Goal: Task Accomplishment & Management: Use online tool/utility

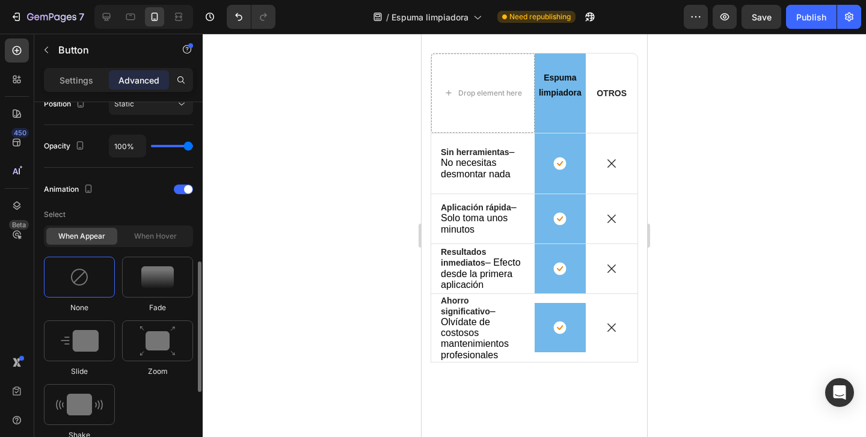
scroll to position [466, 0]
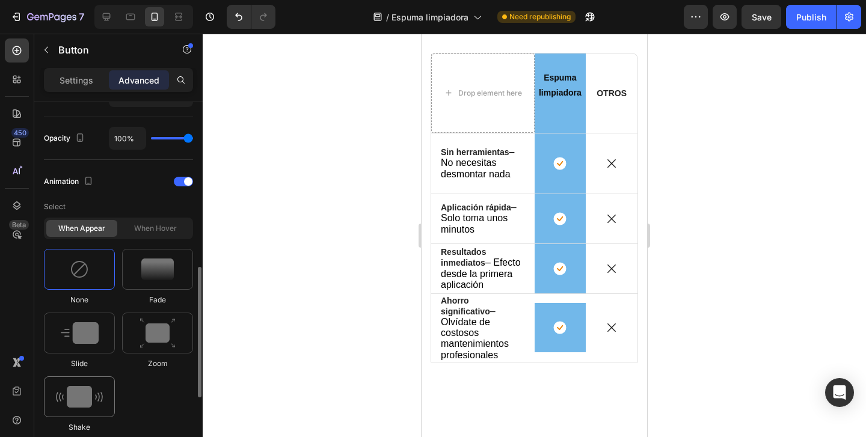
click at [80, 391] on img at bounding box center [79, 397] width 47 height 22
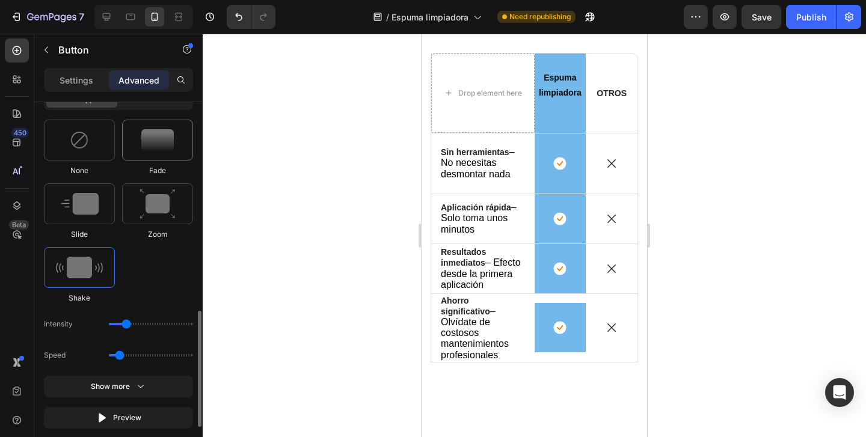
scroll to position [633, 0]
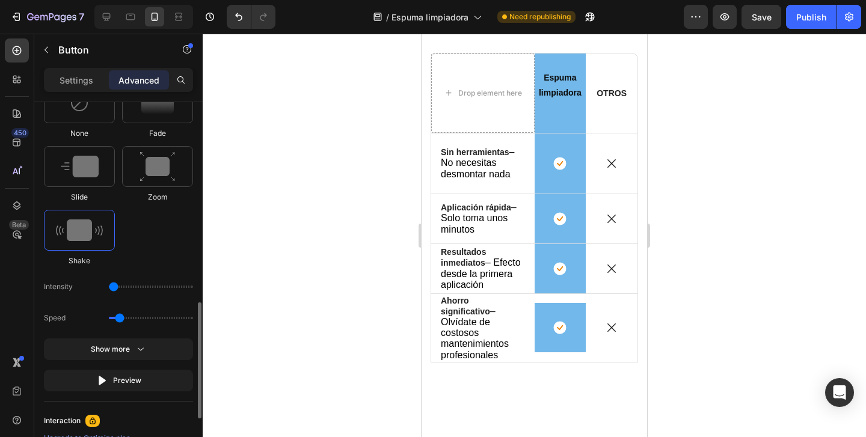
type input "1"
drag, startPoint x: 127, startPoint y: 286, endPoint x: 116, endPoint y: 286, distance: 11.4
click at [116, 286] on input "range" at bounding box center [151, 287] width 84 height 2
drag, startPoint x: 122, startPoint y: 319, endPoint x: 138, endPoint y: 321, distance: 15.7
type input "1.3"
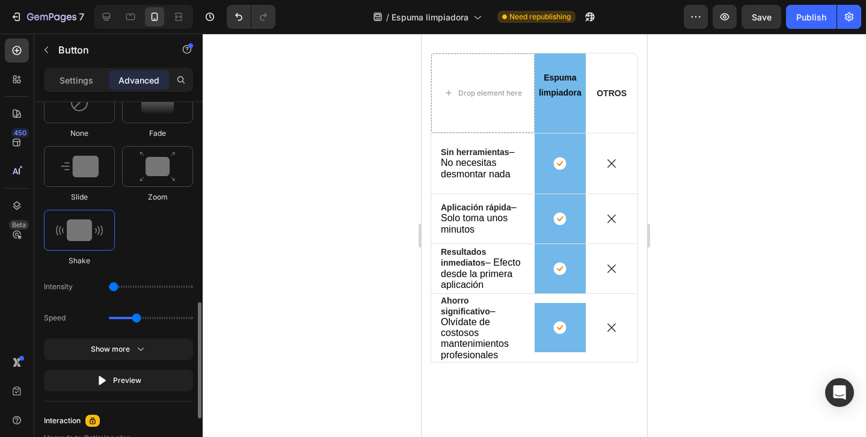
click at [138, 319] on input "range" at bounding box center [151, 318] width 84 height 2
click at [138, 344] on icon "button" at bounding box center [141, 349] width 12 height 12
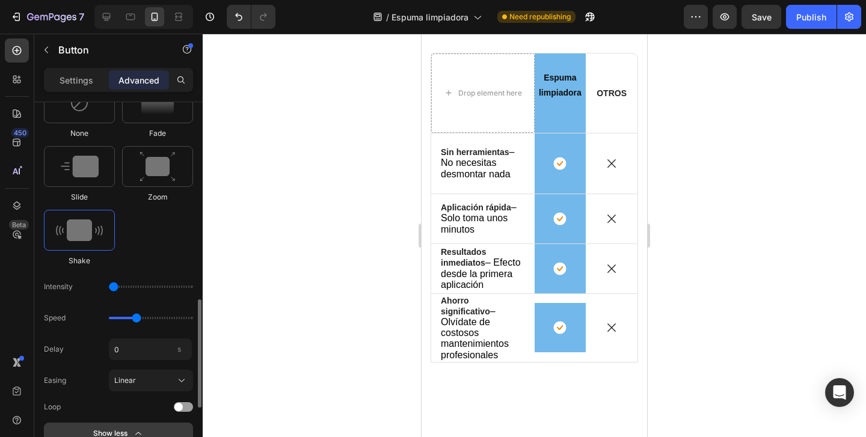
scroll to position [669, 0]
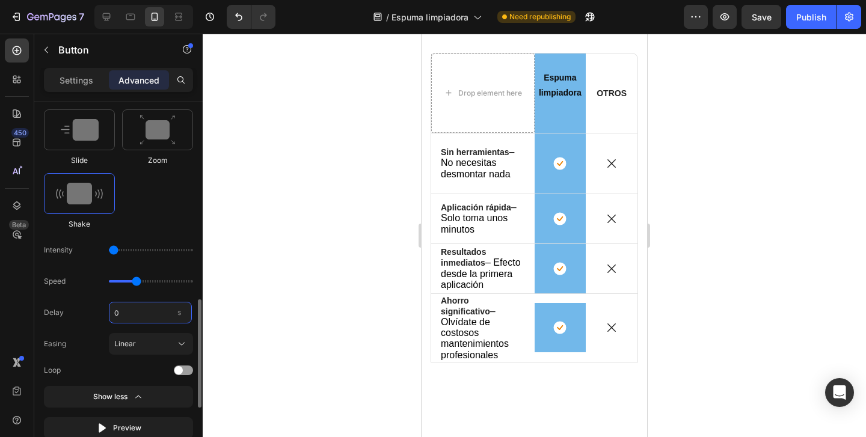
click at [139, 317] on input "0" at bounding box center [150, 313] width 83 height 22
type input "3"
click at [179, 376] on div "Select When appear When hover None Fade Slide Zoom Shake Intensity Speed Delay …" at bounding box center [118, 216] width 149 height 446
click at [179, 358] on div "Delay 3 s Easing Linear Loop" at bounding box center [118, 339] width 149 height 75
click at [180, 364] on div "Delay 3 s Easing Linear Loop" at bounding box center [118, 339] width 149 height 75
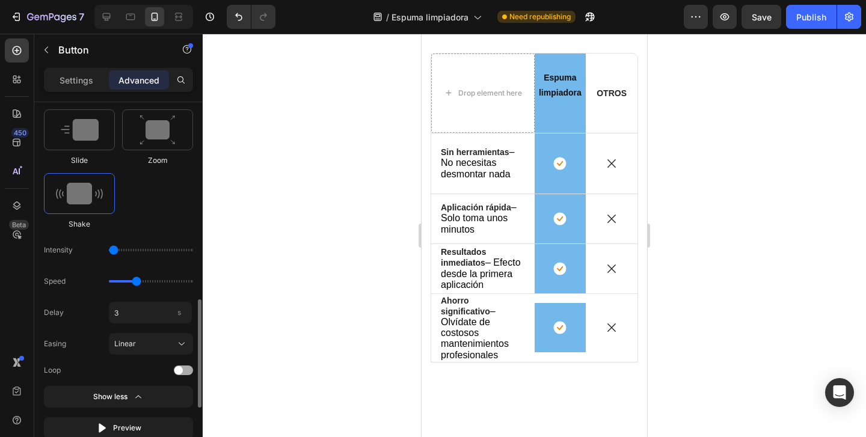
click at [185, 373] on div at bounding box center [183, 371] width 19 height 10
click at [271, 346] on div at bounding box center [534, 235] width 663 height 403
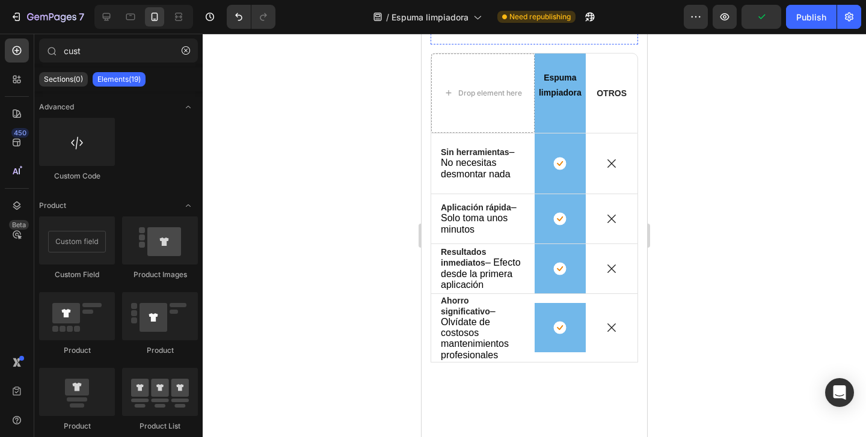
click at [345, 343] on div at bounding box center [534, 235] width 663 height 403
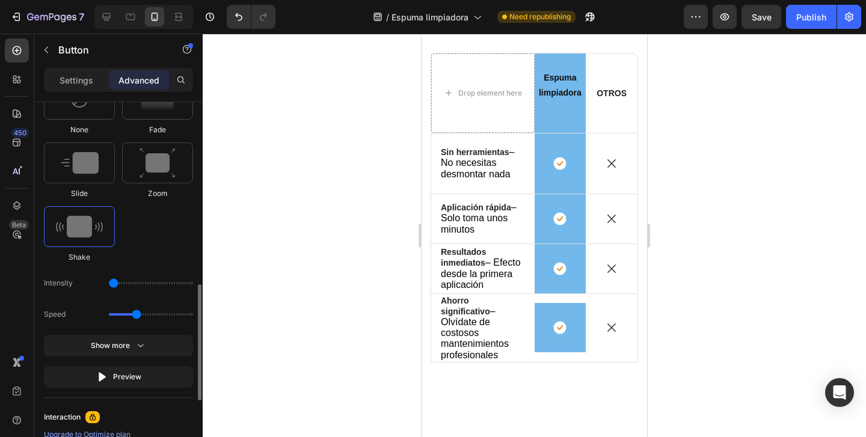
scroll to position [642, 0]
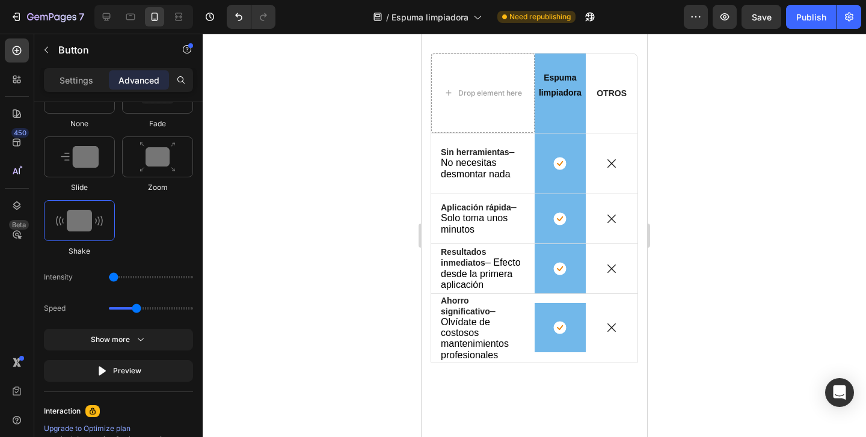
click at [381, 298] on div at bounding box center [534, 235] width 663 height 403
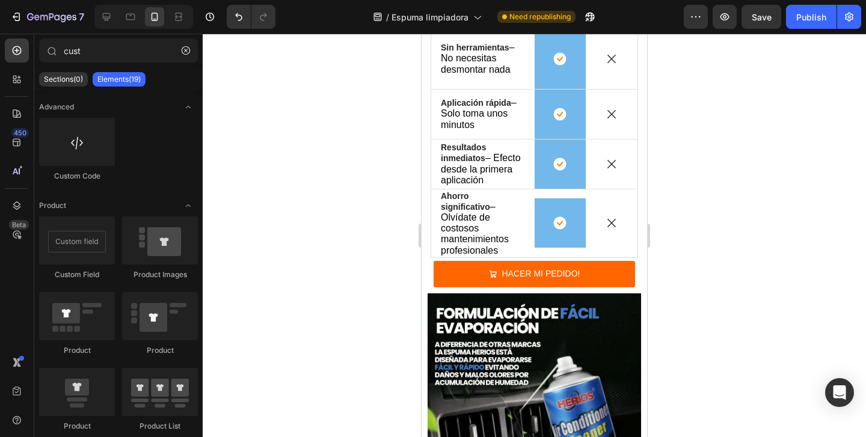
scroll to position [2953, 0]
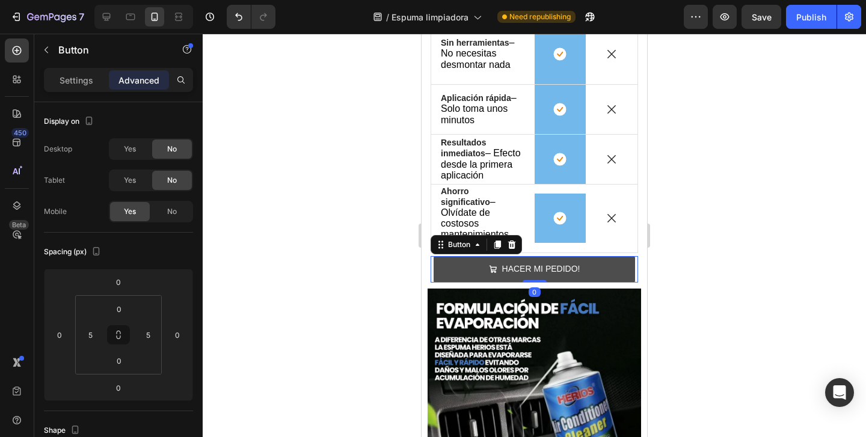
click at [449, 258] on button "HACER MI PEDIDO!" at bounding box center [534, 269] width 201 height 26
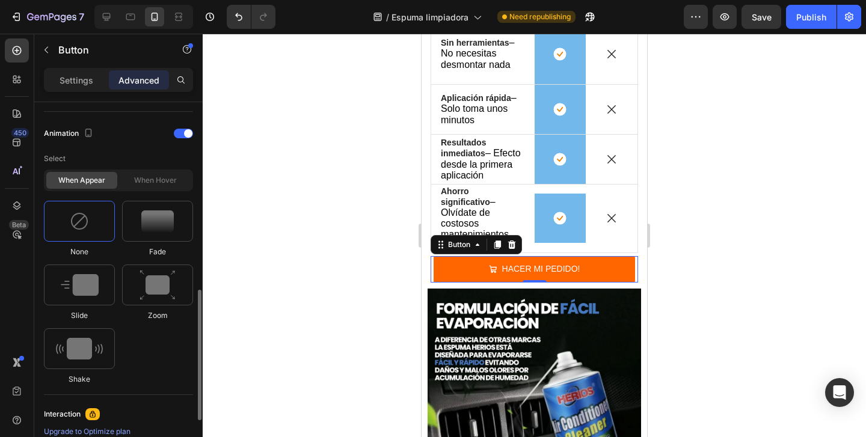
scroll to position [518, 0]
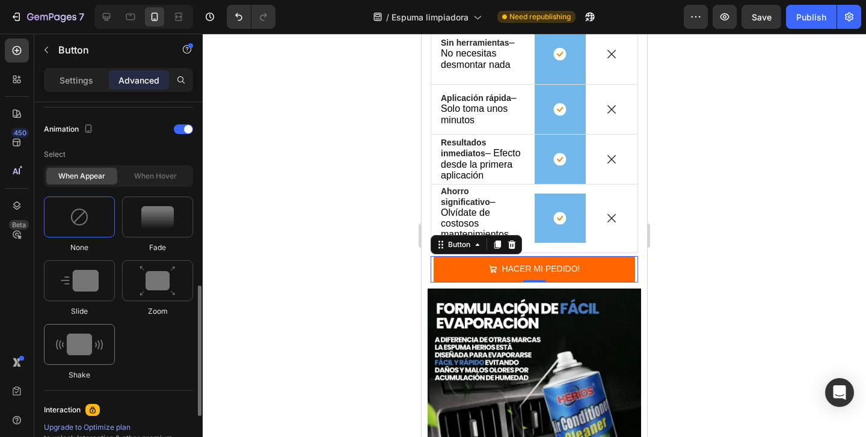
click at [60, 347] on img at bounding box center [79, 345] width 47 height 22
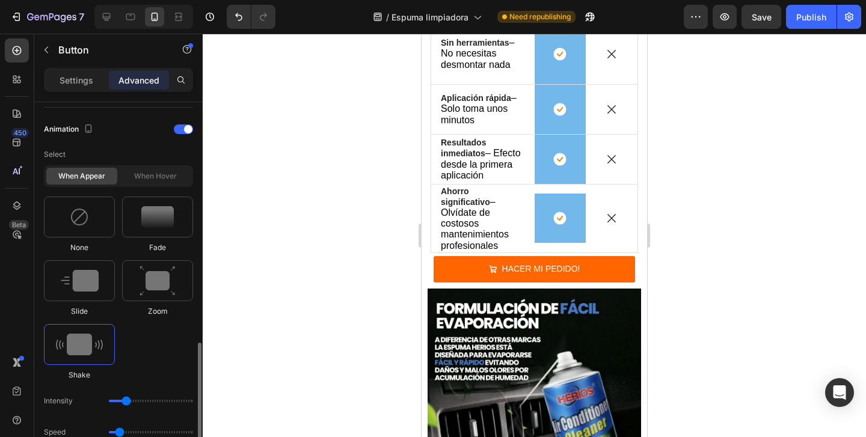
scroll to position [627, 0]
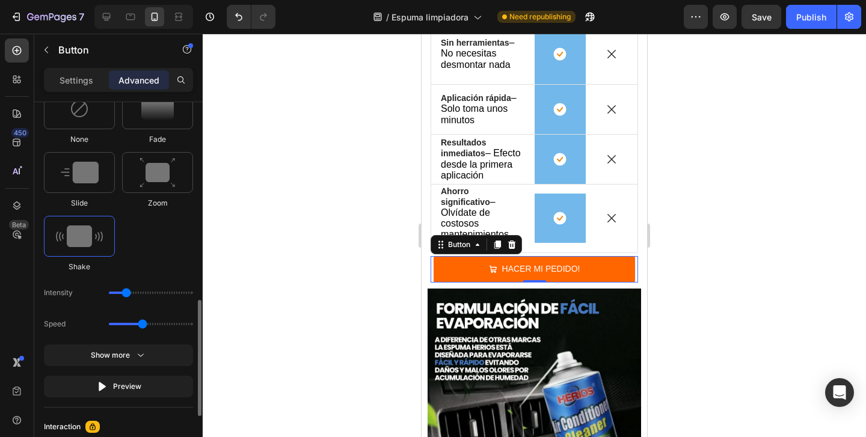
drag, startPoint x: 121, startPoint y: 325, endPoint x: 140, endPoint y: 326, distance: 18.7
type input "1.5"
click at [140, 325] on input "range" at bounding box center [151, 324] width 84 height 2
type input "1"
click at [118, 292] on input "range" at bounding box center [151, 293] width 84 height 2
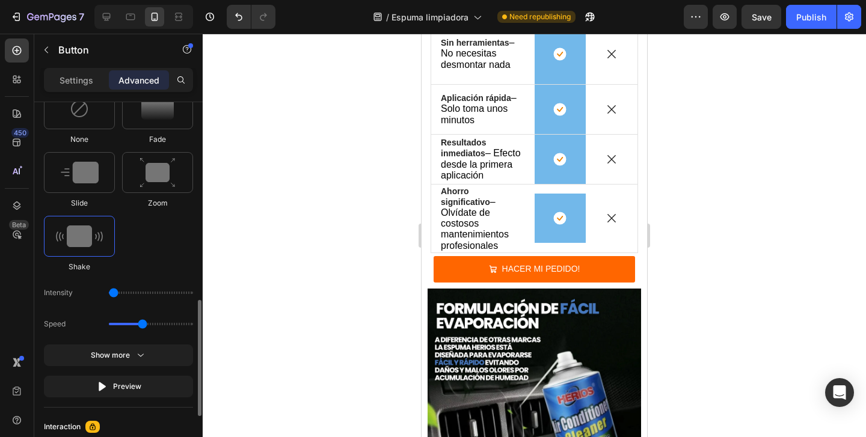
click at [93, 306] on div "Select When appear When hover None Fade Slide Zoom Shake Intensity Speed Show m…" at bounding box center [118, 216] width 149 height 362
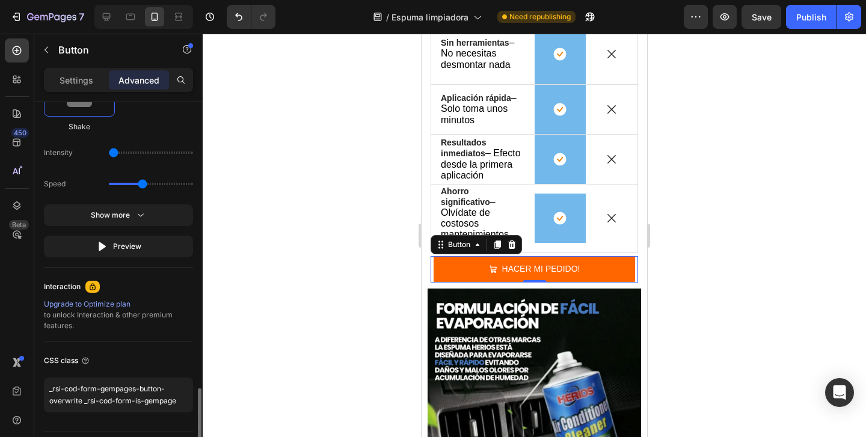
scroll to position [800, 0]
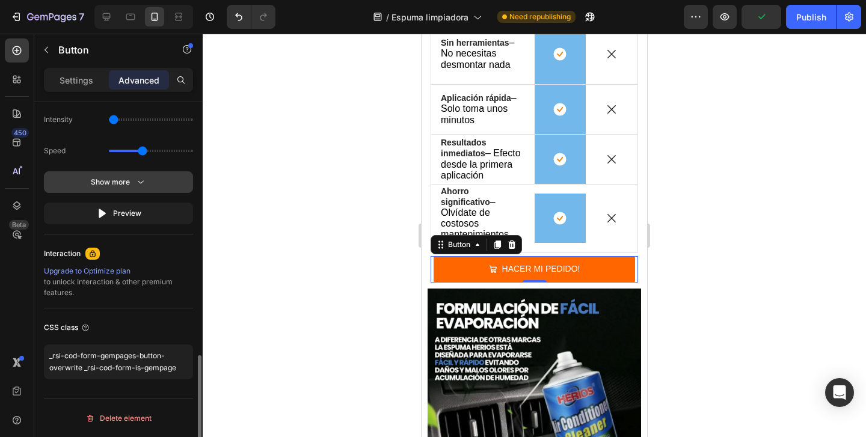
click at [129, 185] on div "Show more" at bounding box center [119, 182] width 56 height 12
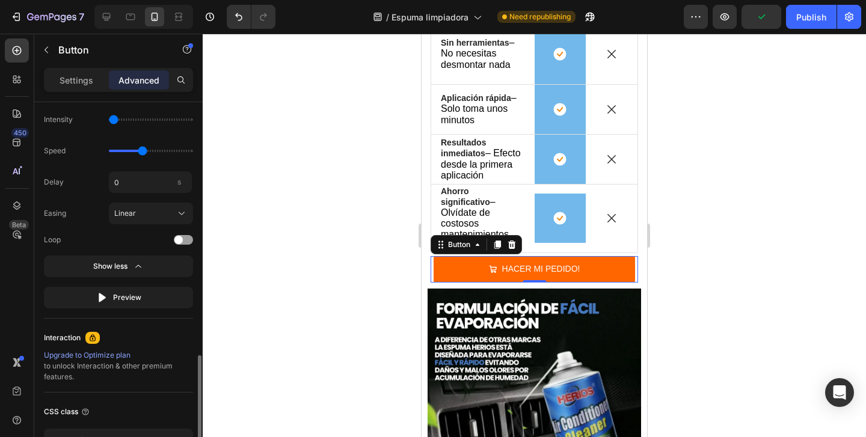
click at [176, 231] on div "Delay 0 s Easing Linear Loop" at bounding box center [118, 208] width 149 height 75
click at [185, 242] on div at bounding box center [183, 240] width 19 height 10
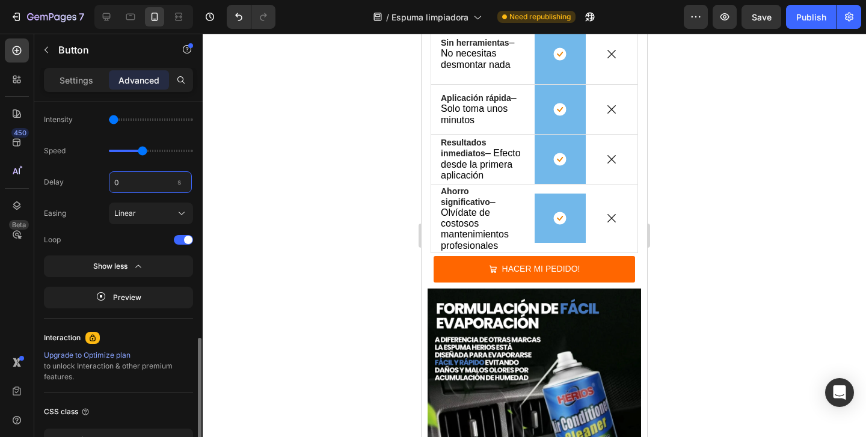
click at [131, 183] on input "0" at bounding box center [150, 182] width 83 height 22
type input "3"
click at [100, 187] on div "Delay 3 s" at bounding box center [118, 182] width 149 height 22
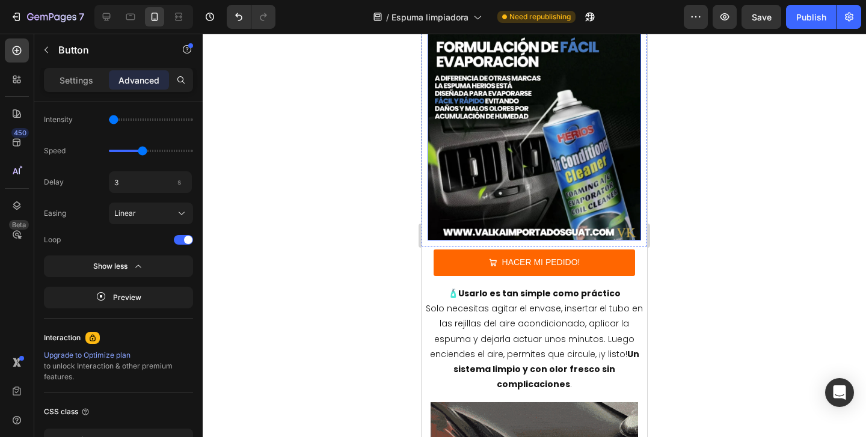
scroll to position [3249, 0]
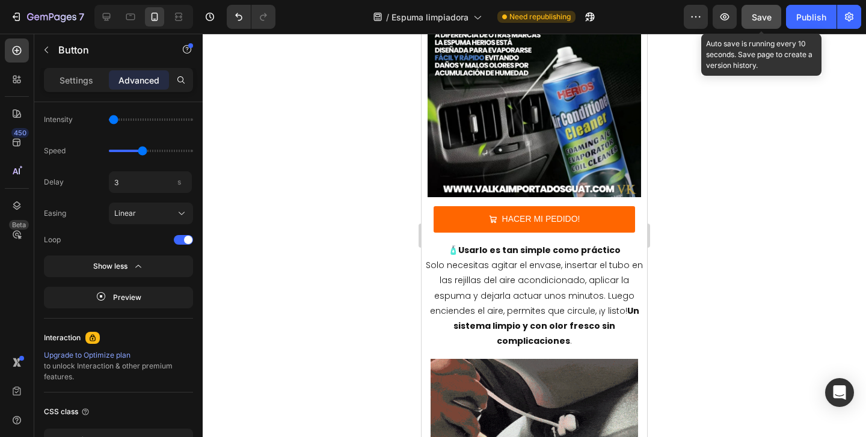
click at [767, 20] on span "Save" at bounding box center [762, 17] width 20 height 10
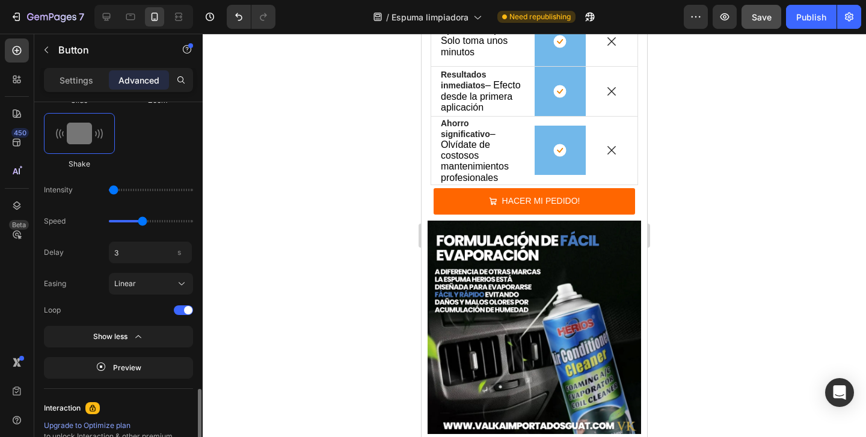
scroll to position [785, 0]
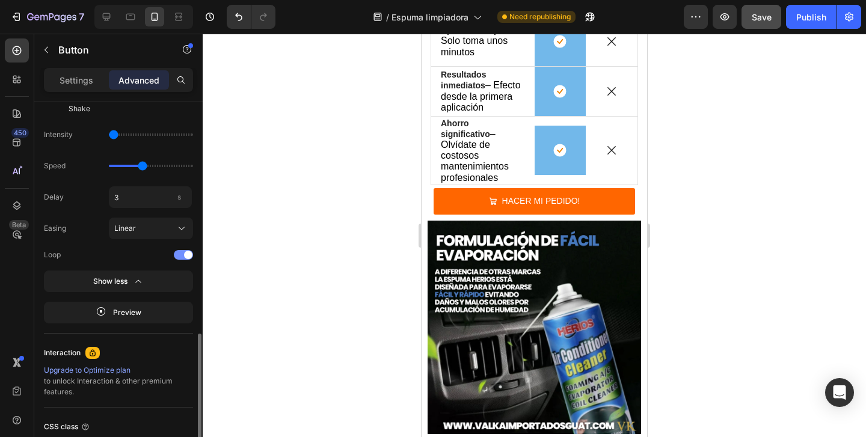
click at [187, 254] on span at bounding box center [188, 255] width 8 height 8
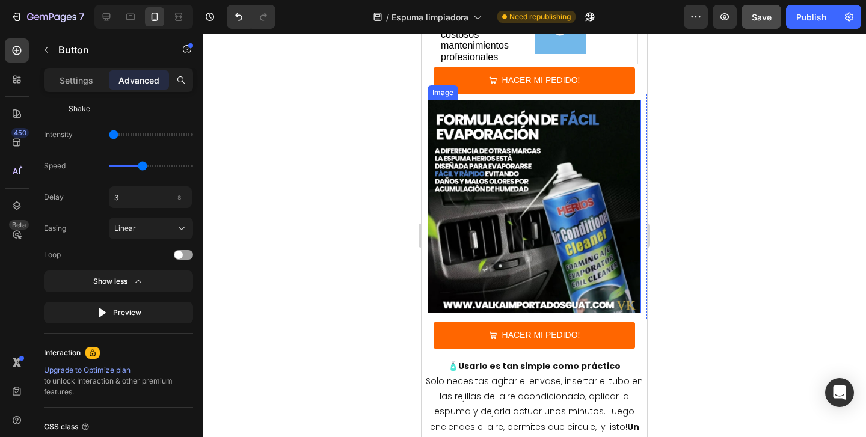
scroll to position [3162, 0]
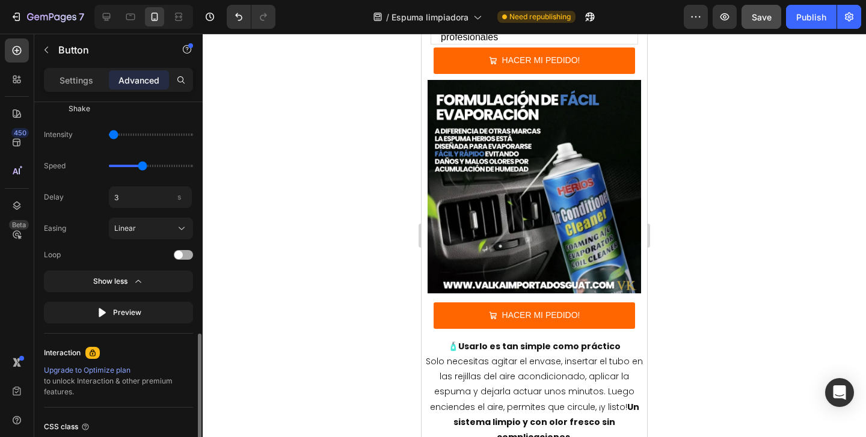
click at [182, 253] on div at bounding box center [183, 255] width 19 height 10
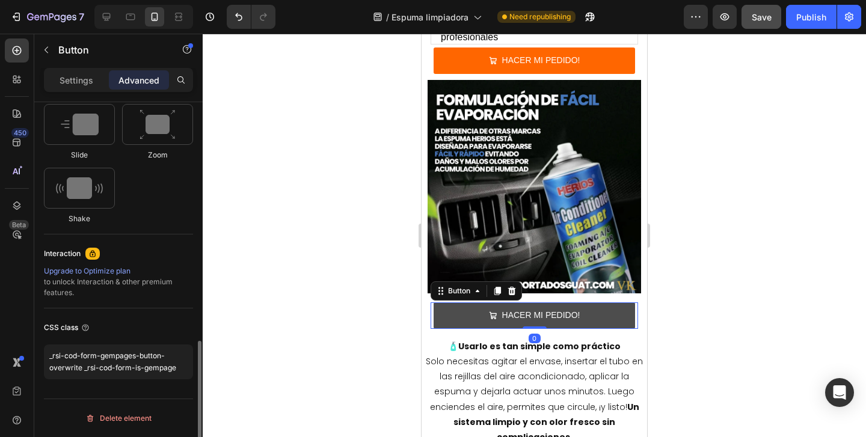
scroll to position [675, 0]
click at [452, 302] on button "HACER MI PEDIDO!" at bounding box center [534, 315] width 201 height 26
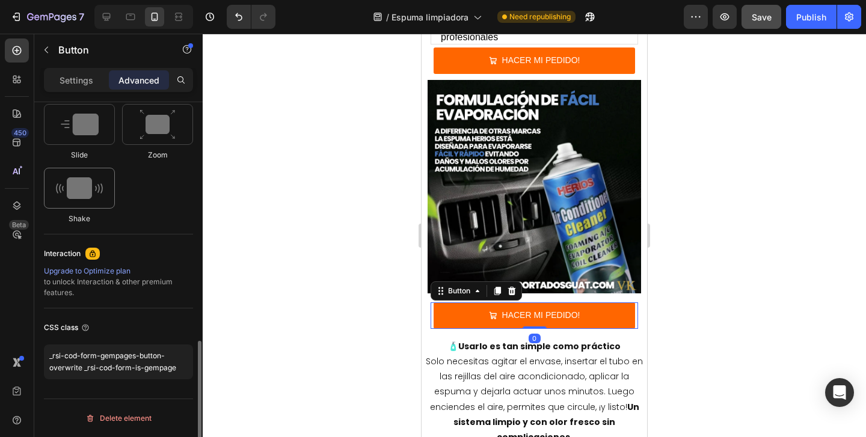
click at [100, 186] on img at bounding box center [79, 188] width 47 height 22
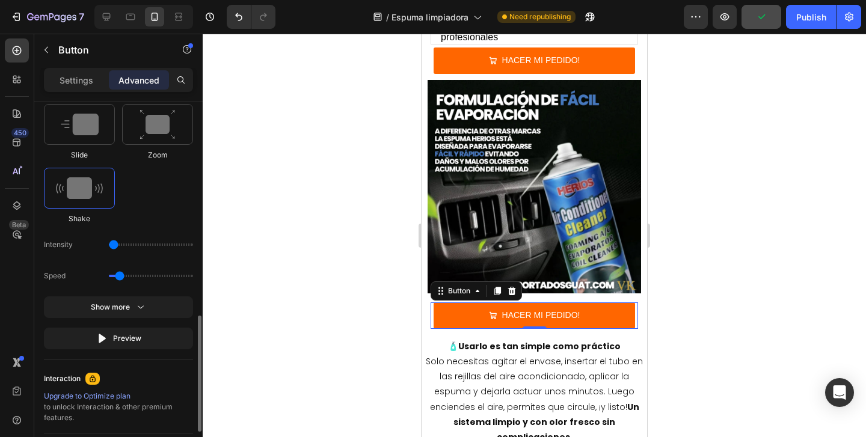
drag, startPoint x: 123, startPoint y: 246, endPoint x: 115, endPoint y: 246, distance: 8.4
type input "1"
click at [115, 246] on input "range" at bounding box center [151, 245] width 84 height 2
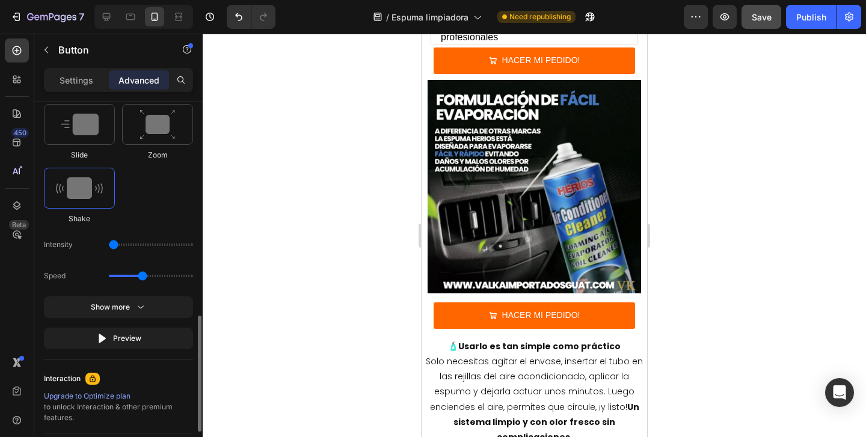
drag, startPoint x: 120, startPoint y: 274, endPoint x: 139, endPoint y: 276, distance: 18.7
type input "1.5"
click at [139, 277] on input "range" at bounding box center [151, 276] width 84 height 2
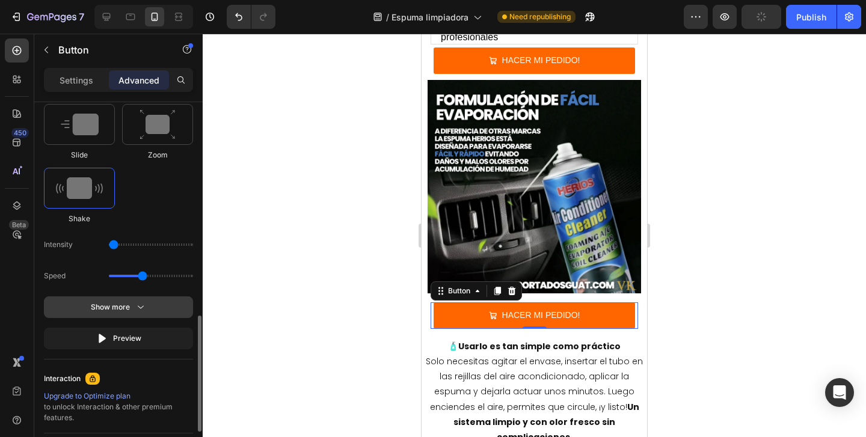
click at [121, 311] on div "Show more" at bounding box center [119, 307] width 56 height 12
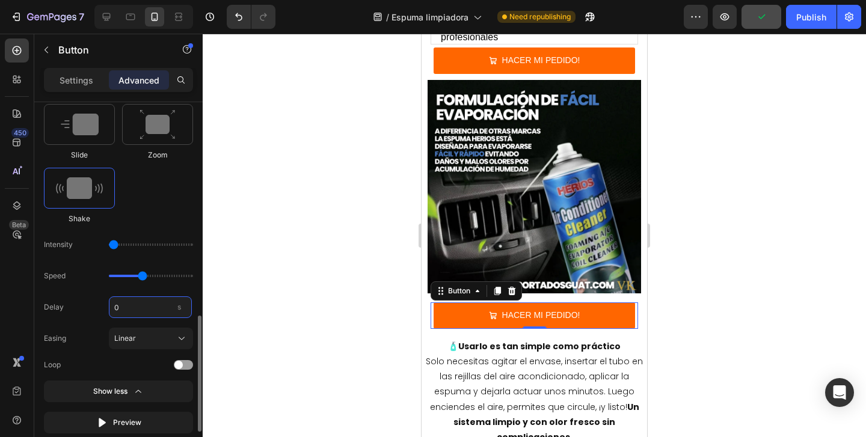
click at [132, 306] on input "0" at bounding box center [150, 307] width 83 height 22
type input "3"
click at [183, 366] on div at bounding box center [183, 365] width 19 height 10
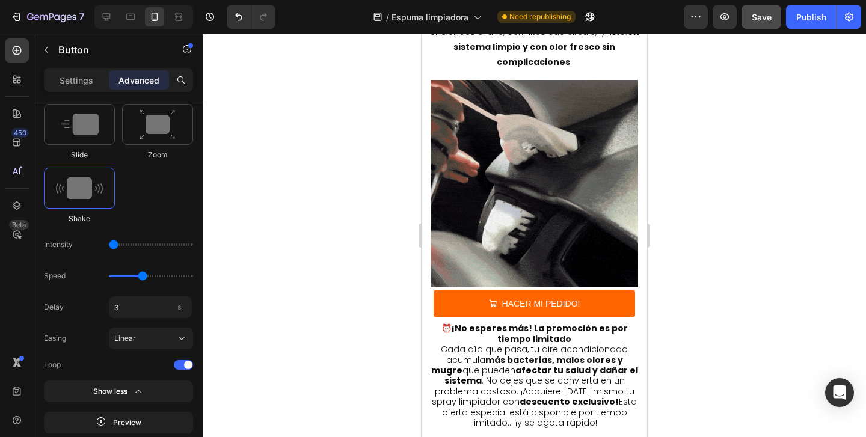
scroll to position [3534, 0]
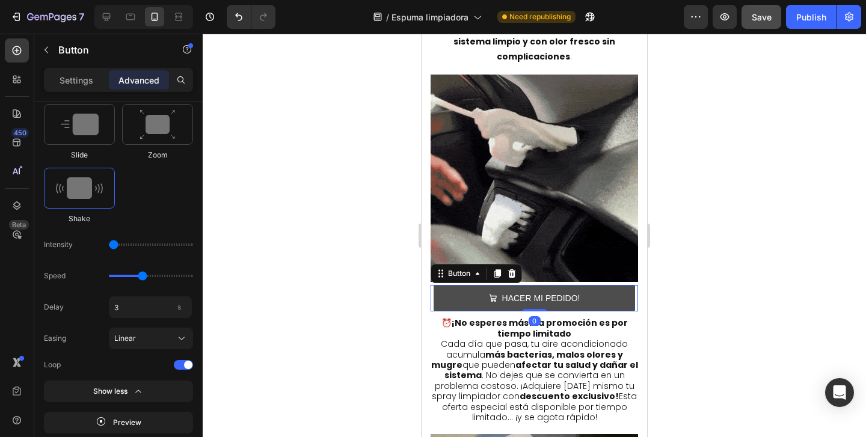
click at [465, 294] on button "HACER MI PEDIDO!" at bounding box center [534, 298] width 201 height 26
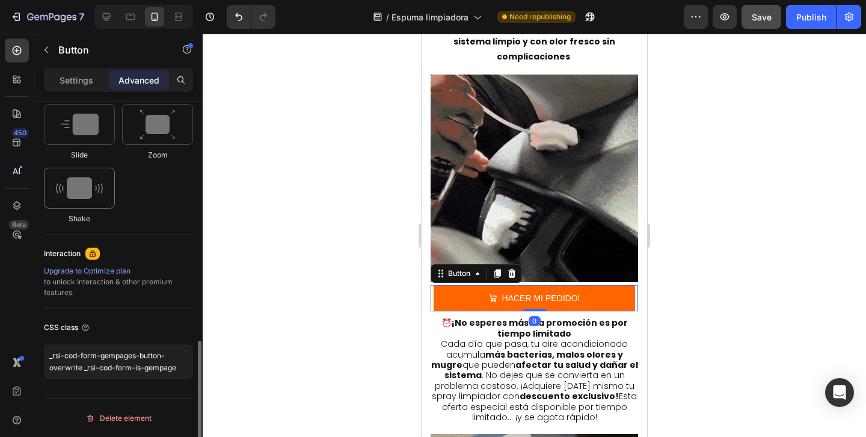
click at [88, 192] on img at bounding box center [79, 188] width 47 height 22
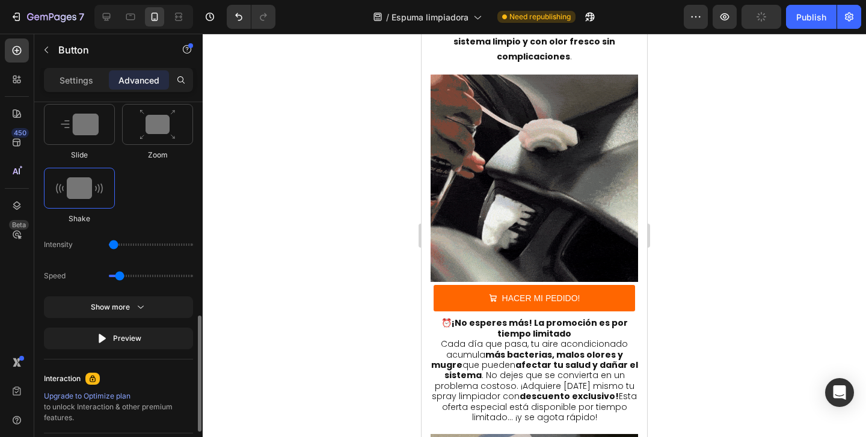
drag, startPoint x: 126, startPoint y: 248, endPoint x: 117, endPoint y: 248, distance: 8.4
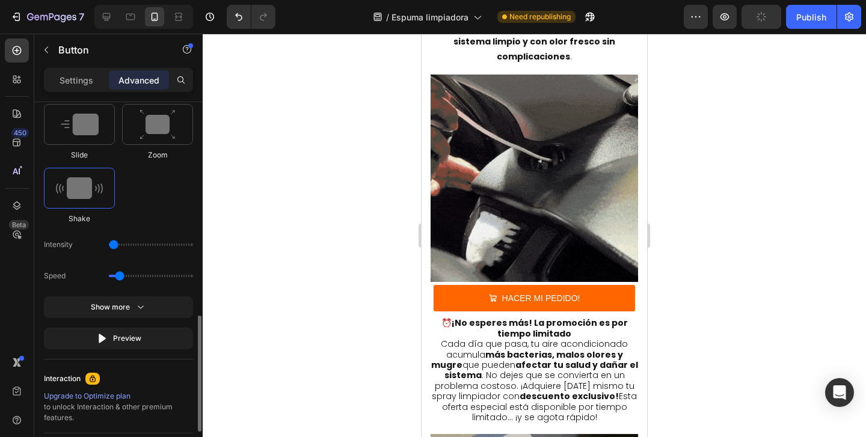
type input "1"
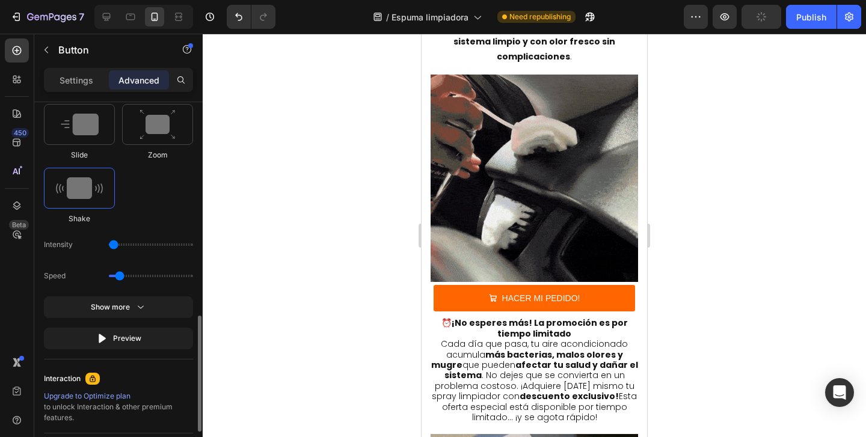
click at [117, 246] on input "range" at bounding box center [151, 245] width 84 height 2
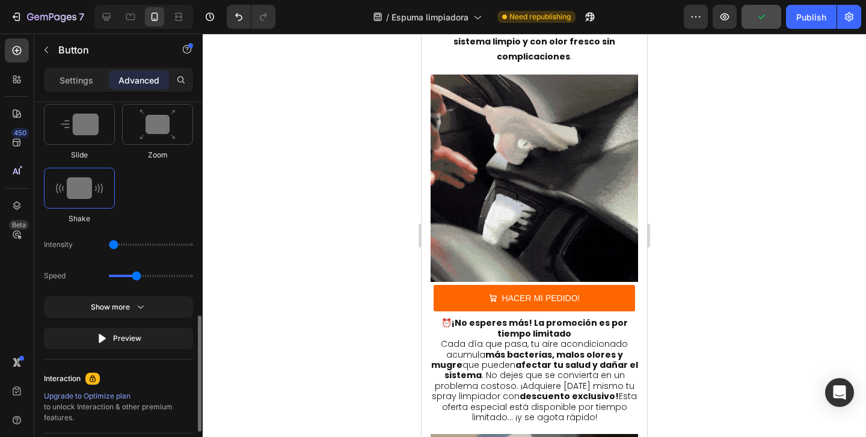
drag, startPoint x: 119, startPoint y: 278, endPoint x: 136, endPoint y: 279, distance: 17.5
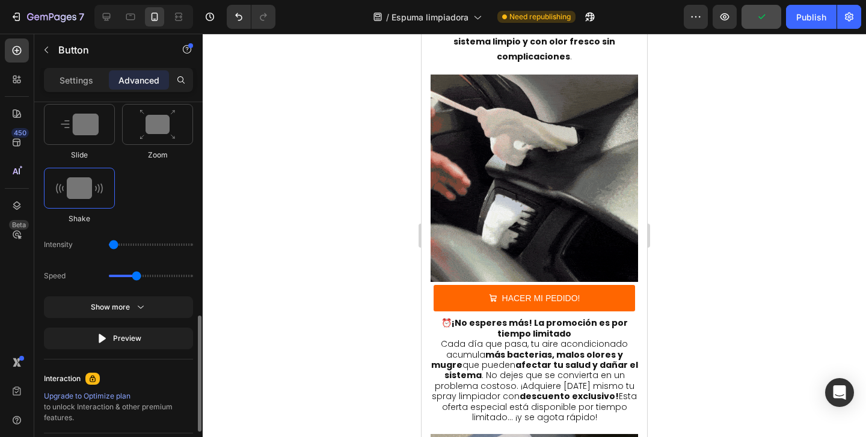
type input "1.3"
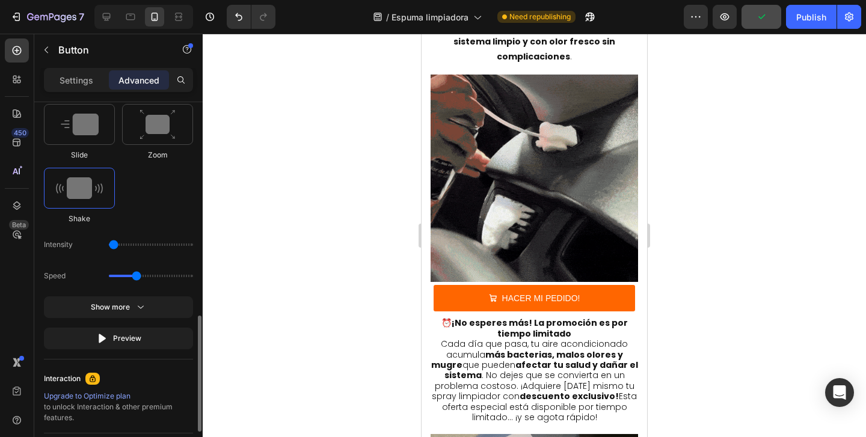
click at [136, 277] on input "range" at bounding box center [151, 276] width 84 height 2
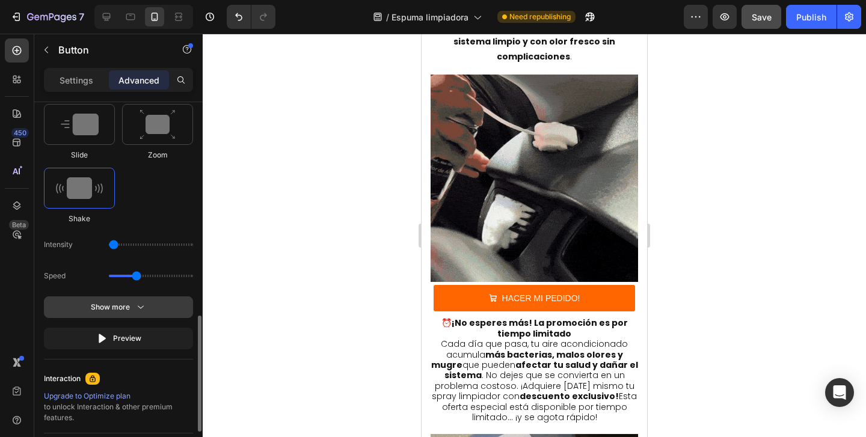
click at [135, 305] on icon "button" at bounding box center [141, 307] width 12 height 12
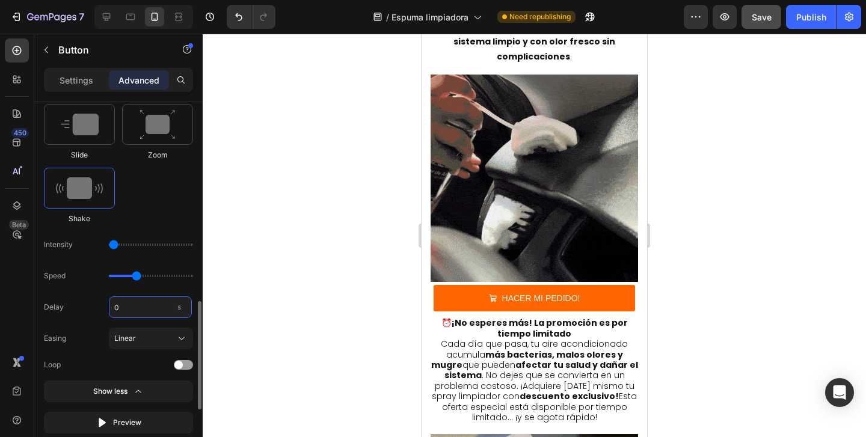
click at [135, 307] on input "0" at bounding box center [150, 307] width 83 height 22
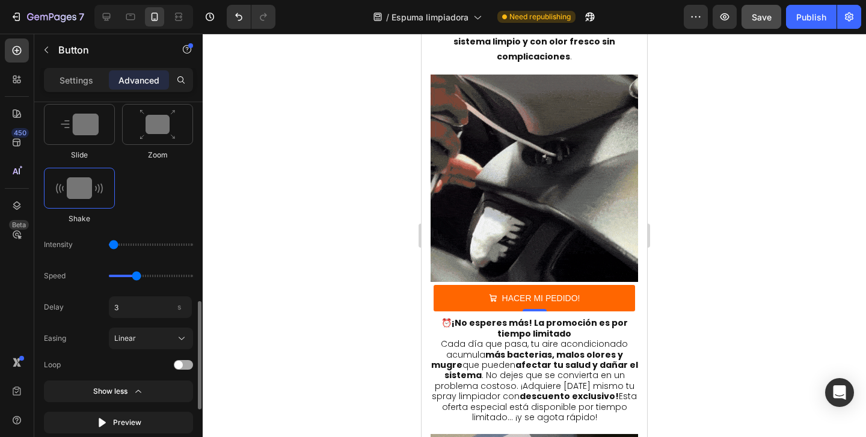
type input "3"
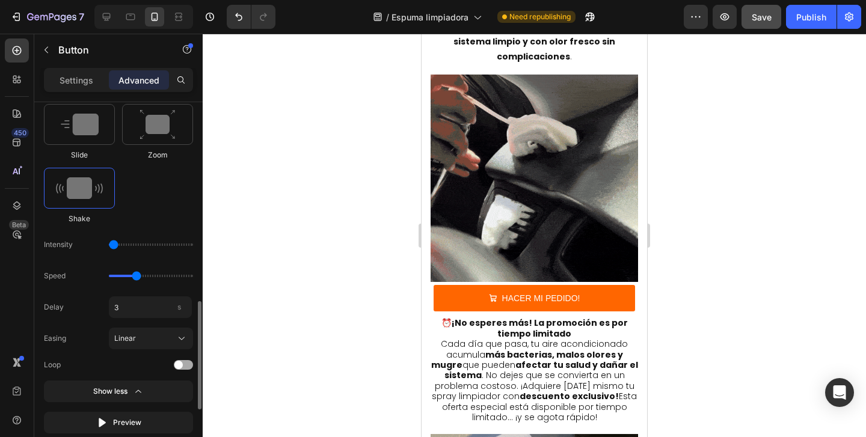
click at [181, 363] on span at bounding box center [178, 365] width 8 height 8
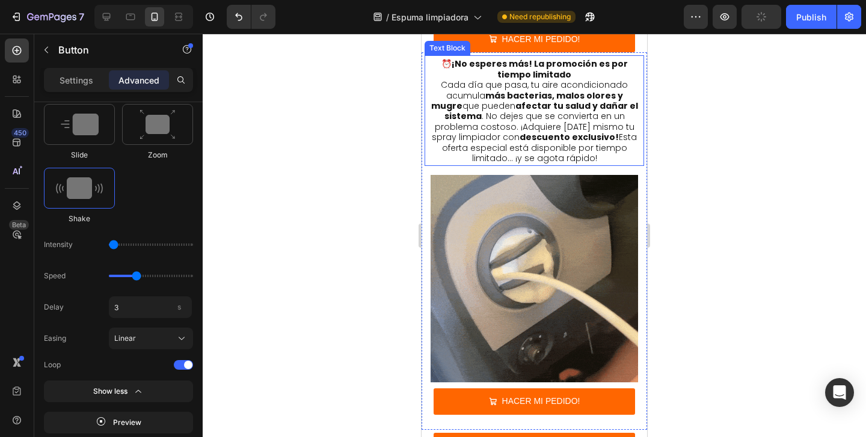
scroll to position [3851, 0]
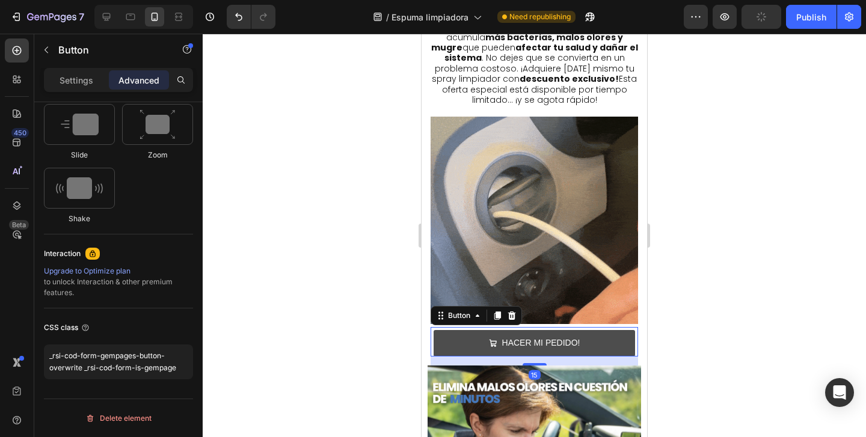
click at [453, 330] on button "HACER MI PEDIDO!" at bounding box center [534, 343] width 201 height 26
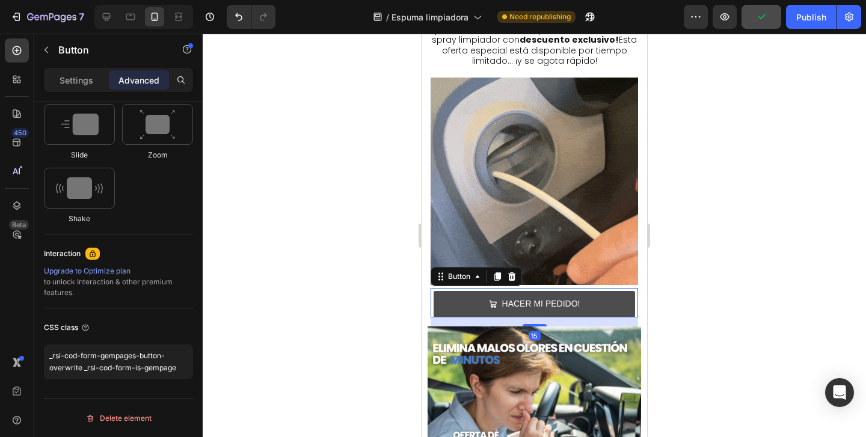
scroll to position [3891, 0]
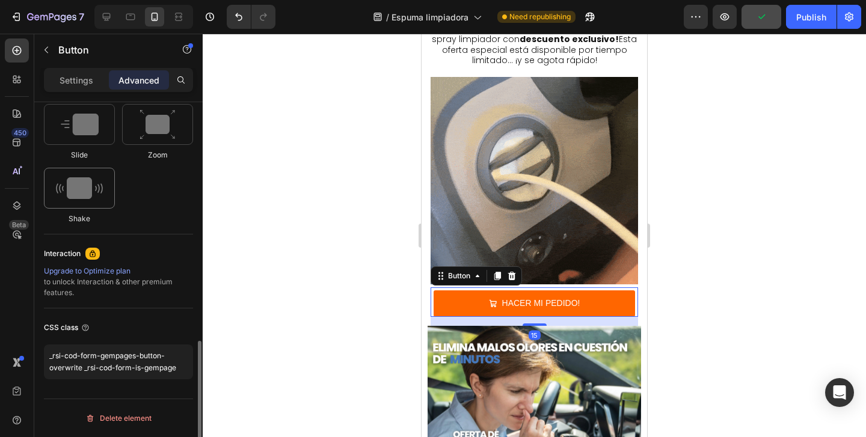
click at [99, 186] on img at bounding box center [79, 188] width 47 height 22
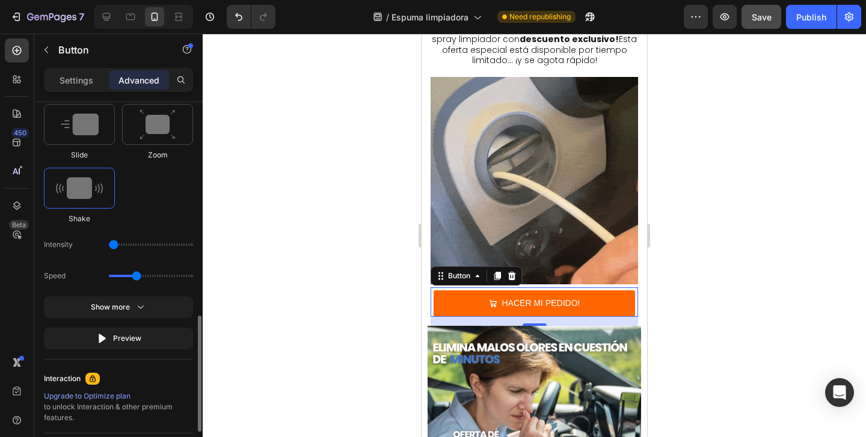
drag, startPoint x: 115, startPoint y: 273, endPoint x: 135, endPoint y: 274, distance: 20.5
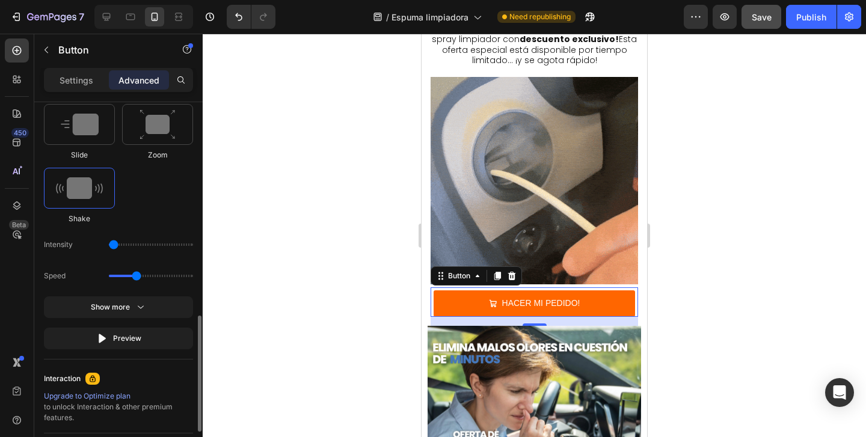
type input "1.3"
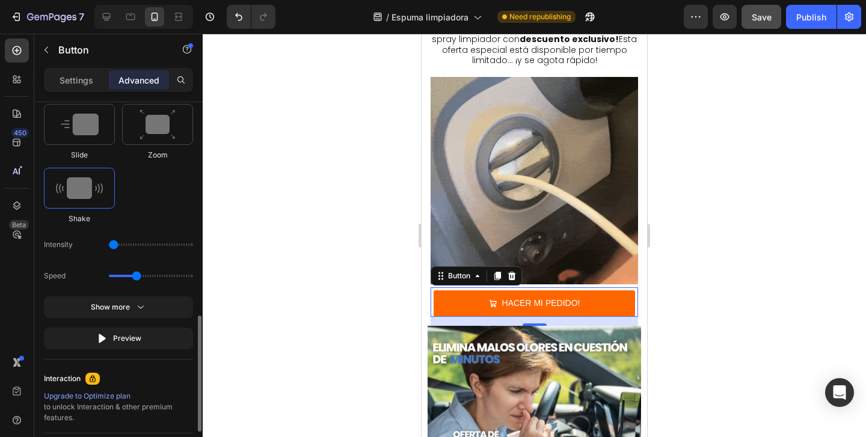
click at [135, 275] on input "range" at bounding box center [151, 276] width 84 height 2
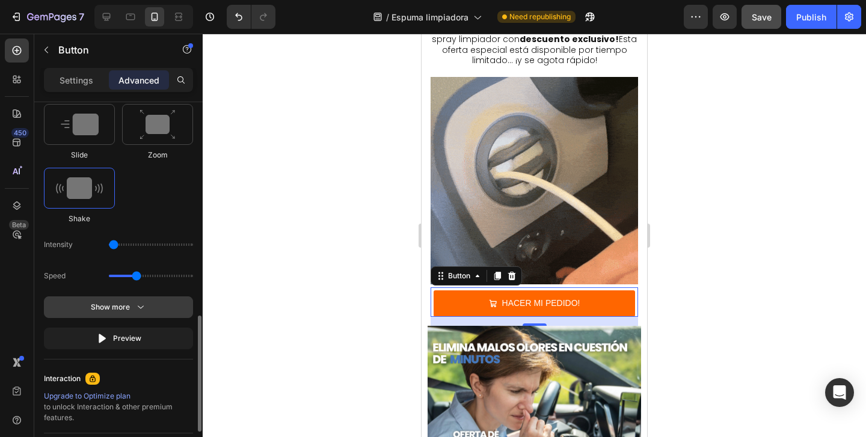
click at [117, 304] on div "Show more" at bounding box center [119, 307] width 56 height 12
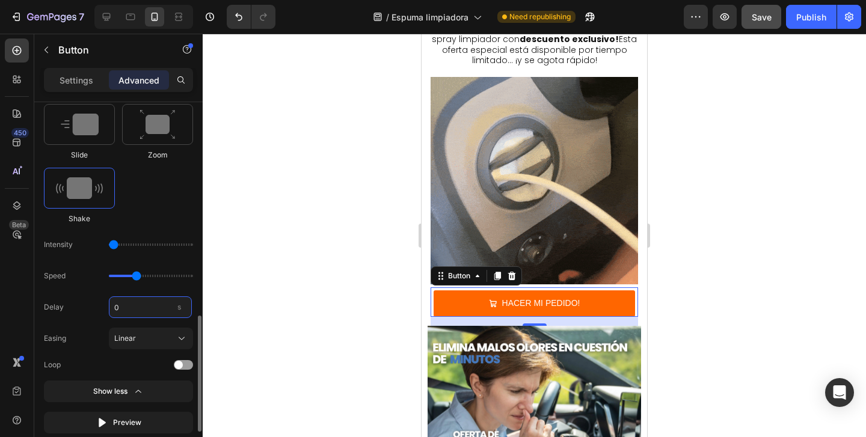
click at [131, 308] on input "0" at bounding box center [150, 307] width 83 height 22
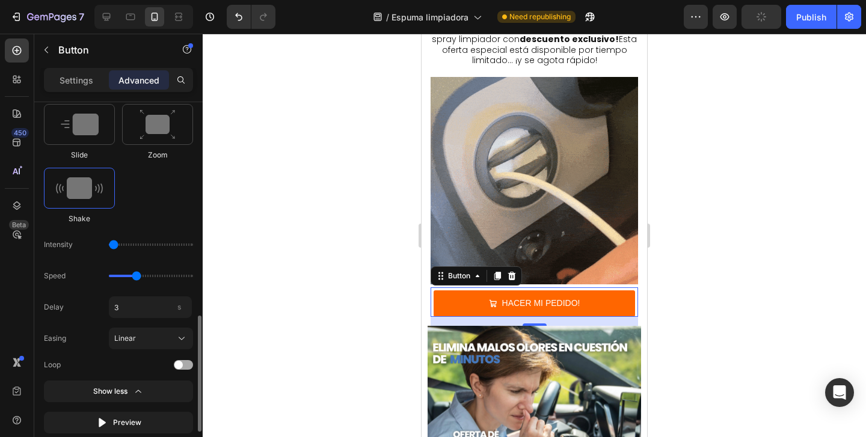
type input "3"
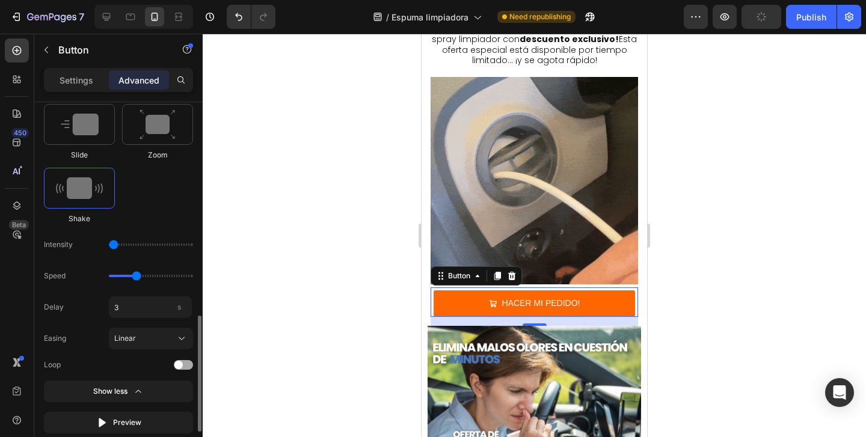
click at [189, 365] on div at bounding box center [183, 365] width 19 height 10
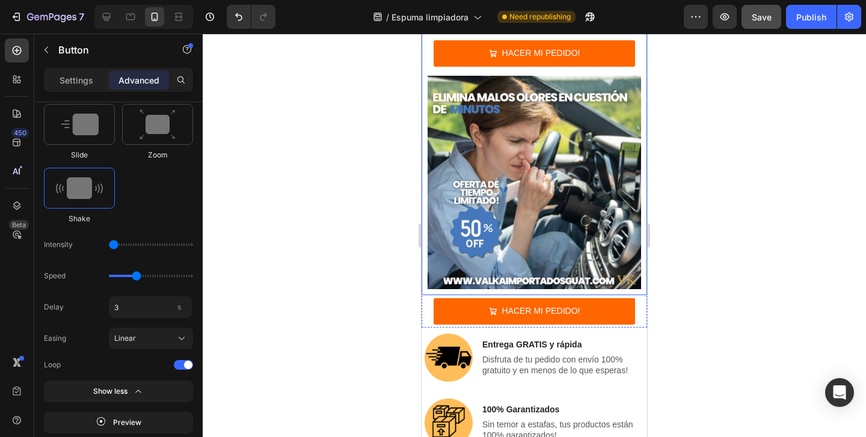
scroll to position [4150, 0]
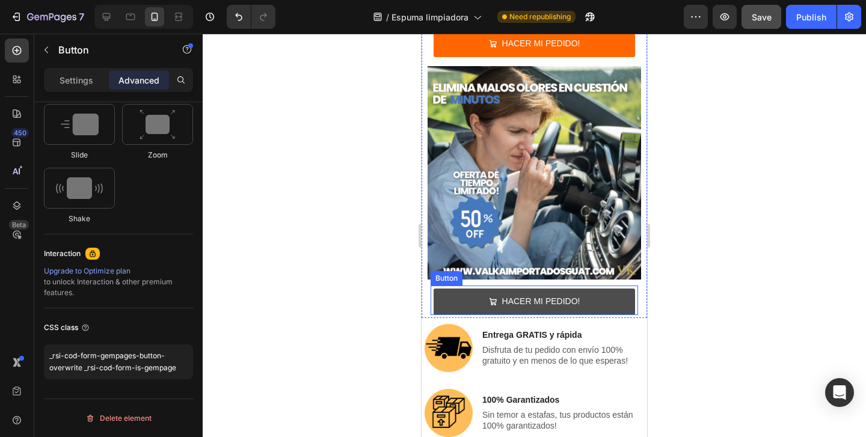
click at [444, 289] on button "HACER MI PEDIDO!" at bounding box center [534, 302] width 201 height 26
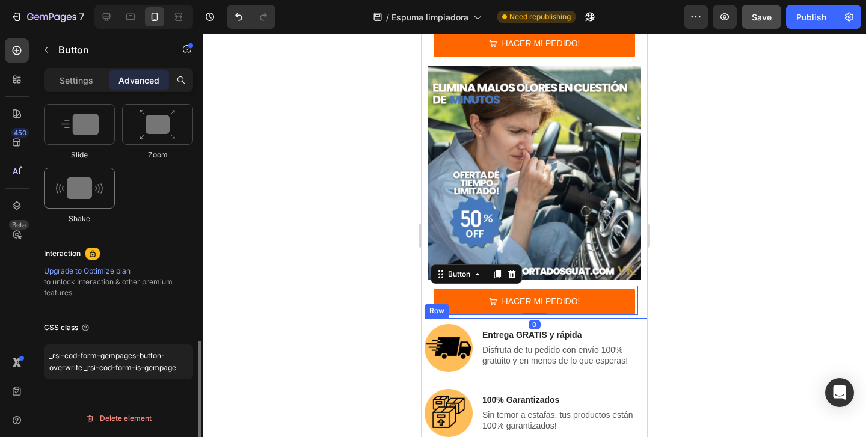
click at [86, 185] on img at bounding box center [79, 188] width 47 height 22
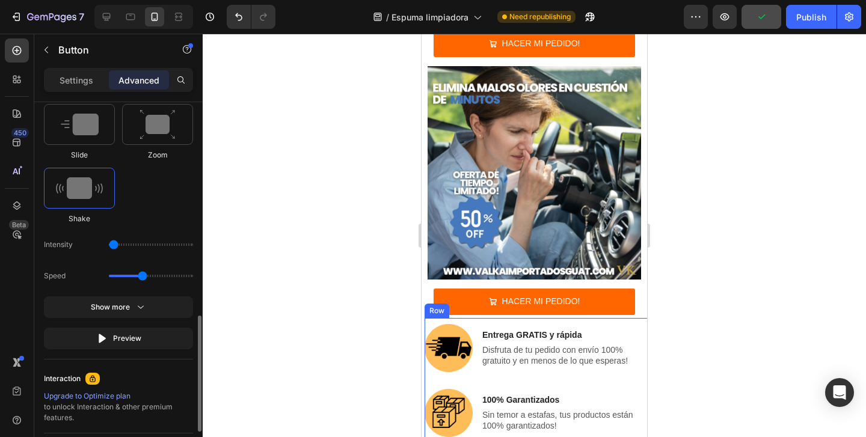
drag, startPoint x: 115, startPoint y: 277, endPoint x: 142, endPoint y: 278, distance: 26.5
type input "1.5"
click at [142, 277] on input "range" at bounding box center [151, 276] width 84 height 2
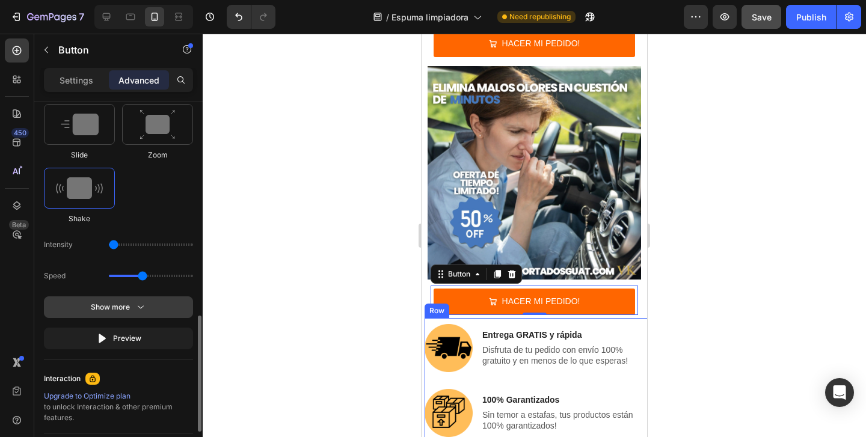
click at [118, 308] on div "Show more" at bounding box center [119, 307] width 56 height 12
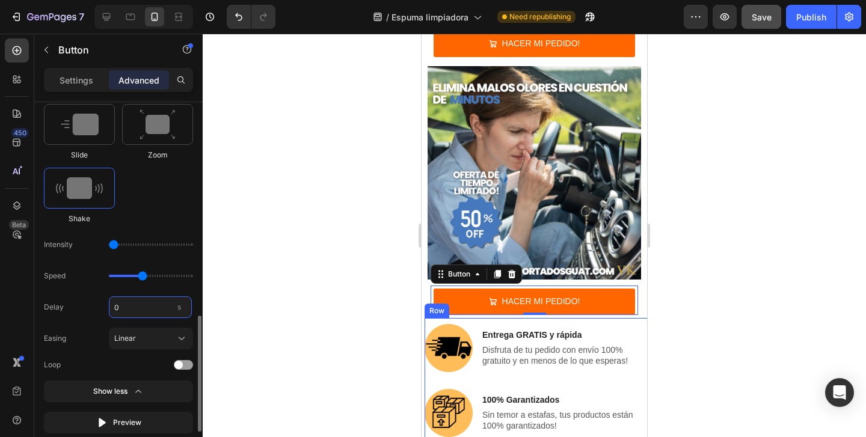
click at [124, 307] on input "0" at bounding box center [150, 307] width 83 height 22
type input "3"
click at [186, 363] on div at bounding box center [183, 365] width 19 height 10
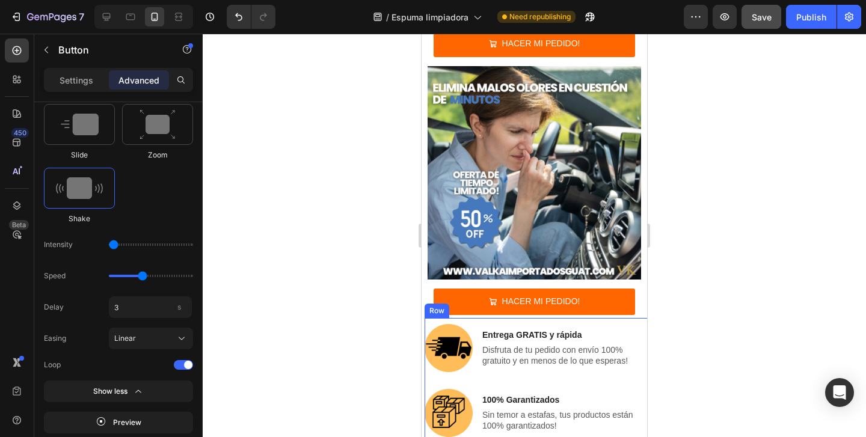
click at [244, 363] on div at bounding box center [534, 235] width 663 height 403
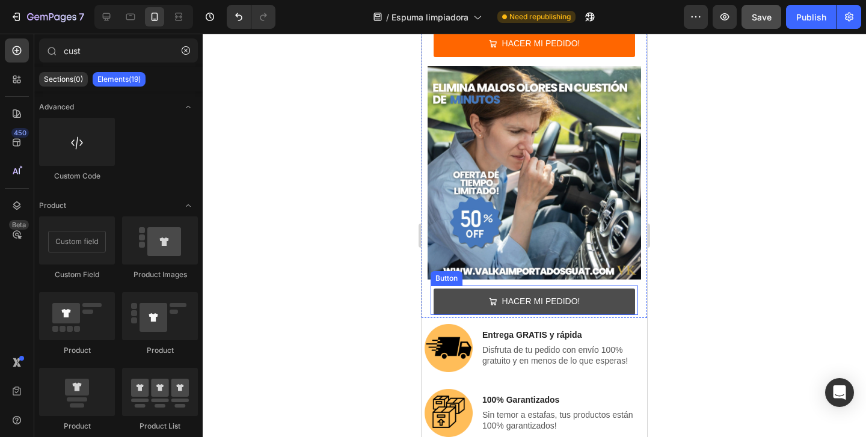
click at [473, 289] on button "HACER MI PEDIDO!" at bounding box center [534, 302] width 201 height 26
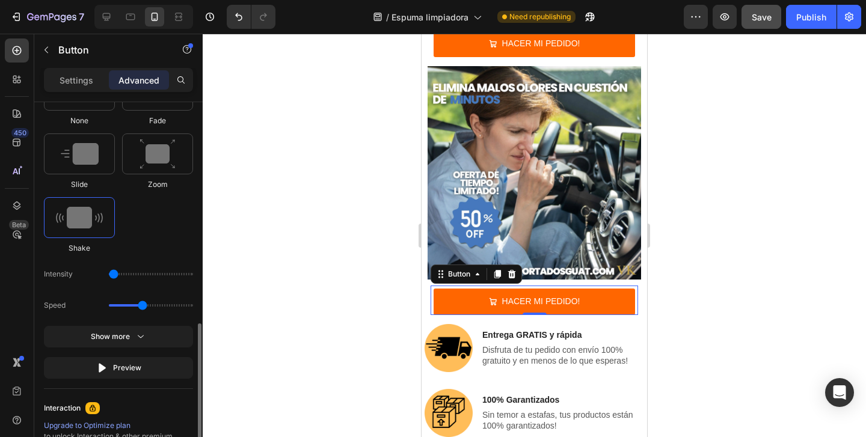
scroll to position [659, 0]
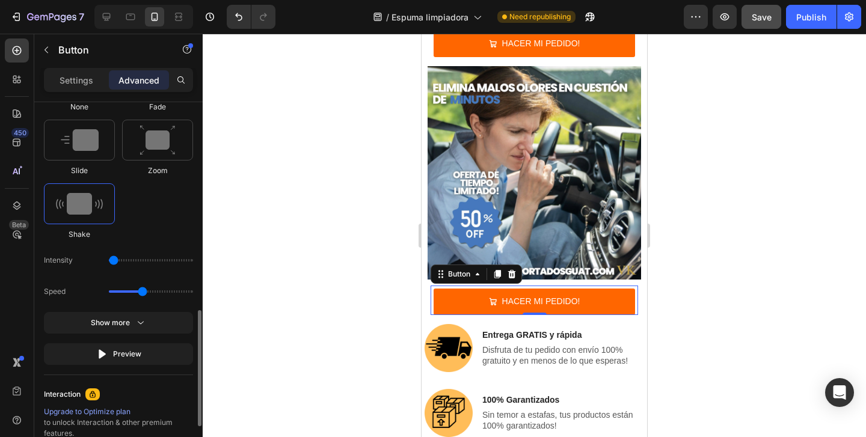
click at [124, 343] on button "Show more" at bounding box center [118, 354] width 149 height 22
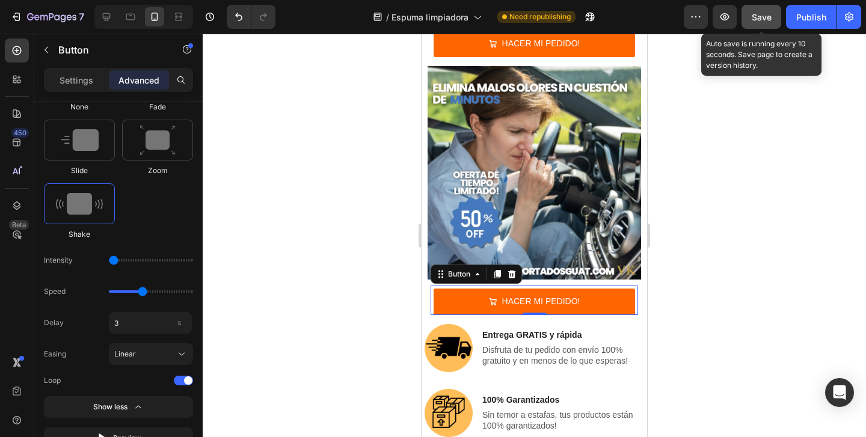
click at [767, 11] on div "Save" at bounding box center [762, 17] width 20 height 13
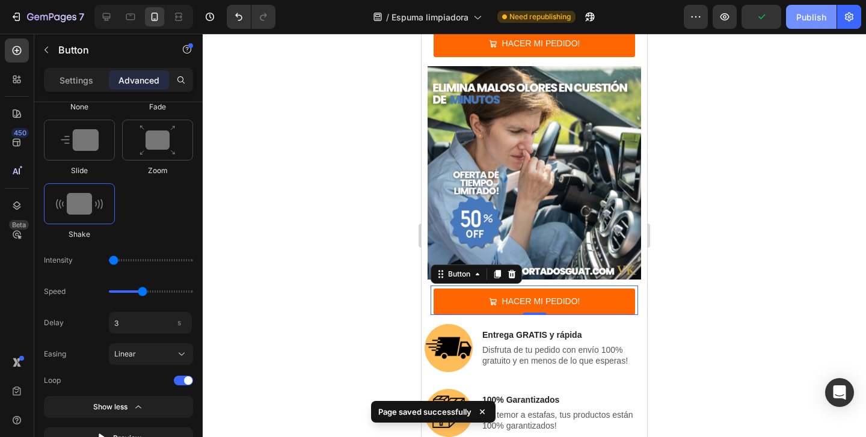
click at [792, 15] on button "Publish" at bounding box center [811, 17] width 51 height 24
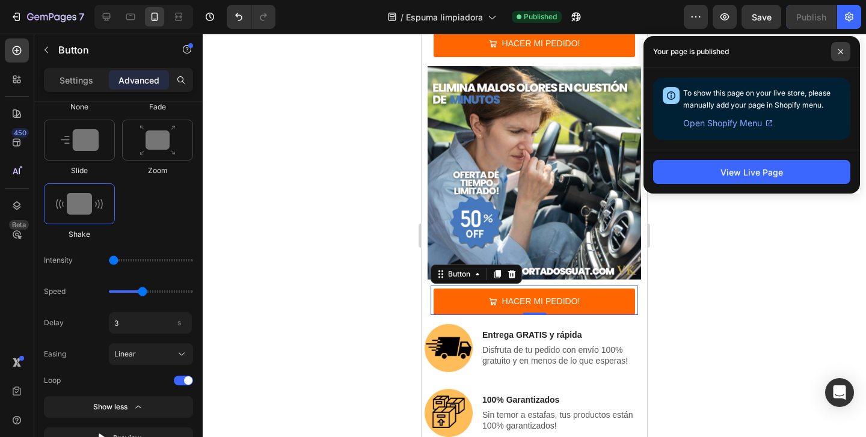
click at [847, 50] on span at bounding box center [840, 51] width 19 height 19
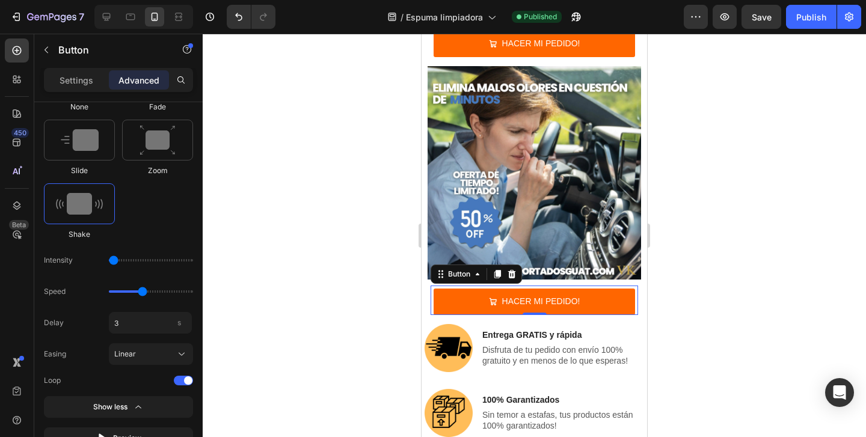
click at [118, 17] on div at bounding box center [143, 17] width 99 height 24
click at [112, 17] on div at bounding box center [106, 16] width 19 height 19
type input "15"
type input "0"
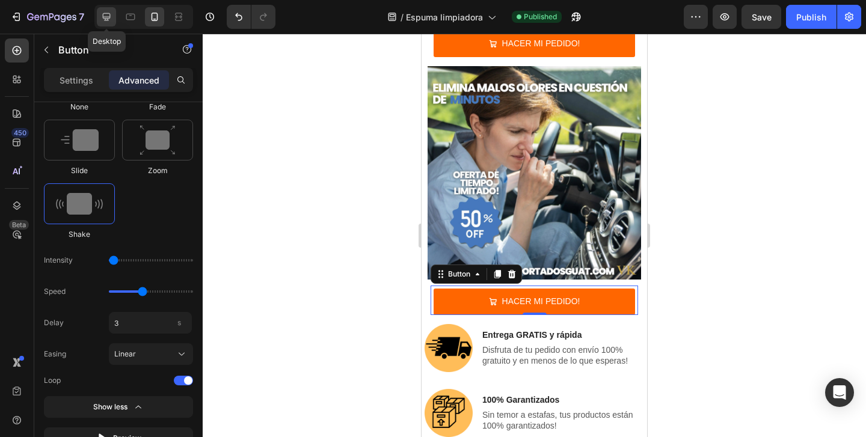
type input "0"
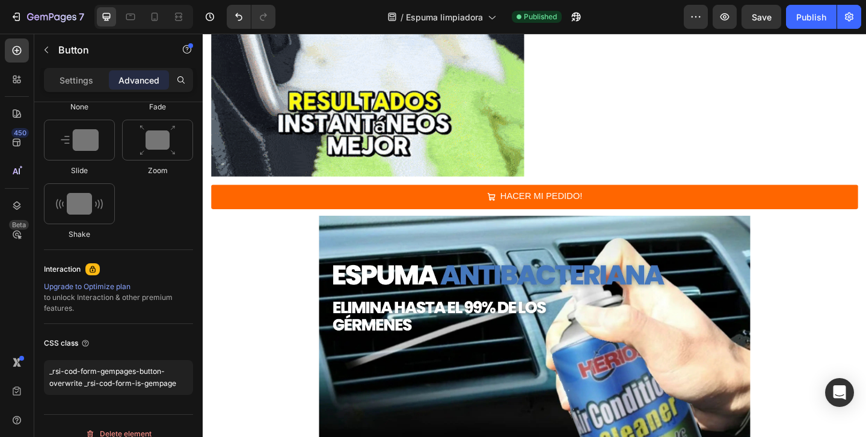
scroll to position [736, 0]
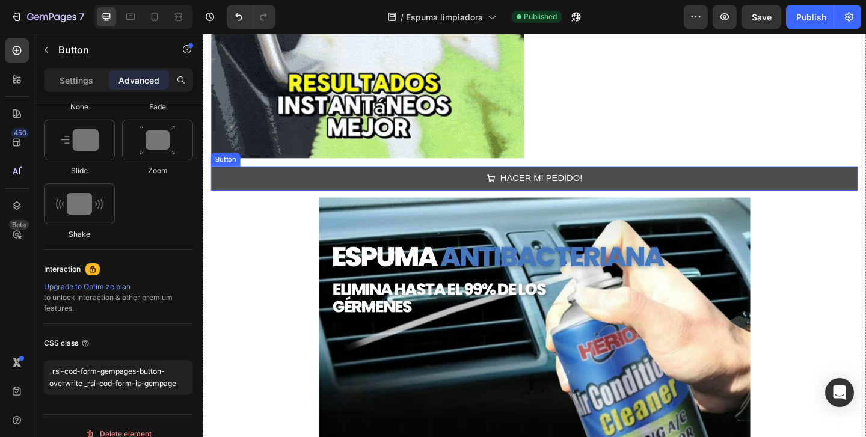
click at [320, 189] on button "HACER MI PEDIDO!" at bounding box center [563, 191] width 703 height 26
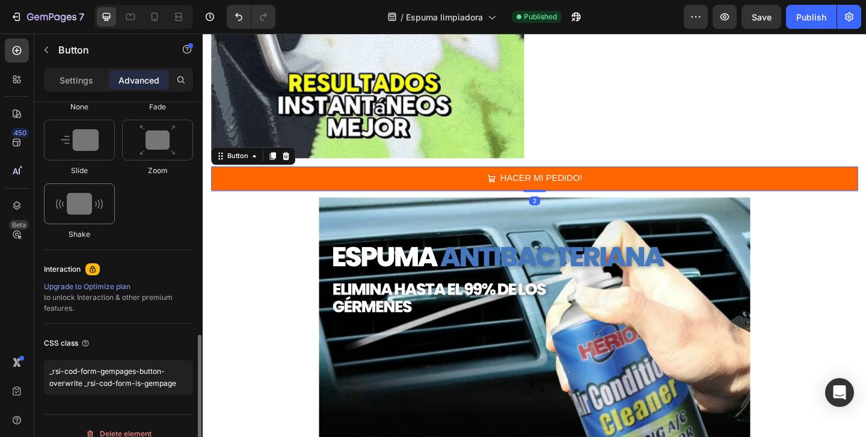
click at [86, 206] on img at bounding box center [79, 204] width 47 height 22
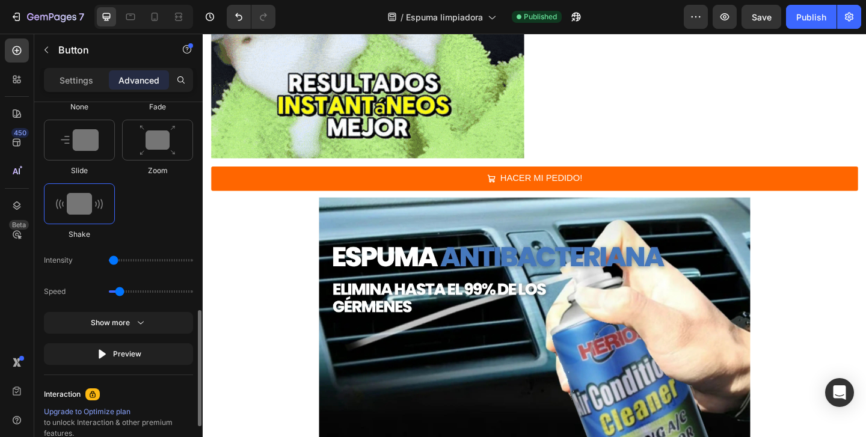
drag, startPoint x: 123, startPoint y: 260, endPoint x: 115, endPoint y: 260, distance: 7.8
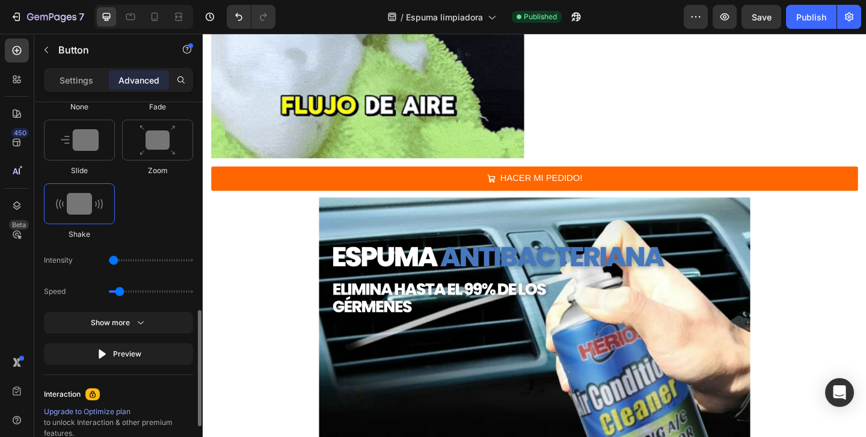
click at [115, 260] on input "range" at bounding box center [151, 260] width 84 height 2
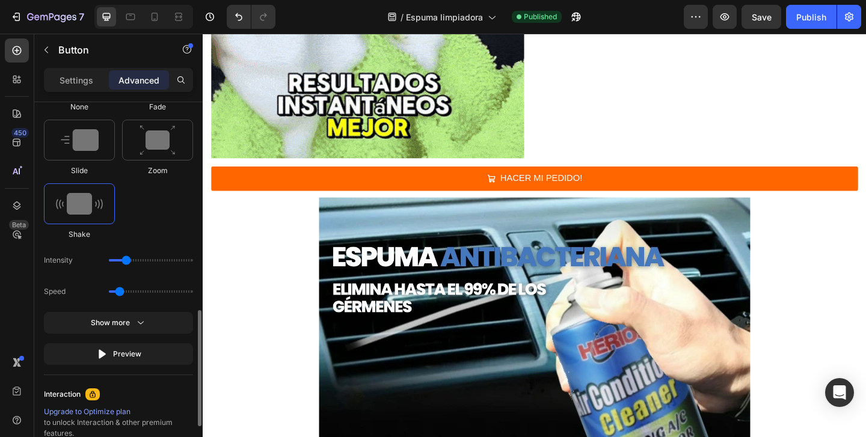
type input "1"
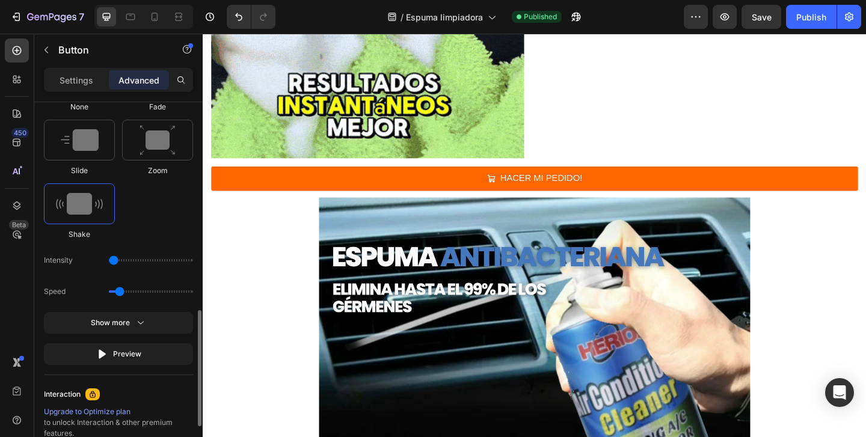
click at [117, 262] on input "range" at bounding box center [151, 260] width 84 height 2
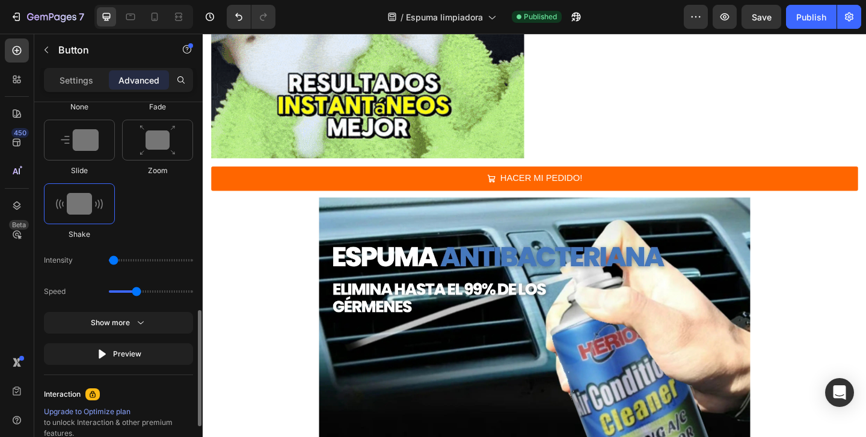
type input "1.3"
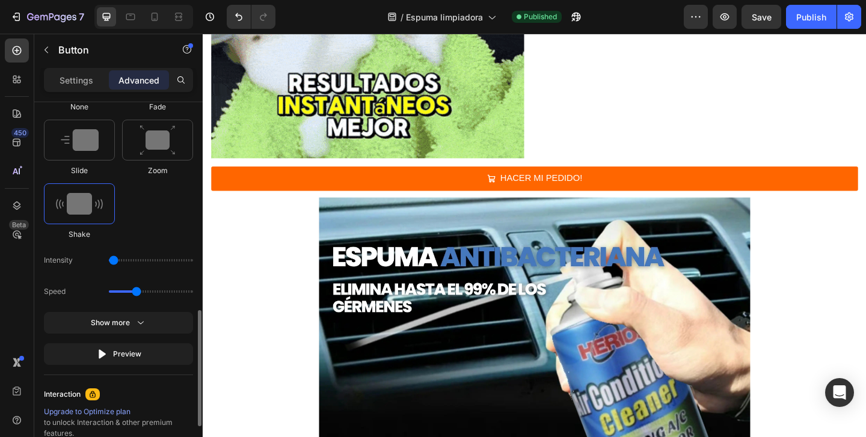
drag, startPoint x: 120, startPoint y: 288, endPoint x: 135, endPoint y: 290, distance: 14.5
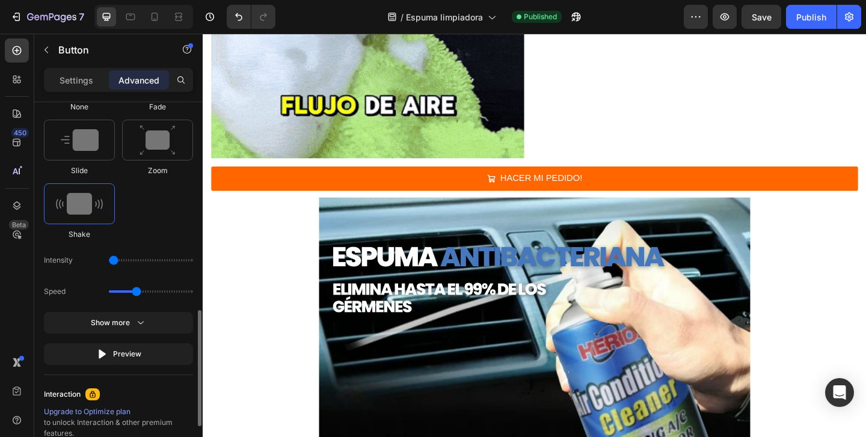
click at [135, 290] on input "range" at bounding box center [151, 291] width 84 height 2
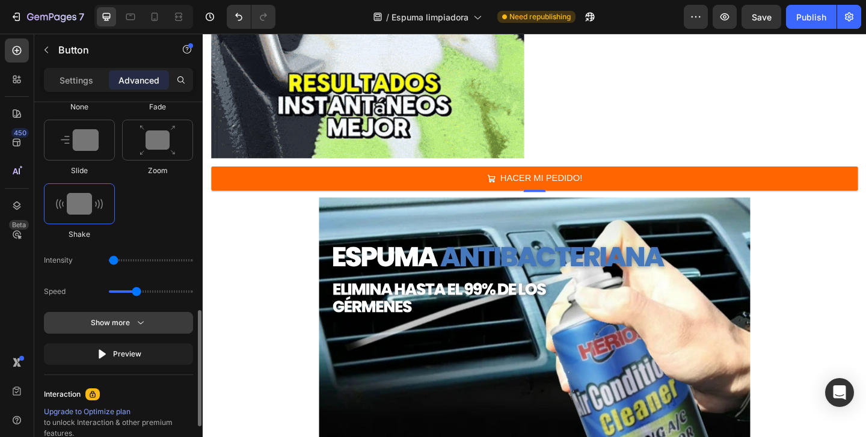
click at [132, 317] on div "Show more" at bounding box center [119, 323] width 56 height 12
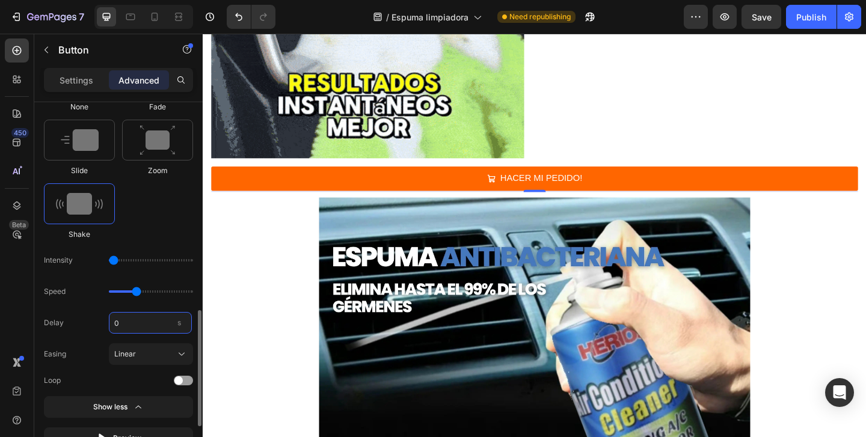
click at [142, 320] on input "0" at bounding box center [150, 323] width 83 height 22
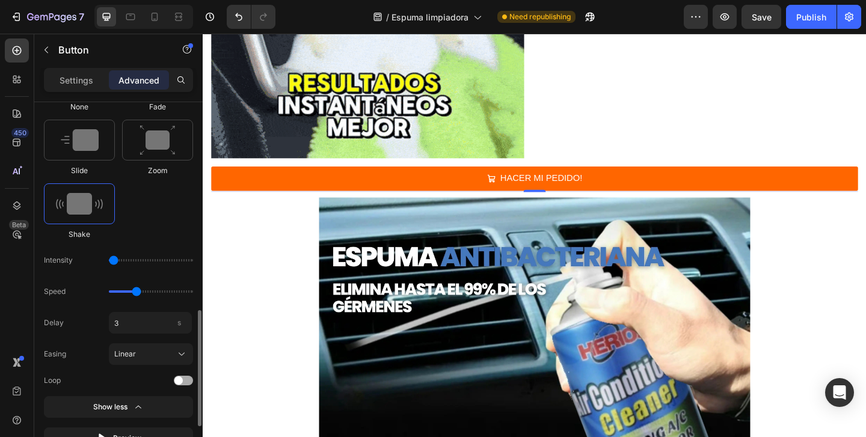
type input "3"
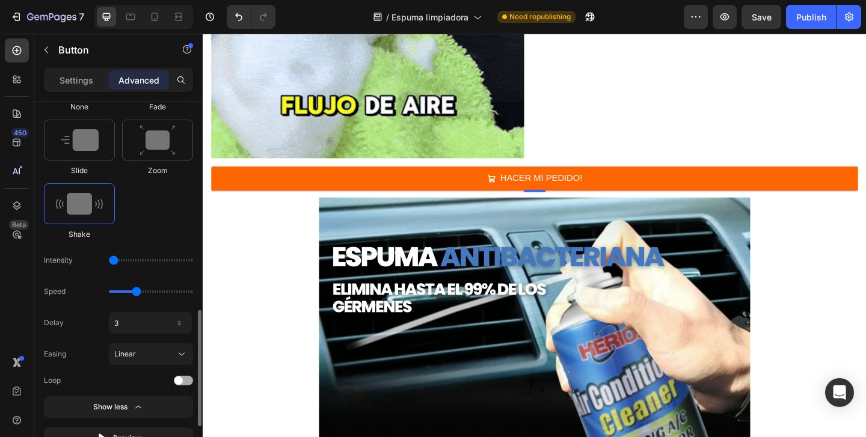
click at [188, 381] on div at bounding box center [183, 381] width 19 height 10
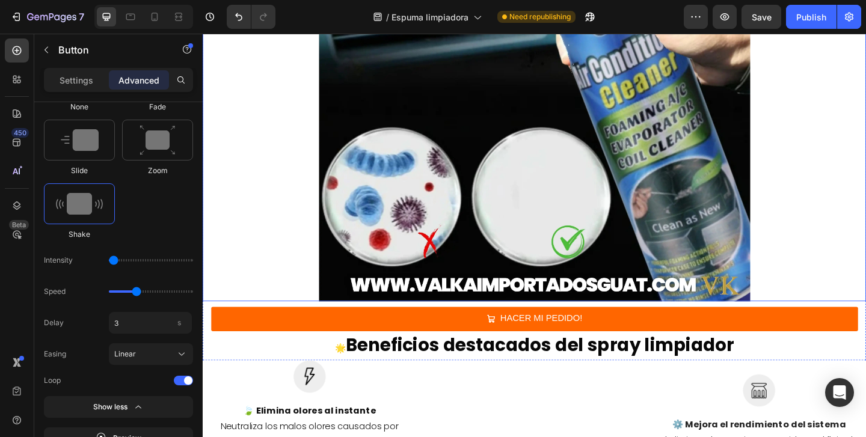
scroll to position [1110, 0]
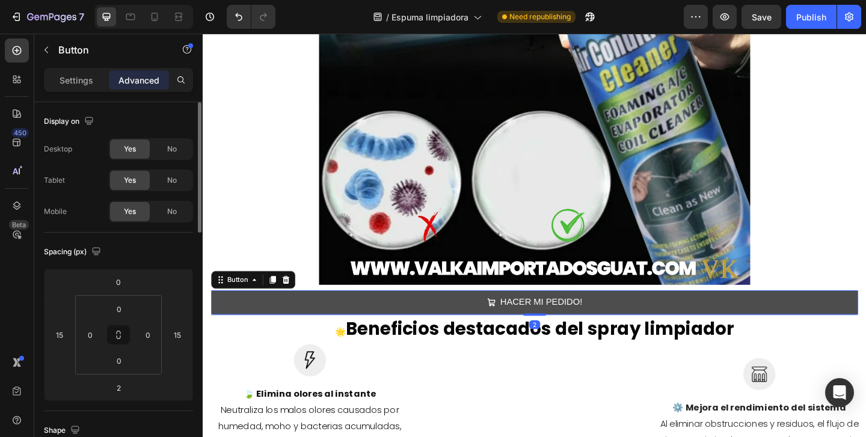
click at [298, 319] on button "HACER MI PEDIDO!" at bounding box center [563, 326] width 703 height 26
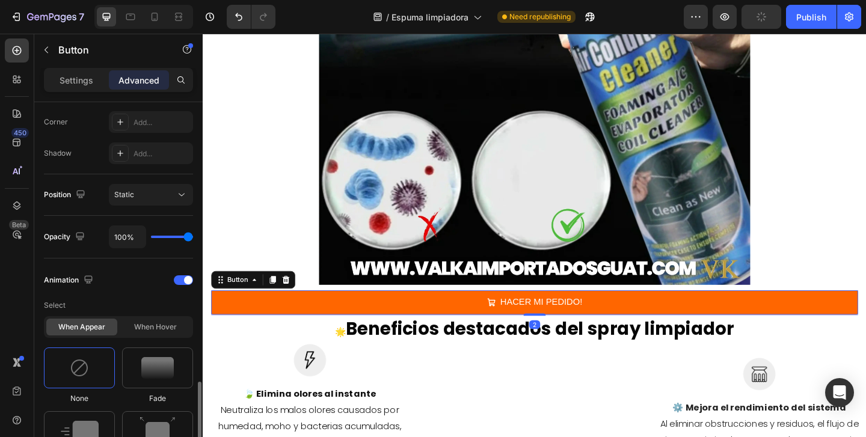
scroll to position [503, 0]
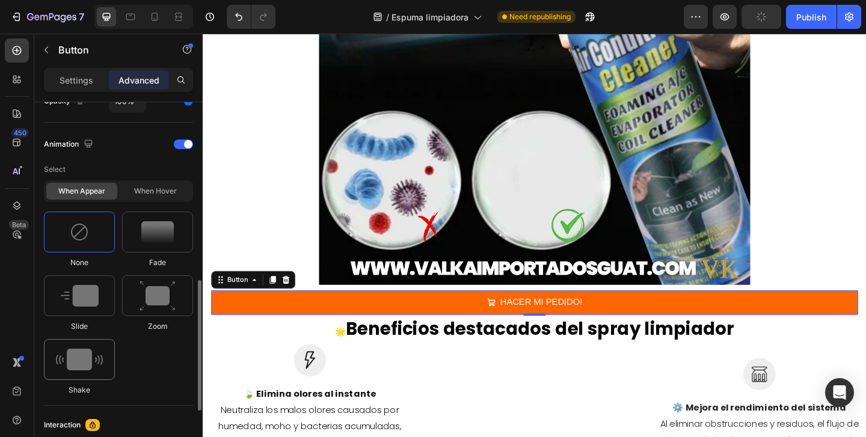
click at [79, 365] on img at bounding box center [79, 360] width 47 height 22
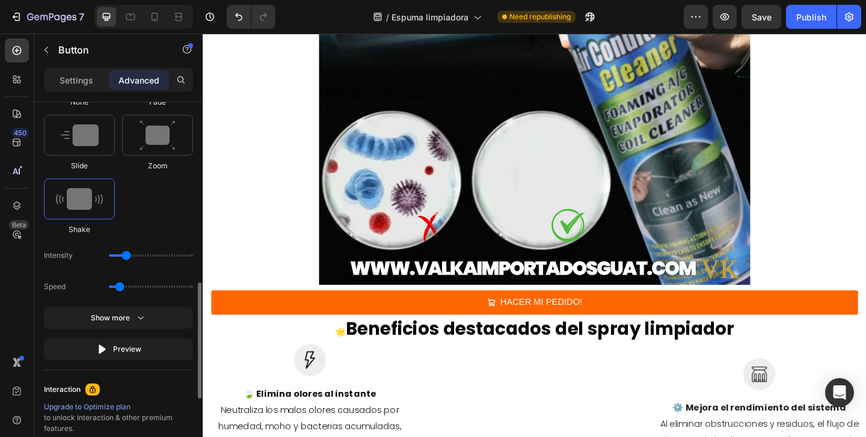
scroll to position [670, 0]
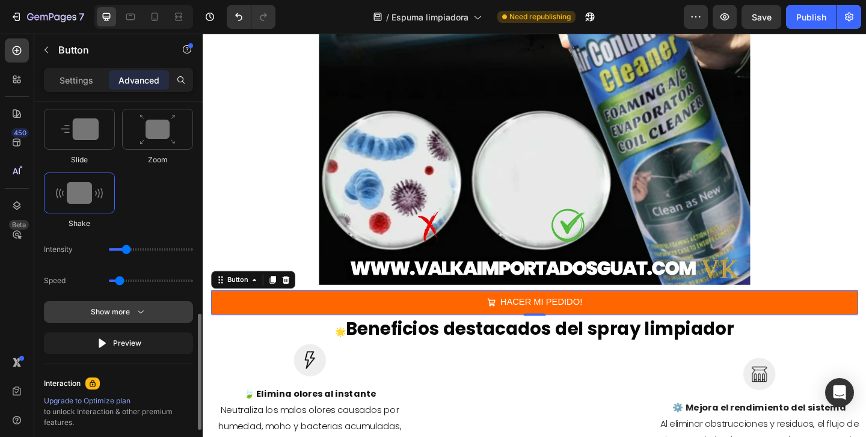
click at [107, 314] on div "Show more" at bounding box center [119, 312] width 56 height 12
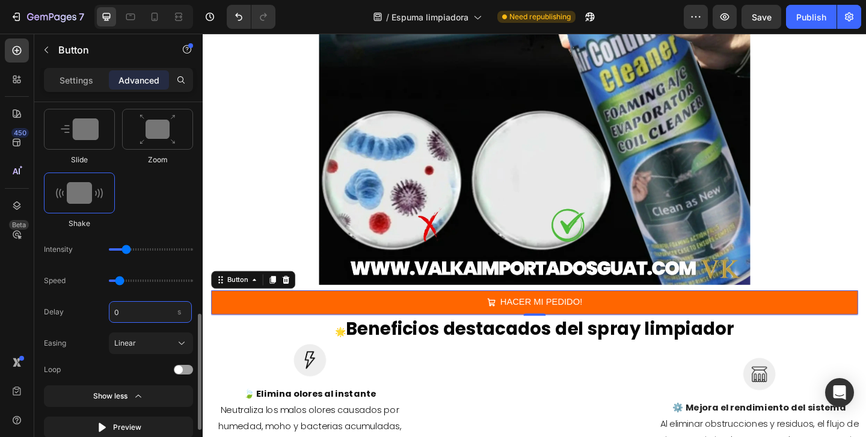
click at [138, 311] on input "0" at bounding box center [150, 312] width 83 height 22
type input "3"
click at [182, 366] on div at bounding box center [183, 370] width 19 height 10
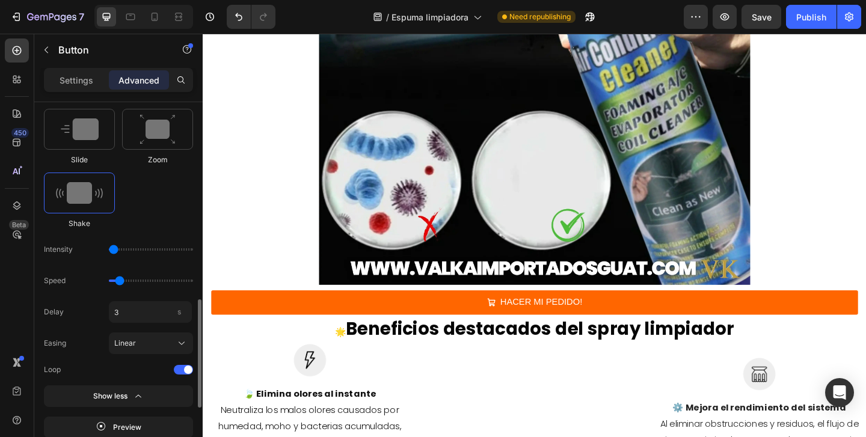
drag, startPoint x: 126, startPoint y: 251, endPoint x: 117, endPoint y: 252, distance: 9.7
type input "1"
click at [117, 251] on input "range" at bounding box center [151, 249] width 84 height 2
type input "1.5"
click at [144, 281] on input "range" at bounding box center [151, 281] width 84 height 2
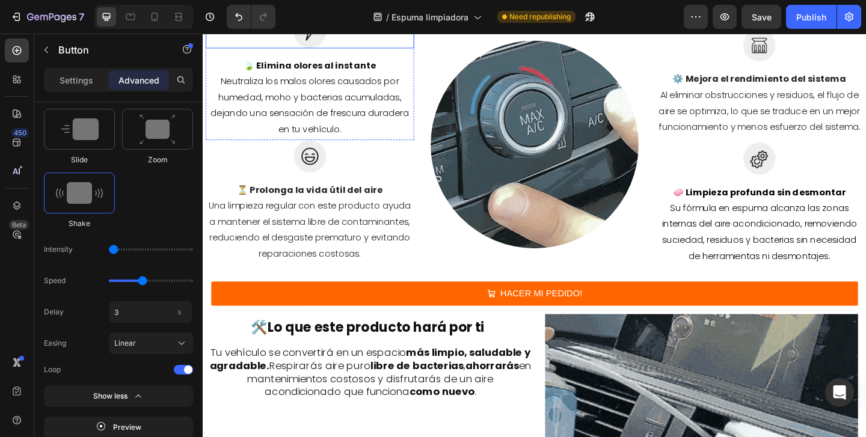
scroll to position [1474, 0]
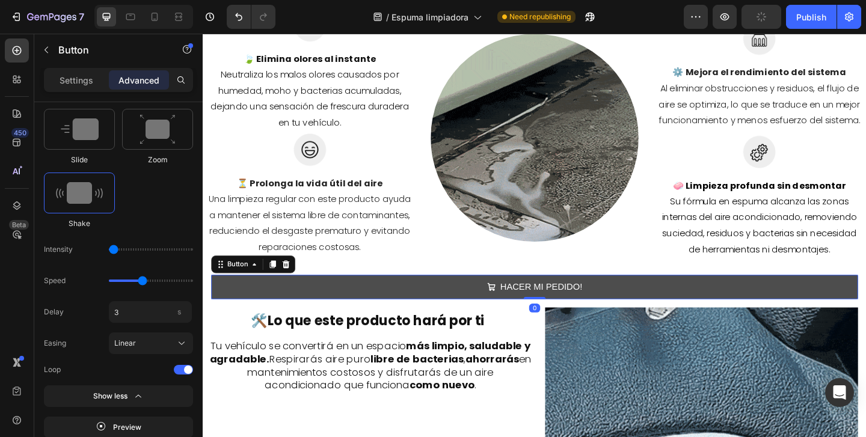
click at [314, 308] on button "HACER MI PEDIDO!" at bounding box center [563, 309] width 703 height 26
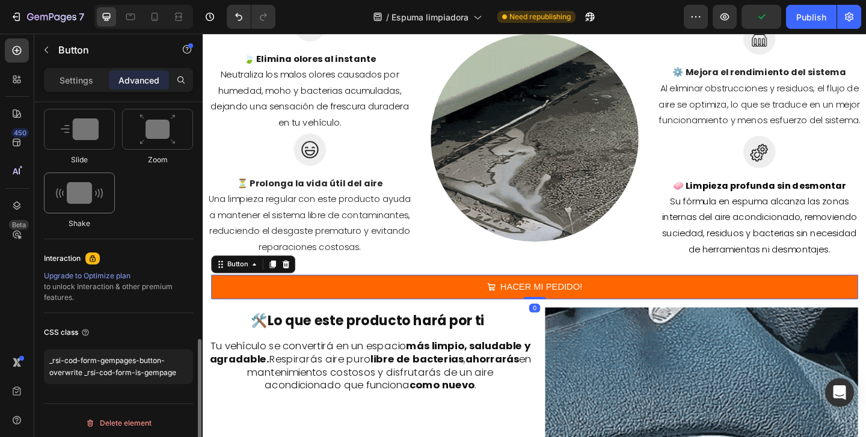
click at [87, 192] on img at bounding box center [79, 193] width 47 height 22
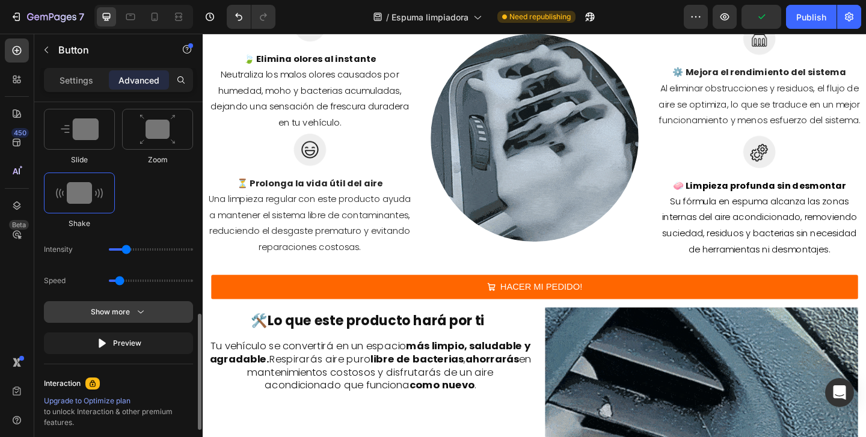
click at [111, 317] on div "Show more" at bounding box center [119, 312] width 56 height 12
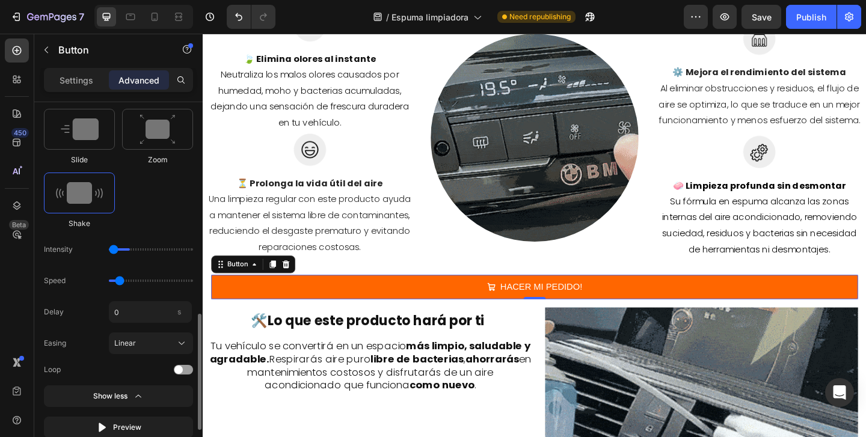
drag, startPoint x: 129, startPoint y: 248, endPoint x: 106, endPoint y: 248, distance: 22.9
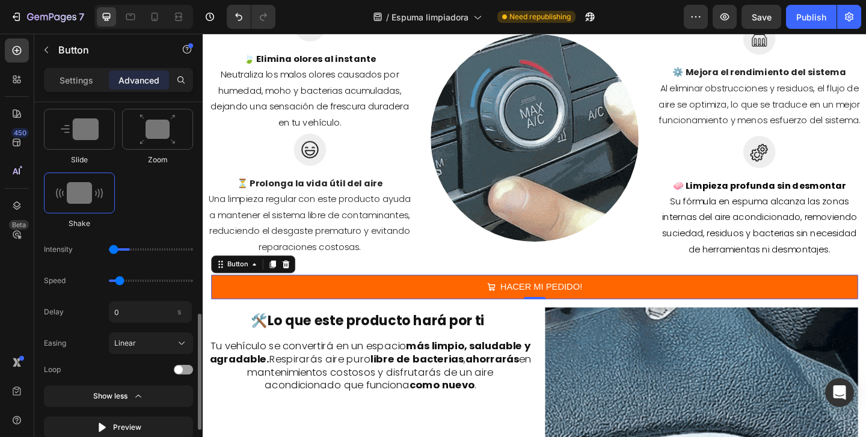
type input "1"
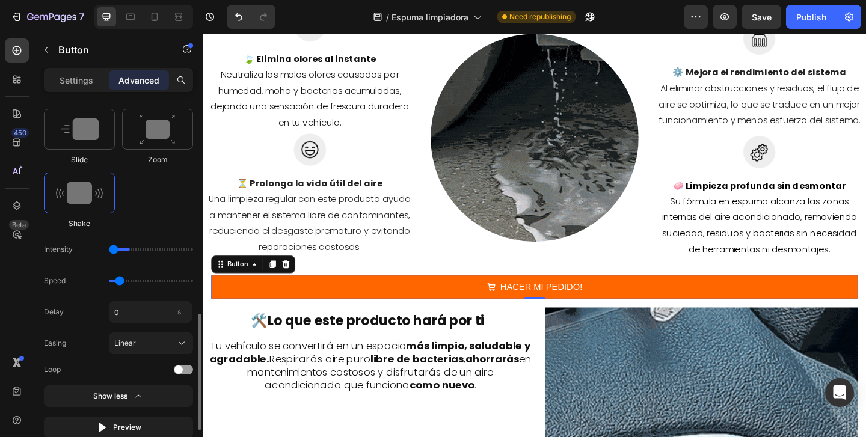
click at [109, 248] on input "range" at bounding box center [151, 249] width 84 height 2
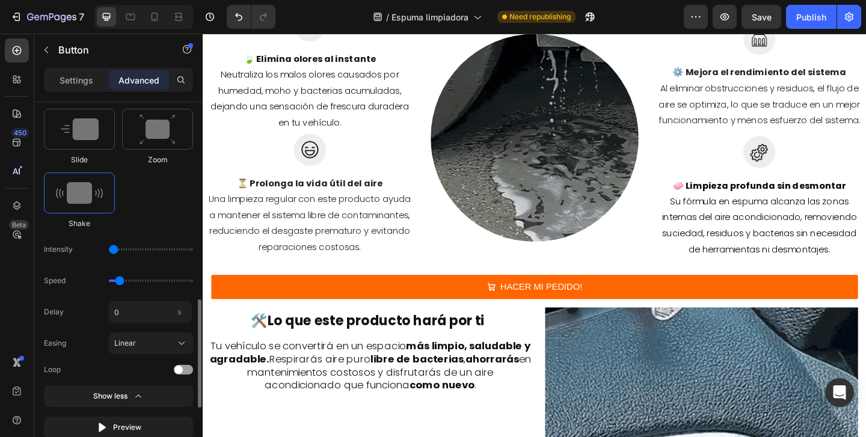
click at [144, 283] on div "Speed" at bounding box center [118, 281] width 149 height 22
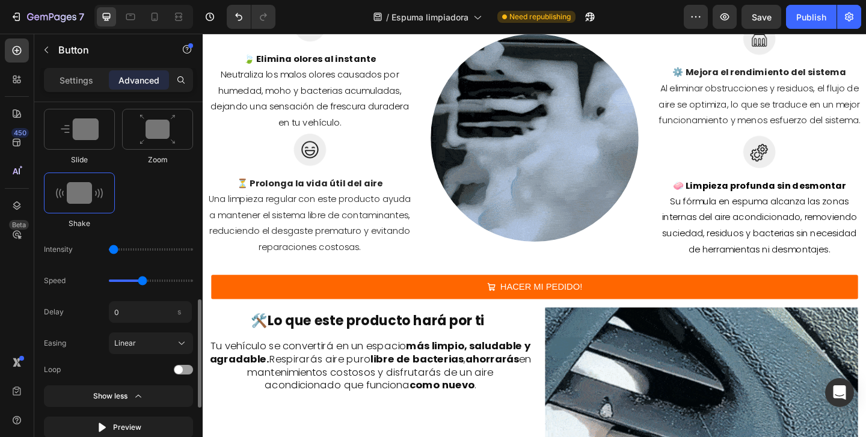
type input "1.5"
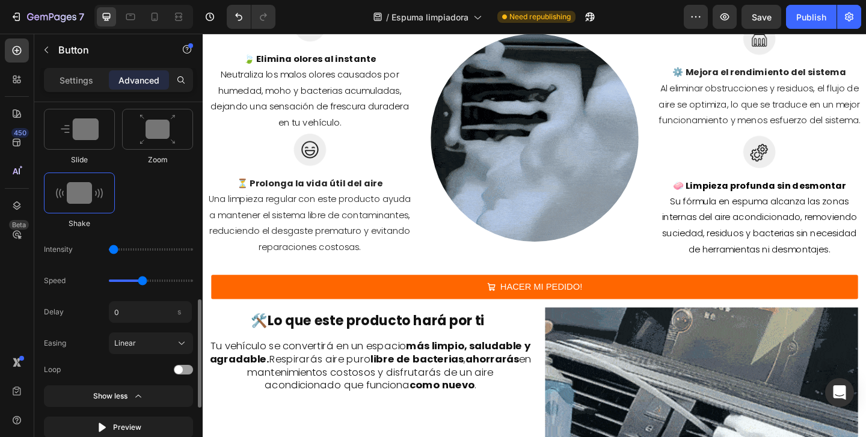
click at [139, 281] on input "range" at bounding box center [151, 281] width 84 height 2
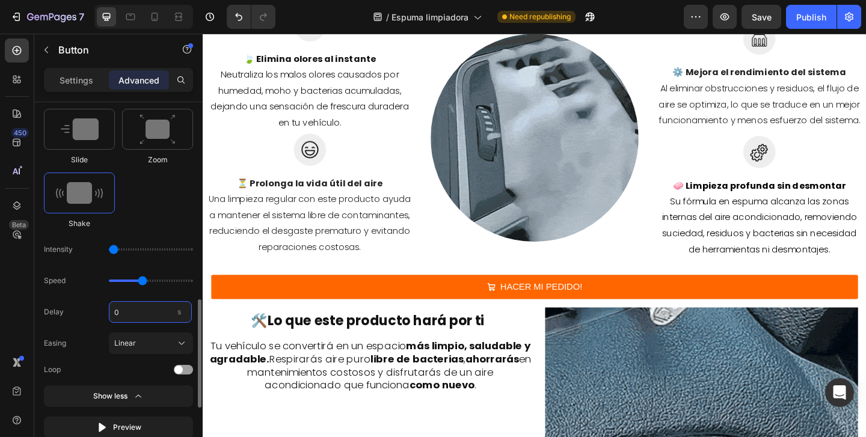
click at [152, 311] on input "0" at bounding box center [150, 312] width 83 height 22
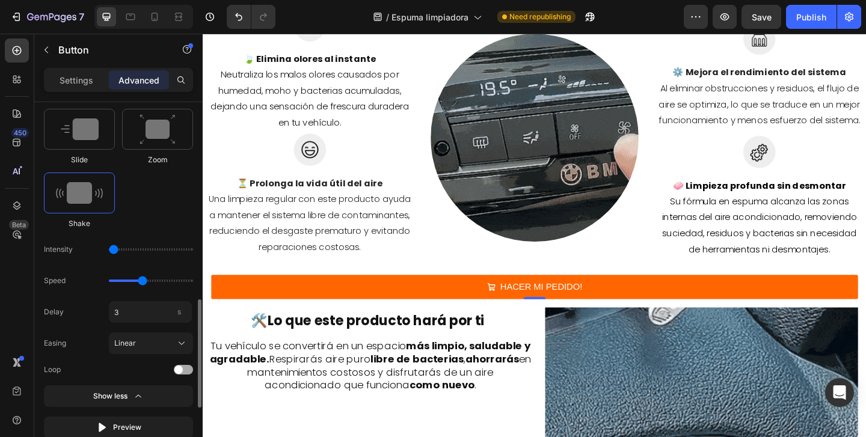
type input "3"
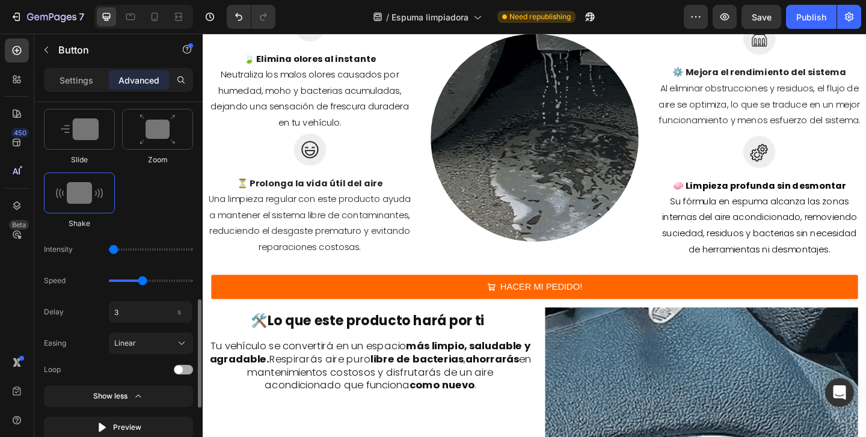
click at [186, 369] on div at bounding box center [183, 370] width 19 height 10
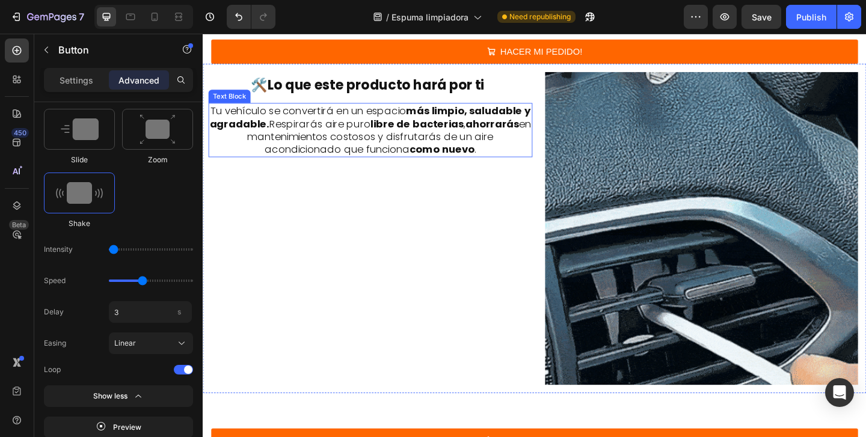
scroll to position [1821, 0]
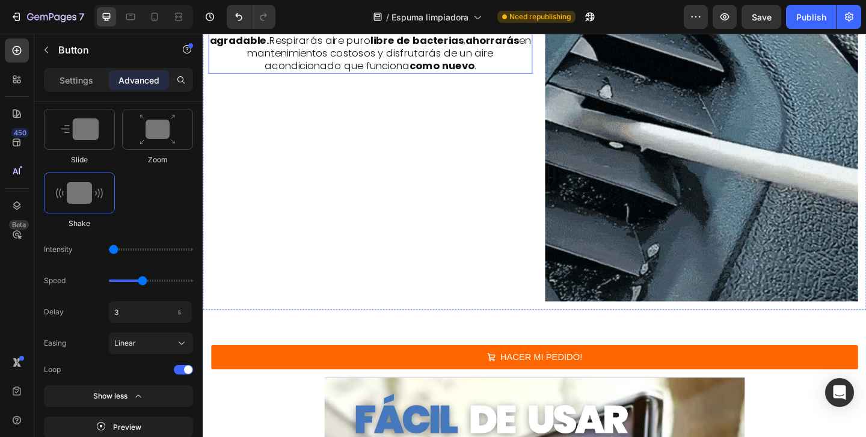
click at [339, 383] on button "HACER MI PEDIDO!" at bounding box center [563, 385] width 703 height 26
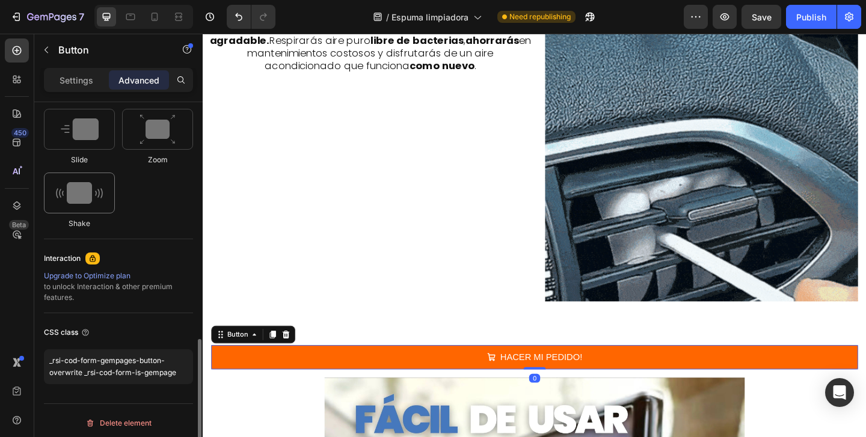
click at [100, 198] on img at bounding box center [79, 193] width 47 height 22
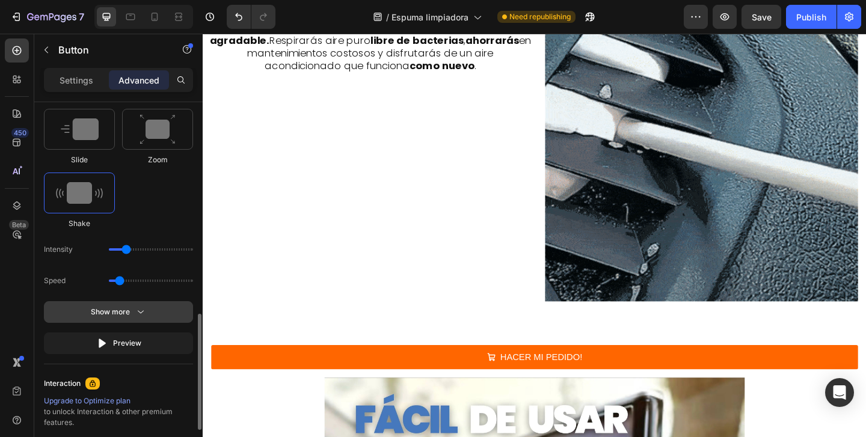
click at [130, 311] on div "Show more" at bounding box center [119, 312] width 56 height 12
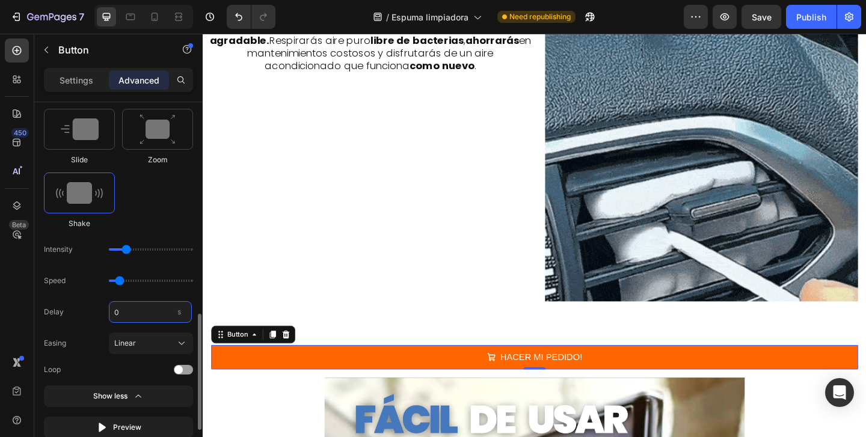
click at [158, 314] on input "0" at bounding box center [150, 312] width 83 height 22
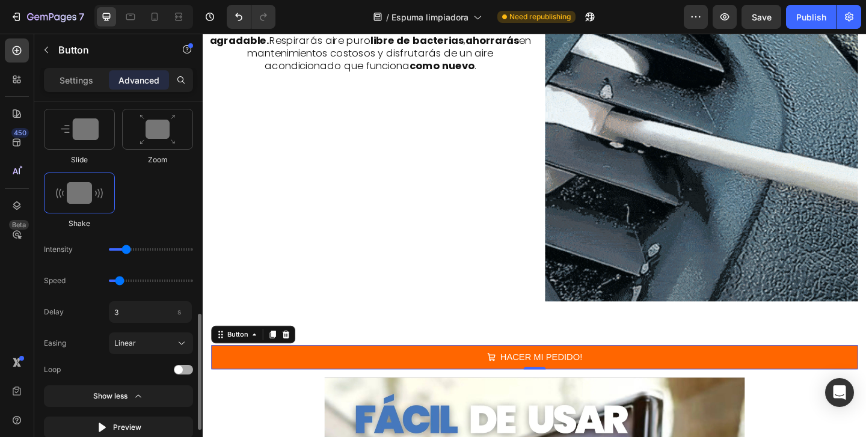
type input "3"
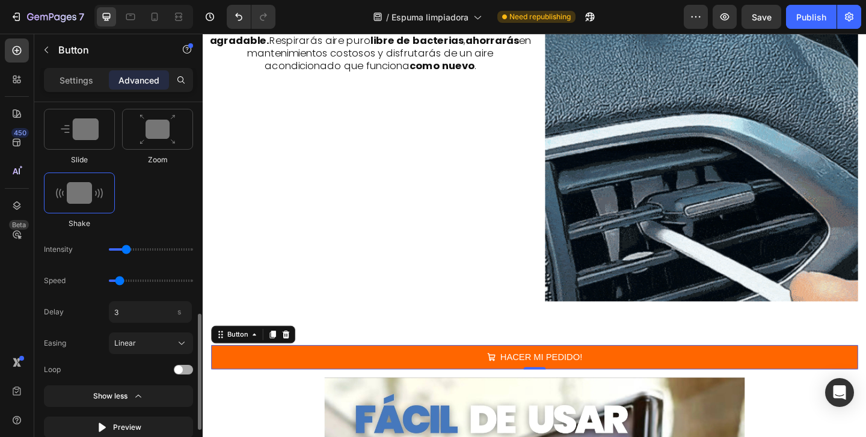
click at [187, 366] on div at bounding box center [183, 370] width 19 height 10
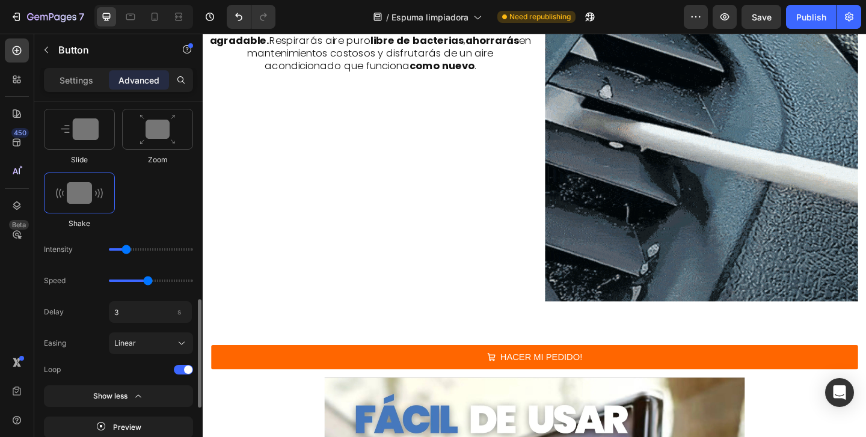
type input "1.7"
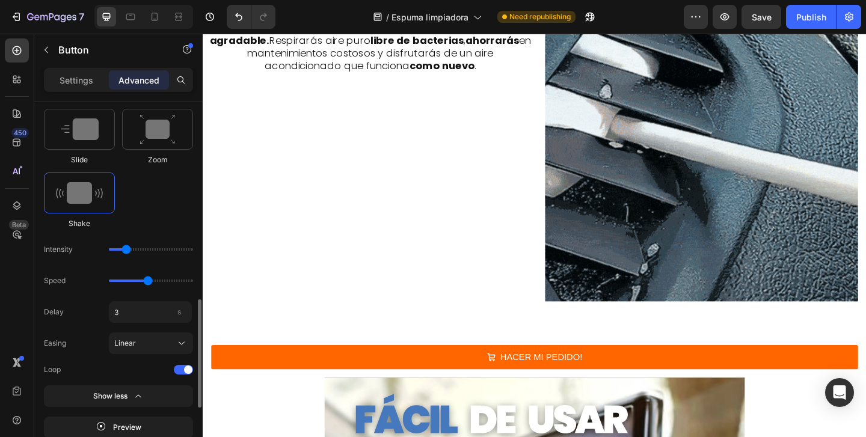
click at [146, 281] on input "range" at bounding box center [151, 281] width 84 height 2
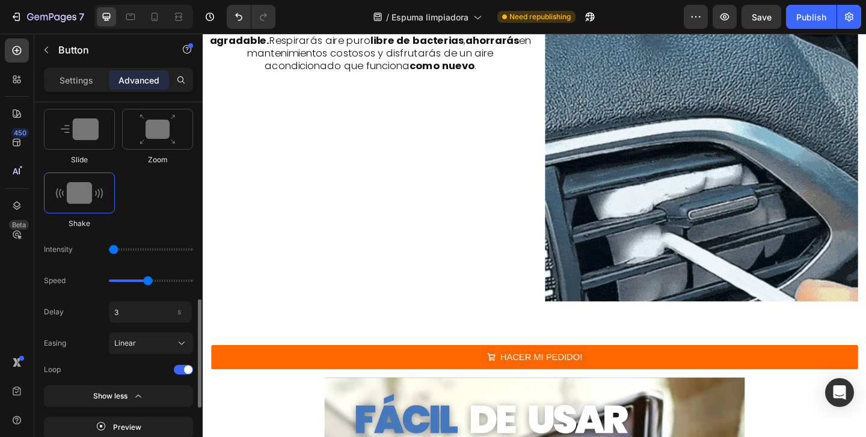
drag, startPoint x: 123, startPoint y: 250, endPoint x: 111, endPoint y: 250, distance: 12.6
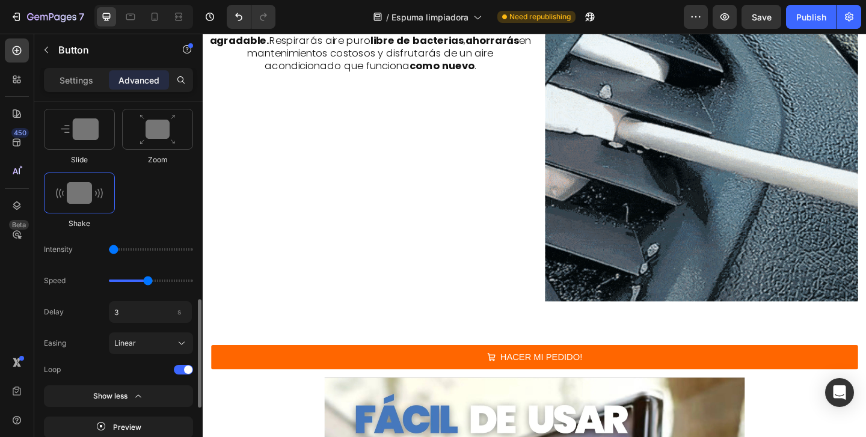
type input "1"
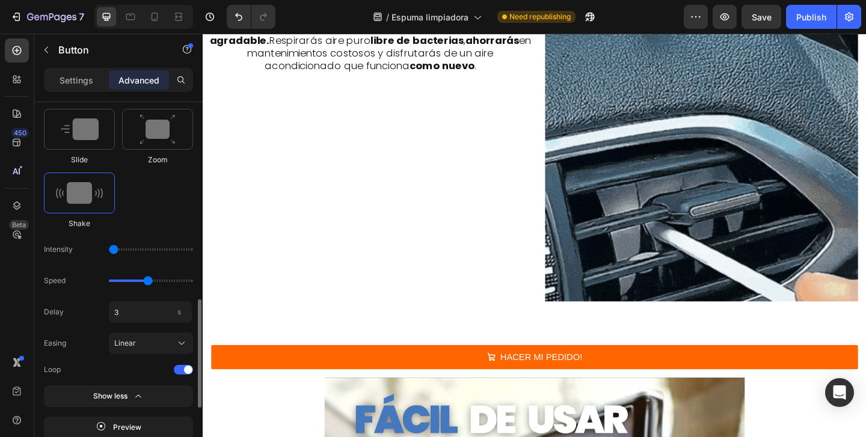
click at [111, 250] on input "range" at bounding box center [151, 249] width 84 height 2
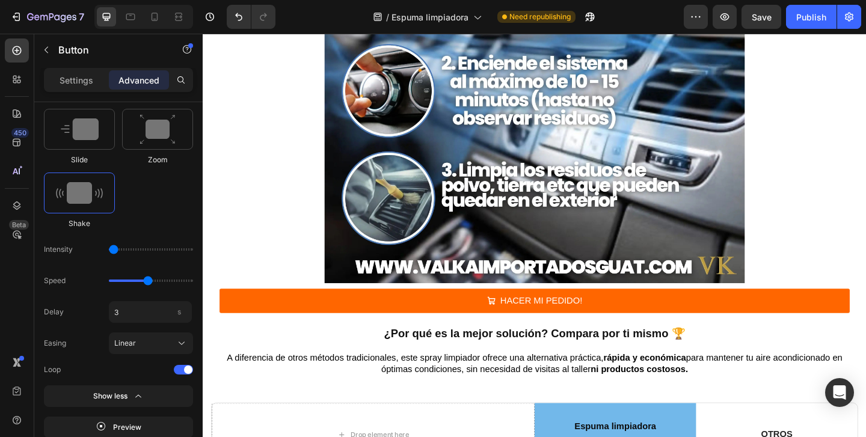
scroll to position [2399, 0]
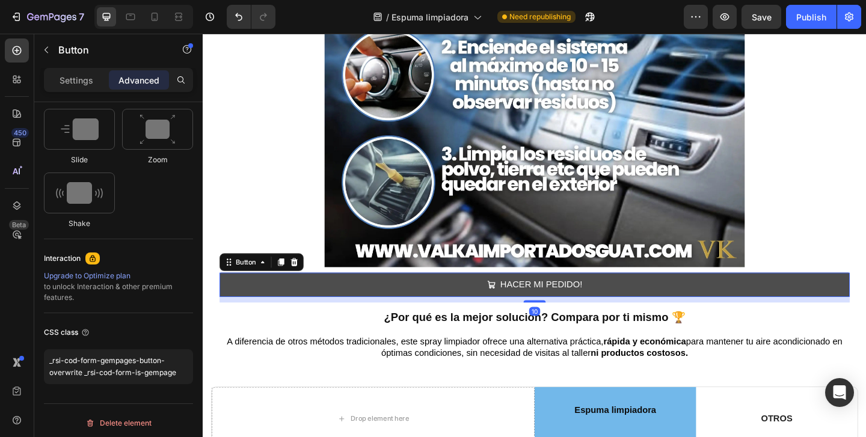
click at [267, 312] on button "HACER MI PEDIDO!" at bounding box center [563, 306] width 685 height 26
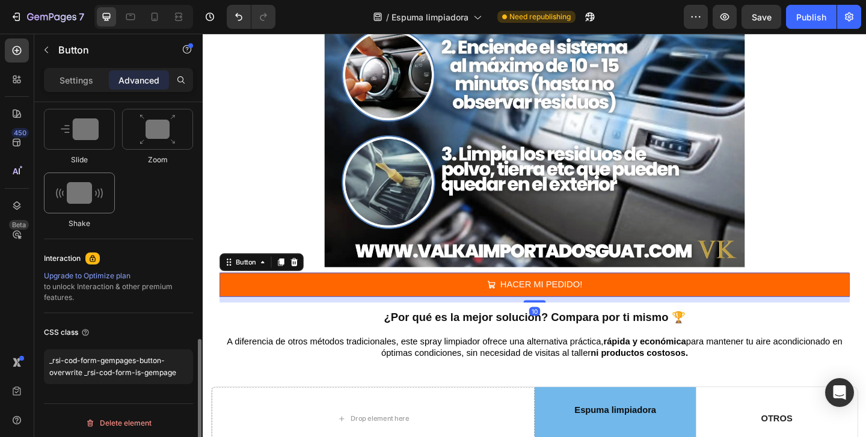
click at [93, 198] on img at bounding box center [79, 193] width 47 height 22
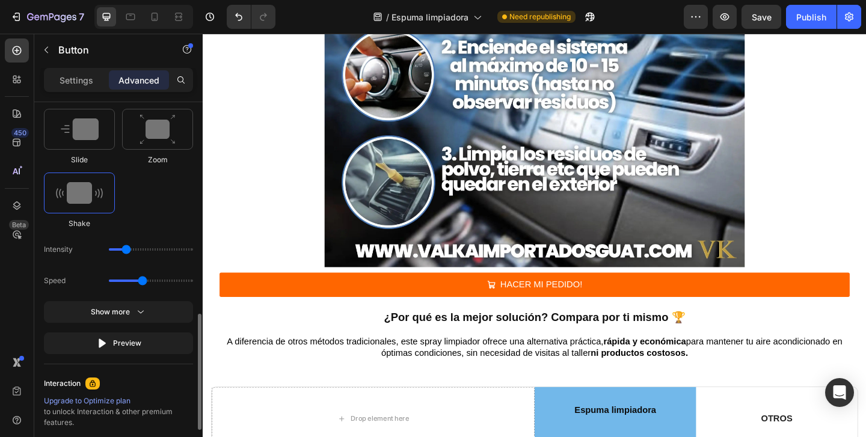
drag, startPoint x: 121, startPoint y: 280, endPoint x: 141, endPoint y: 280, distance: 19.9
type input "1.5"
click at [141, 280] on input "range" at bounding box center [151, 281] width 84 height 2
drag, startPoint x: 124, startPoint y: 248, endPoint x: 117, endPoint y: 248, distance: 7.8
type input "1"
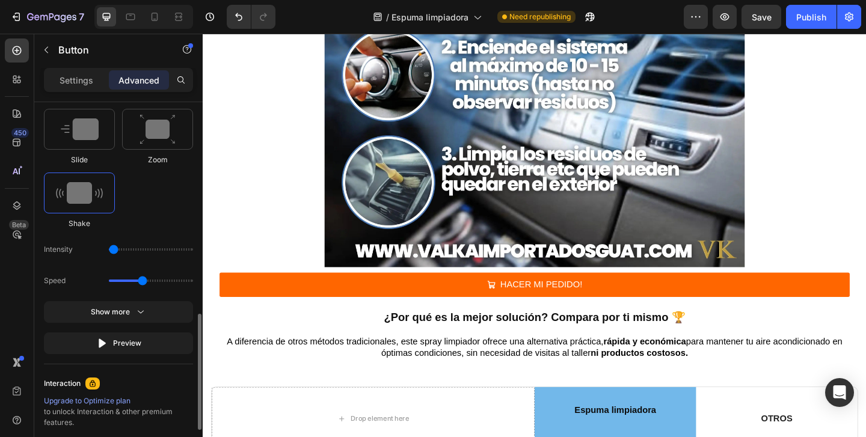
click at [117, 248] on input "range" at bounding box center [151, 249] width 84 height 2
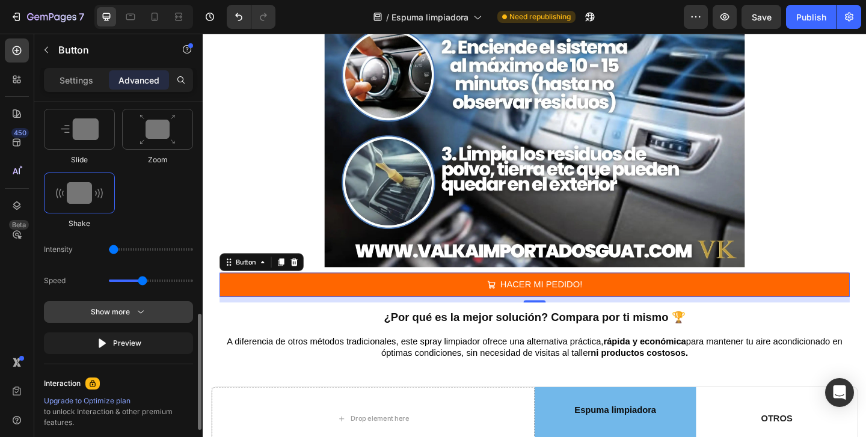
click at [95, 309] on div "Show more" at bounding box center [119, 312] width 56 height 12
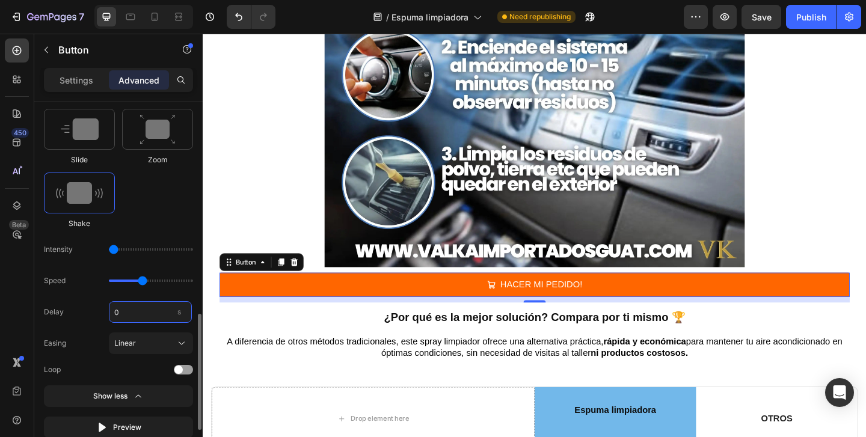
click at [147, 308] on input "0" at bounding box center [150, 312] width 83 height 22
type input "3"
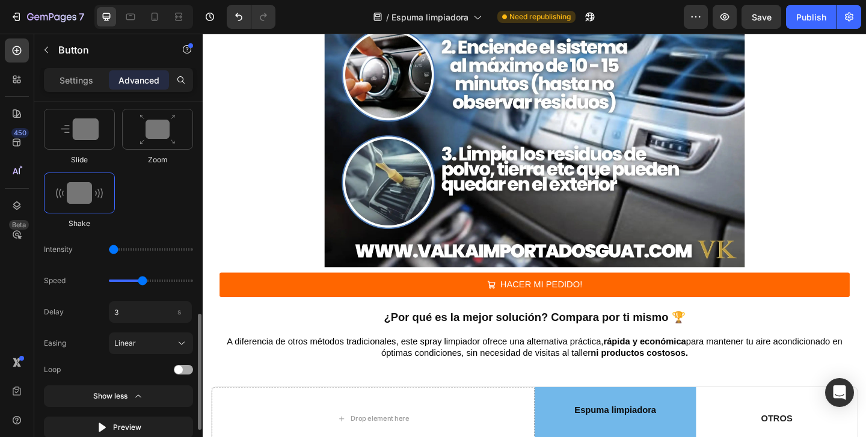
click at [192, 372] on div at bounding box center [183, 370] width 19 height 10
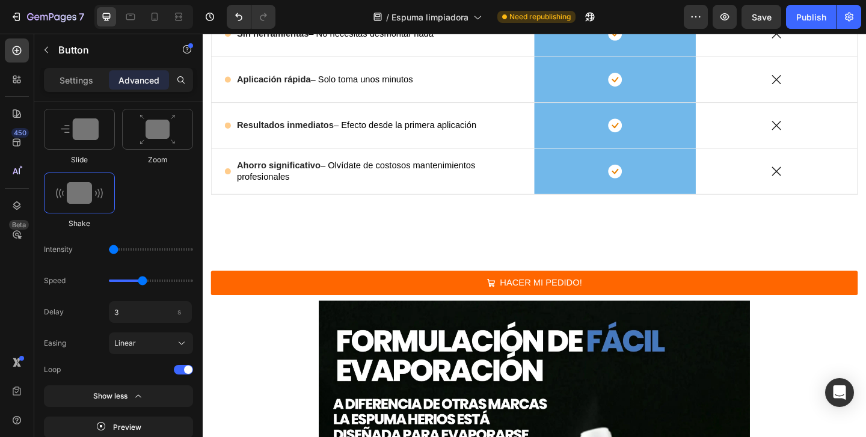
scroll to position [2879, 0]
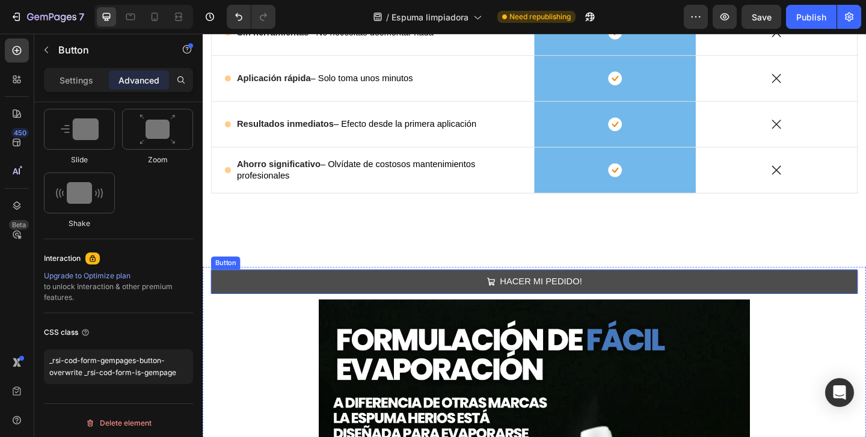
click at [252, 302] on button "HACER MI PEDIDO!" at bounding box center [563, 303] width 703 height 26
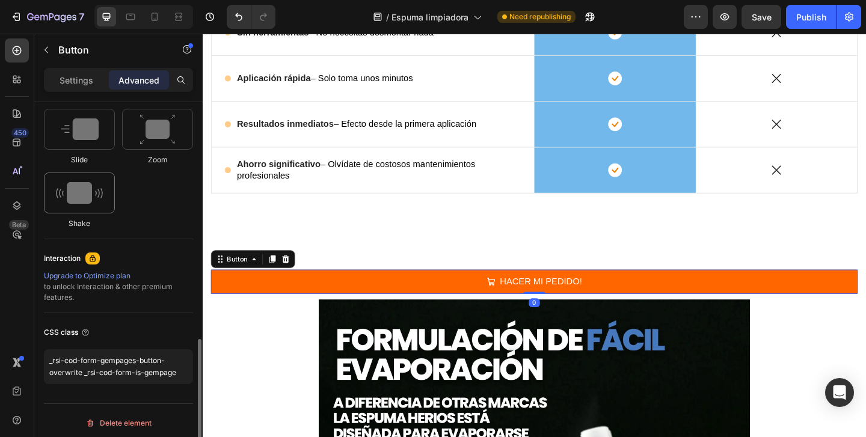
click at [97, 194] on img at bounding box center [79, 193] width 47 height 22
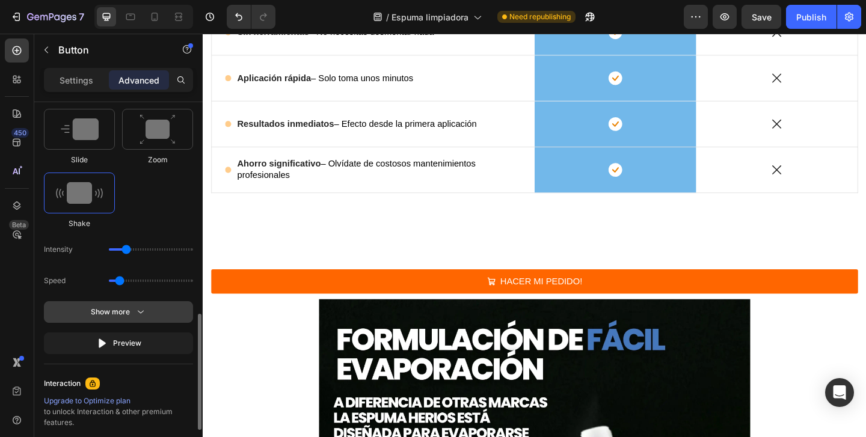
click at [126, 332] on button "Show more" at bounding box center [118, 343] width 149 height 22
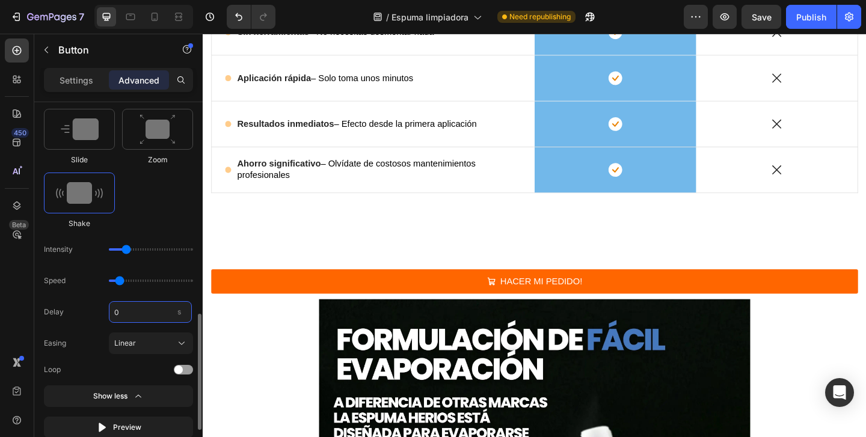
click at [153, 312] on input "0" at bounding box center [150, 312] width 83 height 22
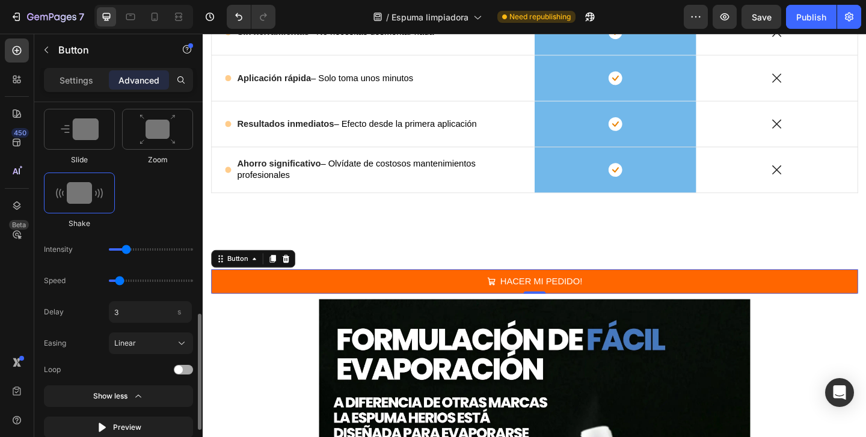
type input "3"
click at [185, 367] on div at bounding box center [183, 370] width 19 height 10
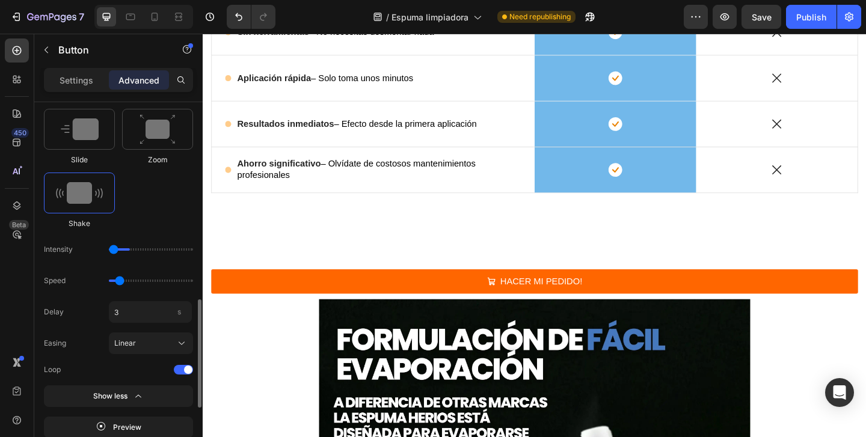
type input "1"
click at [115, 250] on input "range" at bounding box center [151, 249] width 84 height 2
type input "1.5"
click at [144, 280] on input "range" at bounding box center [151, 281] width 84 height 2
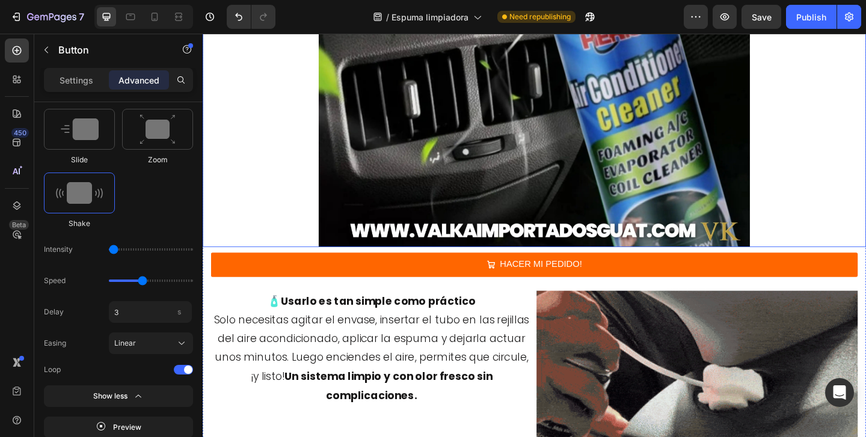
scroll to position [3430, 0]
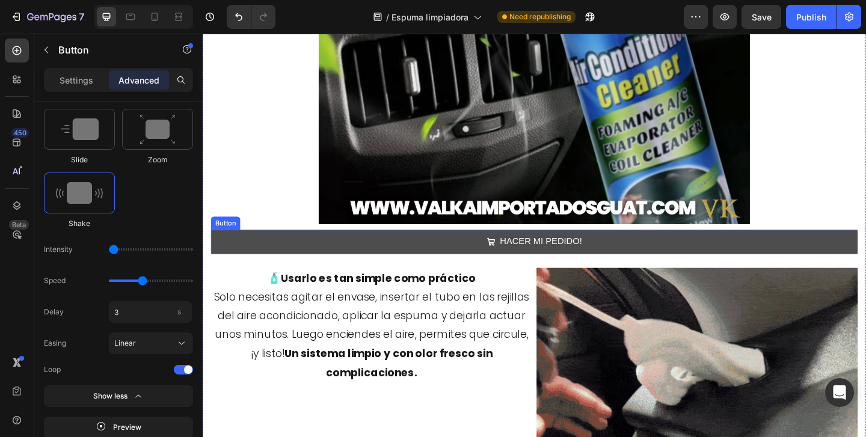
click at [257, 259] on button "HACER MI PEDIDO!" at bounding box center [563, 260] width 703 height 26
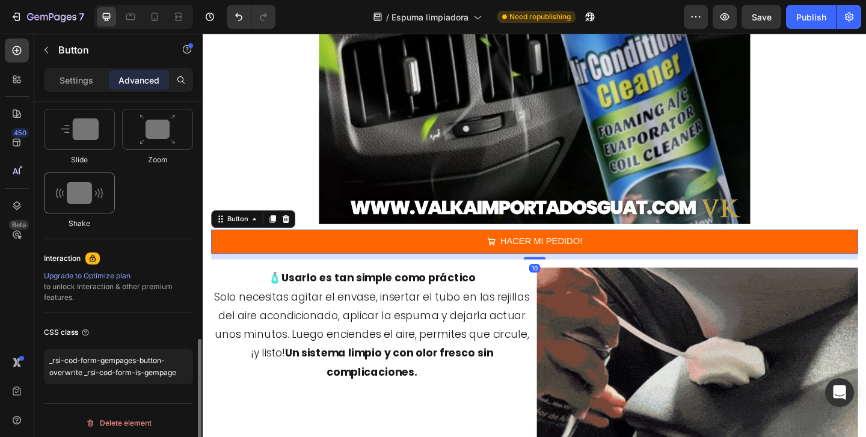
click at [84, 198] on img at bounding box center [79, 193] width 47 height 22
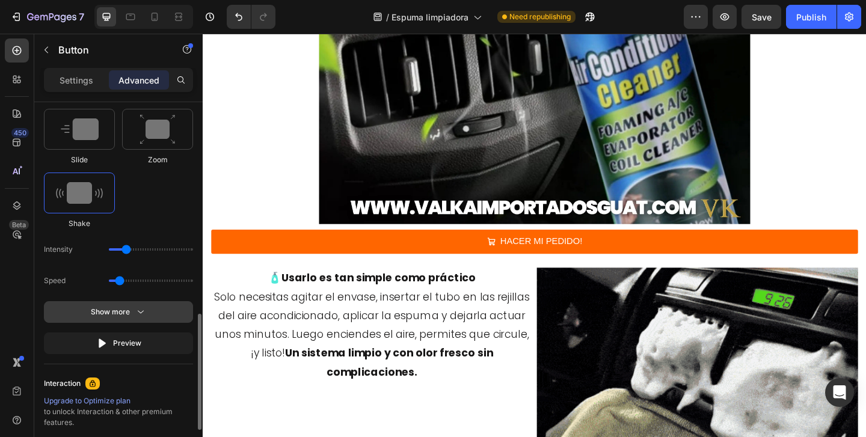
click at [141, 310] on icon "button" at bounding box center [141, 312] width 12 height 12
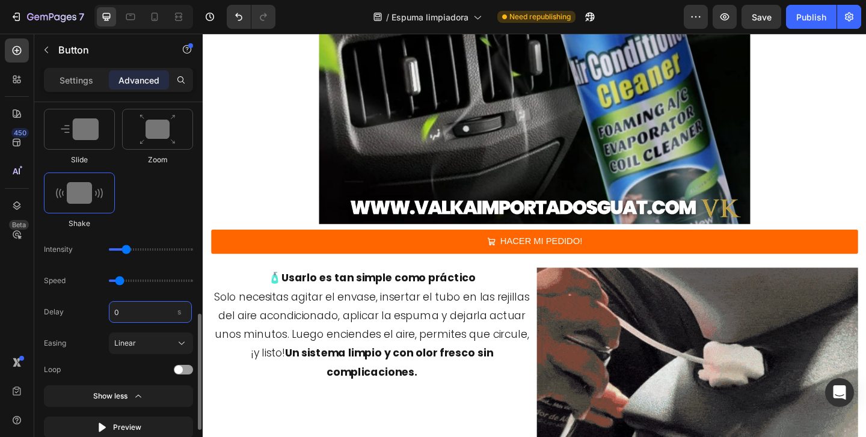
click at [142, 313] on input "0" at bounding box center [150, 312] width 83 height 22
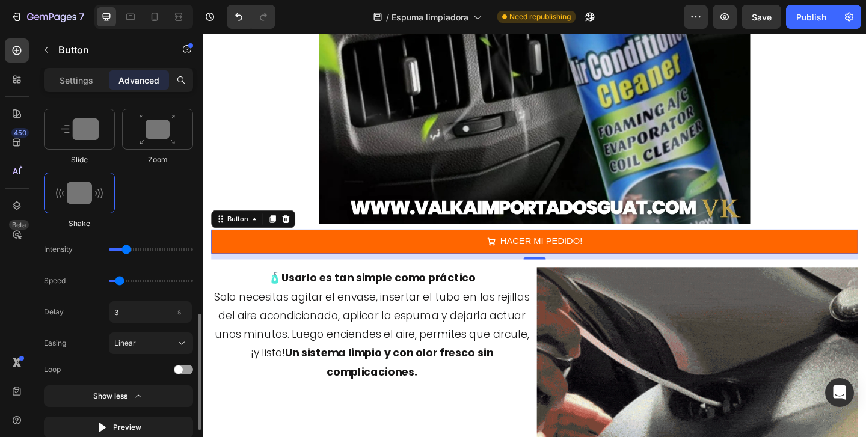
type input "3"
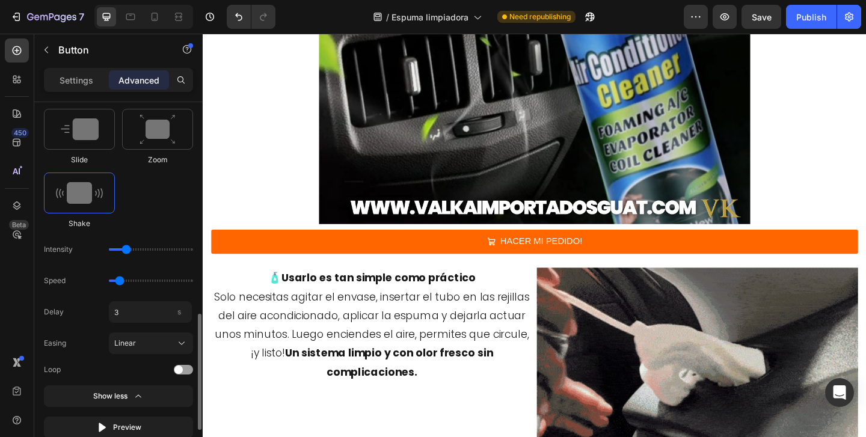
click at [181, 364] on div "Loop" at bounding box center [118, 370] width 149 height 12
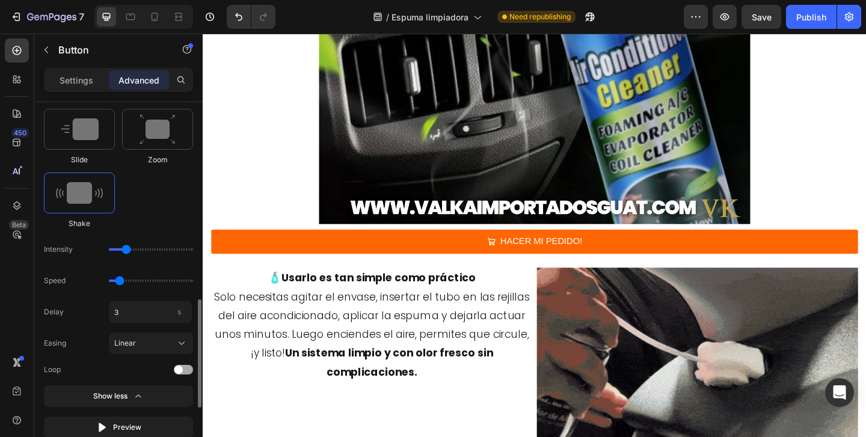
click at [181, 368] on span at bounding box center [178, 370] width 8 height 8
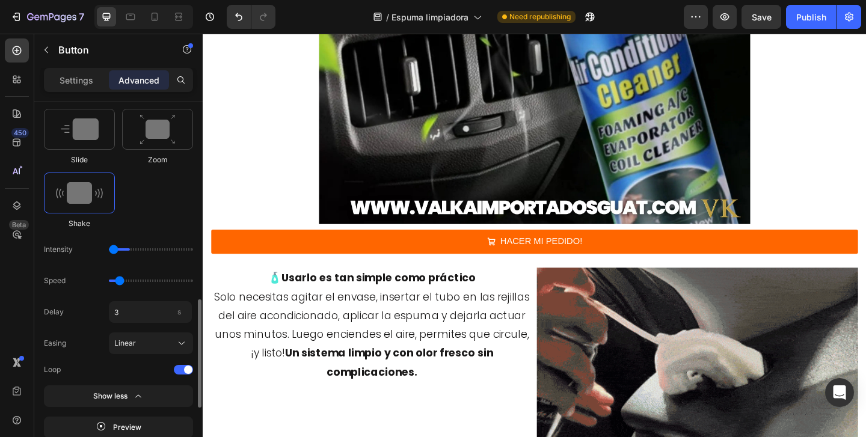
type input "1"
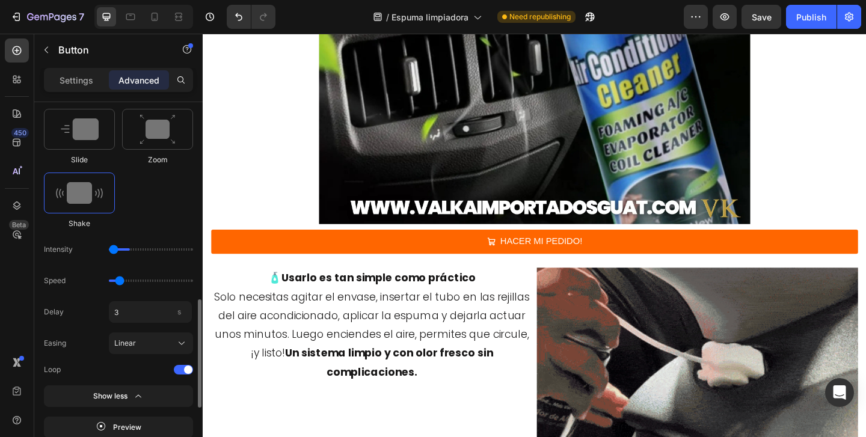
click at [113, 249] on input "range" at bounding box center [151, 249] width 84 height 2
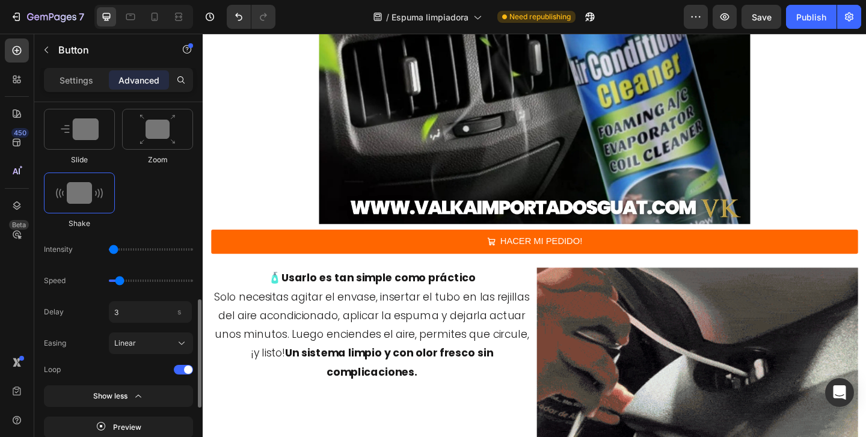
click at [144, 283] on div "Speed" at bounding box center [118, 281] width 149 height 22
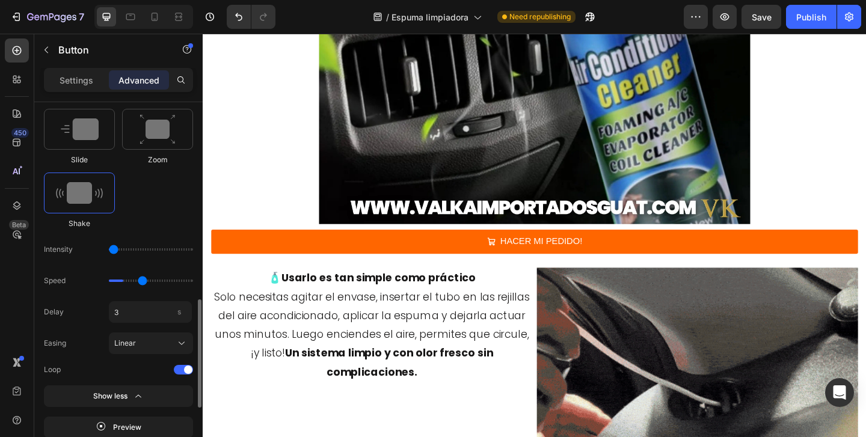
type input "1.5"
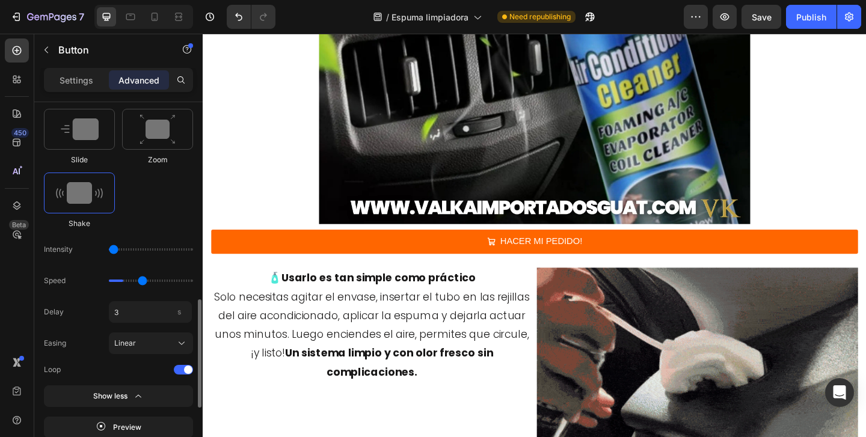
click at [141, 280] on input "range" at bounding box center [151, 281] width 84 height 2
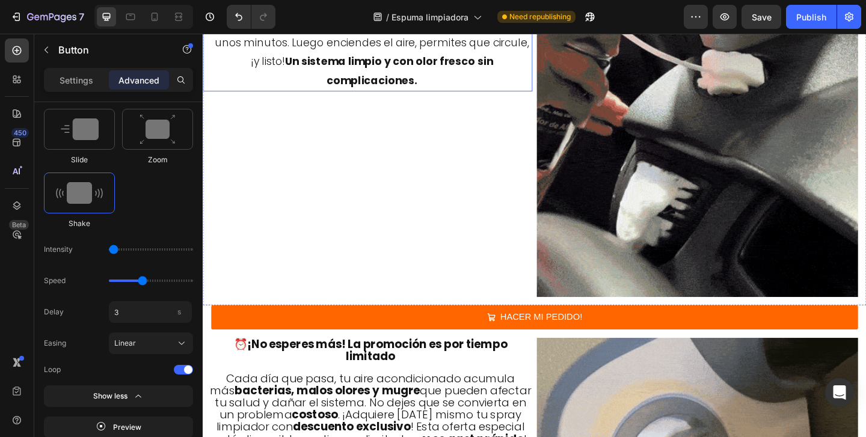
scroll to position [3769, 0]
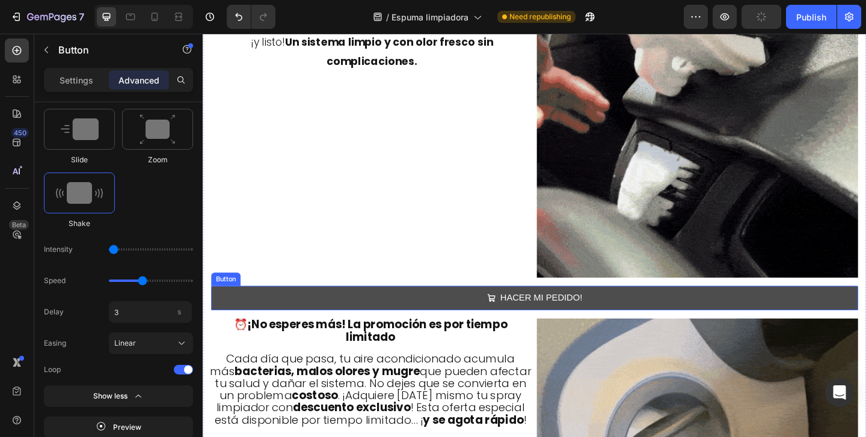
click at [346, 329] on button "HACER MI PEDIDO!" at bounding box center [563, 321] width 703 height 26
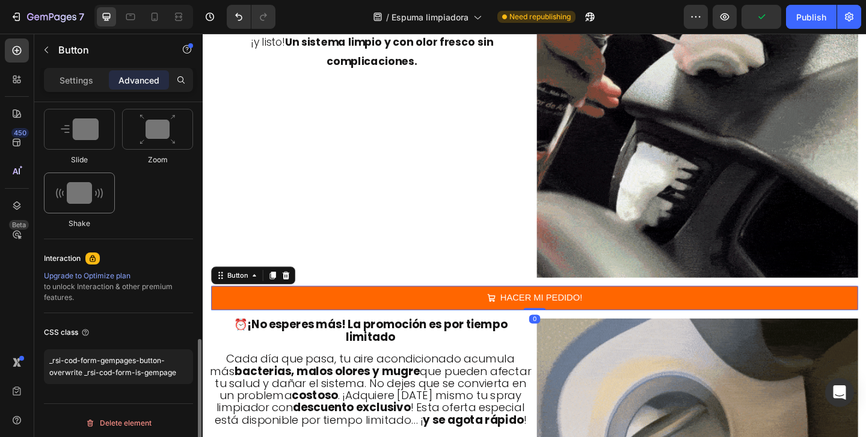
click at [89, 191] on img at bounding box center [79, 193] width 47 height 22
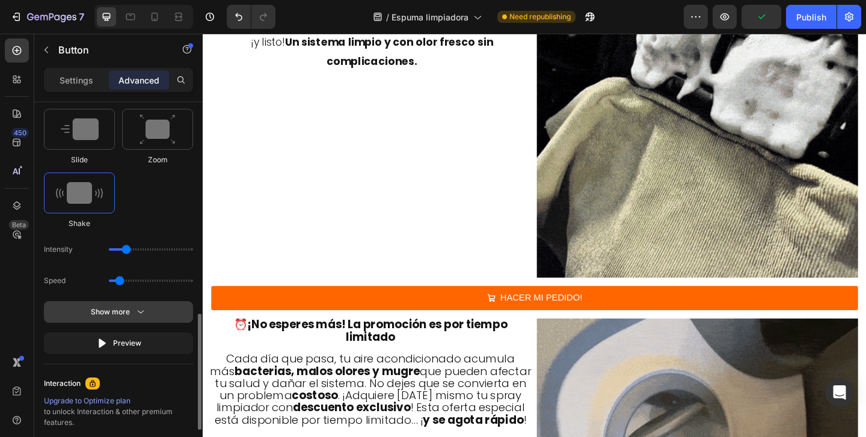
click at [131, 310] on div "Show more" at bounding box center [119, 312] width 56 height 12
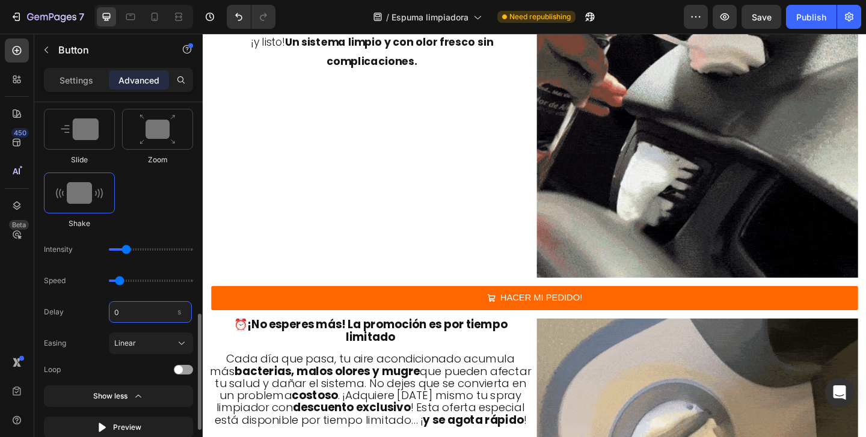
click at [146, 310] on input "0" at bounding box center [150, 312] width 83 height 22
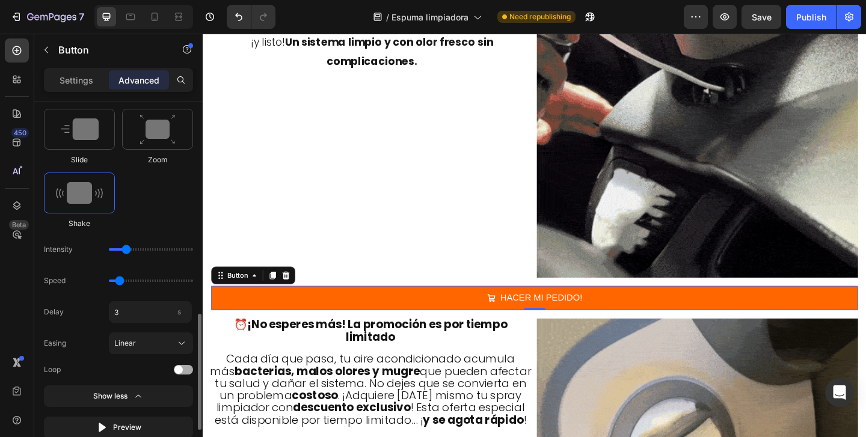
type input "3"
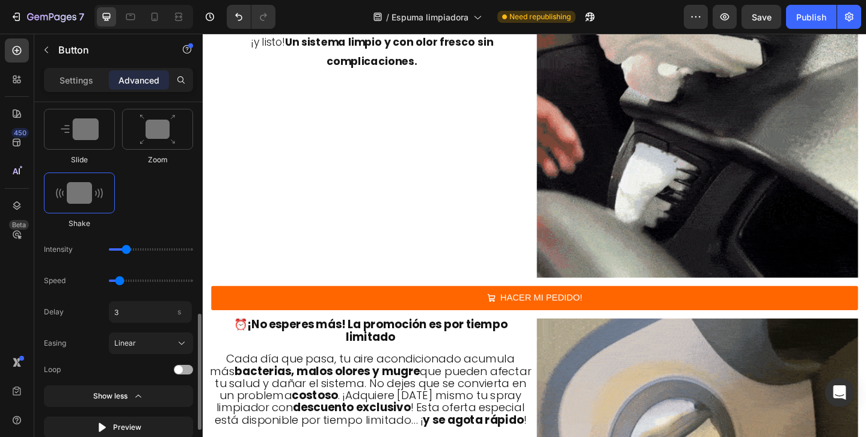
click at [182, 371] on span at bounding box center [178, 370] width 8 height 8
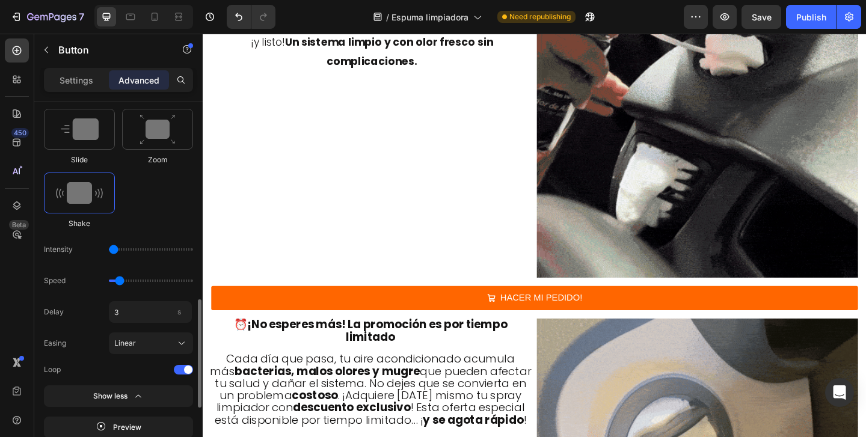
type input "1"
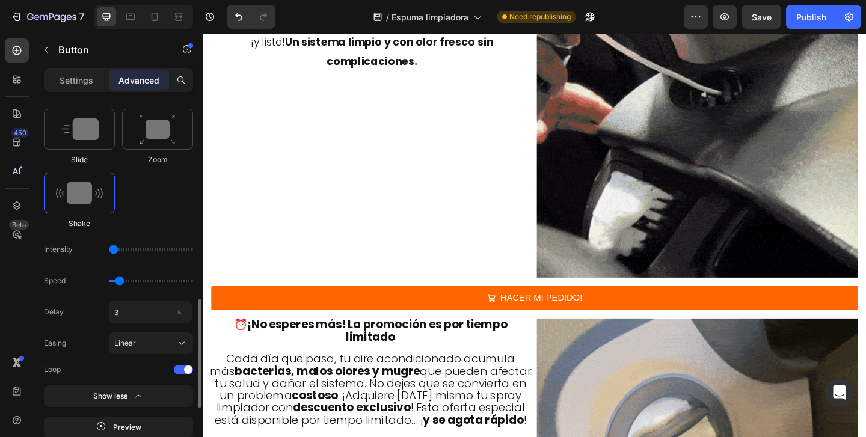
click at [115, 250] on input "range" at bounding box center [151, 249] width 84 height 2
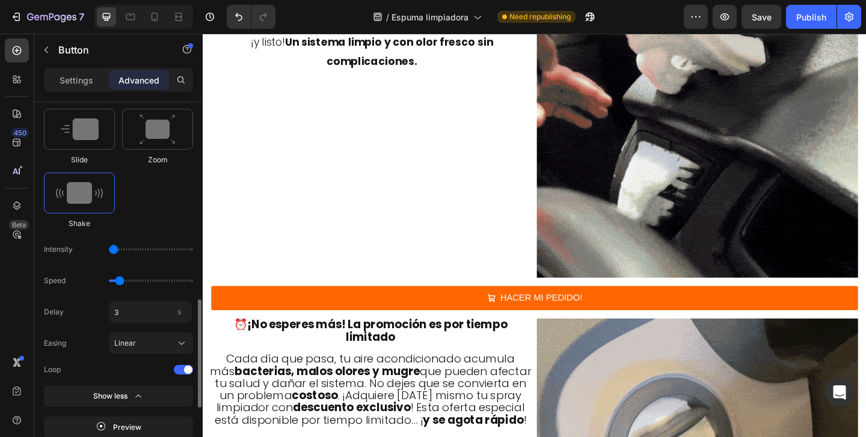
click at [147, 282] on div "Speed" at bounding box center [118, 281] width 149 height 22
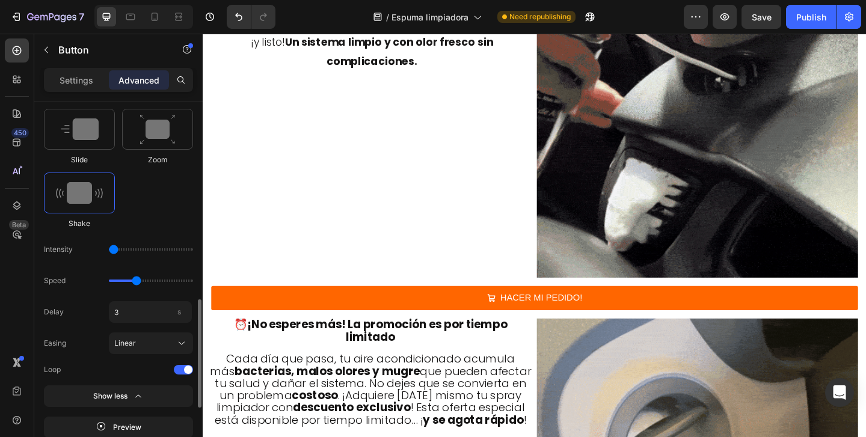
type input "1.3"
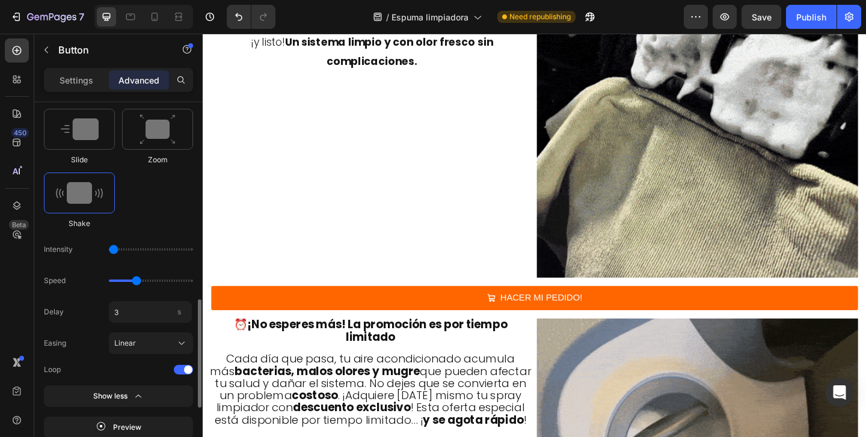
click at [139, 281] on input "range" at bounding box center [151, 281] width 84 height 2
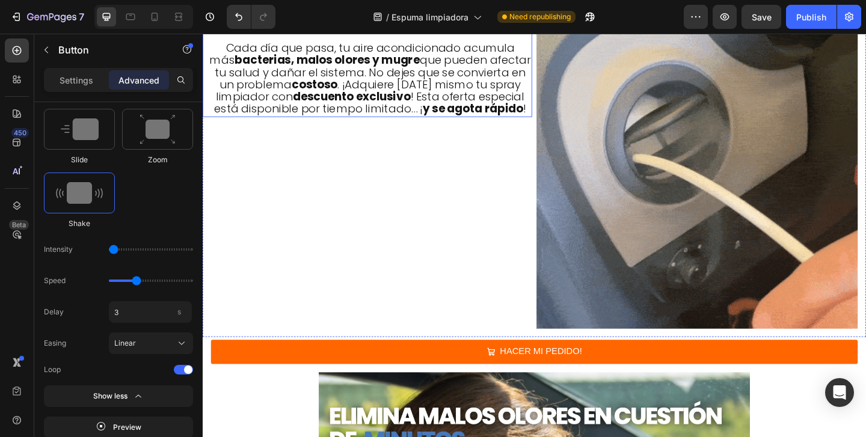
scroll to position [4159, 0]
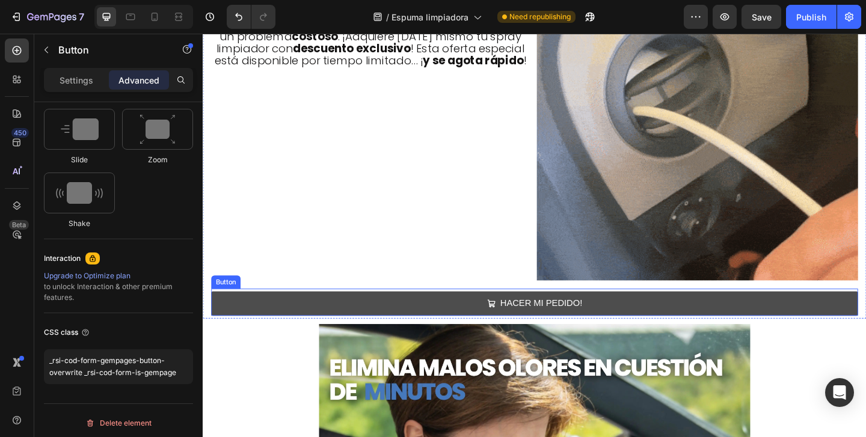
click at [285, 331] on button "HACER MI PEDIDO!" at bounding box center [563, 327] width 703 height 26
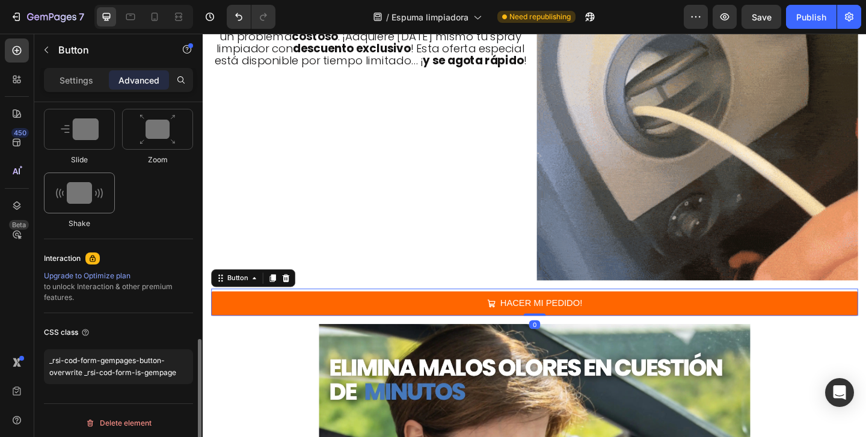
click at [98, 182] on img at bounding box center [79, 193] width 47 height 22
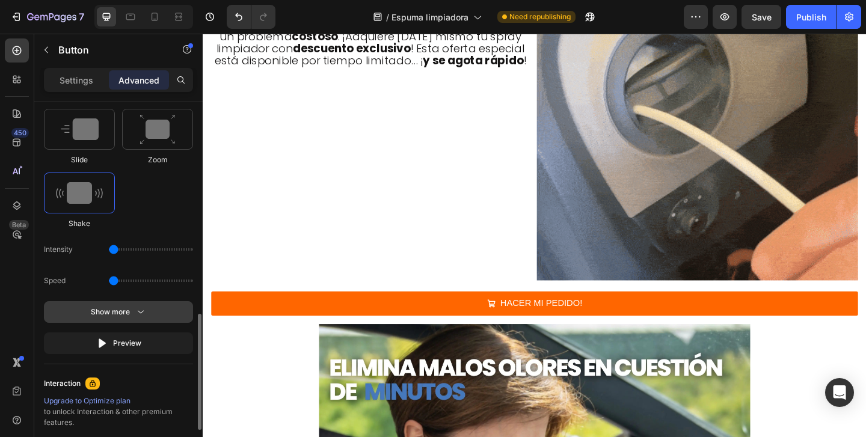
click at [123, 314] on div "Show more" at bounding box center [119, 312] width 56 height 12
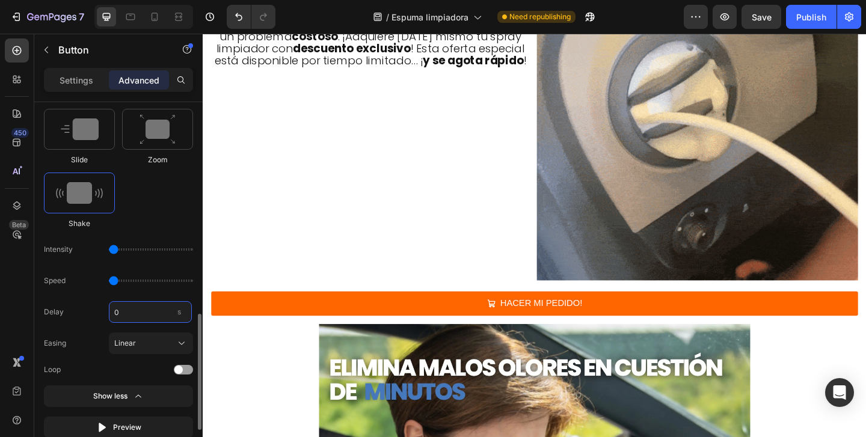
click at [136, 316] on input "0" at bounding box center [150, 312] width 83 height 22
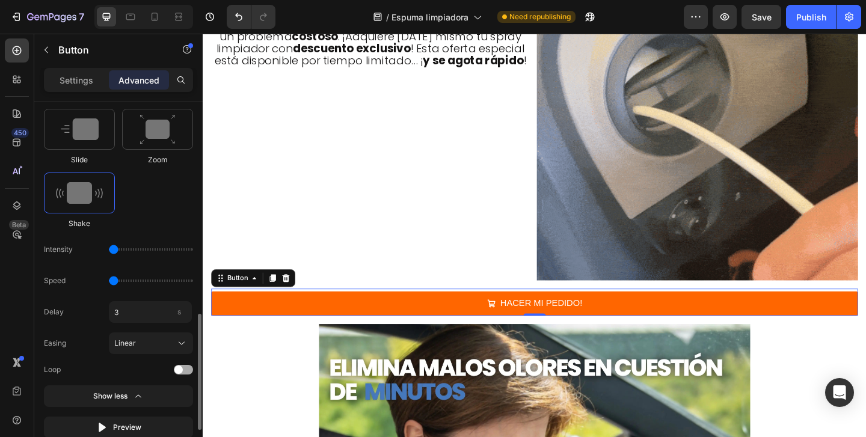
type input "3"
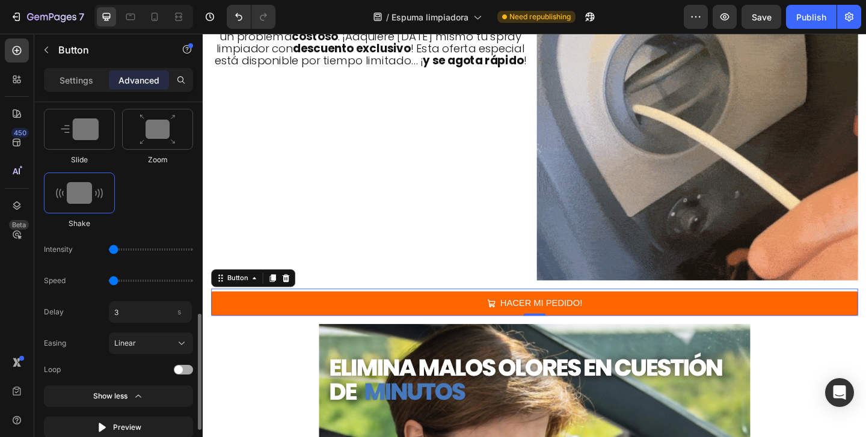
click at [188, 366] on div at bounding box center [183, 370] width 19 height 10
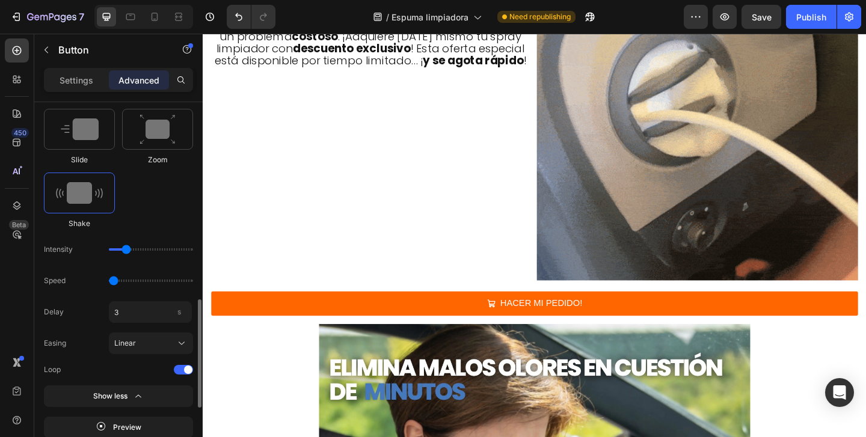
click at [127, 248] on input "range" at bounding box center [151, 249] width 84 height 2
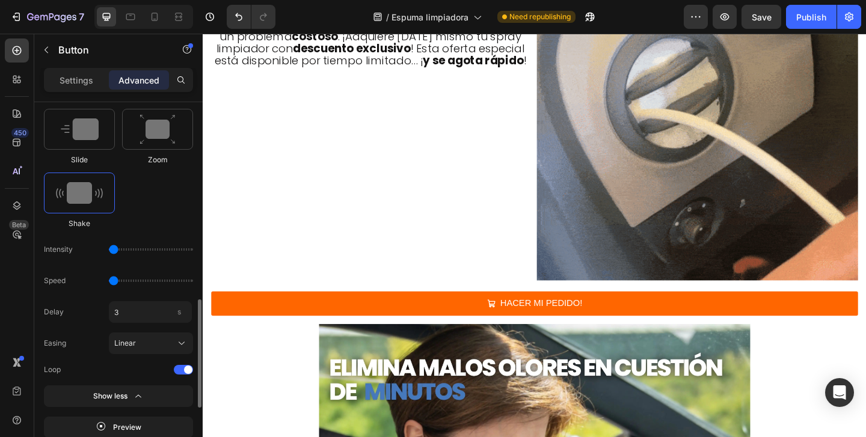
drag, startPoint x: 123, startPoint y: 248, endPoint x: 105, endPoint y: 247, distance: 18.1
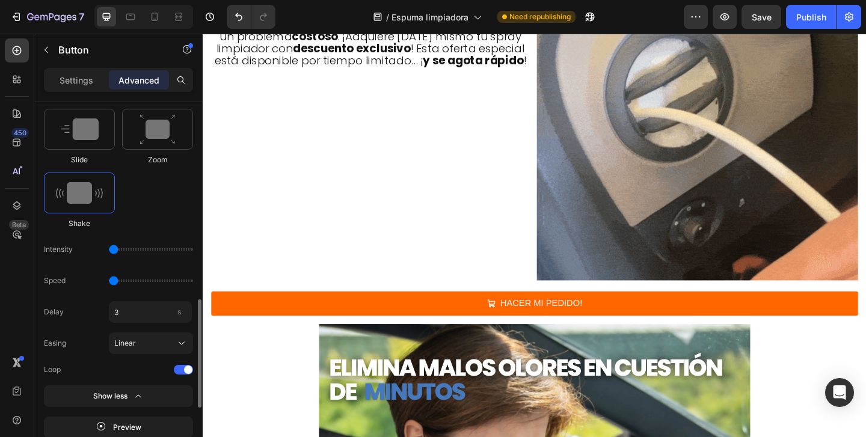
type input "1"
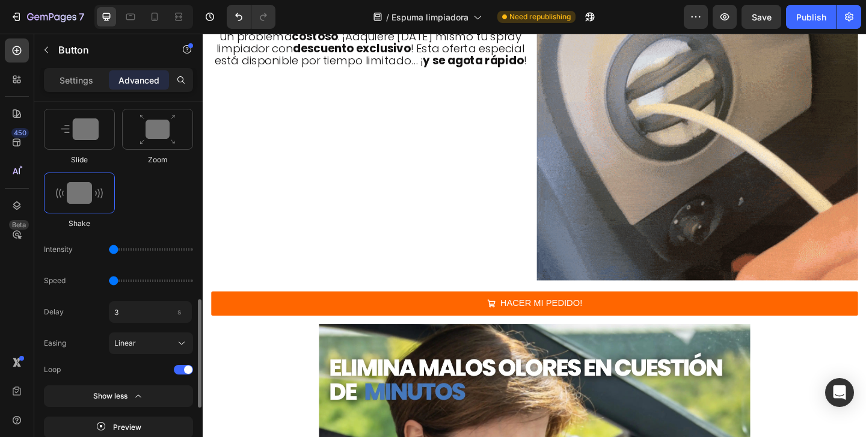
click at [109, 248] on input "range" at bounding box center [151, 249] width 84 height 2
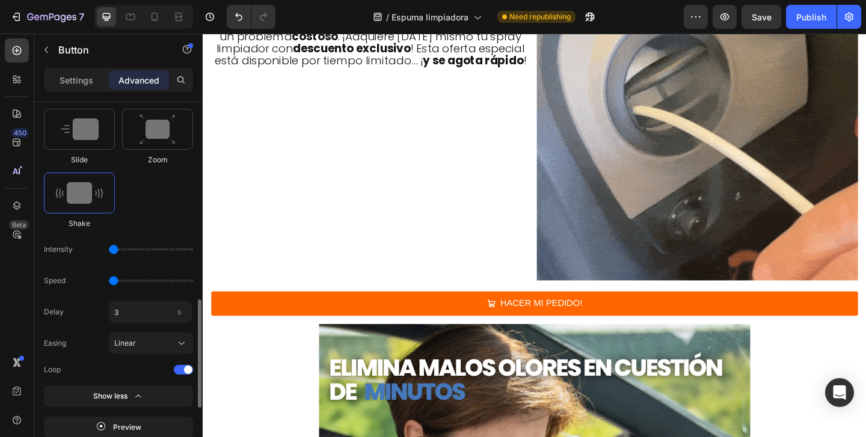
click at [144, 282] on div "Speed" at bounding box center [118, 281] width 149 height 22
type input "1.5"
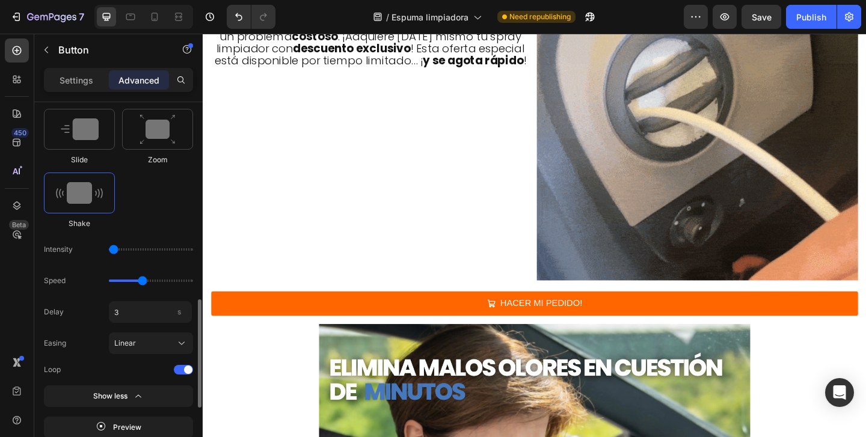
click at [142, 281] on input "range" at bounding box center [151, 281] width 84 height 2
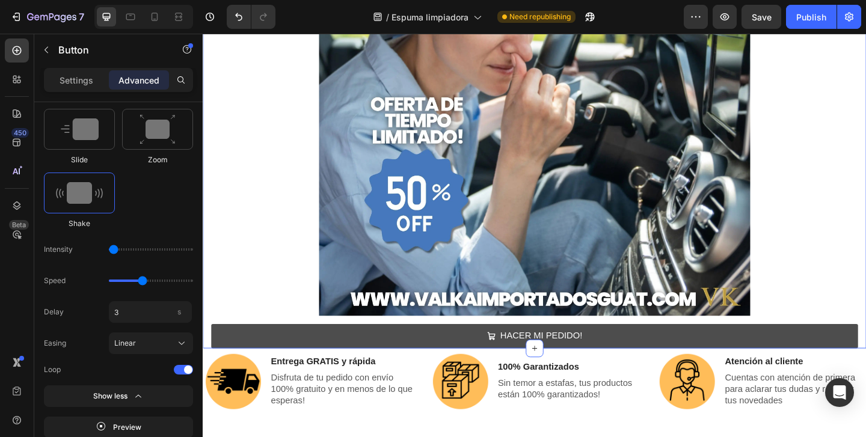
scroll to position [4648, 0]
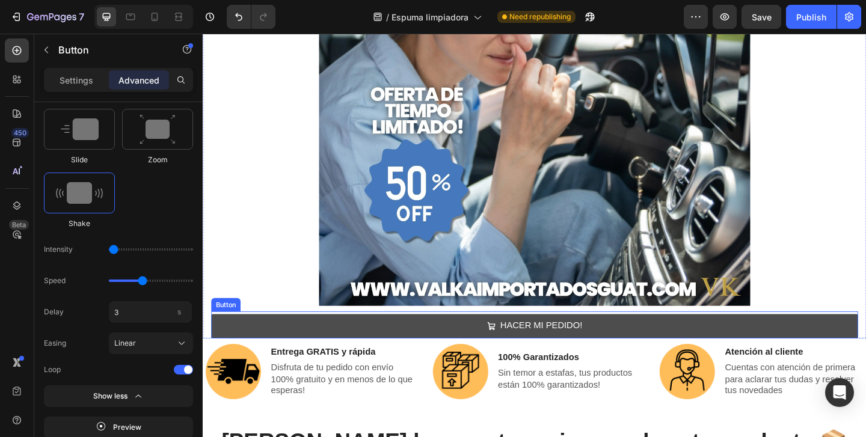
click at [309, 345] on button "HACER MI PEDIDO!" at bounding box center [563, 352] width 703 height 26
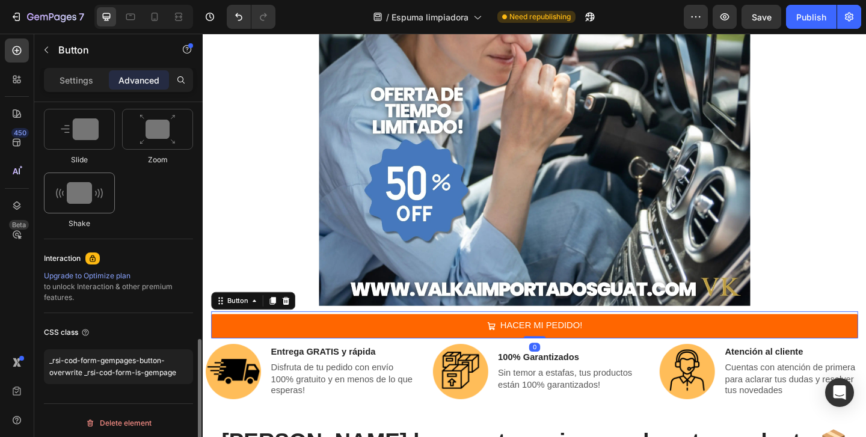
click at [102, 207] on div at bounding box center [79, 193] width 71 height 41
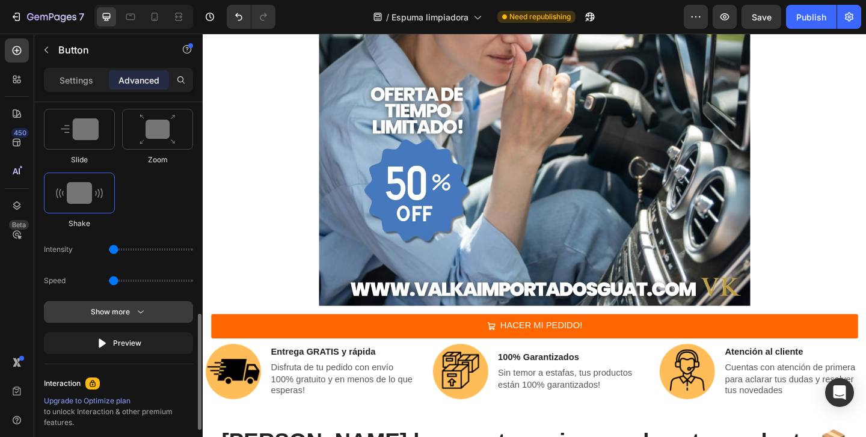
click at [139, 308] on icon "button" at bounding box center [141, 312] width 12 height 12
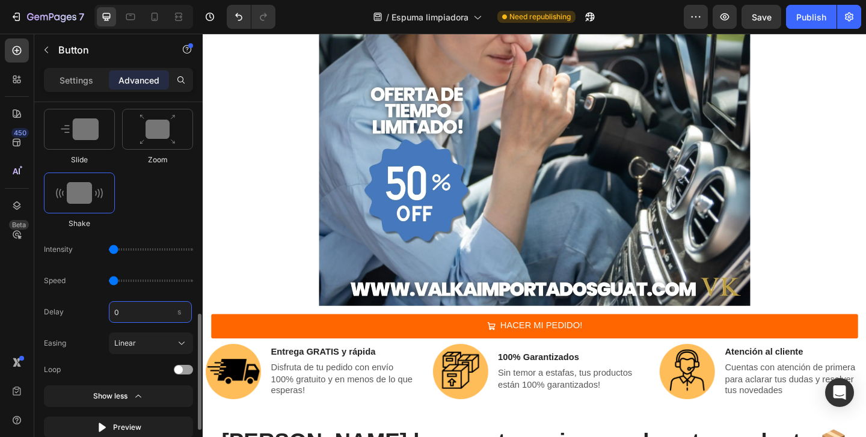
click at [146, 316] on input "0" at bounding box center [150, 312] width 83 height 22
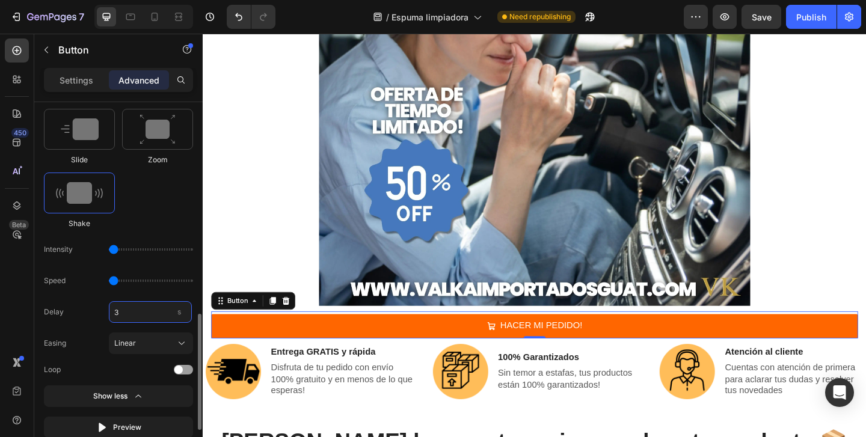
type input "3"
type input "1.7"
type input "3"
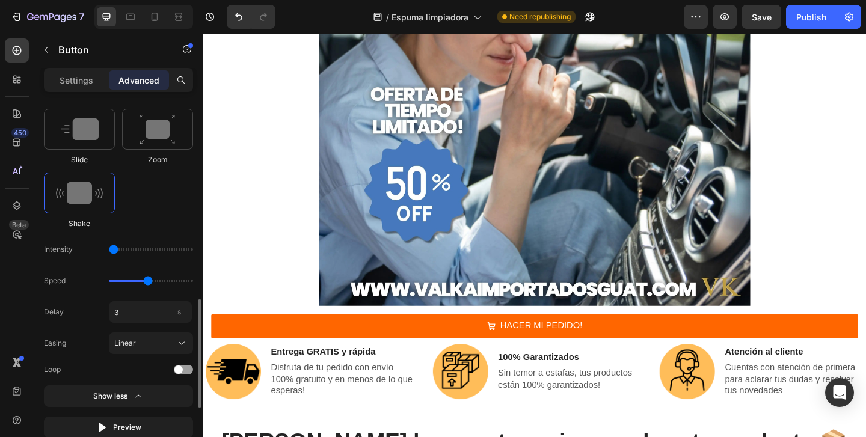
type input "1.7"
click at [146, 281] on input "range" at bounding box center [151, 281] width 84 height 2
click at [185, 367] on div at bounding box center [183, 370] width 19 height 10
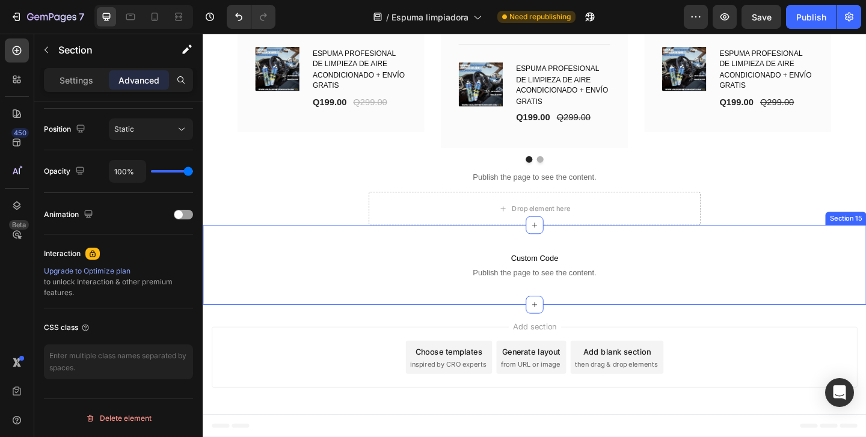
scroll to position [0, 0]
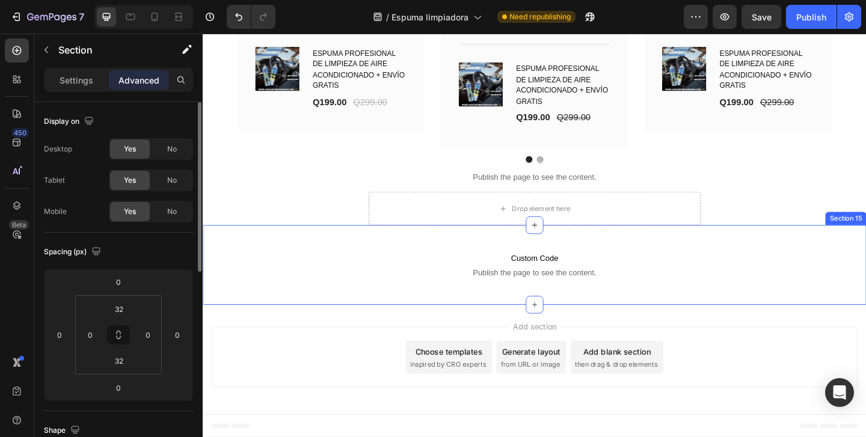
click at [667, 256] on div "Custom Code Publish the page to see the content. Custom Code Section 15" at bounding box center [564, 285] width 722 height 87
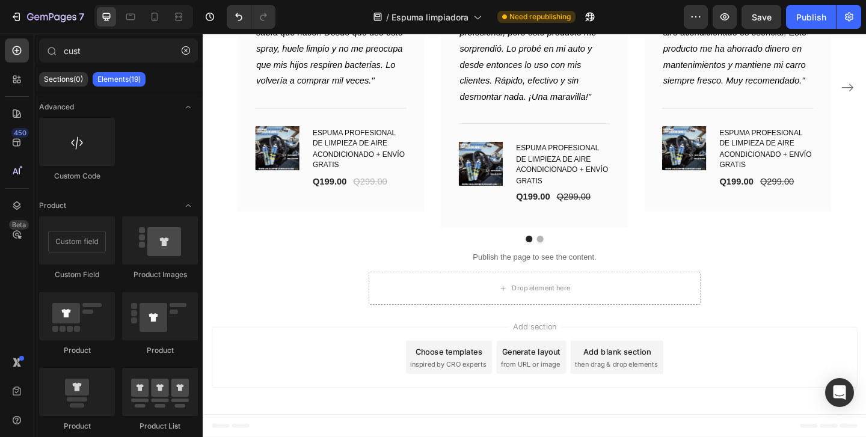
scroll to position [5210, 0]
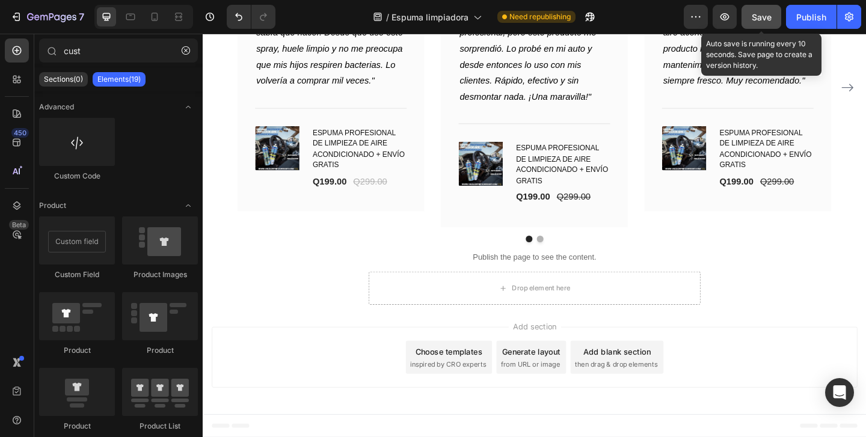
click at [756, 15] on span "Save" at bounding box center [762, 17] width 20 height 10
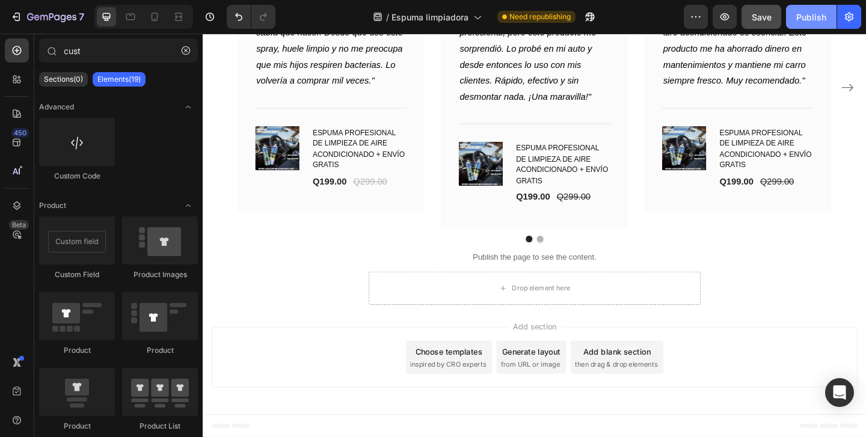
click at [806, 22] on div "Publish" at bounding box center [811, 17] width 30 height 13
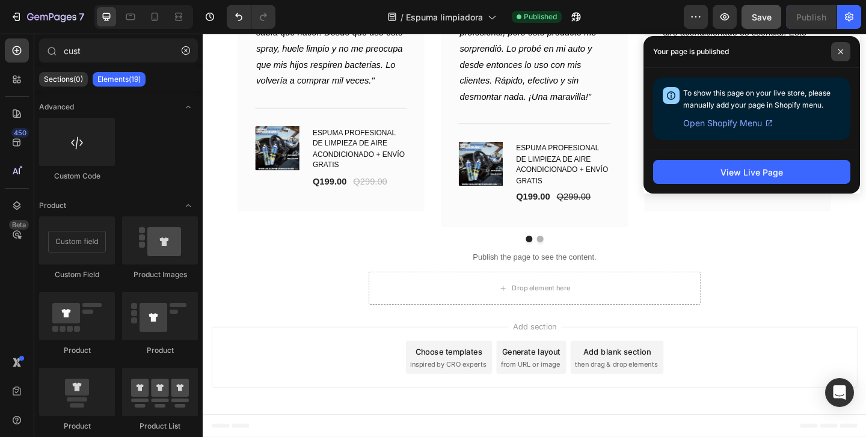
click at [837, 51] on span at bounding box center [840, 51] width 19 height 19
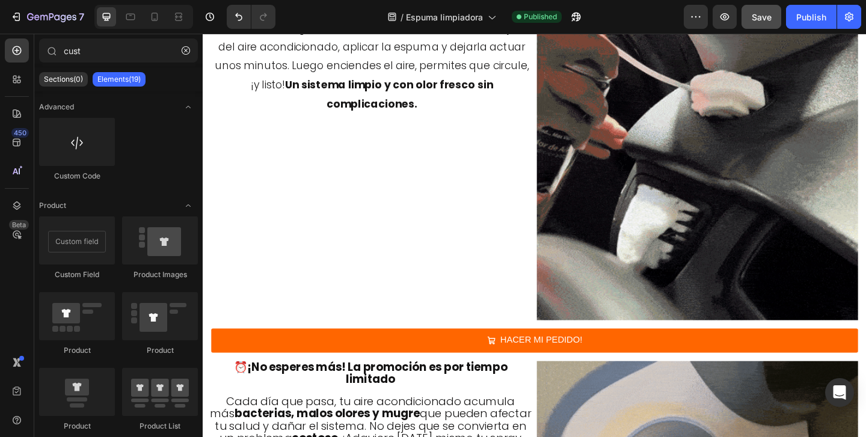
scroll to position [3720, 0]
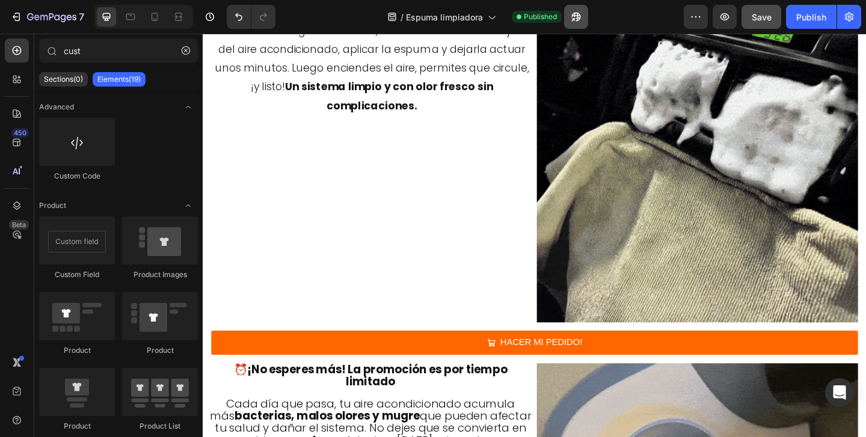
click at [578, 23] on button "button" at bounding box center [576, 17] width 24 height 24
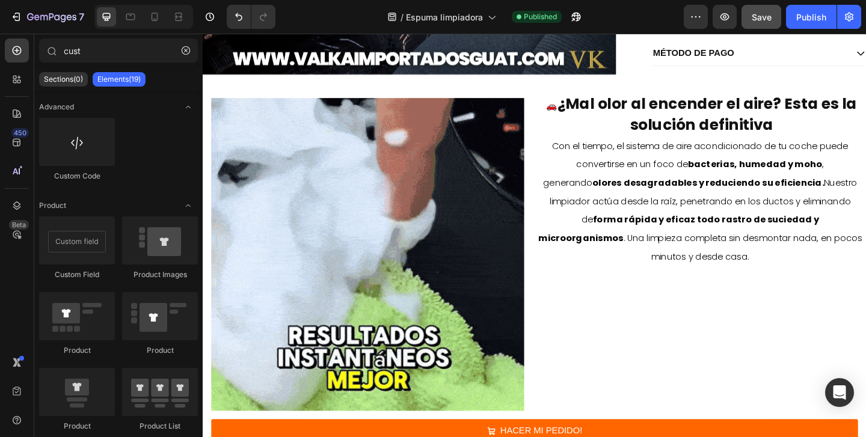
scroll to position [0, 0]
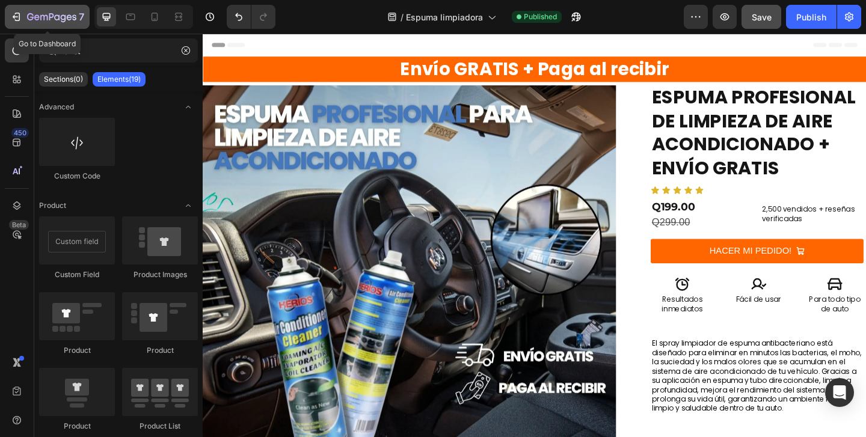
click at [25, 11] on div "7" at bounding box center [47, 17] width 74 height 14
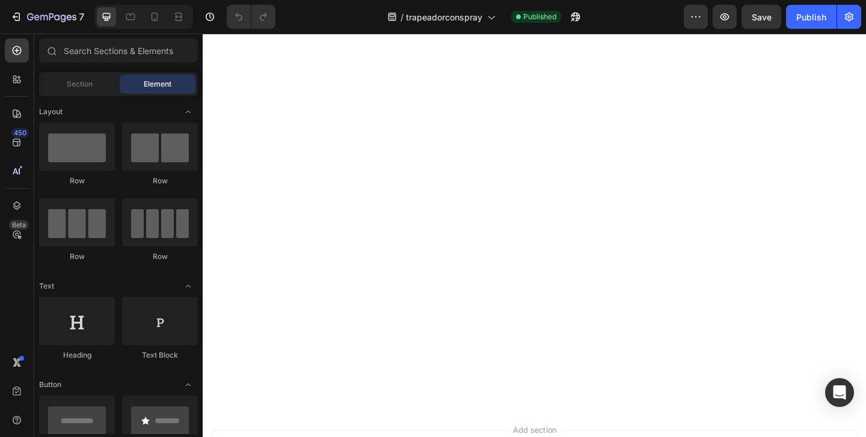
scroll to position [3985, 0]
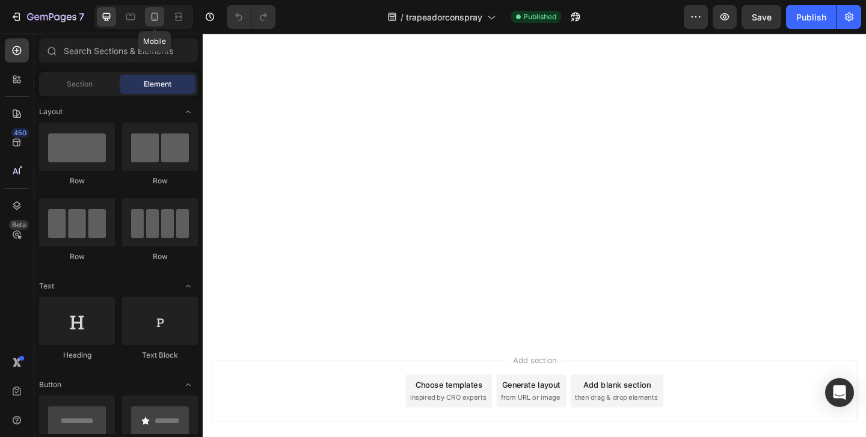
click at [156, 20] on icon at bounding box center [155, 17] width 7 height 8
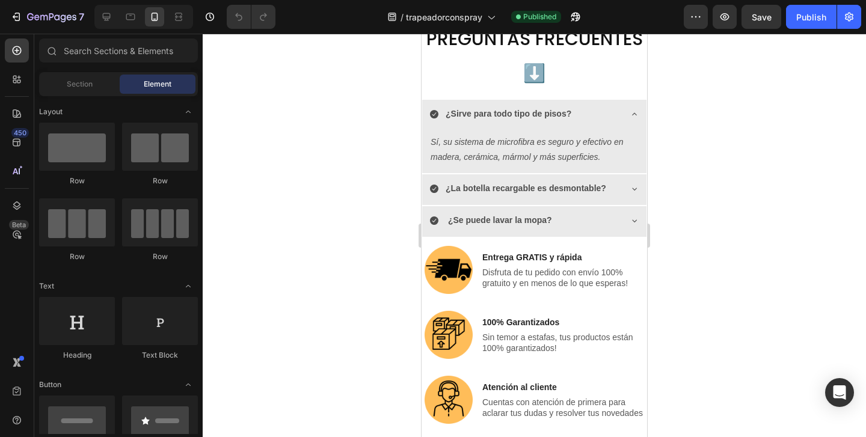
scroll to position [3834, 0]
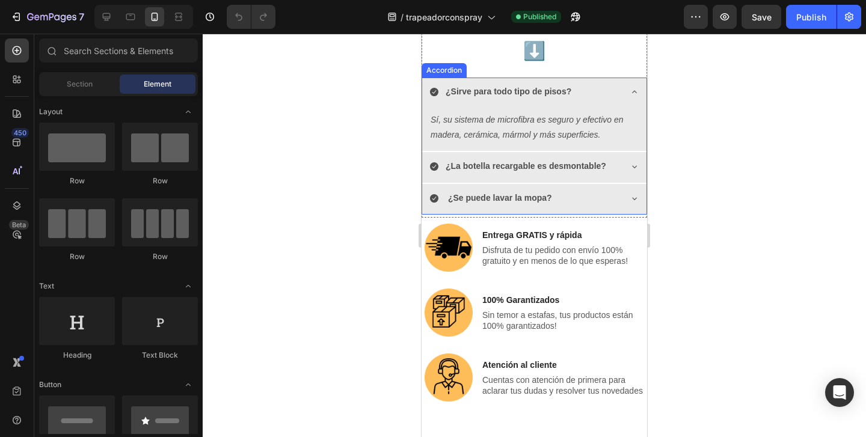
click at [602, 101] on div "¿Sirve para todo tipo de pisos?" at bounding box center [524, 91] width 191 height 19
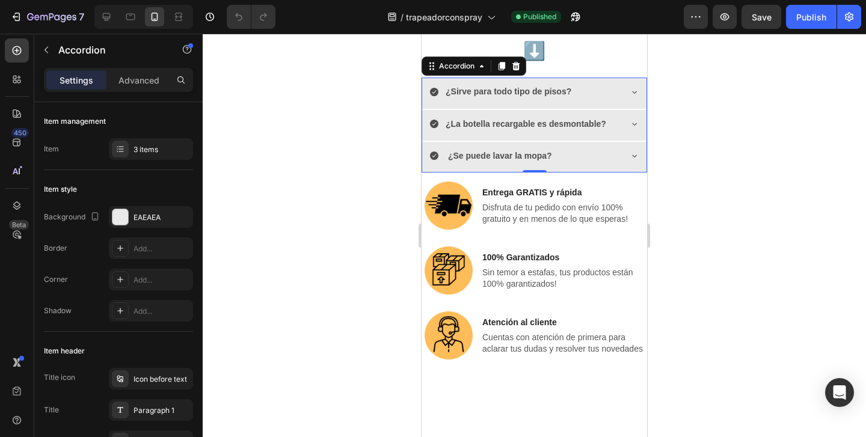
click at [764, 260] on div at bounding box center [534, 235] width 663 height 403
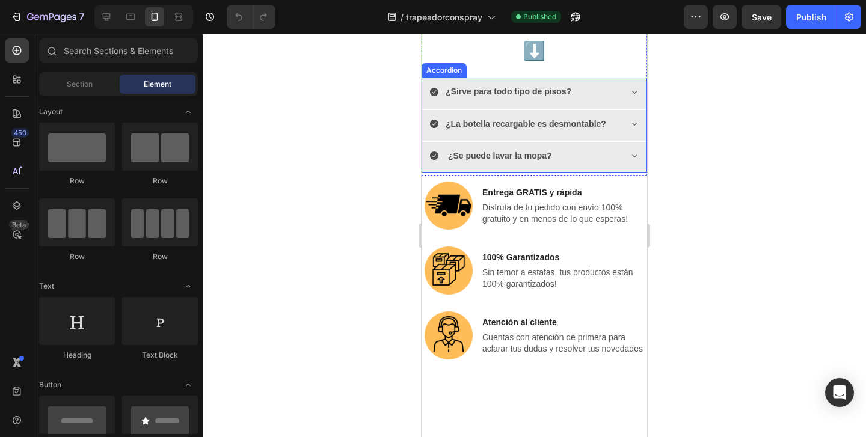
click at [548, 96] on strong "¿Sirve para todo tipo de pisos?" at bounding box center [509, 92] width 126 height 10
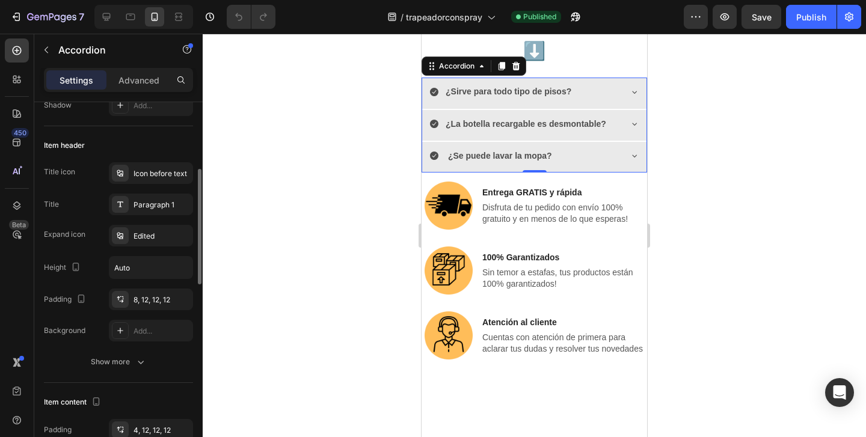
scroll to position [206, 0]
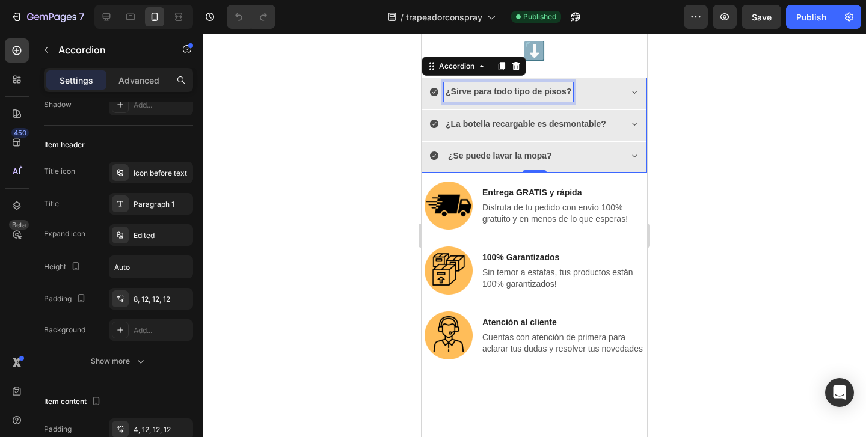
click at [543, 96] on strong "¿Sirve para todo tipo de pisos?" at bounding box center [509, 92] width 126 height 10
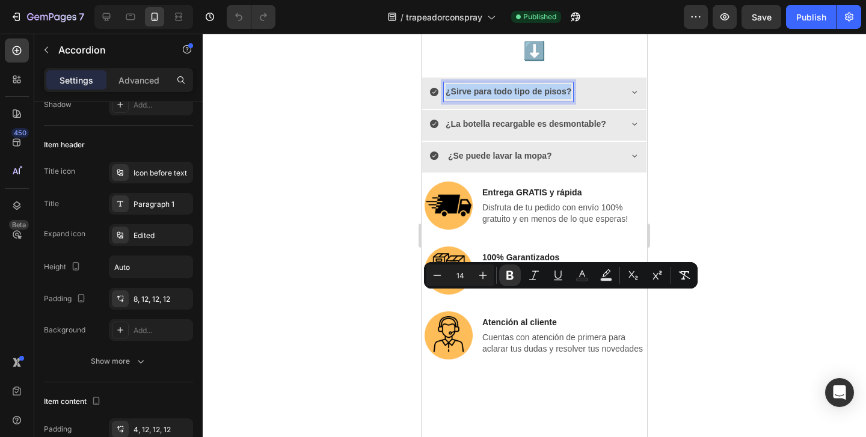
drag, startPoint x: 570, startPoint y: 298, endPoint x: 446, endPoint y: 296, distance: 123.9
click at [446, 96] on strong "¿Sirve para todo tipo de pisos?" at bounding box center [509, 92] width 126 height 10
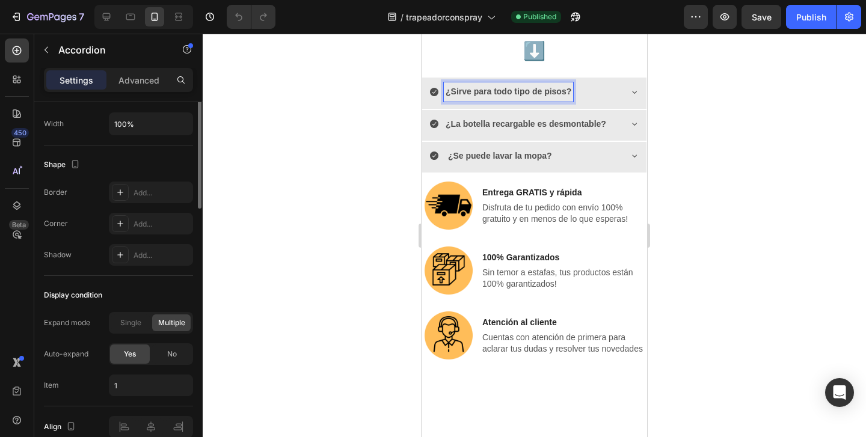
scroll to position [776, 0]
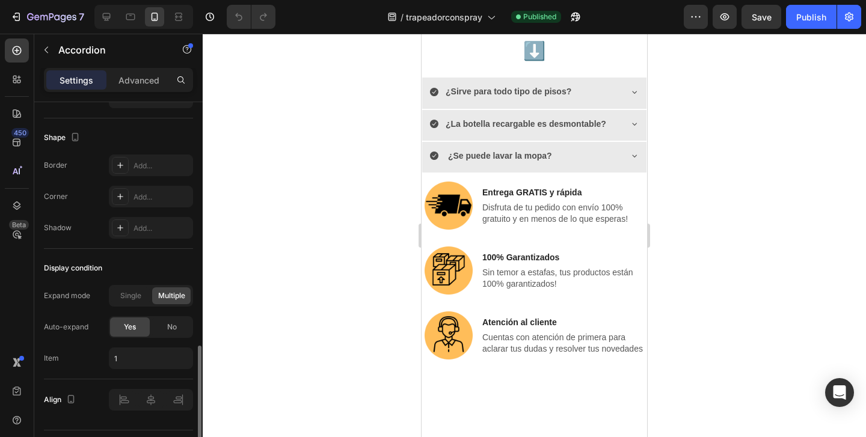
click at [308, 234] on div at bounding box center [534, 235] width 663 height 403
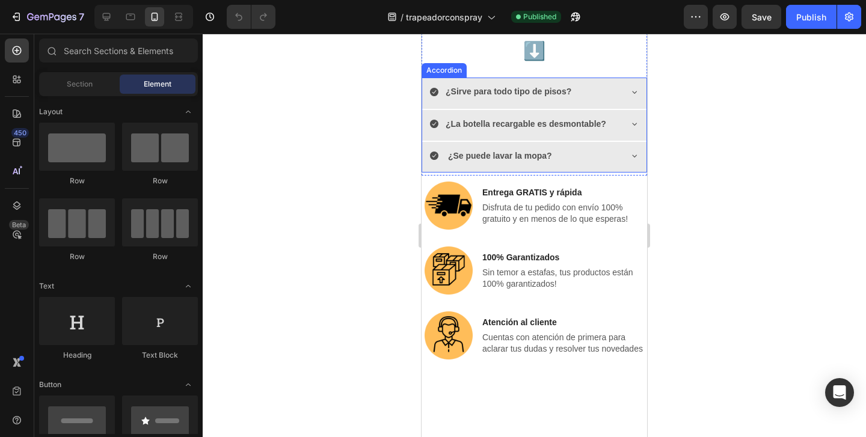
click at [450, 96] on strong "¿Sirve para todo tipo de pisos?" at bounding box center [509, 92] width 126 height 10
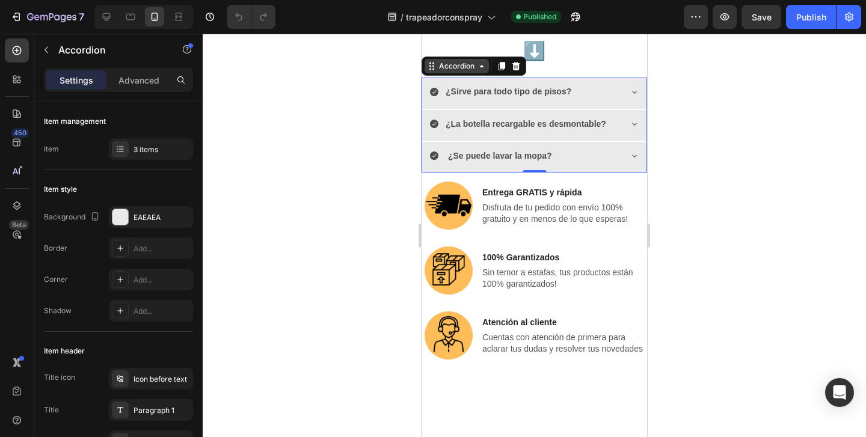
click at [453, 72] on div "Accordion" at bounding box center [457, 66] width 40 height 11
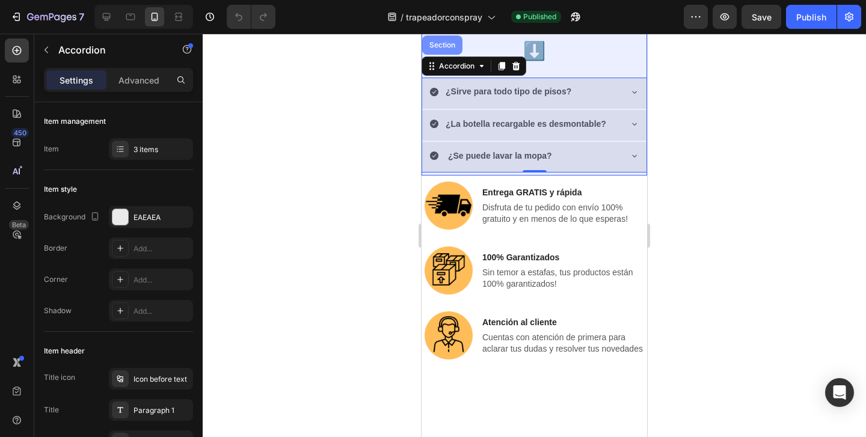
click at [444, 49] on div "Section" at bounding box center [442, 44] width 31 height 7
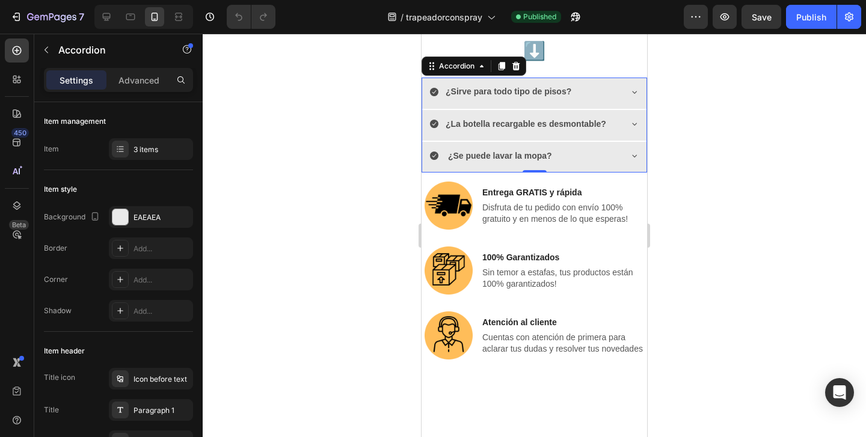
click at [482, 96] on strong "¿Sirve para todo tipo de pisos?" at bounding box center [509, 92] width 126 height 10
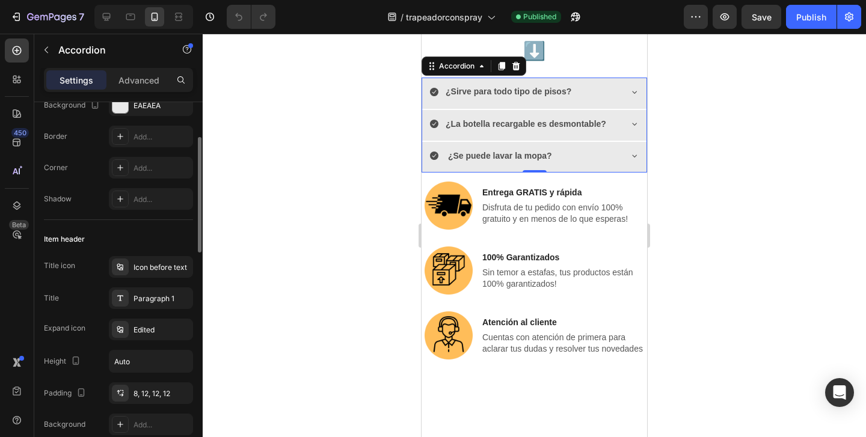
scroll to position [155, 0]
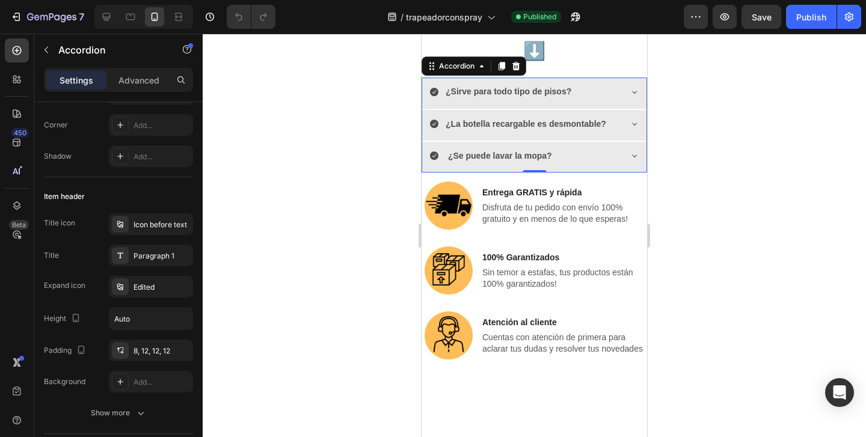
click at [232, 321] on div at bounding box center [534, 235] width 663 height 403
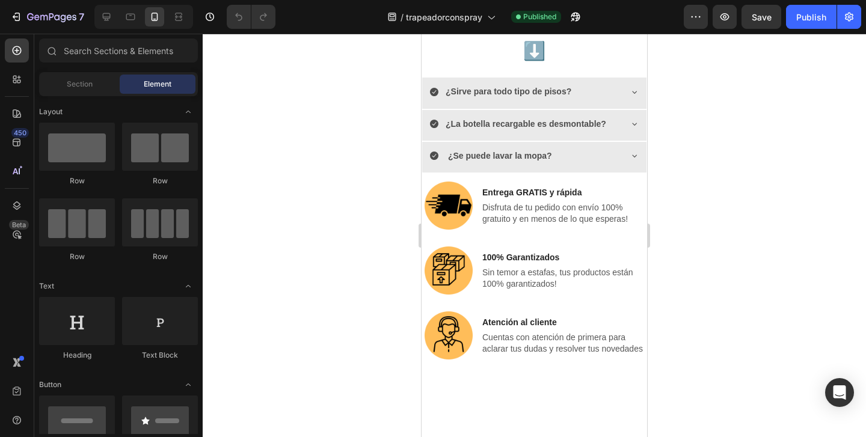
click at [339, 289] on div at bounding box center [534, 235] width 663 height 403
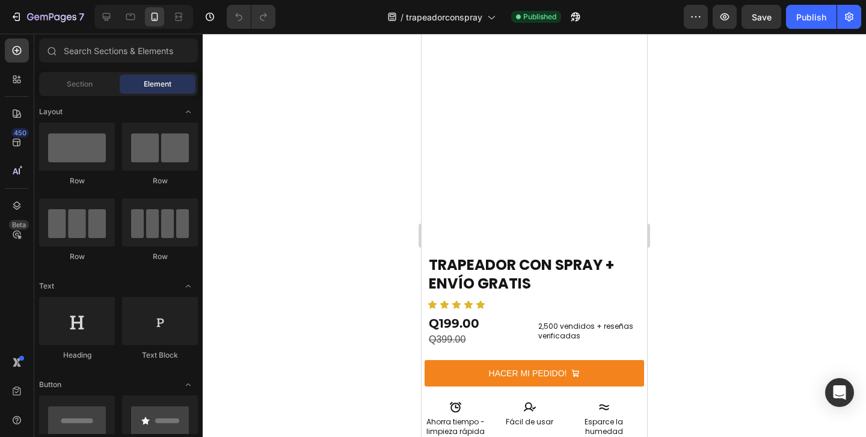
scroll to position [0, 0]
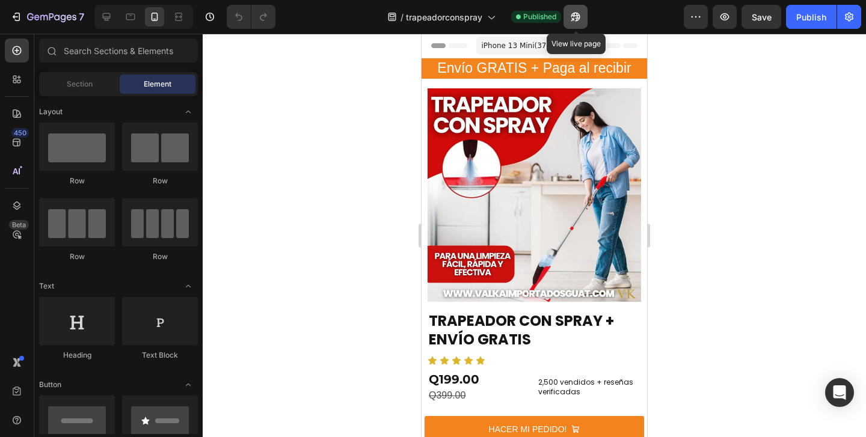
click at [580, 20] on icon "button" at bounding box center [575, 17] width 12 height 12
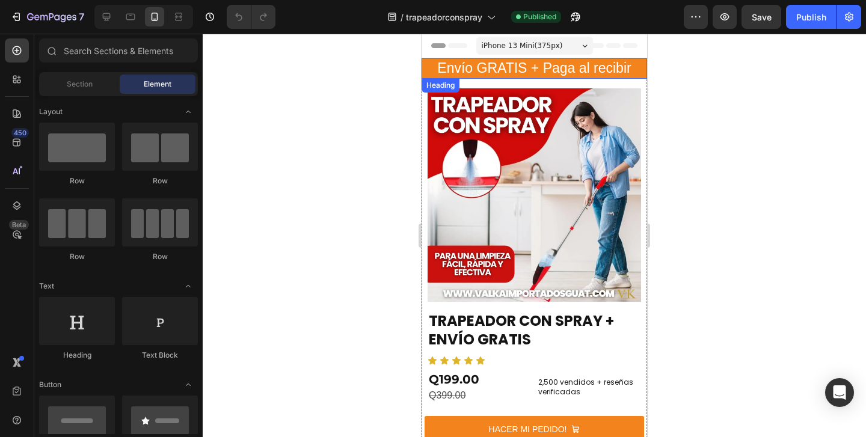
click at [429, 70] on h2 "Envío GRATIS + Paga al recibir" at bounding box center [533, 68] width 225 height 20
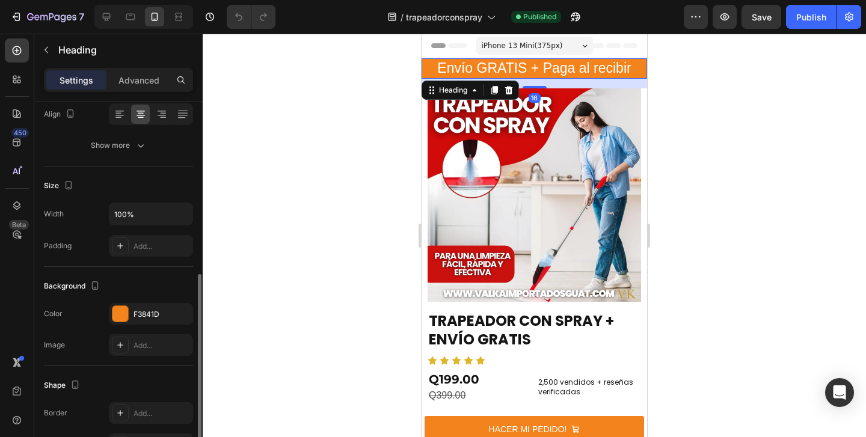
scroll to position [249, 0]
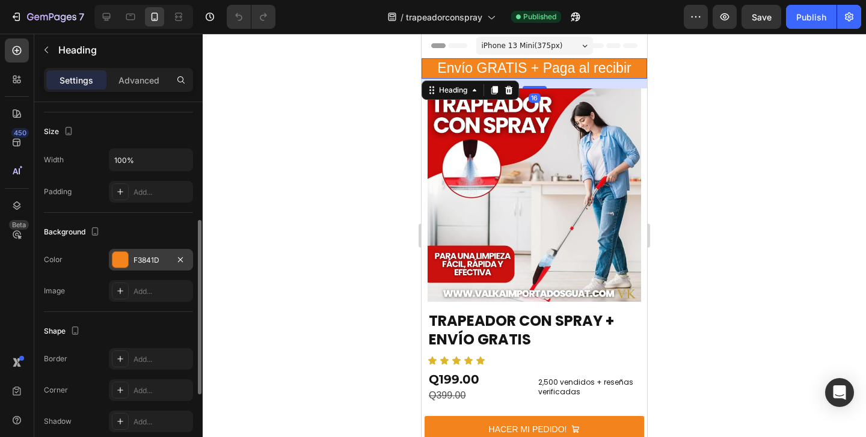
click at [133, 254] on div "F3841D" at bounding box center [151, 260] width 84 height 22
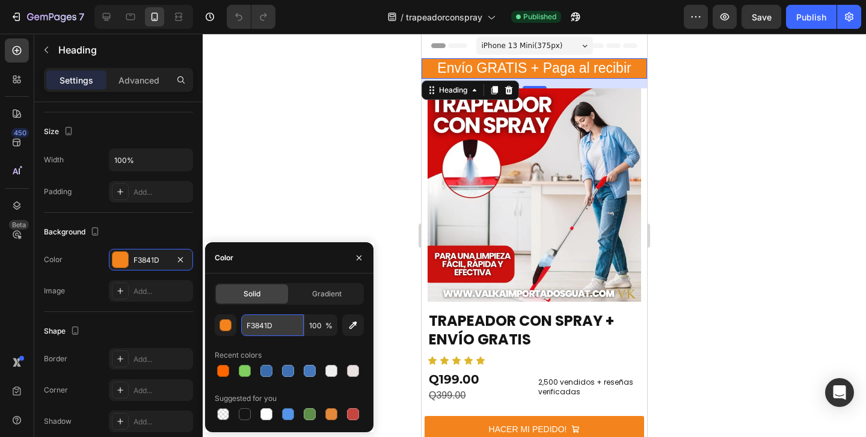
drag, startPoint x: 271, startPoint y: 332, endPoint x: 251, endPoint y: 332, distance: 19.8
click at [251, 332] on input "F3841D" at bounding box center [272, 325] width 63 height 22
paste input "#E63946"
type input "#E63946"
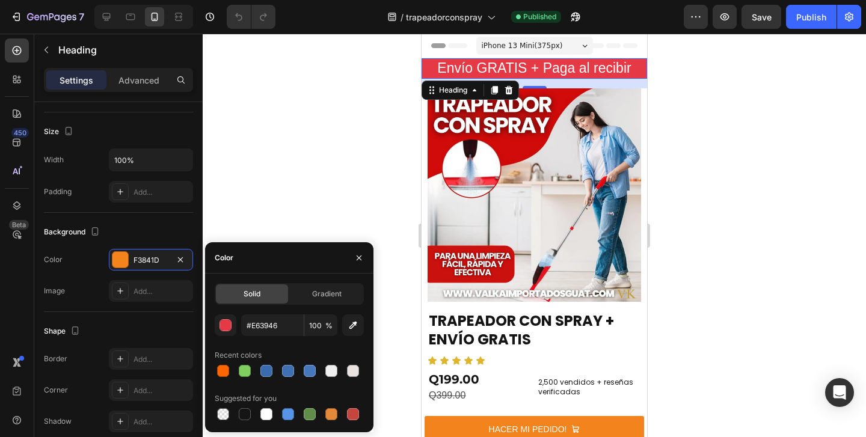
click at [338, 218] on div at bounding box center [534, 235] width 663 height 403
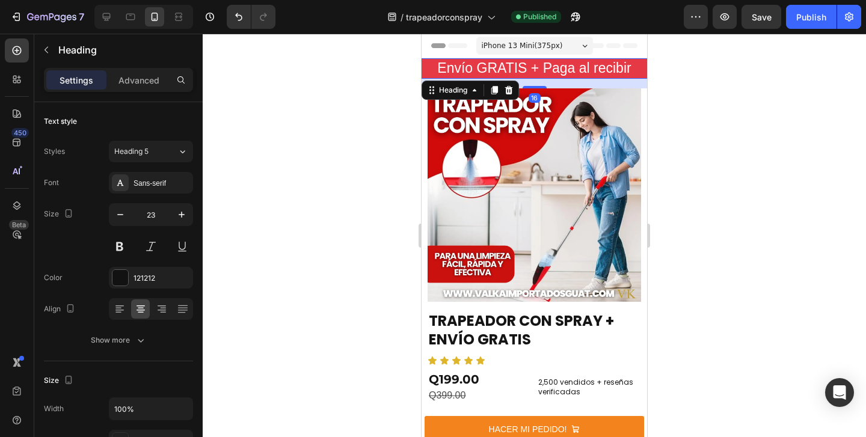
click at [431, 70] on h2 "Envío GRATIS + Paga al recibir" at bounding box center [533, 68] width 225 height 20
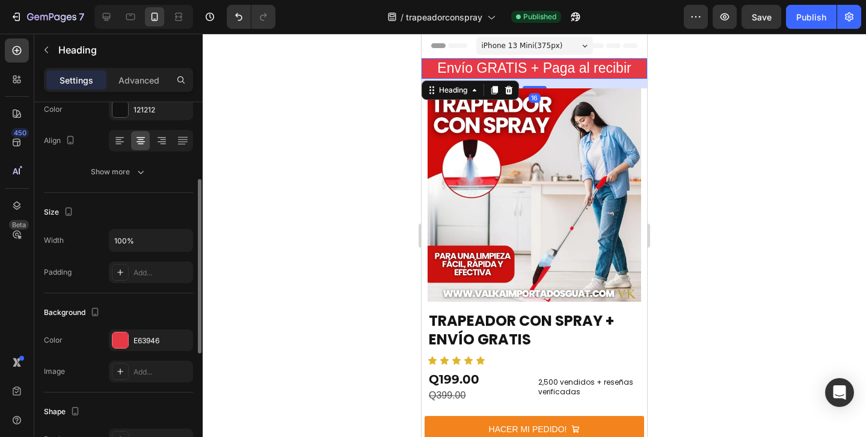
scroll to position [168, 0]
click at [124, 340] on div at bounding box center [120, 341] width 16 height 16
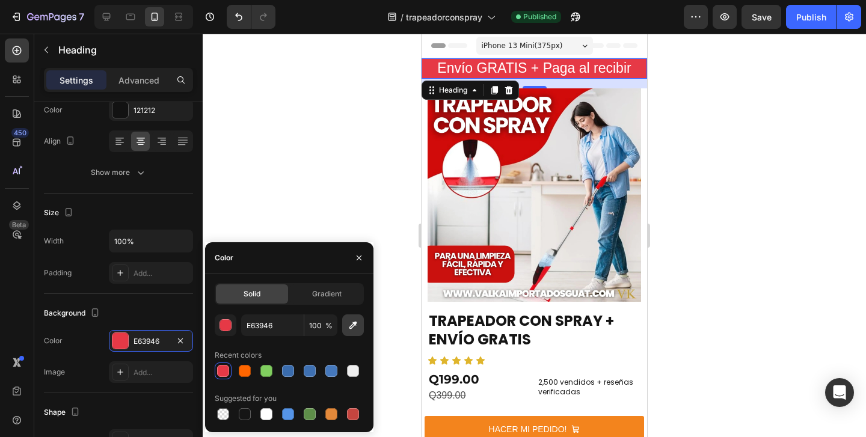
click at [352, 329] on icon "button" at bounding box center [353, 325] width 12 height 12
type input "D10A09"
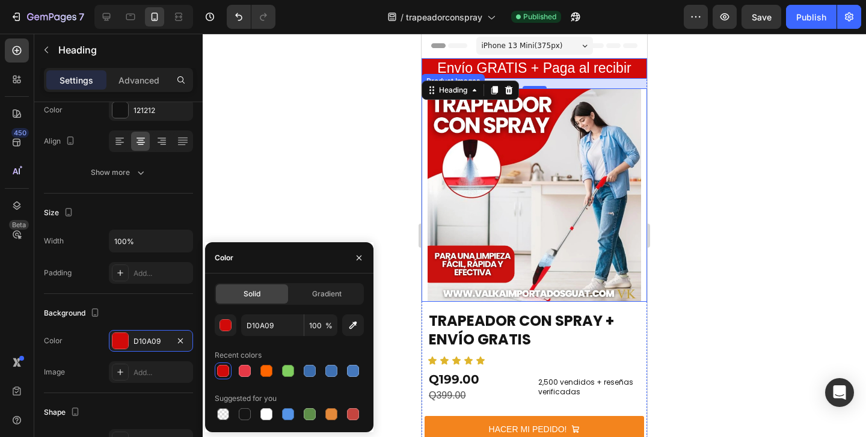
click at [363, 169] on div at bounding box center [534, 235] width 663 height 403
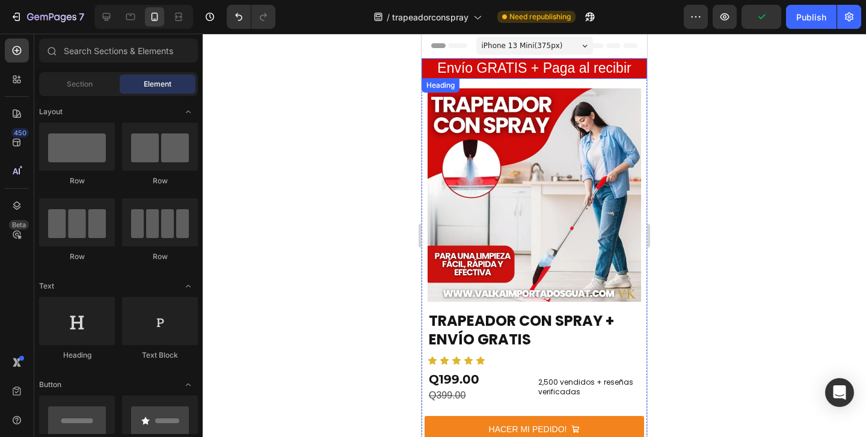
click at [478, 70] on span "Envío GRATIS + Paga al recibir" at bounding box center [534, 68] width 194 height 16
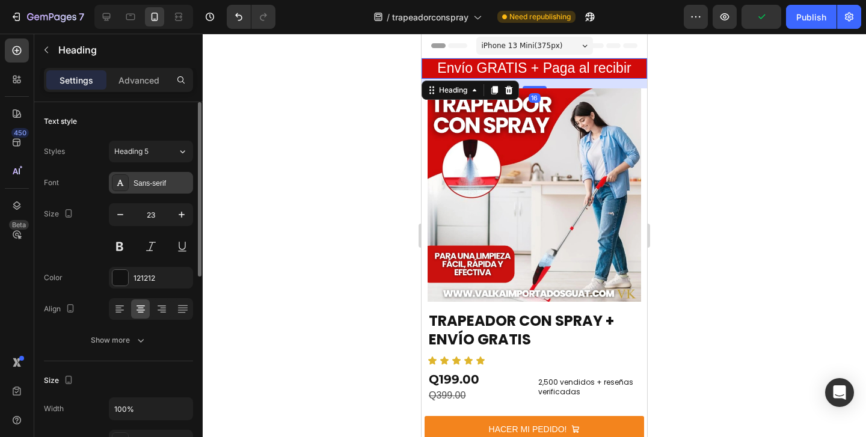
click at [156, 187] on div "Sans-serif" at bounding box center [161, 183] width 57 height 11
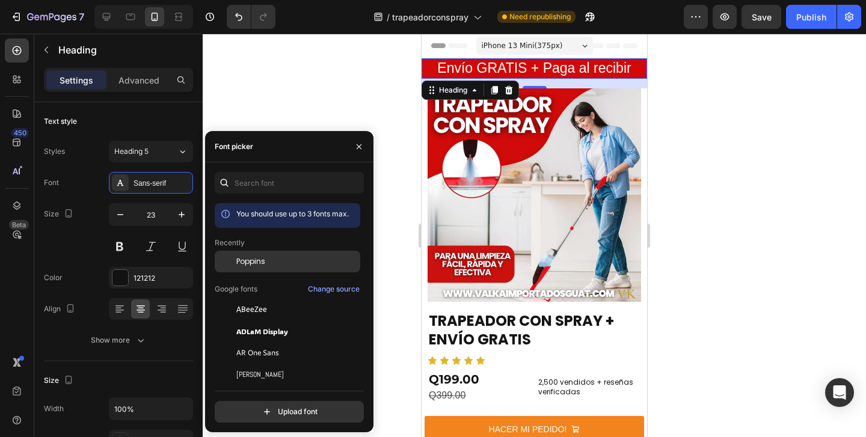
click at [269, 342] on div "Poppins" at bounding box center [288, 353] width 146 height 22
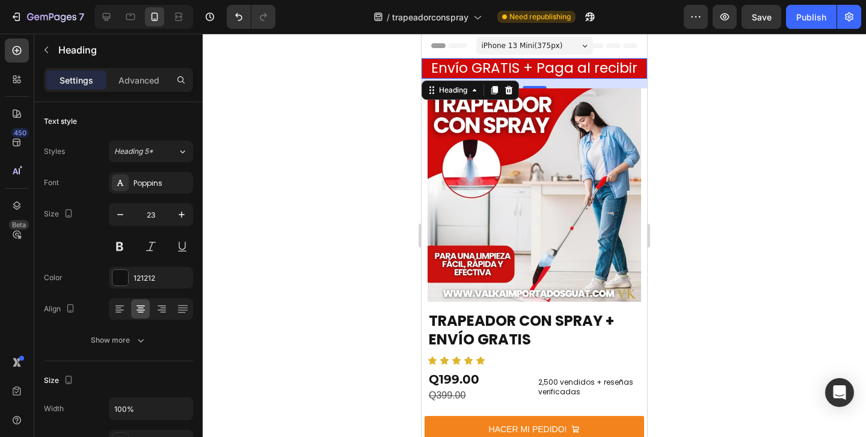
click at [289, 101] on div at bounding box center [534, 235] width 663 height 403
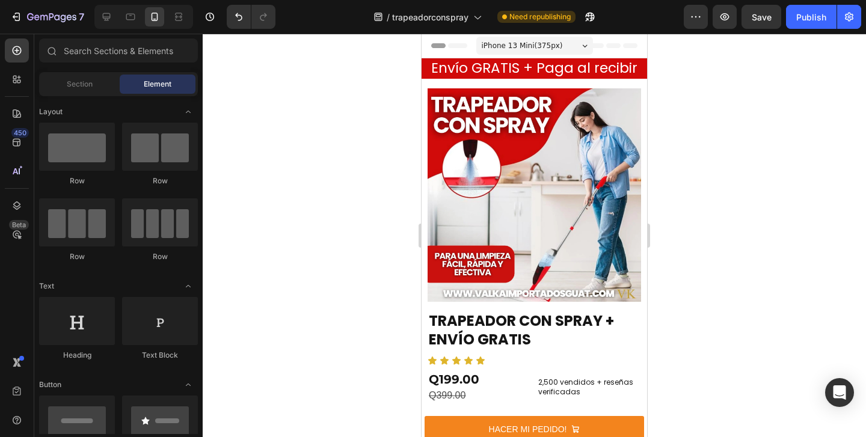
click at [289, 101] on div at bounding box center [534, 235] width 663 height 403
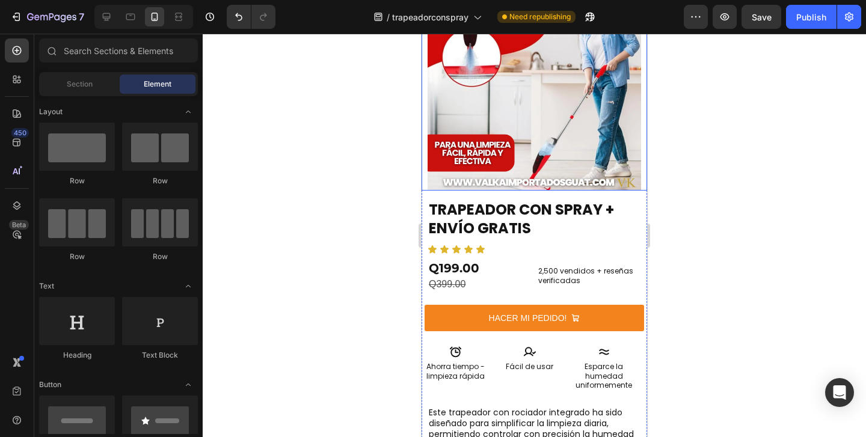
scroll to position [115, 0]
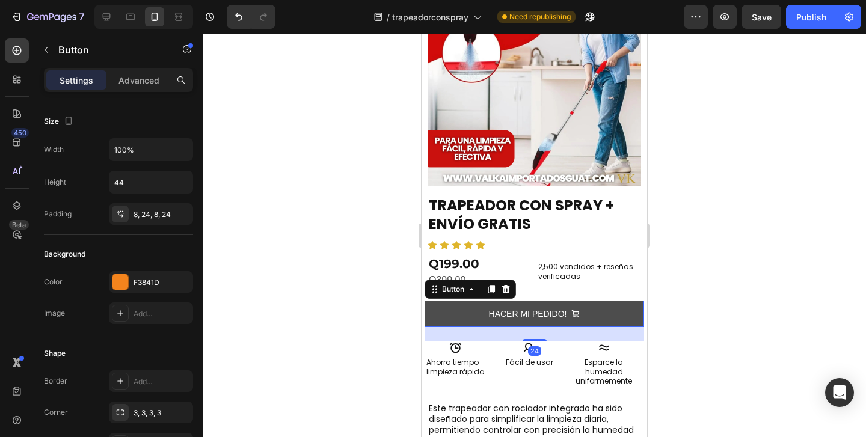
click at [434, 309] on button "HACER MI PEDIDO!" at bounding box center [533, 314] width 219 height 26
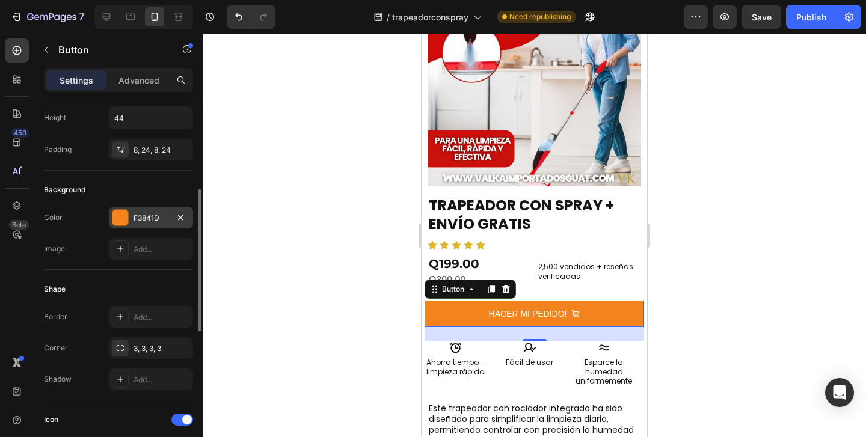
scroll to position [0, 0]
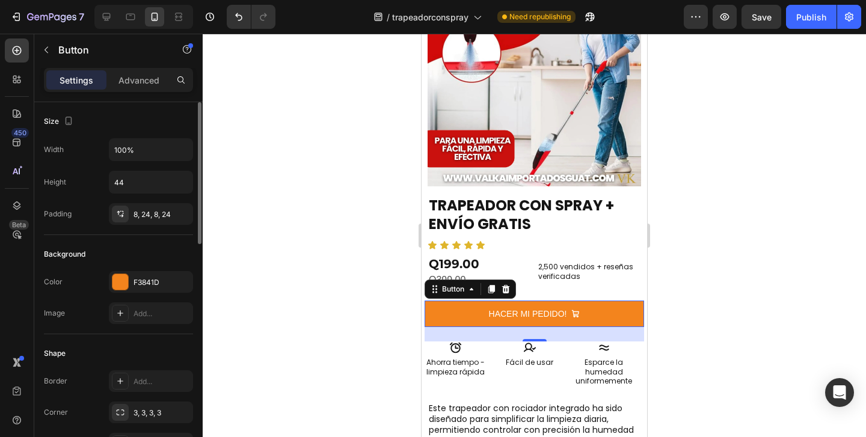
click at [106, 281] on div "Color F3841D" at bounding box center [118, 282] width 149 height 22
click at [118, 281] on div at bounding box center [120, 282] width 16 height 16
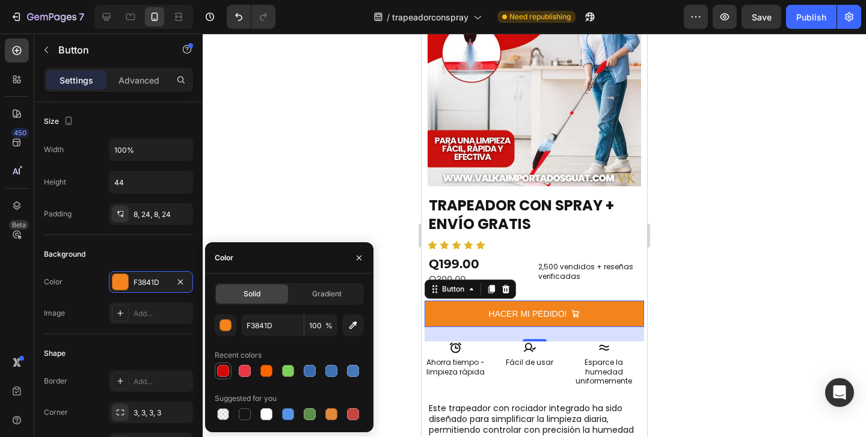
click at [220, 368] on div at bounding box center [223, 371] width 12 height 12
type input "D10A09"
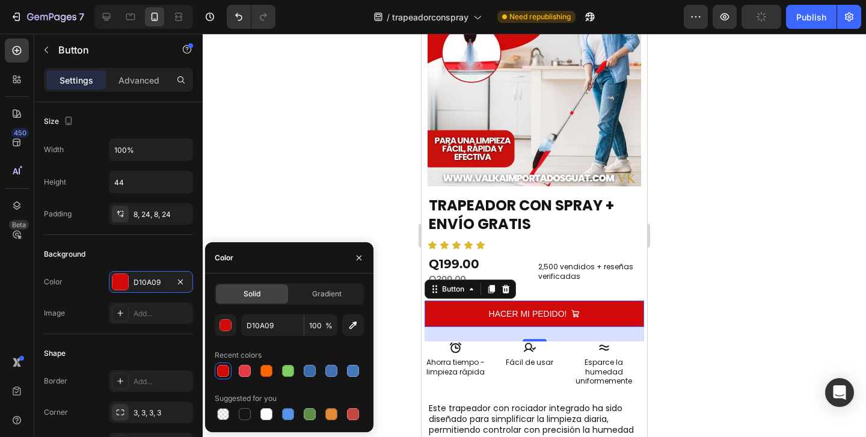
click at [272, 213] on div at bounding box center [534, 235] width 663 height 403
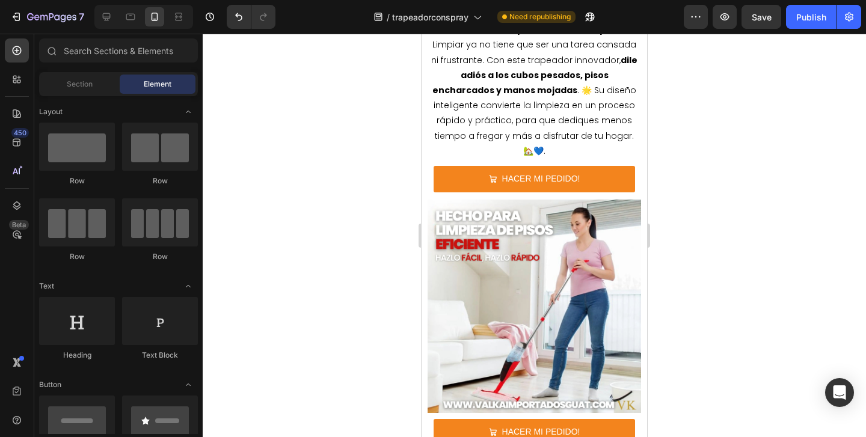
scroll to position [720, 0]
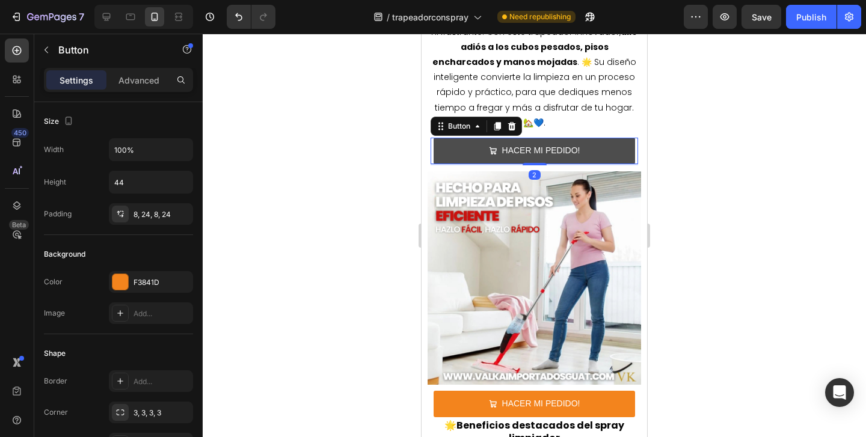
click at [459, 164] on button "HACER MI PEDIDO!" at bounding box center [534, 151] width 201 height 26
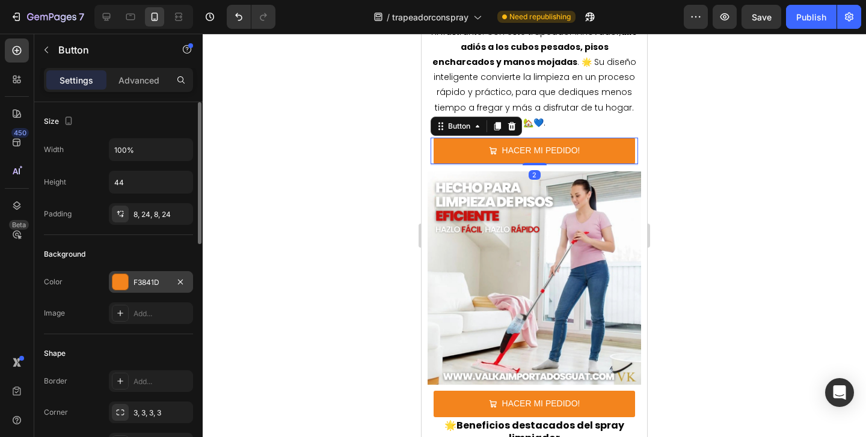
click at [143, 280] on div "F3841D" at bounding box center [150, 282] width 35 height 11
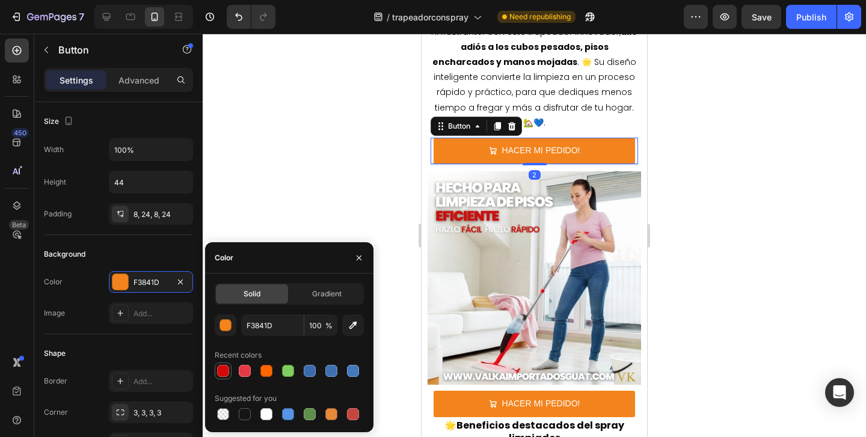
click at [222, 373] on div at bounding box center [223, 371] width 12 height 12
type input "D10A09"
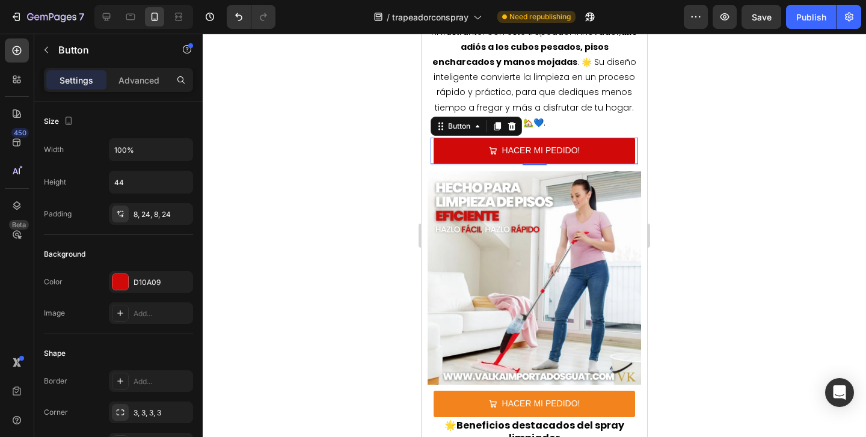
click at [333, 200] on div at bounding box center [534, 235] width 663 height 403
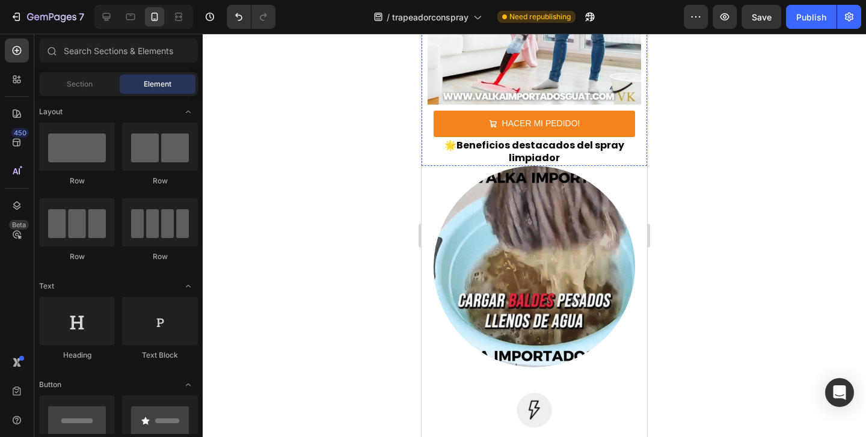
scroll to position [1031, 0]
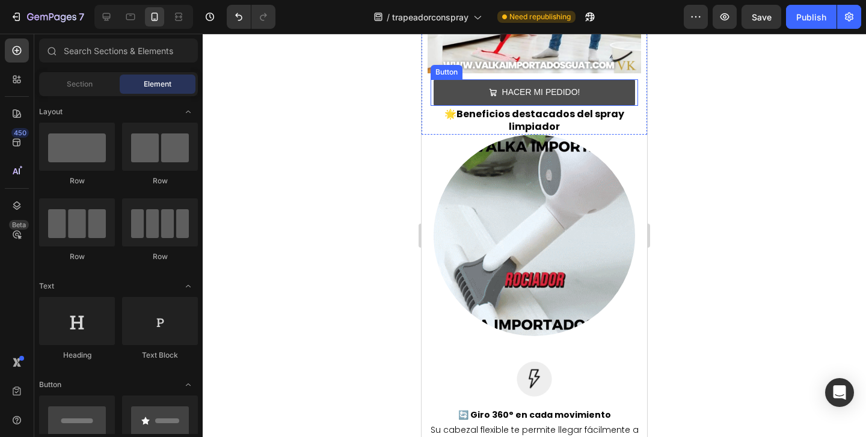
click at [452, 106] on button "HACER MI PEDIDO!" at bounding box center [534, 92] width 201 height 26
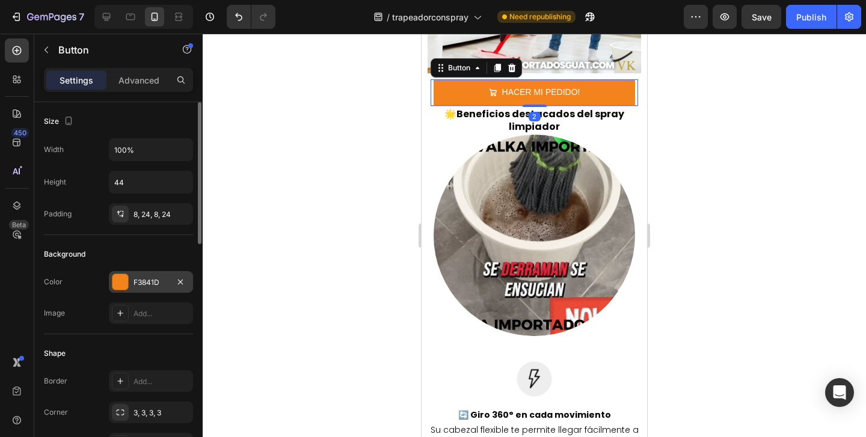
click at [143, 276] on div "F3841D" at bounding box center [151, 282] width 84 height 22
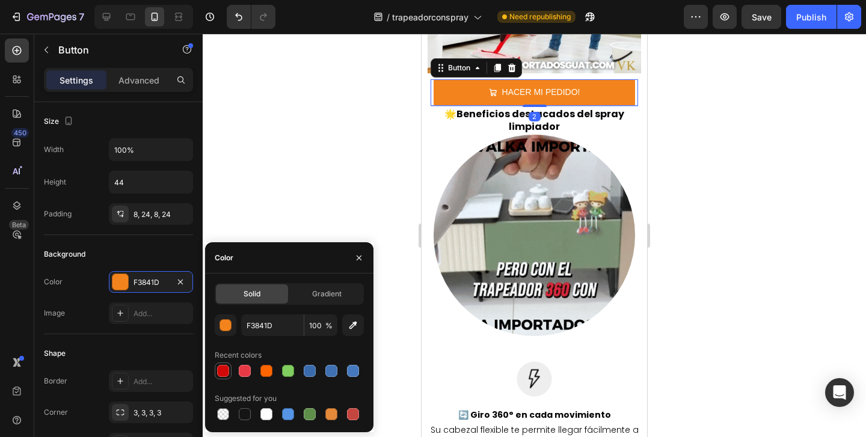
click at [218, 370] on div at bounding box center [223, 371] width 12 height 12
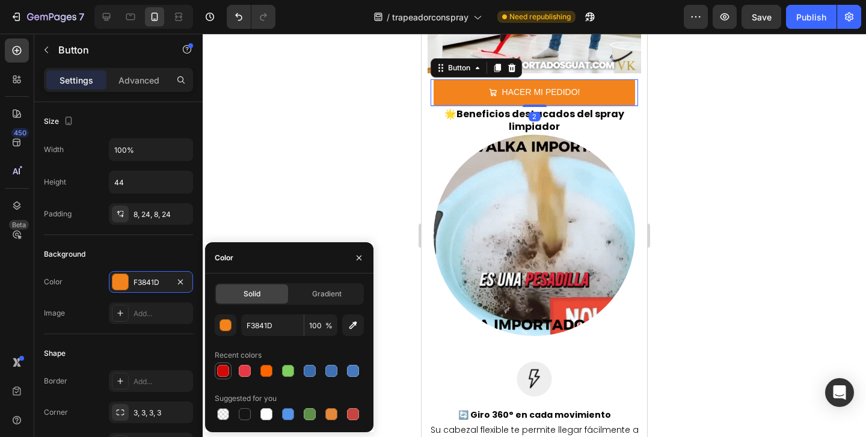
type input "D10A09"
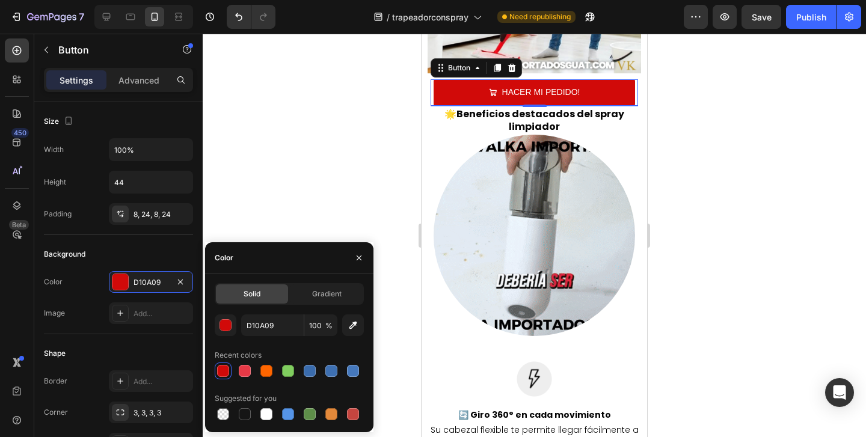
click at [272, 207] on div at bounding box center [534, 235] width 663 height 403
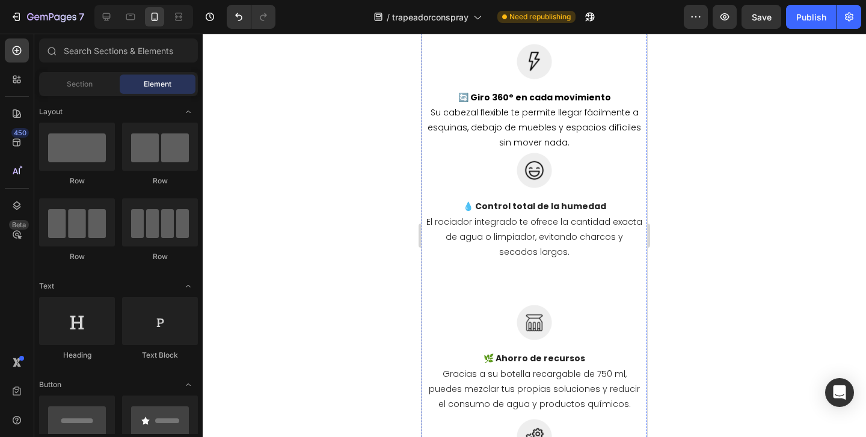
scroll to position [1537, 0]
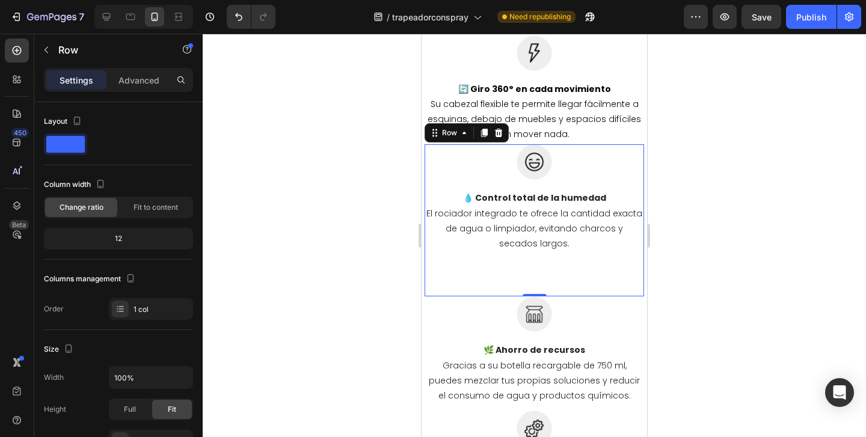
click at [464, 285] on div "Image 💧 Control total de la humedad El rociador integrado te ofrece la cantidad…" at bounding box center [533, 220] width 219 height 152
click at [144, 86] on div "Advanced" at bounding box center [139, 79] width 60 height 19
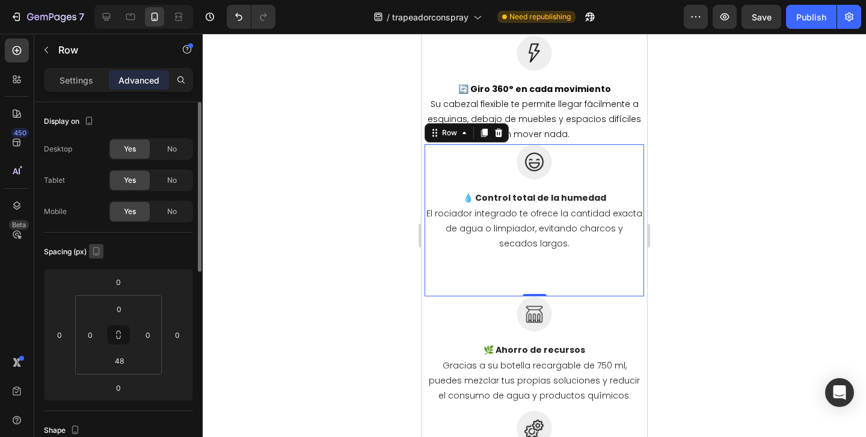
click at [99, 246] on icon "button" at bounding box center [96, 251] width 12 height 12
click at [127, 366] on input "48" at bounding box center [119, 361] width 24 height 18
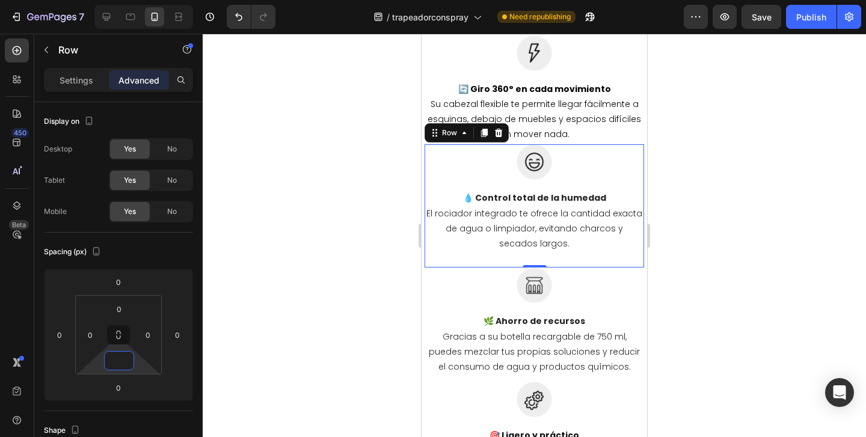
type input "0"
click at [287, 347] on div at bounding box center [534, 235] width 663 height 403
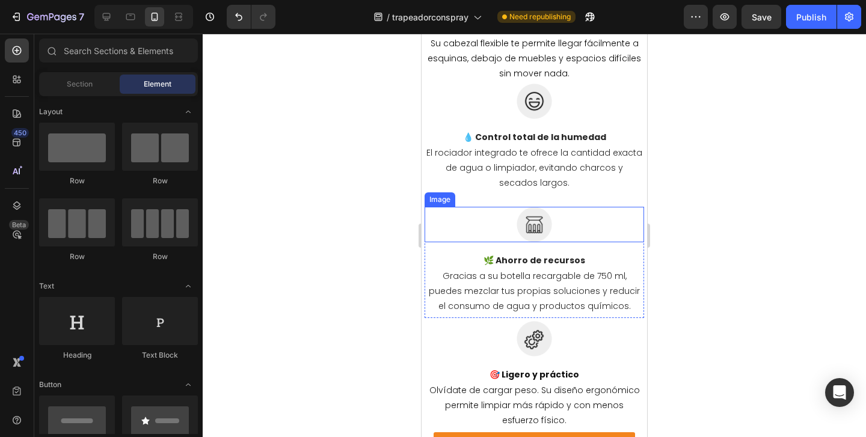
scroll to position [1794, 0]
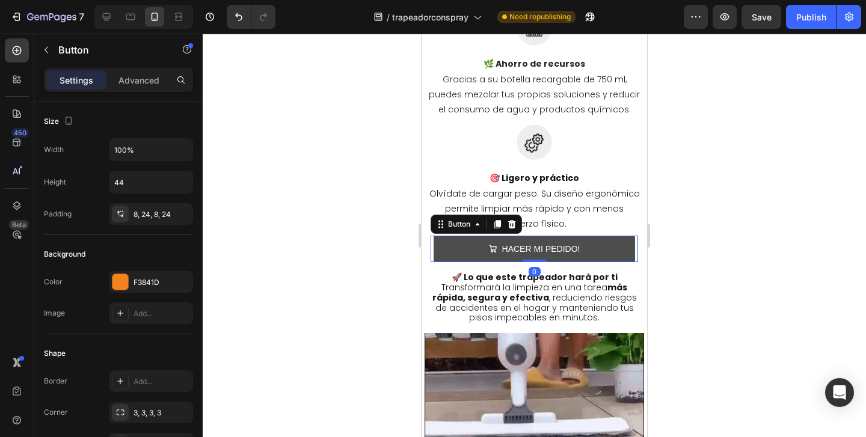
click at [449, 241] on button "HACER MI PEDIDO!" at bounding box center [534, 249] width 201 height 26
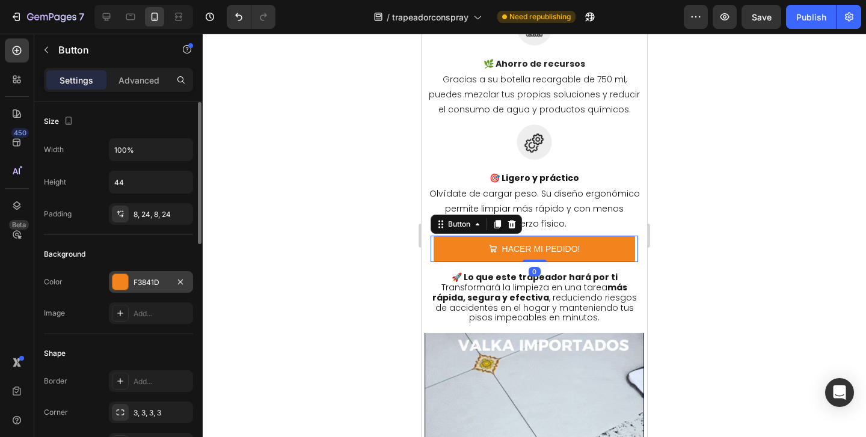
click at [150, 277] on div "F3841D" at bounding box center [150, 282] width 35 height 11
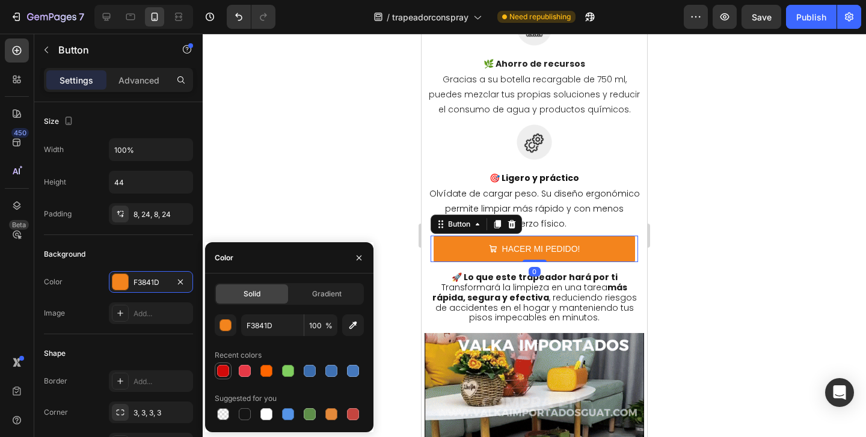
click at [219, 369] on div at bounding box center [223, 371] width 12 height 12
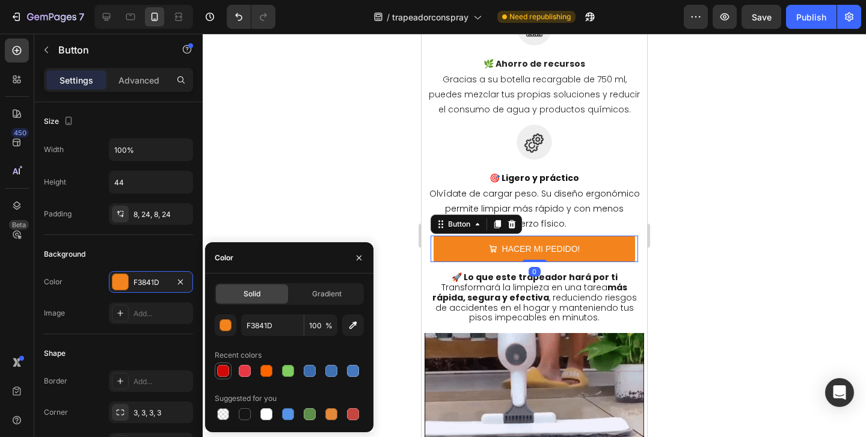
type input "D10A09"
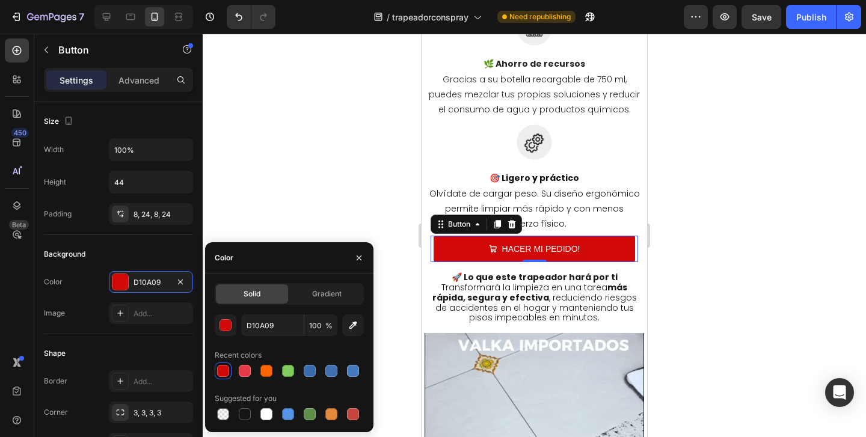
click at [301, 168] on div at bounding box center [534, 235] width 663 height 403
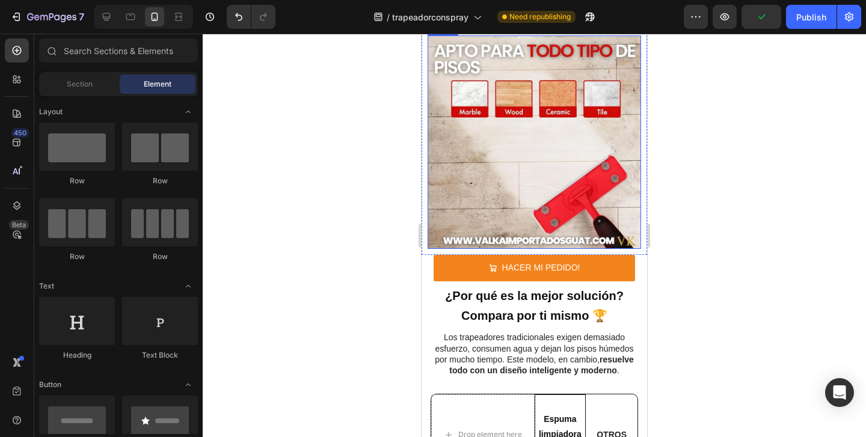
scroll to position [2336, 0]
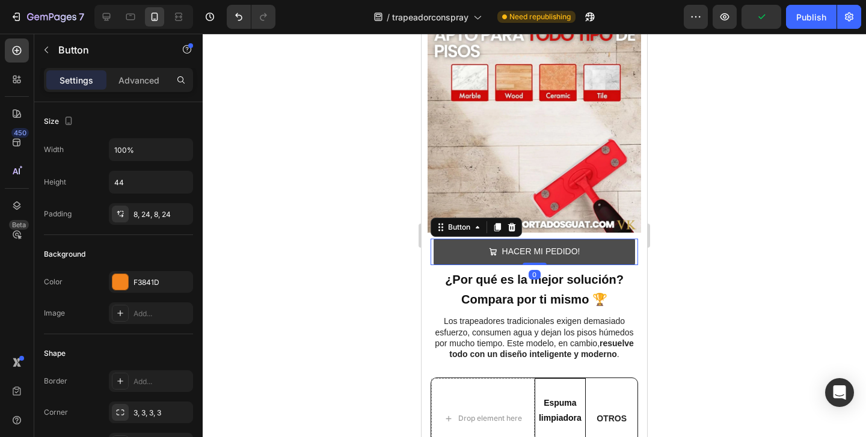
click at [446, 251] on button "HACER MI PEDIDO!" at bounding box center [534, 252] width 201 height 26
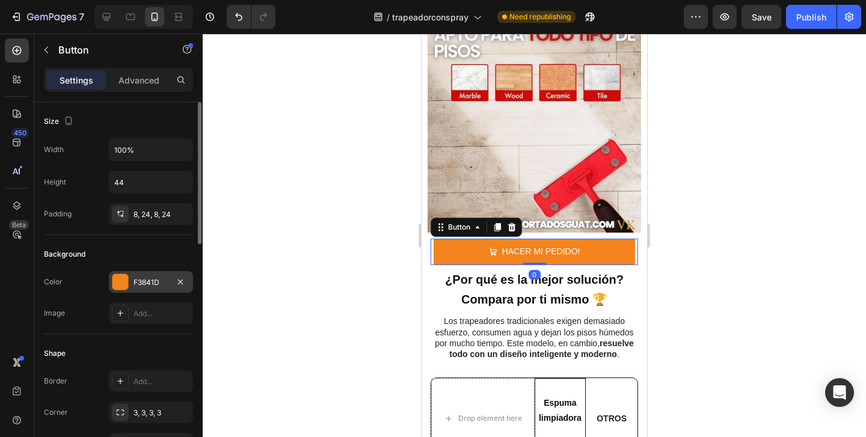
click at [136, 286] on div "F3841D" at bounding box center [150, 282] width 35 height 11
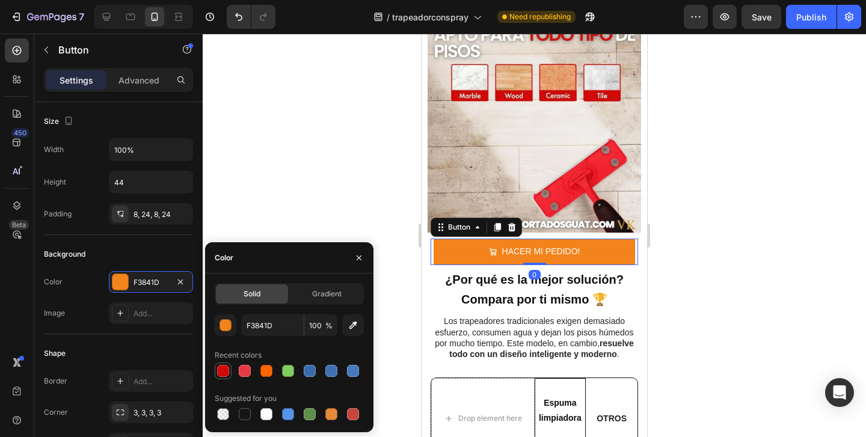
click at [226, 373] on div at bounding box center [223, 371] width 12 height 12
type input "D10A09"
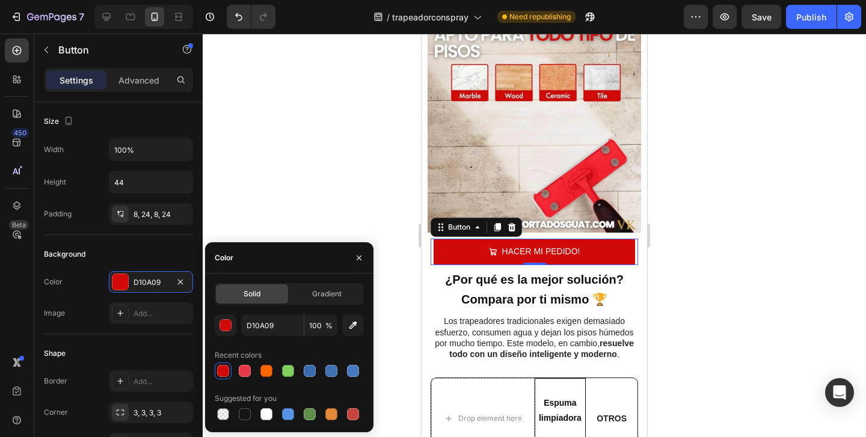
click at [342, 179] on div at bounding box center [534, 235] width 663 height 403
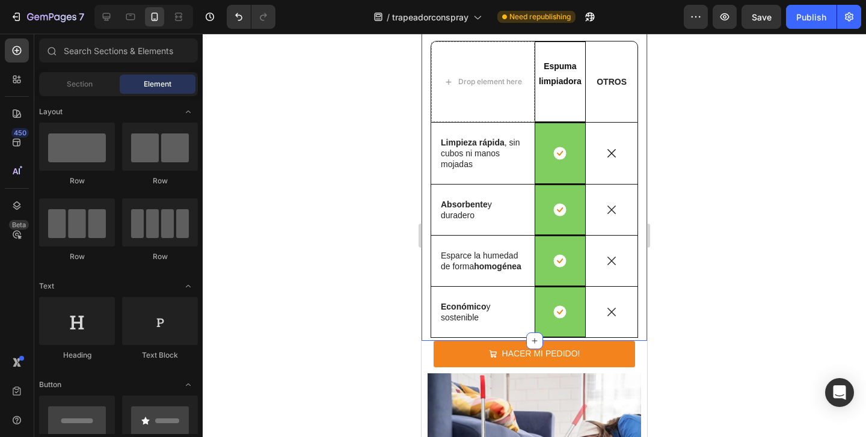
scroll to position [2708, 0]
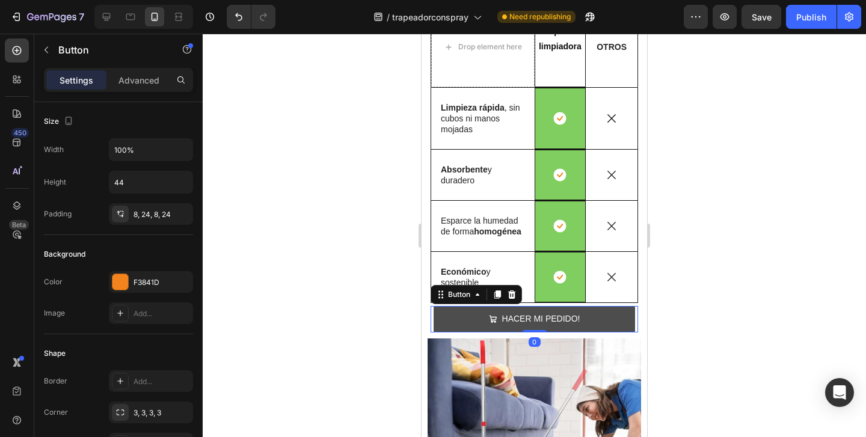
click at [458, 317] on button "HACER MI PEDIDO!" at bounding box center [534, 319] width 201 height 26
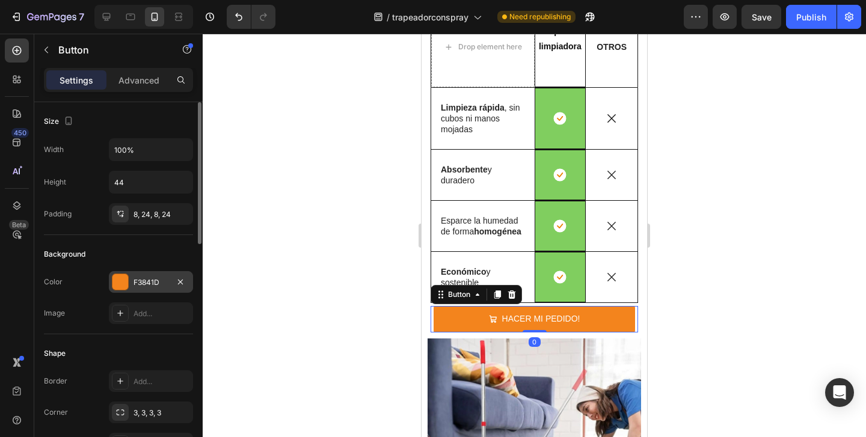
click at [130, 279] on div "F3841D" at bounding box center [151, 282] width 84 height 22
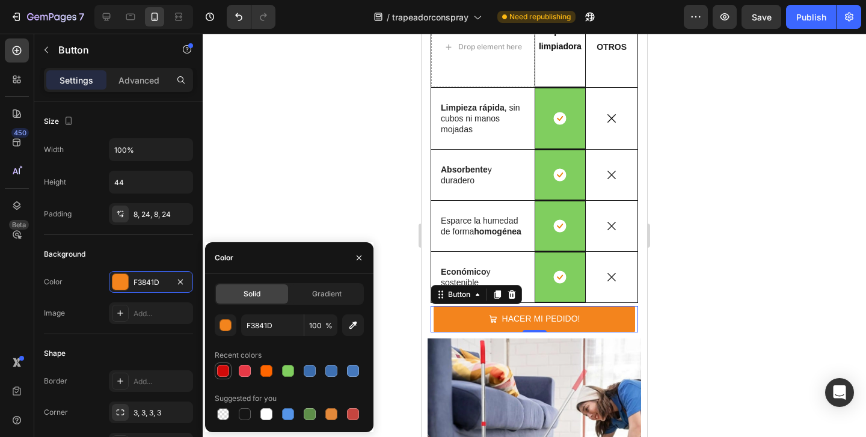
click at [226, 374] on div at bounding box center [223, 371] width 12 height 12
type input "D10A09"
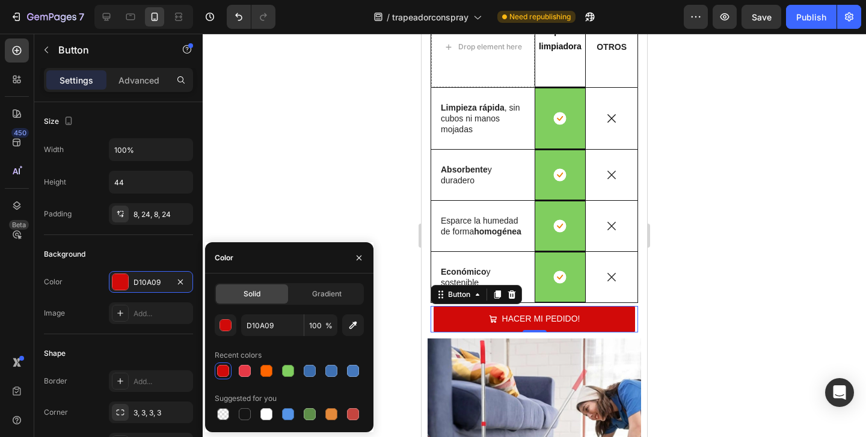
click at [302, 209] on div at bounding box center [534, 235] width 663 height 403
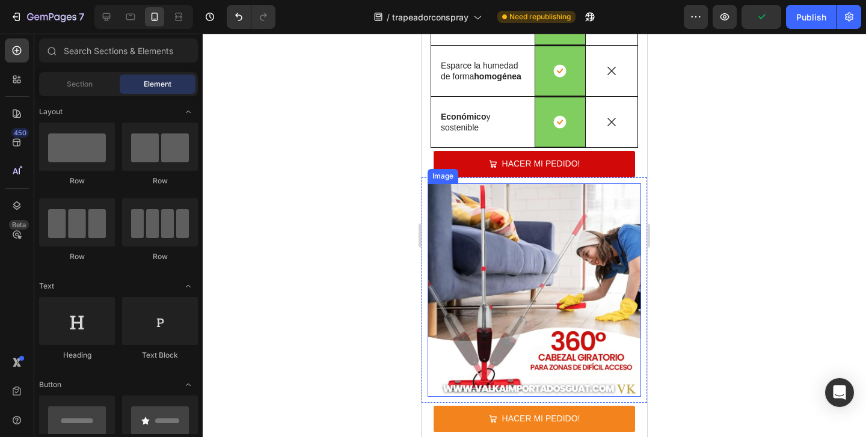
scroll to position [2891, 0]
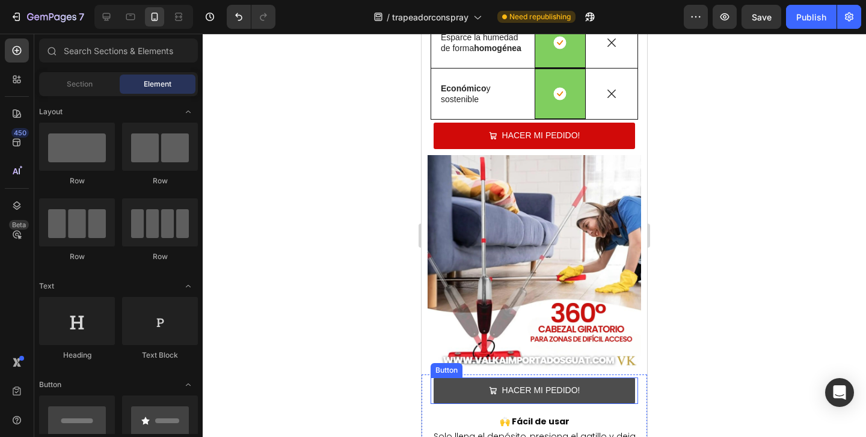
click at [462, 387] on button "HACER MI PEDIDO!" at bounding box center [534, 391] width 201 height 26
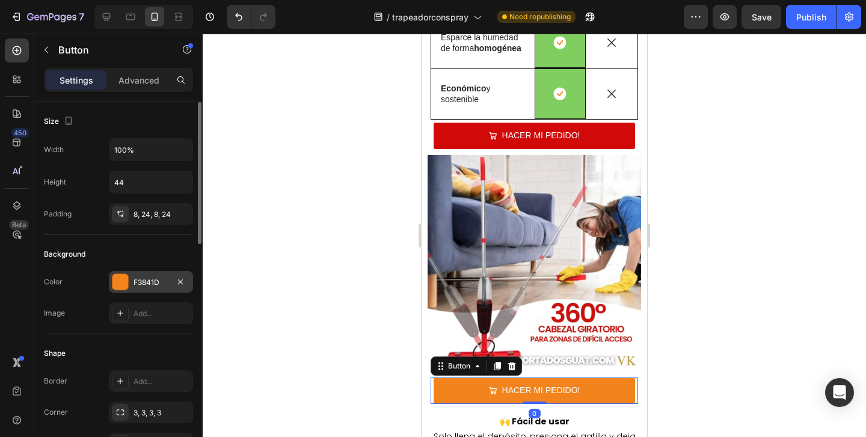
click at [161, 289] on div "F3841D" at bounding box center [151, 282] width 84 height 22
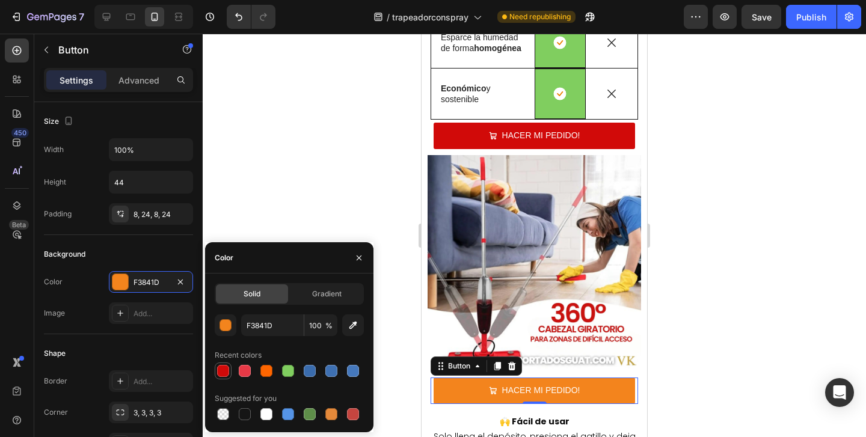
click at [225, 369] on div at bounding box center [223, 371] width 12 height 12
type input "D10A09"
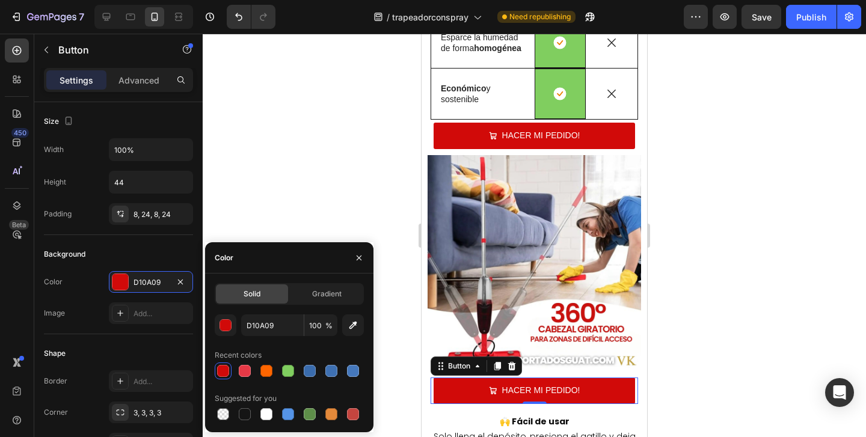
click at [367, 194] on div at bounding box center [534, 235] width 663 height 403
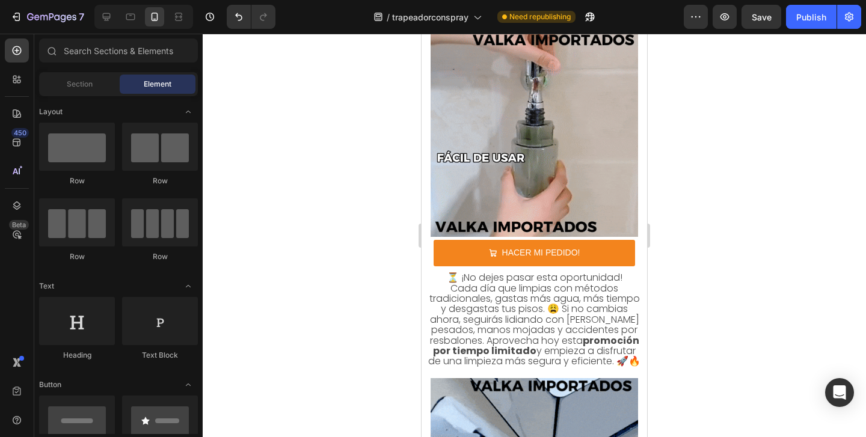
scroll to position [3390, 0]
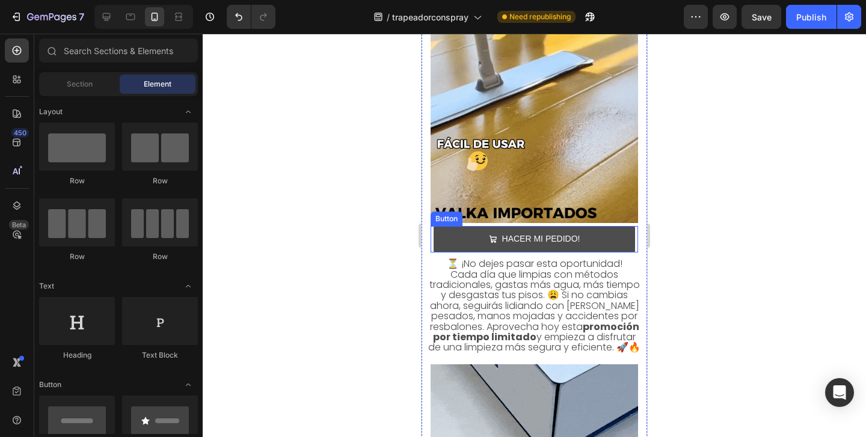
click at [453, 237] on button "HACER MI PEDIDO!" at bounding box center [534, 239] width 201 height 26
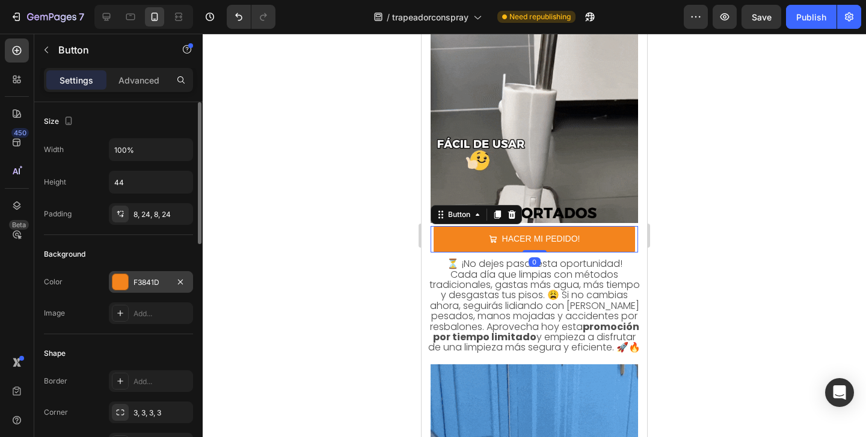
click at [149, 282] on div "F3841D" at bounding box center [150, 282] width 35 height 11
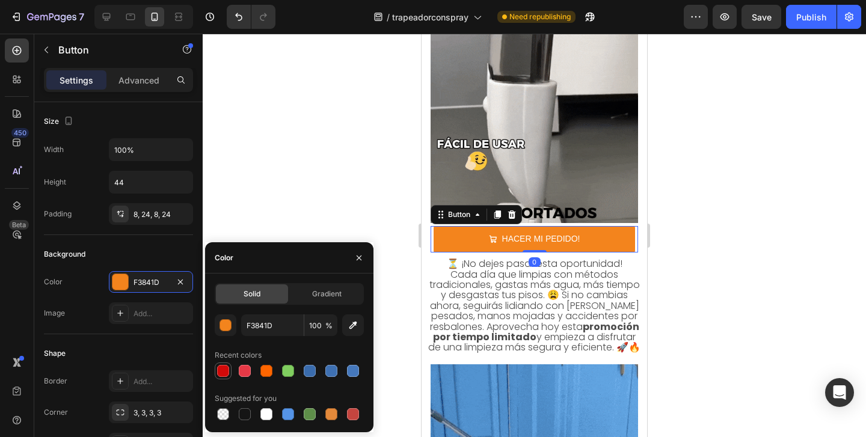
click at [228, 367] on div at bounding box center [223, 371] width 12 height 12
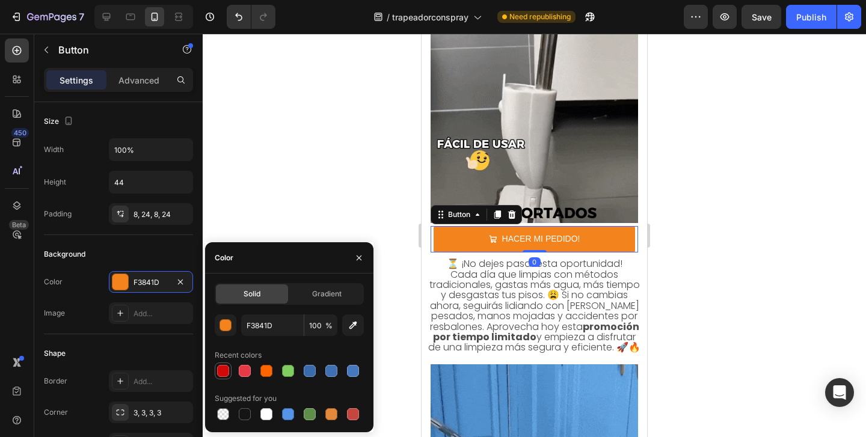
type input "D10A09"
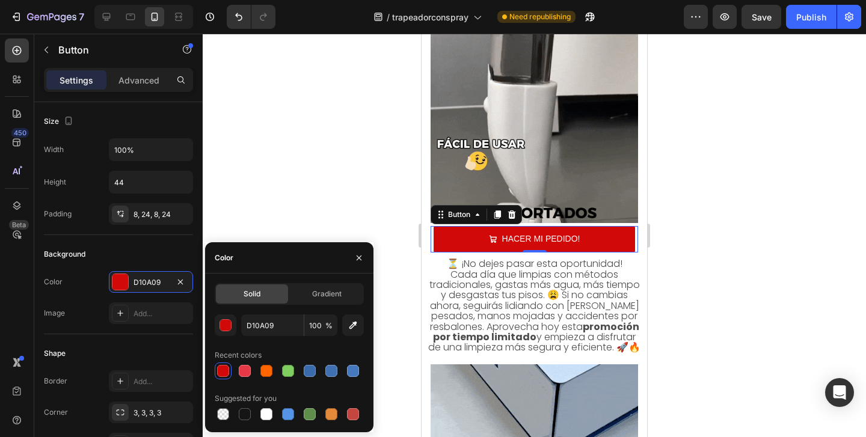
click at [301, 218] on div at bounding box center [534, 235] width 663 height 403
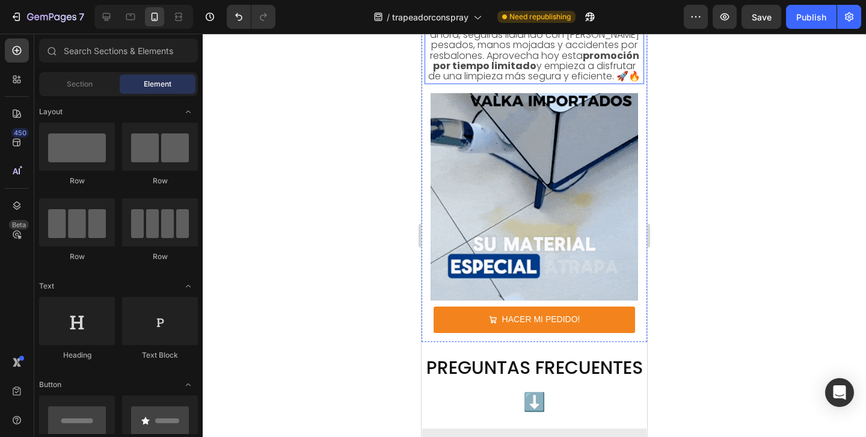
scroll to position [3675, 0]
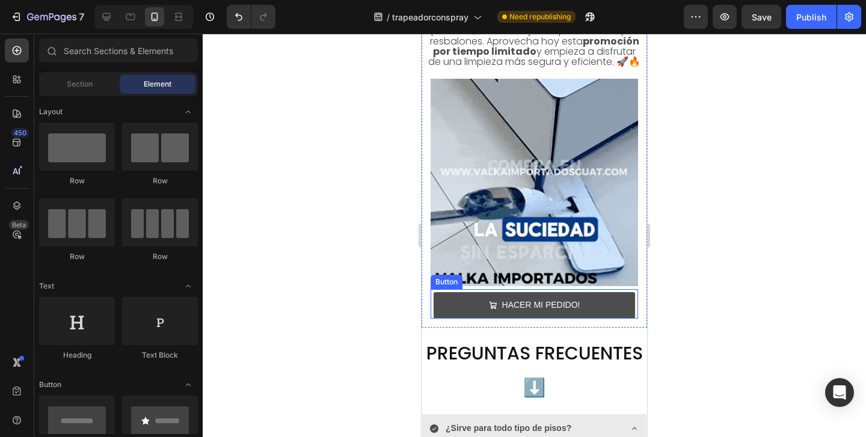
click at [452, 301] on button "HACER MI PEDIDO!" at bounding box center [534, 305] width 201 height 26
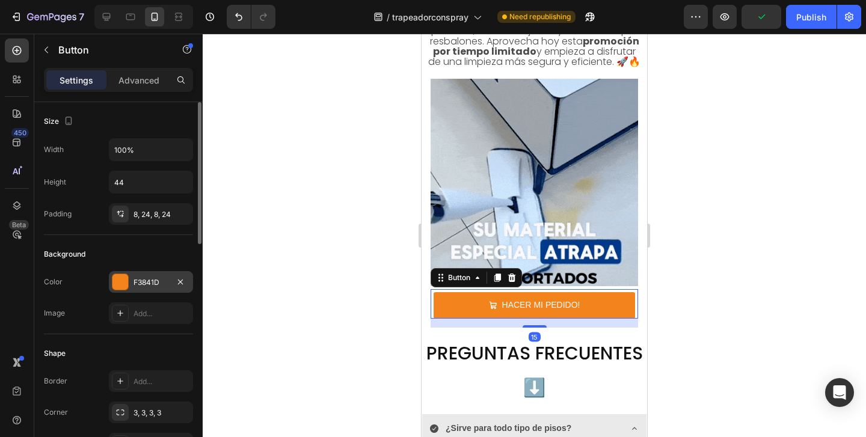
click at [146, 283] on div "F3841D" at bounding box center [150, 282] width 35 height 11
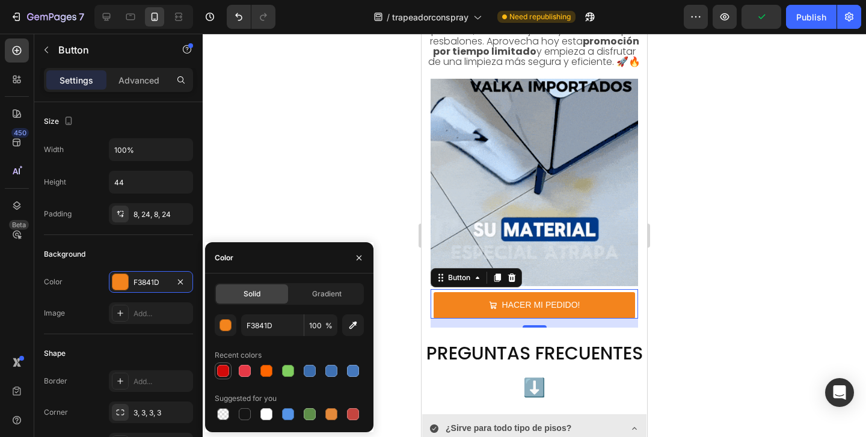
click at [223, 375] on div at bounding box center [223, 371] width 12 height 12
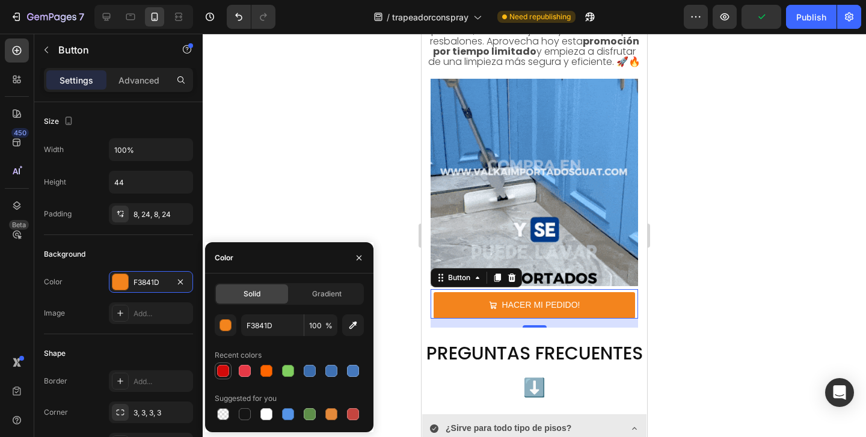
type input "D10A09"
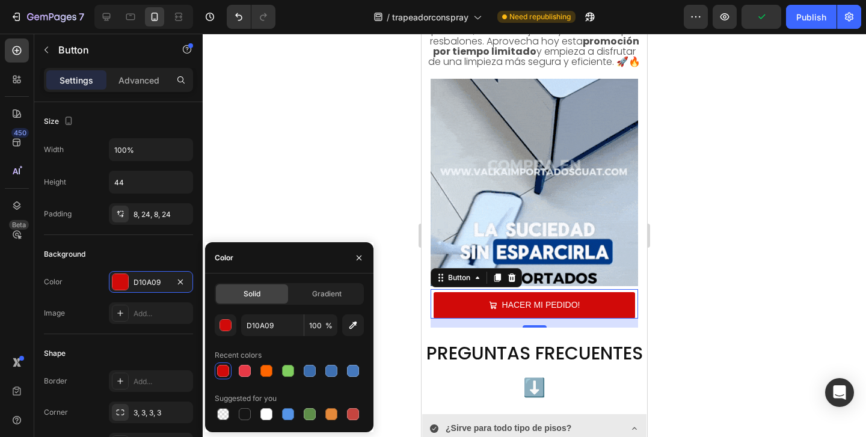
click at [390, 218] on div at bounding box center [534, 235] width 663 height 403
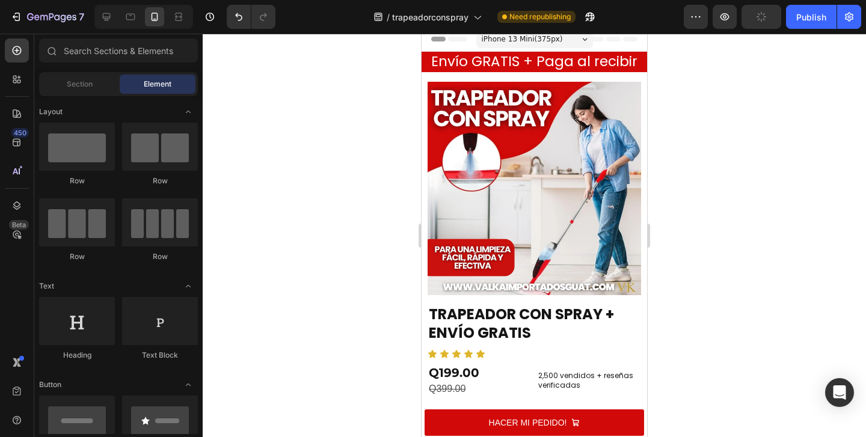
scroll to position [0, 0]
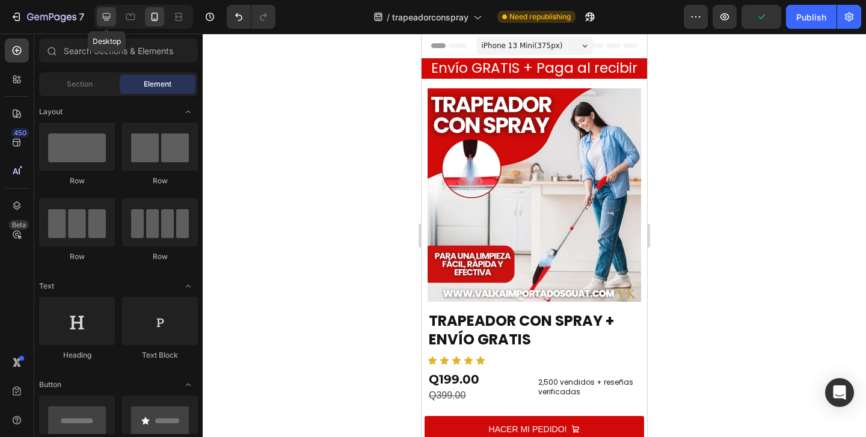
click at [105, 23] on div at bounding box center [106, 16] width 19 height 19
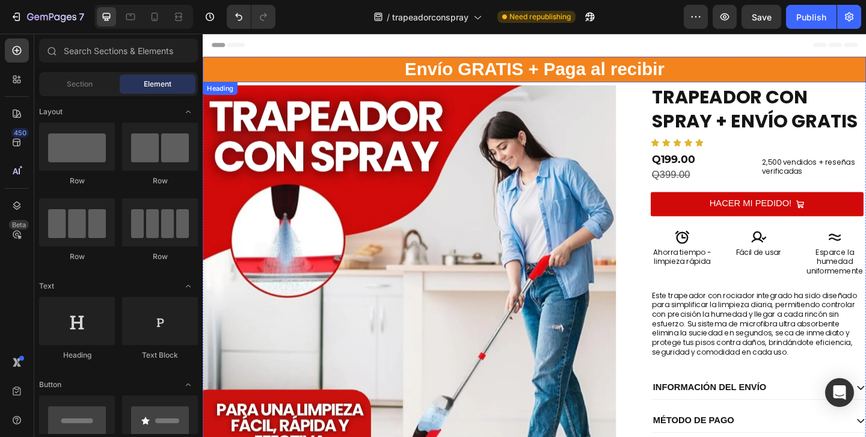
click at [327, 70] on h2 "Envío GRATIS + Paga al recibir" at bounding box center [564, 72] width 722 height 28
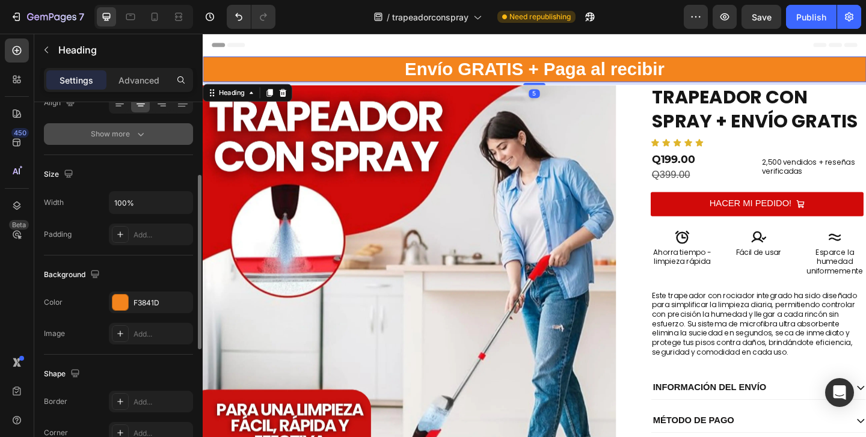
scroll to position [217, 0]
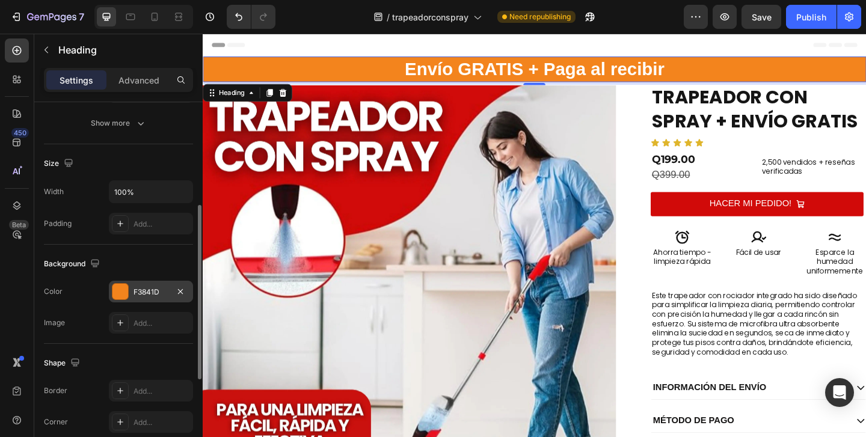
click at [133, 291] on div "F3841D" at bounding box center [151, 292] width 84 height 22
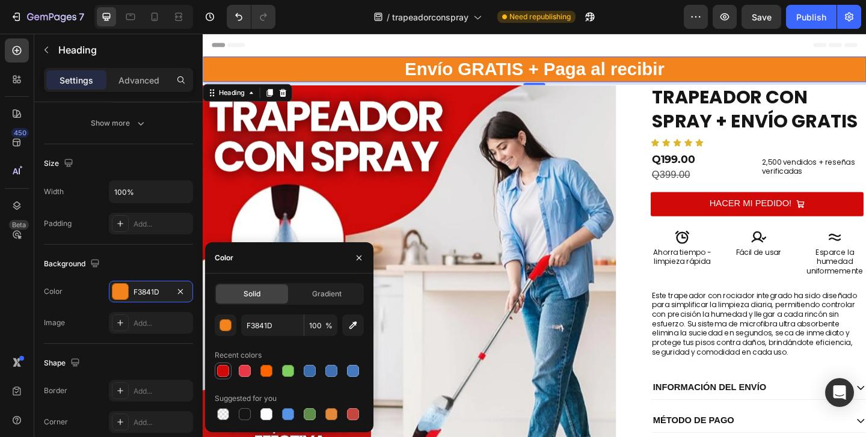
click at [224, 372] on div at bounding box center [223, 371] width 12 height 12
type input "D10A09"
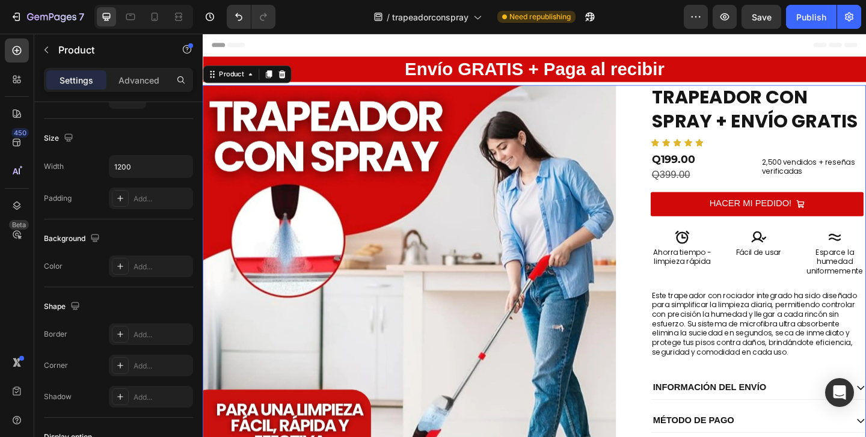
click at [674, 302] on div "Envío GRATIS + Paga al recibir Heading Product Images TRAPEADOR CON SPRAY + ENV…" at bounding box center [564, 317] width 722 height 457
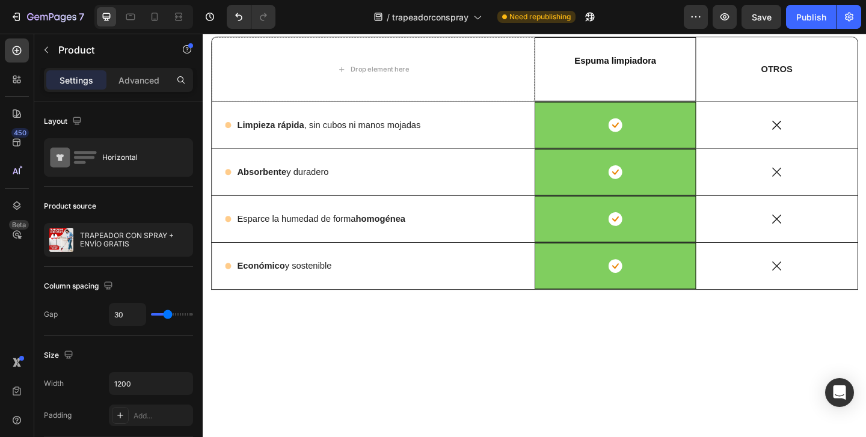
scroll to position [2314, 0]
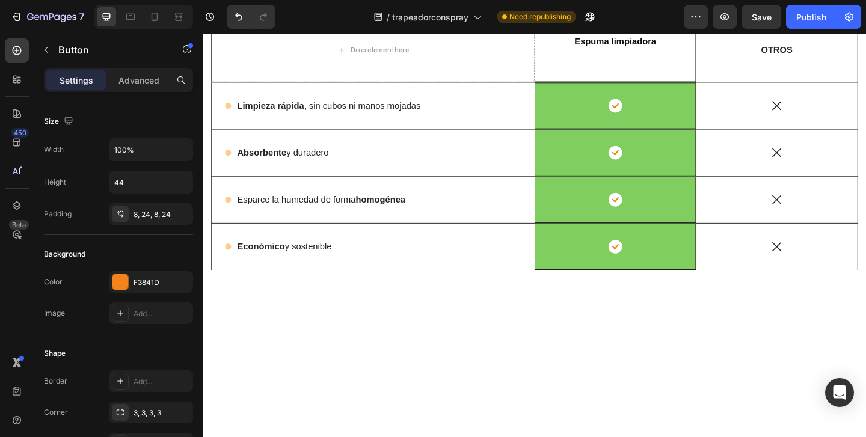
click at [131, 286] on div "F3841D" at bounding box center [151, 282] width 84 height 22
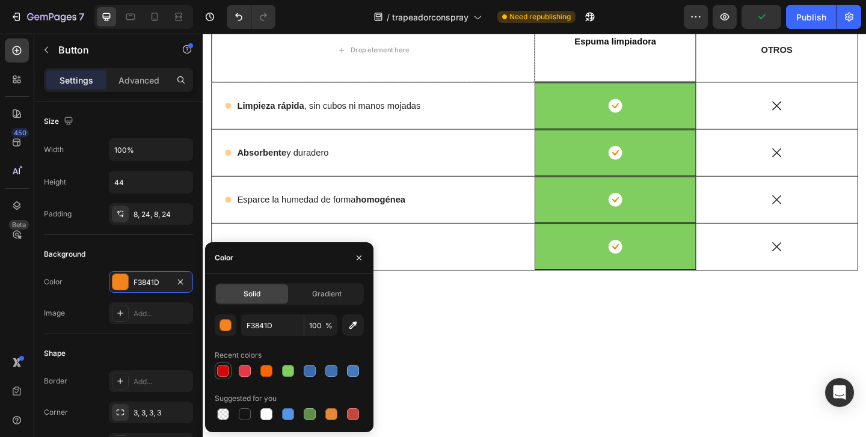
click at [222, 369] on div at bounding box center [223, 371] width 12 height 12
type input "D10A09"
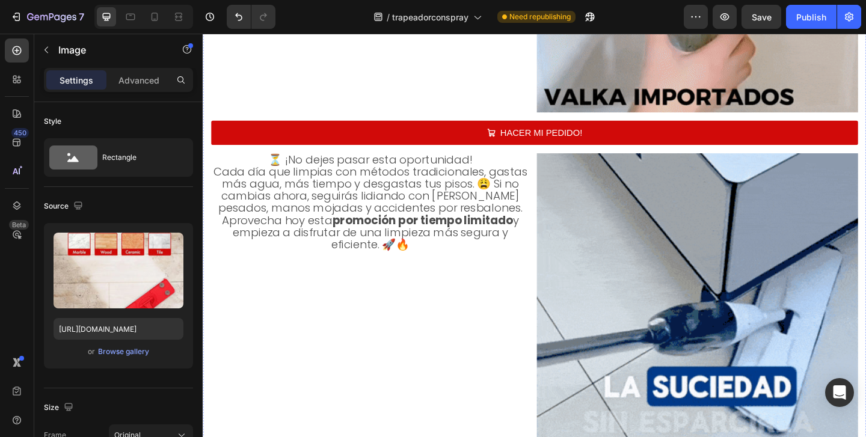
scroll to position [3457, 0]
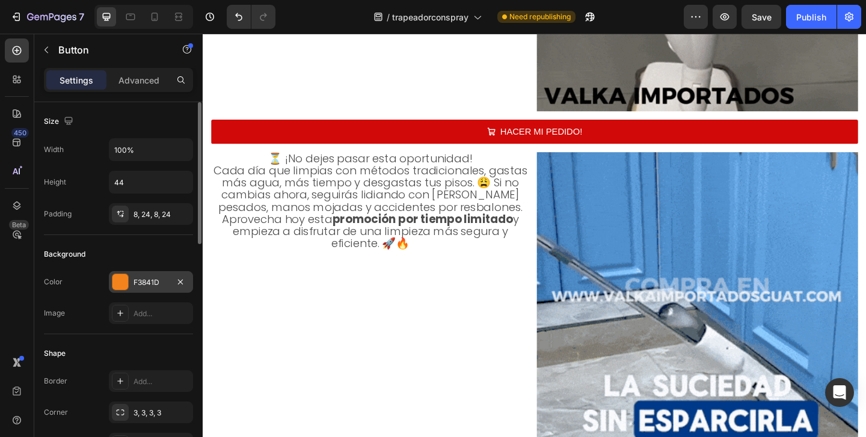
click at [112, 290] on div "F3841D" at bounding box center [151, 282] width 84 height 22
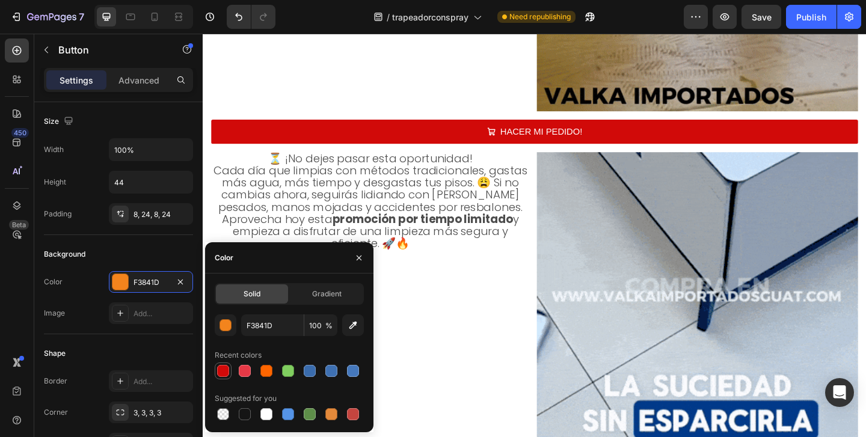
click at [221, 371] on div at bounding box center [223, 371] width 12 height 12
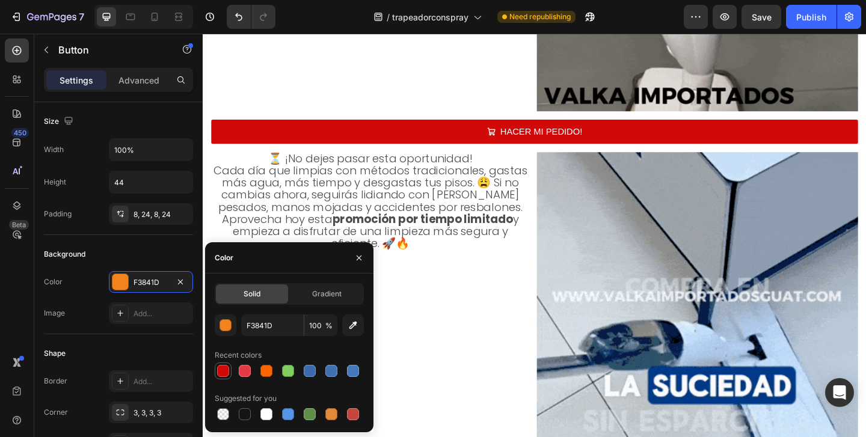
type input "D10A09"
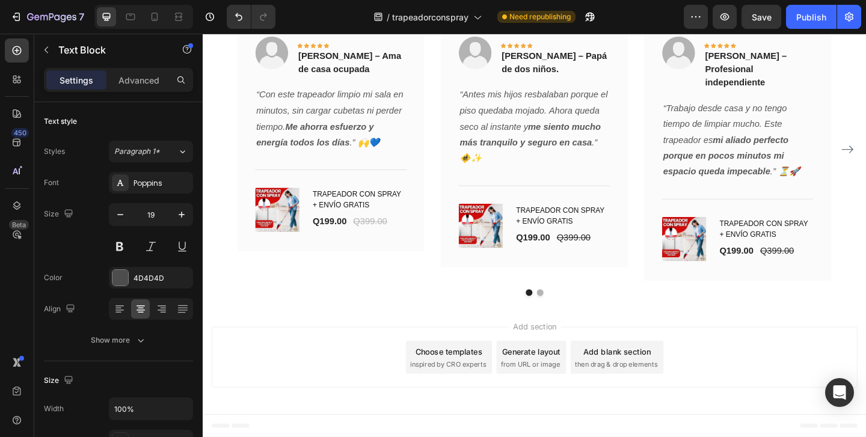
scroll to position [4389, 0]
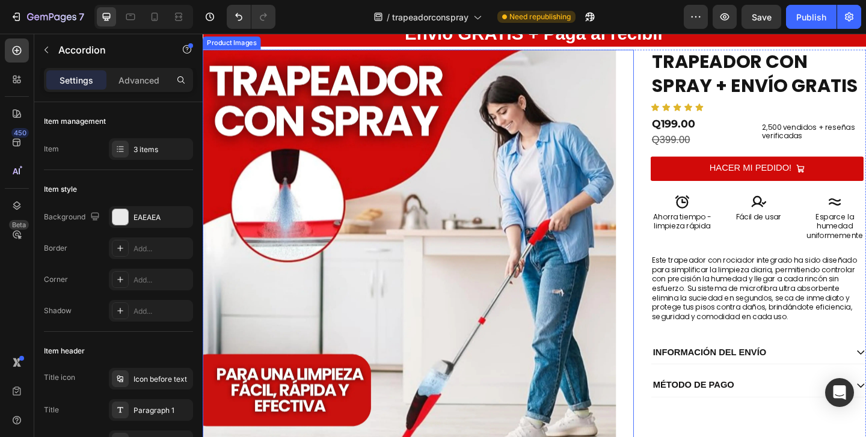
scroll to position [21, 0]
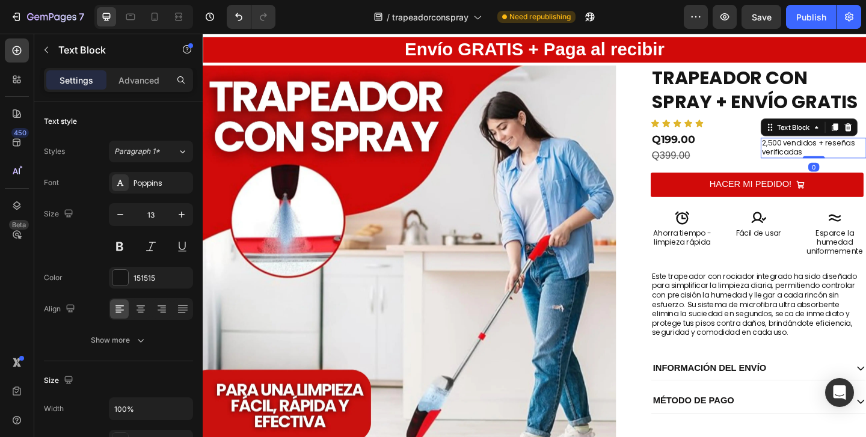
click at [835, 160] on p "2,500 vendidos + reseñas verificadas" at bounding box center [866, 158] width 112 height 20
click at [851, 159] on p "2,500 vendidos + reseñas verificadas" at bounding box center [866, 158] width 112 height 20
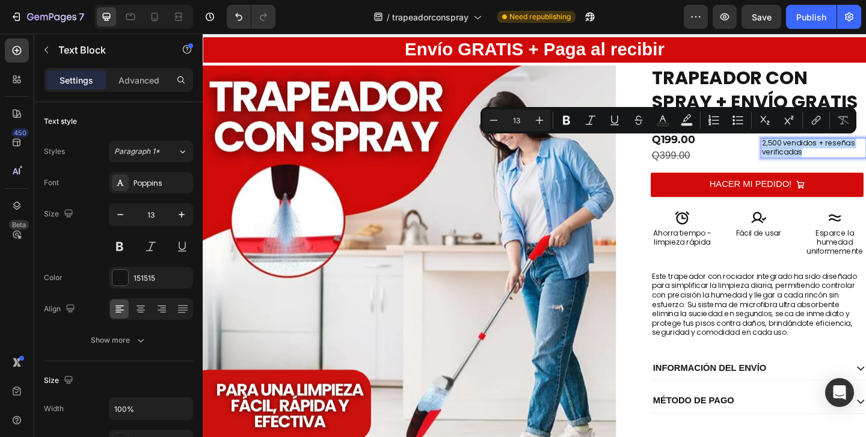
drag, startPoint x: 851, startPoint y: 159, endPoint x: 812, endPoint y: 152, distance: 40.4
click at [812, 152] on p "2,500 vendidos + reseñas verificadas" at bounding box center [866, 158] width 112 height 20
click at [125, 250] on button at bounding box center [120, 247] width 22 height 22
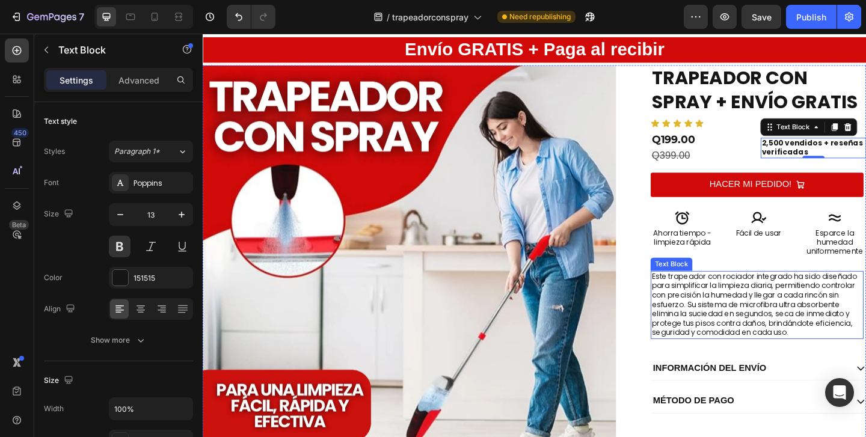
click at [793, 321] on p "Este trapeador con rociador integrado ha sido diseñado para simplificar la limp…" at bounding box center [805, 328] width 229 height 71
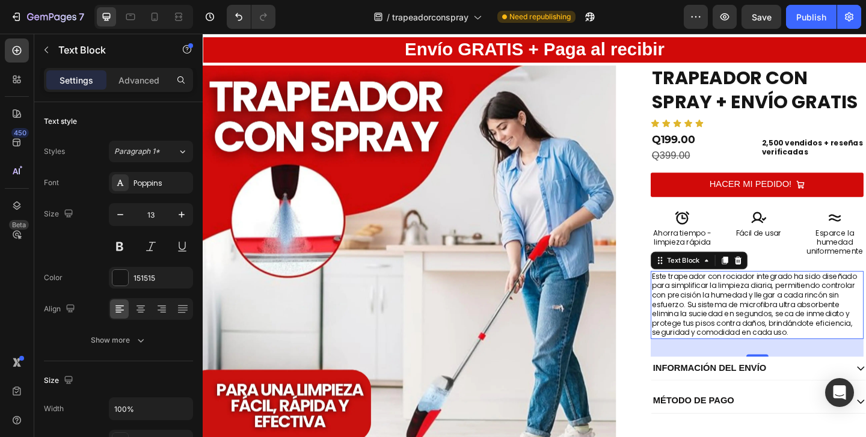
click at [710, 356] on p "Este trapeador con rociador integrado ha sido diseñado para simplificar la limp…" at bounding box center [805, 328] width 229 height 71
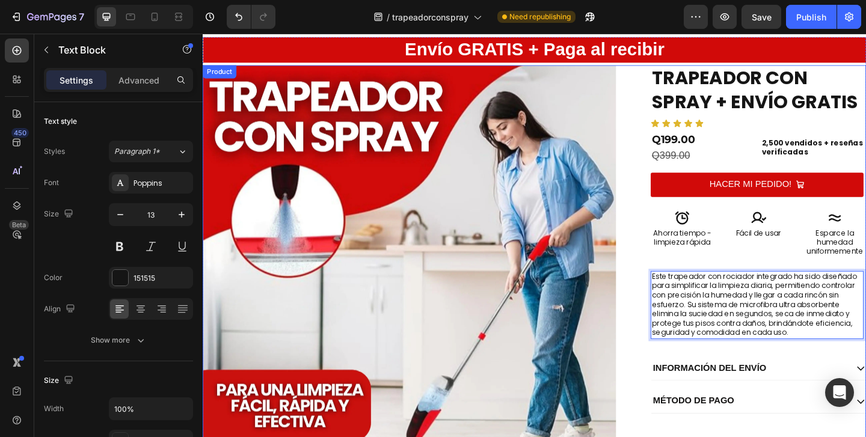
click at [678, 343] on div "Envío GRATIS + Paga al recibir Heading Product Images TRAPEADOR CON SPRAY + ENV…" at bounding box center [564, 296] width 722 height 457
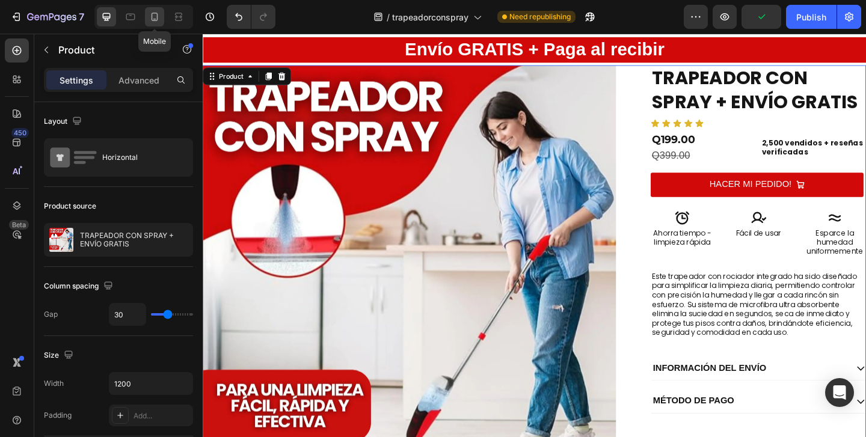
click at [159, 21] on icon at bounding box center [155, 17] width 12 height 12
type input "100%"
type input "0"
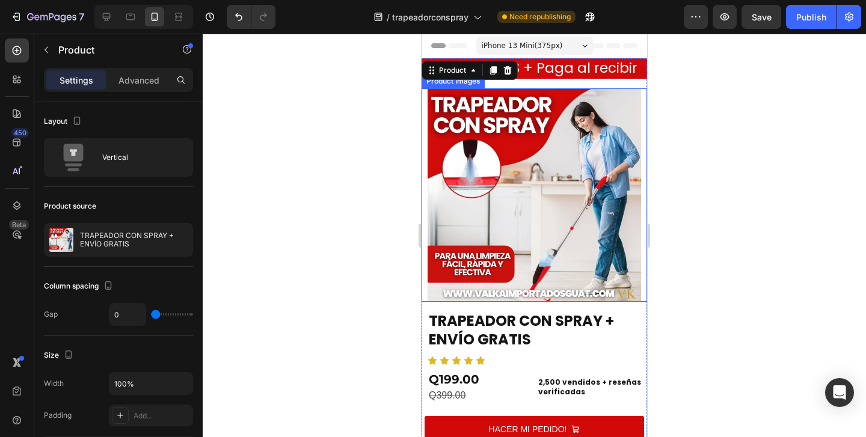
click at [738, 213] on div at bounding box center [534, 235] width 663 height 403
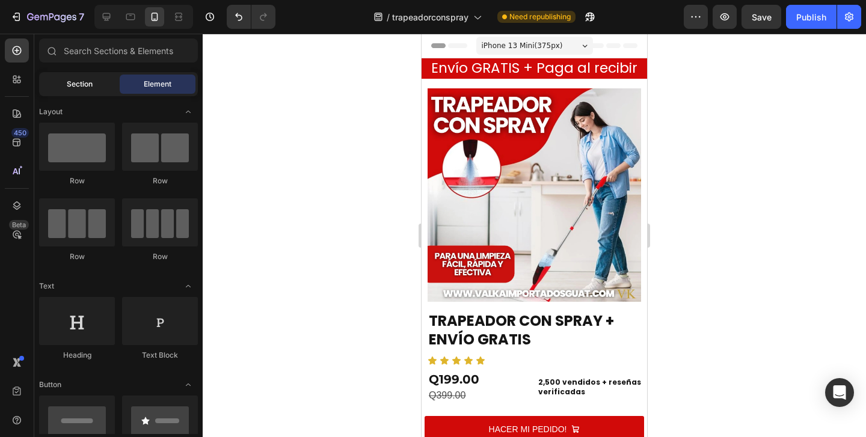
click at [82, 76] on div "Section" at bounding box center [79, 84] width 76 height 19
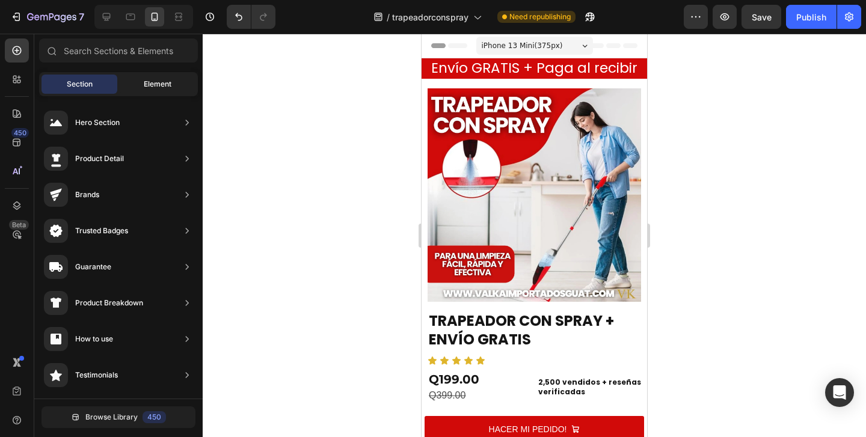
click at [149, 82] on span "Element" at bounding box center [158, 84] width 28 height 11
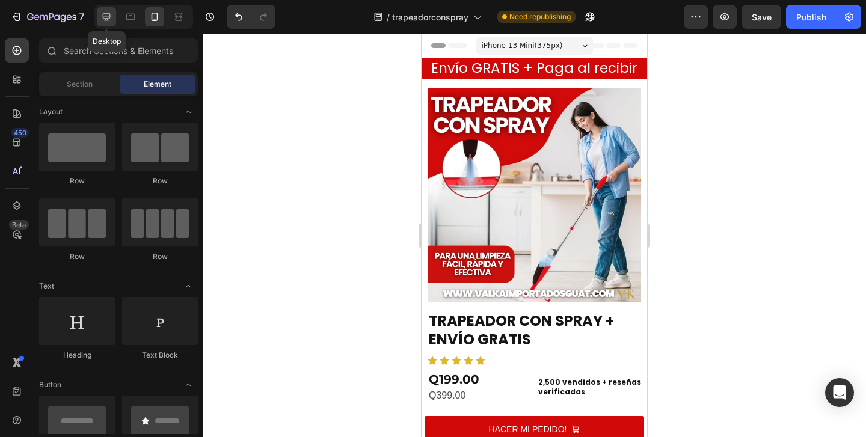
click at [100, 24] on div at bounding box center [106, 16] width 19 height 19
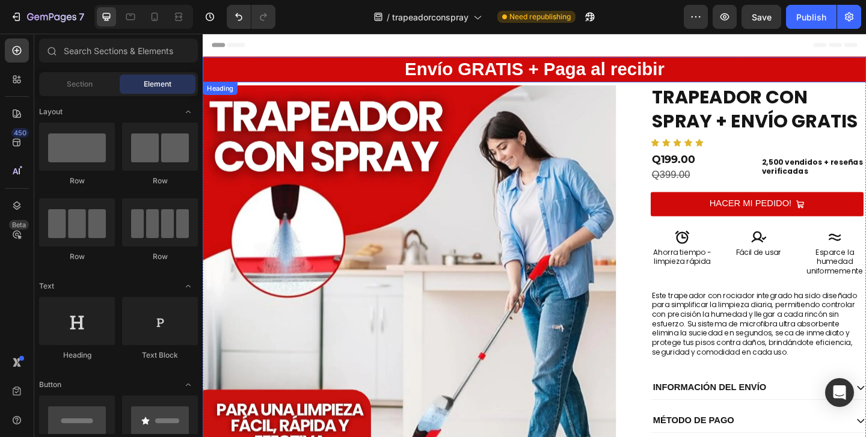
click at [434, 68] on h2 "Envío GRATIS + Paga al recibir" at bounding box center [564, 72] width 722 height 28
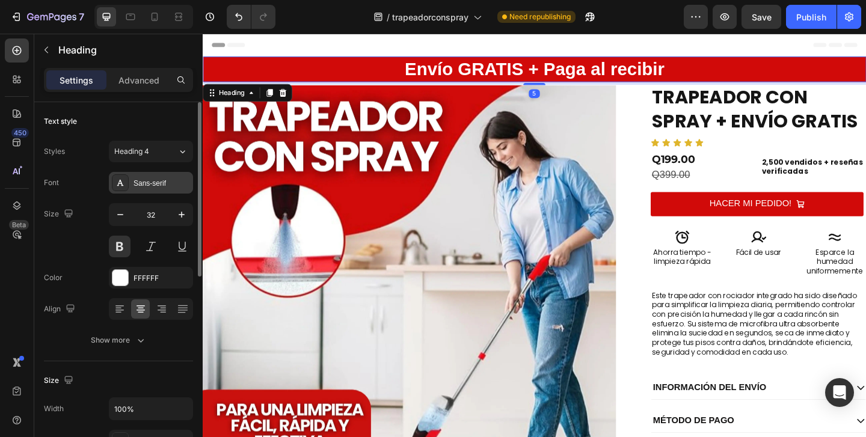
click at [156, 179] on div "Sans-serif" at bounding box center [161, 183] width 57 height 11
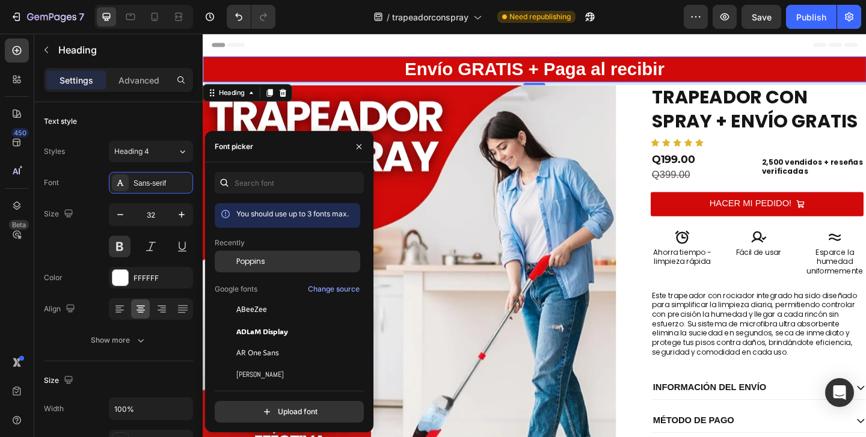
click at [238, 262] on span "Poppins" at bounding box center [250, 261] width 29 height 11
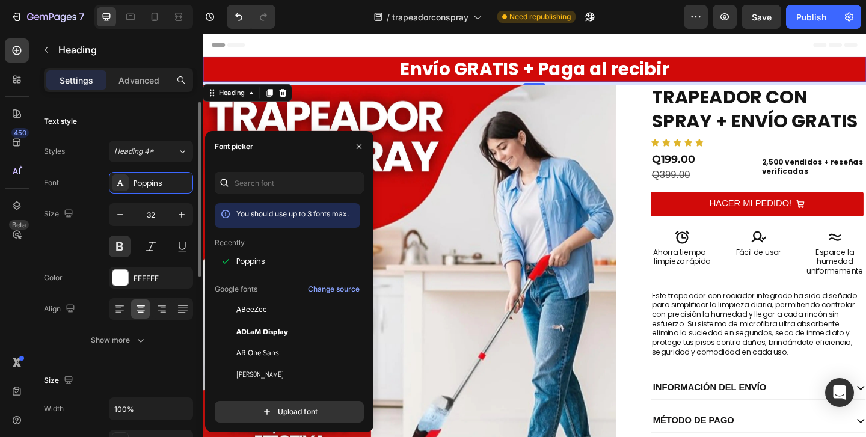
click at [147, 120] on div "Text style" at bounding box center [118, 121] width 149 height 19
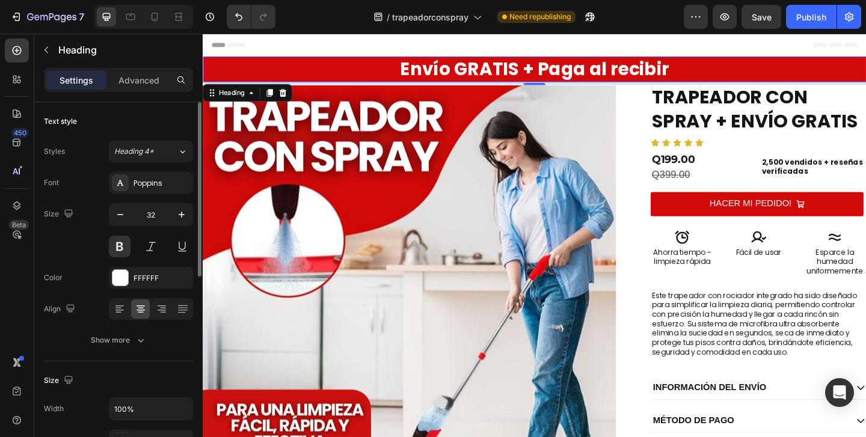
click at [147, 120] on div "Text style" at bounding box center [118, 121] width 149 height 19
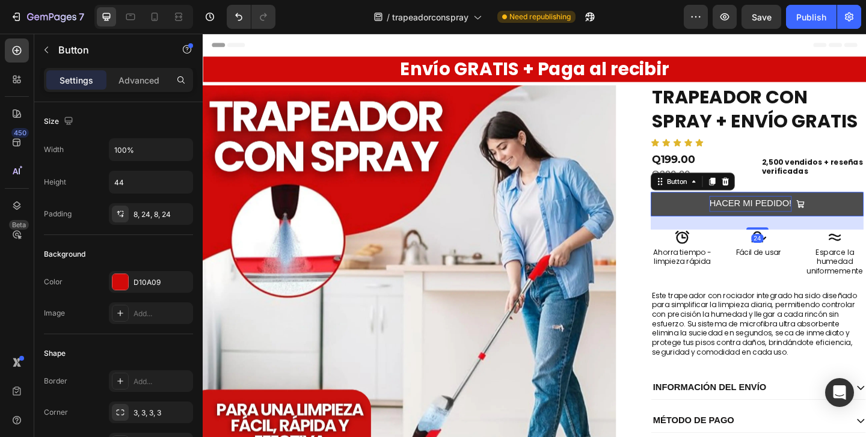
click at [763, 220] on p "HACER MI PEDIDO!" at bounding box center [797, 218] width 89 height 17
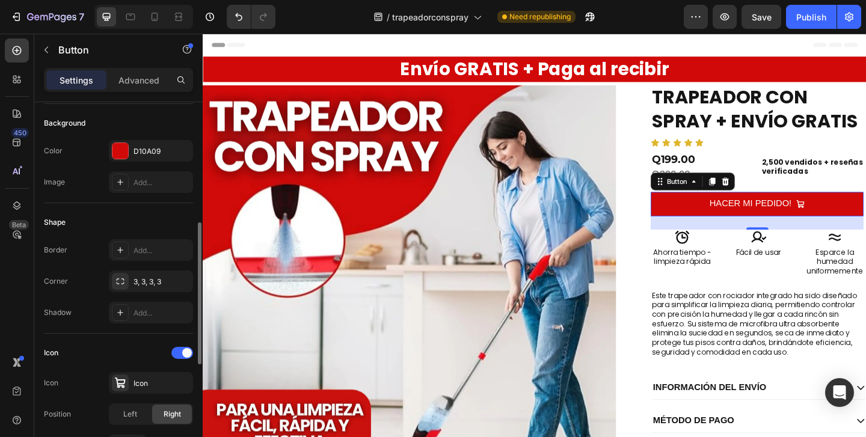
scroll to position [182, 0]
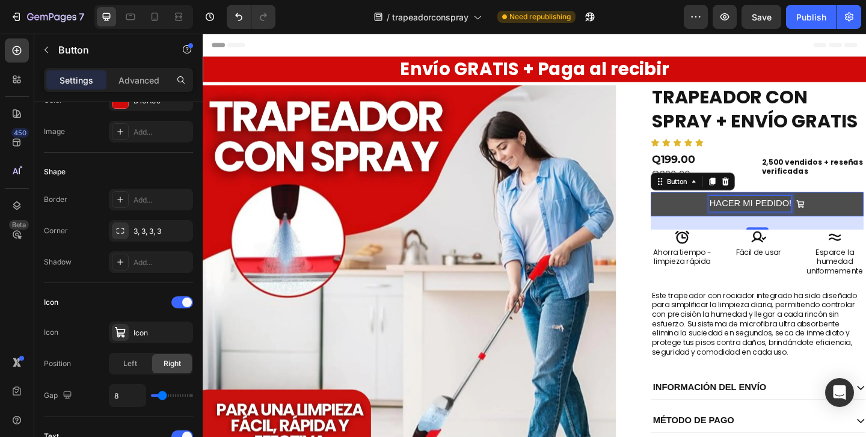
click at [780, 216] on p "HACER MI PEDIDO!" at bounding box center [797, 218] width 89 height 17
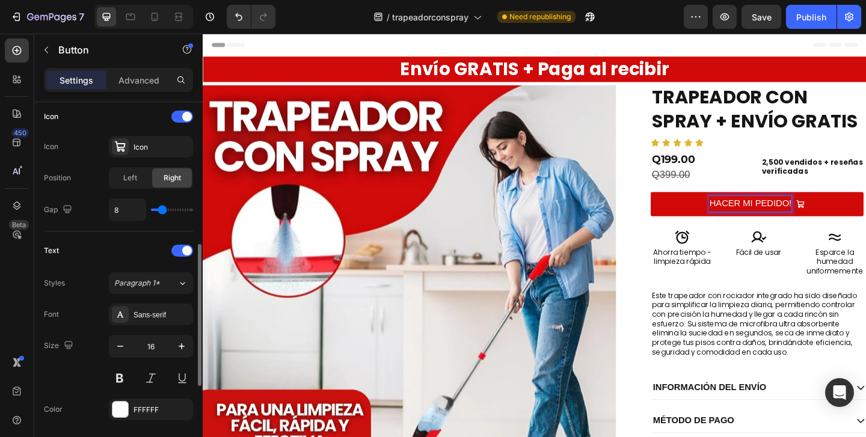
scroll to position [379, 0]
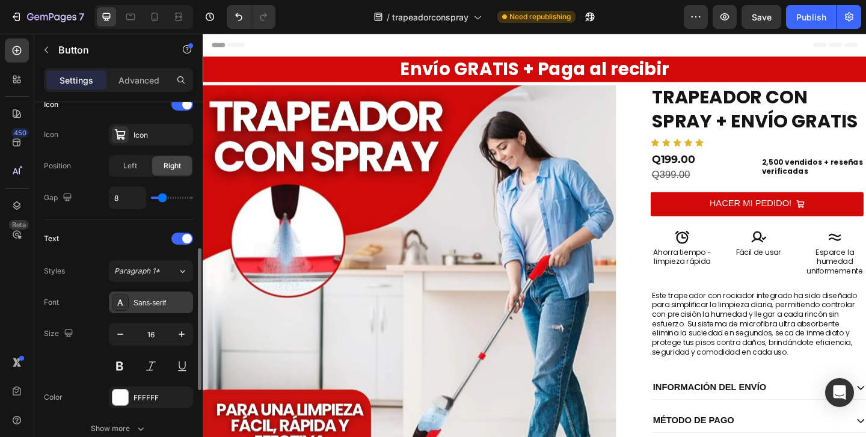
click at [138, 301] on div "Sans-serif" at bounding box center [161, 303] width 57 height 11
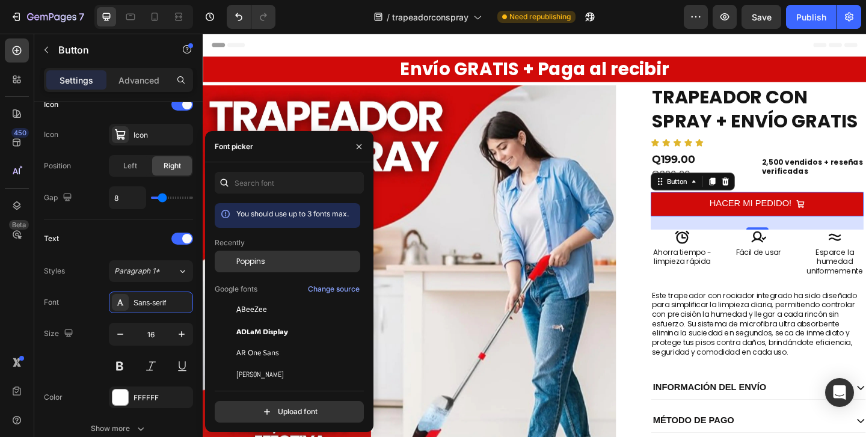
click at [242, 263] on span "Poppins" at bounding box center [250, 261] width 29 height 11
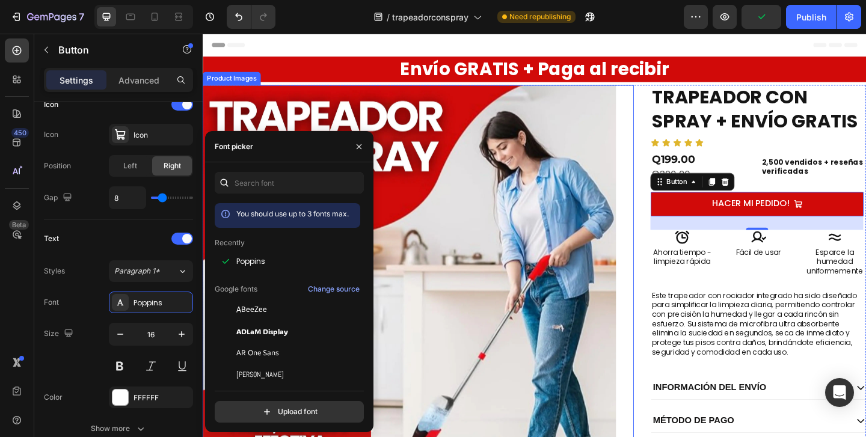
click at [669, 275] on div "Product Images" at bounding box center [437, 314] width 469 height 450
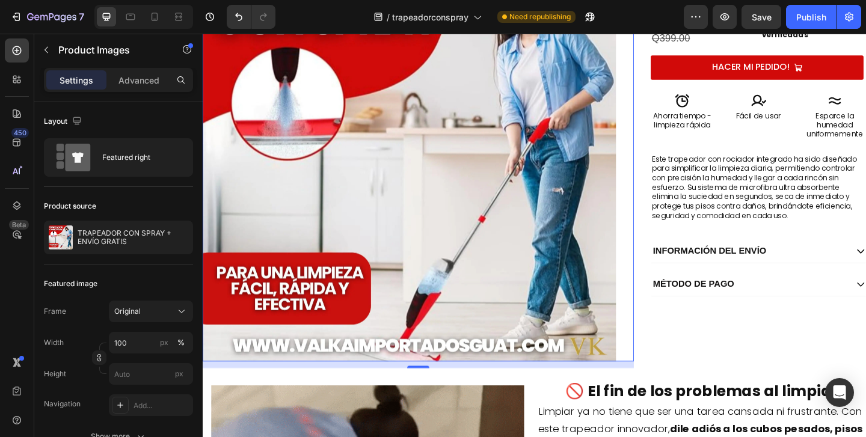
scroll to position [0, 0]
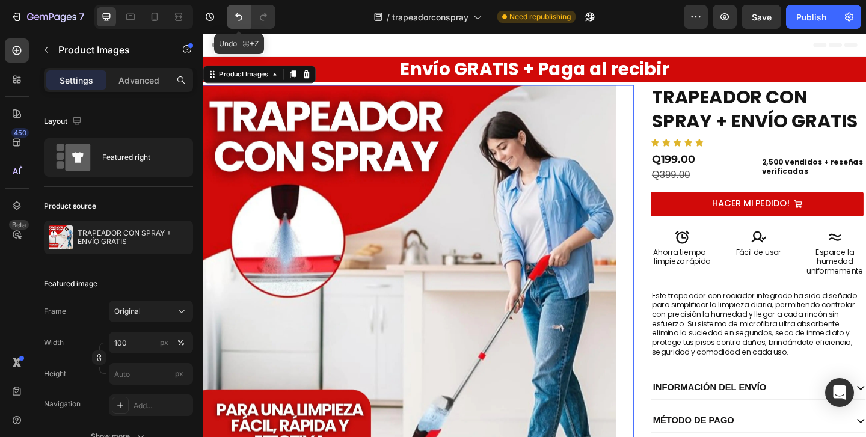
click at [237, 13] on icon "Undo/Redo" at bounding box center [239, 17] width 12 height 12
click at [812, 35] on div "Header" at bounding box center [563, 46] width 702 height 24
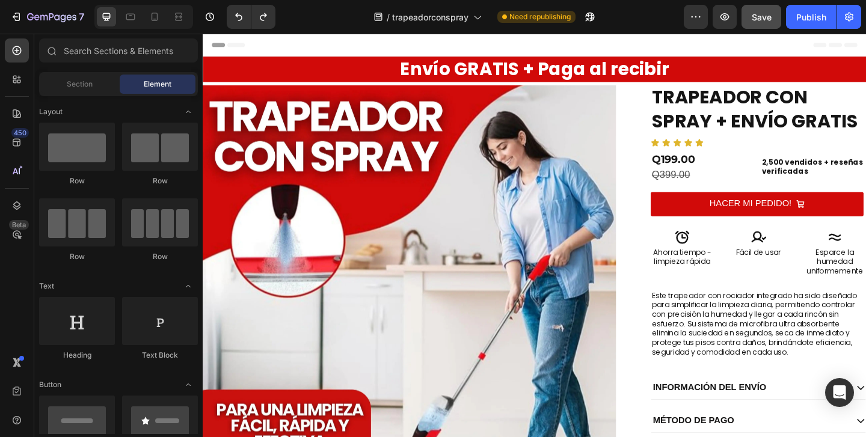
click at [763, 26] on button "Save" at bounding box center [761, 17] width 40 height 24
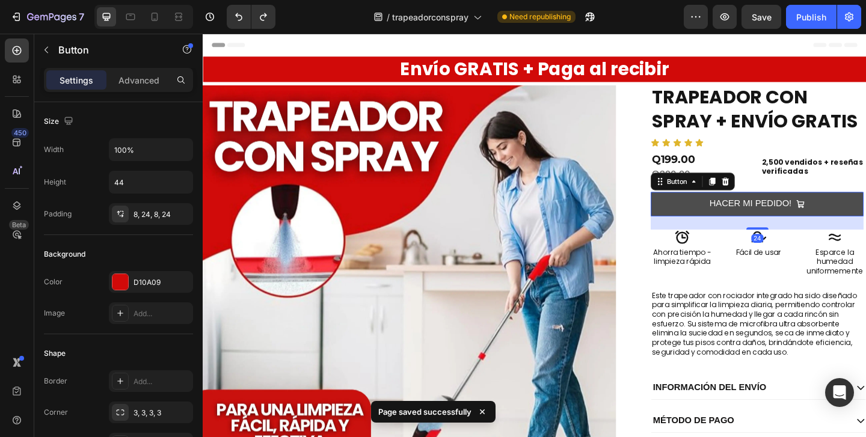
click at [693, 215] on button "HACER MI PEDIDO!" at bounding box center [805, 219] width 231 height 26
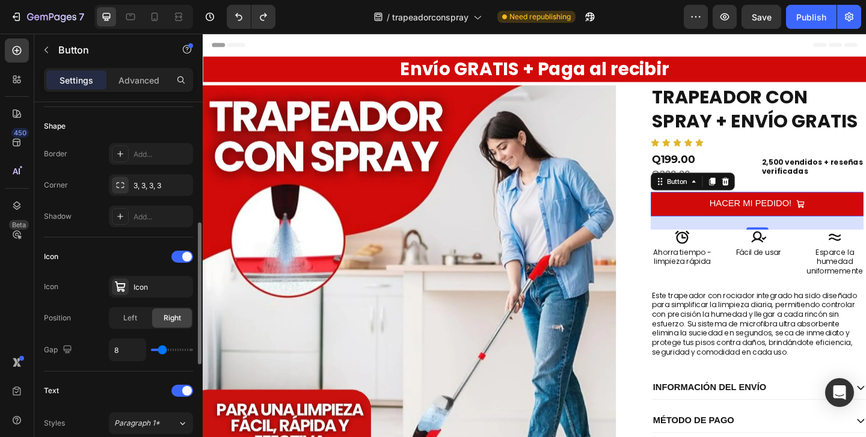
scroll to position [464, 0]
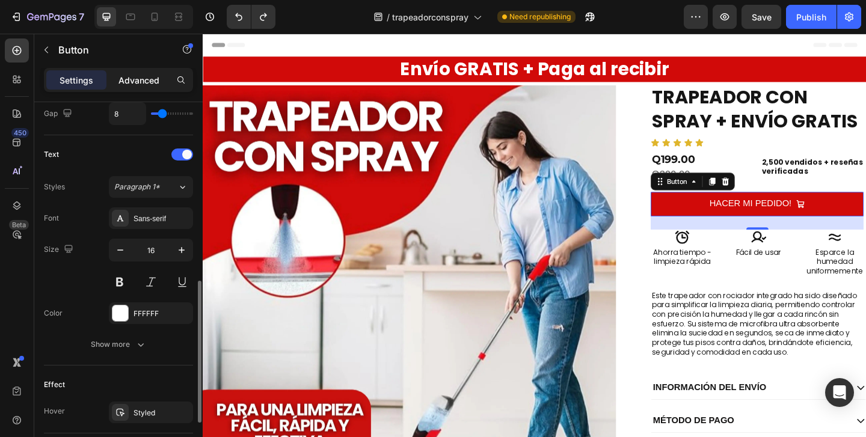
click at [127, 88] on div "Advanced" at bounding box center [139, 79] width 60 height 19
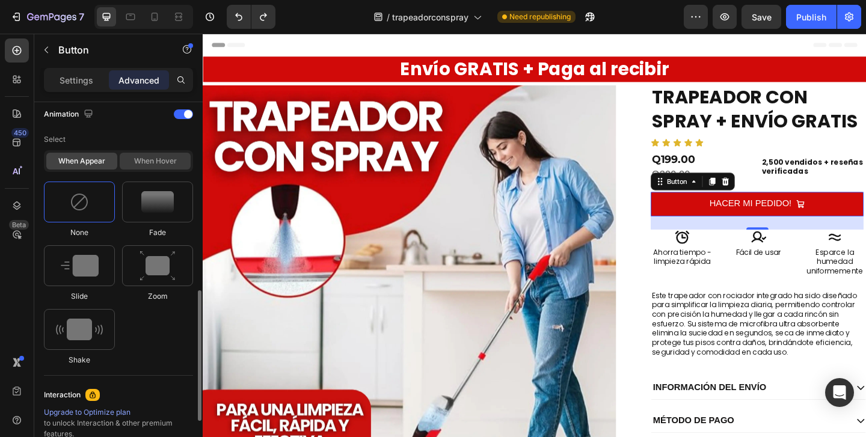
scroll to position [536, 0]
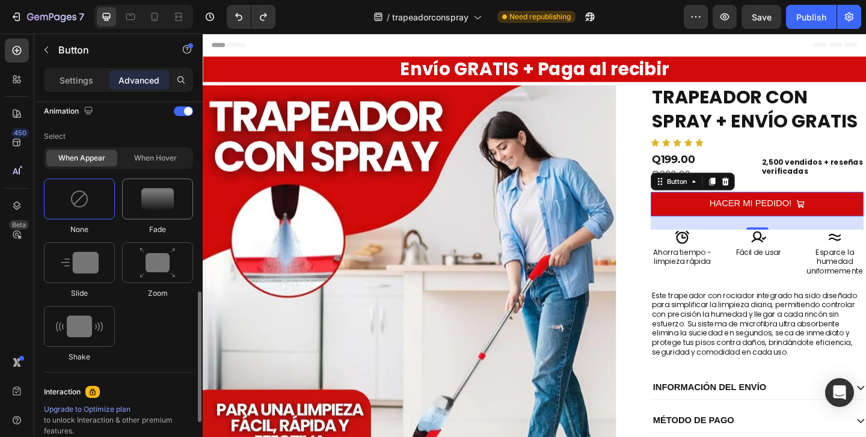
click at [149, 214] on div at bounding box center [157, 199] width 71 height 41
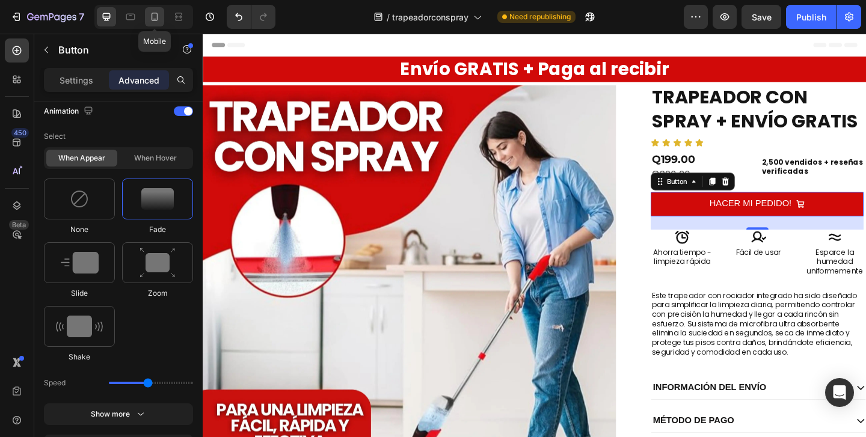
click at [152, 14] on icon at bounding box center [155, 17] width 7 height 8
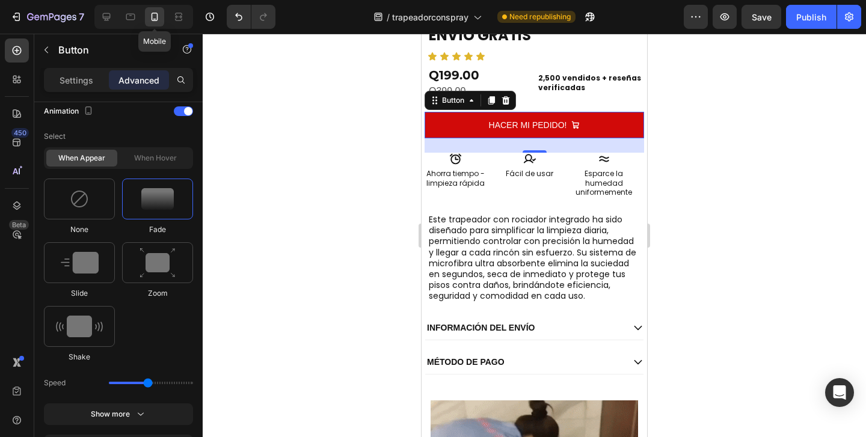
scroll to position [340, 0]
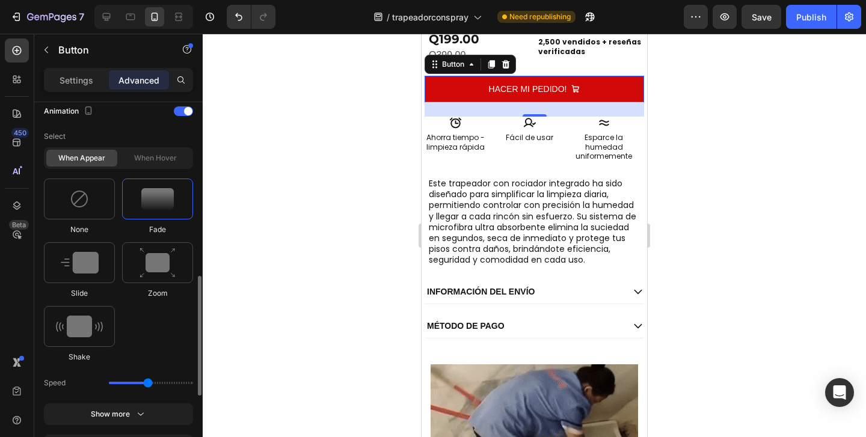
click at [164, 201] on img at bounding box center [157, 199] width 32 height 22
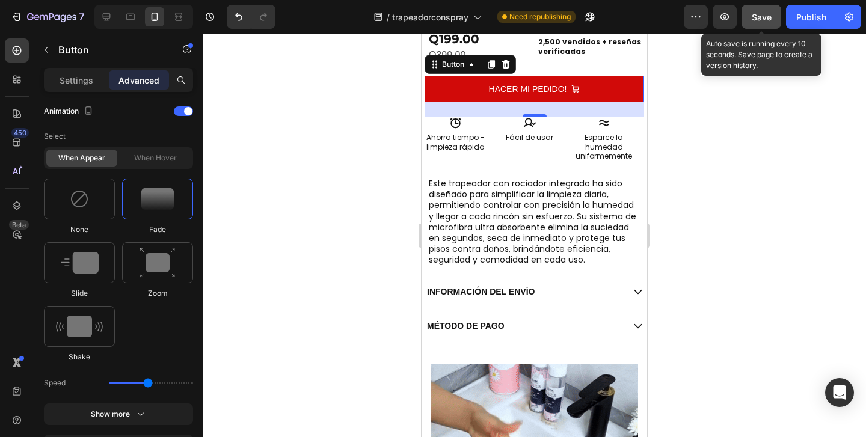
click at [750, 20] on button "Save" at bounding box center [761, 17] width 40 height 24
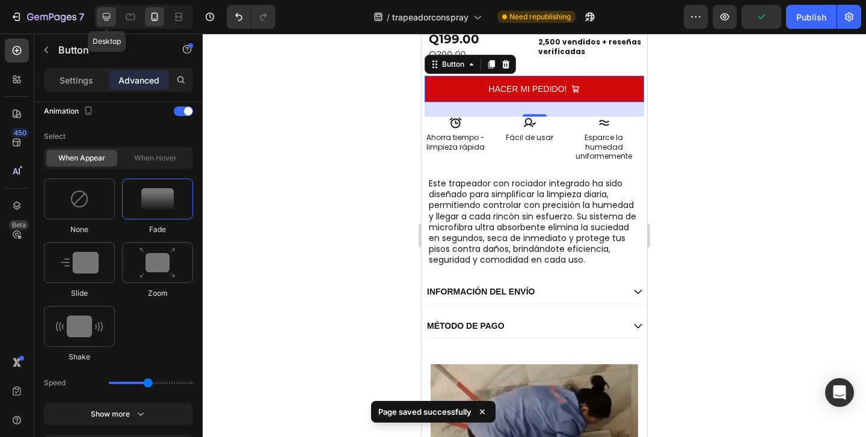
click at [104, 22] on icon at bounding box center [106, 17] width 12 height 12
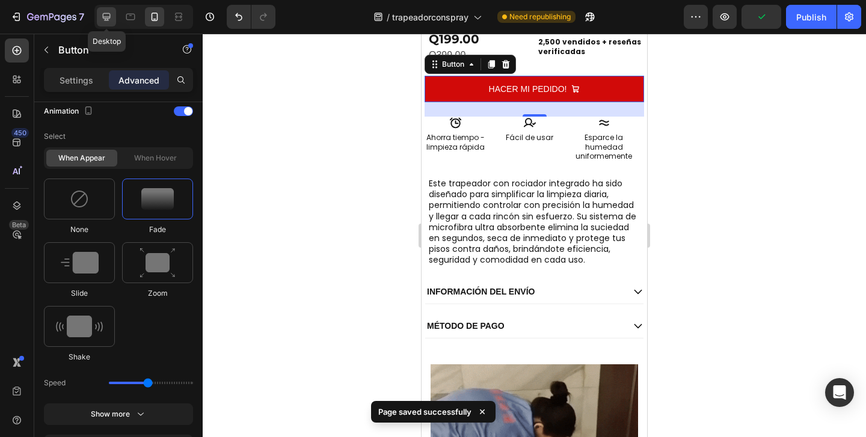
type input "0"
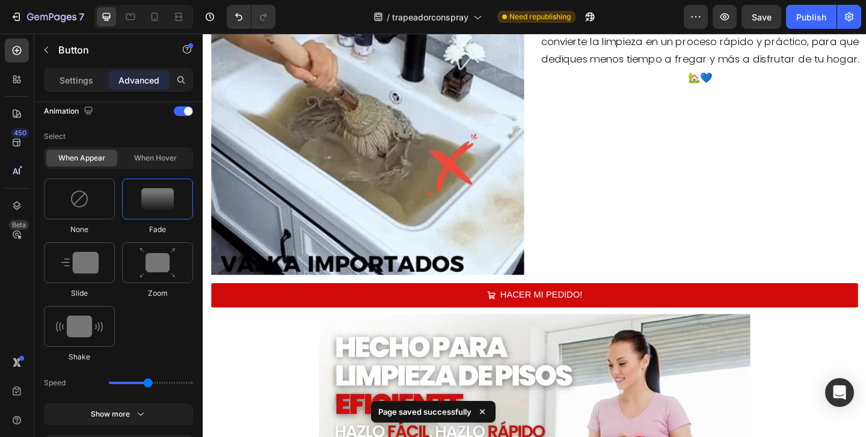
scroll to position [622, 0]
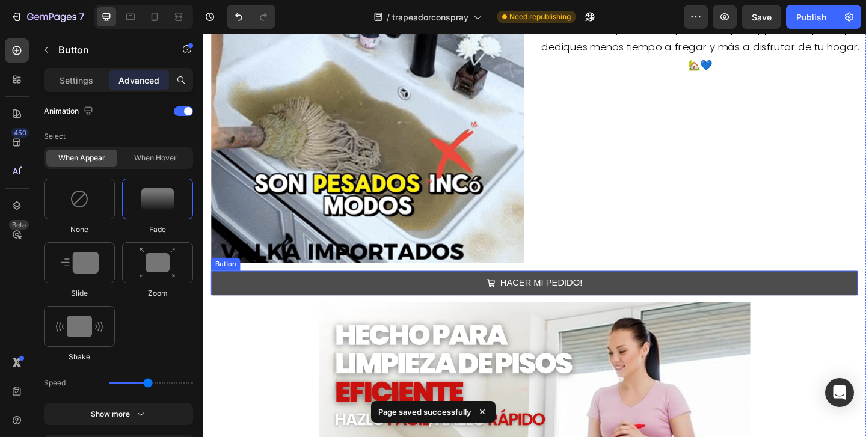
click at [363, 301] on button "HACER MI PEDIDO!" at bounding box center [563, 305] width 703 height 26
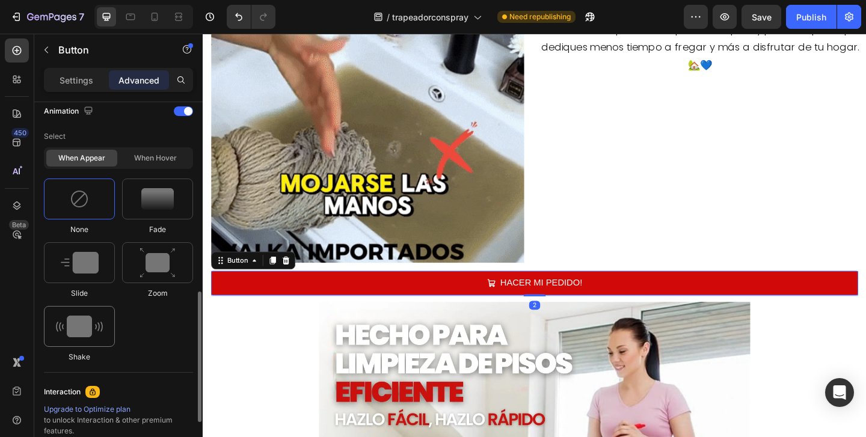
click at [89, 334] on img at bounding box center [79, 327] width 47 height 22
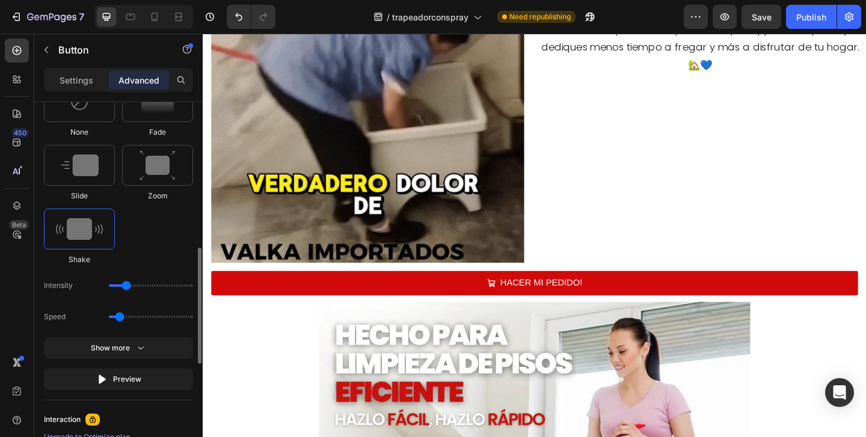
scroll to position [637, 0]
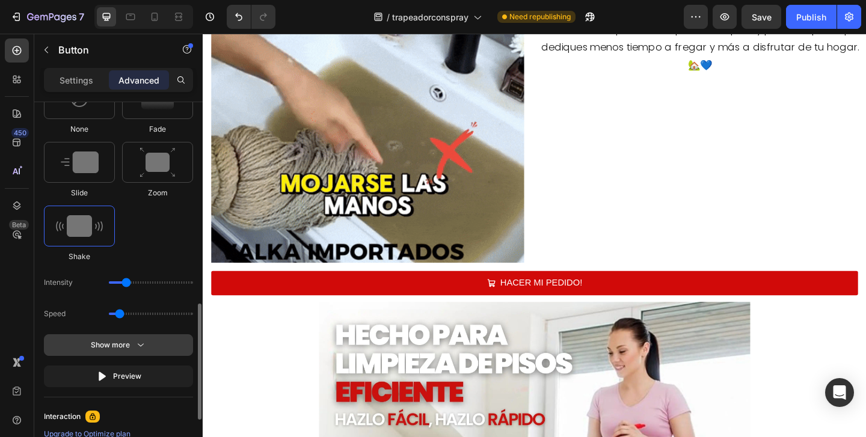
click at [118, 340] on div "Show more" at bounding box center [119, 345] width 56 height 12
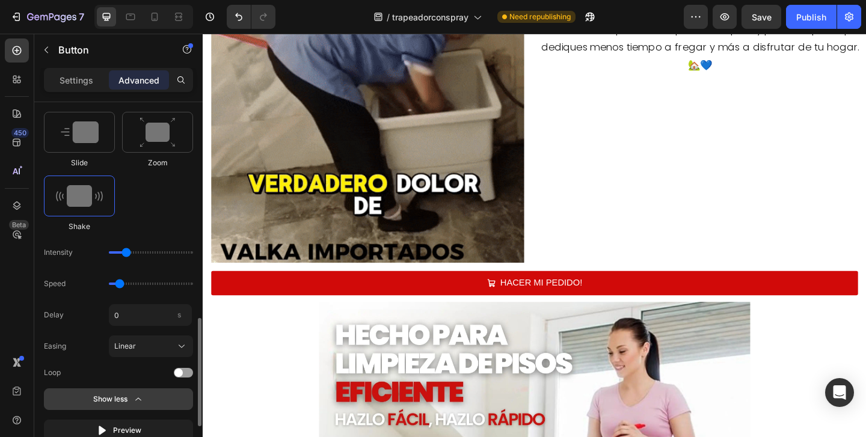
scroll to position [683, 0]
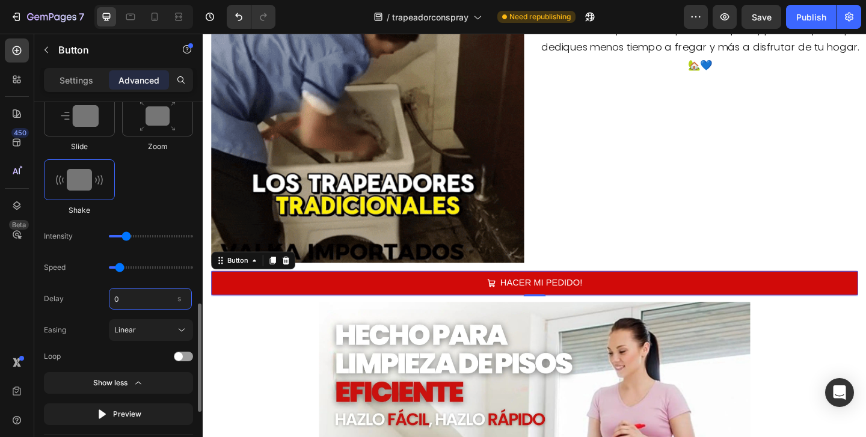
click at [138, 305] on input "0" at bounding box center [150, 299] width 83 height 22
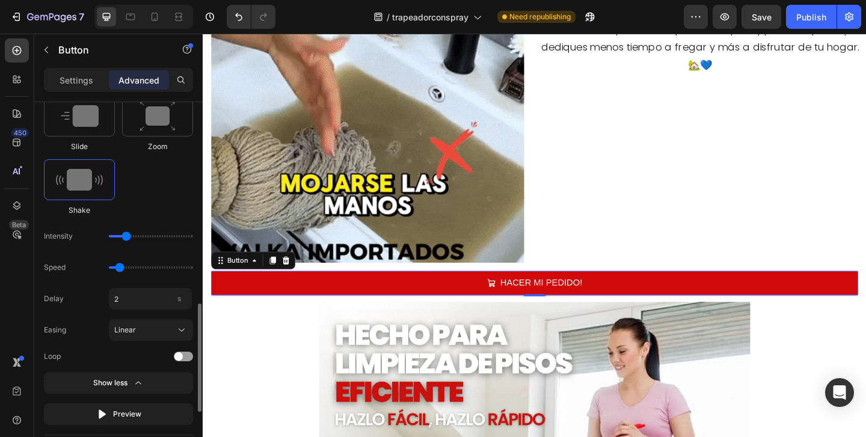
type input "2"
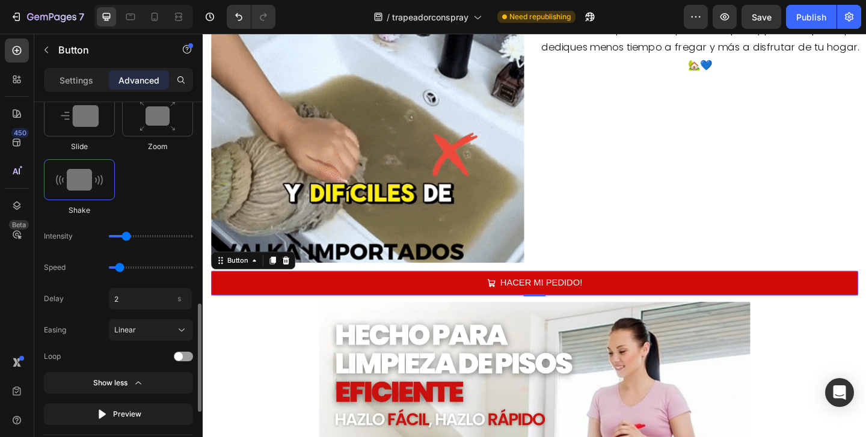
click at [94, 306] on div "Delay 2 s" at bounding box center [118, 299] width 149 height 22
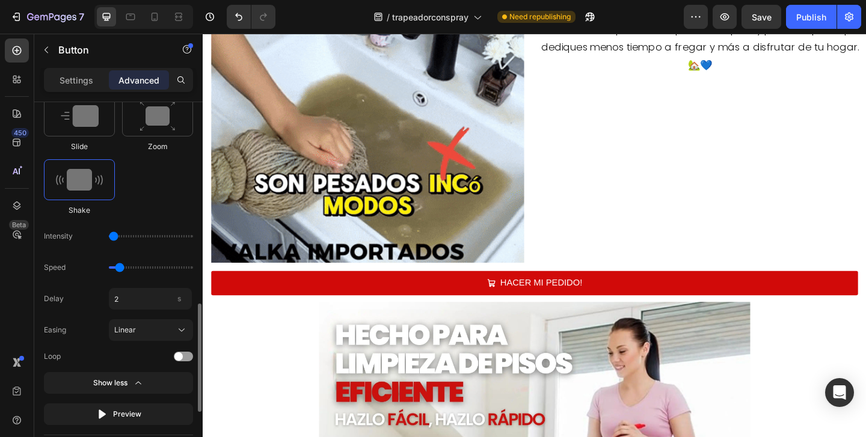
drag, startPoint x: 127, startPoint y: 237, endPoint x: 119, endPoint y: 237, distance: 7.8
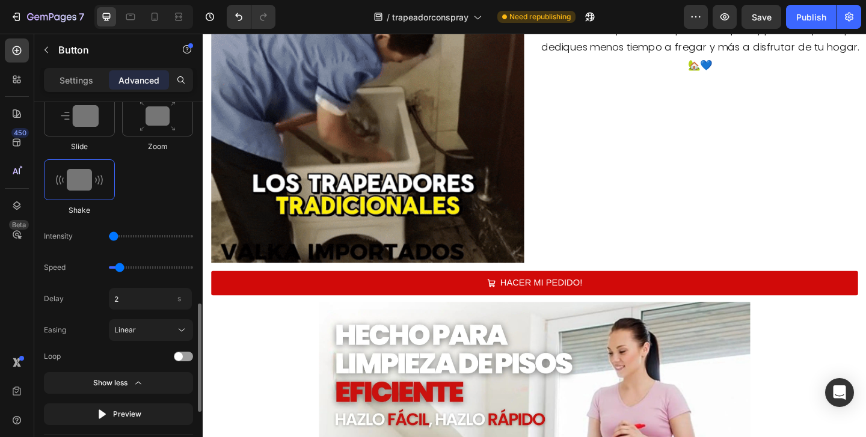
type input "1"
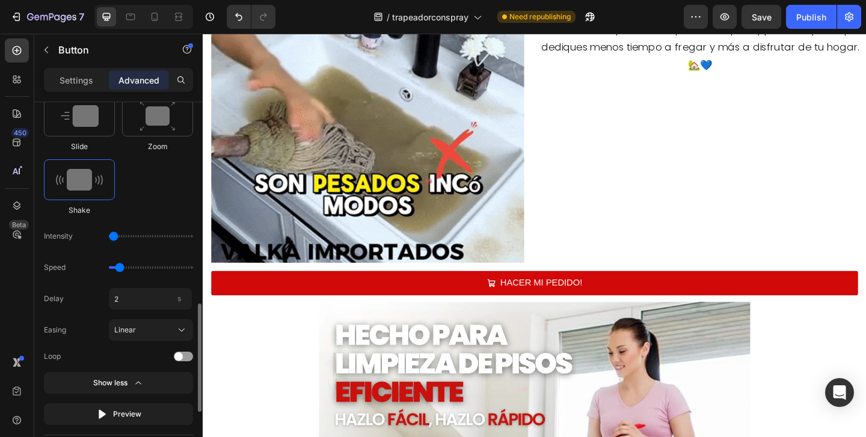
click at [119, 237] on input "range" at bounding box center [151, 236] width 84 height 2
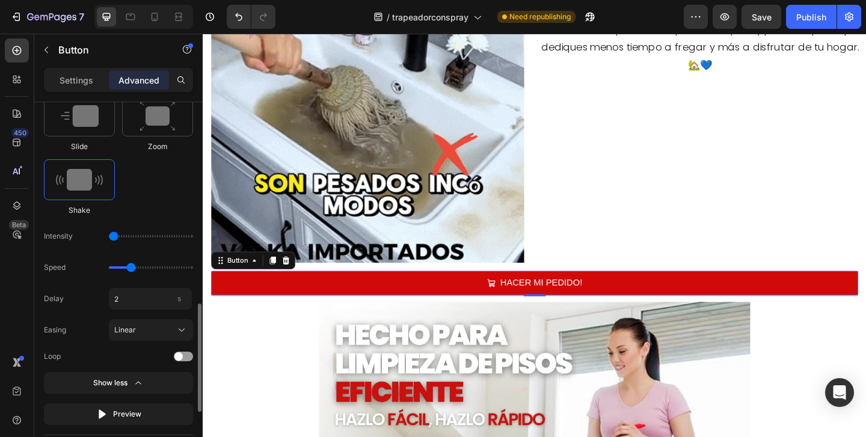
click at [131, 268] on input "range" at bounding box center [151, 267] width 84 height 2
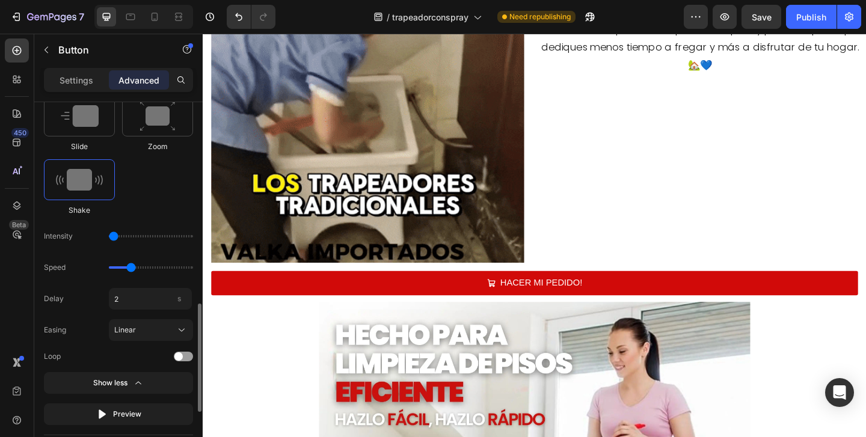
click at [135, 268] on input "range" at bounding box center [151, 267] width 84 height 2
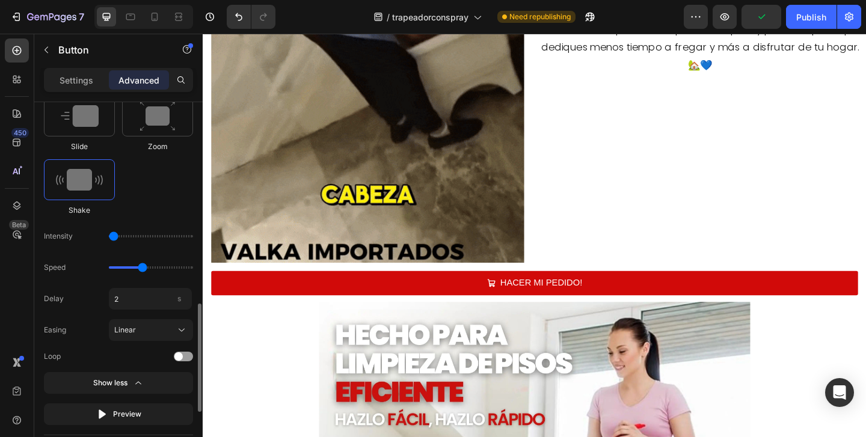
type input "1.5"
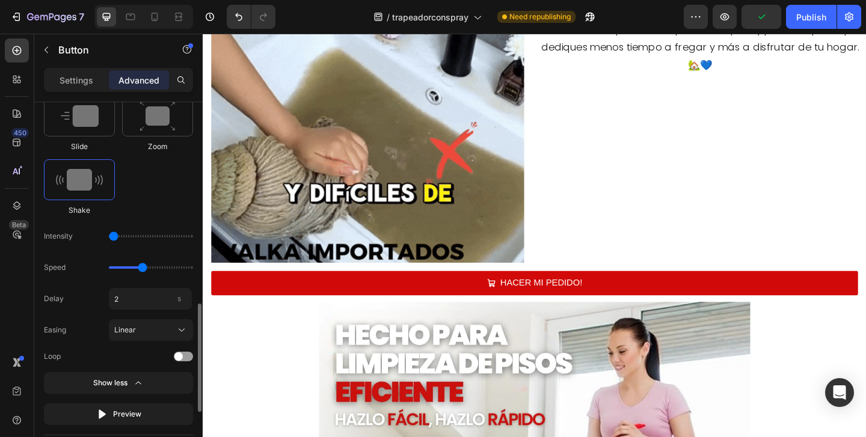
click at [140, 268] on input "range" at bounding box center [151, 267] width 84 height 2
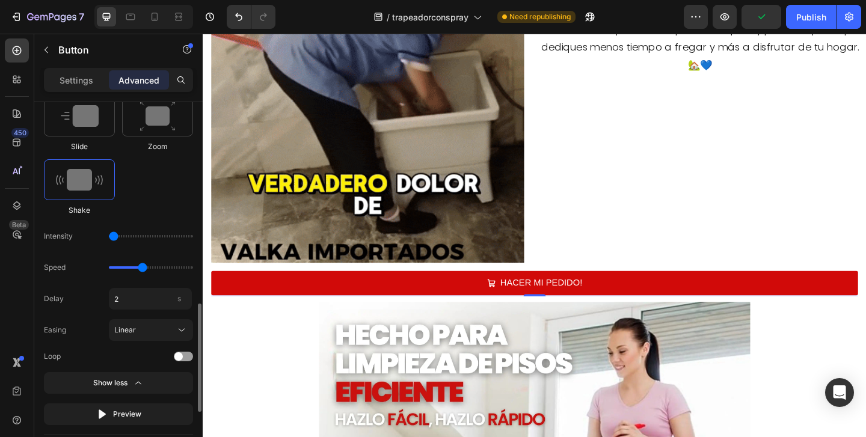
click at [161, 274] on div "Speed" at bounding box center [118, 268] width 149 height 22
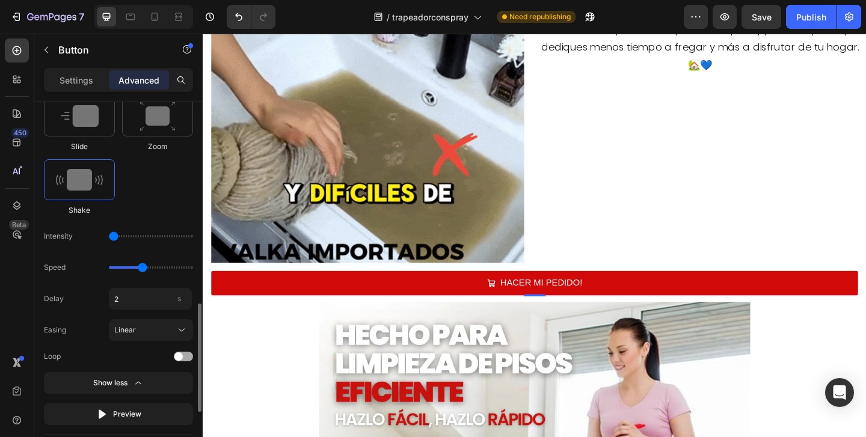
click at [185, 356] on div at bounding box center [183, 357] width 19 height 10
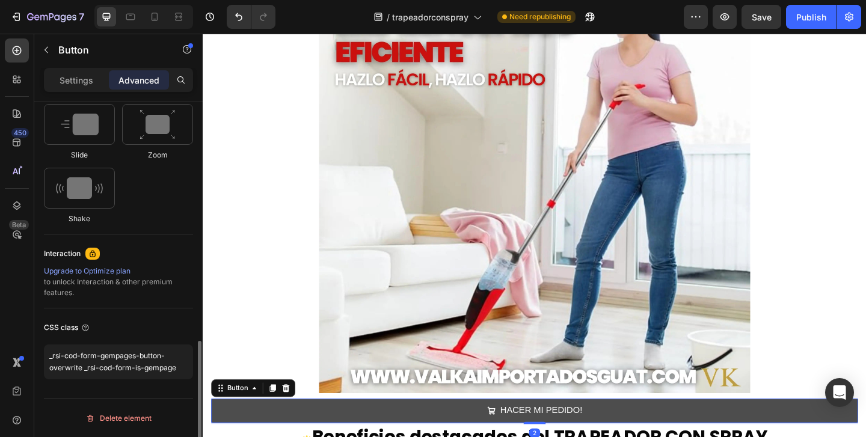
scroll to position [675, 0]
click at [285, 434] on button "HACER MI PEDIDO!" at bounding box center [563, 444] width 703 height 26
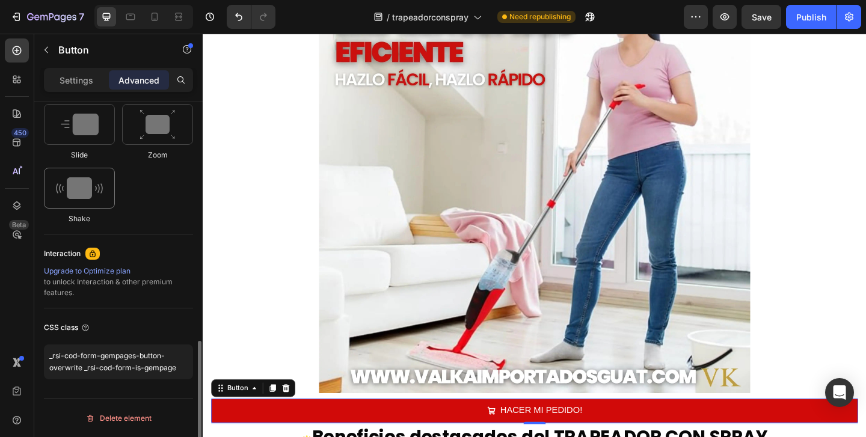
click at [69, 192] on img at bounding box center [79, 188] width 47 height 22
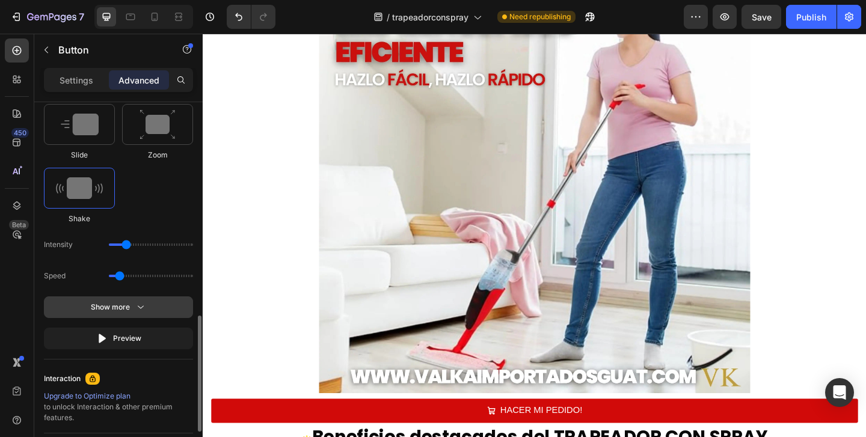
click at [136, 305] on icon "button" at bounding box center [141, 307] width 12 height 12
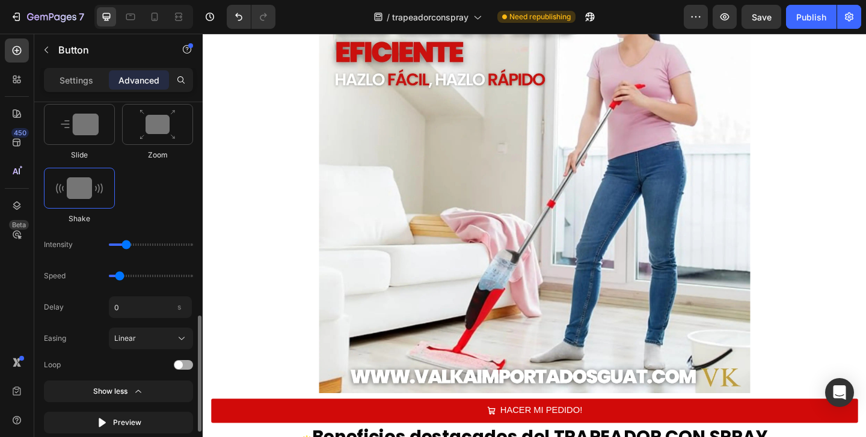
click at [183, 367] on div at bounding box center [183, 365] width 19 height 10
click at [137, 306] on input "0" at bounding box center [150, 307] width 83 height 22
type input "2"
click at [79, 307] on div "Delay 2 s" at bounding box center [118, 307] width 149 height 22
drag, startPoint x: 129, startPoint y: 244, endPoint x: 106, endPoint y: 244, distance: 22.8
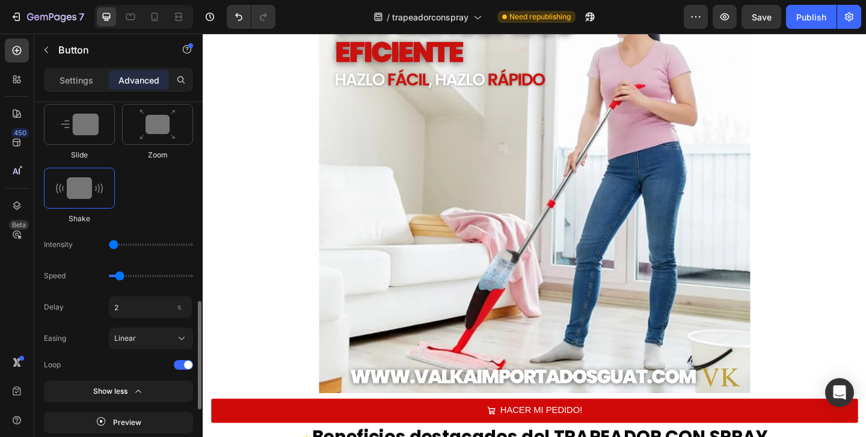
type input "1"
click at [109, 244] on input "range" at bounding box center [151, 245] width 84 height 2
click at [141, 277] on div "Speed" at bounding box center [118, 276] width 149 height 22
drag, startPoint x: 119, startPoint y: 275, endPoint x: 138, endPoint y: 278, distance: 18.9
type input "1.3"
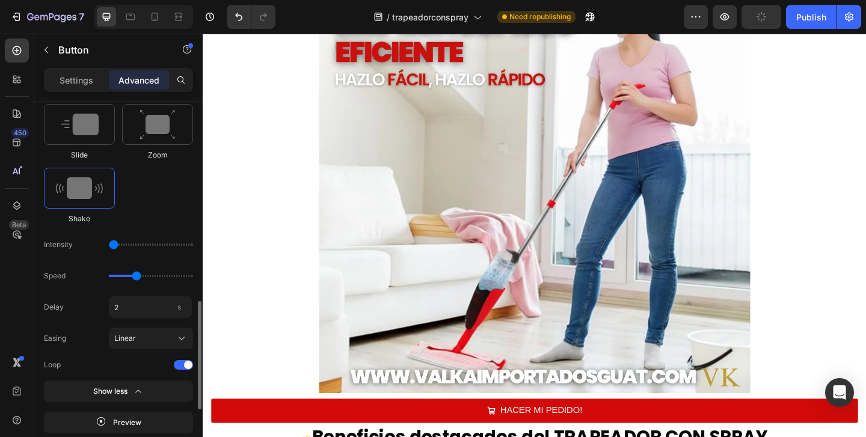
click at [138, 277] on input "range" at bounding box center [151, 276] width 84 height 2
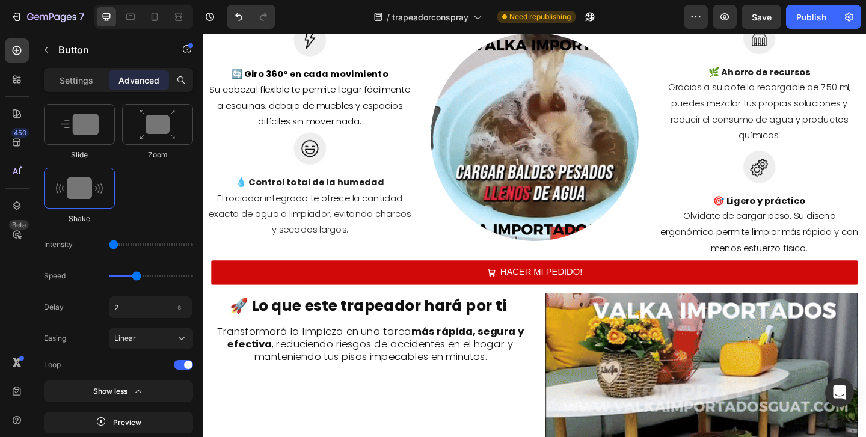
scroll to position [1471, 0]
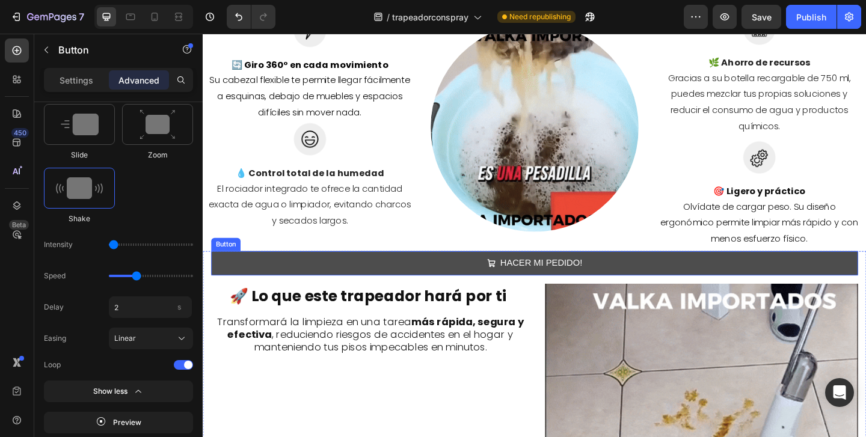
click at [471, 280] on button "HACER MI PEDIDO!" at bounding box center [563, 283] width 703 height 26
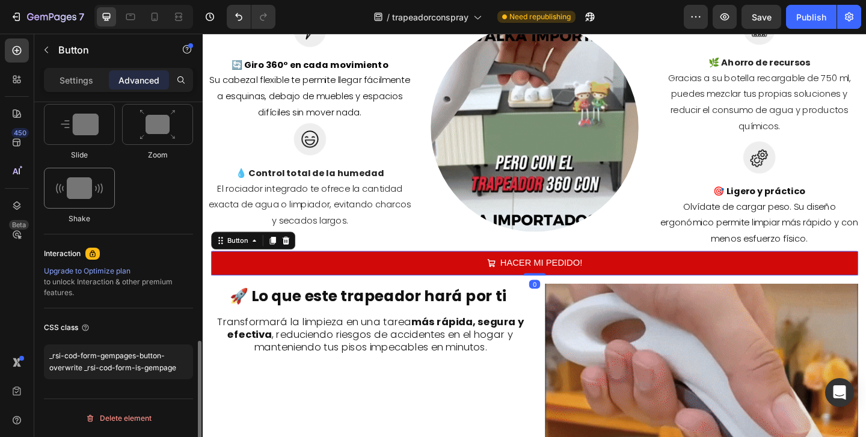
click at [97, 195] on img at bounding box center [79, 188] width 47 height 22
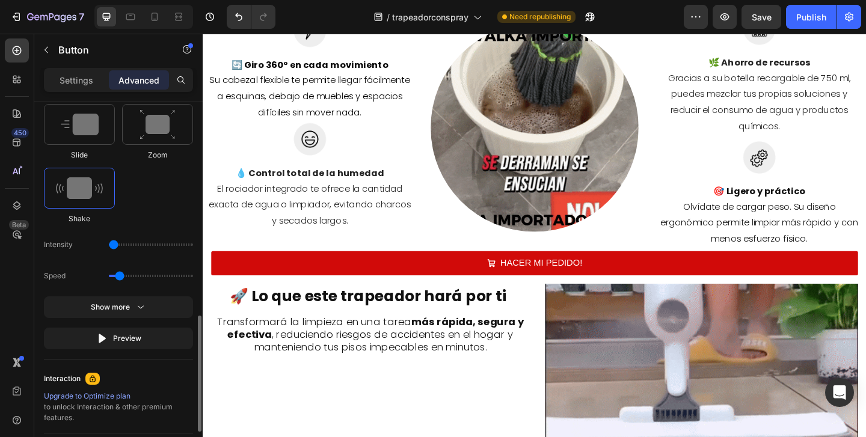
drag, startPoint x: 127, startPoint y: 248, endPoint x: 86, endPoint y: 251, distance: 41.6
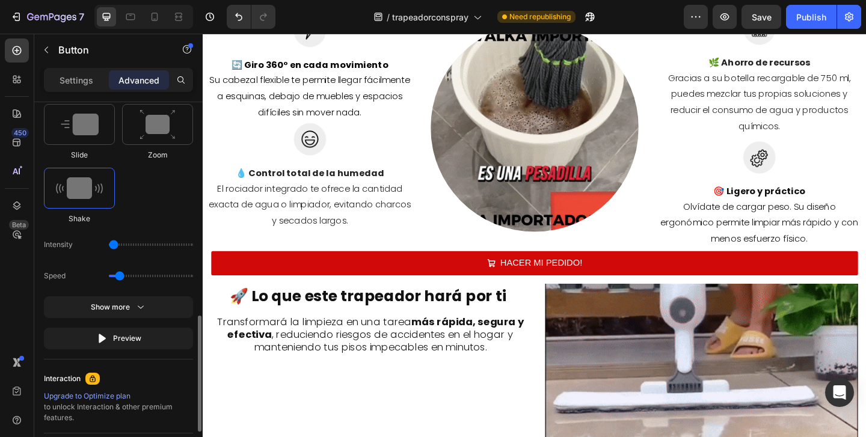
type input "1"
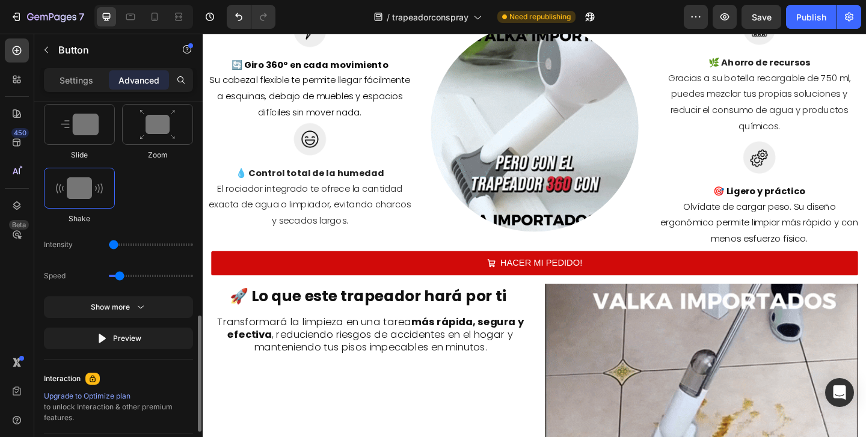
click at [109, 246] on input "range" at bounding box center [151, 245] width 84 height 2
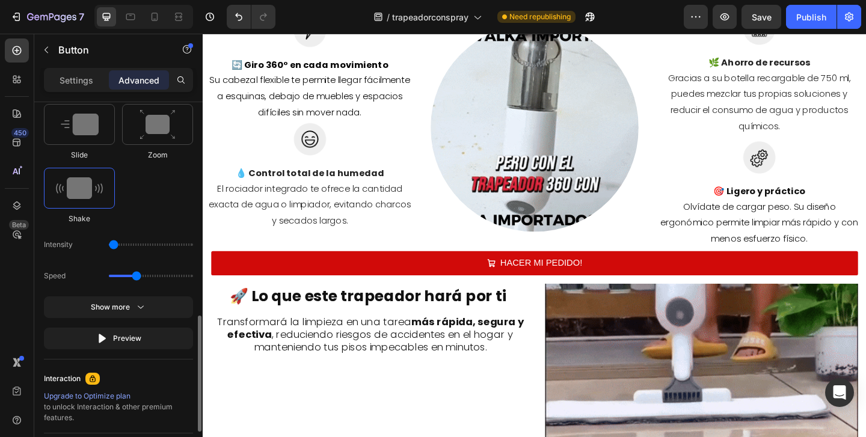
type input "1.3"
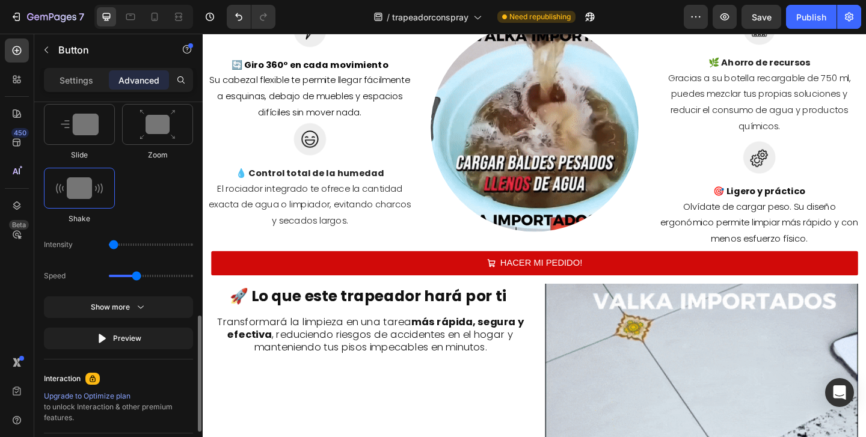
click at [138, 276] on input "range" at bounding box center [151, 276] width 84 height 2
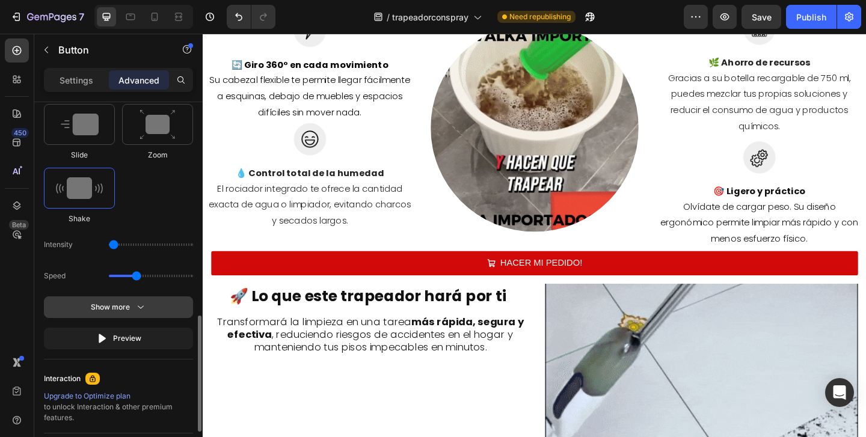
click at [144, 303] on icon "button" at bounding box center [141, 307] width 12 height 12
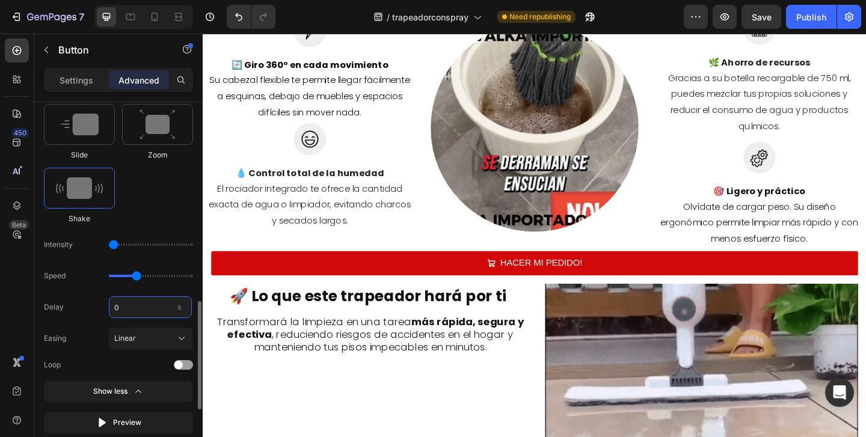
click at [127, 312] on input "0" at bounding box center [150, 307] width 83 height 22
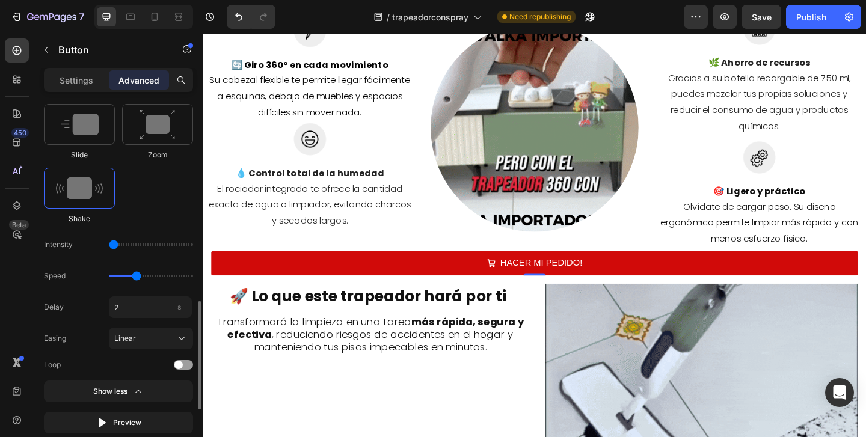
type input "2"
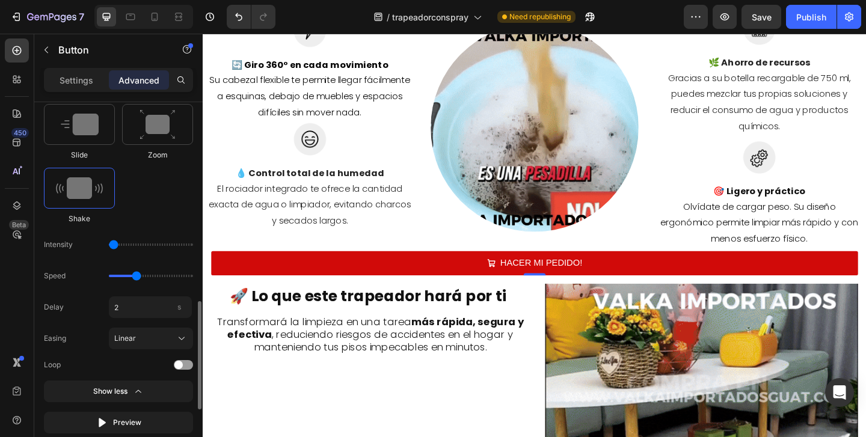
click at [81, 298] on div "Delay 2 s" at bounding box center [118, 307] width 149 height 22
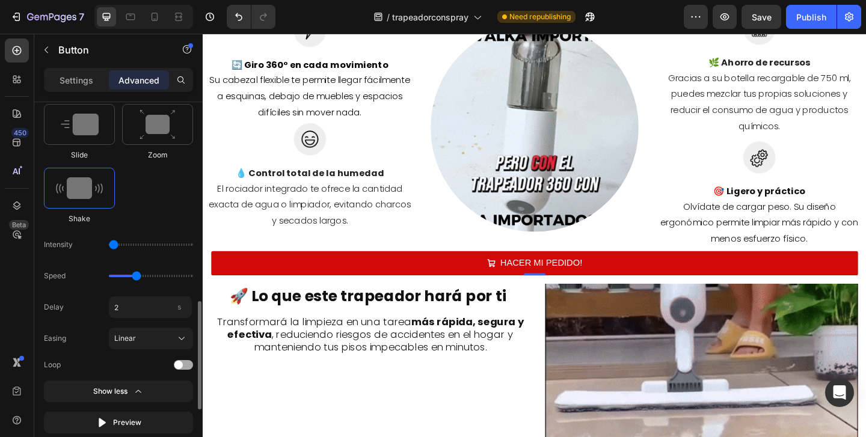
click at [181, 364] on span at bounding box center [178, 365] width 8 height 8
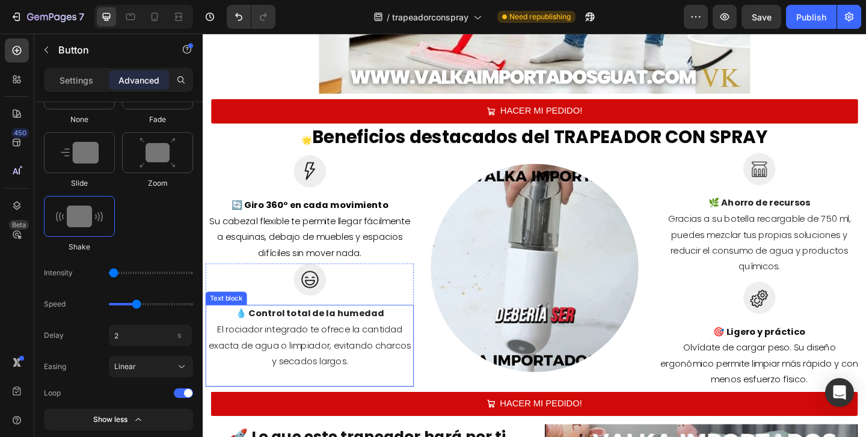
scroll to position [1316, 0]
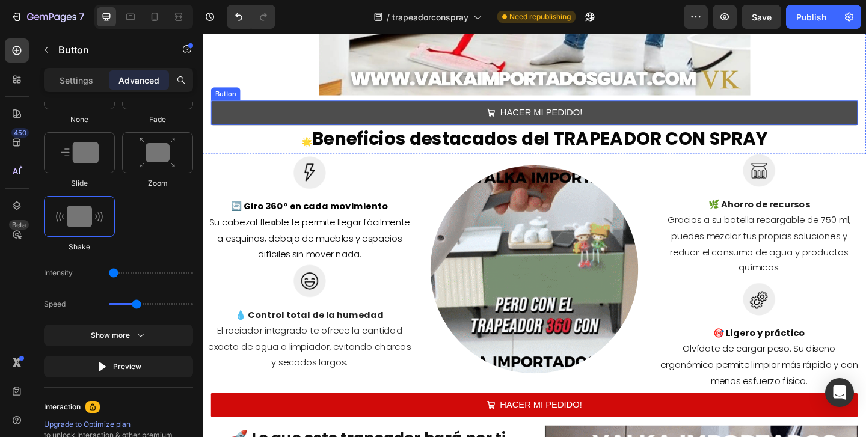
click at [254, 119] on button "HACER MI PEDIDO!" at bounding box center [563, 119] width 703 height 26
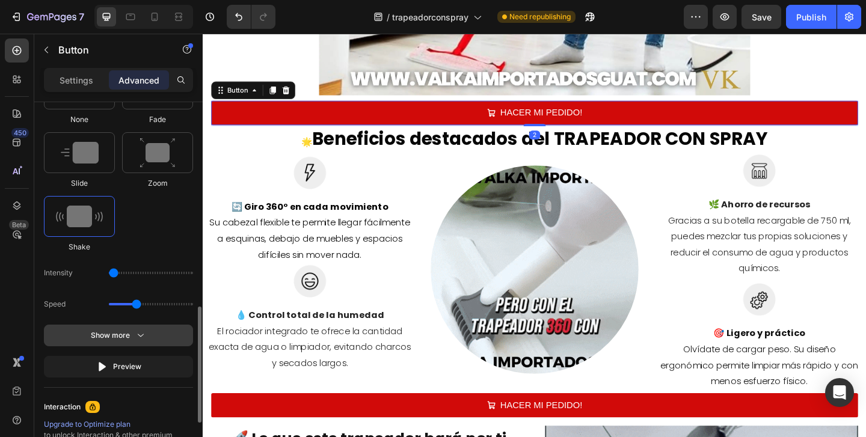
click at [141, 336] on icon "button" at bounding box center [141, 335] width 12 height 12
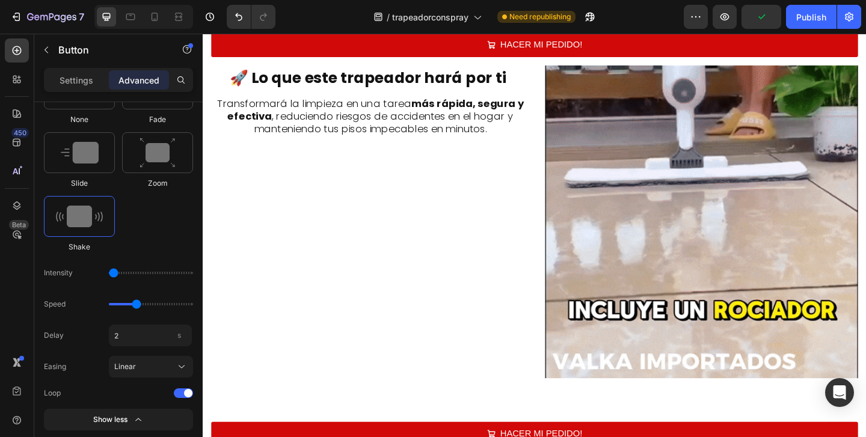
scroll to position [1824, 0]
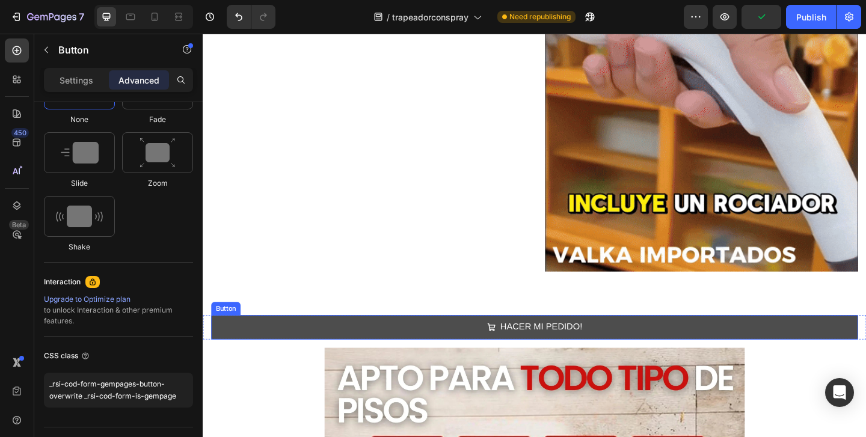
click at [281, 343] on button "HACER MI PEDIDO!" at bounding box center [563, 353] width 703 height 26
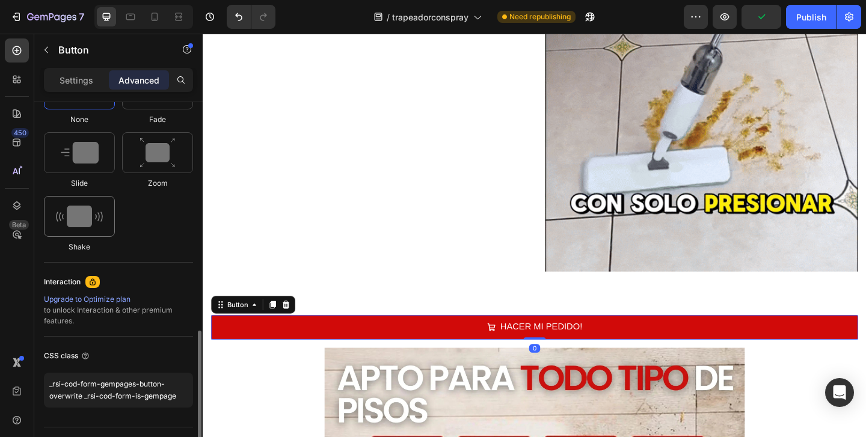
click at [88, 219] on img at bounding box center [79, 217] width 47 height 22
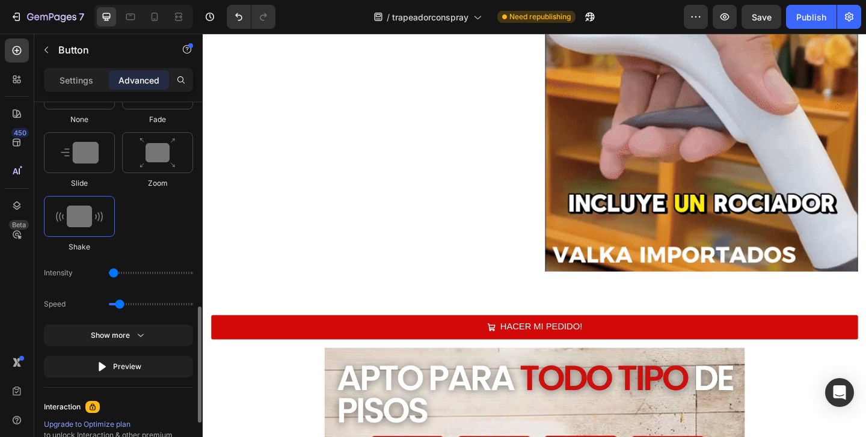
drag, startPoint x: 125, startPoint y: 274, endPoint x: 101, endPoint y: 273, distance: 24.1
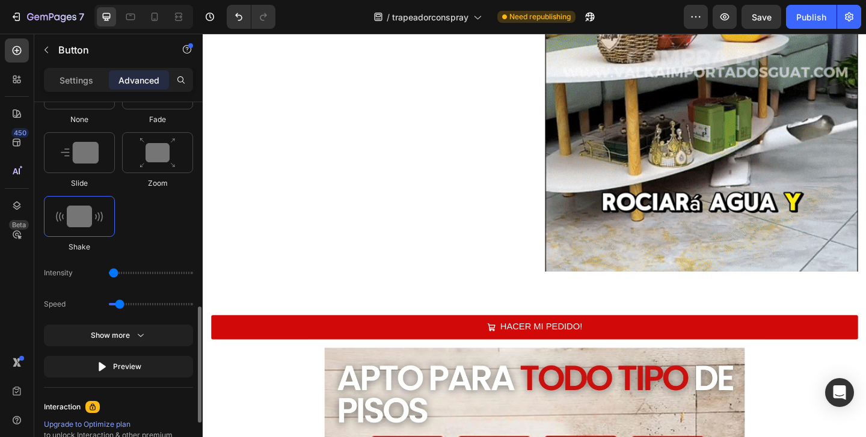
type input "1"
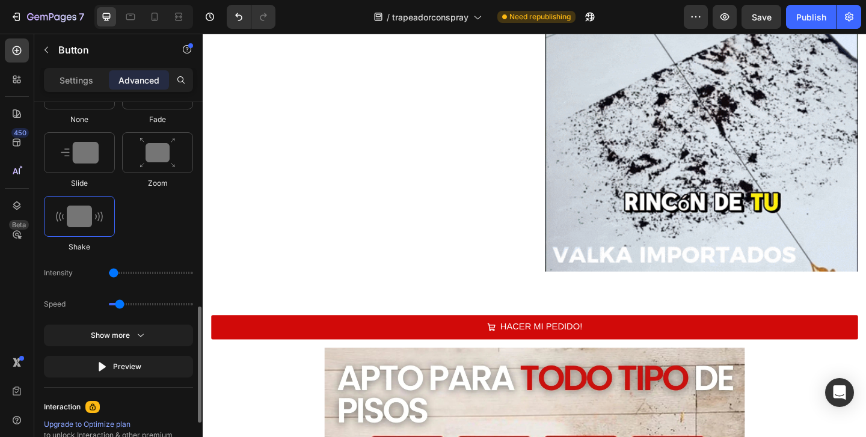
click at [109, 274] on input "range" at bounding box center [151, 273] width 84 height 2
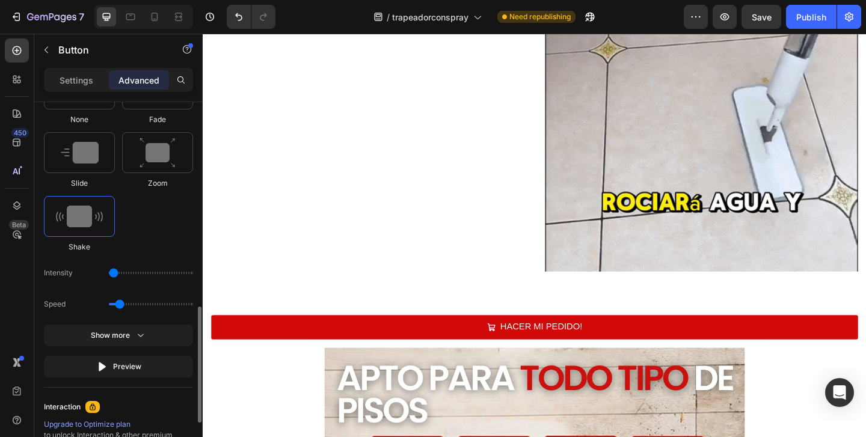
click at [133, 302] on div "Speed" at bounding box center [118, 304] width 149 height 22
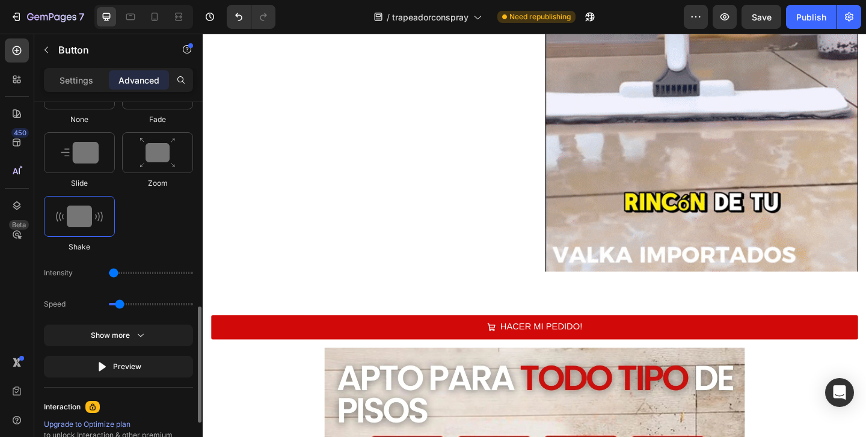
click at [133, 302] on div "Speed" at bounding box center [118, 304] width 149 height 22
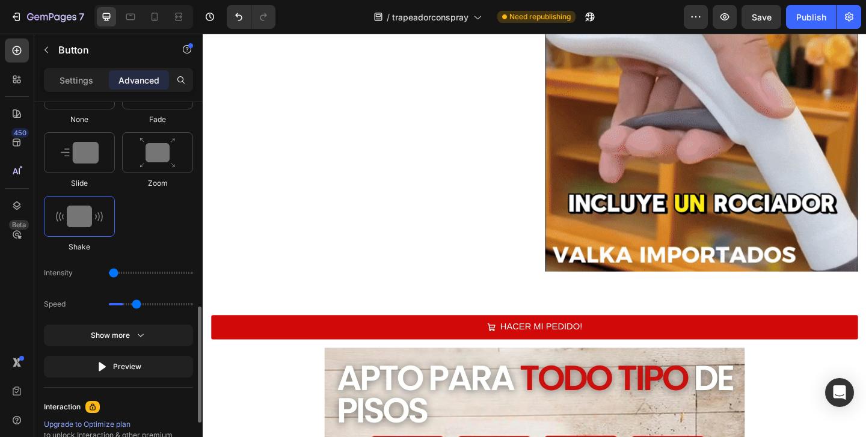
type input "1.3"
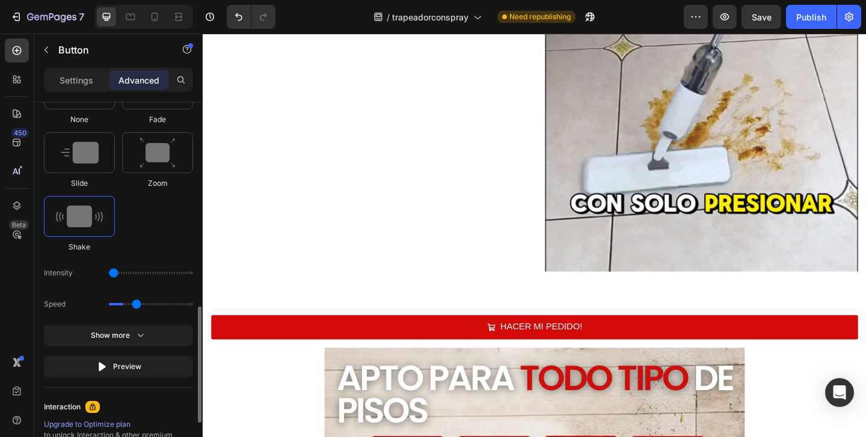
click at [138, 305] on input "range" at bounding box center [151, 304] width 84 height 2
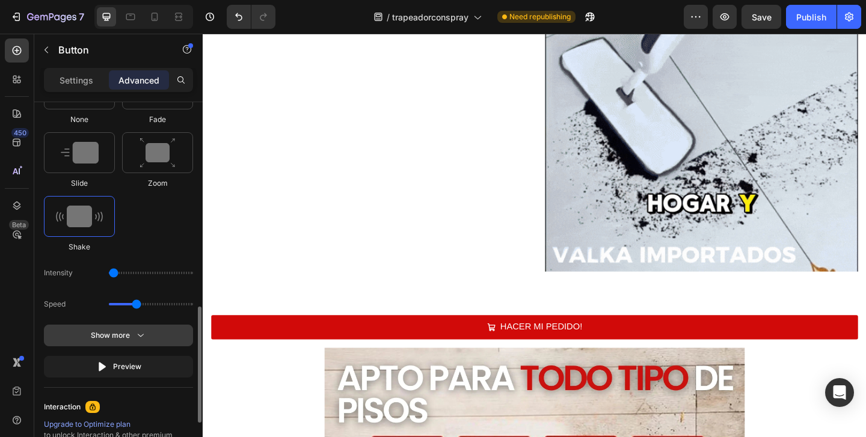
click at [127, 356] on button "Show more" at bounding box center [118, 367] width 149 height 22
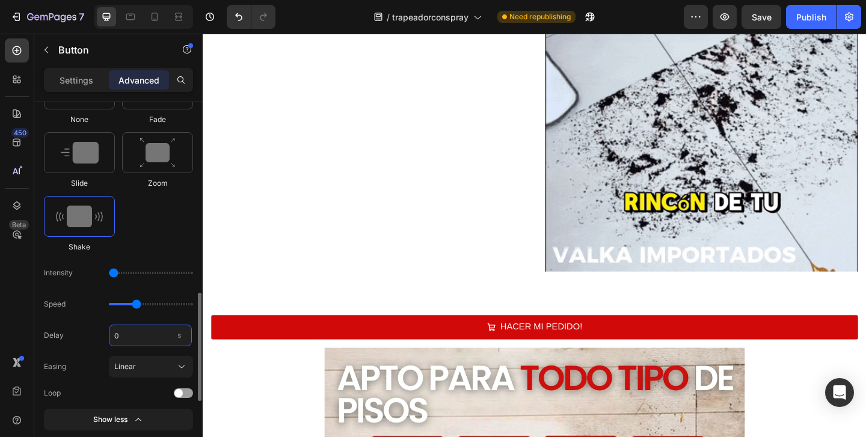
click at [126, 342] on input "0" at bounding box center [150, 336] width 83 height 22
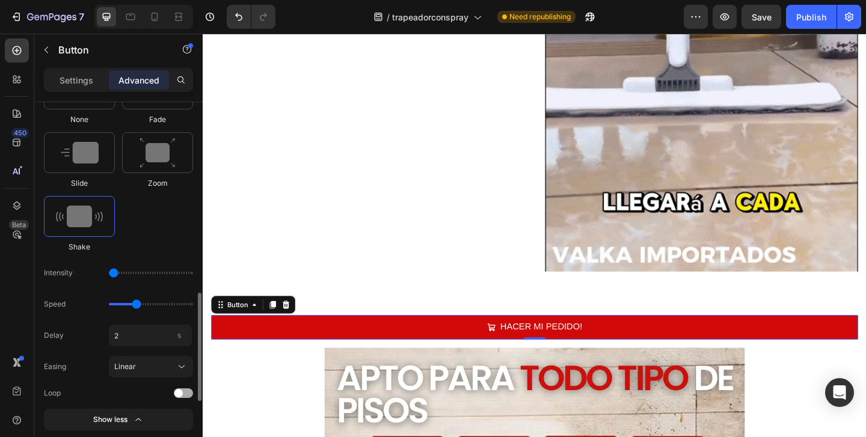
type input "2"
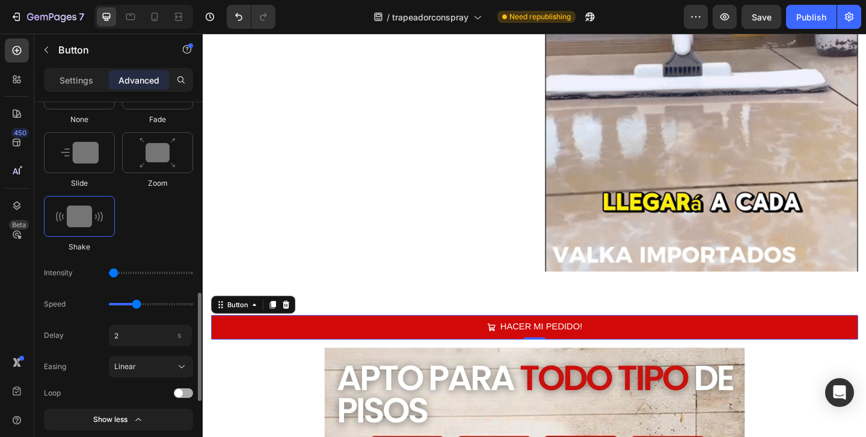
click at [180, 395] on span at bounding box center [178, 393] width 8 height 8
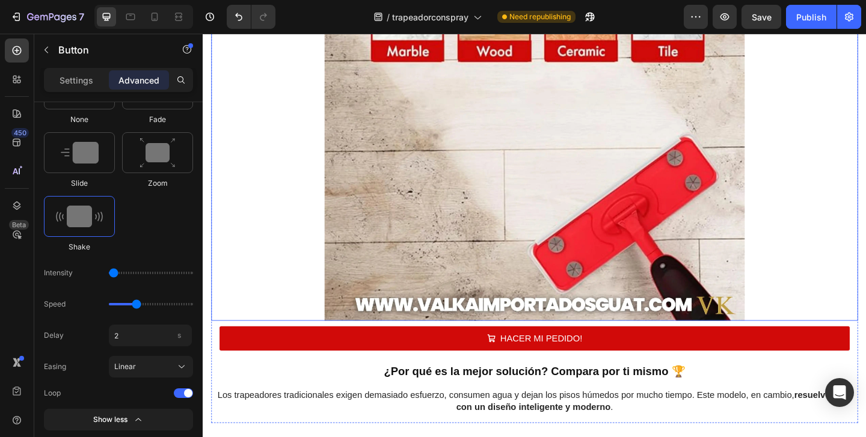
scroll to position [2342, 0]
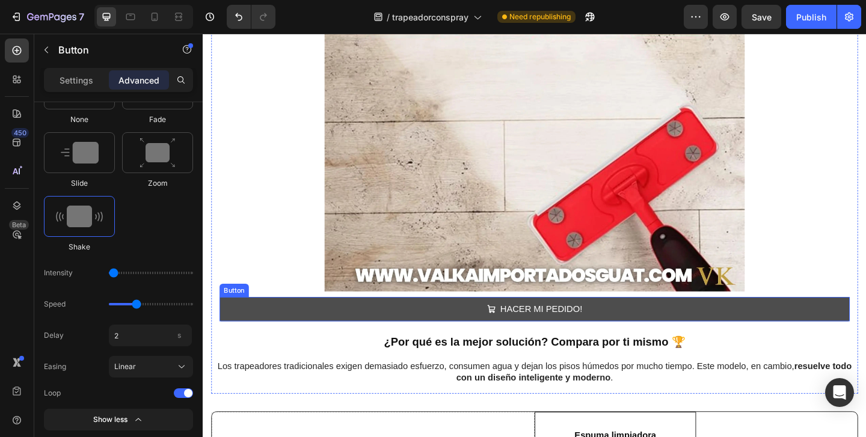
click at [266, 336] on button "HACER MI PEDIDO!" at bounding box center [563, 333] width 685 height 26
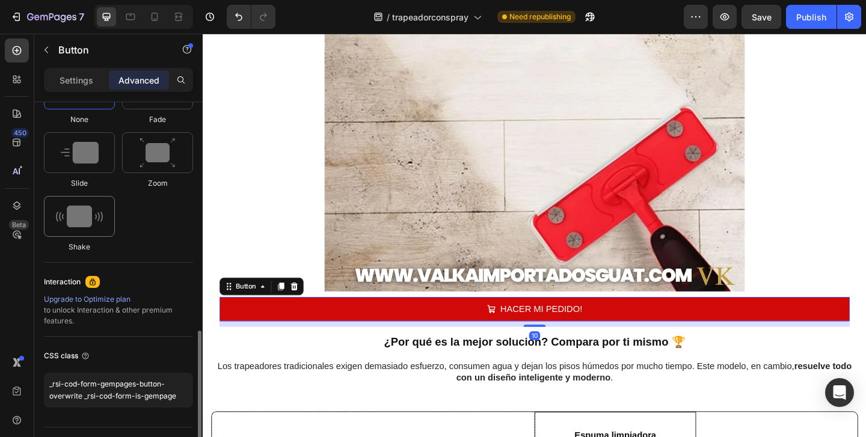
click at [78, 224] on img at bounding box center [79, 217] width 47 height 22
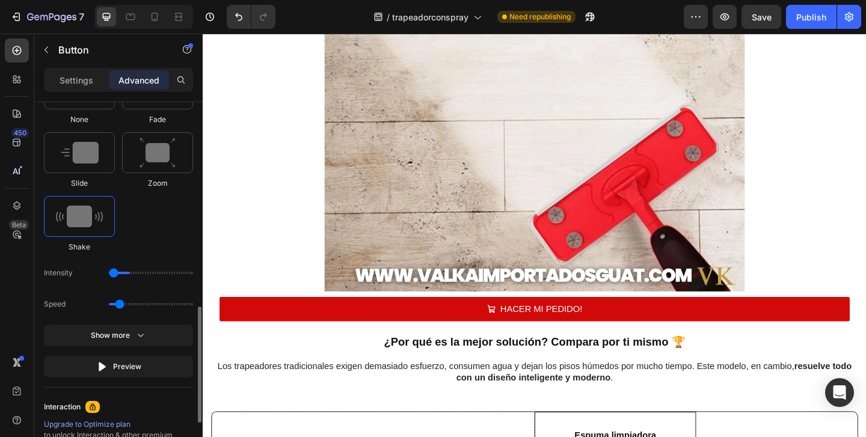
drag, startPoint x: 123, startPoint y: 272, endPoint x: 97, endPoint y: 272, distance: 25.9
type input "1"
click at [109, 272] on input "range" at bounding box center [151, 273] width 84 height 2
type input "1.3"
click at [139, 305] on input "range" at bounding box center [151, 304] width 84 height 2
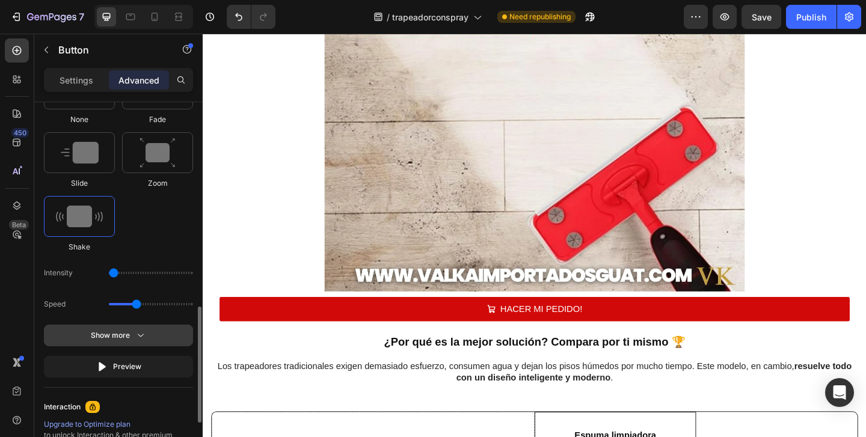
click at [127, 336] on div "Show more" at bounding box center [119, 335] width 56 height 12
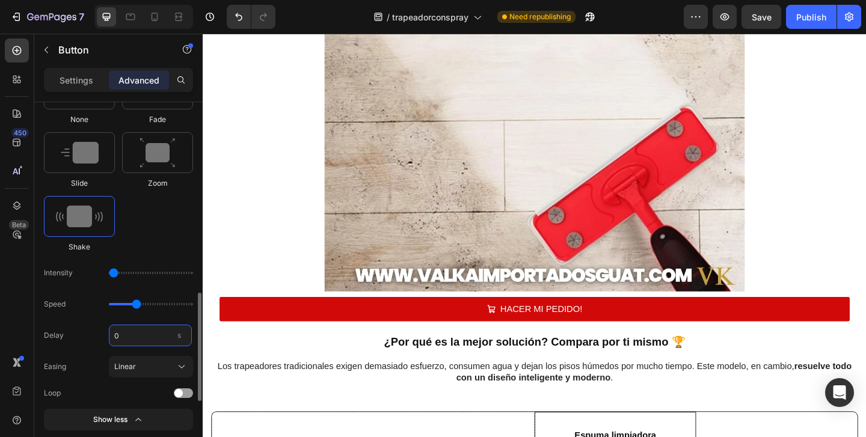
click at [130, 339] on input "0" at bounding box center [150, 336] width 83 height 22
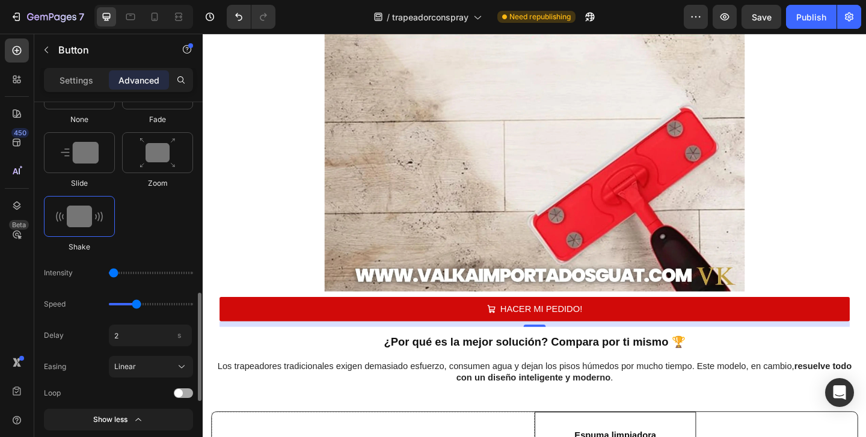
type input "2"
click at [185, 390] on div at bounding box center [183, 393] width 19 height 10
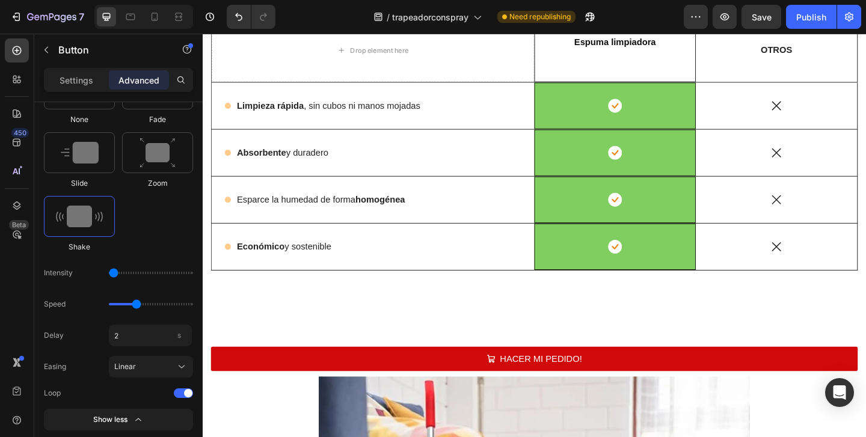
scroll to position [2777, 0]
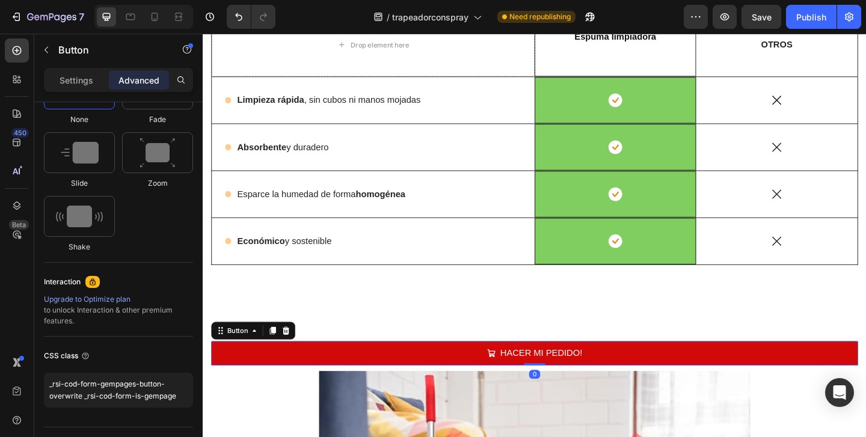
click at [328, 380] on button "HACER MI PEDIDO!" at bounding box center [563, 381] width 703 height 26
click at [98, 227] on img at bounding box center [79, 217] width 47 height 22
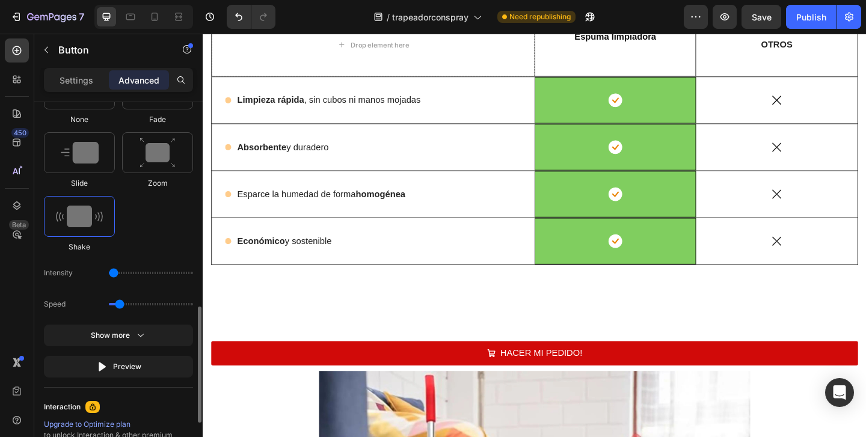
drag, startPoint x: 128, startPoint y: 271, endPoint x: 103, endPoint y: 271, distance: 24.7
type input "1"
click at [109, 272] on input "range" at bounding box center [151, 273] width 84 height 2
click at [141, 304] on input "range" at bounding box center [151, 304] width 84 height 2
click at [136, 304] on input "range" at bounding box center [151, 304] width 84 height 2
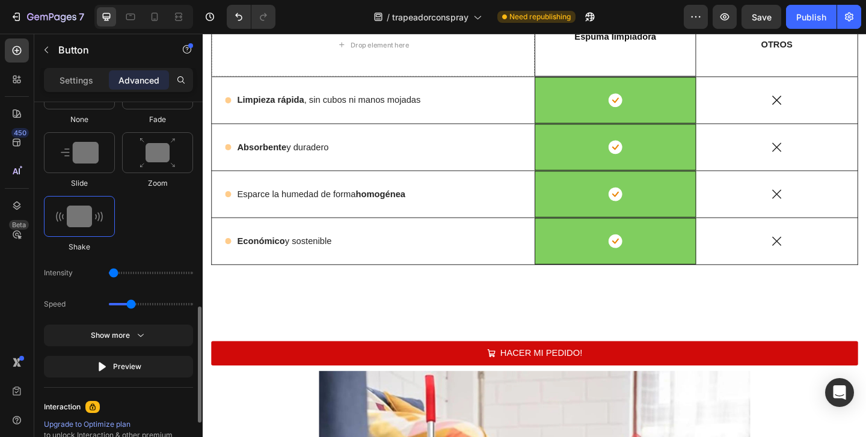
type input "1.1"
click at [132, 304] on input "range" at bounding box center [151, 304] width 84 height 2
click at [126, 334] on div "Show more" at bounding box center [119, 335] width 56 height 12
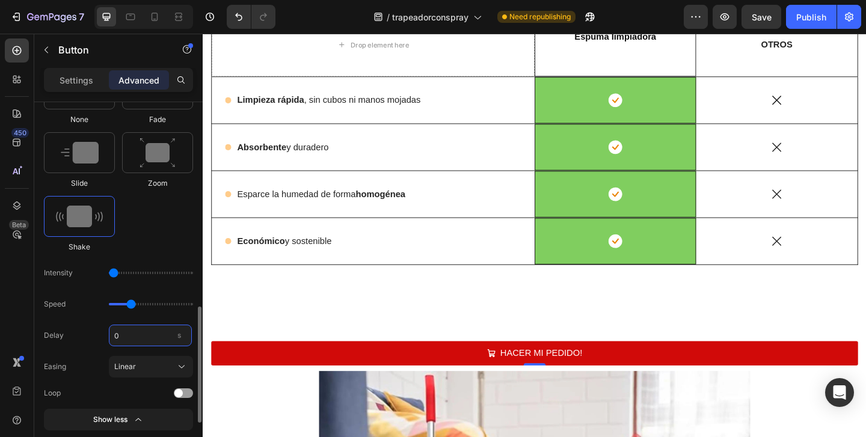
click at [130, 340] on input "0" at bounding box center [150, 336] width 83 height 22
click at [182, 394] on span at bounding box center [178, 393] width 8 height 8
type input "2"
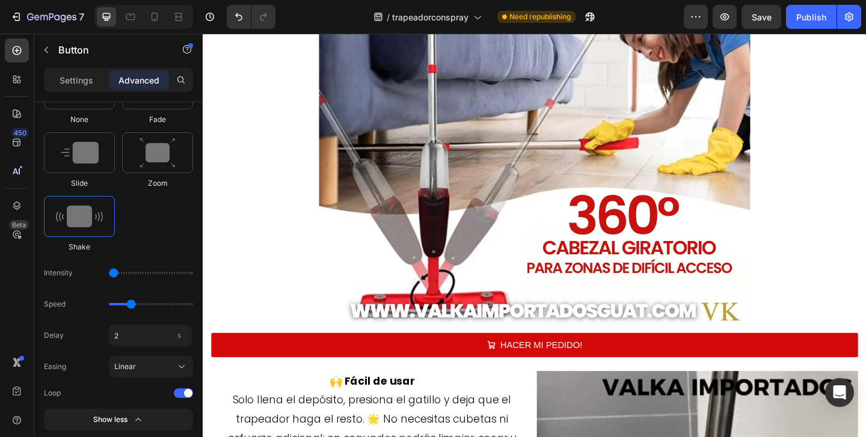
scroll to position [3293, 0]
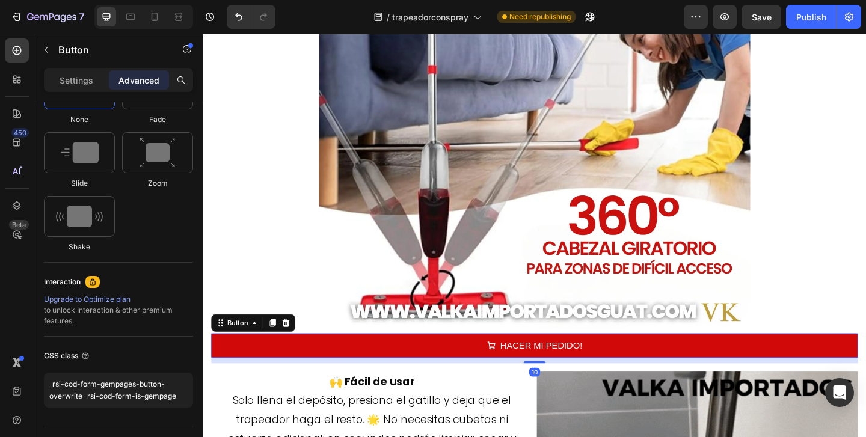
click at [313, 370] on button "HACER MI PEDIDO!" at bounding box center [563, 373] width 703 height 26
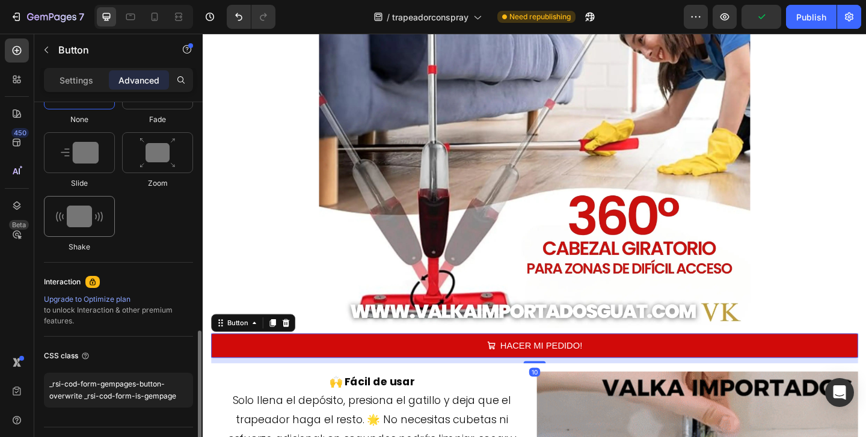
click at [89, 222] on img at bounding box center [79, 217] width 47 height 22
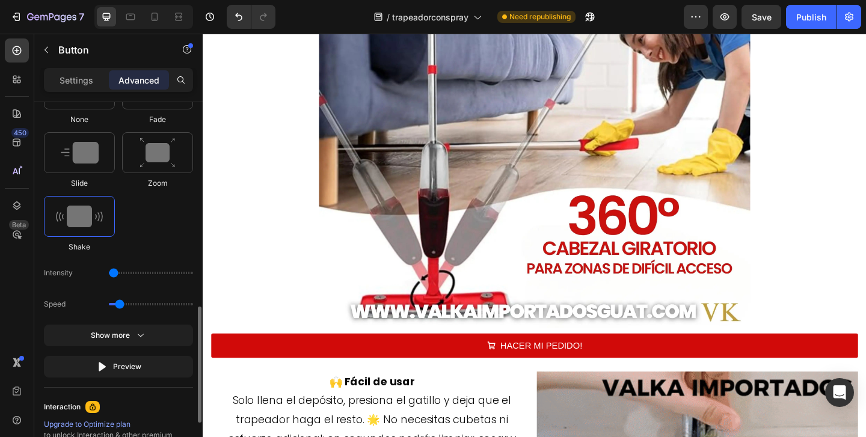
drag, startPoint x: 124, startPoint y: 277, endPoint x: 102, endPoint y: 277, distance: 21.6
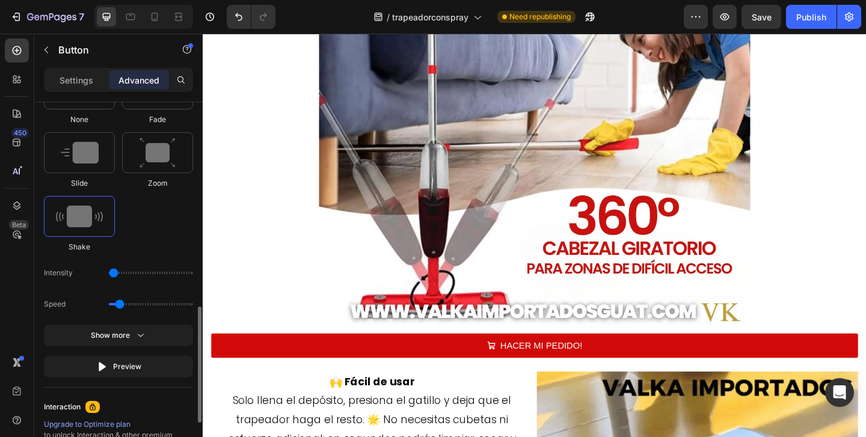
type input "1"
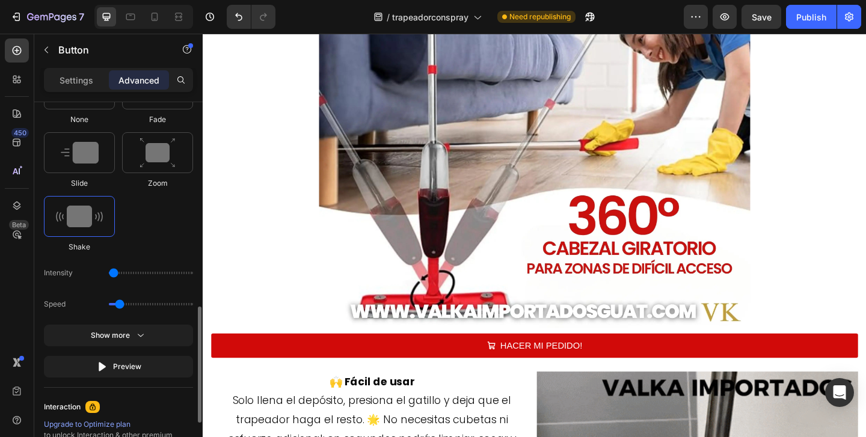
click at [109, 274] on input "range" at bounding box center [151, 273] width 84 height 2
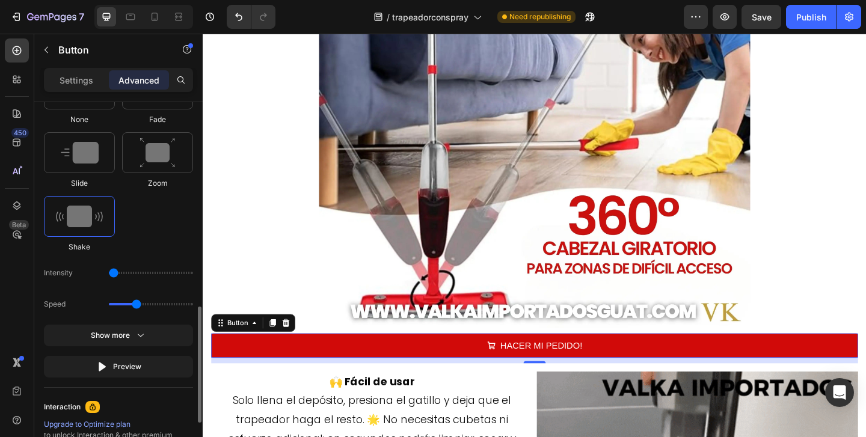
type input "1.3"
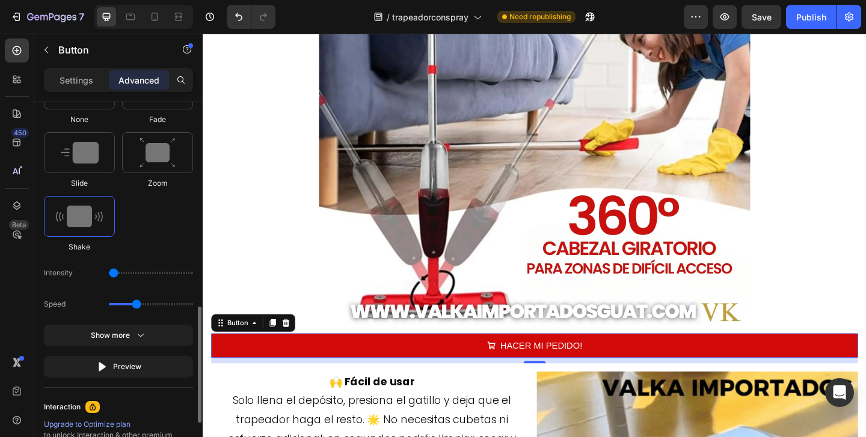
click at [138, 304] on input "range" at bounding box center [151, 304] width 84 height 2
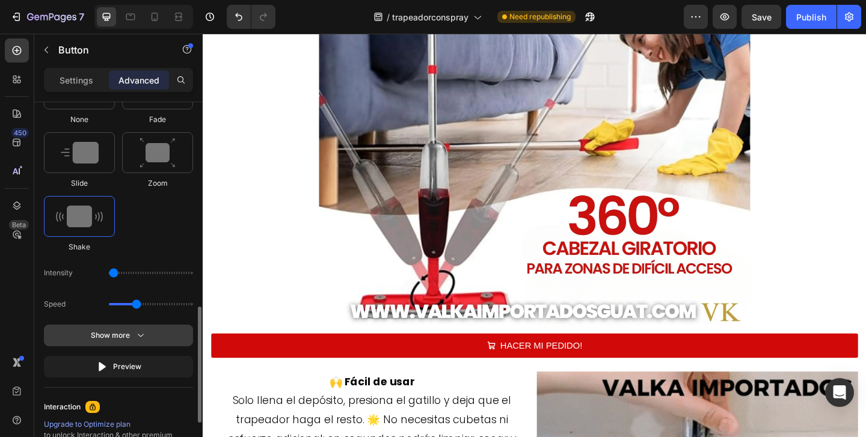
click at [138, 334] on icon "button" at bounding box center [141, 335] width 12 height 12
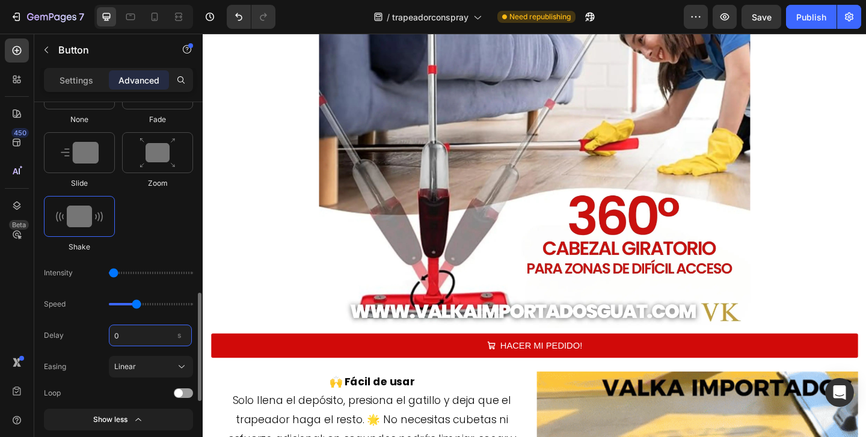
click at [133, 342] on input "0" at bounding box center [150, 336] width 83 height 22
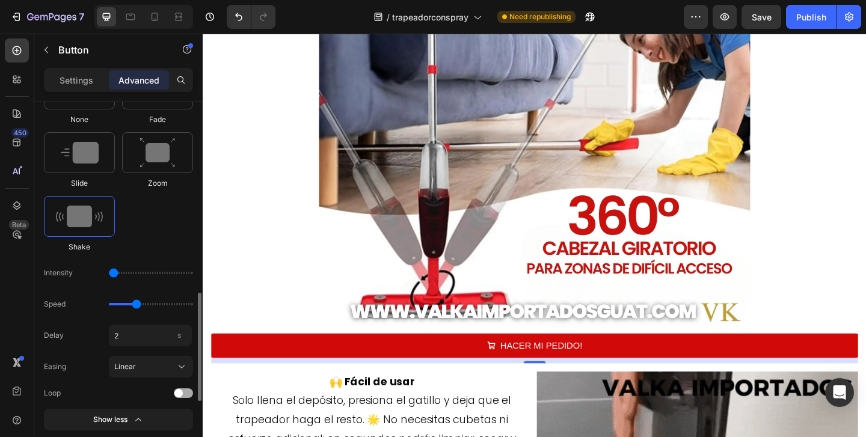
type input "2"
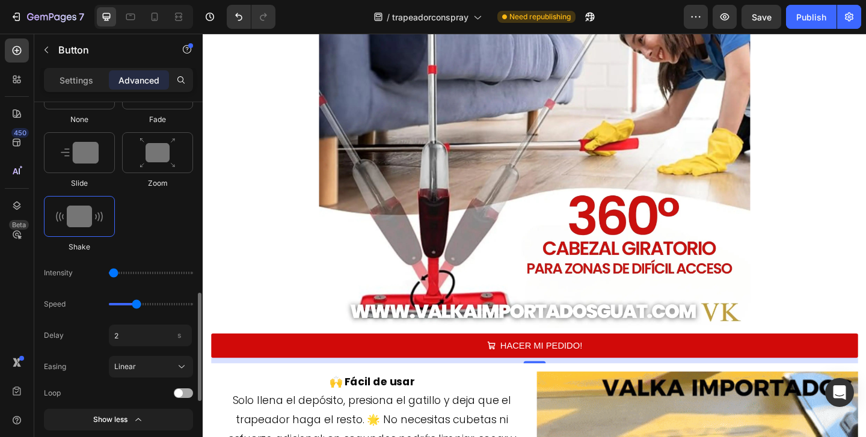
click at [181, 393] on span at bounding box center [178, 393] width 8 height 8
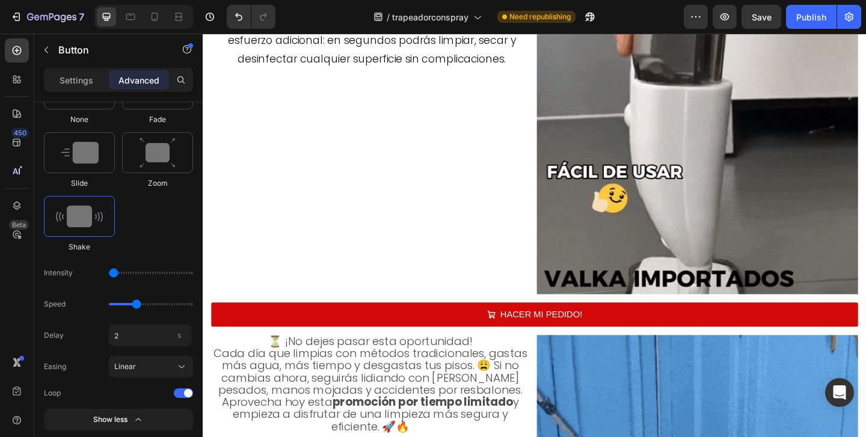
scroll to position [3774, 0]
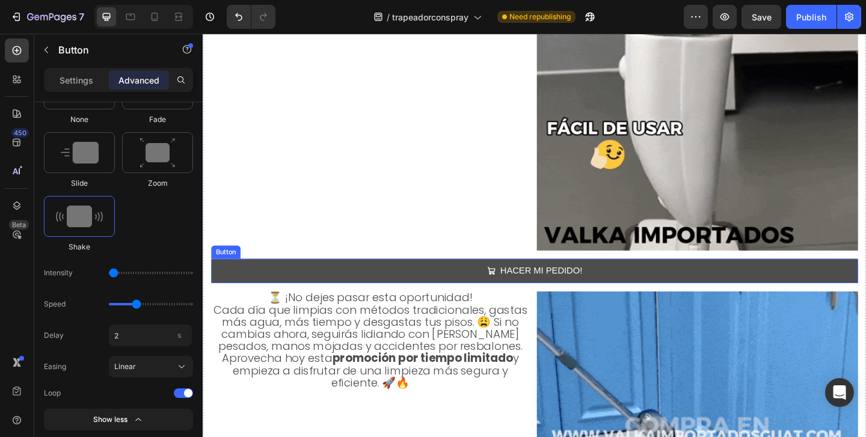
click at [441, 289] on button "HACER MI PEDIDO!" at bounding box center [563, 291] width 703 height 26
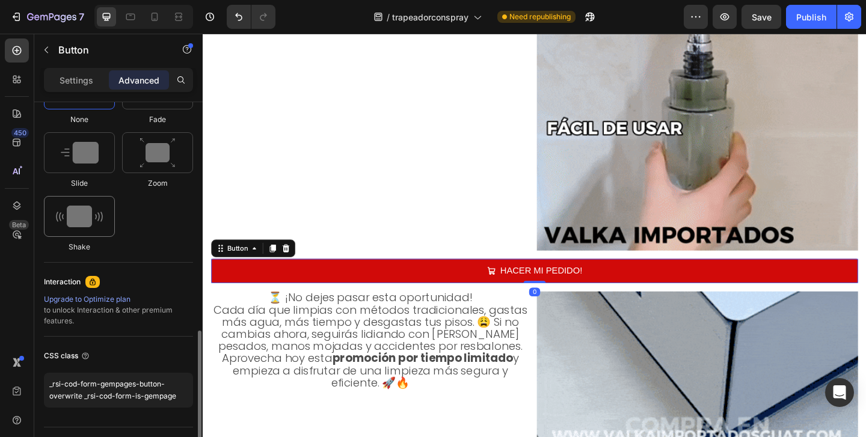
click at [103, 215] on div at bounding box center [79, 216] width 71 height 41
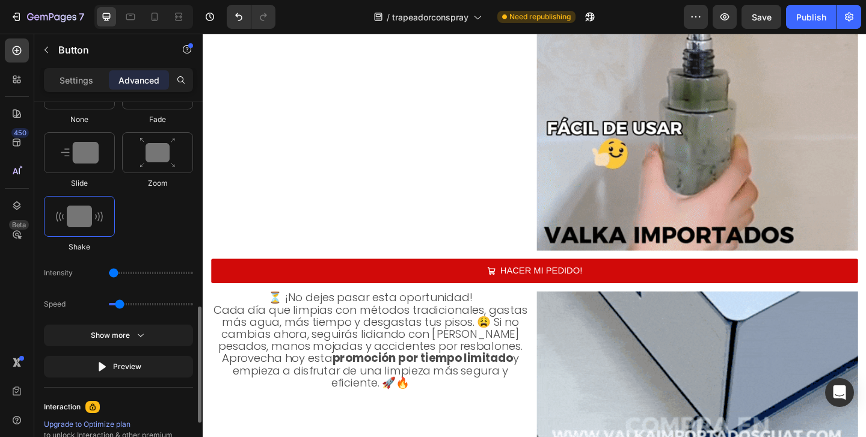
drag, startPoint x: 127, startPoint y: 272, endPoint x: 115, endPoint y: 272, distance: 12.6
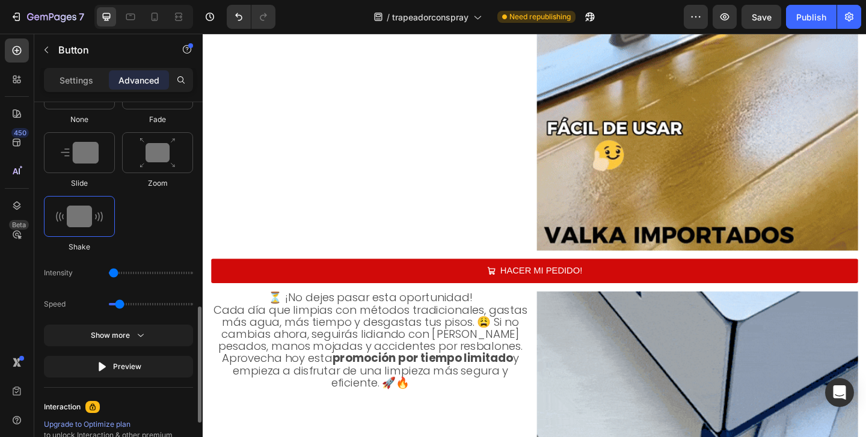
type input "1"
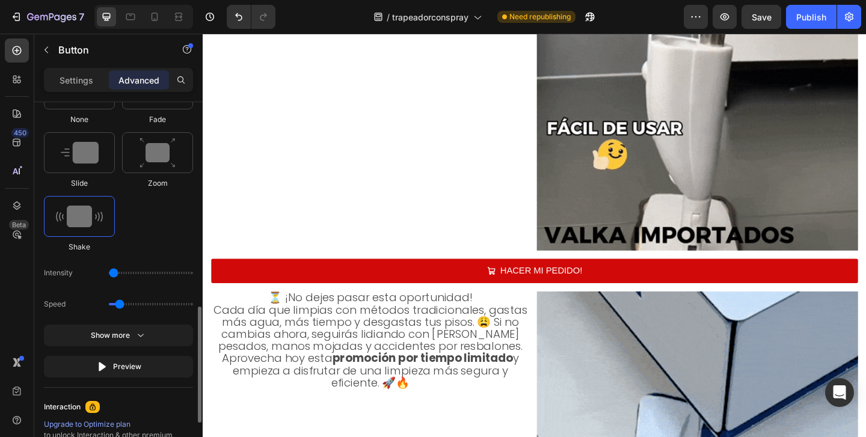
click at [115, 272] on input "range" at bounding box center [151, 273] width 84 height 2
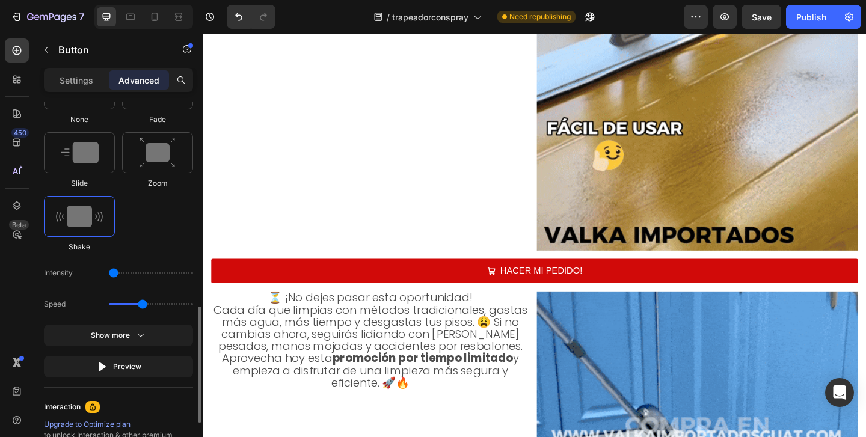
type input "1.5"
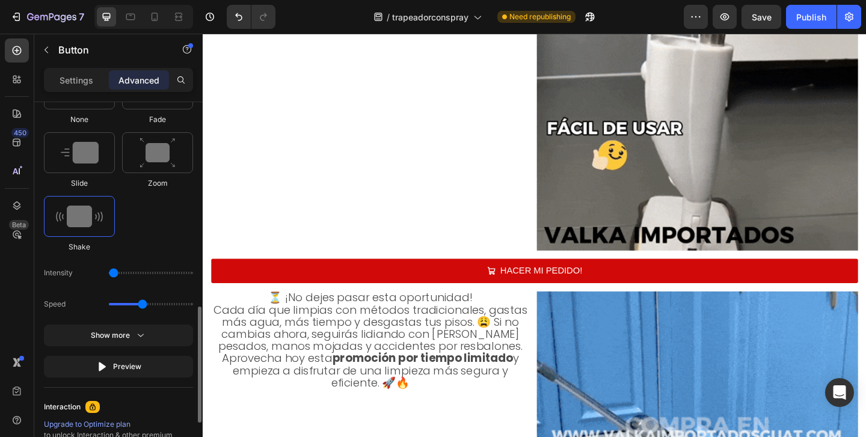
click at [142, 303] on input "range" at bounding box center [151, 304] width 84 height 2
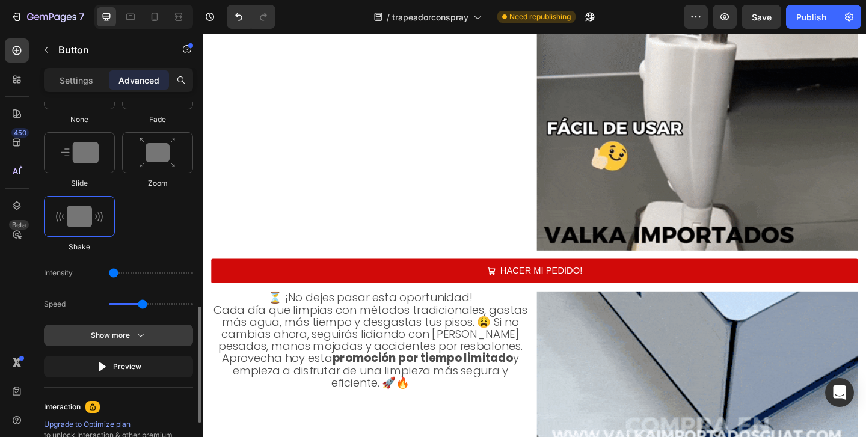
click at [117, 336] on div "Show more" at bounding box center [119, 335] width 56 height 12
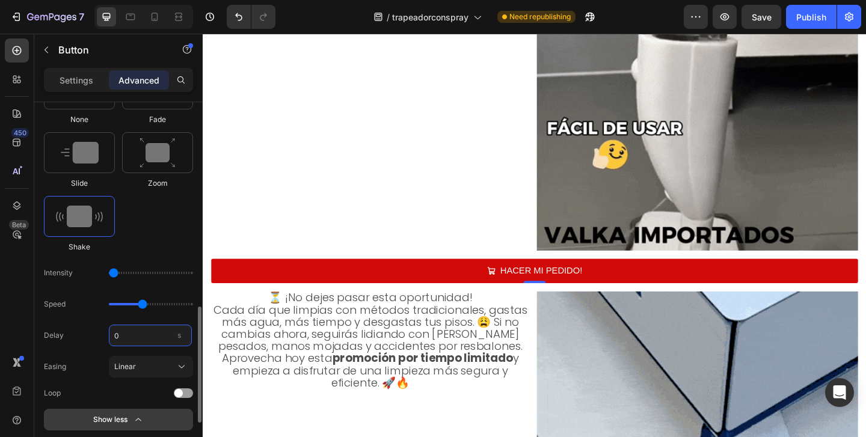
click at [117, 336] on input "0" at bounding box center [150, 336] width 83 height 22
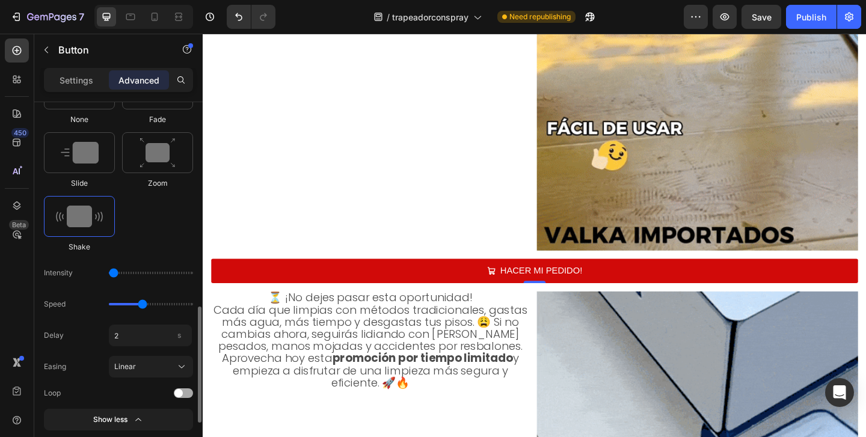
type input "2"
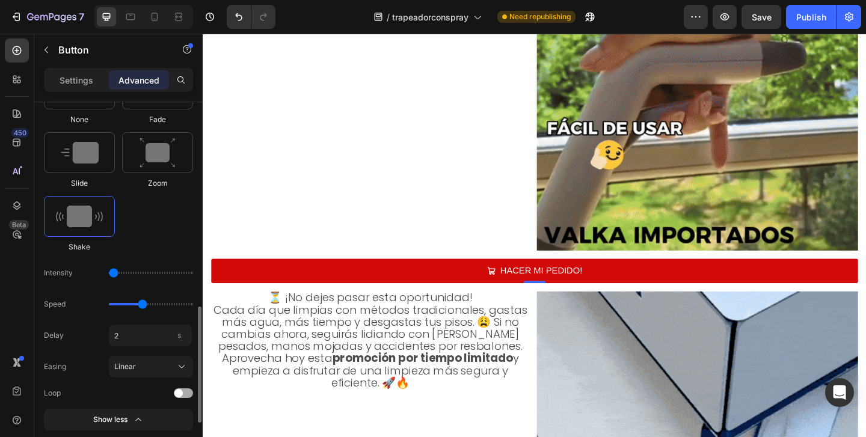
click at [192, 392] on div at bounding box center [183, 393] width 19 height 10
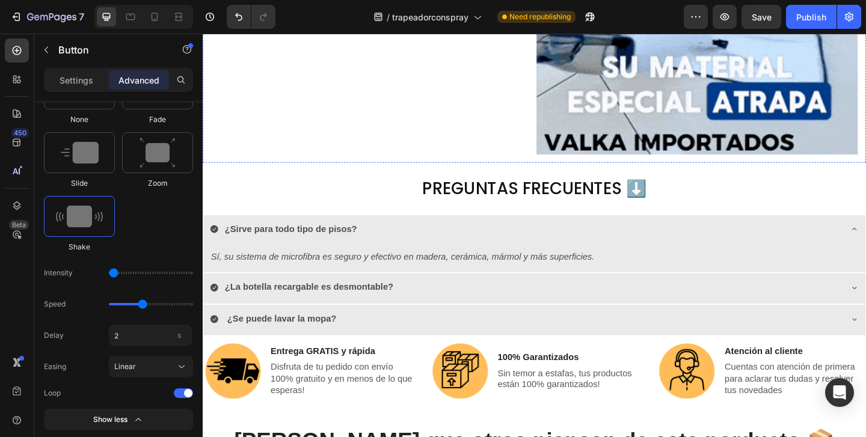
scroll to position [4321, 0]
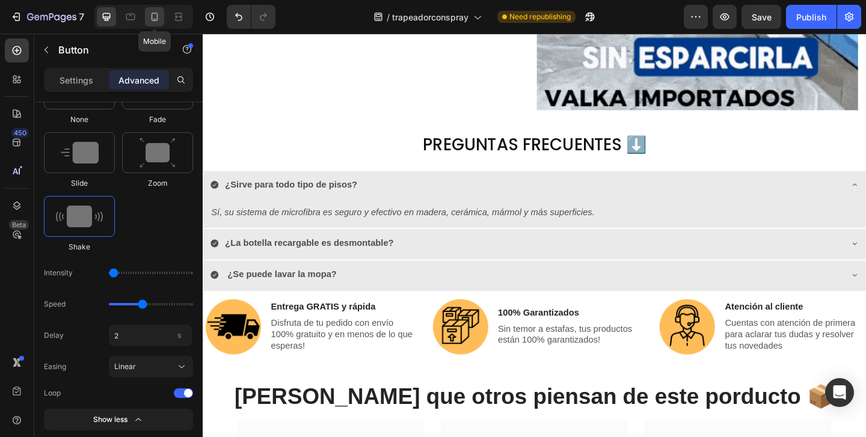
click at [156, 23] on div at bounding box center [154, 16] width 19 height 19
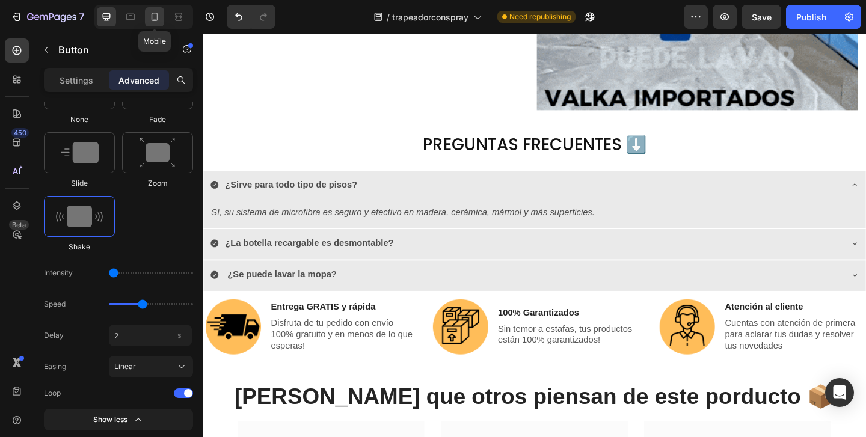
type input "0"
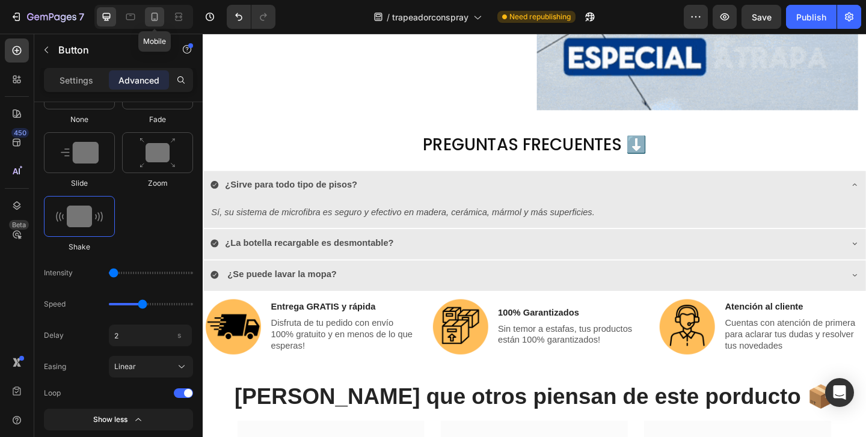
type input "0"
type input "5"
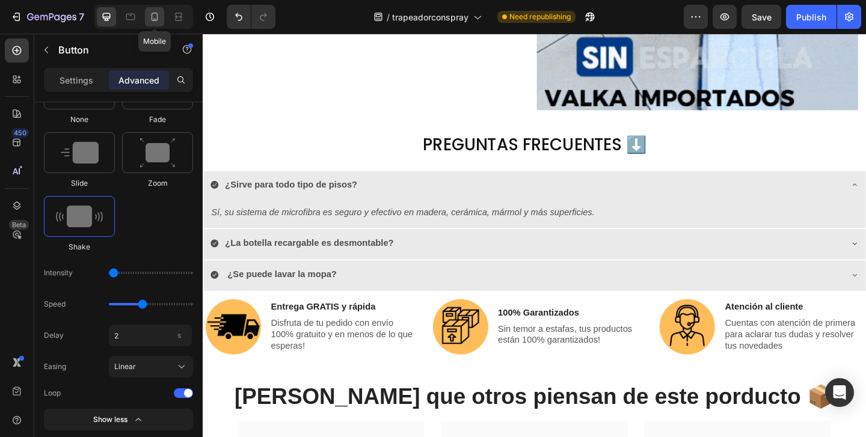
type input "5"
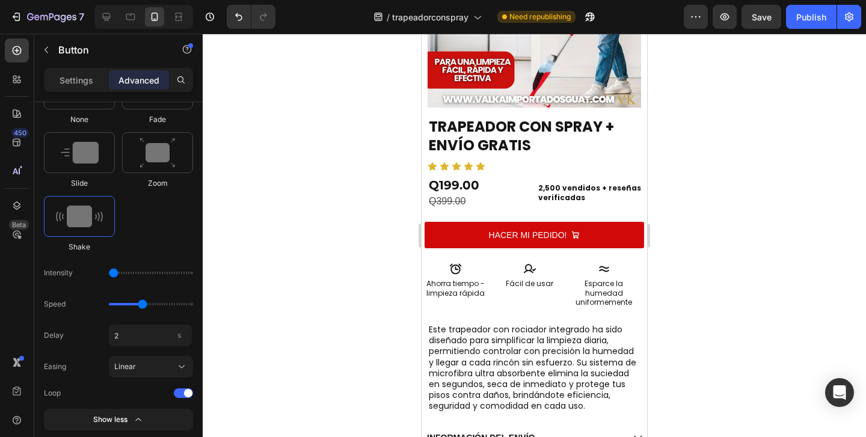
scroll to position [215, 0]
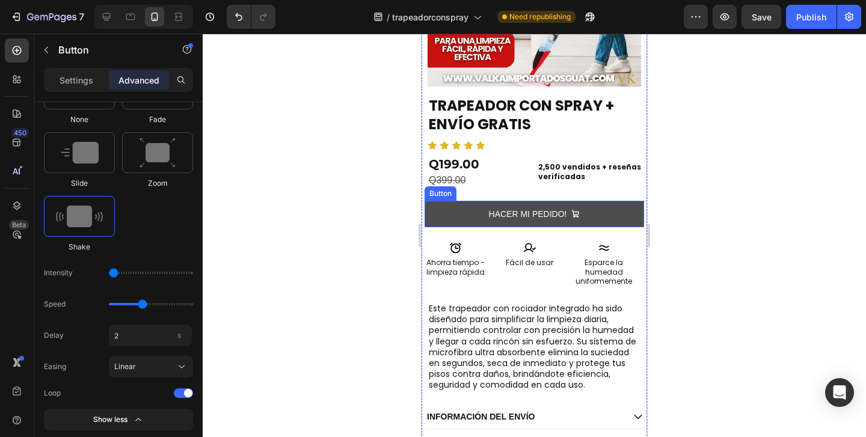
click at [606, 216] on button "HACER MI PEDIDO!" at bounding box center [533, 214] width 219 height 26
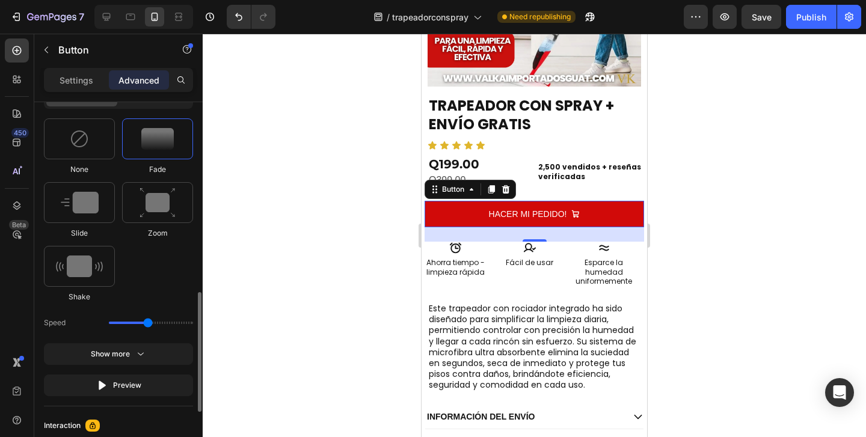
scroll to position [594, 0]
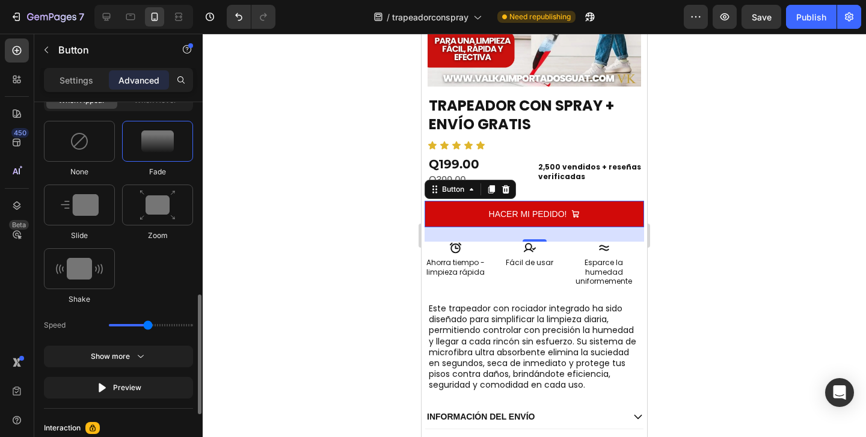
click at [156, 141] on img at bounding box center [157, 141] width 32 height 22
click at [699, 274] on div at bounding box center [534, 235] width 663 height 403
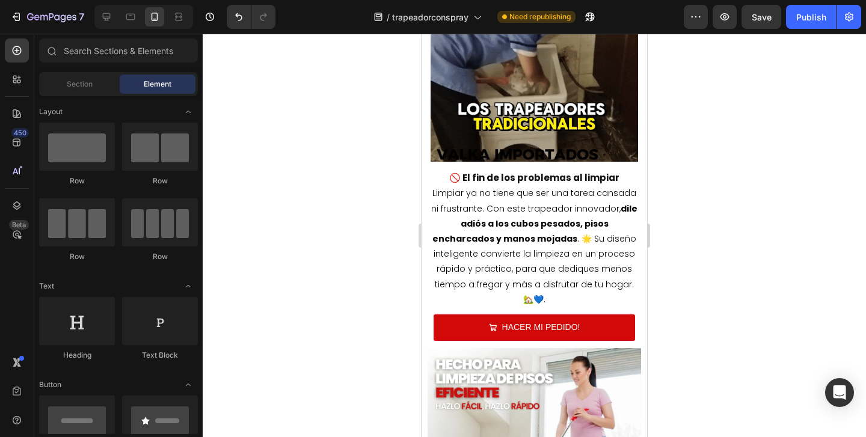
scroll to position [757, 0]
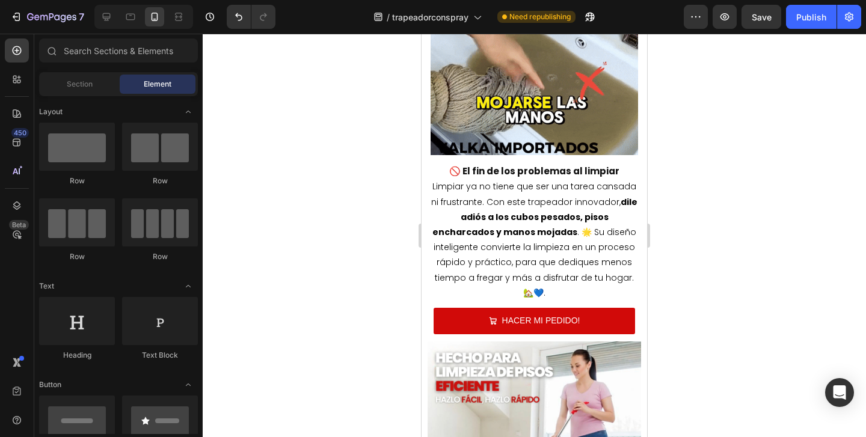
click at [594, 308] on button "HACER MI PEDIDO!" at bounding box center [534, 321] width 201 height 26
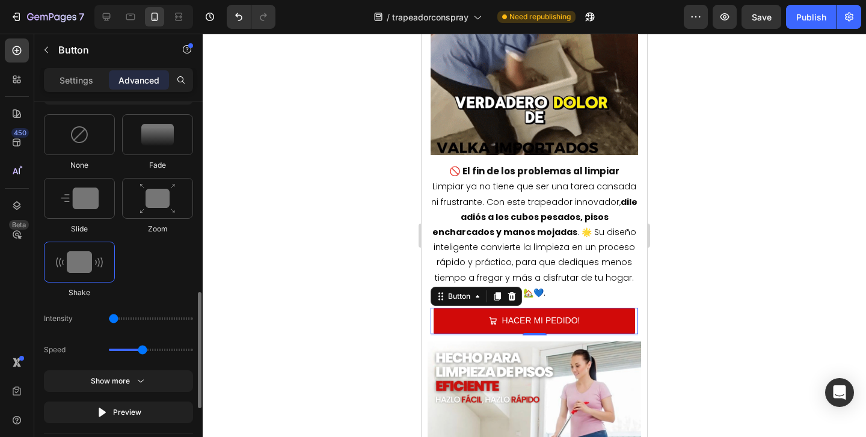
scroll to position [604, 0]
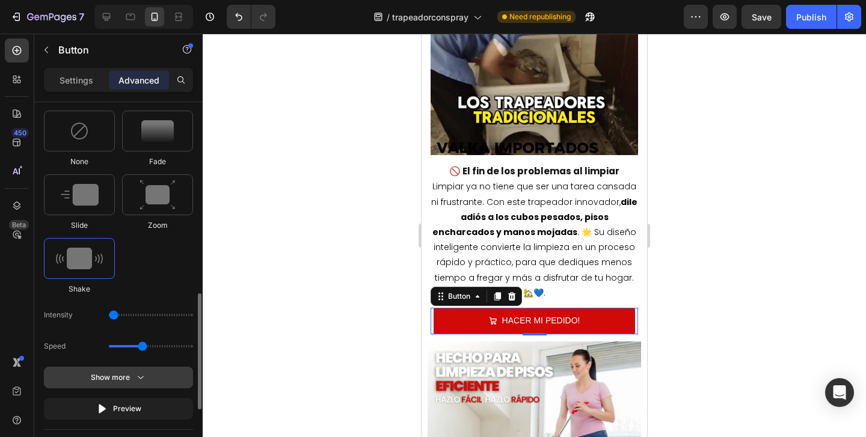
click at [128, 375] on div "Show more" at bounding box center [119, 378] width 56 height 12
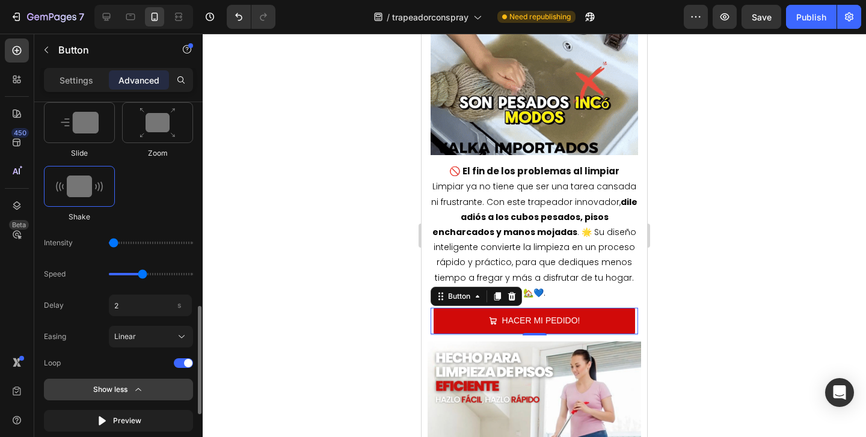
scroll to position [696, 0]
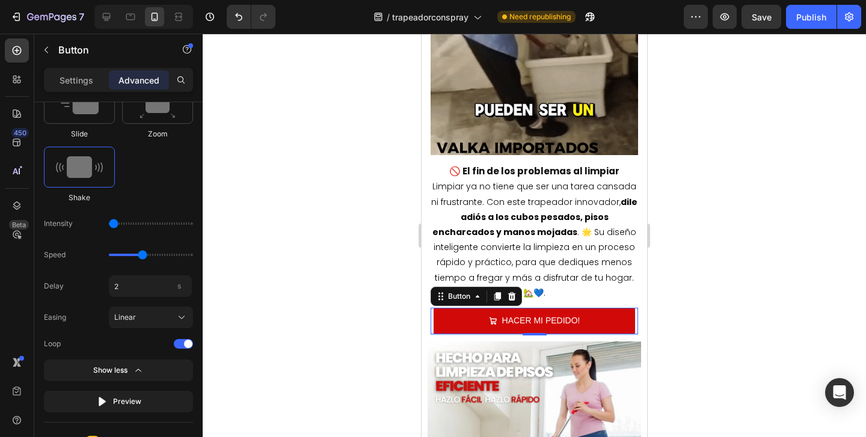
click at [351, 345] on div at bounding box center [534, 235] width 663 height 403
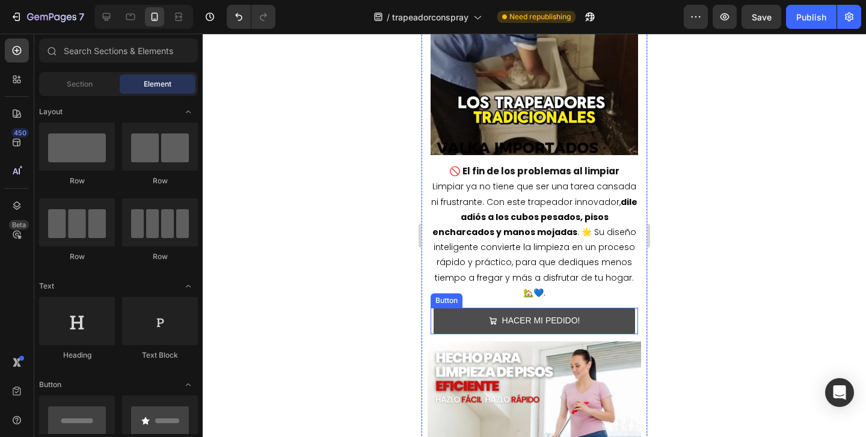
click at [455, 308] on button "HACER MI PEDIDO!" at bounding box center [534, 321] width 201 height 26
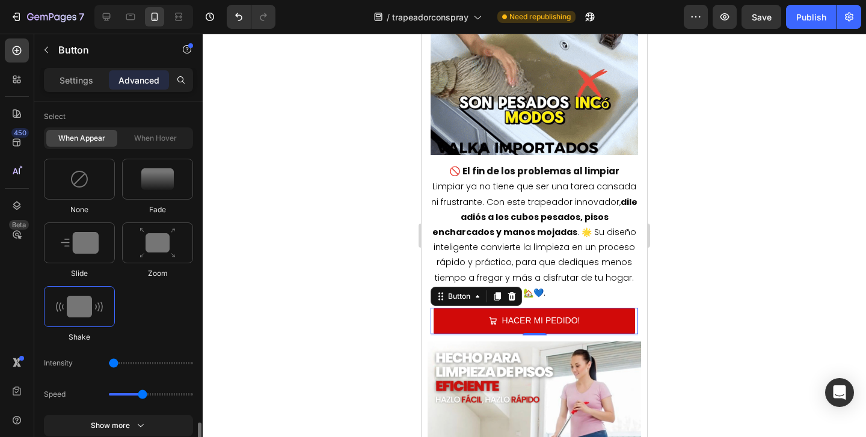
scroll to position [666, 0]
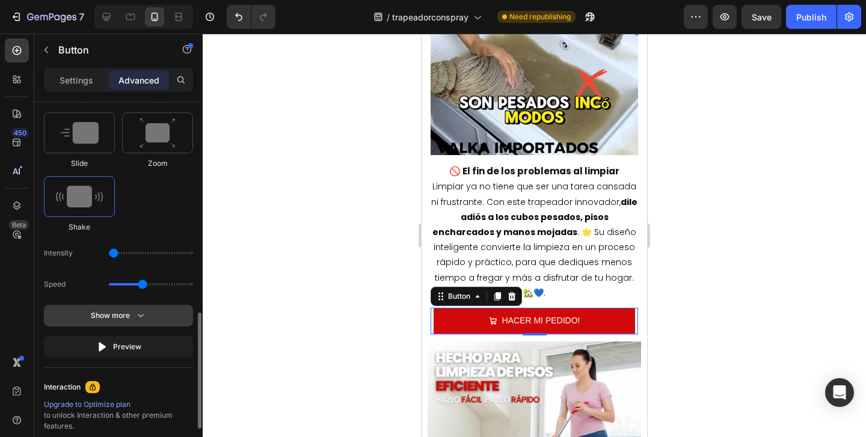
click at [118, 312] on div "Show more" at bounding box center [119, 316] width 56 height 12
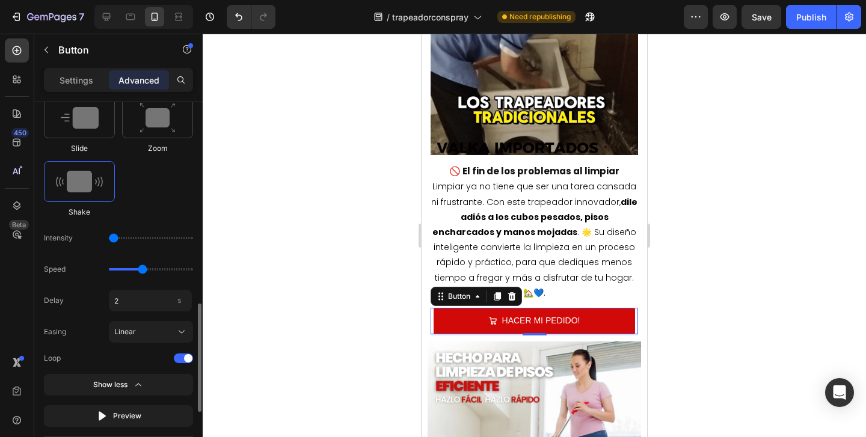
scroll to position [682, 0]
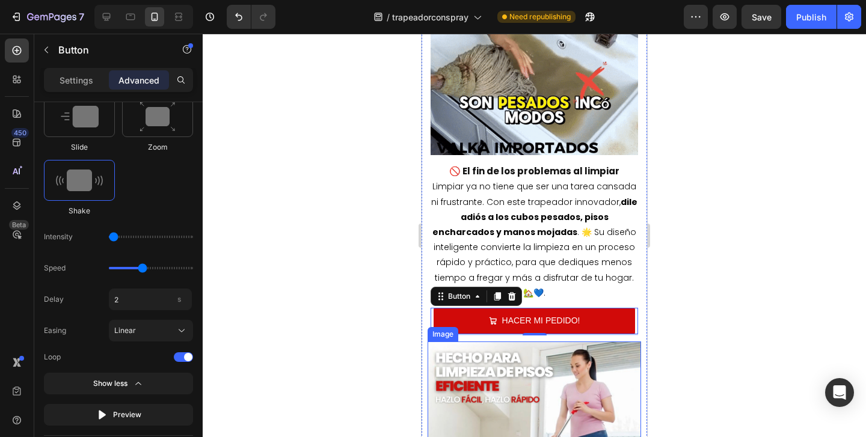
click at [684, 337] on div at bounding box center [534, 235] width 663 height 403
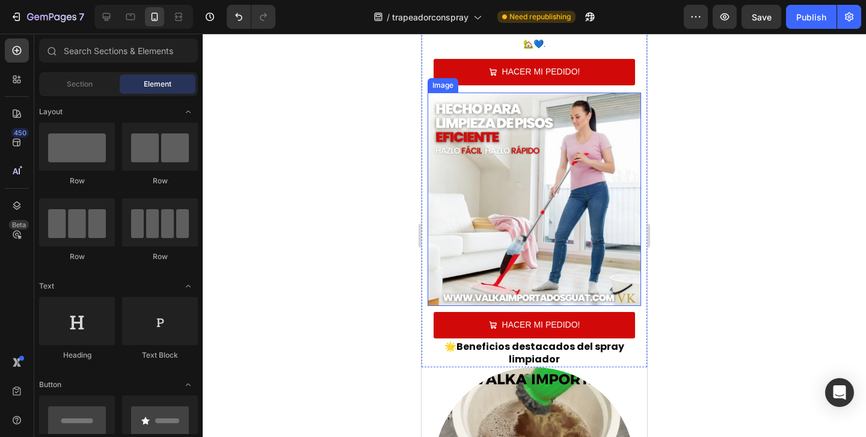
scroll to position [1023, 0]
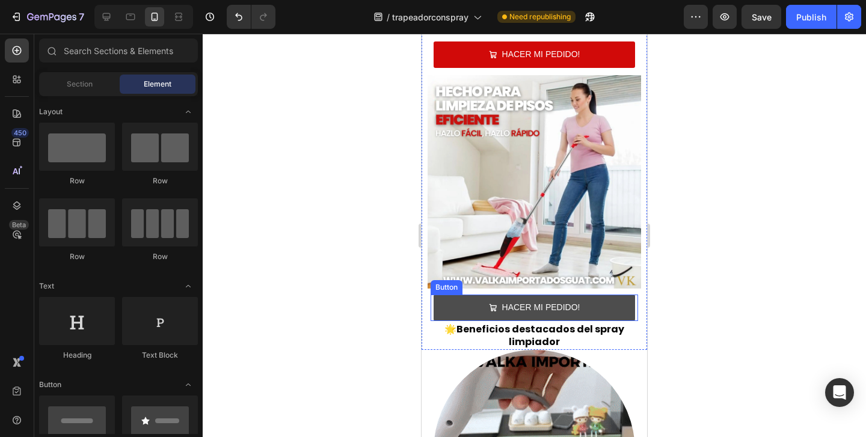
click at [605, 298] on button "HACER MI PEDIDO!" at bounding box center [534, 308] width 201 height 26
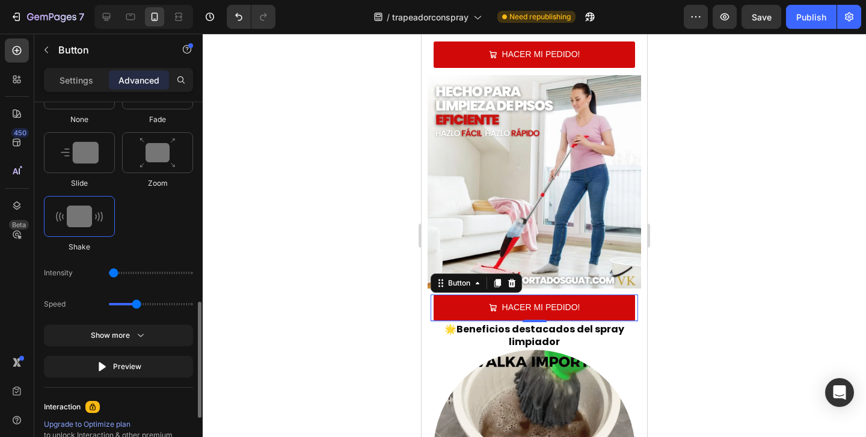
scroll to position [651, 0]
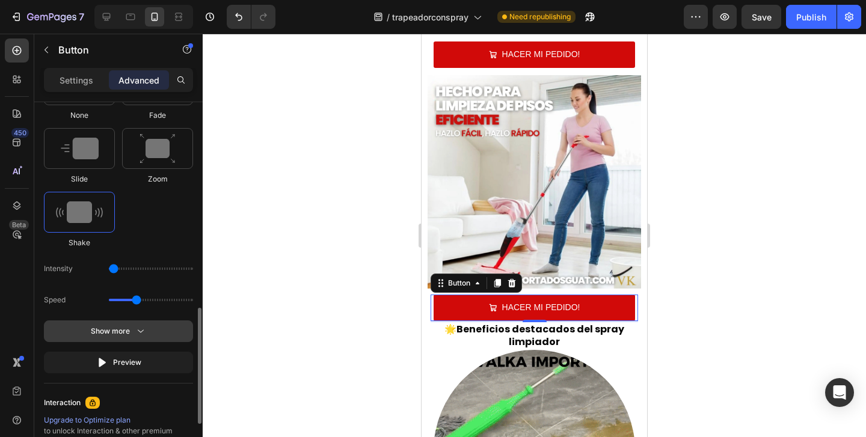
click at [140, 332] on icon "button" at bounding box center [141, 331] width 6 height 3
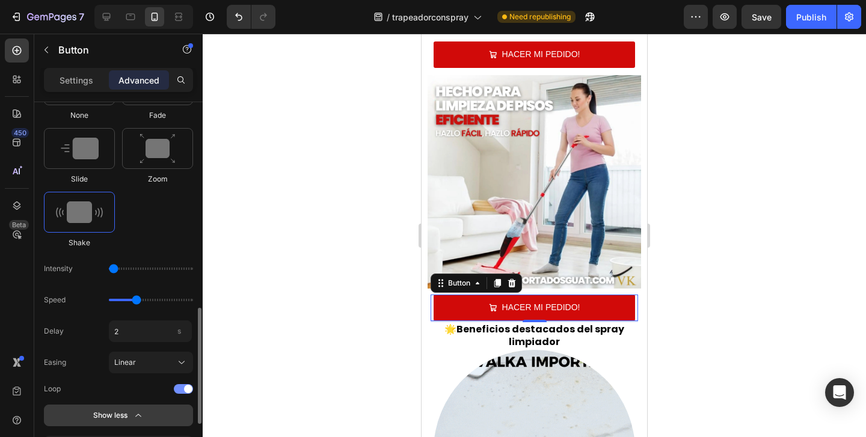
click at [183, 393] on div at bounding box center [183, 389] width 19 height 10
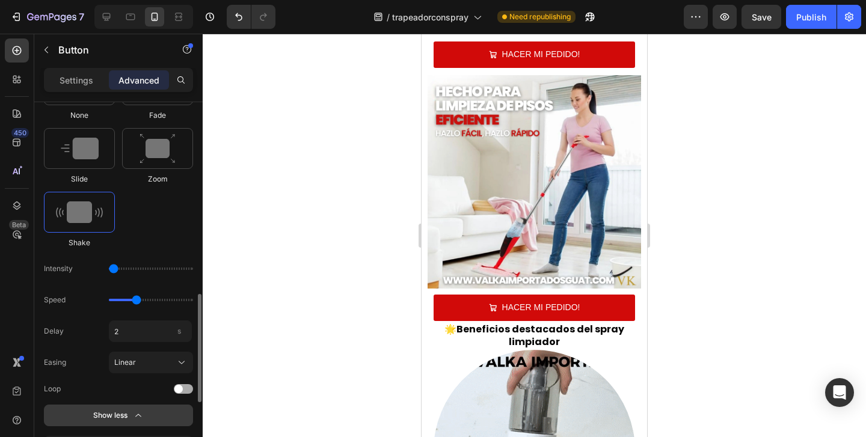
click at [183, 392] on div at bounding box center [183, 389] width 19 height 10
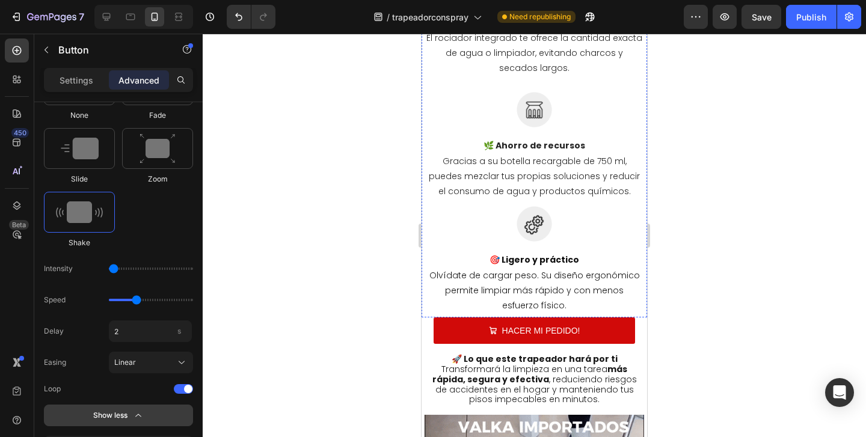
scroll to position [1753, 0]
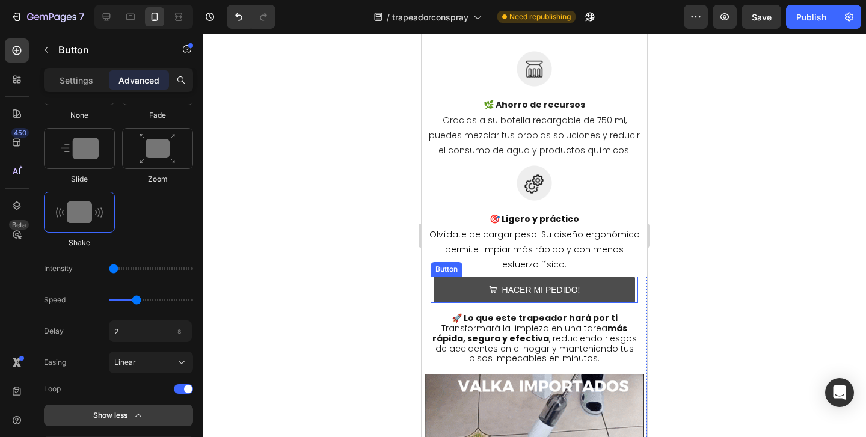
click at [453, 290] on button "HACER MI PEDIDO!" at bounding box center [534, 290] width 201 height 26
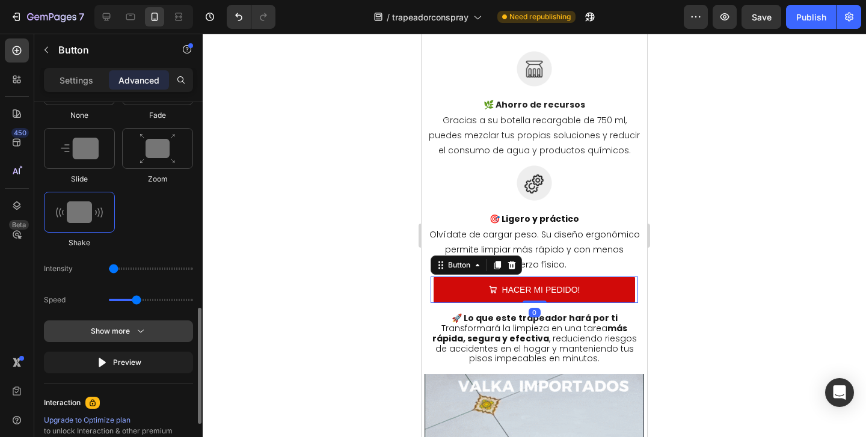
click at [151, 352] on button "Show more" at bounding box center [118, 363] width 149 height 22
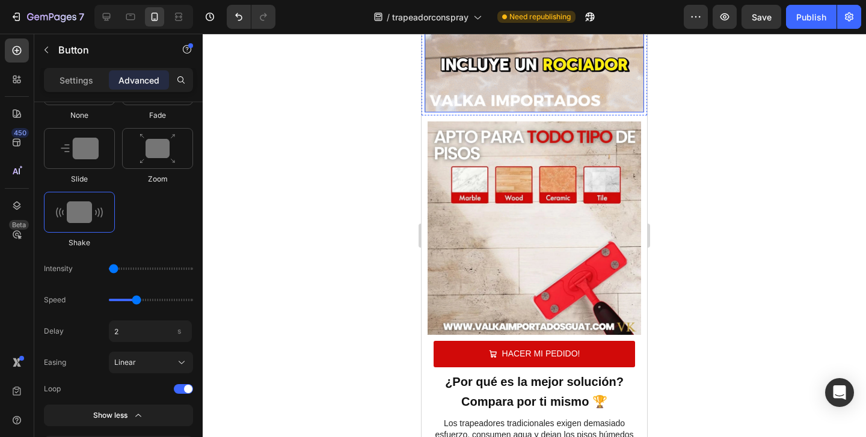
scroll to position [2238, 0]
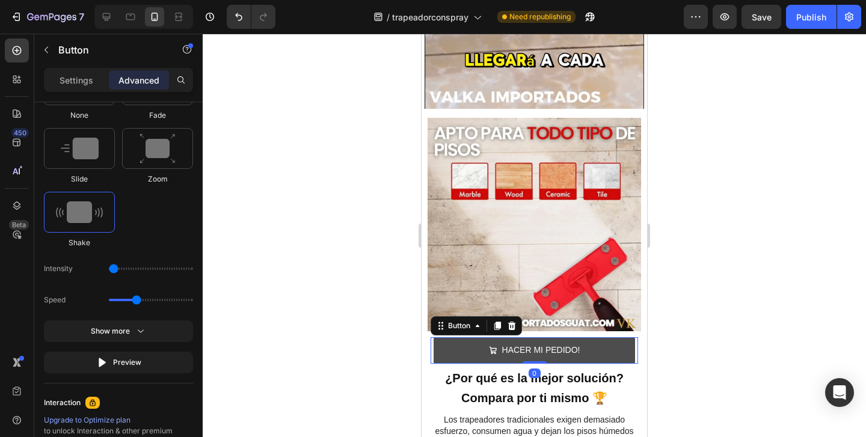
click at [456, 344] on button "HACER MI PEDIDO!" at bounding box center [534, 350] width 201 height 26
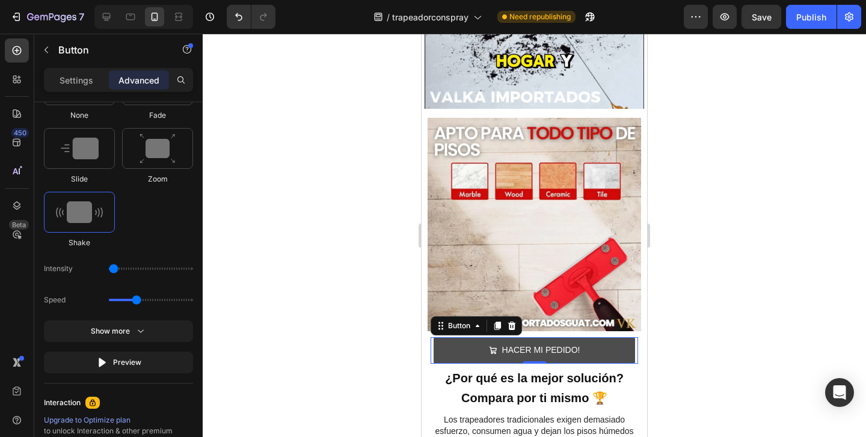
click at [456, 344] on button "HACER MI PEDIDO!" at bounding box center [534, 350] width 201 height 26
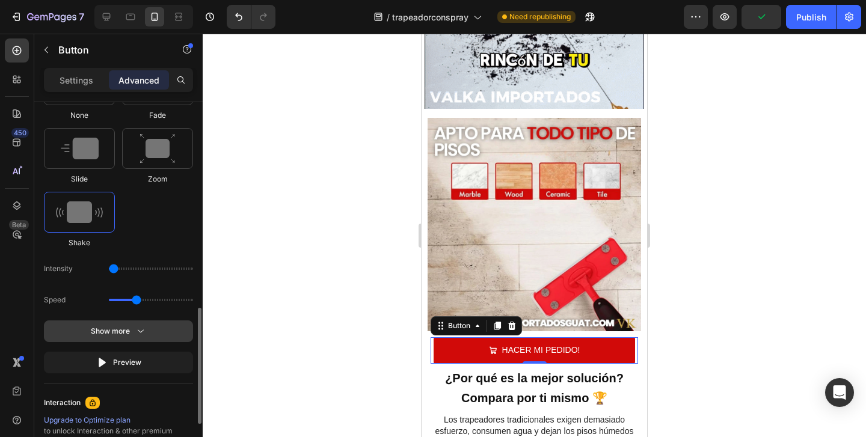
click at [169, 352] on button "Show more" at bounding box center [118, 363] width 149 height 22
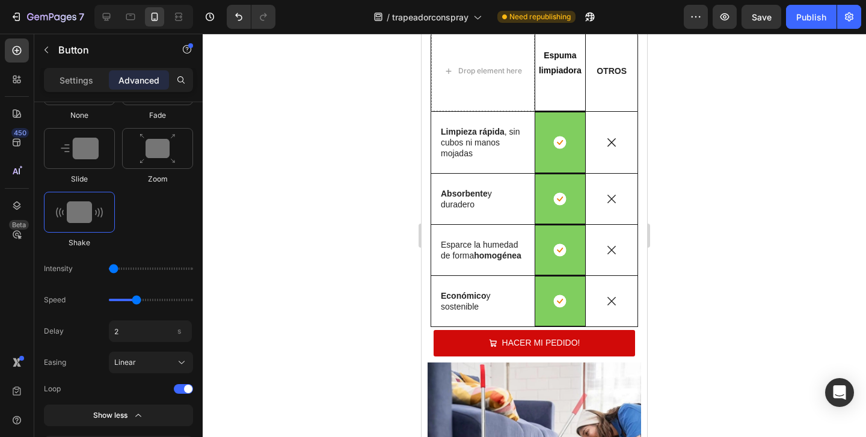
scroll to position [2685, 0]
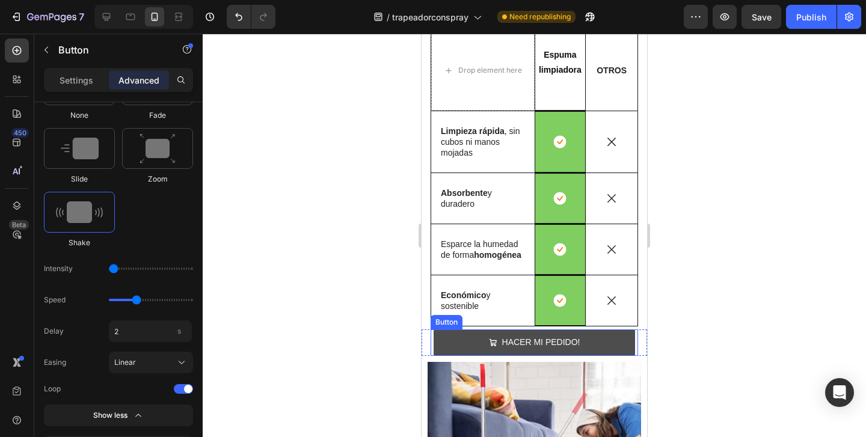
click at [451, 339] on button "HACER MI PEDIDO!" at bounding box center [534, 342] width 201 height 26
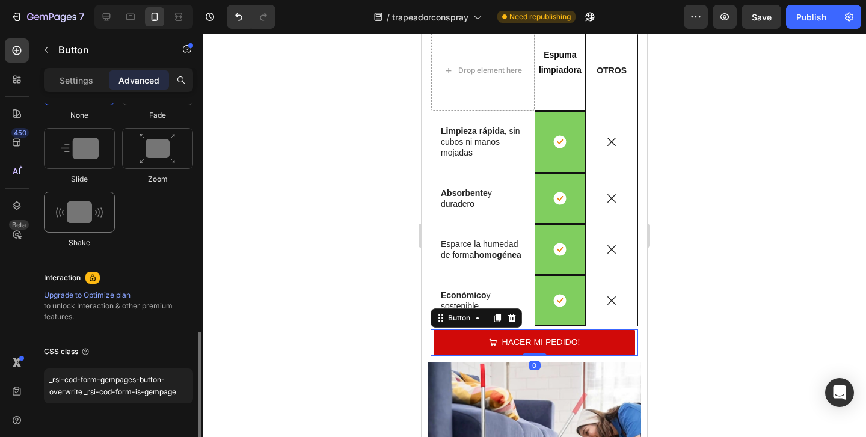
click at [93, 225] on div at bounding box center [79, 212] width 71 height 41
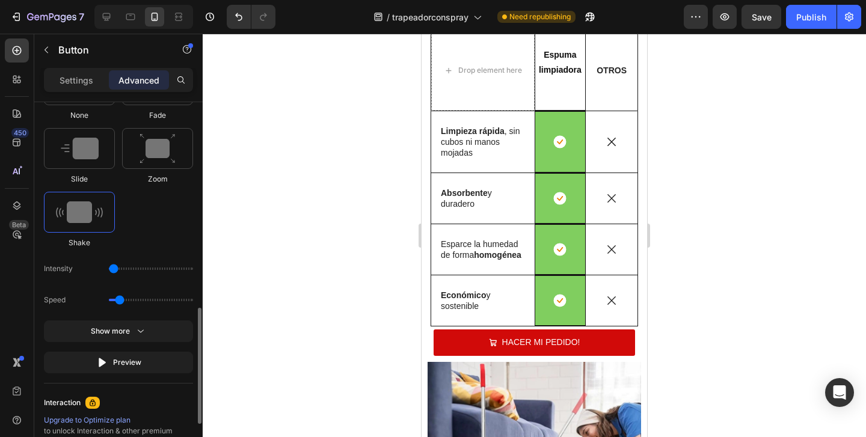
drag, startPoint x: 126, startPoint y: 270, endPoint x: 112, endPoint y: 270, distance: 13.2
type input "1"
click at [112, 270] on input "range" at bounding box center [151, 269] width 84 height 2
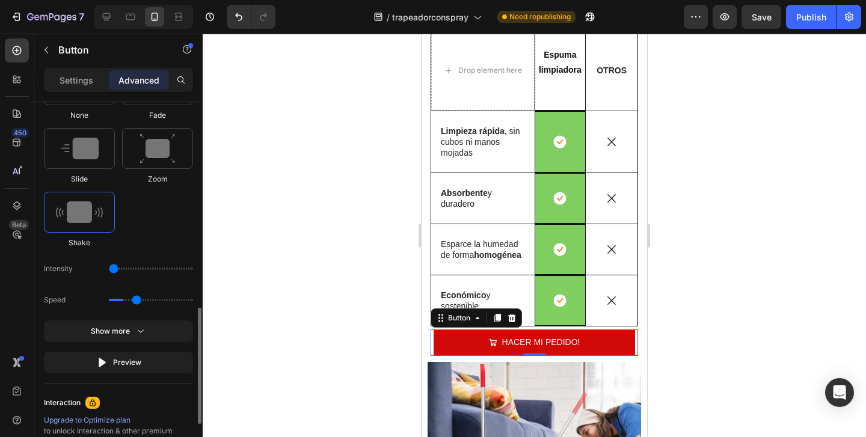
click at [136, 301] on input "range" at bounding box center [151, 300] width 84 height 2
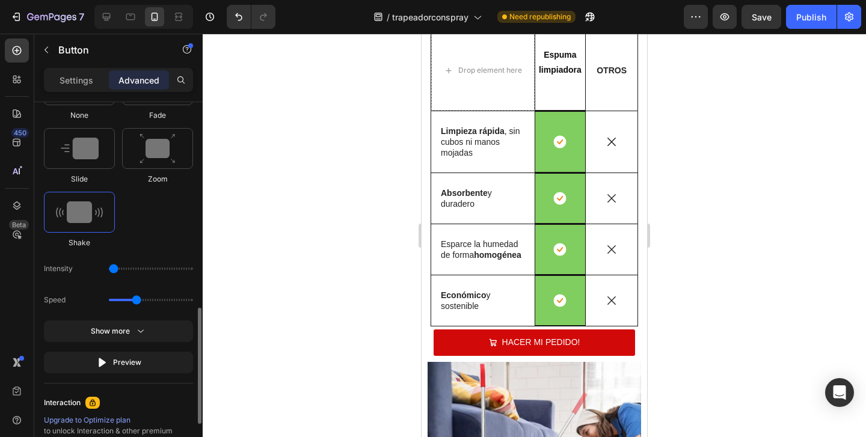
click at [141, 302] on div "Speed" at bounding box center [118, 300] width 149 height 22
click at [141, 301] on div "Speed" at bounding box center [118, 300] width 149 height 22
type input "1.5"
click at [140, 301] on input "range" at bounding box center [151, 300] width 84 height 2
click at [136, 331] on icon "button" at bounding box center [141, 331] width 12 height 12
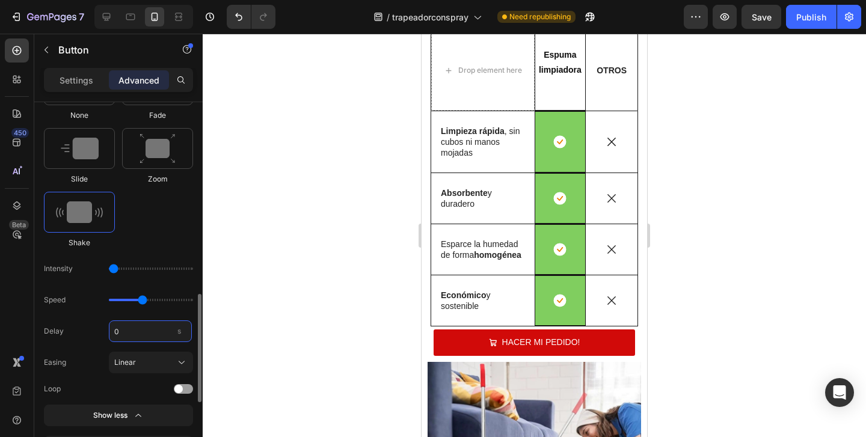
click at [125, 334] on input "0" at bounding box center [150, 331] width 83 height 22
type input "2"
click at [180, 382] on div "Delay 2 s Easing Linear Loop" at bounding box center [118, 357] width 149 height 75
click at [182, 385] on div at bounding box center [183, 389] width 19 height 10
type input "1.3"
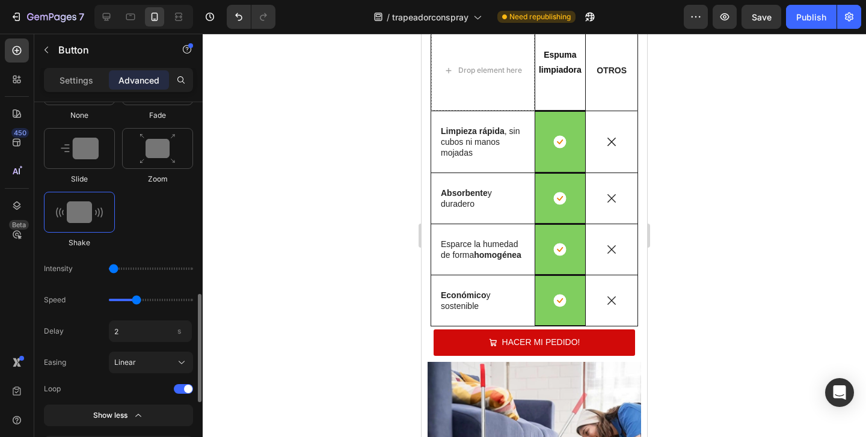
click at [139, 301] on input "range" at bounding box center [151, 300] width 84 height 2
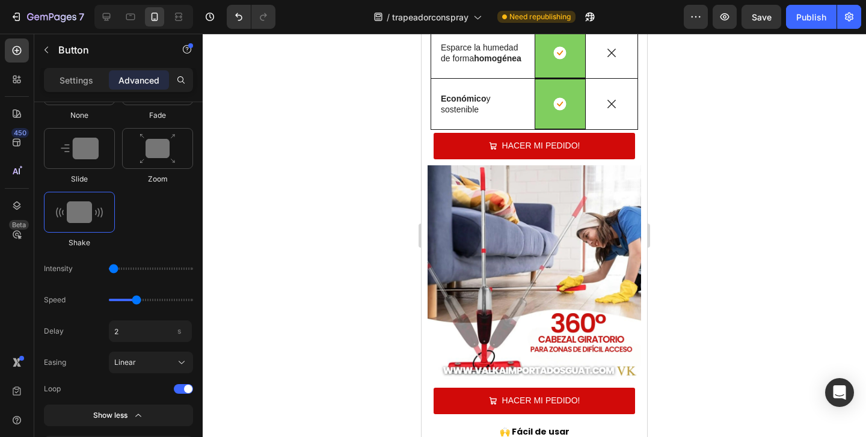
scroll to position [2884, 0]
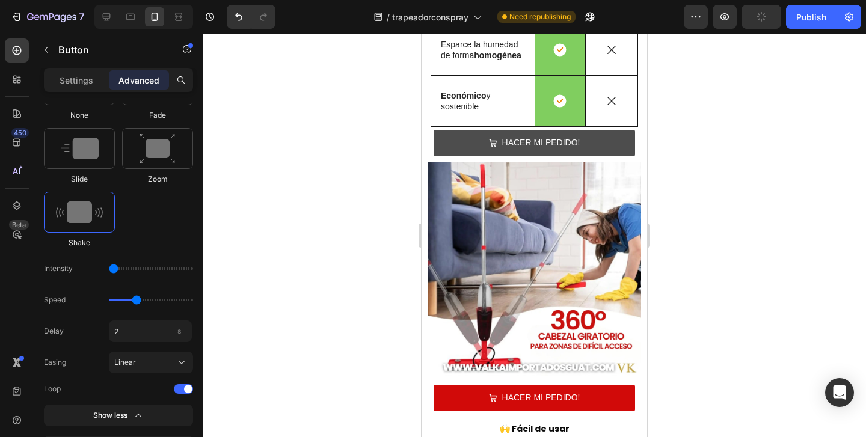
click at [482, 146] on button "HACER MI PEDIDO!" at bounding box center [534, 143] width 201 height 26
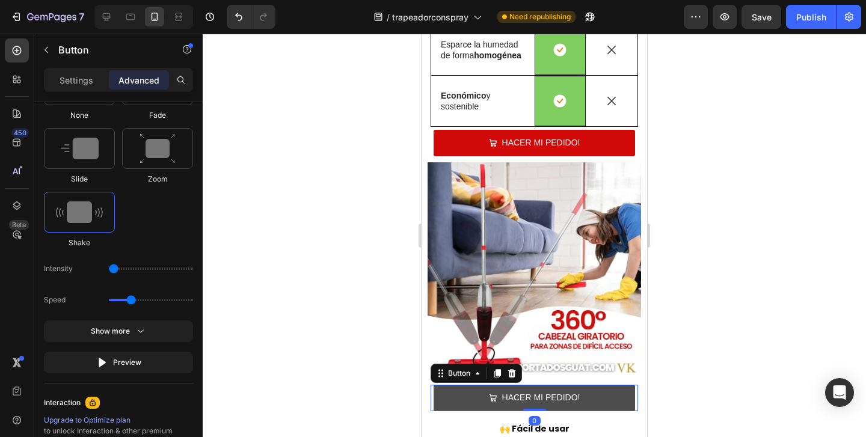
click at [483, 390] on button "HACER MI PEDIDO!" at bounding box center [534, 398] width 201 height 26
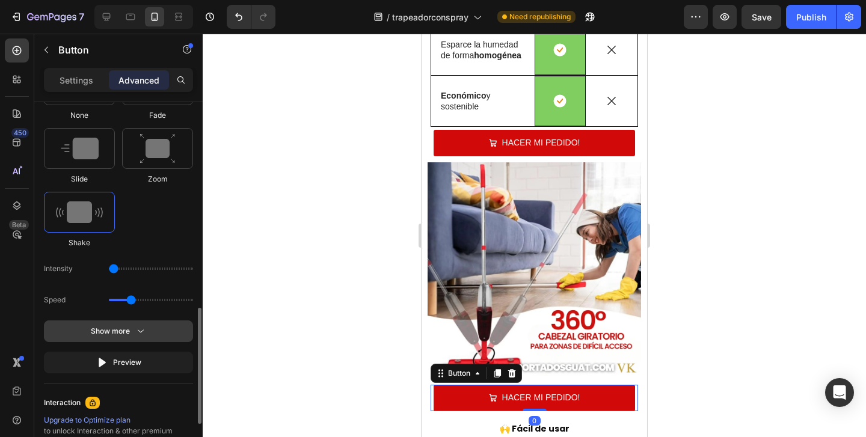
click at [124, 330] on div "Show more" at bounding box center [119, 331] width 56 height 12
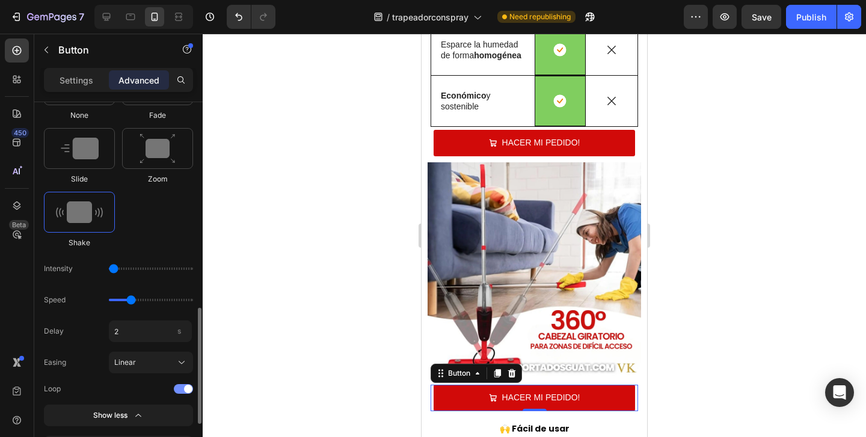
click at [182, 390] on div at bounding box center [183, 389] width 19 height 10
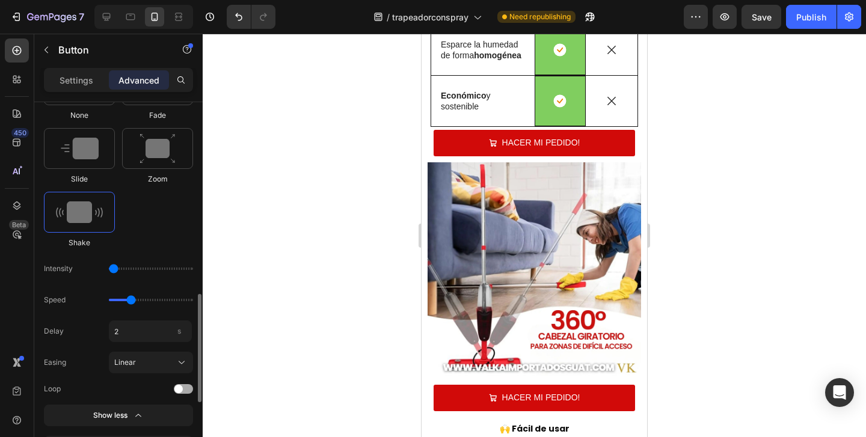
click at [182, 390] on span at bounding box center [178, 389] width 8 height 8
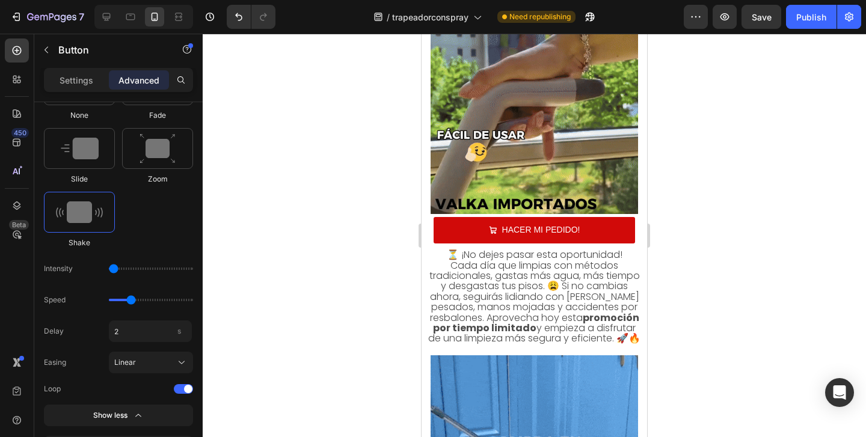
scroll to position [3450, 0]
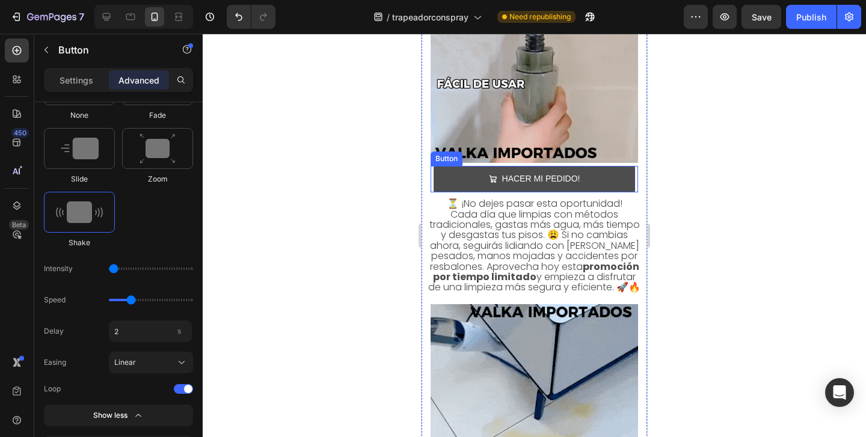
click at [598, 183] on button "HACER MI PEDIDO!" at bounding box center [534, 179] width 201 height 26
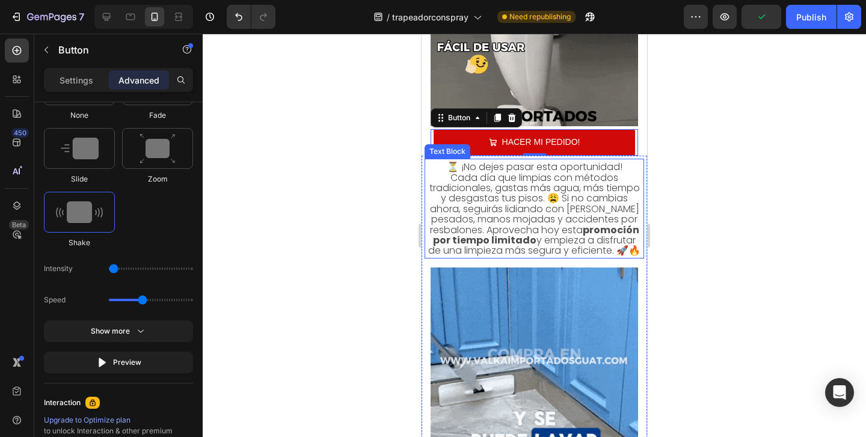
scroll to position [3483, 0]
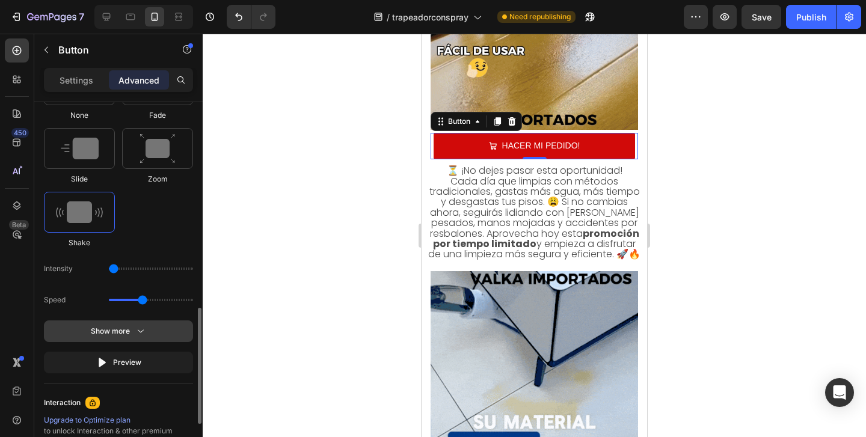
click at [142, 329] on icon "button" at bounding box center [141, 331] width 12 height 12
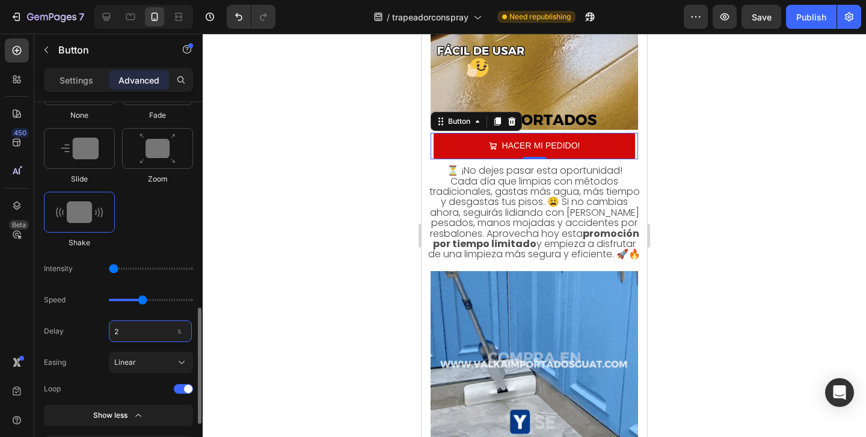
click at [136, 336] on input "2" at bounding box center [150, 331] width 83 height 22
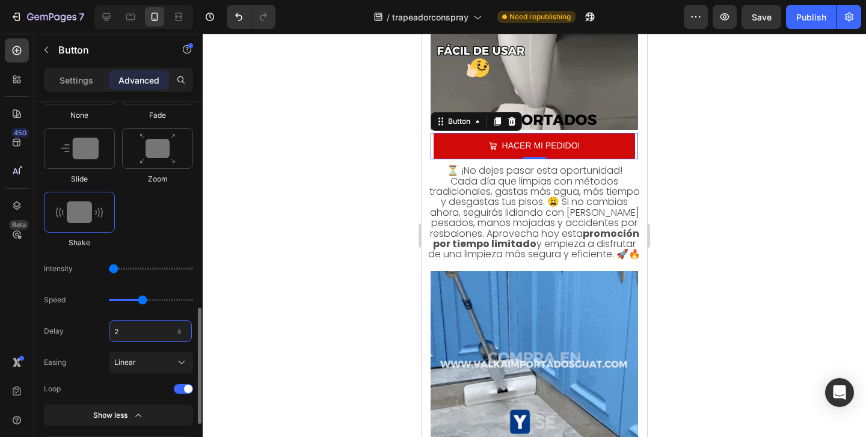
click at [136, 336] on input "2" at bounding box center [150, 331] width 83 height 22
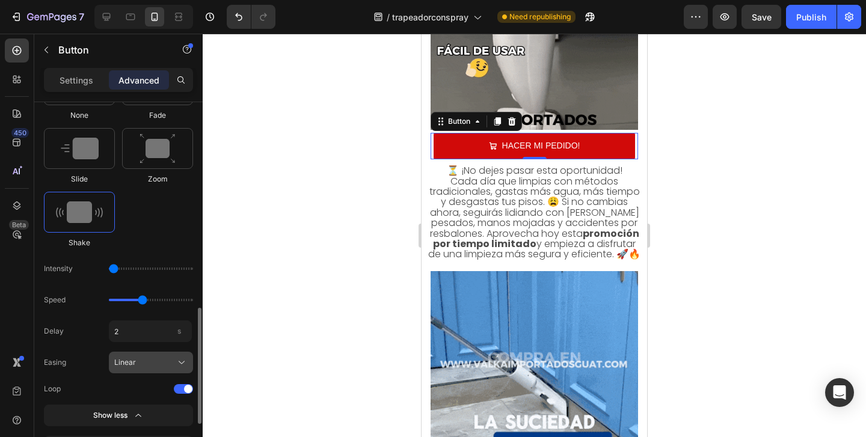
type input "2"
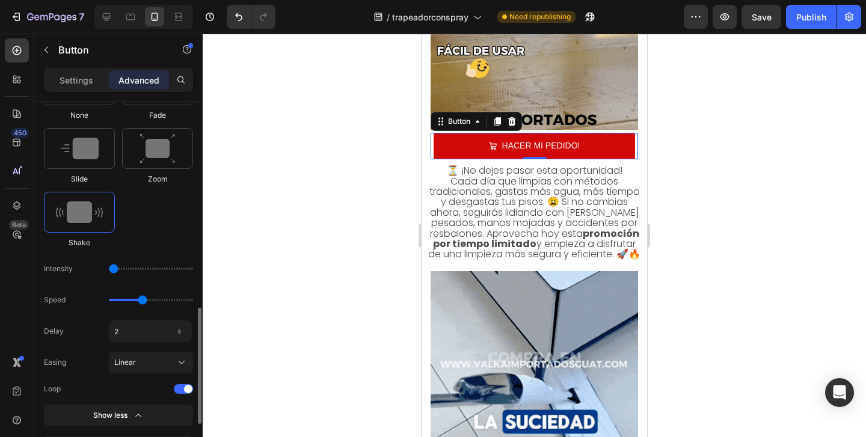
drag, startPoint x: 126, startPoint y: 372, endPoint x: 135, endPoint y: 381, distance: 11.9
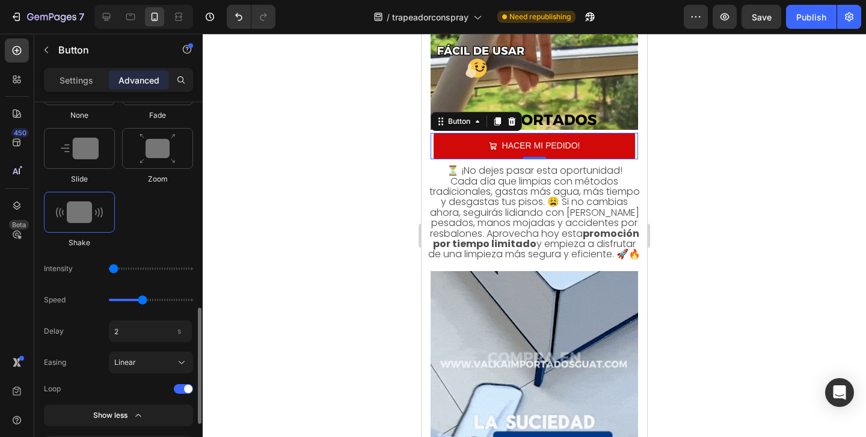
click at [135, 381] on div "Delay 2 s Easing Linear Loop" at bounding box center [118, 357] width 149 height 75
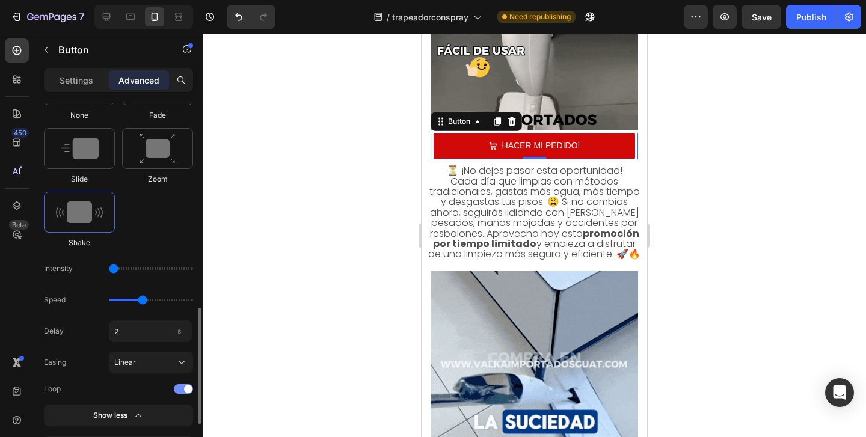
click at [183, 386] on div at bounding box center [183, 389] width 19 height 10
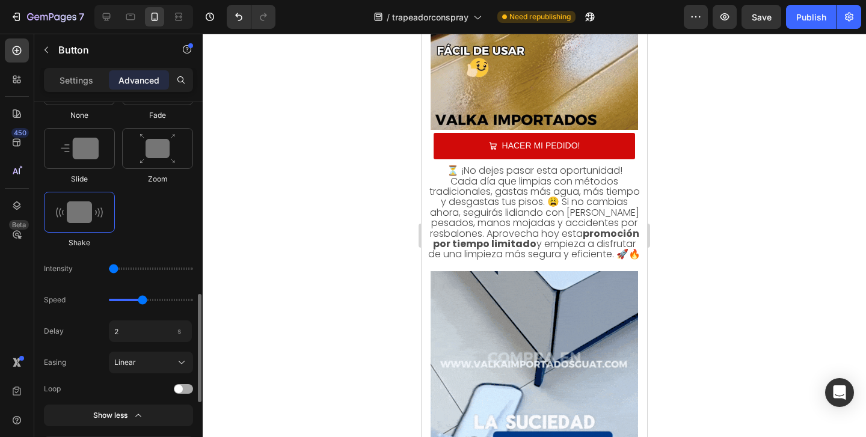
click at [183, 387] on div at bounding box center [183, 389] width 19 height 10
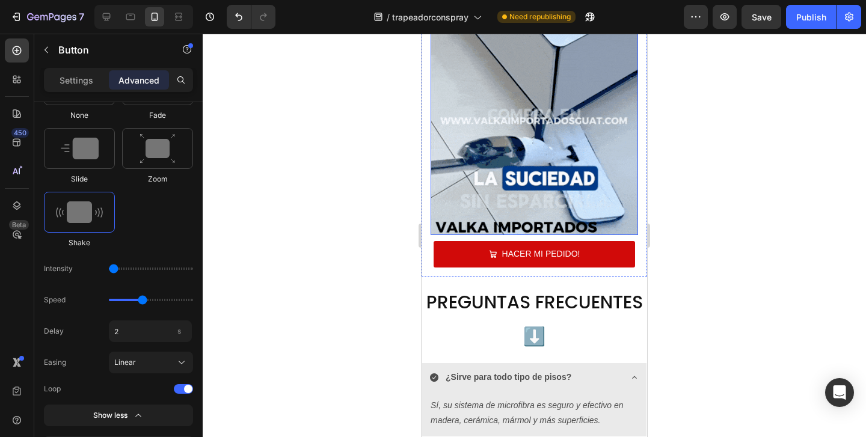
scroll to position [3745, 0]
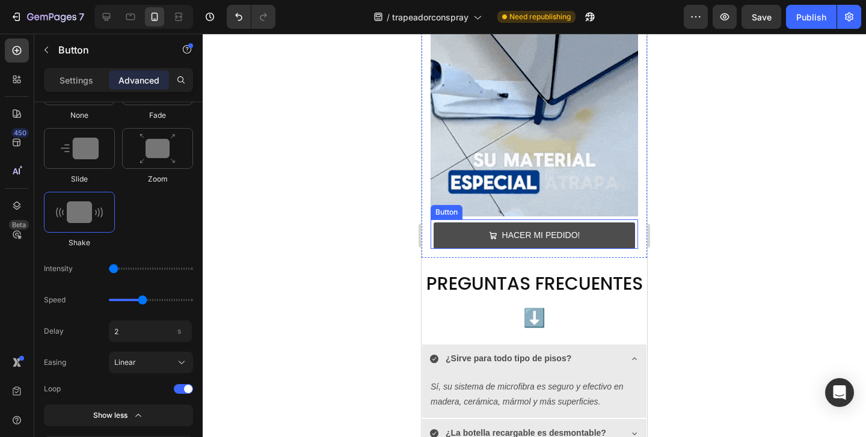
click at [453, 240] on button "HACER MI PEDIDO!" at bounding box center [534, 235] width 201 height 26
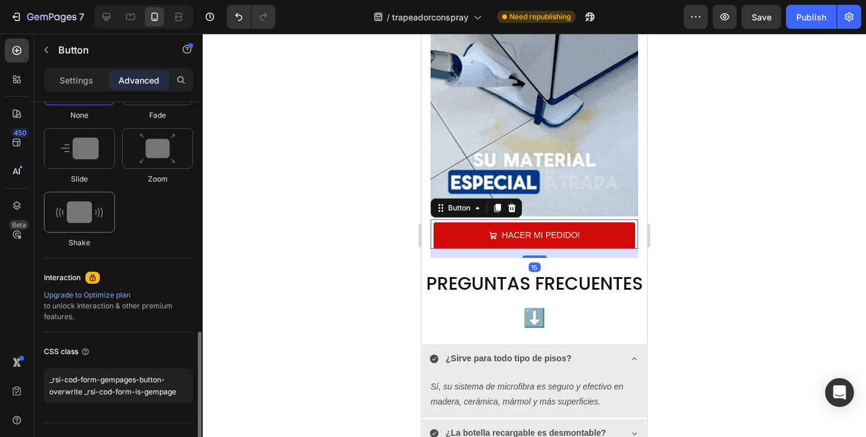
click at [105, 227] on div at bounding box center [79, 212] width 71 height 41
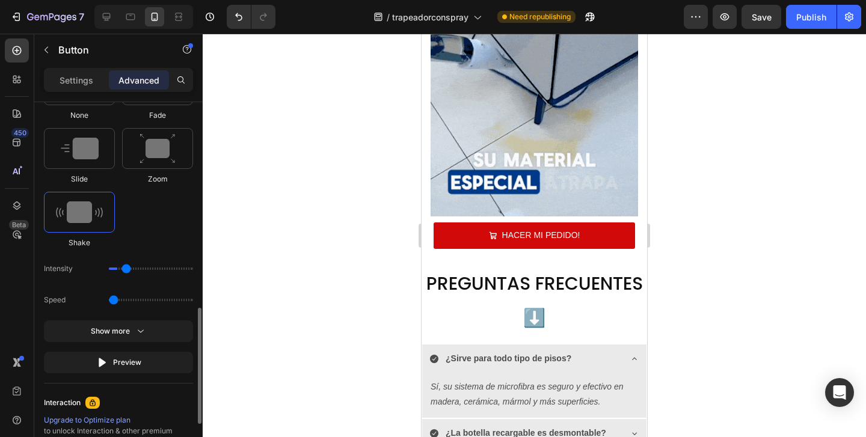
click at [127, 269] on input "range" at bounding box center [151, 269] width 84 height 2
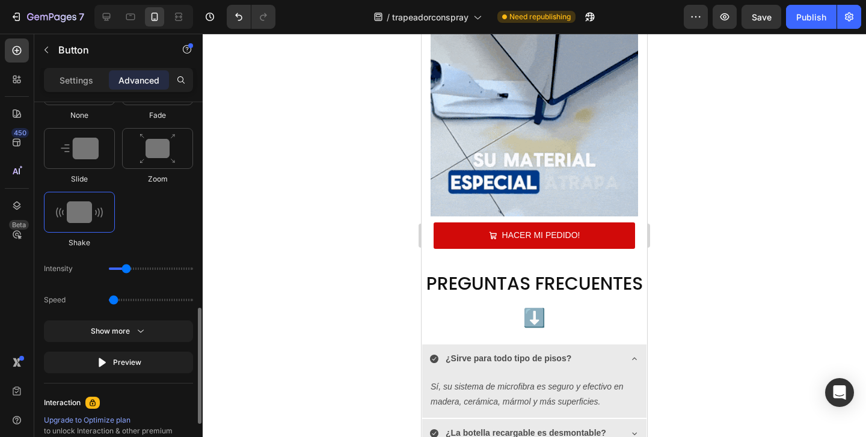
click at [130, 269] on input "range" at bounding box center [151, 269] width 84 height 2
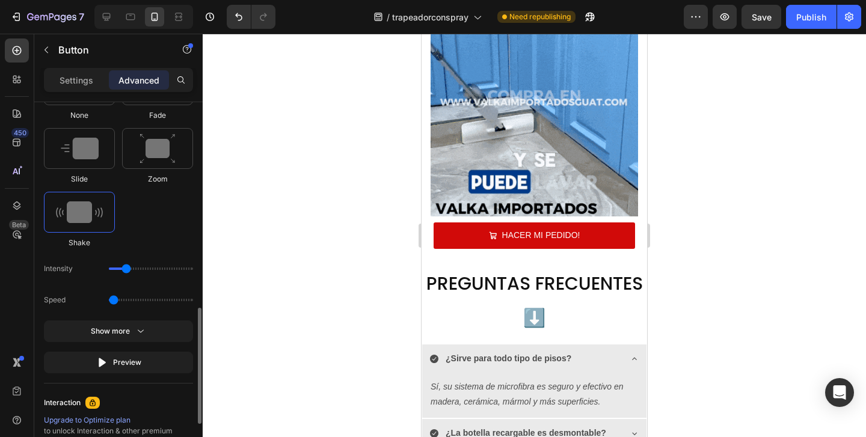
click at [136, 289] on div "Intensity" at bounding box center [118, 300] width 149 height 22
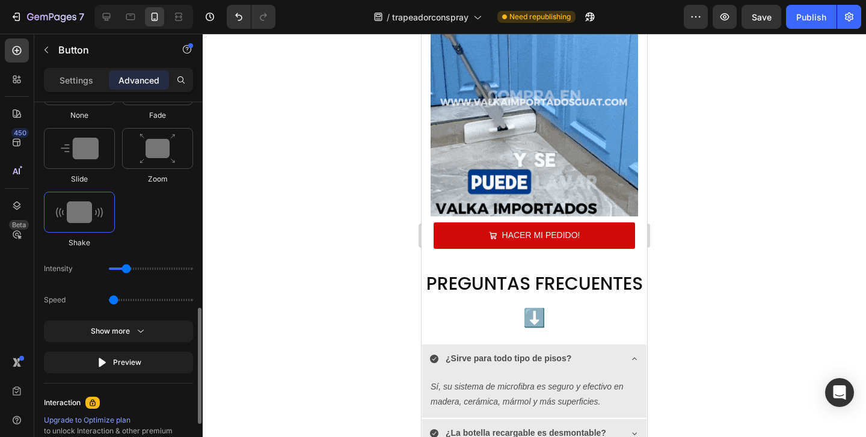
click at [134, 289] on div "Intensity" at bounding box center [118, 300] width 149 height 22
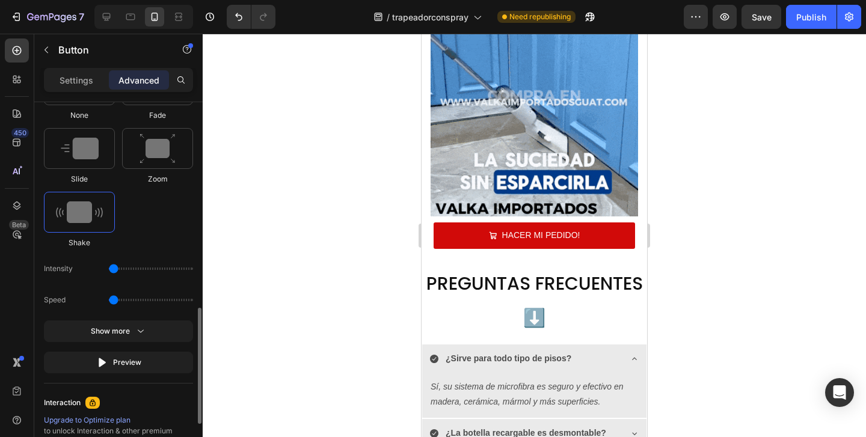
type input "1"
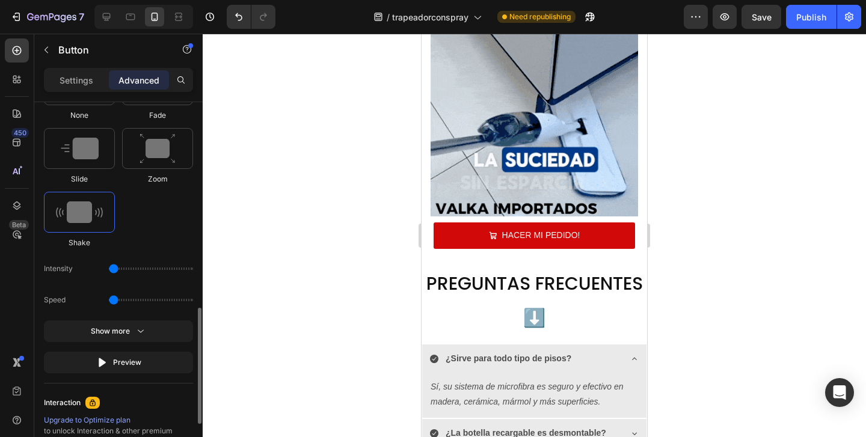
drag, startPoint x: 126, startPoint y: 271, endPoint x: 66, endPoint y: 271, distance: 59.5
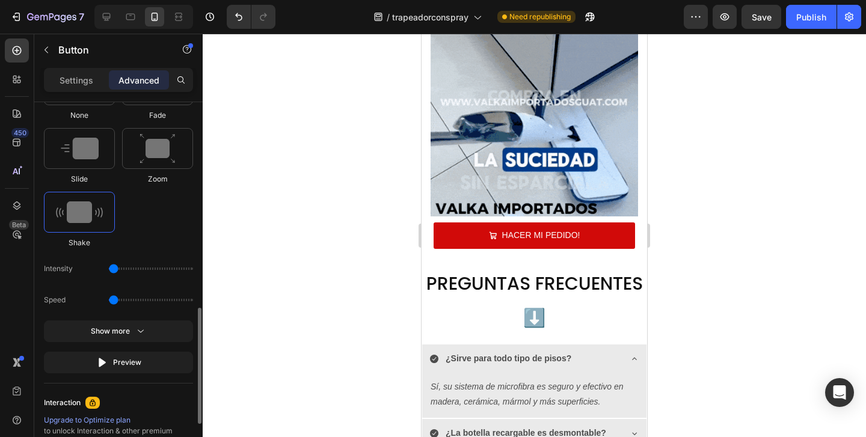
click at [66, 289] on div "Intensity" at bounding box center [118, 300] width 149 height 22
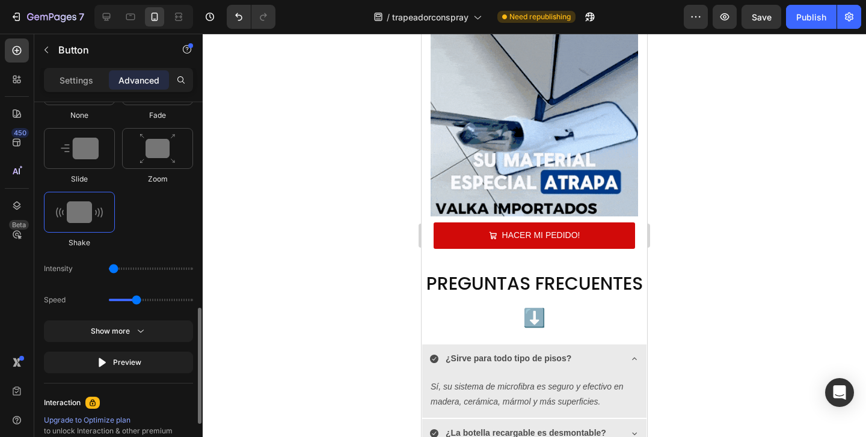
drag, startPoint x: 115, startPoint y: 298, endPoint x: 136, endPoint y: 299, distance: 21.7
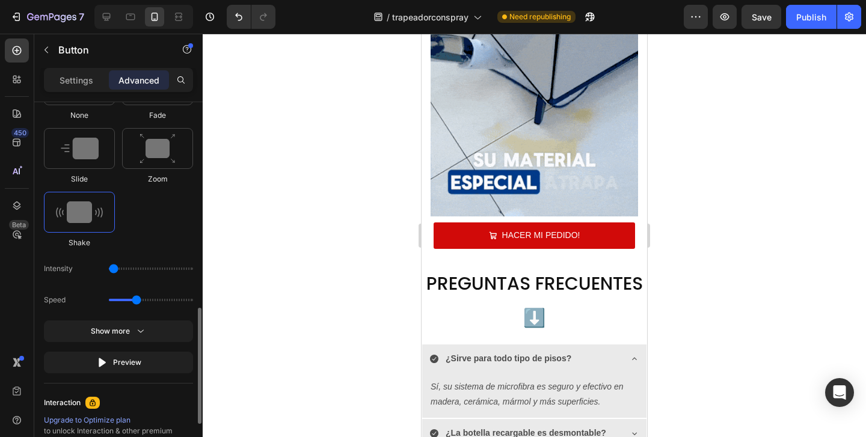
type input "1.3"
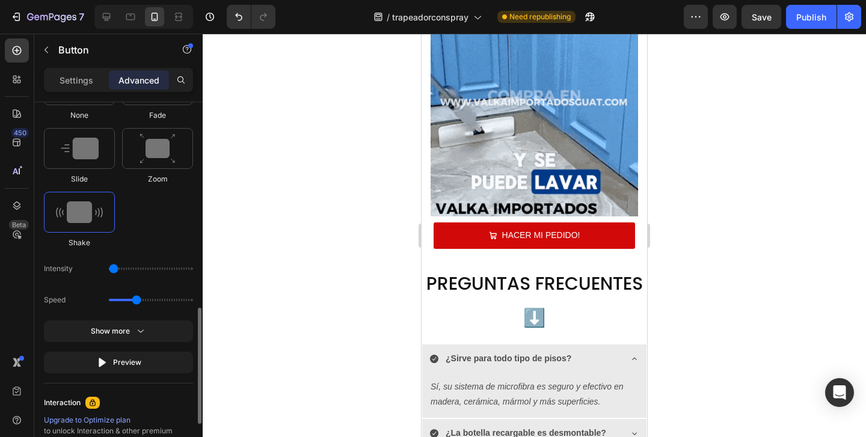
click at [136, 299] on input "range" at bounding box center [151, 300] width 84 height 2
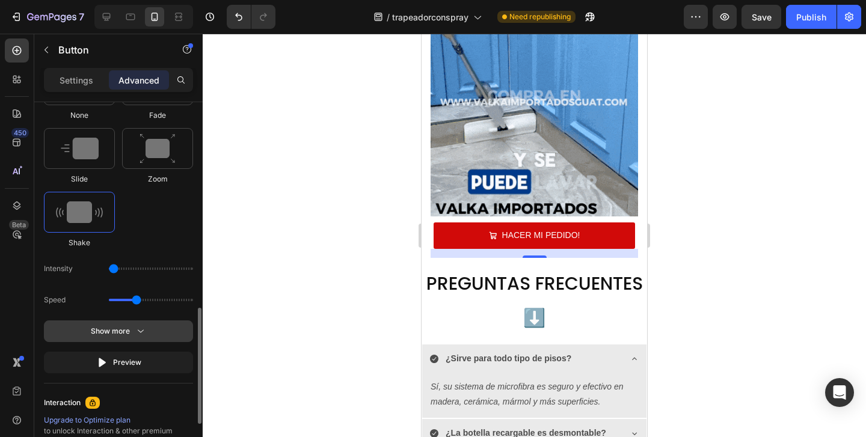
click at [136, 328] on icon "button" at bounding box center [141, 331] width 12 height 12
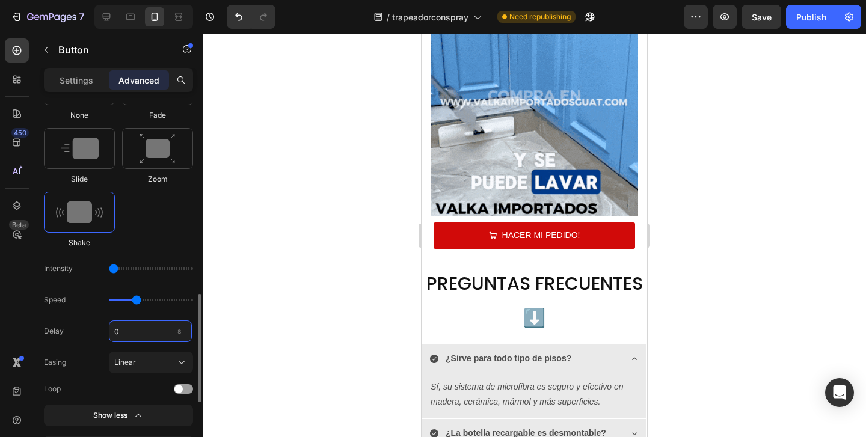
click at [127, 330] on input "0" at bounding box center [150, 331] width 83 height 22
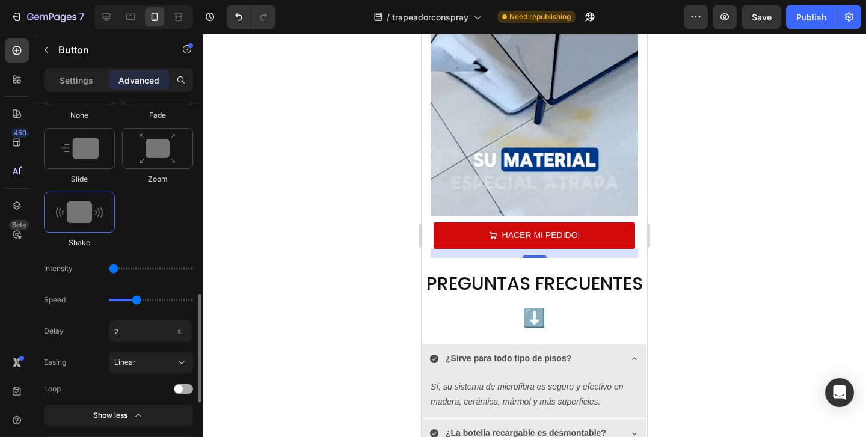
type input "2"
click at [189, 391] on div at bounding box center [183, 389] width 19 height 10
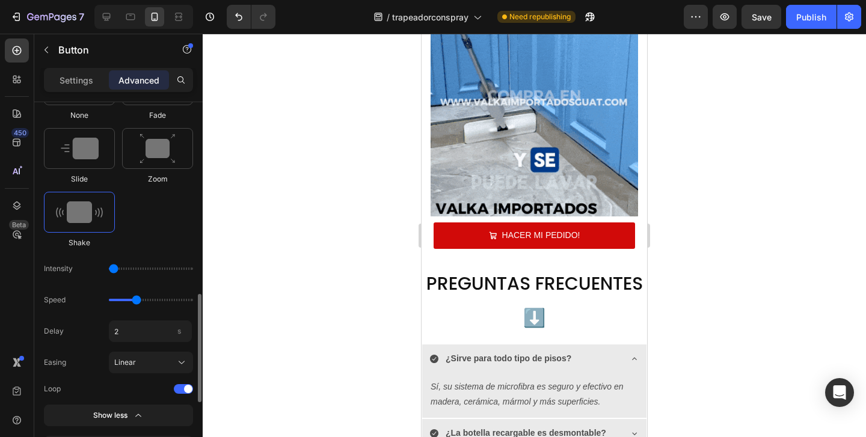
drag, startPoint x: 115, startPoint y: 267, endPoint x: 104, endPoint y: 267, distance: 10.8
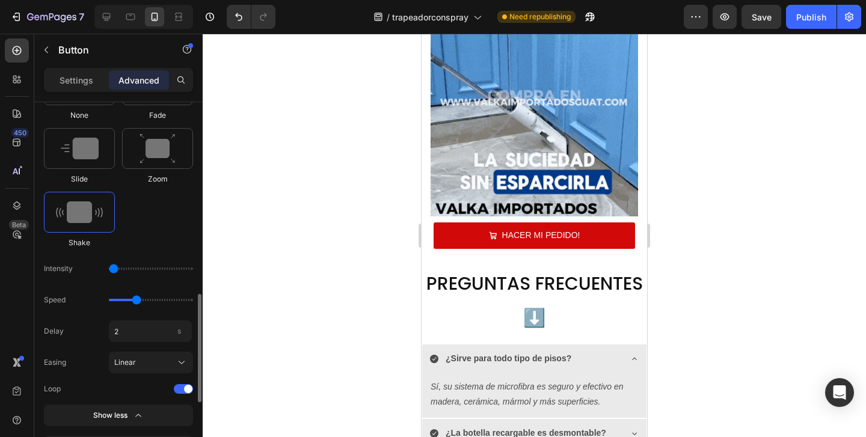
click at [109, 268] on input "range" at bounding box center [151, 269] width 84 height 2
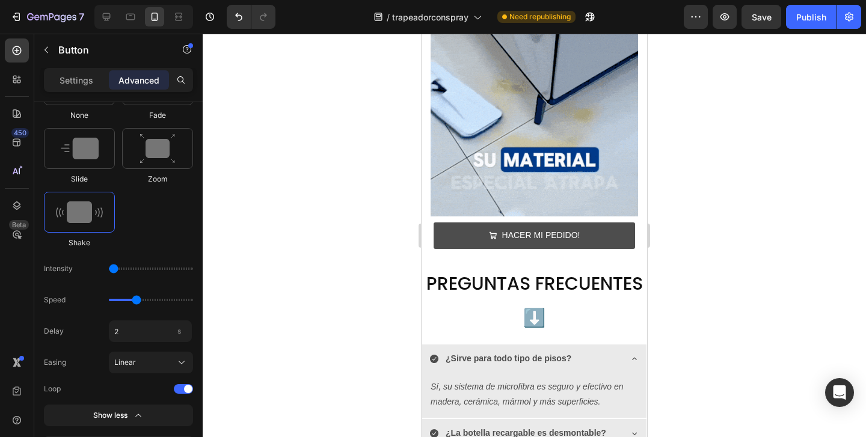
click at [452, 240] on button "HACER MI PEDIDO!" at bounding box center [534, 235] width 201 height 26
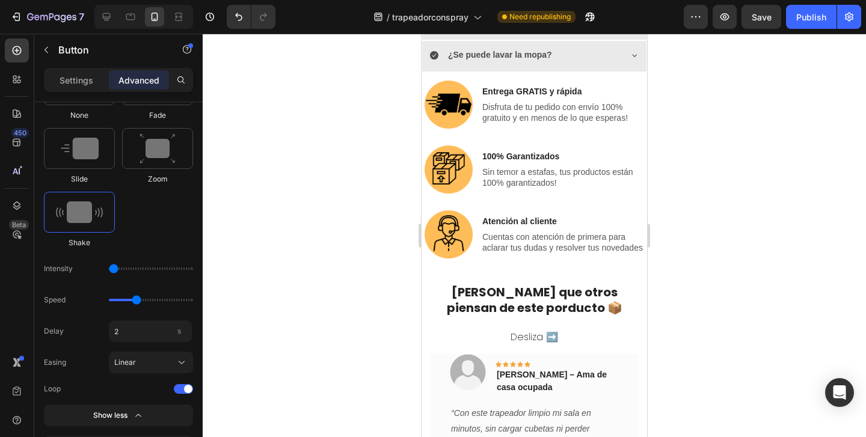
scroll to position [4288, 0]
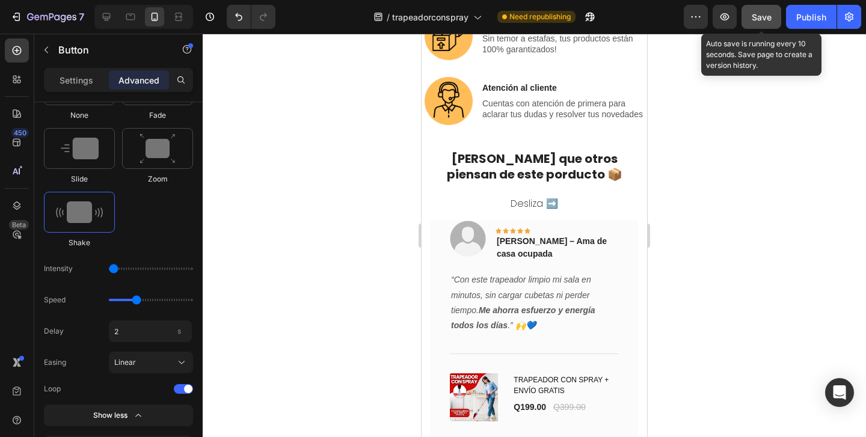
click at [754, 23] on button "Save" at bounding box center [761, 17] width 40 height 24
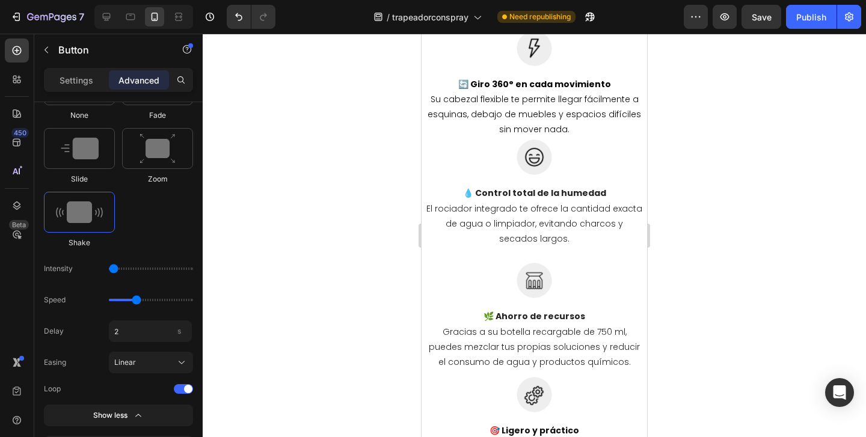
scroll to position [1542, 0]
click at [104, 19] on icon at bounding box center [106, 17] width 12 height 12
type input "15"
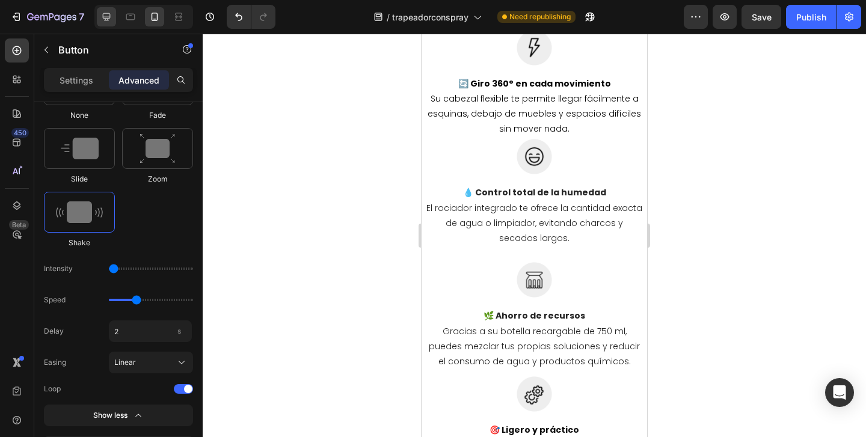
type input "0"
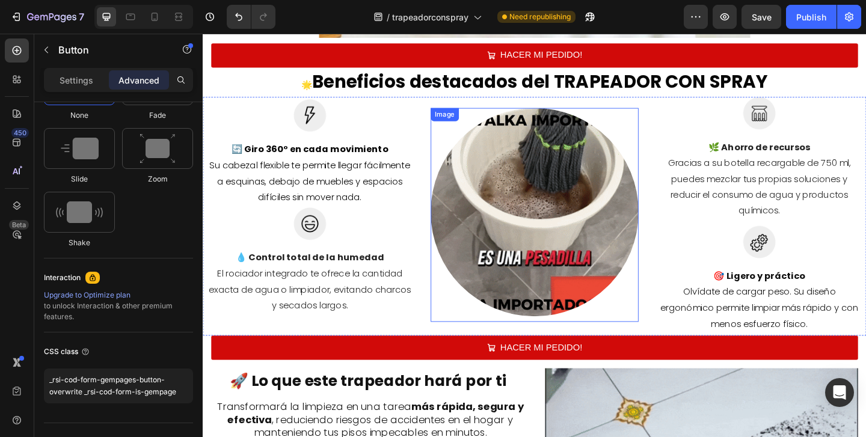
scroll to position [1381, 0]
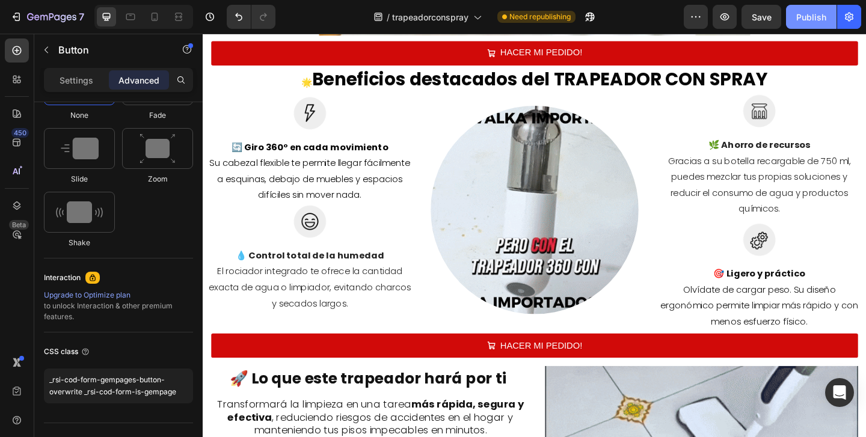
click at [797, 16] on div "Publish" at bounding box center [811, 17] width 30 height 13
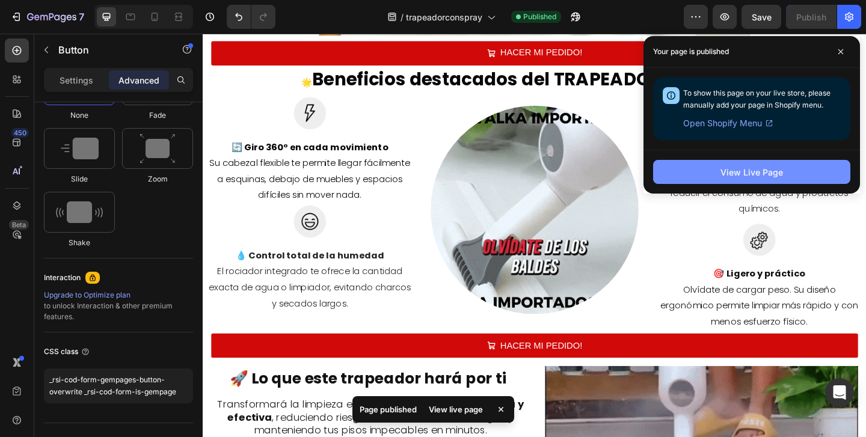
click at [684, 168] on button "View Live Page" at bounding box center [751, 172] width 197 height 24
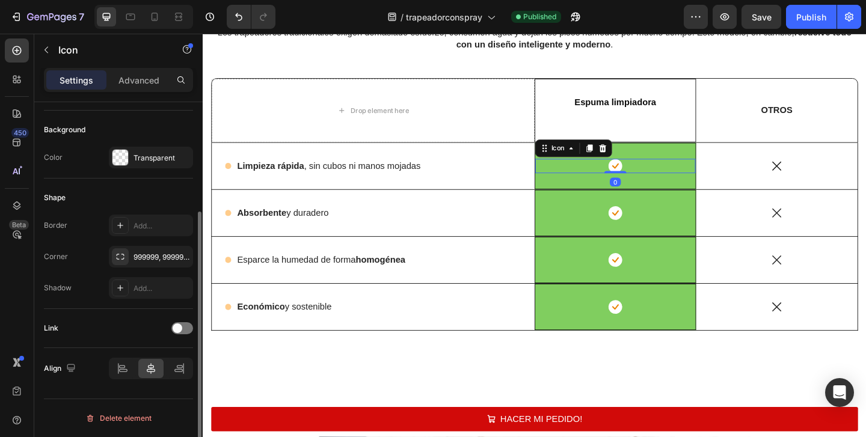
scroll to position [0, 0]
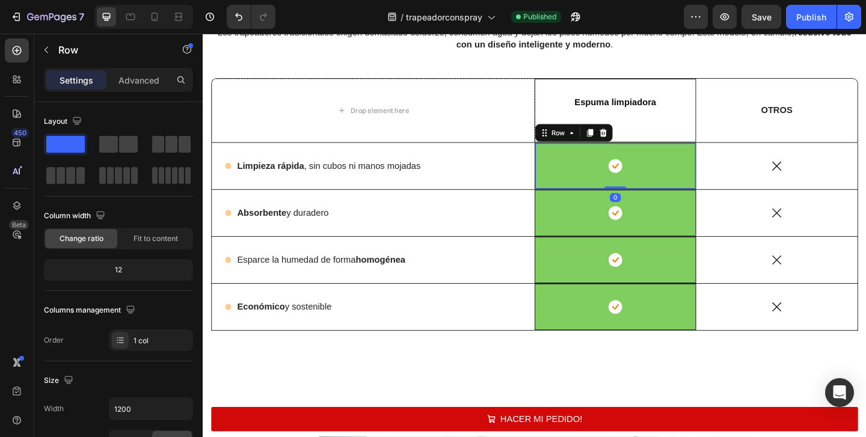
click at [581, 192] on div "Icon Row 0" at bounding box center [651, 177] width 176 height 51
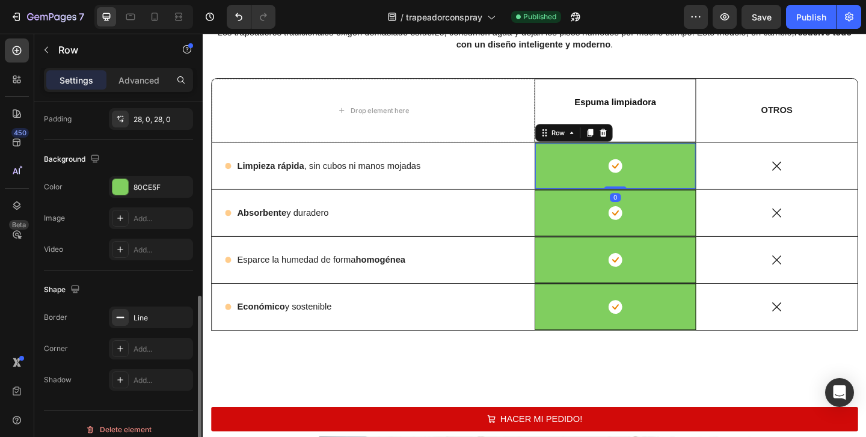
scroll to position [364, 0]
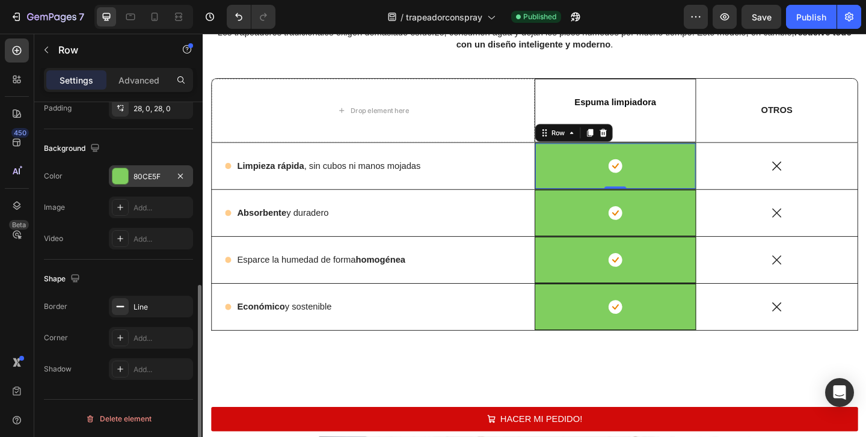
click at [118, 171] on div at bounding box center [120, 176] width 16 height 16
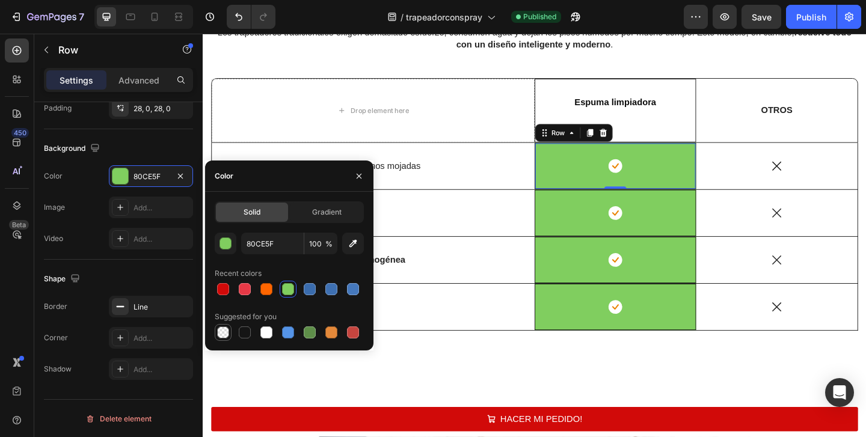
click at [216, 334] on div at bounding box center [223, 332] width 14 height 14
type input "000000"
type input "0"
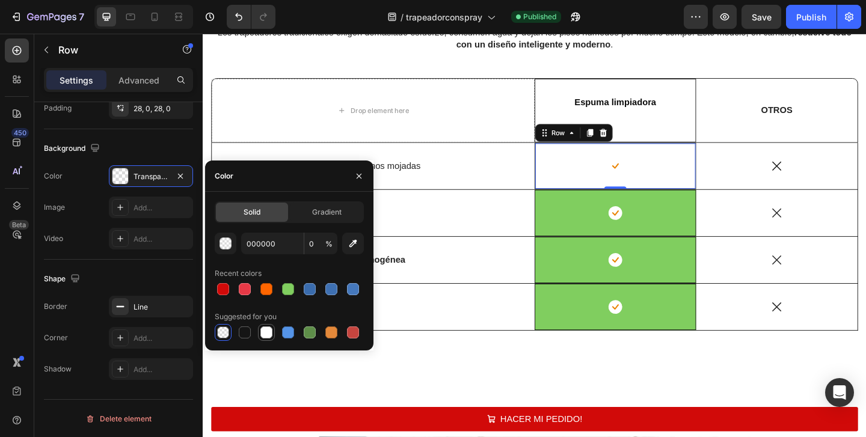
click at [266, 337] on div at bounding box center [266, 332] width 12 height 12
type input "FFFFFF"
type input "100"
click at [224, 331] on div at bounding box center [223, 332] width 12 height 12
type input "000000"
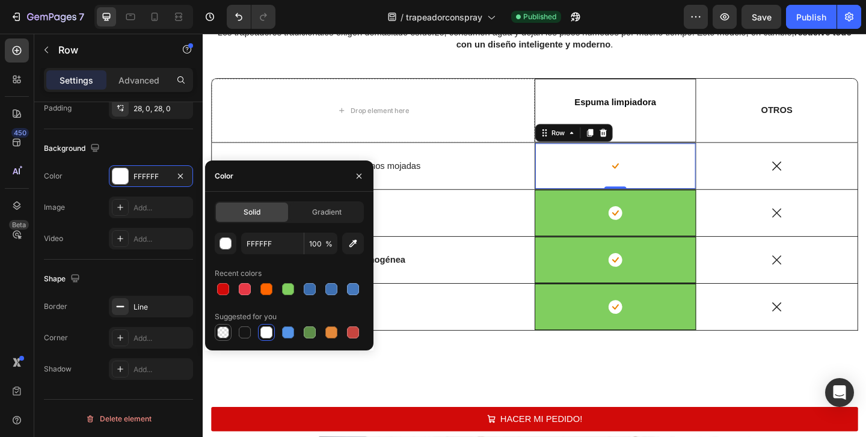
type input "0"
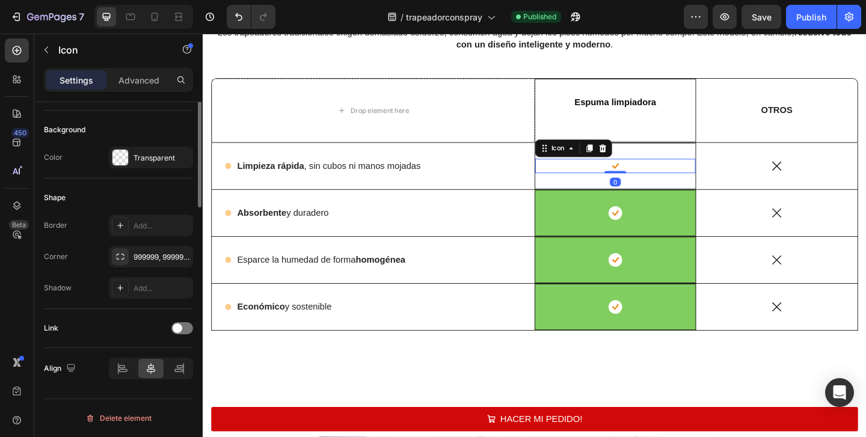
click at [658, 177] on rect at bounding box center [651, 177] width 15 height 15
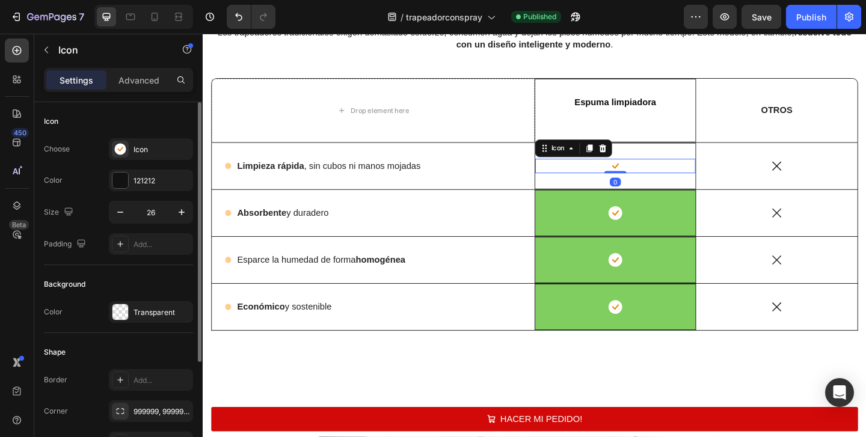
click at [651, 177] on rect at bounding box center [651, 177] width 15 height 15
click at [153, 155] on div "Icon" at bounding box center [151, 149] width 84 height 22
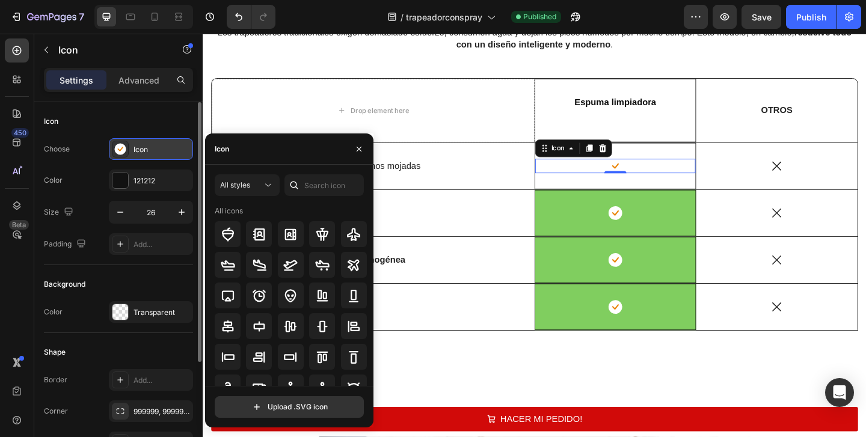
click at [153, 155] on div "Icon" at bounding box center [151, 149] width 84 height 22
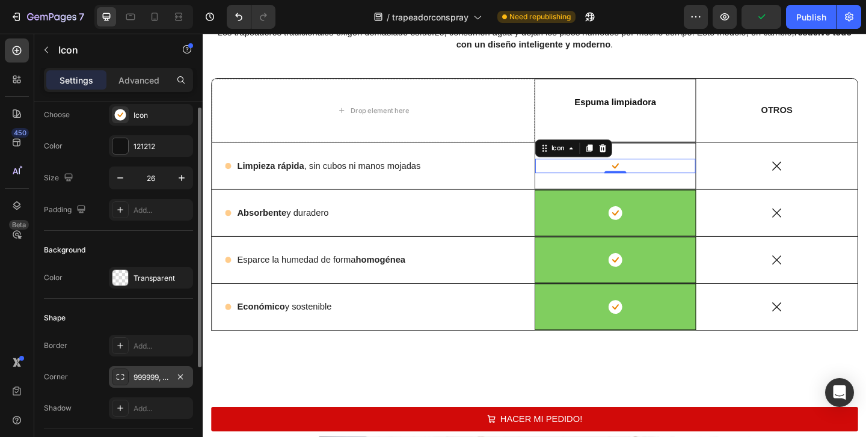
scroll to position [17, 0]
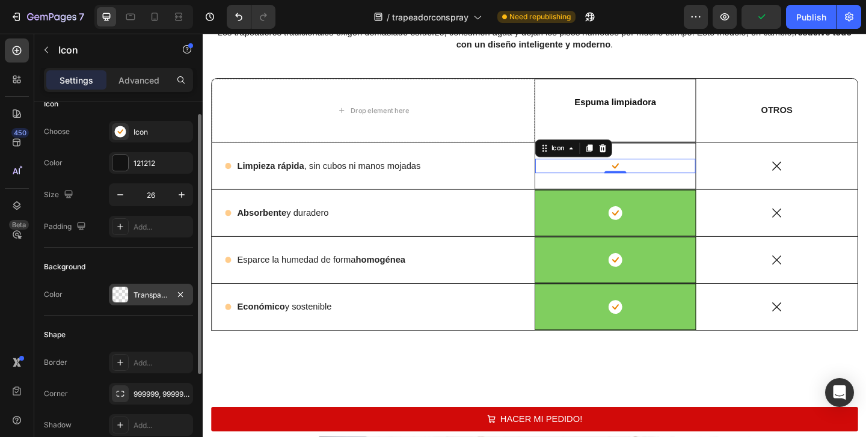
click at [133, 295] on div "Transparent" at bounding box center [150, 295] width 35 height 11
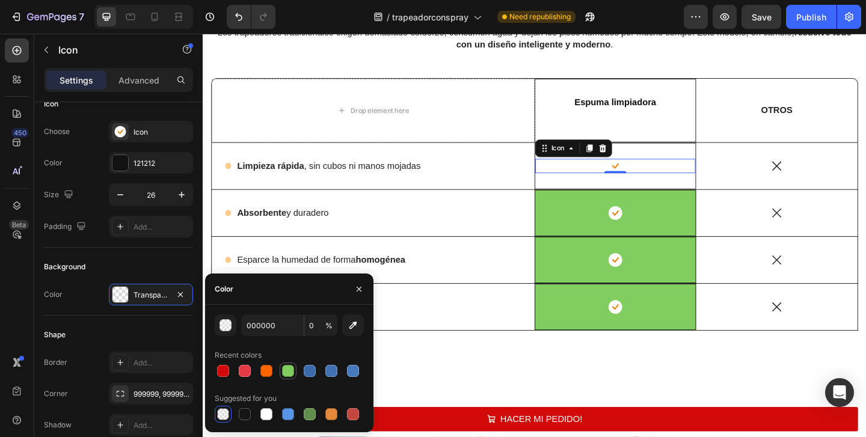
click at [287, 371] on div at bounding box center [288, 371] width 12 height 12
type input "80CE5F"
type input "100"
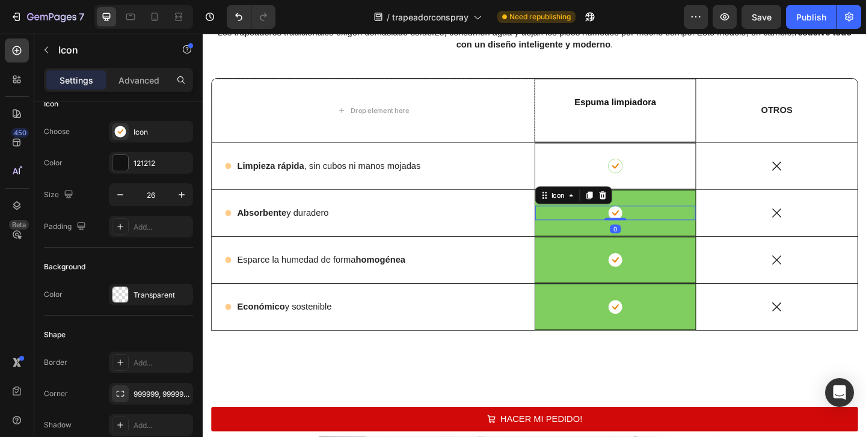
click at [592, 225] on div "Icon 0" at bounding box center [651, 229] width 174 height 16
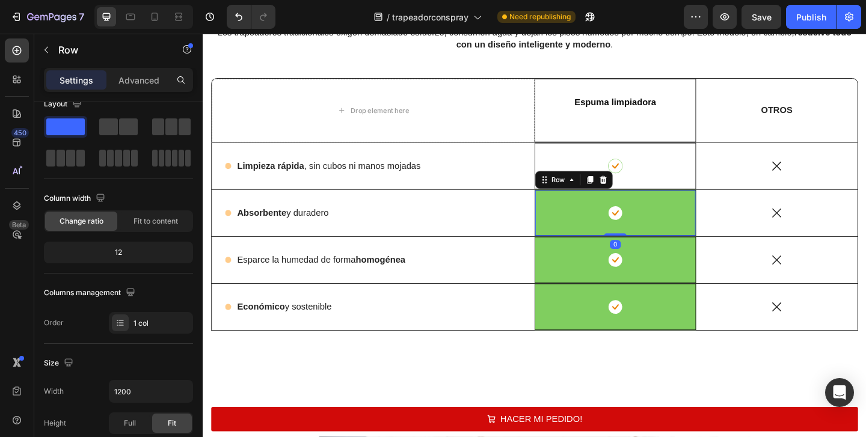
click at [583, 253] on div "Icon Row 0" at bounding box center [651, 228] width 176 height 51
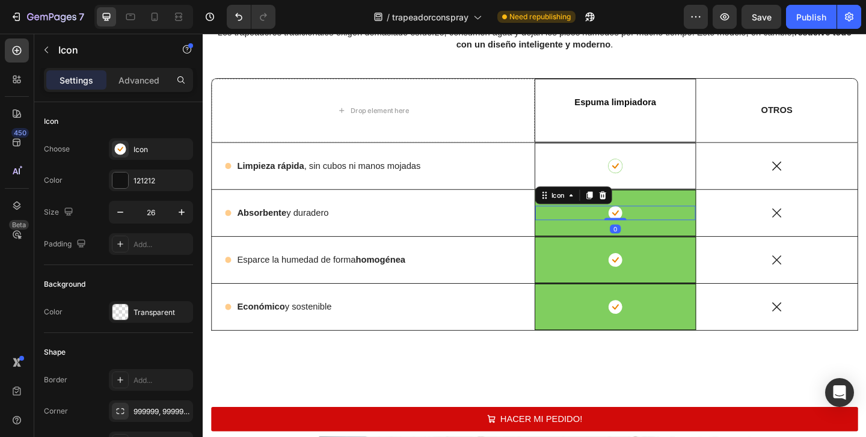
click at [577, 219] on div "Icon" at bounding box center [606, 209] width 84 height 19
click at [572, 245] on div "Icon 0 Row" at bounding box center [651, 228] width 176 height 51
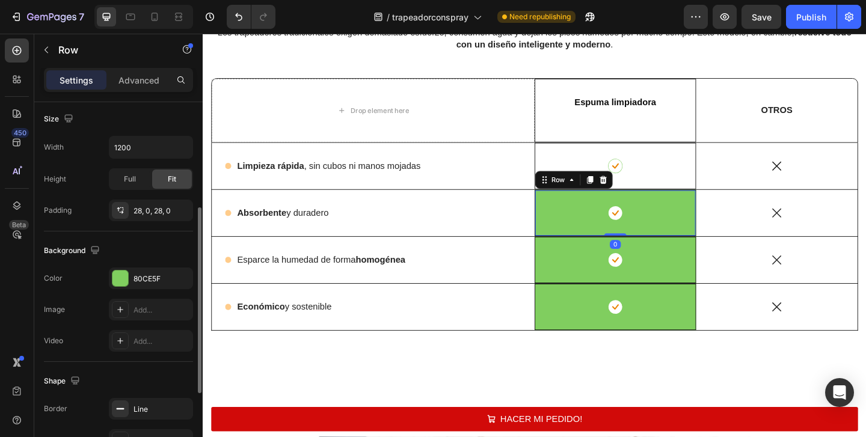
scroll to position [288, 0]
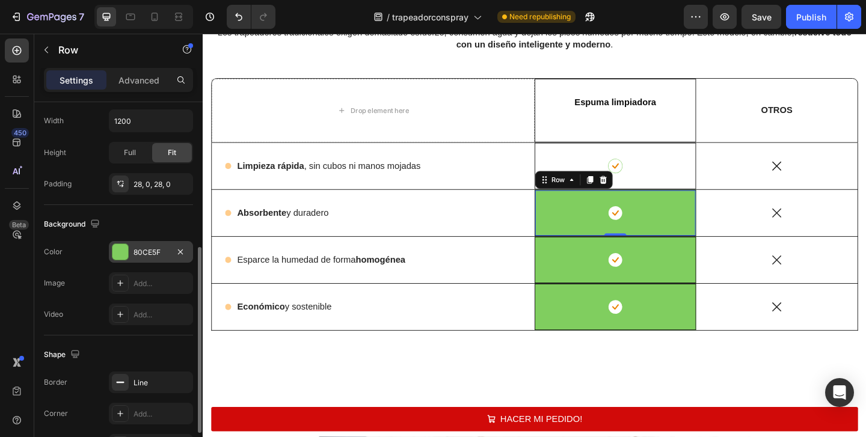
click at [133, 251] on div "80CE5F" at bounding box center [150, 252] width 35 height 11
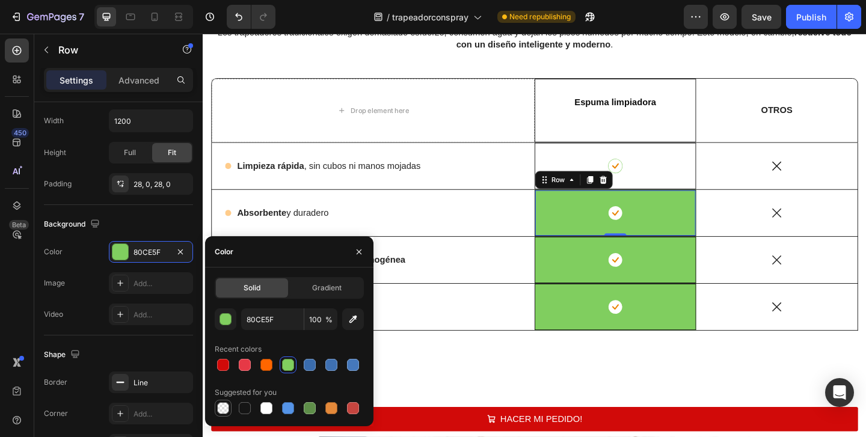
click at [221, 406] on div at bounding box center [223, 408] width 12 height 12
type input "000000"
type input "0"
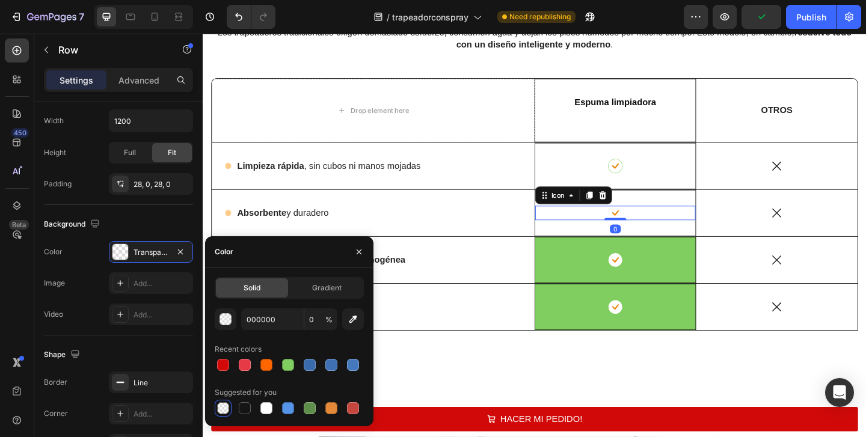
scroll to position [155, 0]
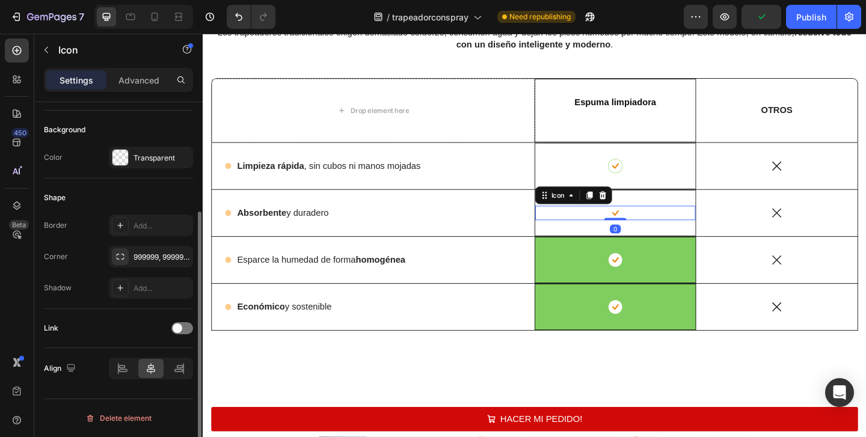
click at [648, 231] on rect at bounding box center [651, 228] width 15 height 15
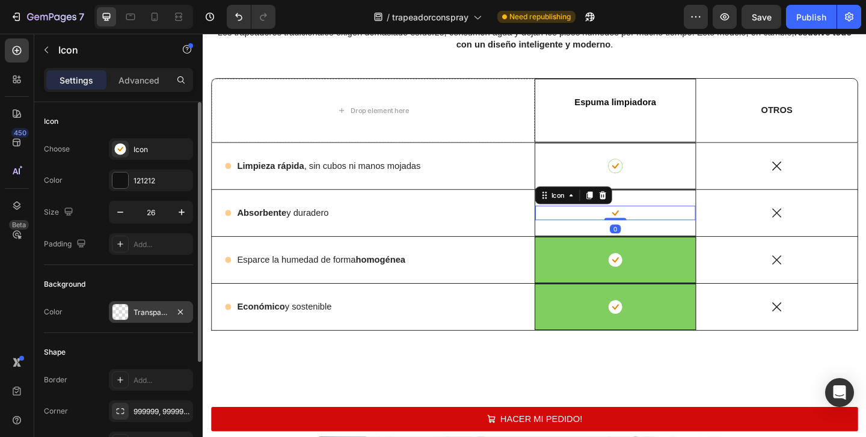
click at [123, 307] on div at bounding box center [120, 312] width 16 height 16
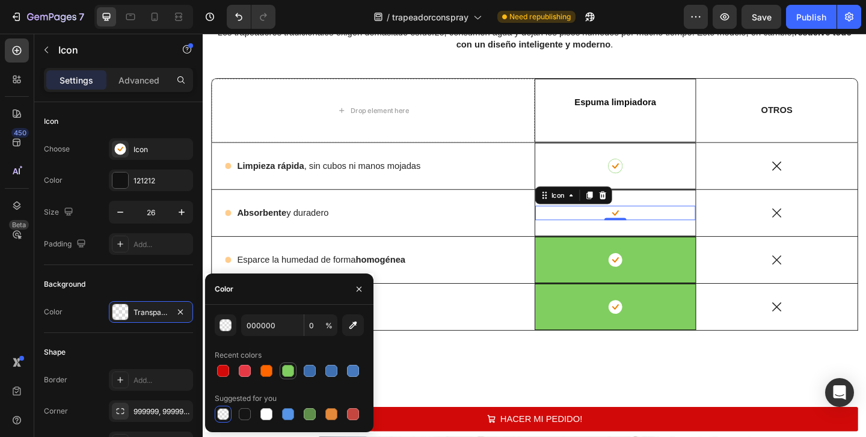
click at [289, 372] on div at bounding box center [288, 371] width 12 height 12
type input "80CE5F"
type input "100"
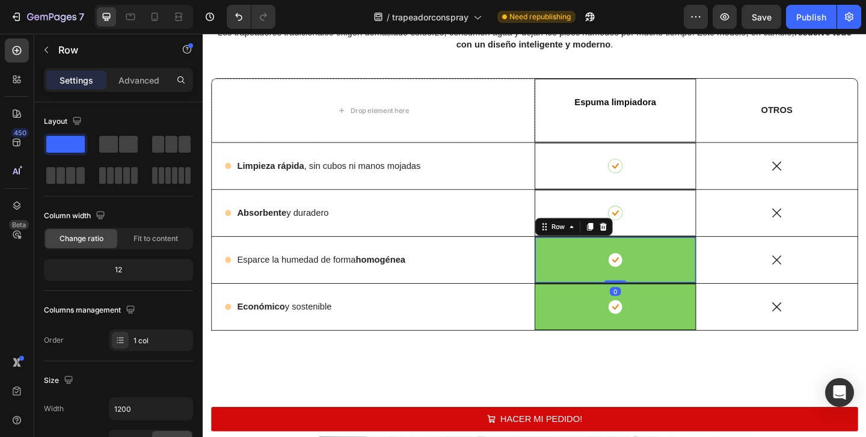
click at [607, 288] on div "Icon Row 0" at bounding box center [651, 279] width 176 height 51
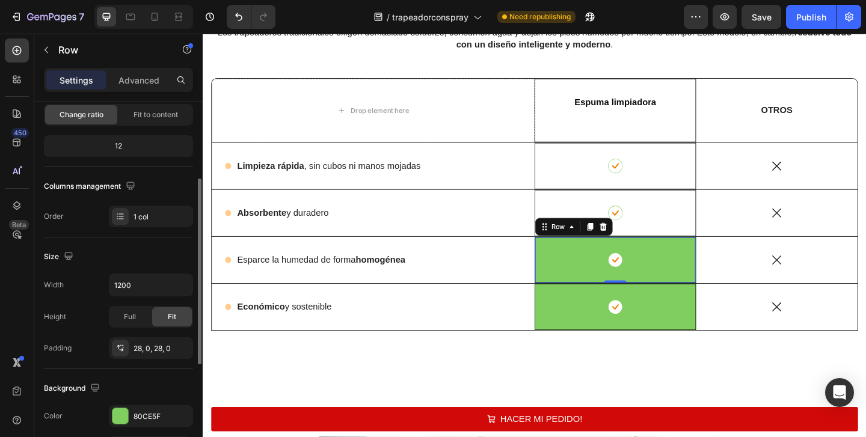
scroll to position [140, 0]
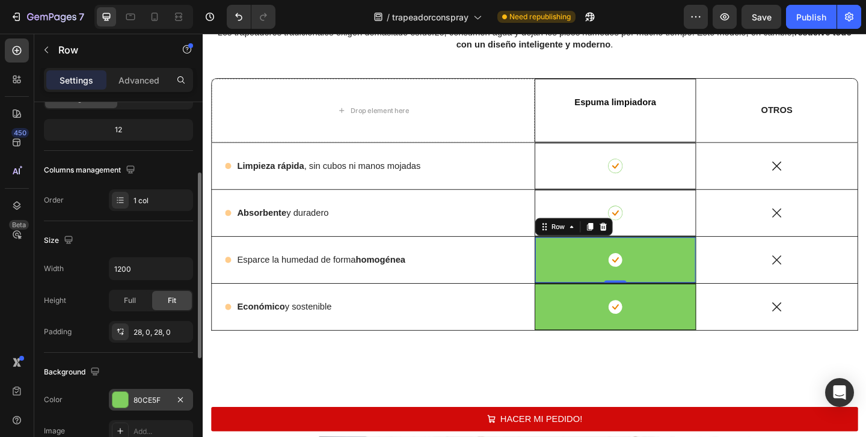
click at [129, 398] on div "80CE5F" at bounding box center [151, 400] width 84 height 22
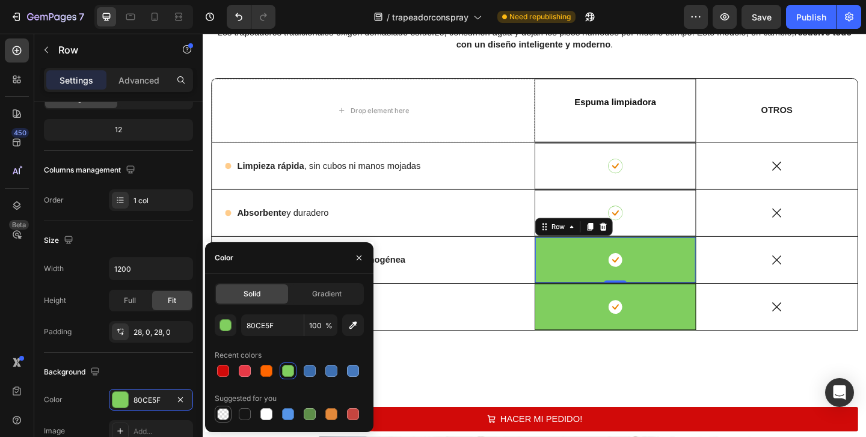
click at [228, 416] on div at bounding box center [223, 414] width 12 height 12
type input "000000"
type input "0"
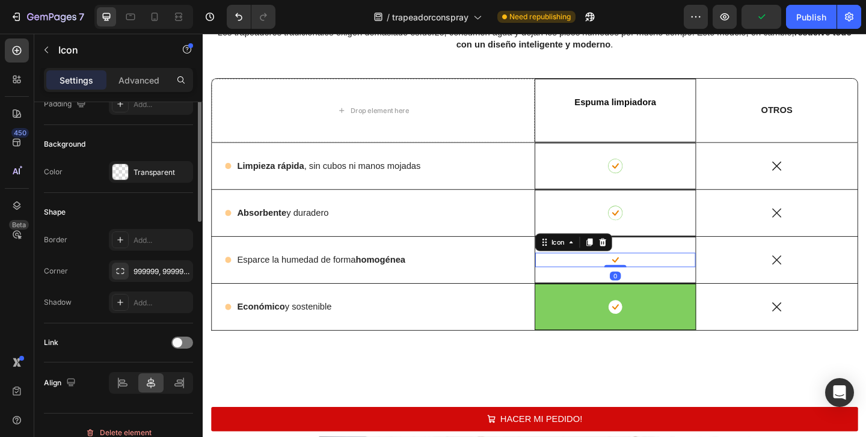
click at [650, 277] on rect at bounding box center [651, 279] width 15 height 15
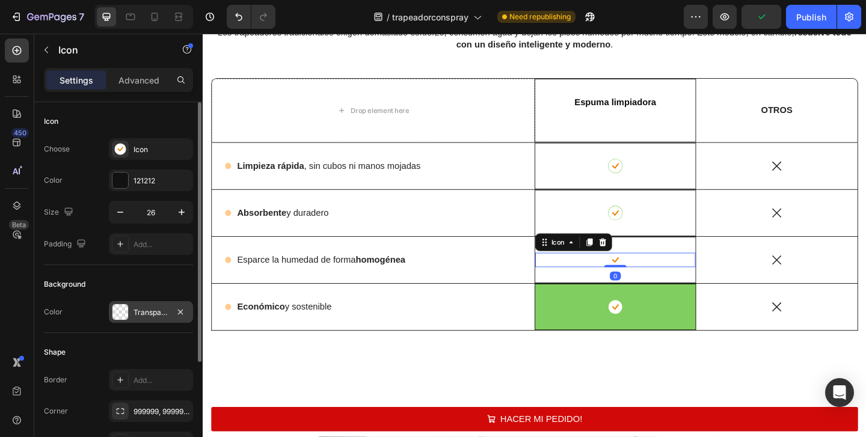
click at [164, 307] on div "Transparent" at bounding box center [150, 312] width 35 height 11
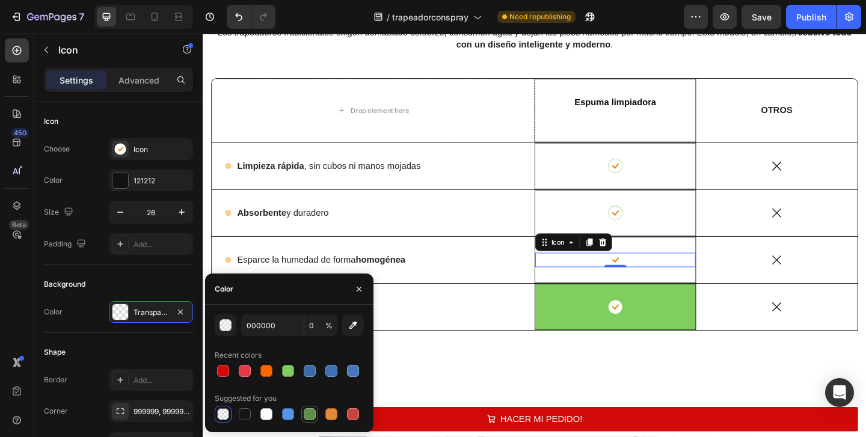
click at [305, 415] on div at bounding box center [310, 414] width 12 height 12
type input "5E8E49"
type input "100"
click at [582, 334] on div "Icon" at bounding box center [651, 331] width 174 height 16
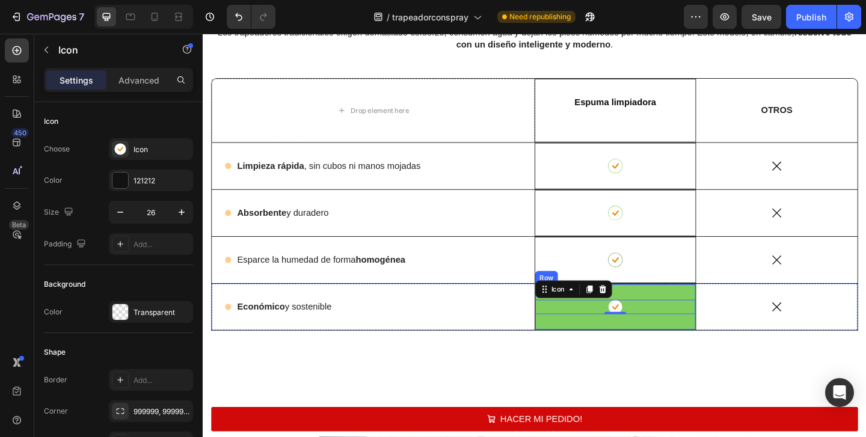
click at [696, 313] on div "Icon 0 Row" at bounding box center [651, 330] width 176 height 51
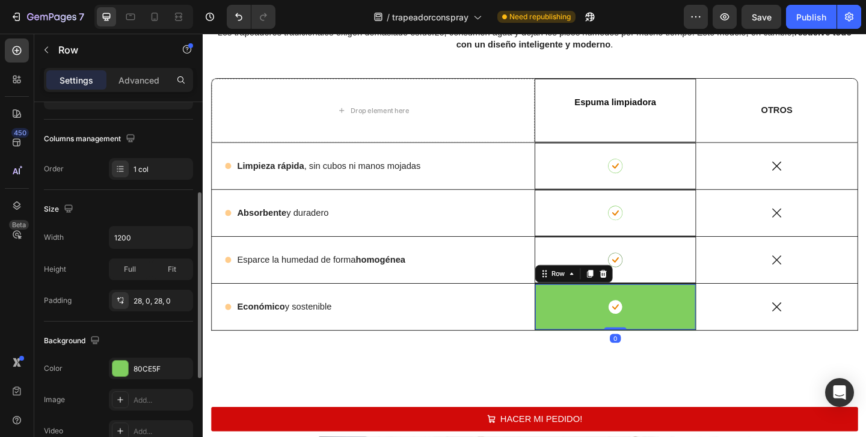
scroll to position [177, 0]
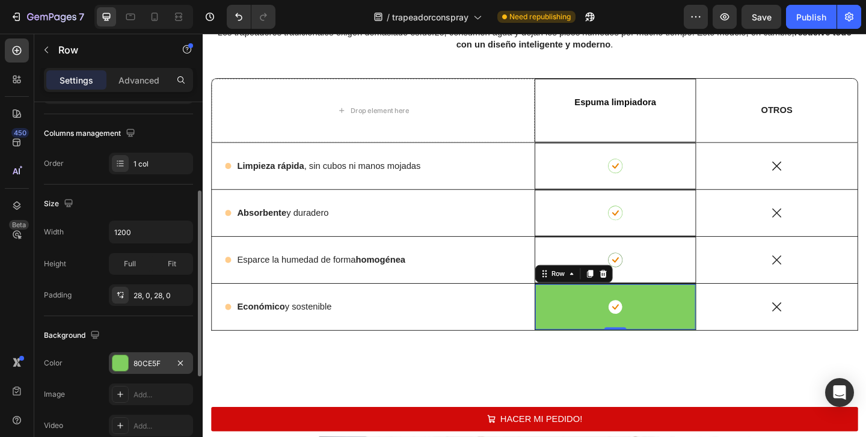
click at [118, 366] on div at bounding box center [120, 363] width 16 height 16
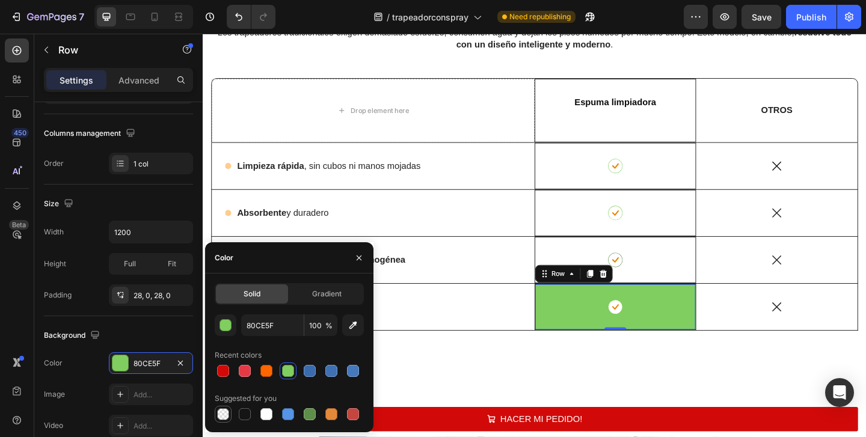
click at [221, 415] on div at bounding box center [223, 414] width 12 height 12
type input "000000"
type input "0"
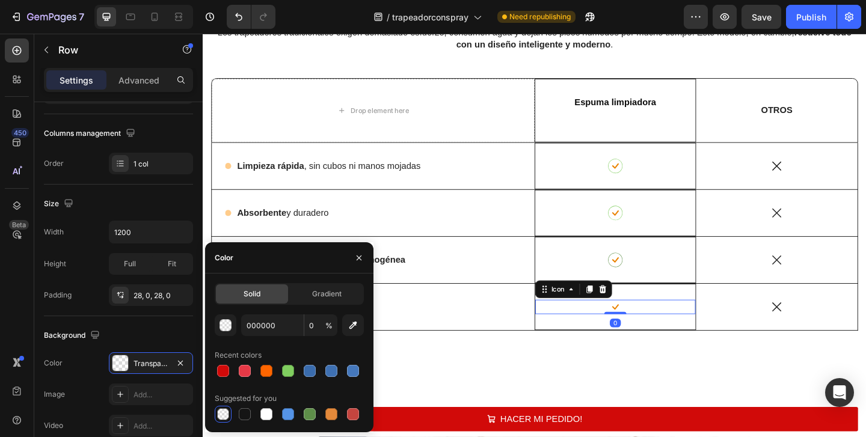
scroll to position [155, 0]
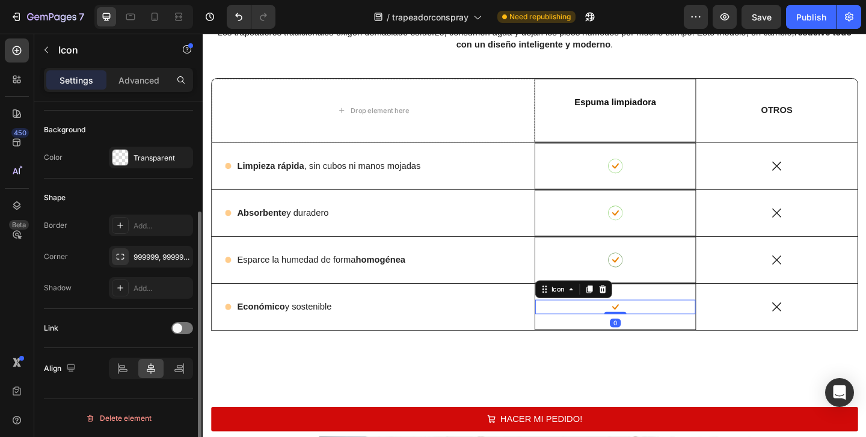
click at [660, 330] on div "Icon 0" at bounding box center [651, 331] width 174 height 16
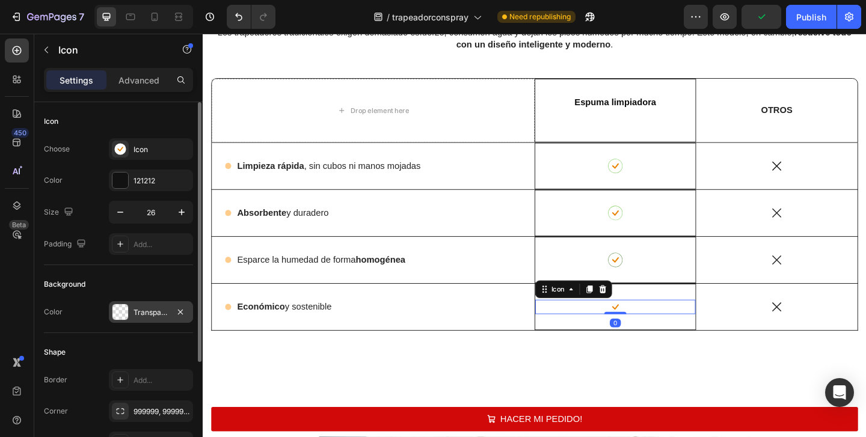
click at [142, 312] on div "Transparent" at bounding box center [150, 312] width 35 height 11
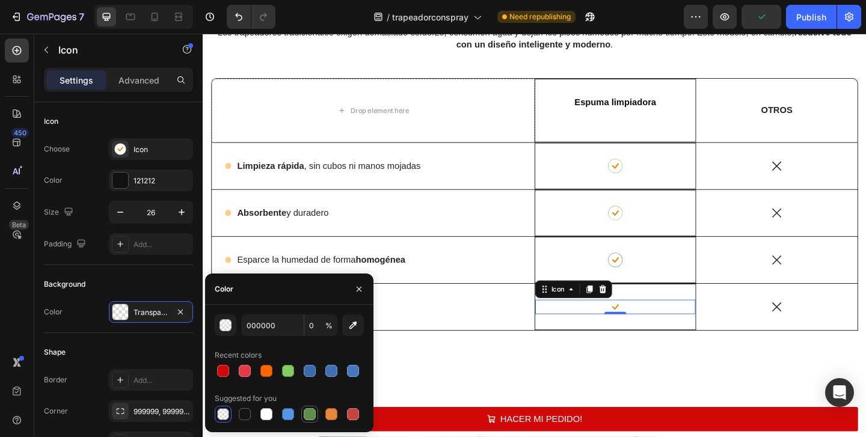
click at [310, 418] on div at bounding box center [310, 414] width 12 height 12
type input "5E8E49"
type input "100"
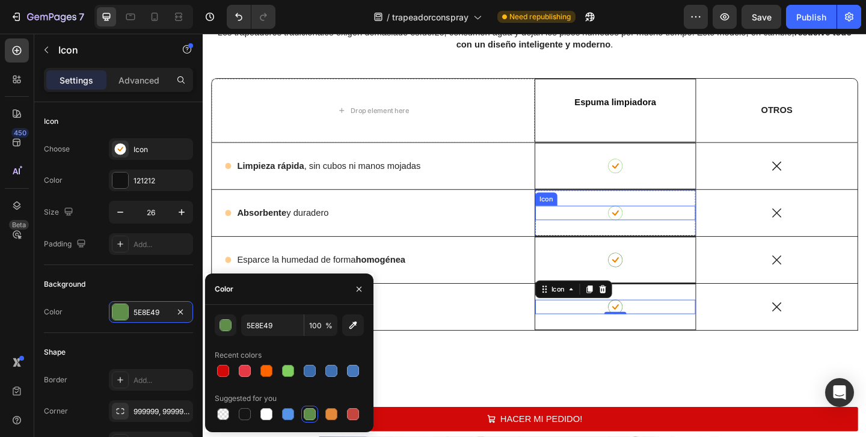
click at [645, 227] on rect at bounding box center [651, 228] width 15 height 15
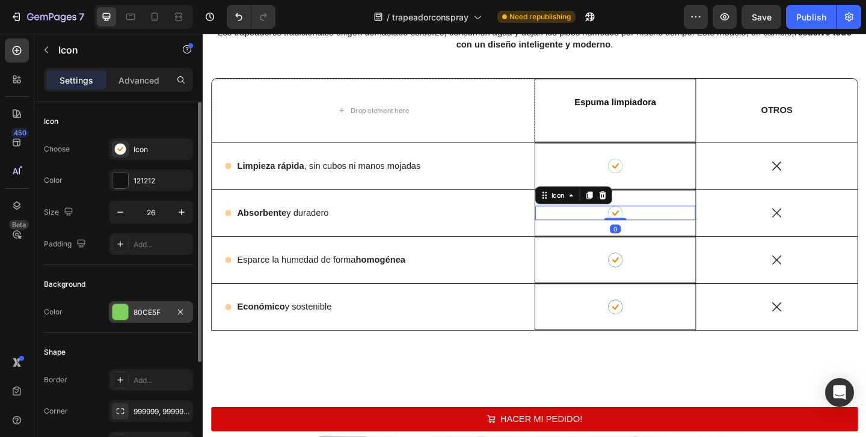
click at [142, 319] on div "80CE5F" at bounding box center [151, 312] width 84 height 22
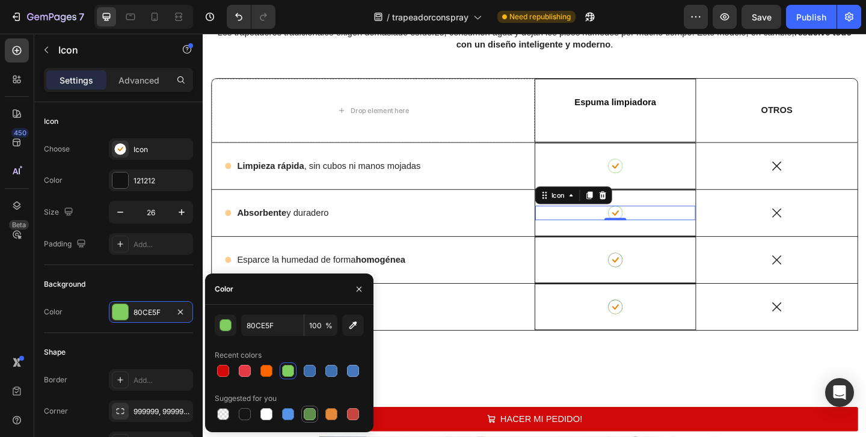
click at [314, 414] on div at bounding box center [310, 414] width 12 height 12
type input "5E8E49"
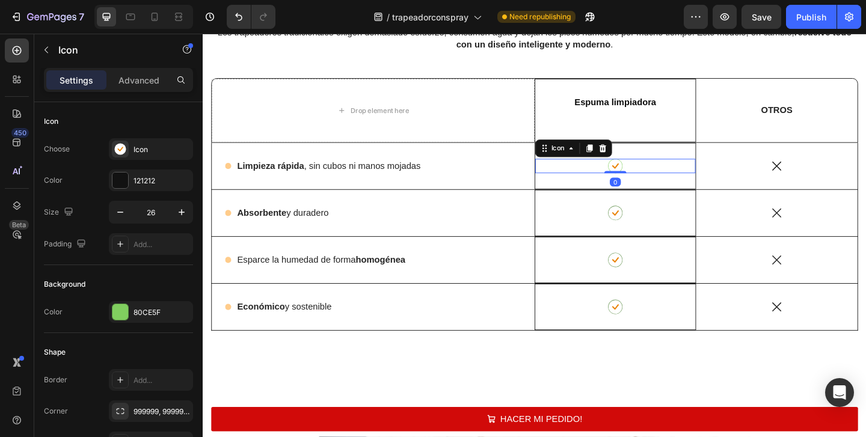
click at [650, 173] on rect at bounding box center [651, 177] width 15 height 15
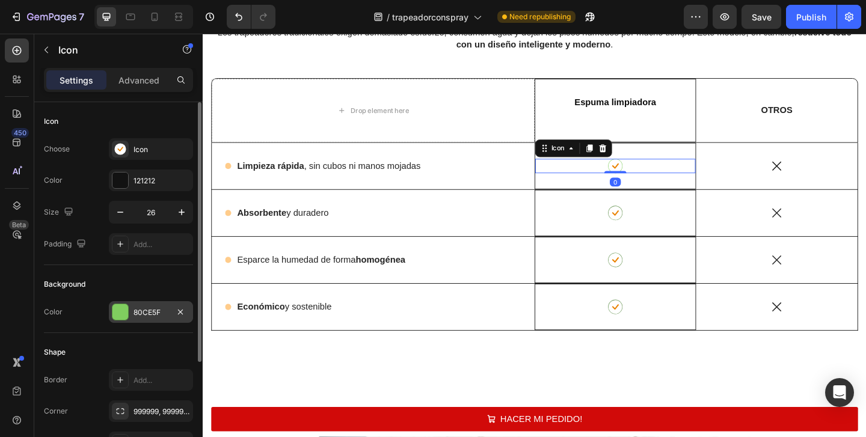
click at [135, 316] on div "80CE5F" at bounding box center [150, 312] width 35 height 11
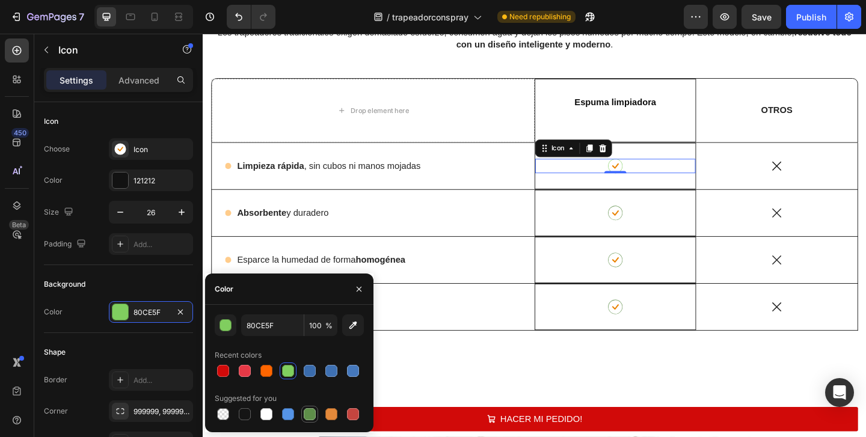
click at [308, 414] on div at bounding box center [310, 414] width 12 height 12
type input "5E8E49"
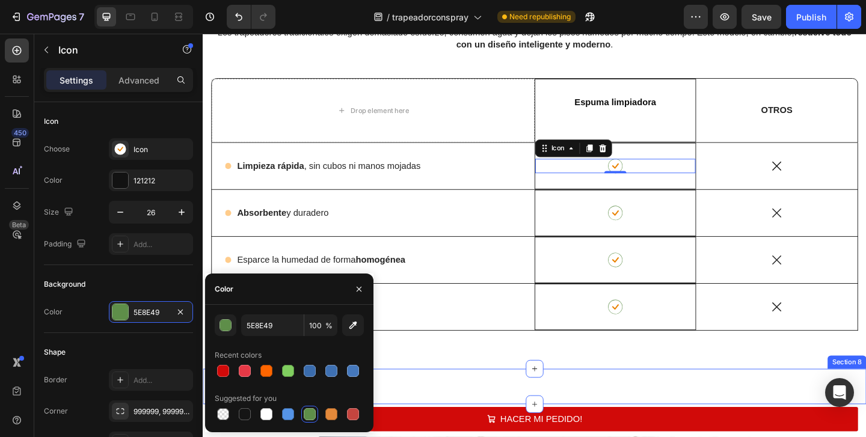
click at [603, 405] on div "Image Section 8" at bounding box center [564, 417] width 722 height 38
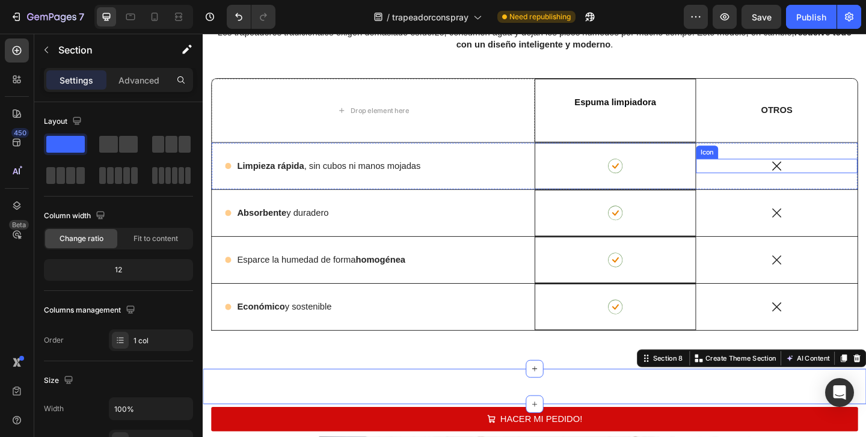
click at [826, 174] on icon at bounding box center [827, 178] width 16 height 16
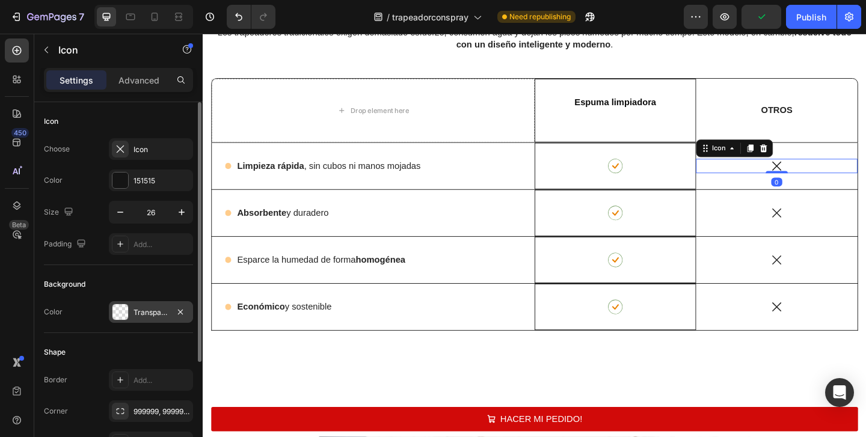
click at [133, 317] on div "Transparent" at bounding box center [151, 312] width 84 height 22
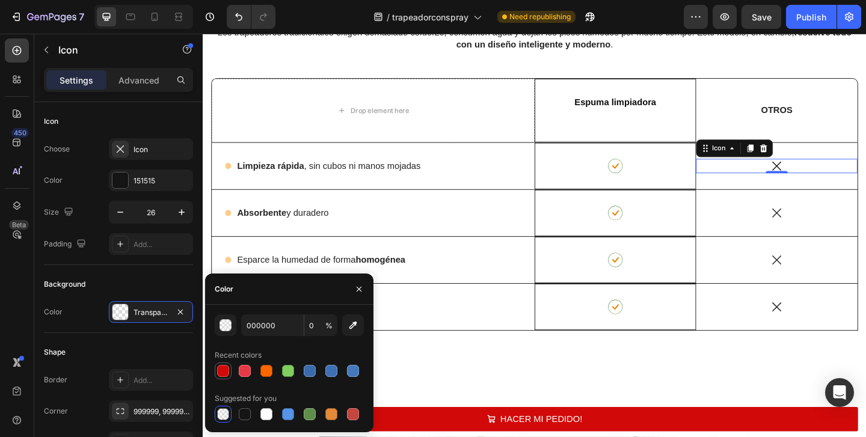
click at [220, 370] on div at bounding box center [223, 371] width 12 height 12
type input "D10A09"
type input "100"
click at [225, 409] on div at bounding box center [223, 414] width 12 height 12
type input "000000"
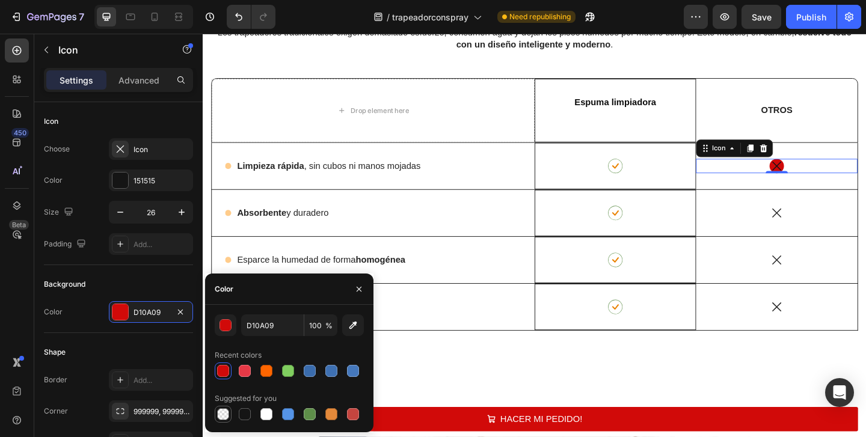
type input "0"
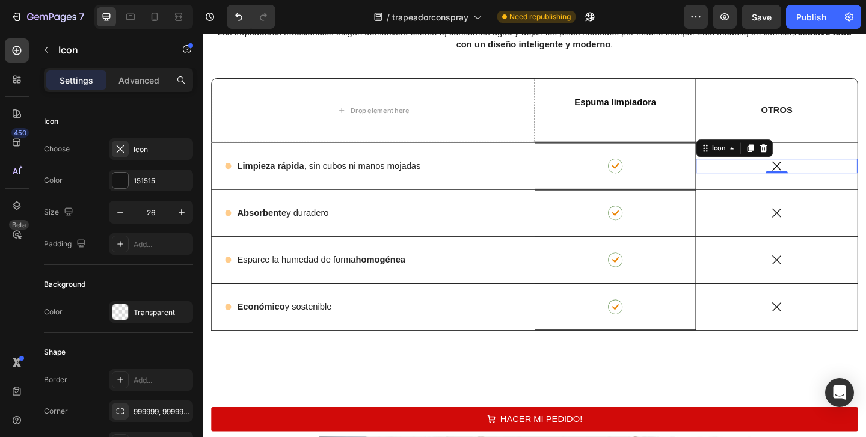
click at [827, 176] on icon at bounding box center [827, 178] width 10 height 10
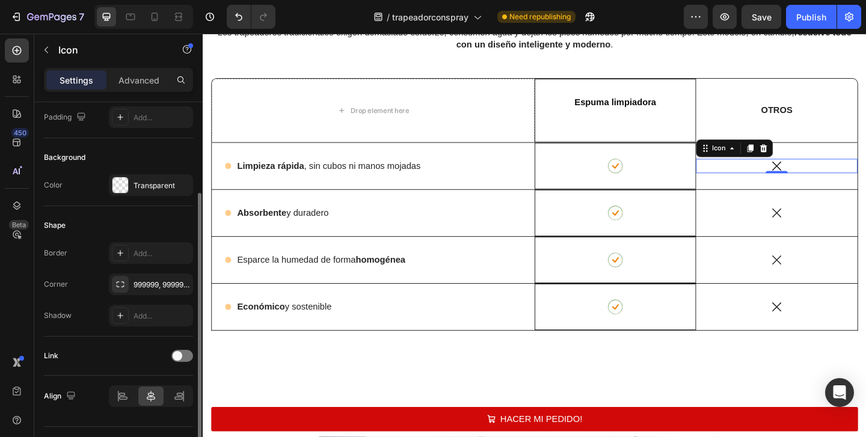
scroll to position [127, 0]
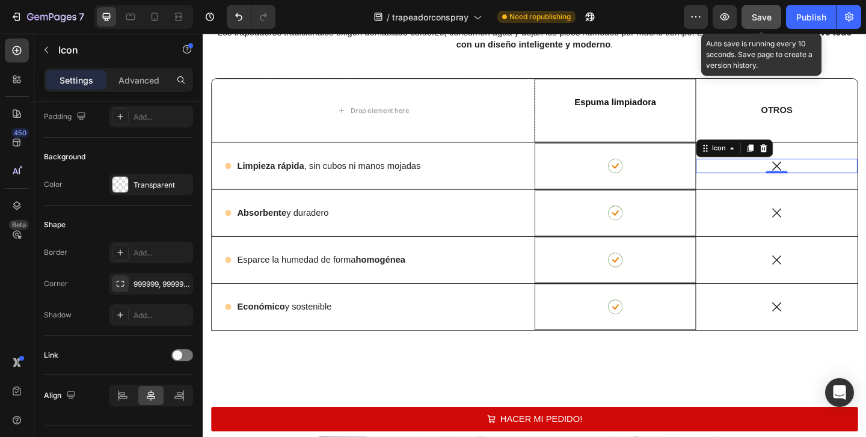
click at [764, 24] on button "Save" at bounding box center [761, 17] width 40 height 24
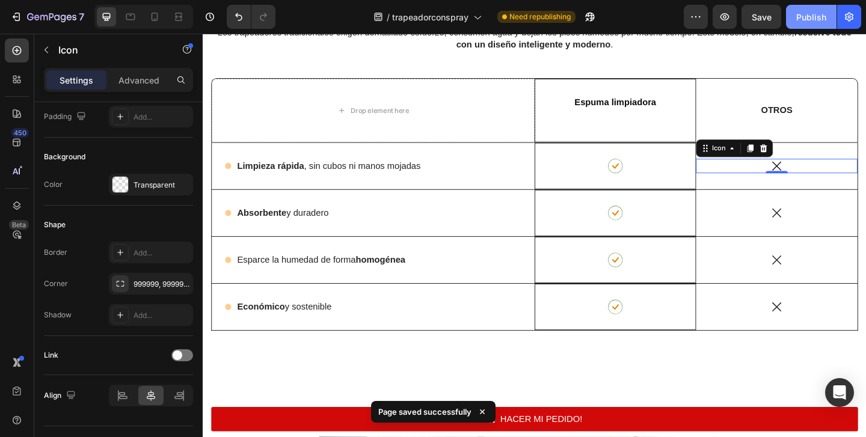
click at [794, 16] on button "Publish" at bounding box center [811, 17] width 51 height 24
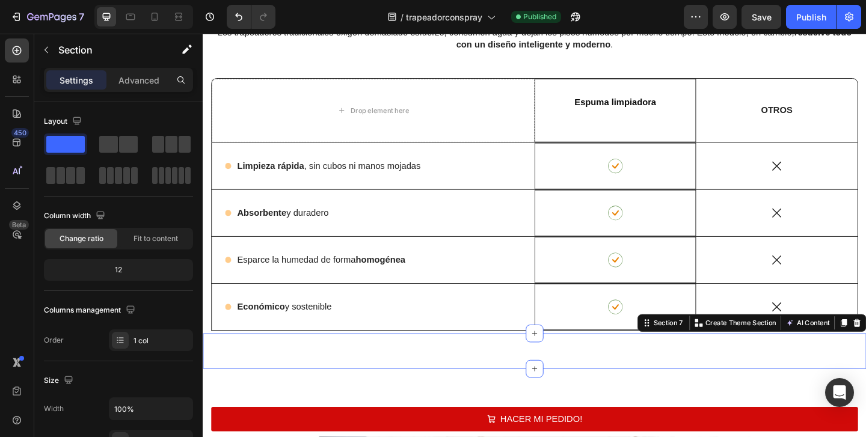
click at [593, 392] on div "HACER MI PEDIDO! Button Section 7 You can create reusable sections Create Theme…" at bounding box center [564, 379] width 722 height 38
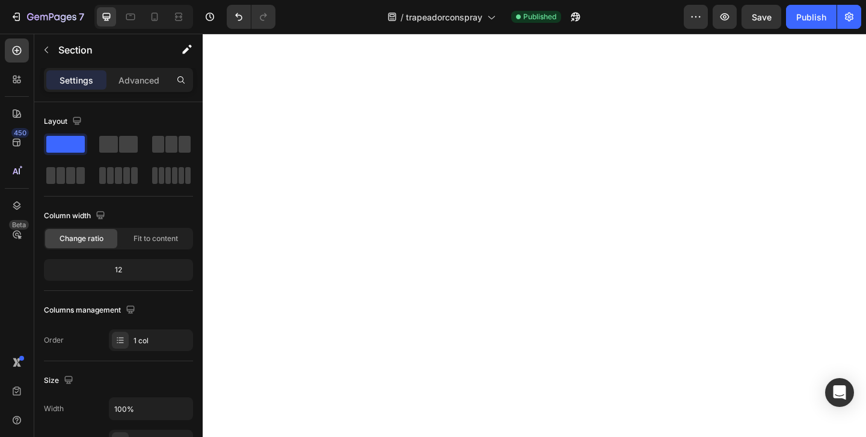
scroll to position [1352, 0]
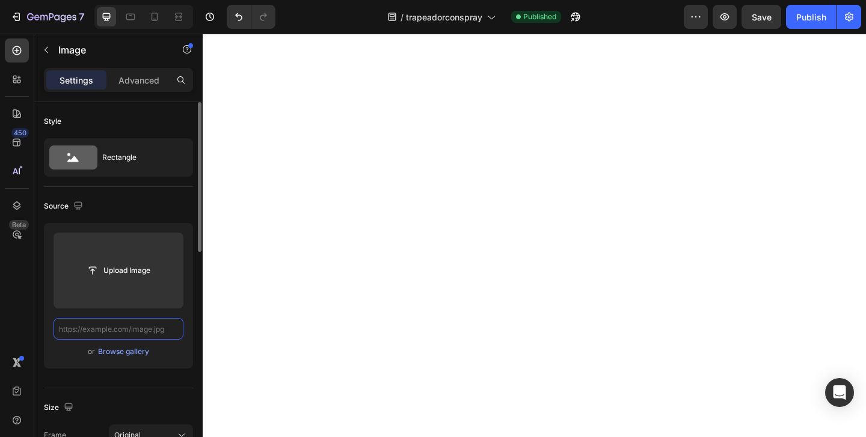
scroll to position [0, 0]
paste input "https://cdn.shopify.com/s/files/1/0671/5513/2616/files/1_fba034bd-c15d-4f47-9b5…"
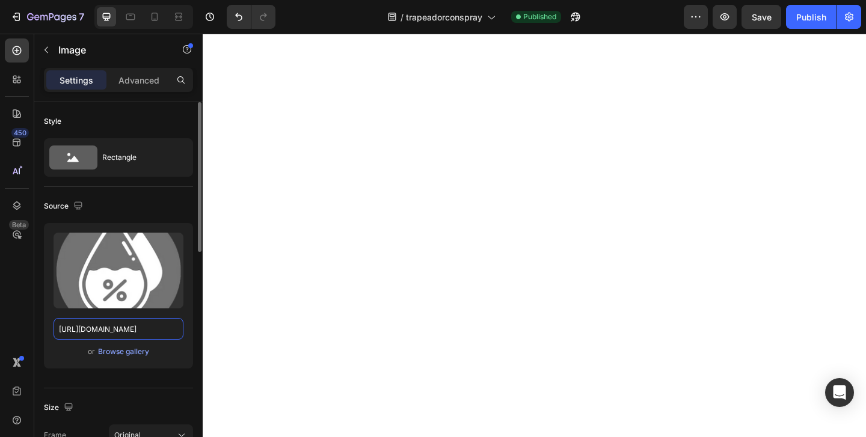
type input "https://cdn.shopify.com/s/files/1/0671/5513/2616/files/1_fba034bd-c15d-4f47-9b5…"
click at [178, 354] on div "or Browse gallery" at bounding box center [119, 352] width 130 height 14
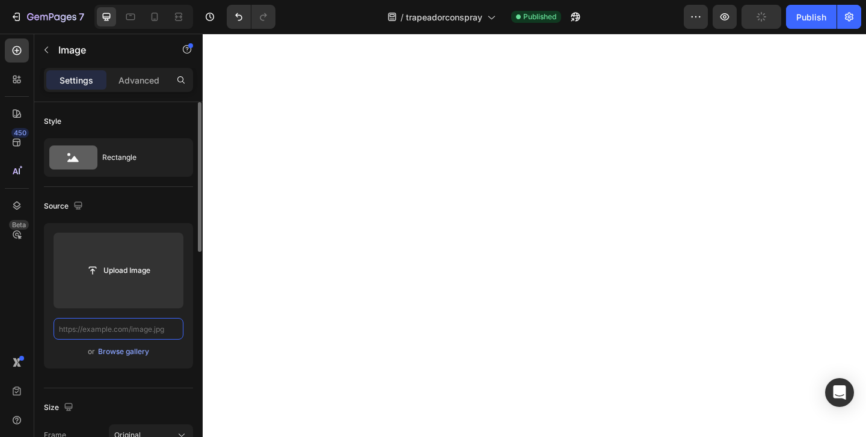
paste input "https://cdn.shopify.com/s/files/1/0671/5513/2616/files/2_264fcff2-e90a-4d8c-8a7…"
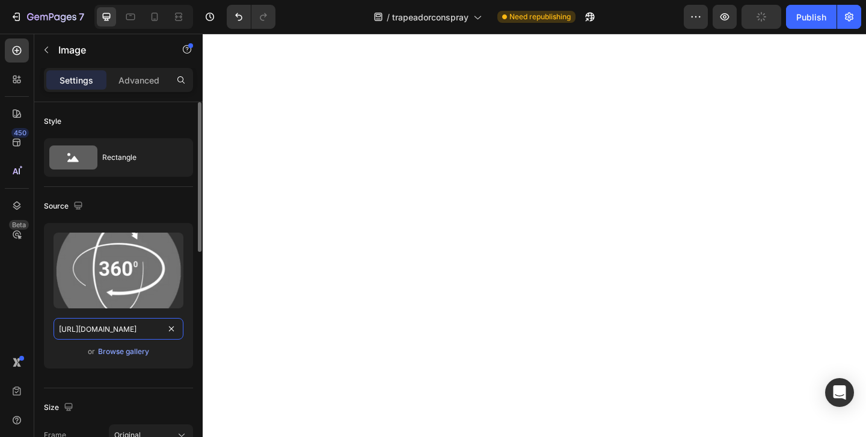
scroll to position [0, 312]
type input "https://cdn.shopify.com/s/files/1/0671/5513/2616/files/2_264fcff2-e90a-4d8c-8a7…"
click at [184, 360] on div "Upload Image https://cdn.shopify.com/s/files/1/0671/5513/2616/files/2_264fcff2-…" at bounding box center [118, 296] width 149 height 146
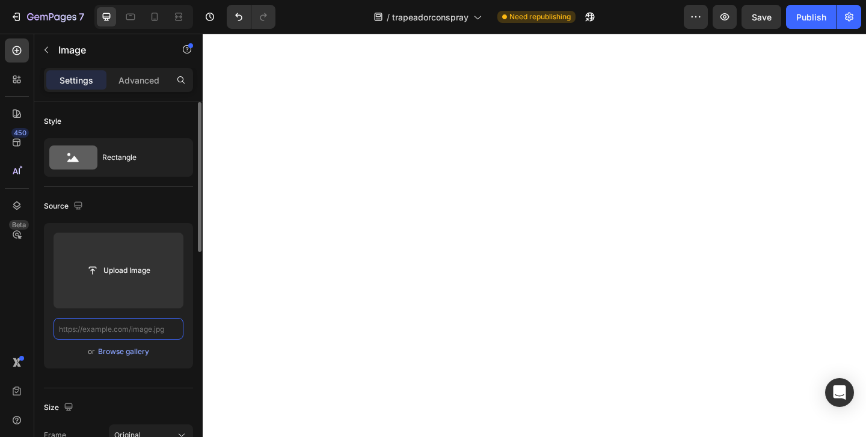
paste input "https://cdn.shopify.com/s/files/1/0671/5513/2616/files/3_93028847-ada9-4c0b-8a0…"
type input "https://cdn.shopify.com/s/files/1/0671/5513/2616/files/3_93028847-ada9-4c0b-8a0…"
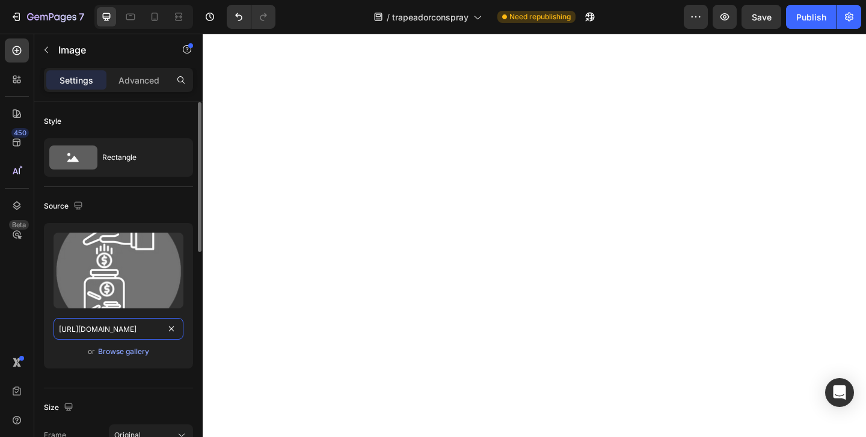
scroll to position [0, 319]
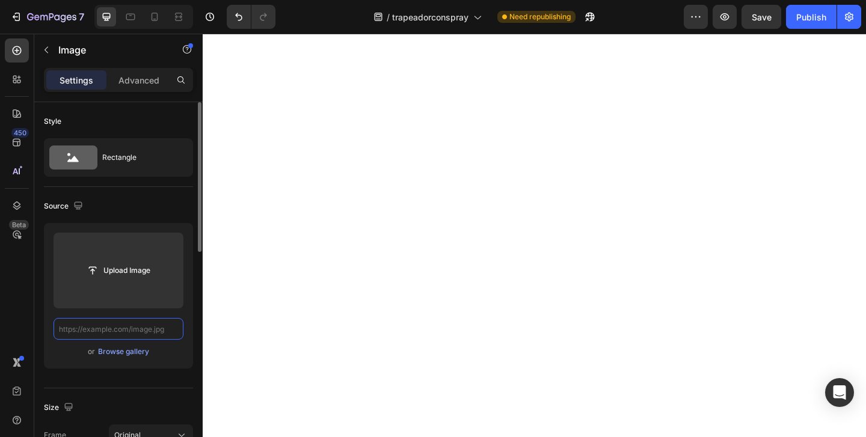
scroll to position [0, 0]
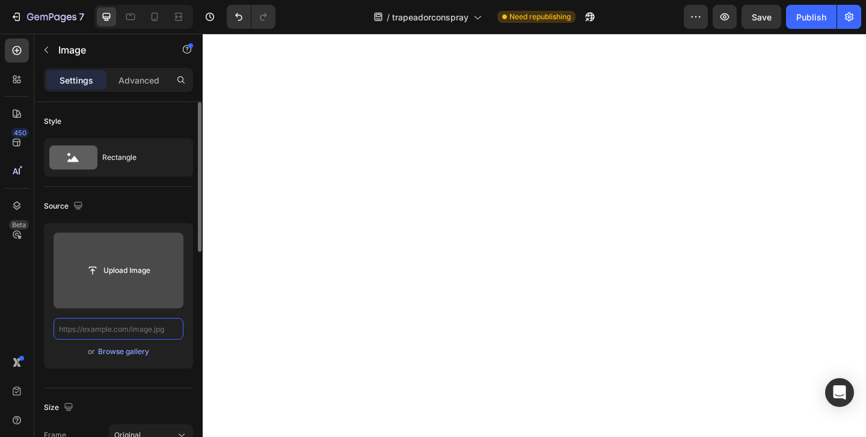
paste input "https://cdn.shopify.com/s/files/1/0671/5513/2616/files/4_93977c77-2119-4de1-b80…"
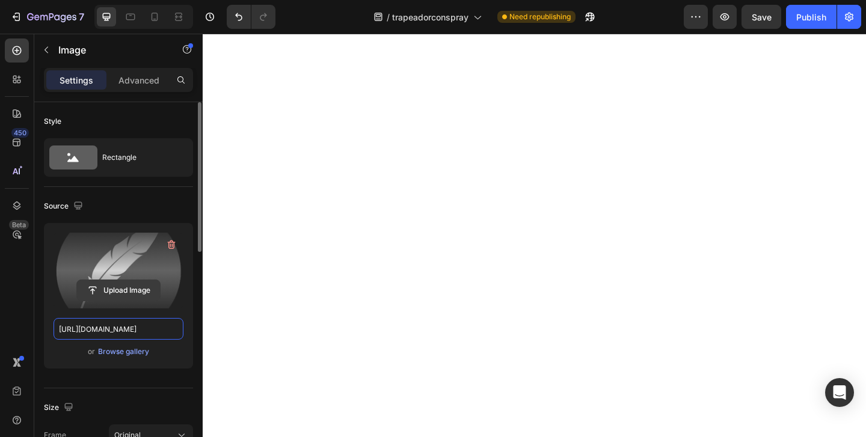
scroll to position [0, 313]
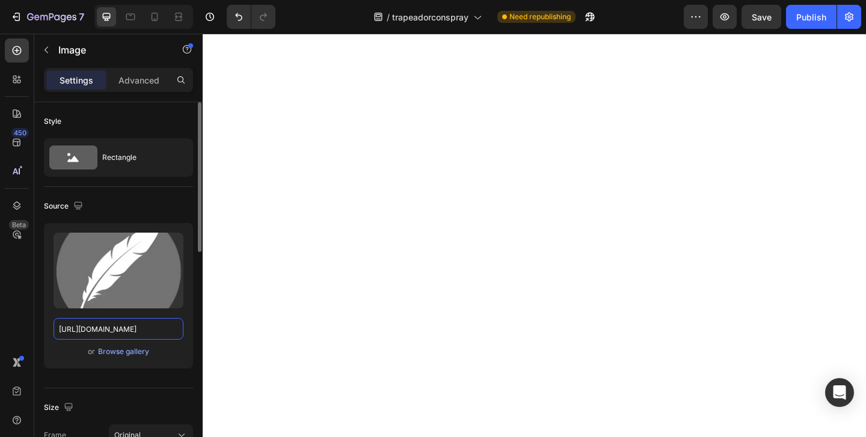
type input "https://cdn.shopify.com/s/files/1/0671/5513/2616/files/4_93977c77-2119-4de1-b80…"
click at [123, 201] on div "Source" at bounding box center [118, 206] width 149 height 19
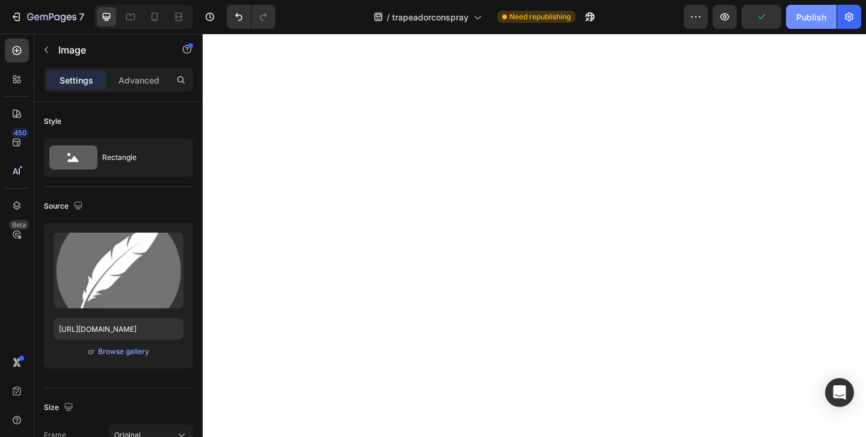
click at [805, 19] on div "Publish" at bounding box center [811, 17] width 30 height 13
click at [157, 20] on icon at bounding box center [155, 17] width 7 height 8
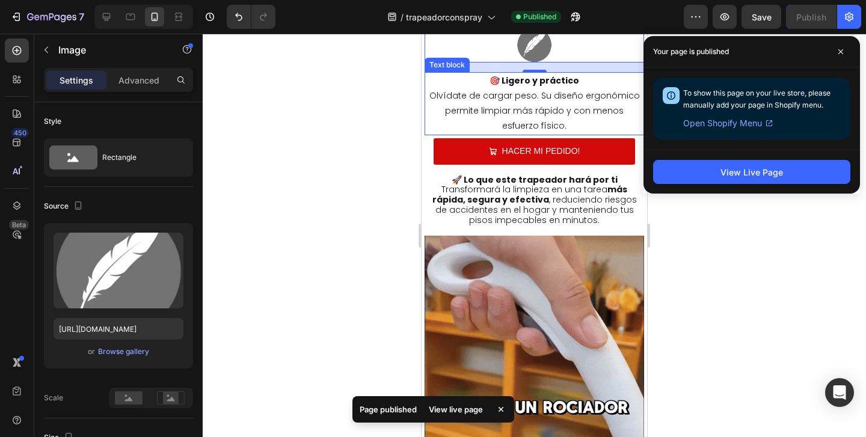
scroll to position [1602, 0]
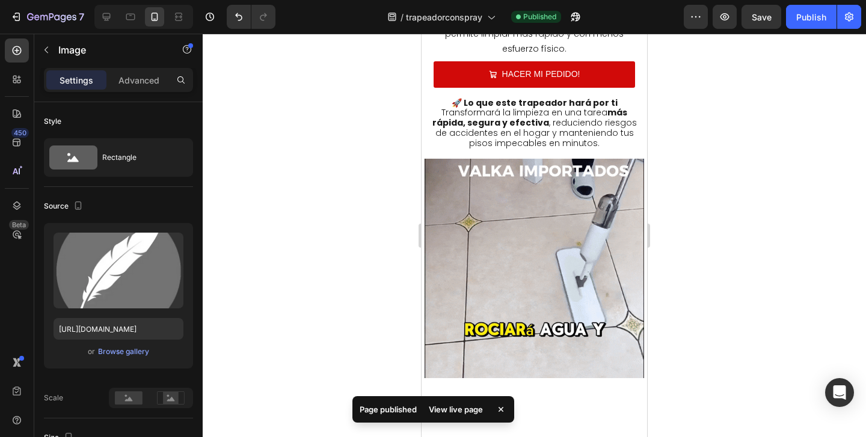
click at [711, 261] on div at bounding box center [534, 235] width 663 height 403
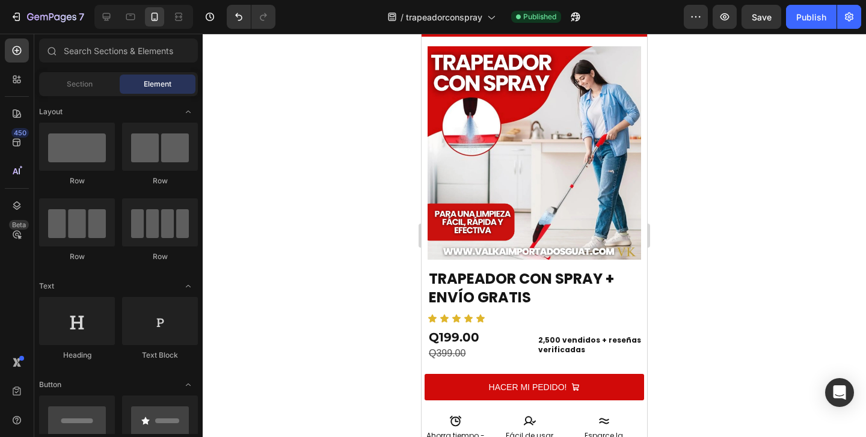
scroll to position [0, 0]
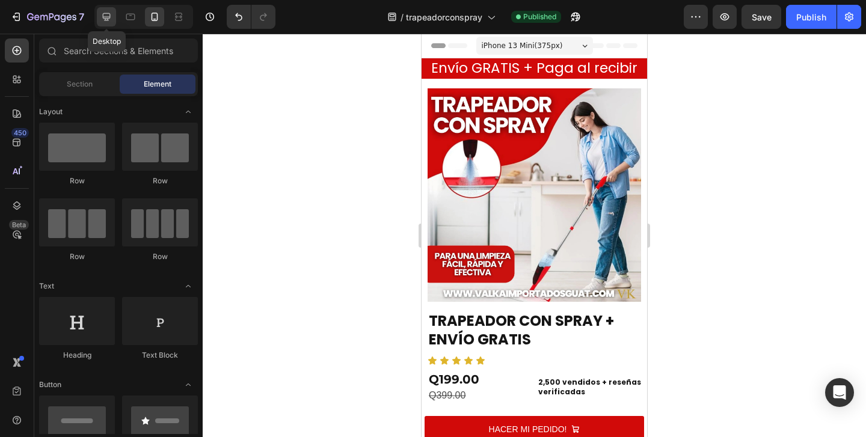
click at [110, 22] on icon at bounding box center [106, 17] width 12 height 12
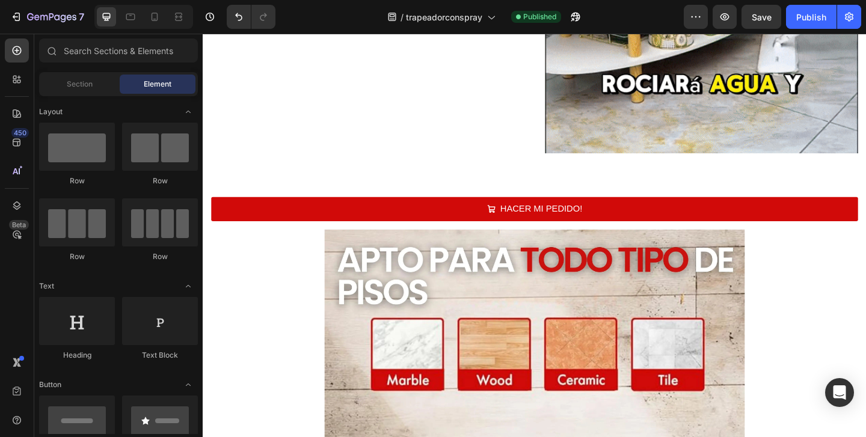
scroll to position [1943, 0]
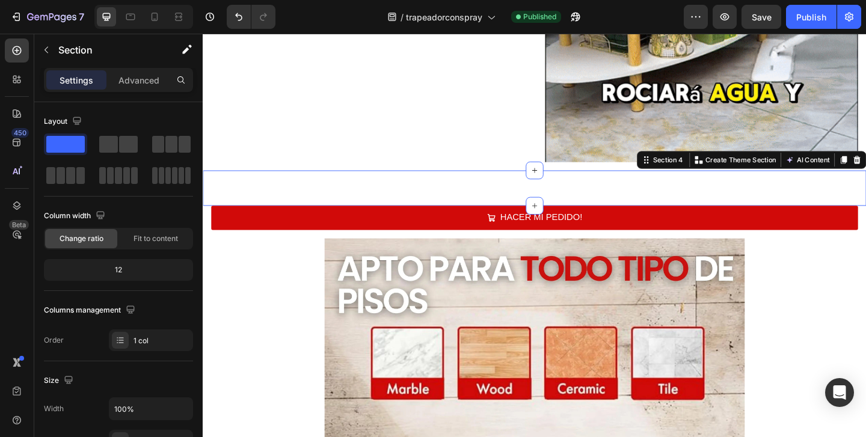
click at [505, 198] on div "Image Section 4 You can create reusable sections Create Theme Section AI Conten…" at bounding box center [564, 201] width 722 height 38
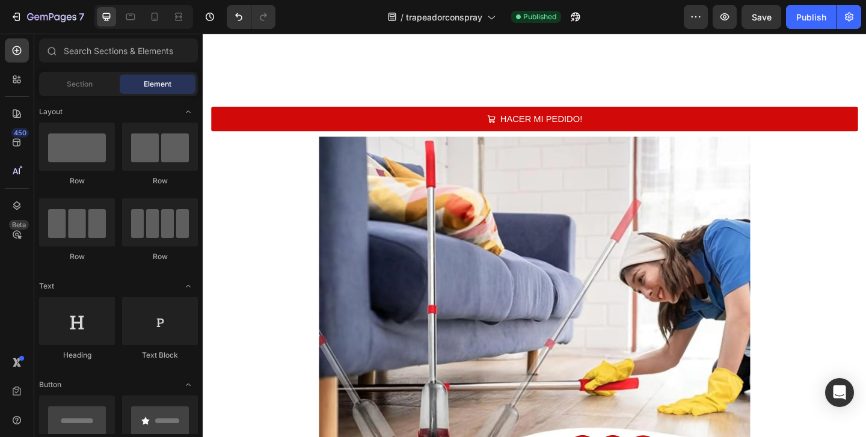
scroll to position [2875, 0]
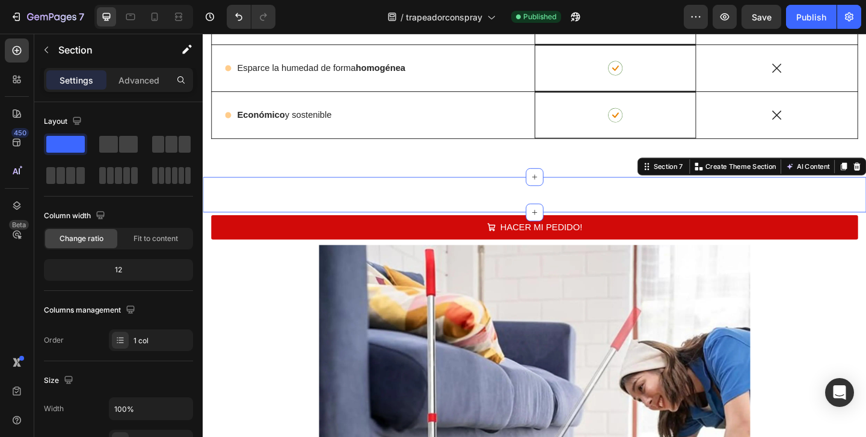
click at [542, 197] on div "Image Section 7 You can create reusable sections Create Theme Section AI Conten…" at bounding box center [564, 208] width 722 height 38
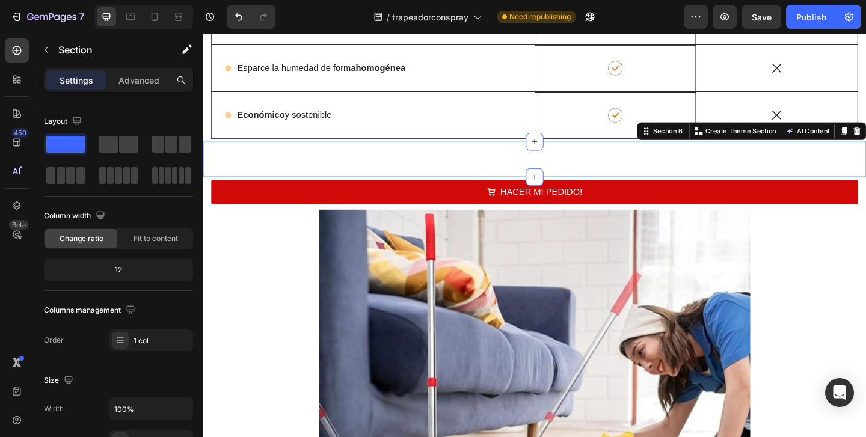
click at [793, 161] on div "HACER MI PEDIDO! Button Section 6 You can create reusable sections Create Theme…" at bounding box center [564, 170] width 722 height 38
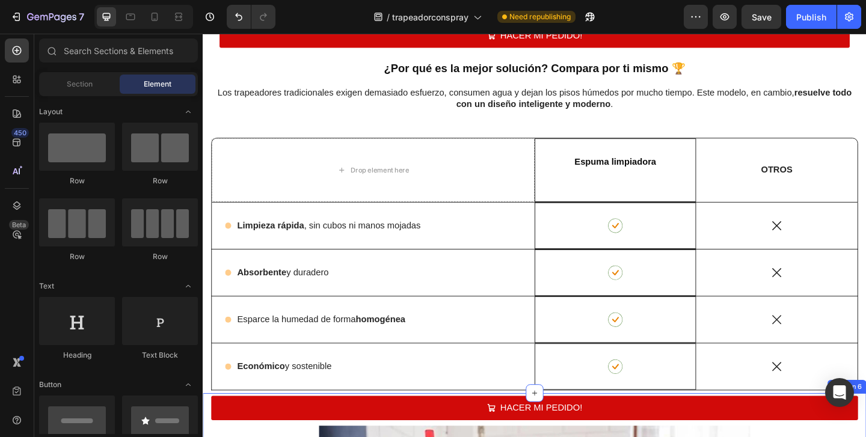
scroll to position [2588, 0]
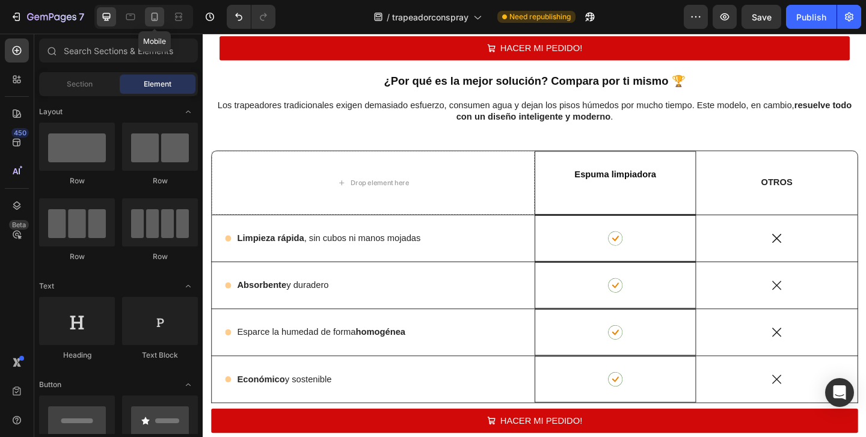
click at [156, 14] on icon at bounding box center [155, 17] width 12 height 12
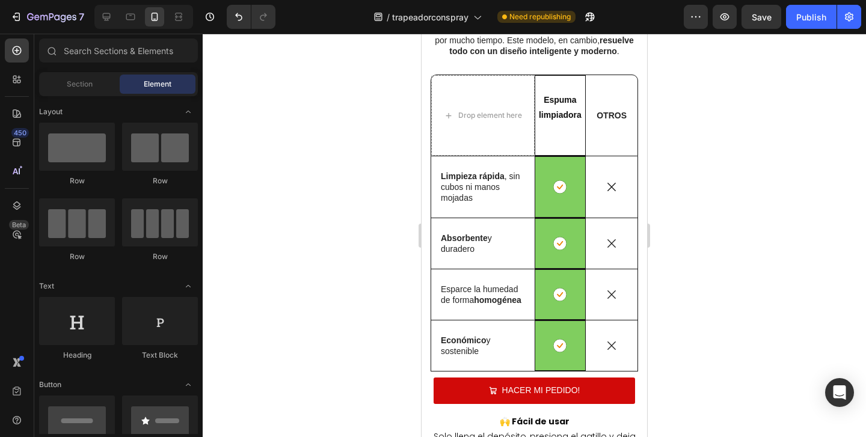
scroll to position [2413, 0]
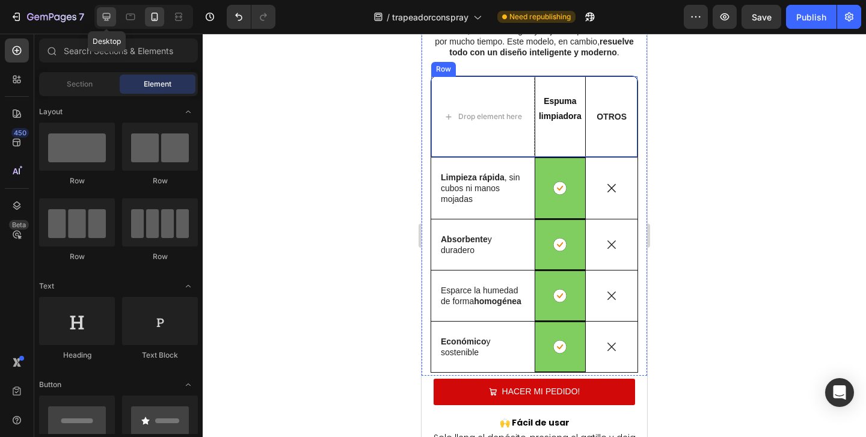
click at [100, 17] on icon at bounding box center [106, 17] width 12 height 12
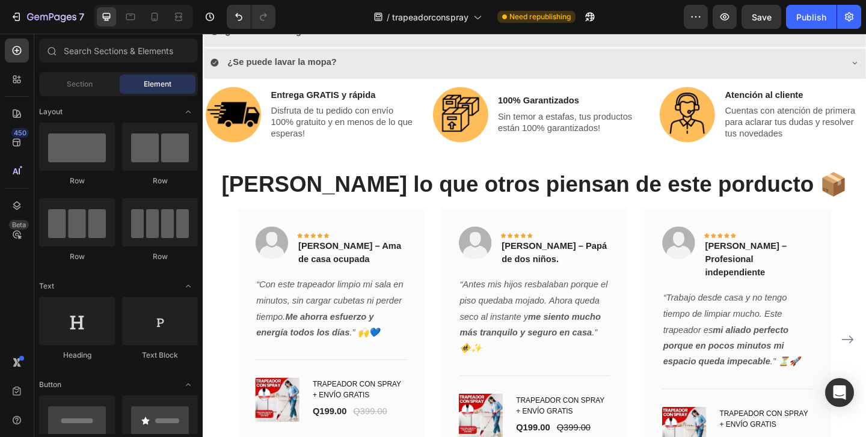
scroll to position [4680, 0]
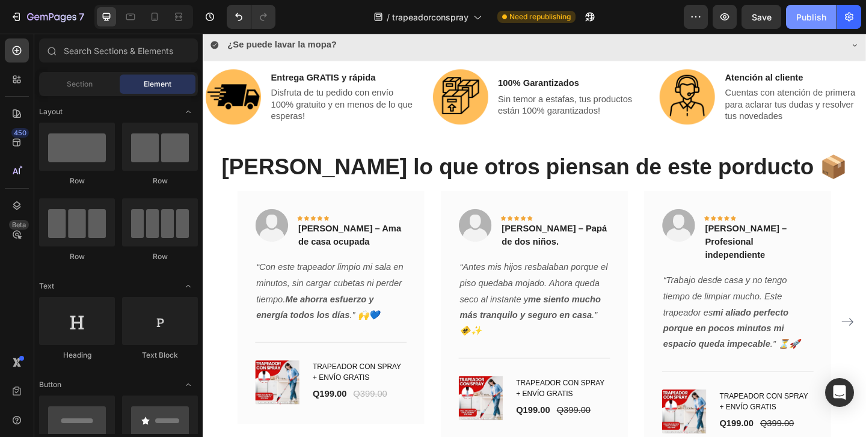
click at [809, 17] on div "Publish" at bounding box center [811, 17] width 30 height 13
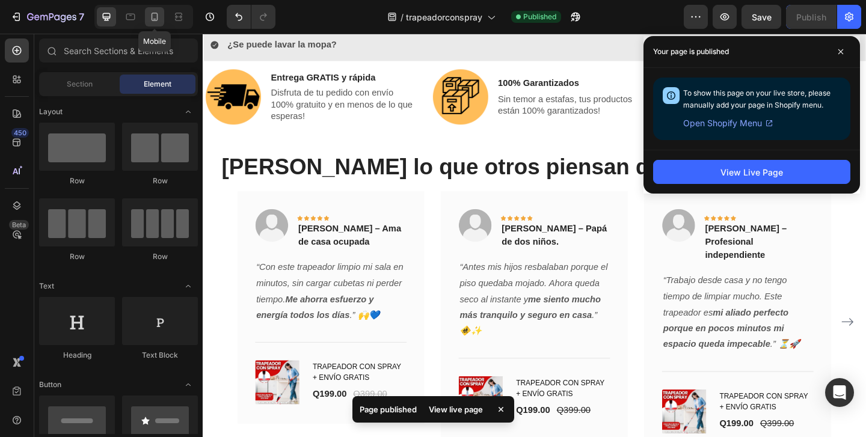
click at [161, 14] on icon at bounding box center [155, 17] width 12 height 12
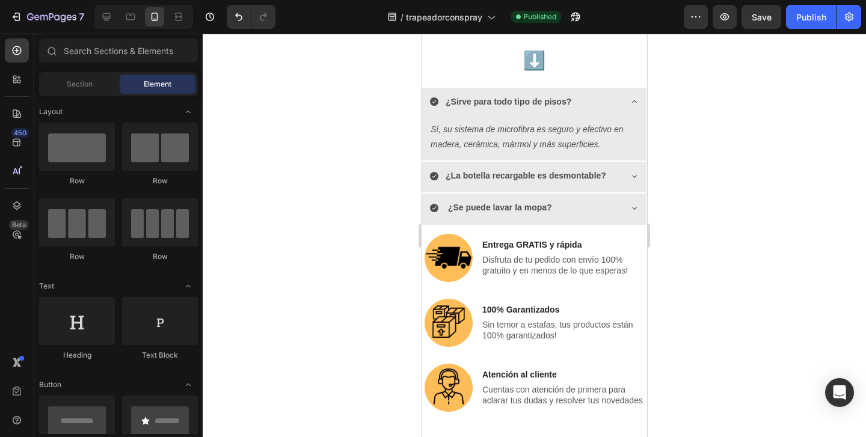
scroll to position [3862, 0]
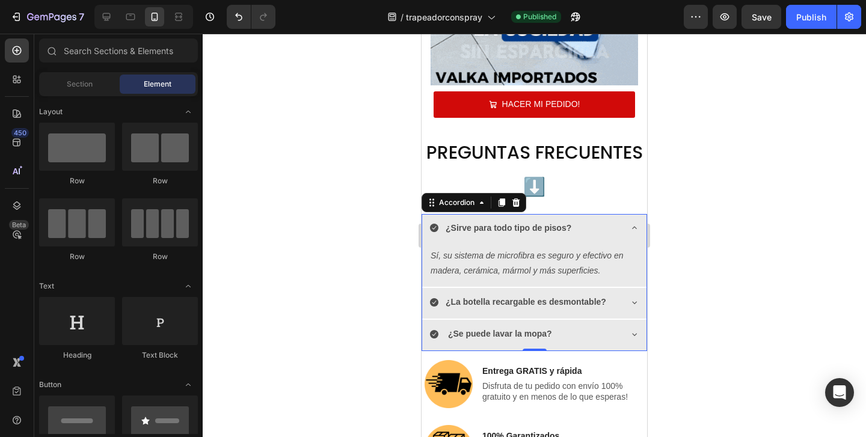
click at [593, 225] on div "¿Sirve para todo tipo de pisos?" at bounding box center [524, 228] width 191 height 19
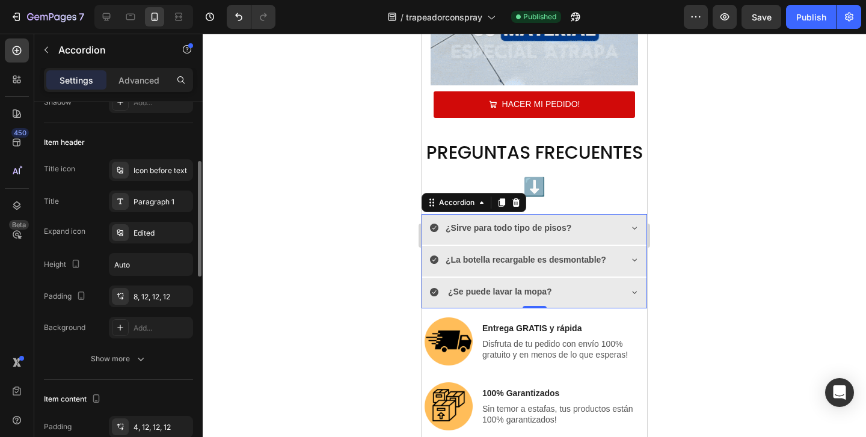
scroll to position [209, 0]
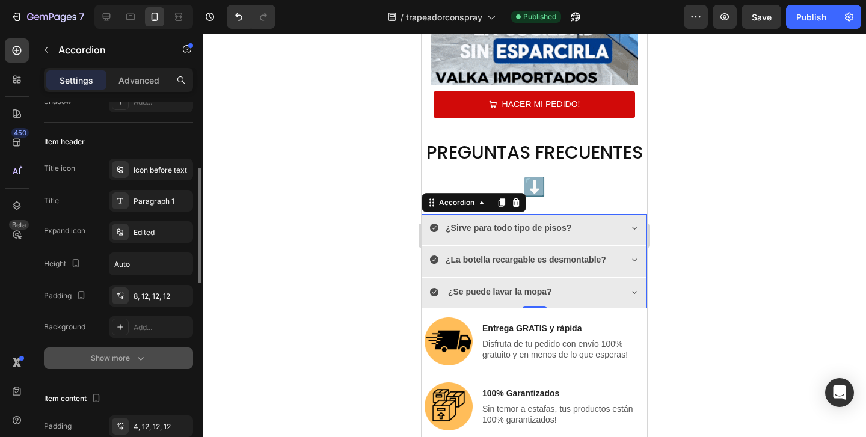
click at [118, 353] on div "Show more" at bounding box center [119, 358] width 56 height 12
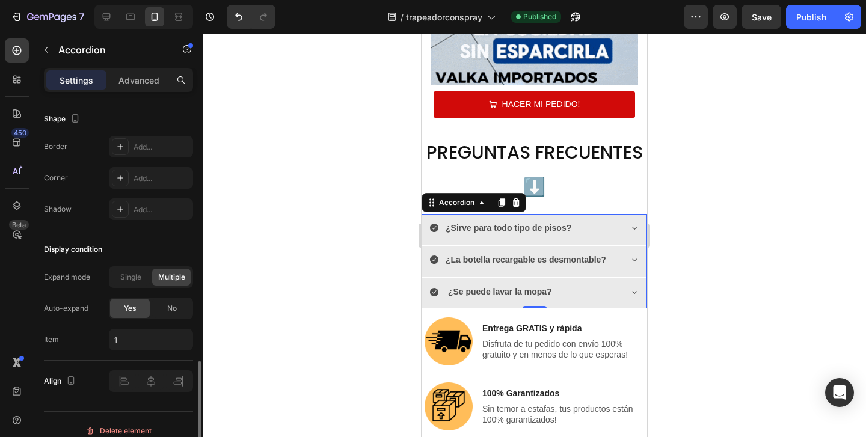
scroll to position [869, 0]
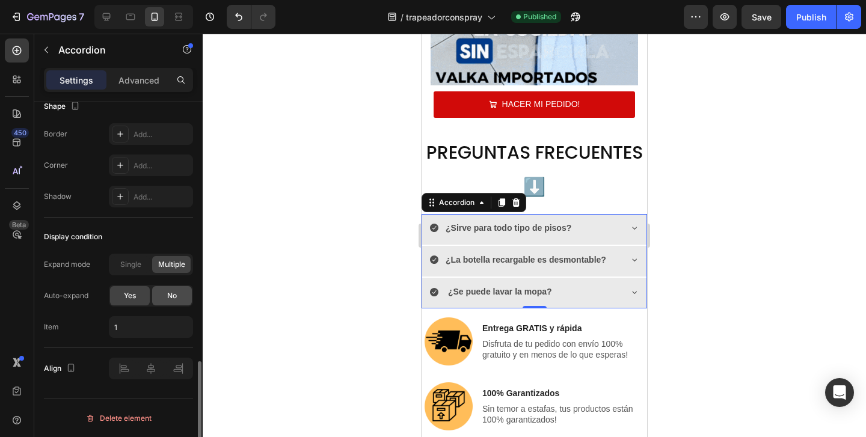
click at [171, 293] on span "No" at bounding box center [172, 295] width 10 height 11
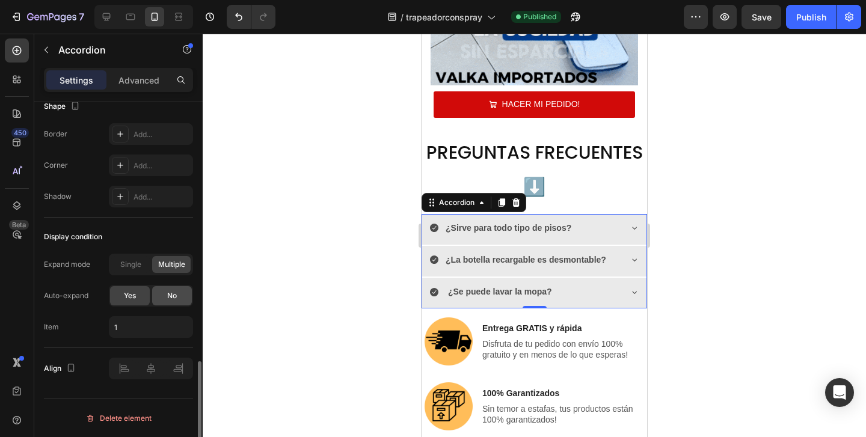
scroll to position [838, 0]
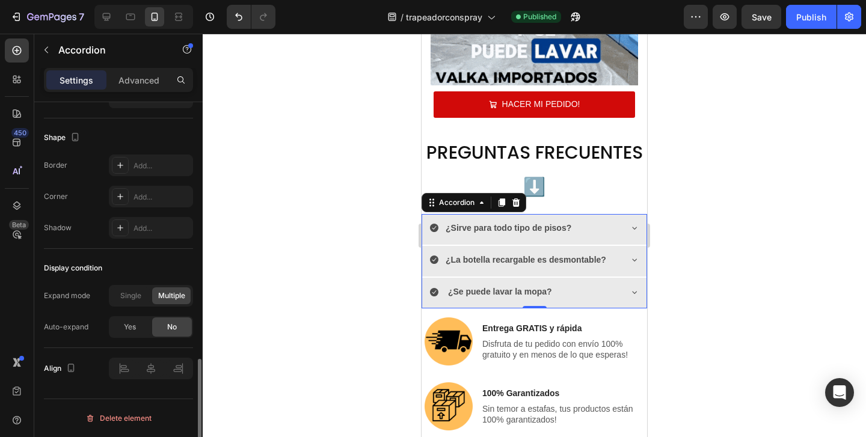
click at [176, 260] on div "Display condition" at bounding box center [118, 268] width 149 height 19
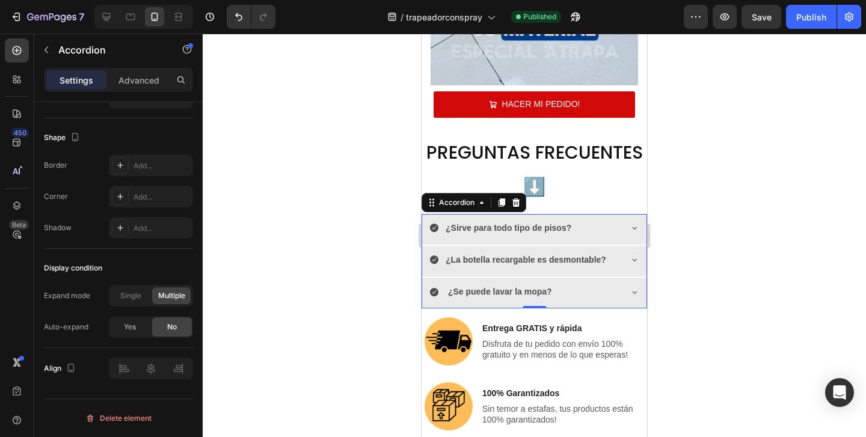
click at [701, 133] on div at bounding box center [534, 235] width 663 height 403
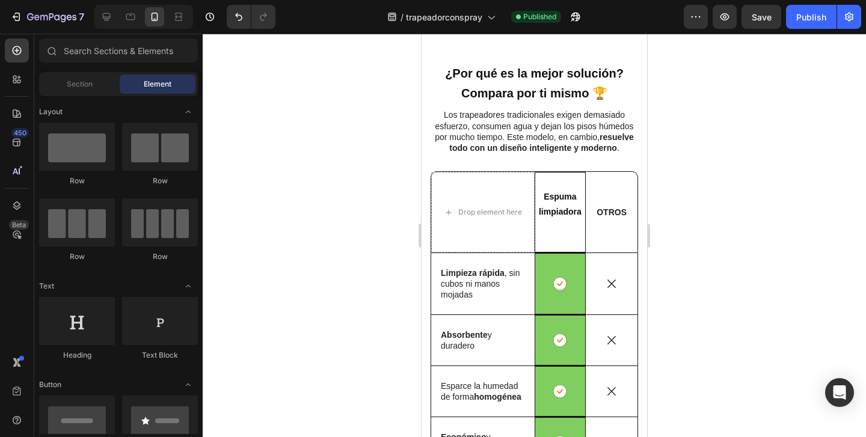
scroll to position [2386, 0]
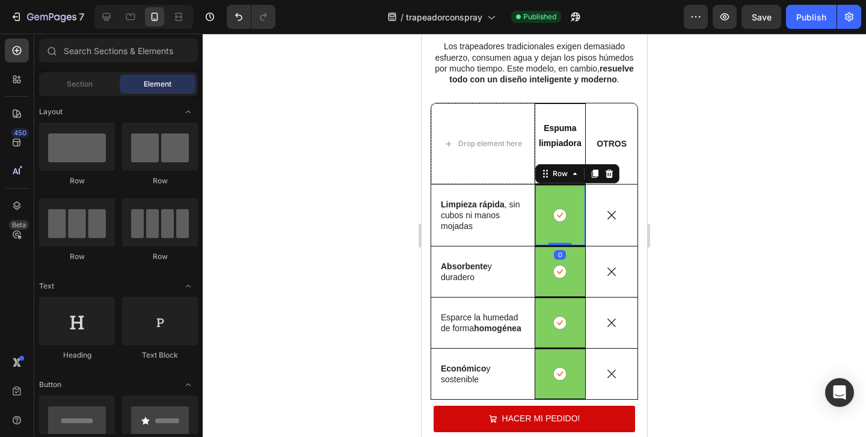
click at [552, 197] on div "Icon Row 0" at bounding box center [561, 215] width 52 height 61
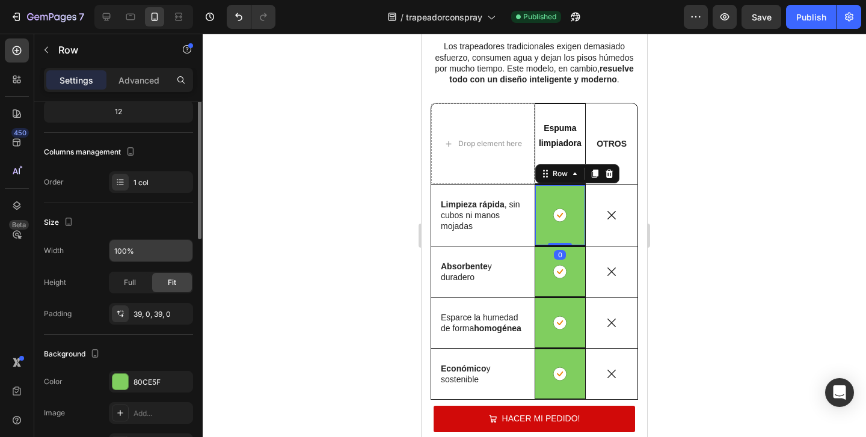
scroll to position [130, 0]
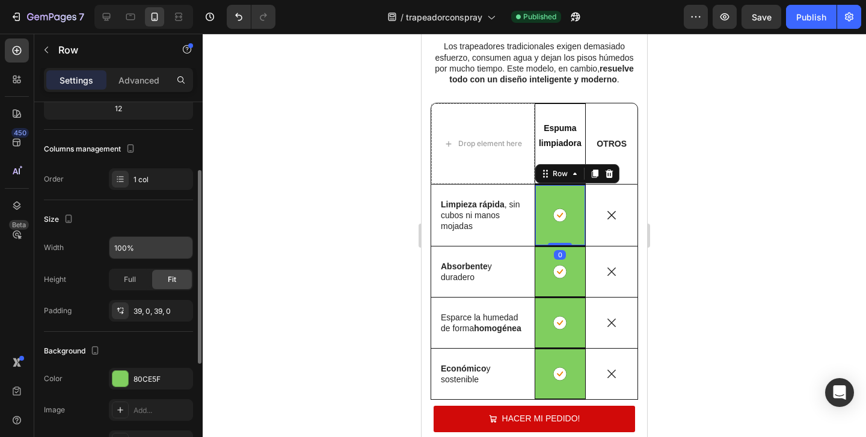
click at [129, 376] on div "80CE5F" at bounding box center [151, 379] width 84 height 22
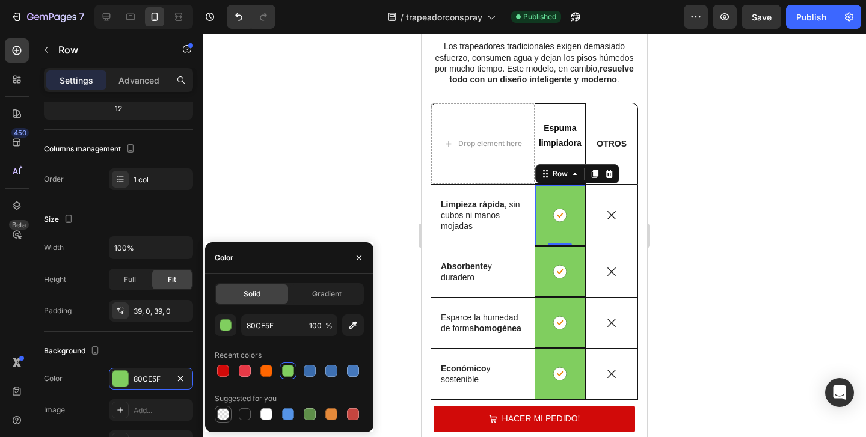
click at [221, 413] on div at bounding box center [223, 414] width 12 height 12
type input "000000"
type input "0"
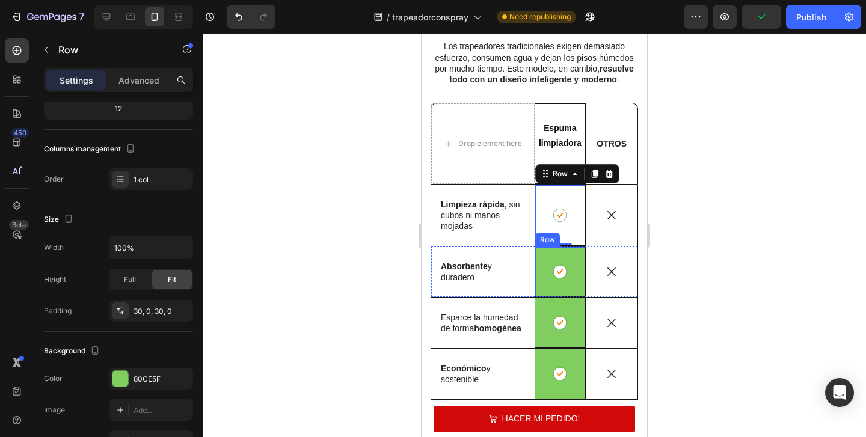
click at [550, 254] on div "Icon Row" at bounding box center [561, 272] width 52 height 51
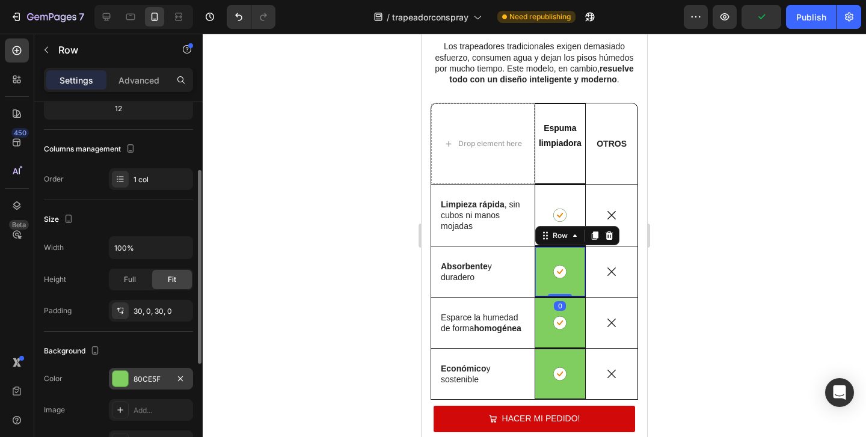
click at [123, 384] on div at bounding box center [120, 379] width 16 height 16
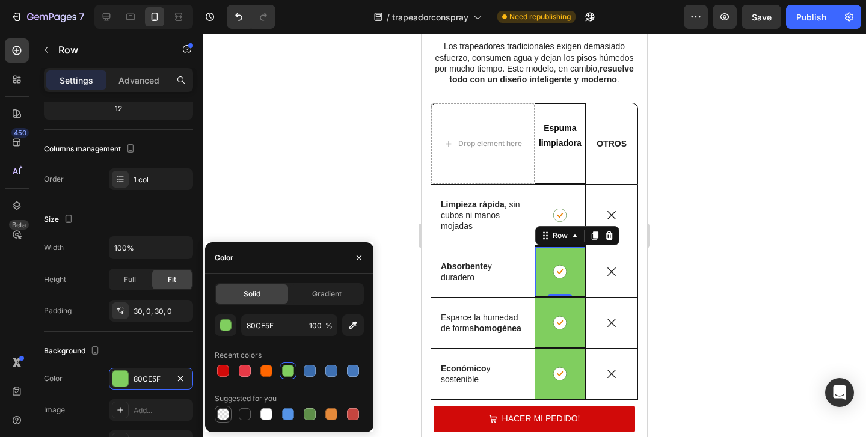
click at [225, 412] on div at bounding box center [223, 414] width 12 height 12
type input "000000"
type input "0"
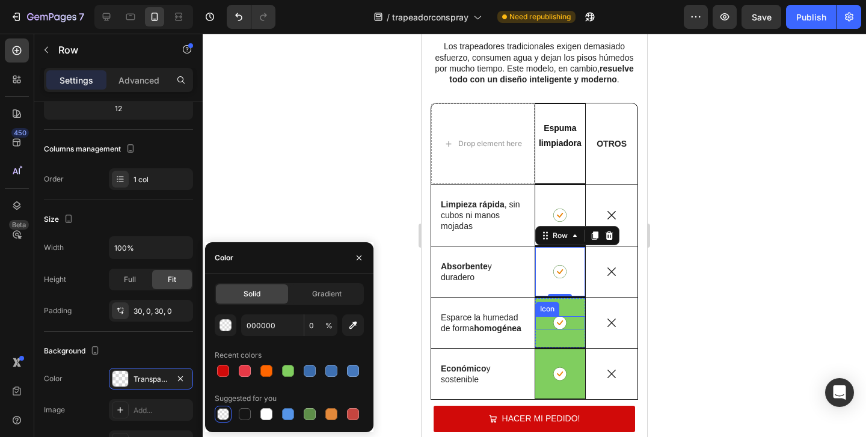
click at [544, 316] on div "Icon" at bounding box center [560, 322] width 51 height 13
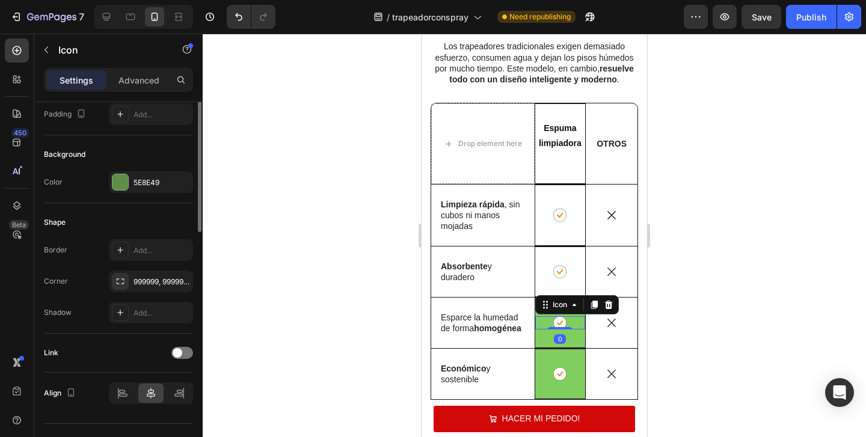
scroll to position [0, 0]
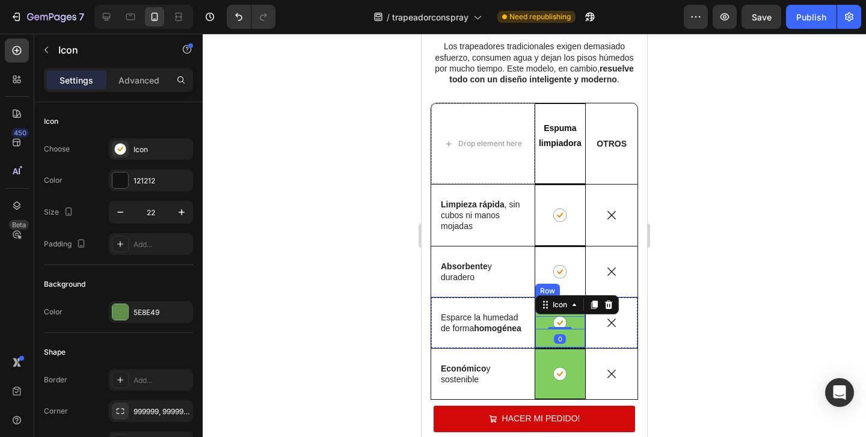
click at [538, 339] on div "Icon 0 Row" at bounding box center [561, 323] width 52 height 51
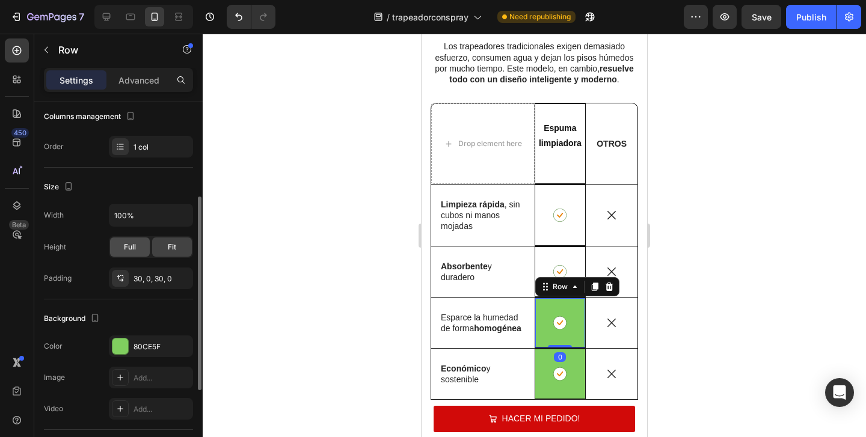
scroll to position [174, 0]
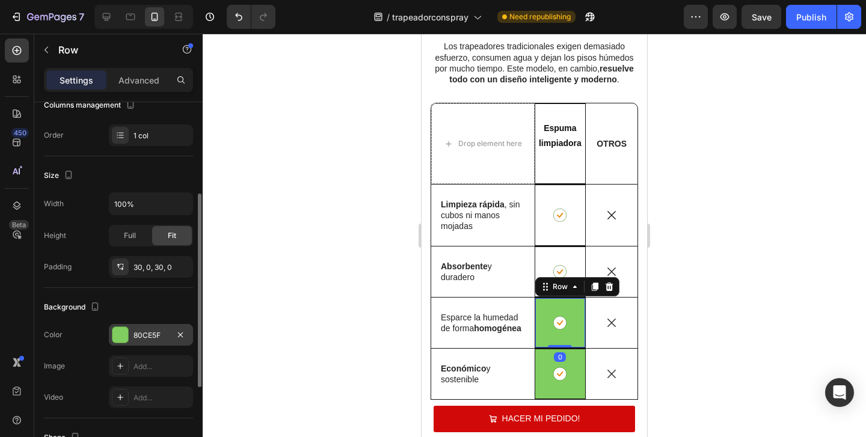
click at [117, 333] on div at bounding box center [120, 335] width 16 height 16
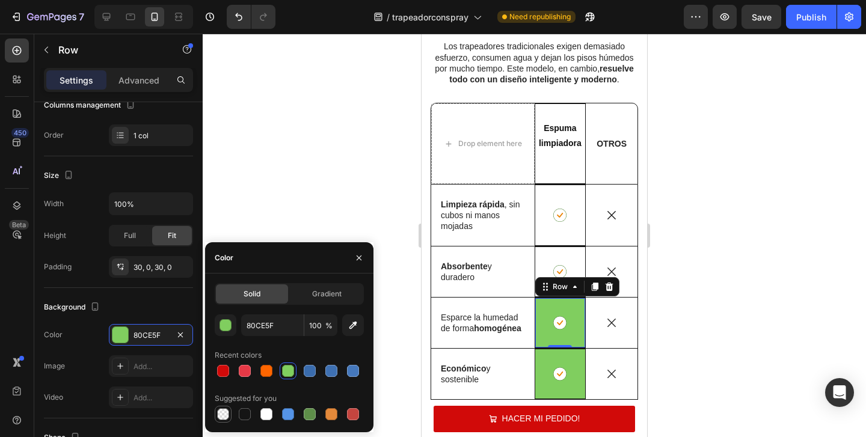
click at [227, 415] on div at bounding box center [223, 414] width 12 height 12
type input "000000"
type input "0"
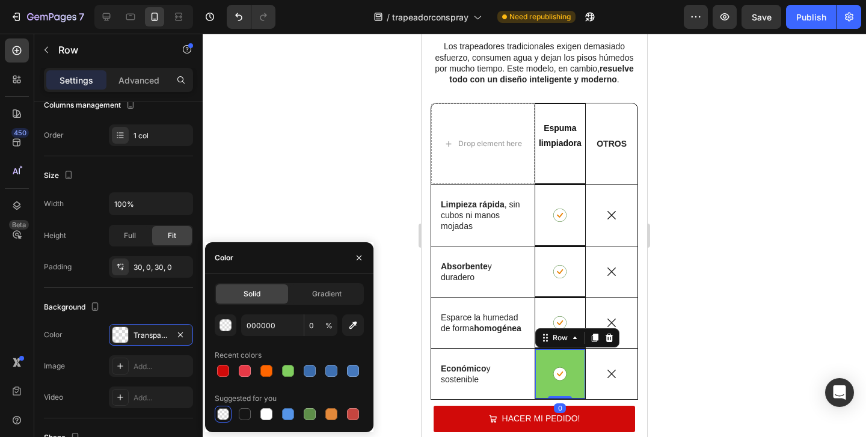
click at [548, 361] on div "Icon Row 0" at bounding box center [561, 374] width 52 height 51
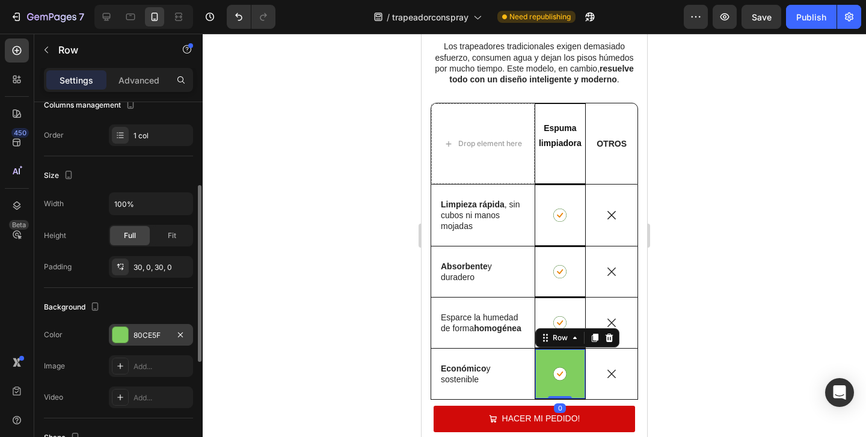
click at [118, 336] on div at bounding box center [120, 335] width 16 height 16
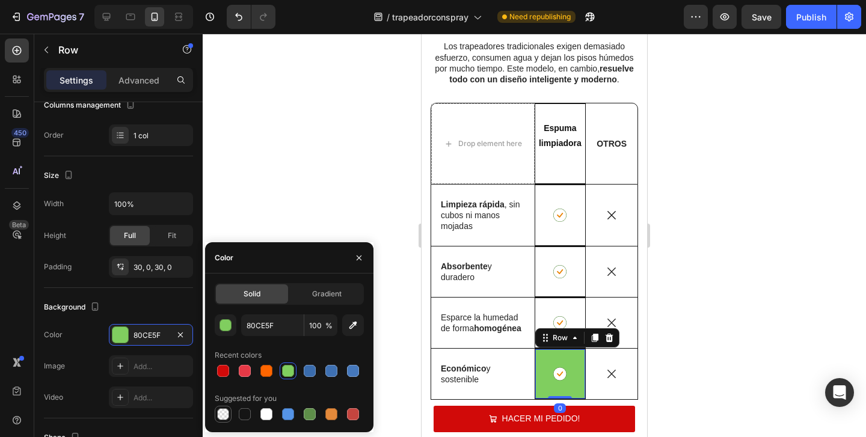
click at [225, 415] on div at bounding box center [223, 414] width 12 height 12
type input "000000"
type input "0"
click at [331, 224] on div at bounding box center [534, 235] width 663 height 403
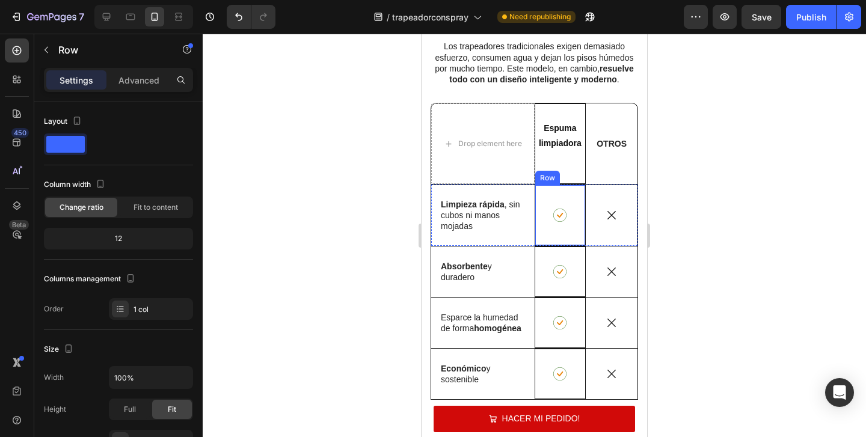
click at [570, 192] on div "Icon Row" at bounding box center [561, 215] width 52 height 61
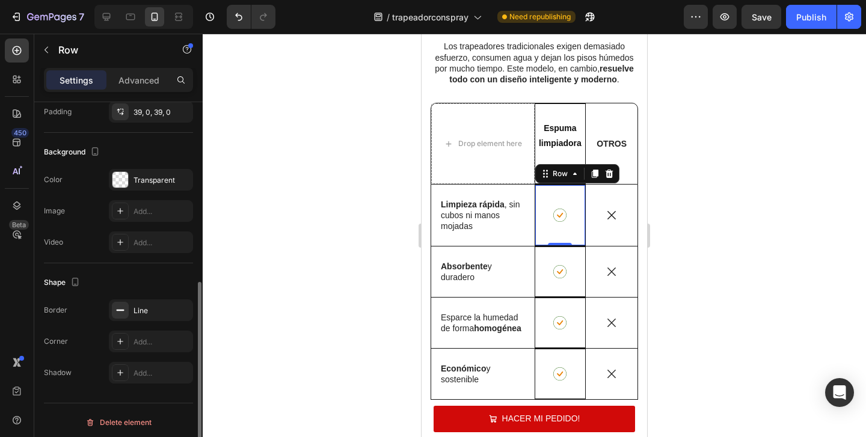
scroll to position [333, 0]
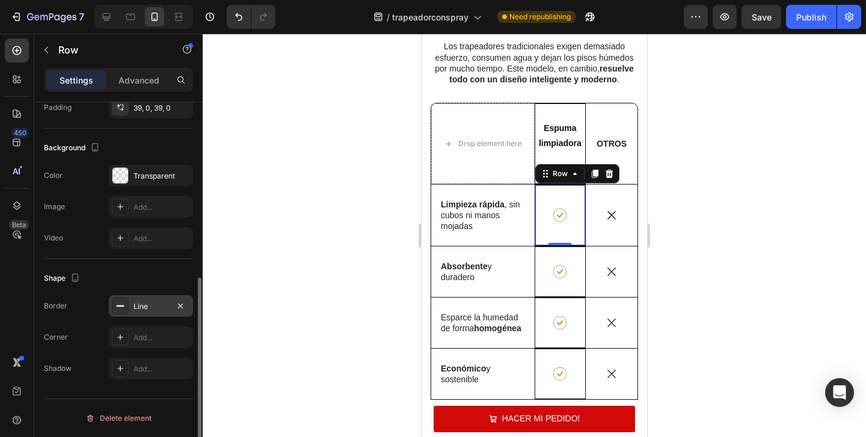
click at [144, 307] on div "Line" at bounding box center [150, 306] width 35 height 11
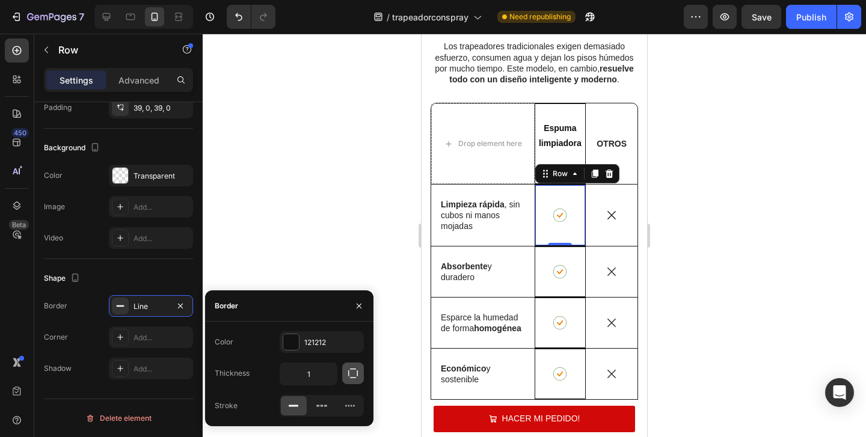
click at [345, 367] on button "button" at bounding box center [353, 374] width 22 height 22
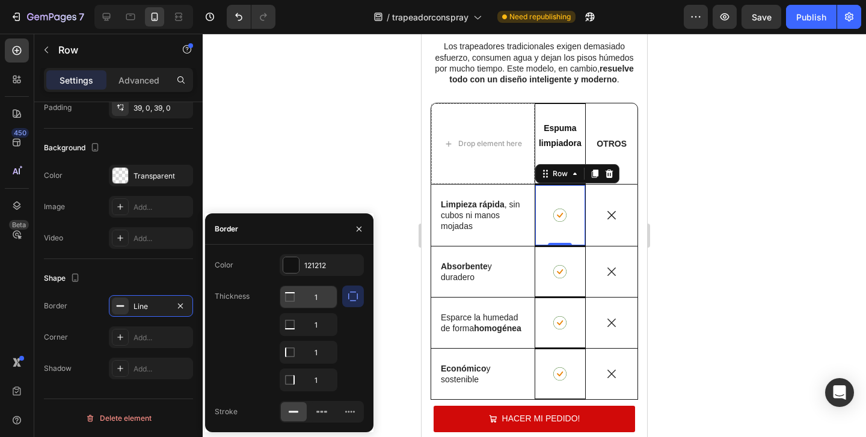
click at [310, 300] on input "1" at bounding box center [308, 297] width 57 height 22
click at [324, 302] on input "1" at bounding box center [308, 297] width 57 height 22
click at [328, 328] on input "1" at bounding box center [308, 325] width 57 height 22
type input "0"
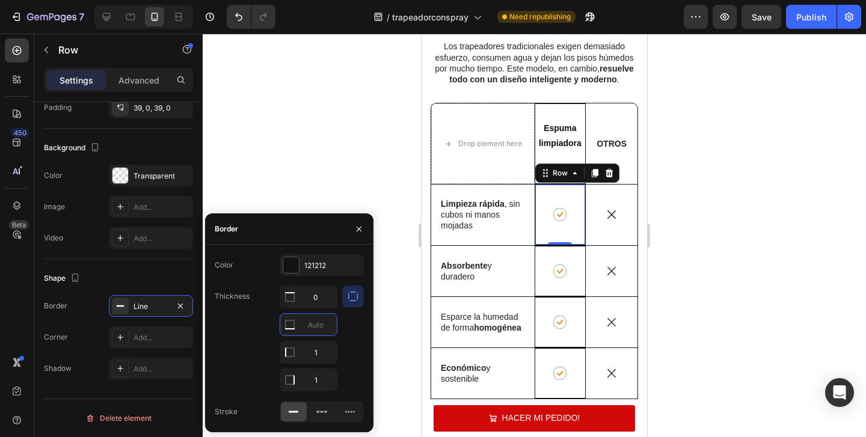
type input "0"
click at [357, 336] on div at bounding box center [353, 339] width 22 height 106
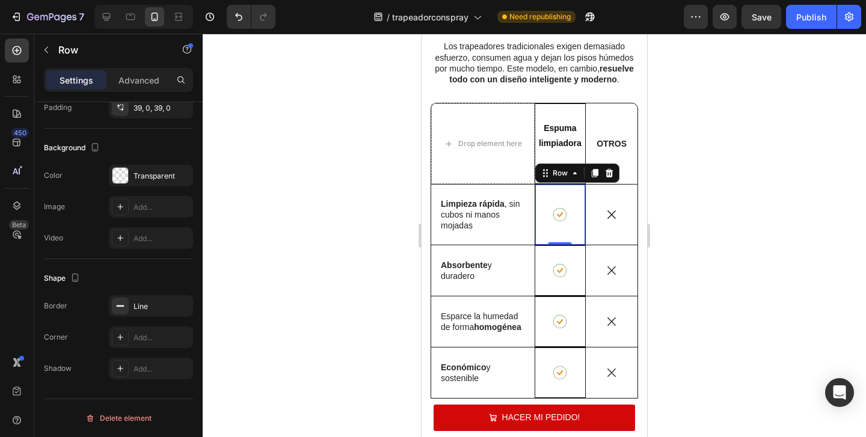
click at [393, 317] on div at bounding box center [534, 235] width 663 height 403
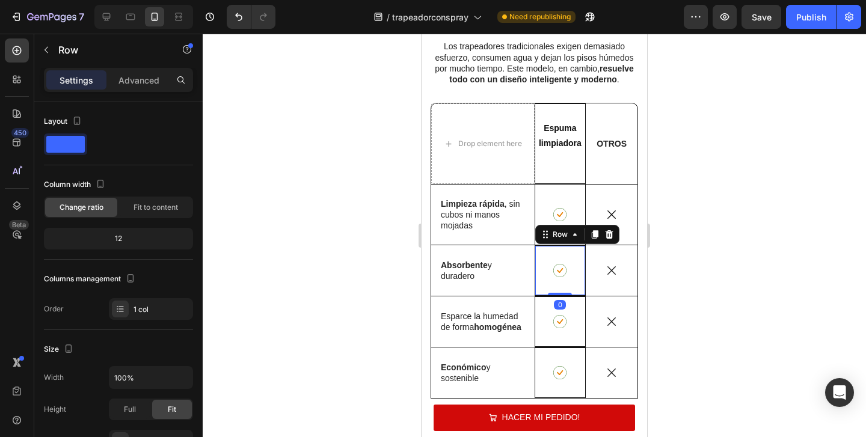
click at [575, 283] on div "Icon Row 0" at bounding box center [561, 270] width 52 height 51
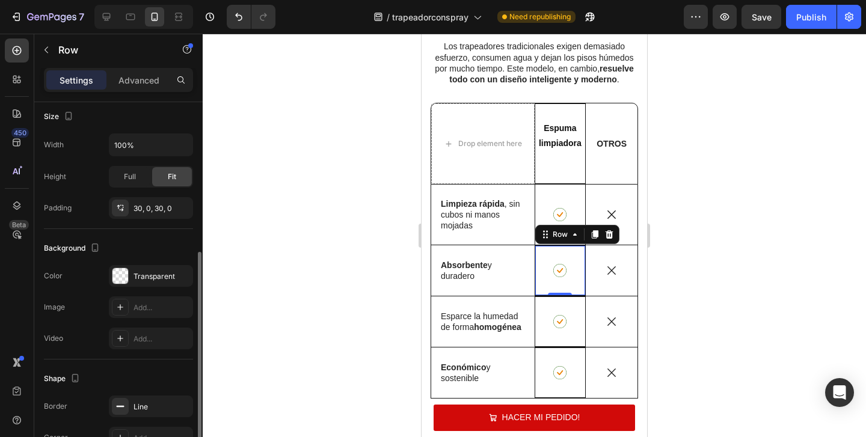
scroll to position [264, 0]
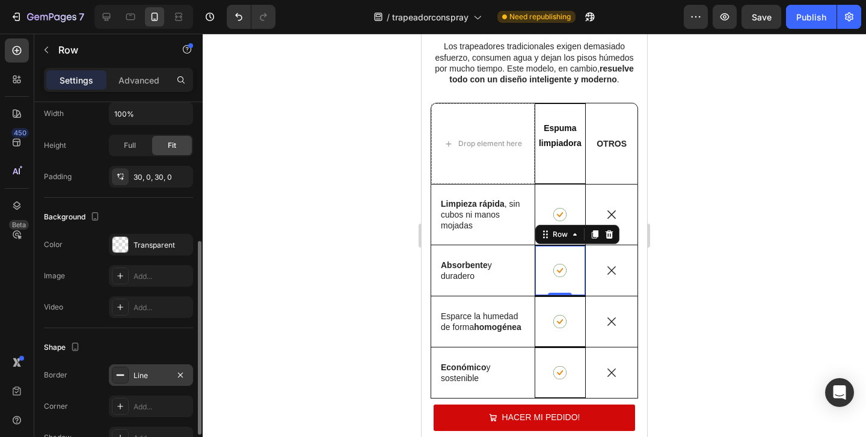
click at [159, 370] on div "Line" at bounding box center [150, 375] width 35 height 11
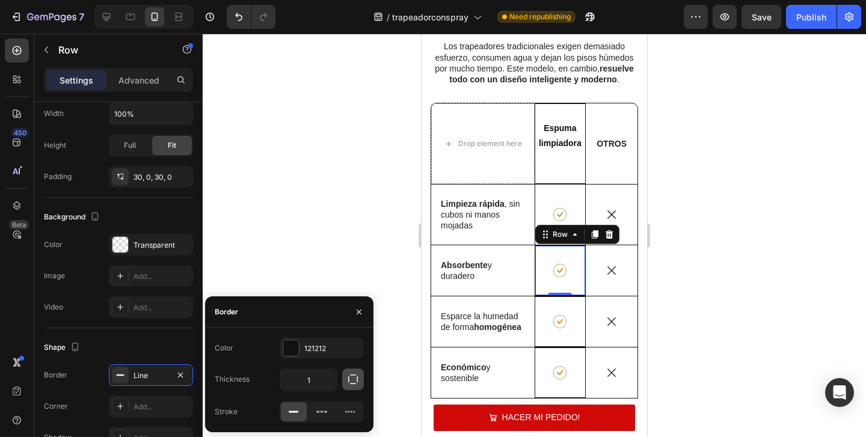
click at [348, 373] on icon "button" at bounding box center [353, 379] width 12 height 12
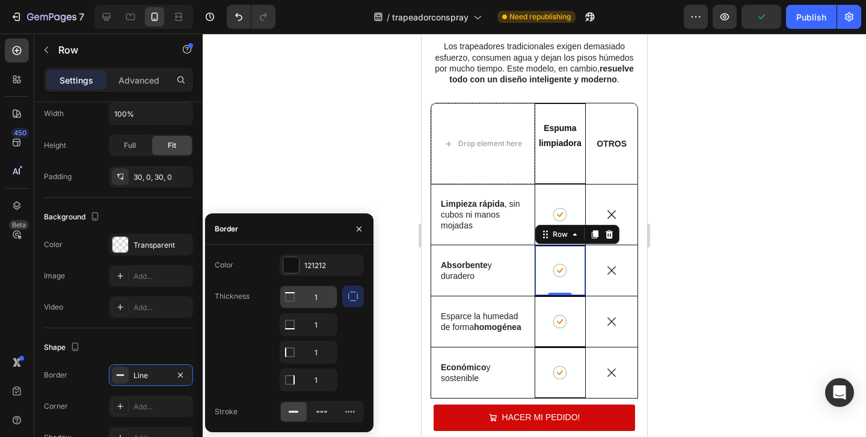
click at [328, 294] on input "1" at bounding box center [308, 297] width 57 height 22
click at [328, 325] on input "1" at bounding box center [308, 325] width 57 height 22
type input "0"
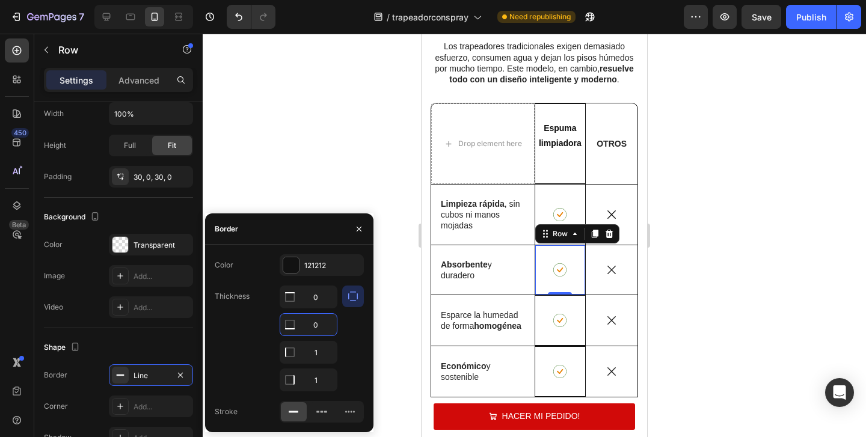
click at [381, 314] on div at bounding box center [534, 235] width 663 height 403
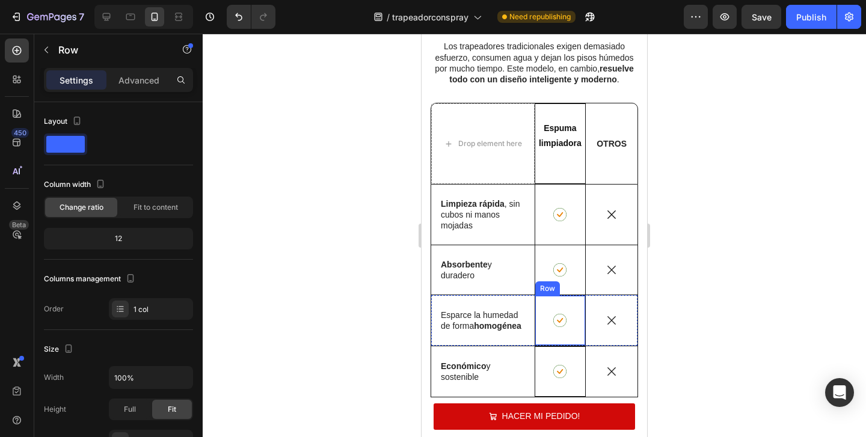
click at [572, 332] on div "Icon Row" at bounding box center [561, 320] width 52 height 51
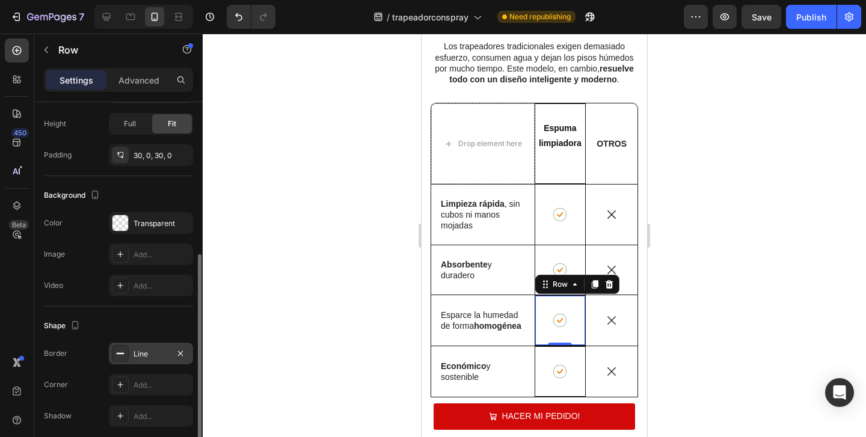
scroll to position [287, 0]
click at [161, 351] on div "Line" at bounding box center [150, 353] width 35 height 11
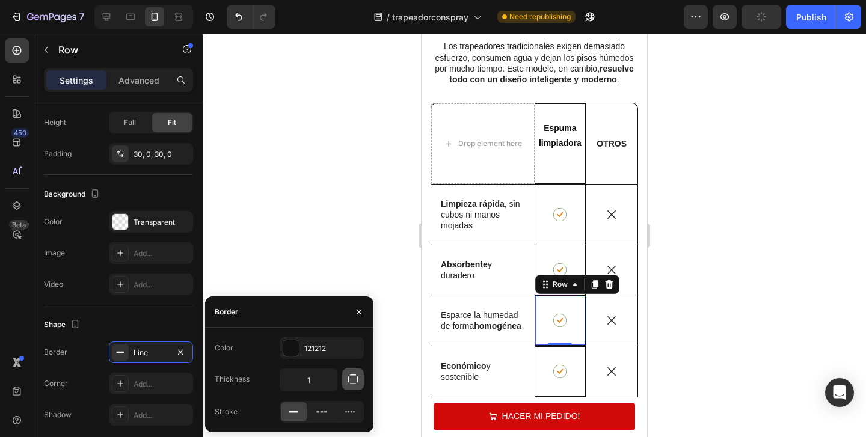
click at [347, 384] on icon "button" at bounding box center [353, 379] width 12 height 12
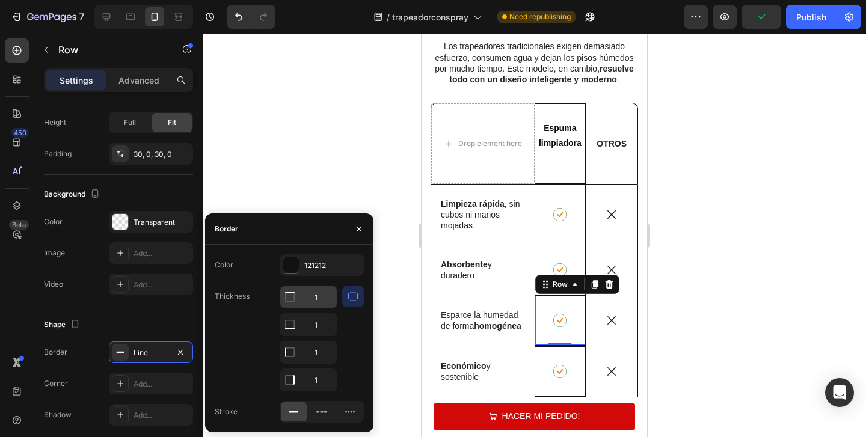
click at [320, 293] on input "1" at bounding box center [308, 297] width 57 height 22
click at [331, 318] on input "1" at bounding box center [308, 325] width 57 height 22
type input "0"
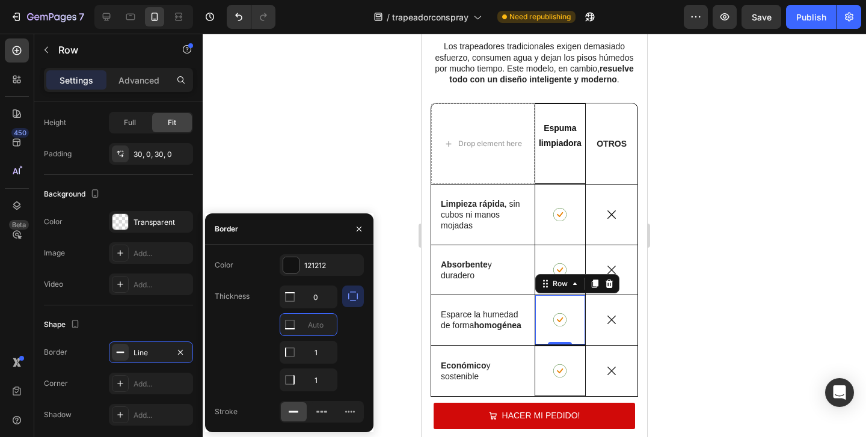
type input "0"
click at [355, 326] on div at bounding box center [353, 339] width 22 height 106
click at [359, 225] on icon "button" at bounding box center [359, 229] width 10 height 10
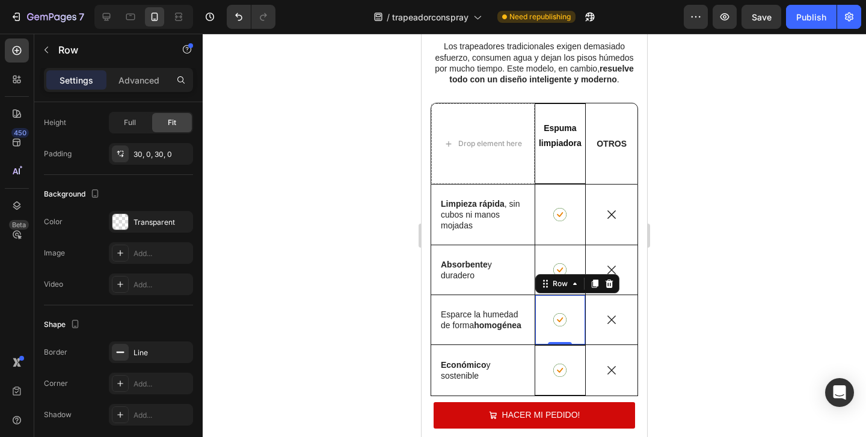
click at [753, 320] on div at bounding box center [534, 235] width 663 height 403
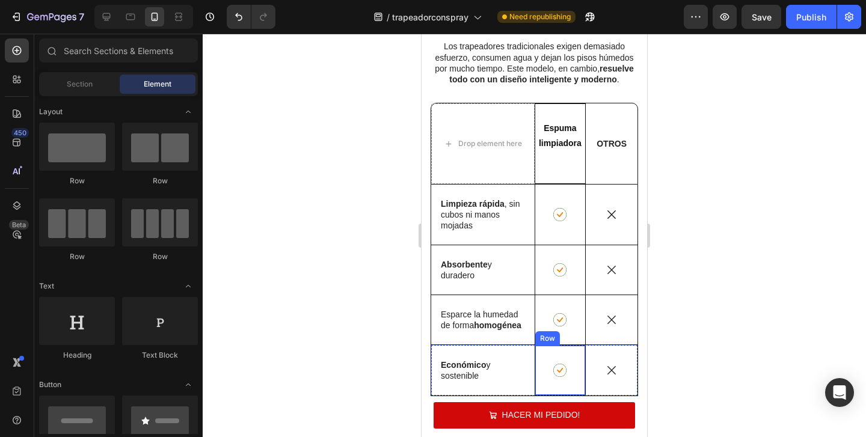
click at [574, 352] on div "Icon Row" at bounding box center [561, 370] width 52 height 51
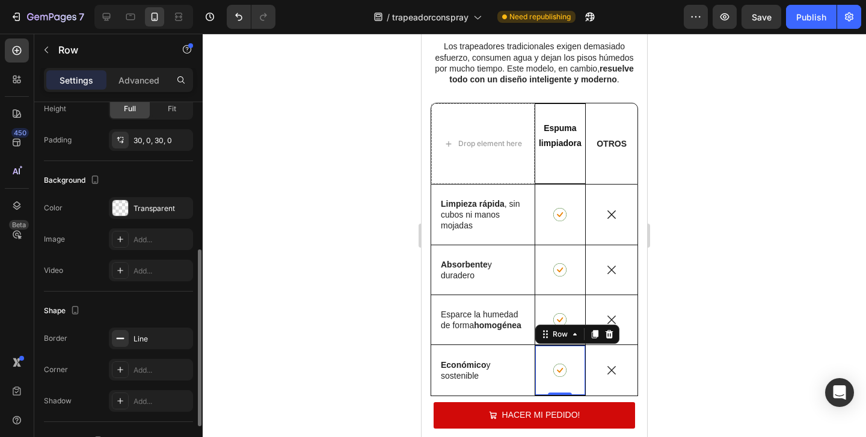
scroll to position [303, 0]
click at [152, 337] on div "Line" at bounding box center [150, 336] width 35 height 11
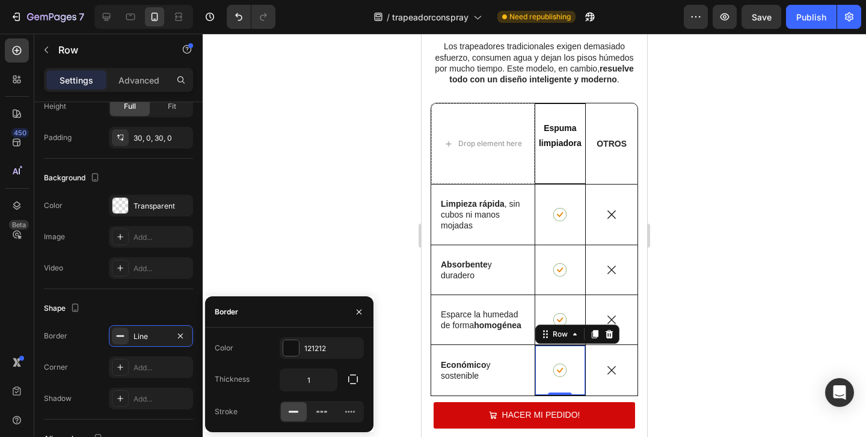
click at [353, 375] on icon "button" at bounding box center [353, 379] width 12 height 12
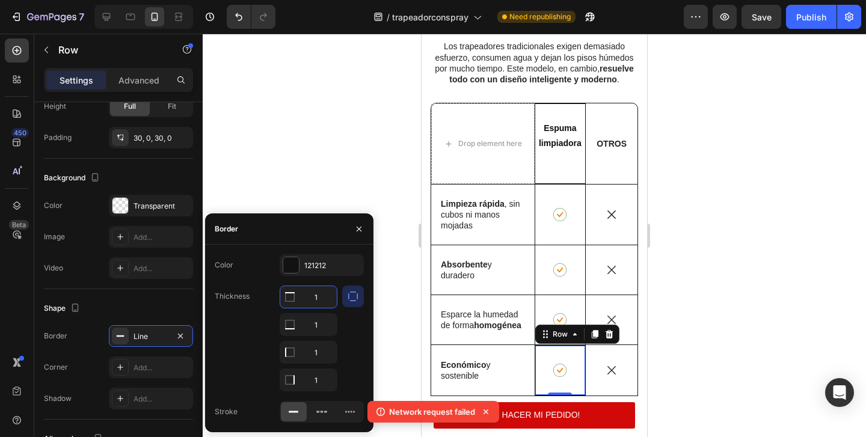
click at [315, 295] on input "1" at bounding box center [308, 297] width 57 height 22
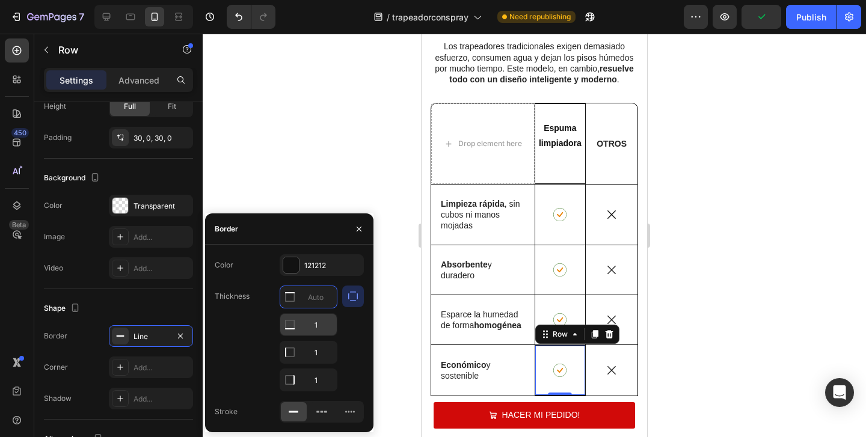
type input "0"
click at [317, 319] on input "1" at bounding box center [308, 325] width 57 height 22
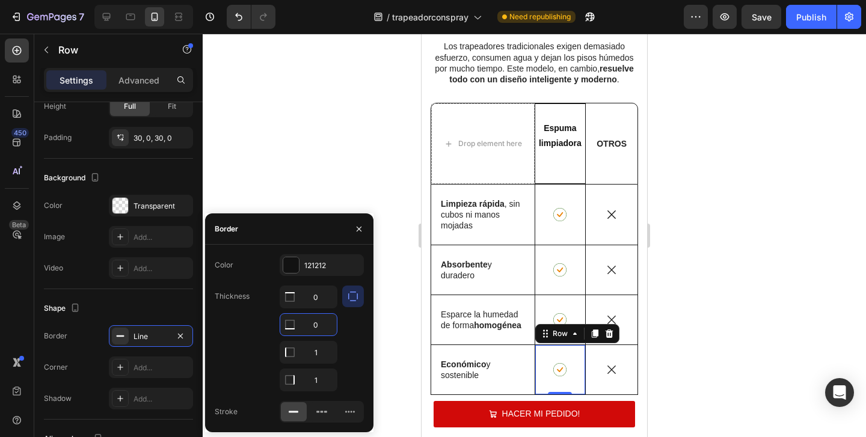
click at [316, 153] on div at bounding box center [534, 235] width 663 height 403
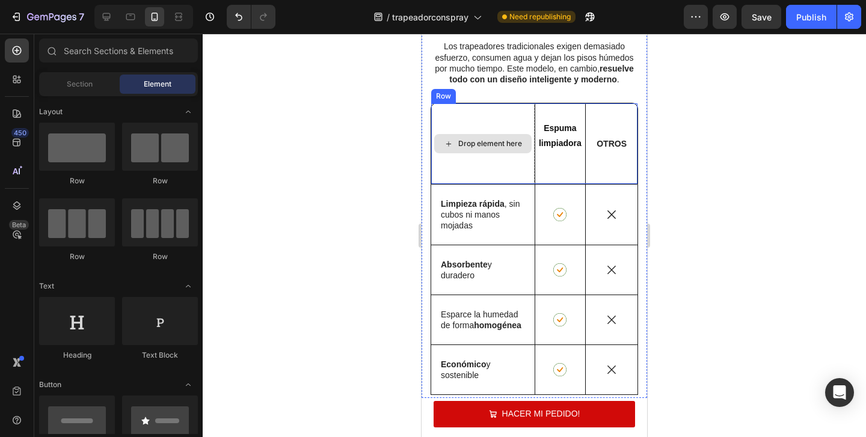
click at [477, 108] on div "Drop element here" at bounding box center [482, 143] width 103 height 81
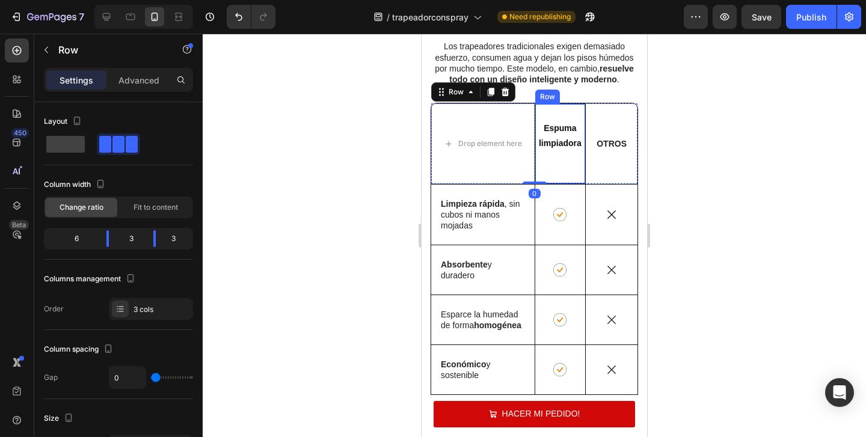
click at [569, 109] on div "Espuma limpiadora Text Block Row" at bounding box center [561, 143] width 52 height 81
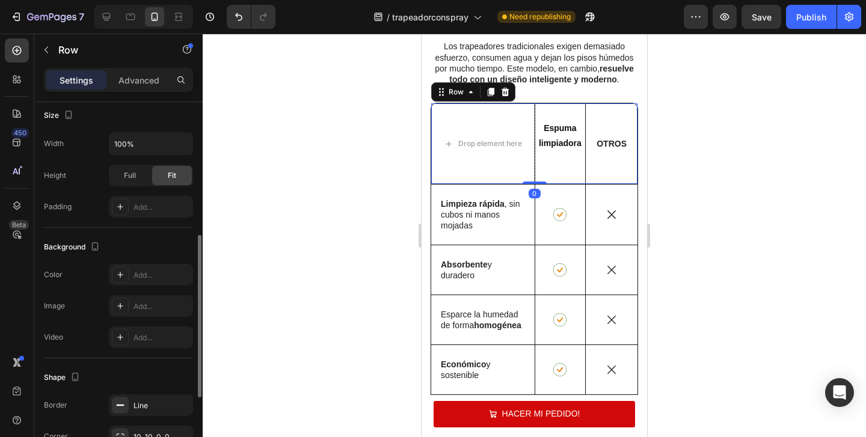
click at [613, 109] on div "OTROS Text Block" at bounding box center [612, 143] width 52 height 81
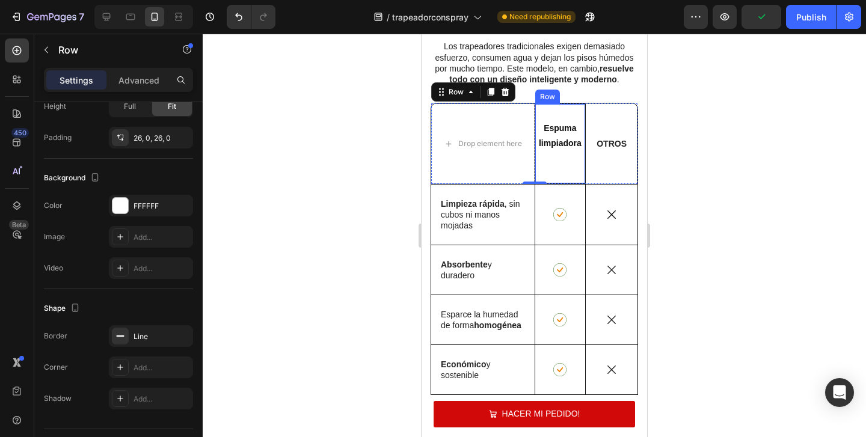
click at [575, 109] on div "Espuma limpiadora Text Block Row" at bounding box center [561, 143] width 52 height 81
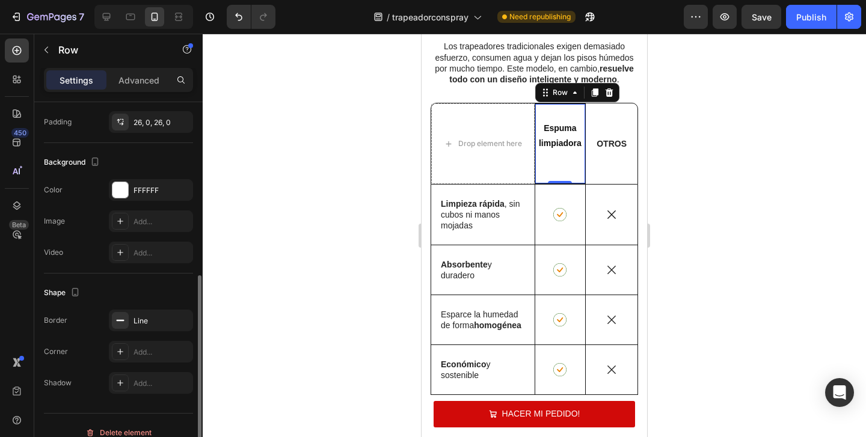
scroll to position [322, 0]
click at [171, 309] on div "Line" at bounding box center [151, 317] width 84 height 22
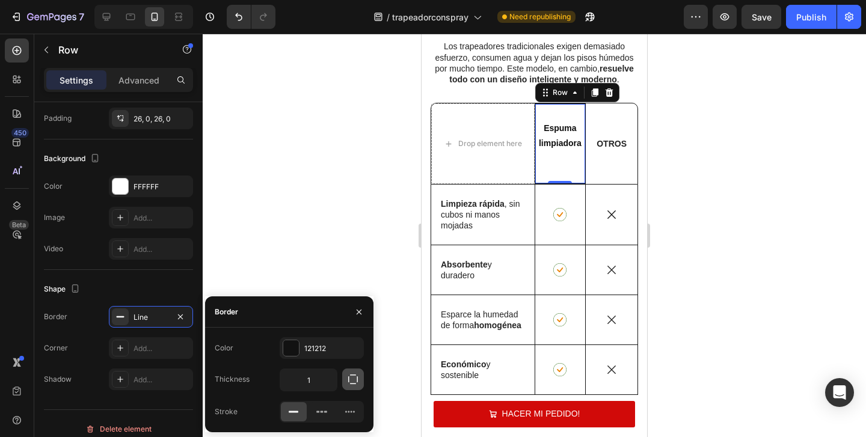
click at [351, 381] on icon "button" at bounding box center [353, 379] width 12 height 12
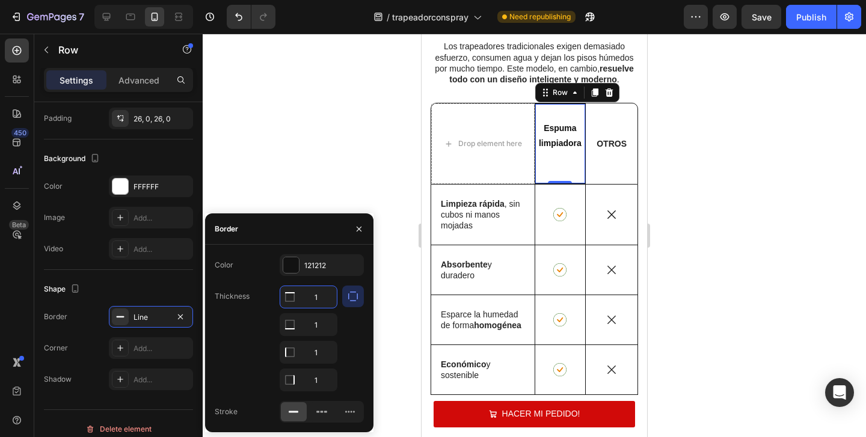
click at [322, 301] on input "1" at bounding box center [308, 297] width 57 height 22
click at [327, 324] on input "1" at bounding box center [308, 325] width 57 height 22
type input "0"
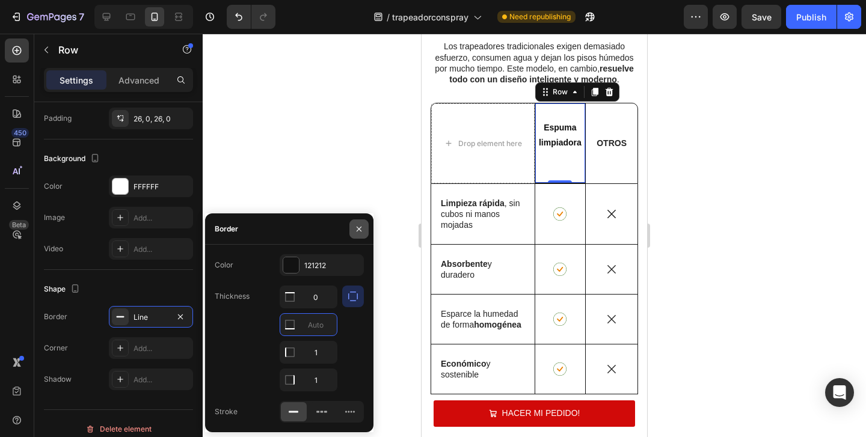
type input "0"
click at [359, 225] on icon "button" at bounding box center [359, 229] width 10 height 10
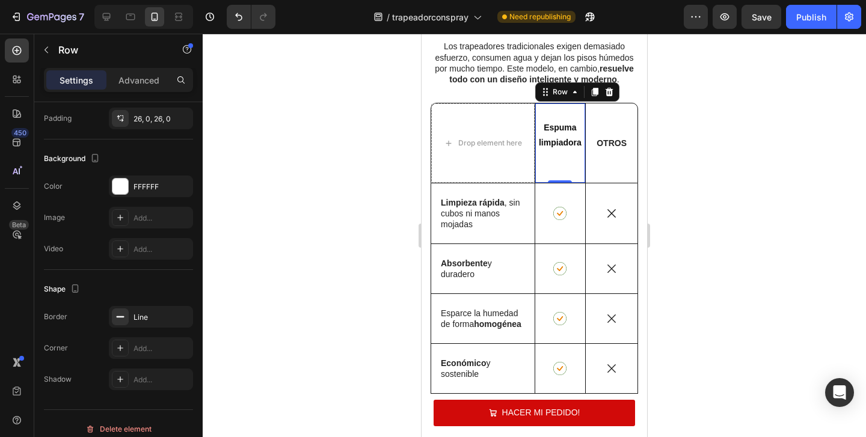
click at [359, 225] on div at bounding box center [534, 235] width 663 height 403
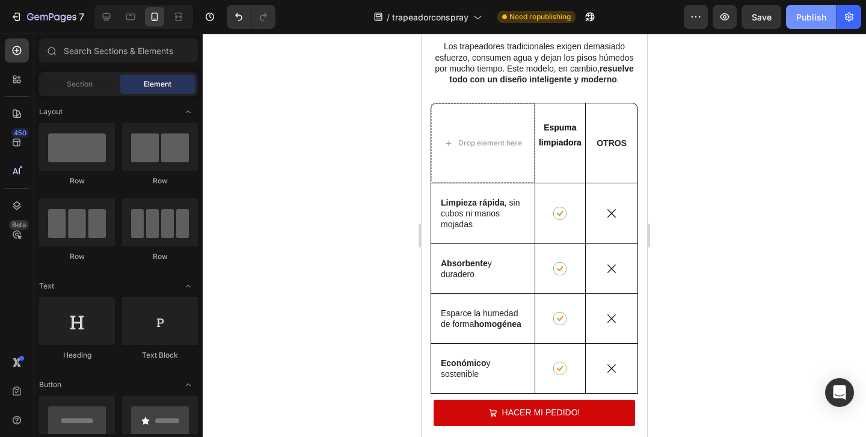
click at [808, 13] on div "Publish" at bounding box center [811, 17] width 30 height 13
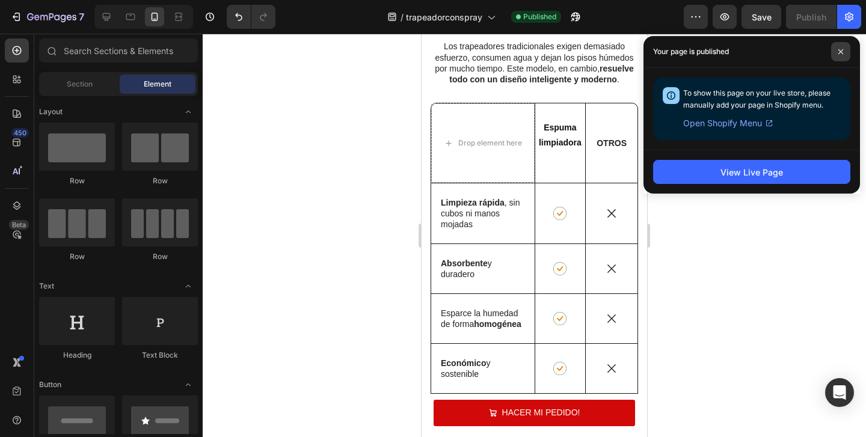
click at [841, 54] on icon at bounding box center [841, 52] width 6 height 6
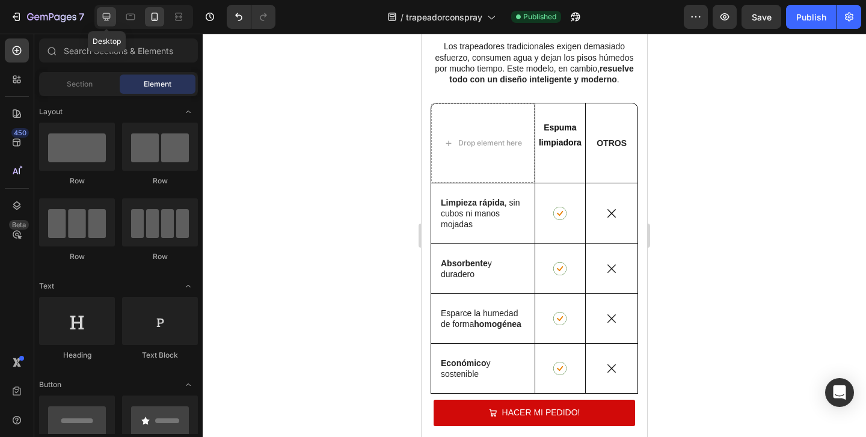
click at [97, 23] on div at bounding box center [106, 16] width 19 height 19
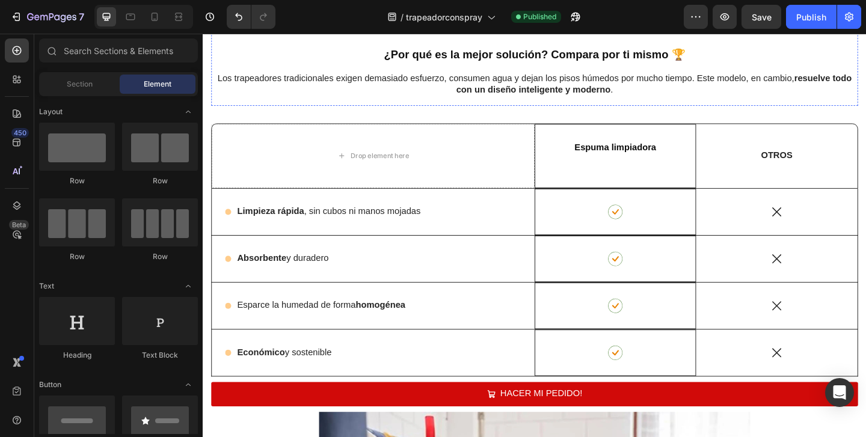
scroll to position [2833, 0]
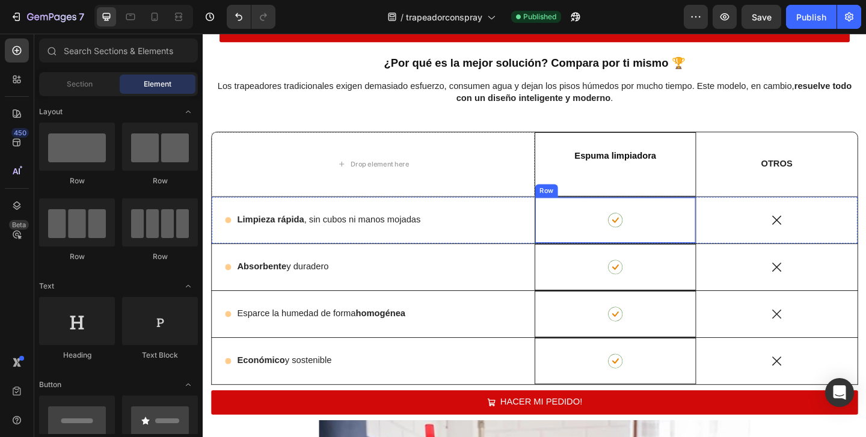
click at [588, 247] on div "Icon Row" at bounding box center [651, 236] width 176 height 51
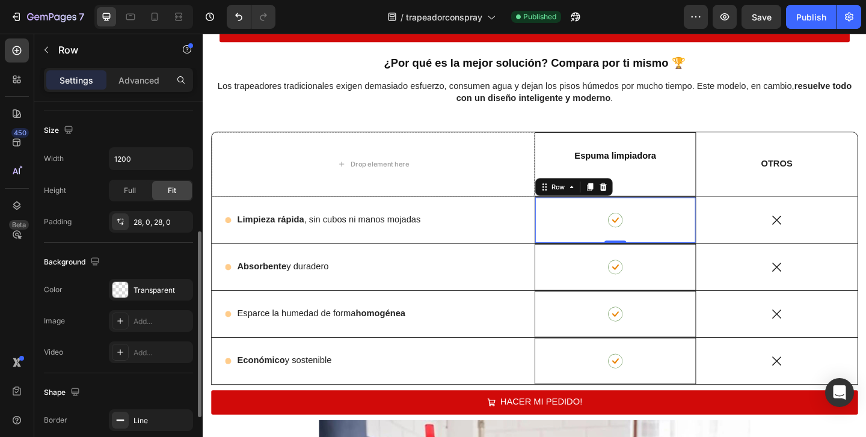
scroll to position [364, 0]
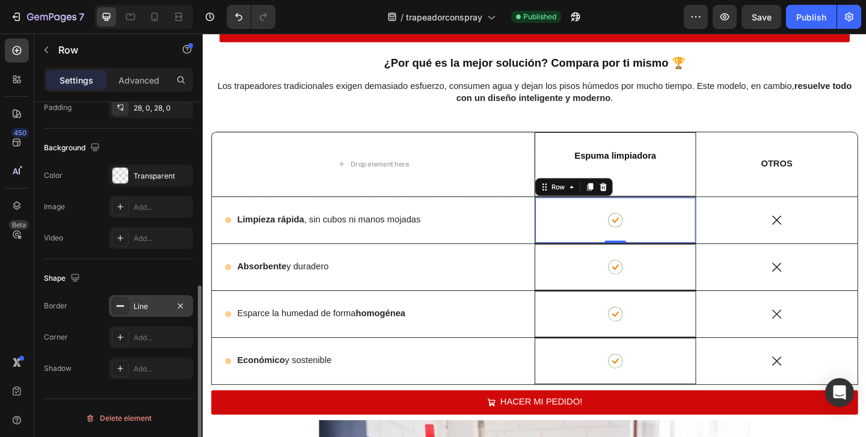
click at [138, 314] on div "Line" at bounding box center [151, 306] width 84 height 22
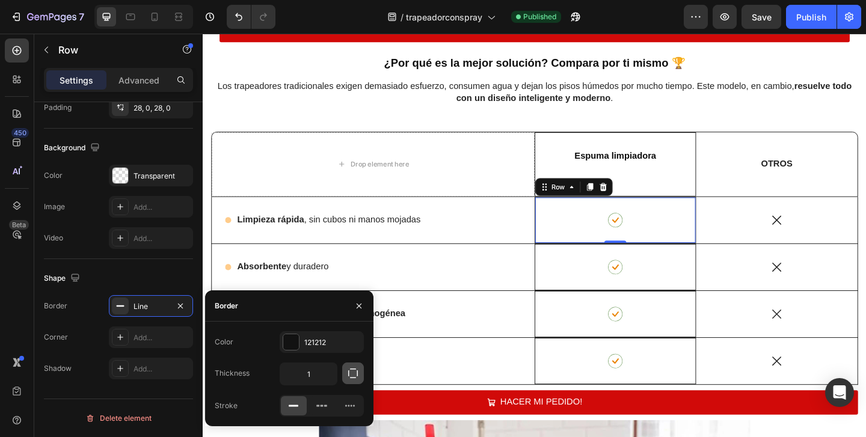
click at [359, 372] on button "button" at bounding box center [353, 374] width 22 height 22
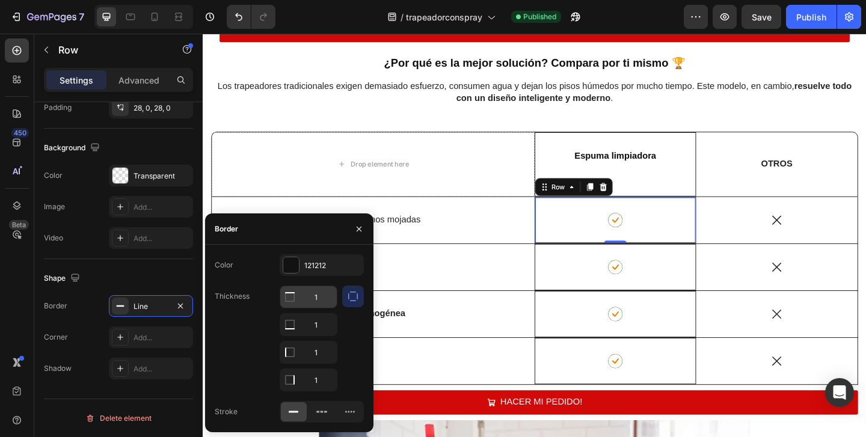
click at [318, 296] on input "1" at bounding box center [308, 297] width 57 height 22
click at [324, 324] on input "1" at bounding box center [308, 325] width 57 height 22
type input "0"
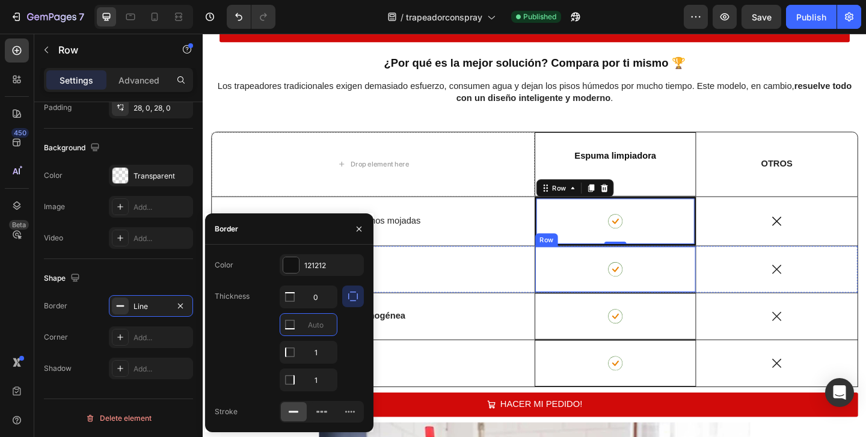
click at [629, 273] on div "Icon Row" at bounding box center [651, 290] width 176 height 51
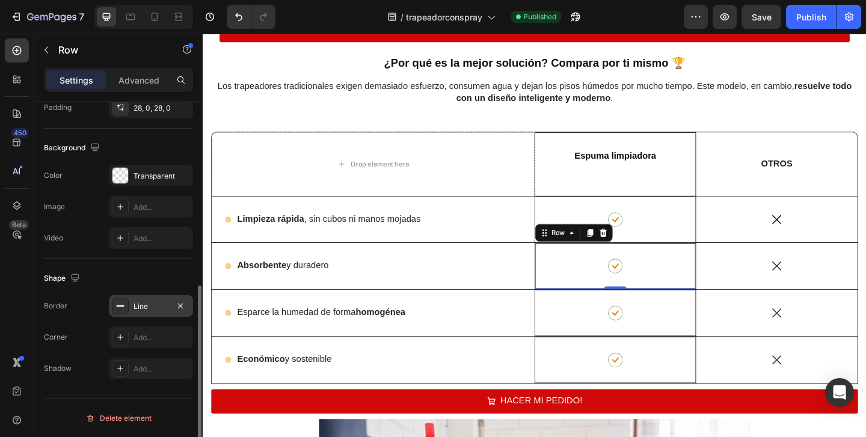
click at [156, 302] on div "Line" at bounding box center [150, 306] width 35 height 11
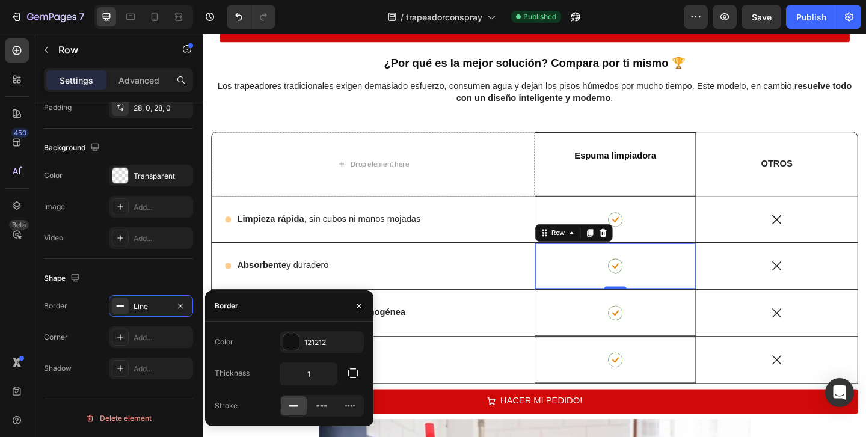
click at [343, 360] on div "Color 121212 Thickness 1 Stroke" at bounding box center [289, 373] width 168 height 85
click at [348, 373] on icon "button" at bounding box center [353, 373] width 12 height 12
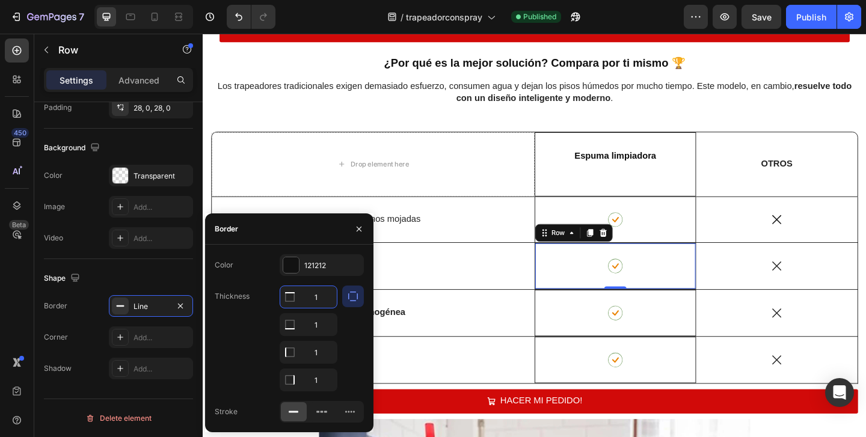
click at [319, 294] on input "1" at bounding box center [308, 297] width 57 height 22
type input "0"
click at [328, 331] on input "1" at bounding box center [308, 325] width 57 height 22
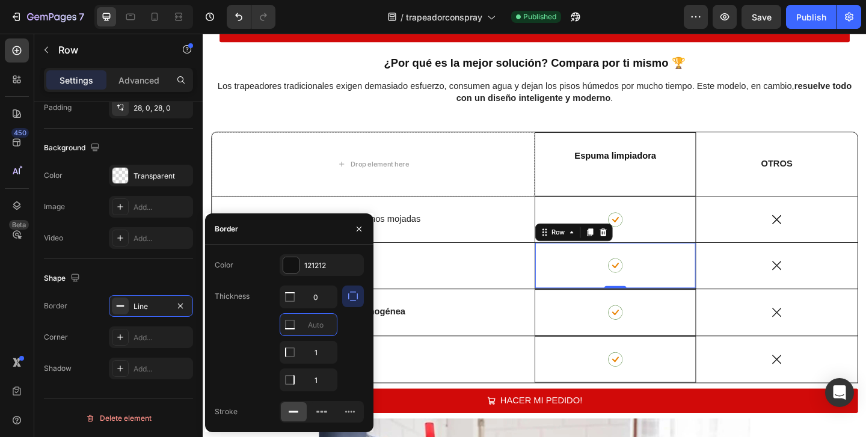
type input "0"
click at [355, 349] on div at bounding box center [353, 339] width 22 height 106
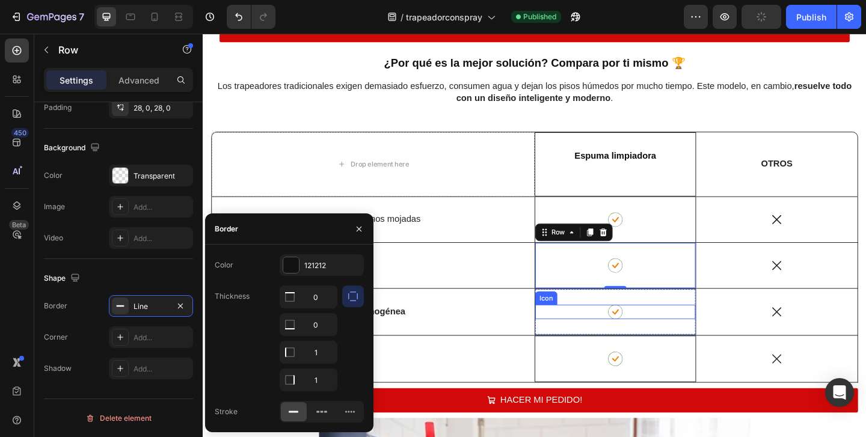
scroll to position [155, 0]
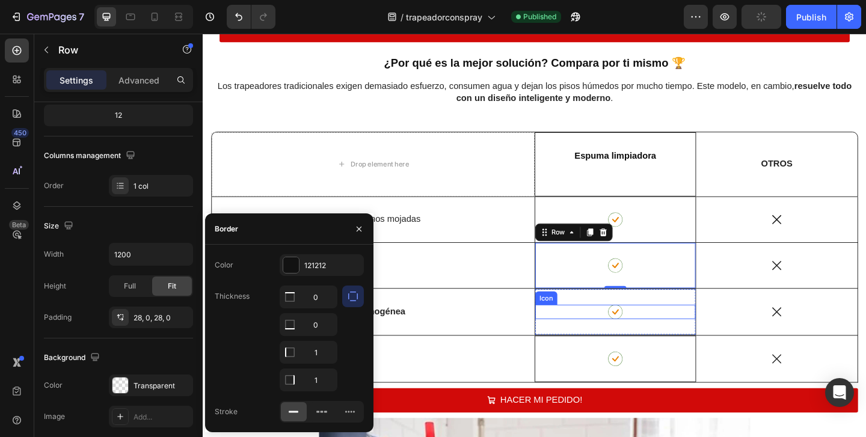
click at [589, 337] on div "Icon" at bounding box center [651, 336] width 174 height 16
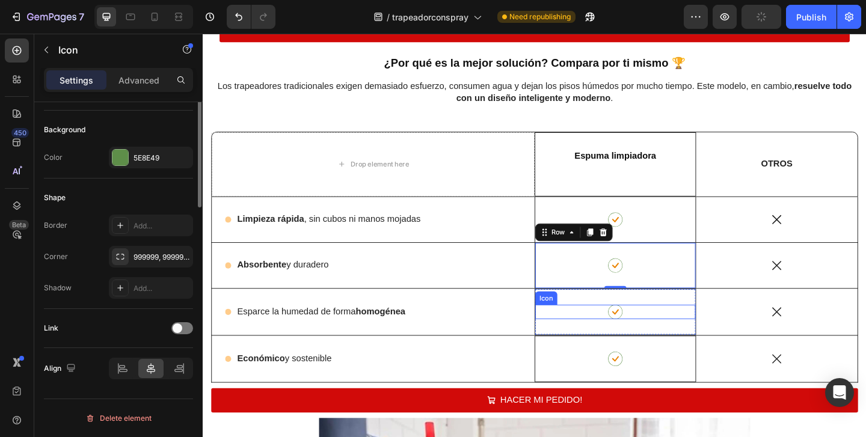
scroll to position [0, 0]
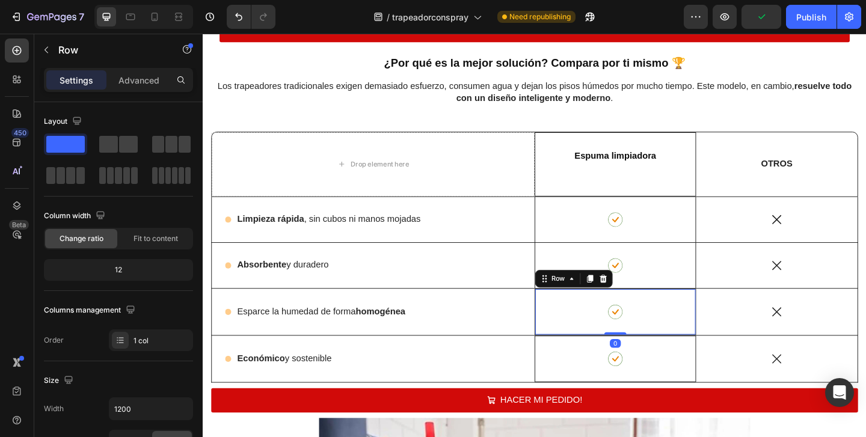
click at [590, 348] on div "Icon Row 0" at bounding box center [651, 336] width 176 height 51
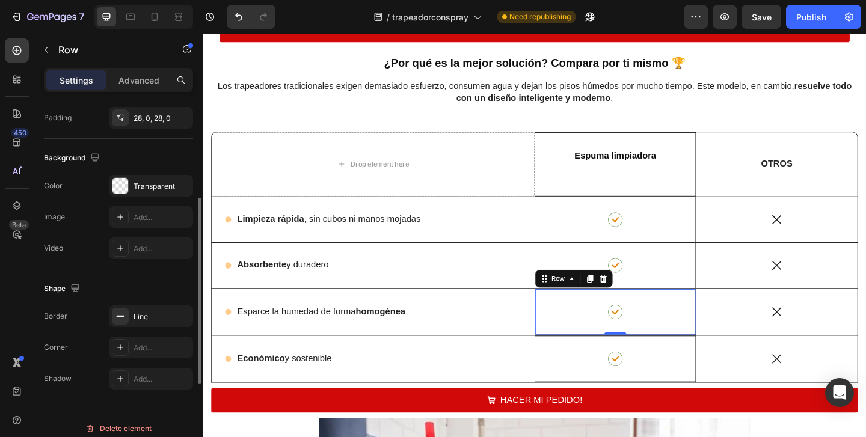
scroll to position [359, 0]
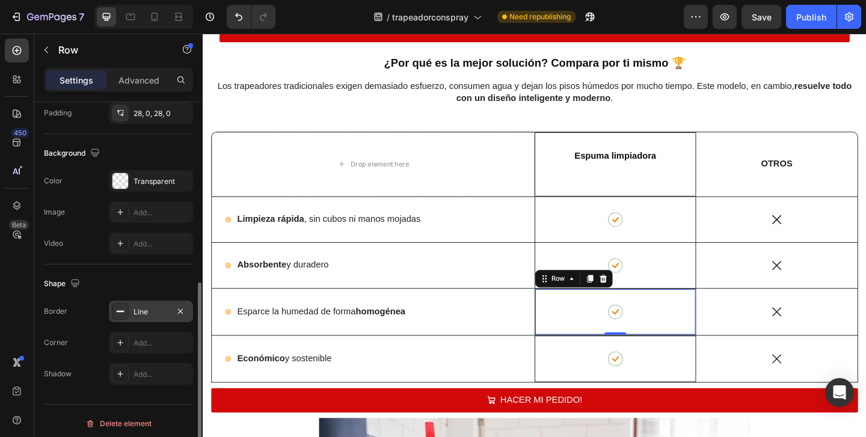
click at [155, 304] on div "Line" at bounding box center [151, 312] width 84 height 22
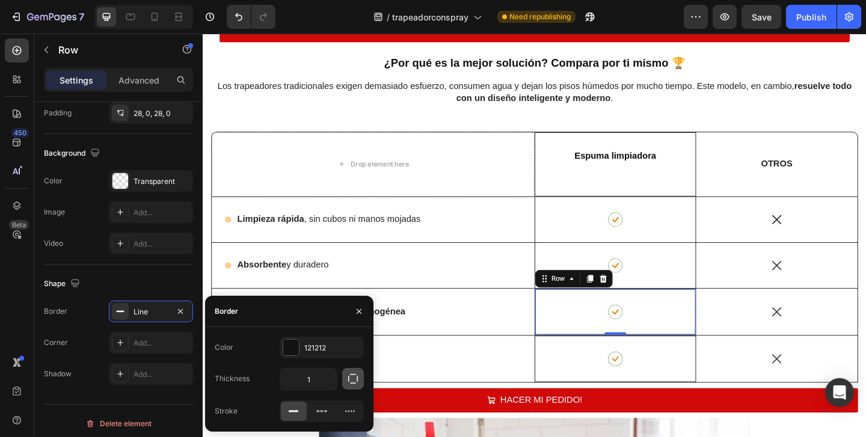
click at [354, 377] on icon "button" at bounding box center [353, 379] width 12 height 12
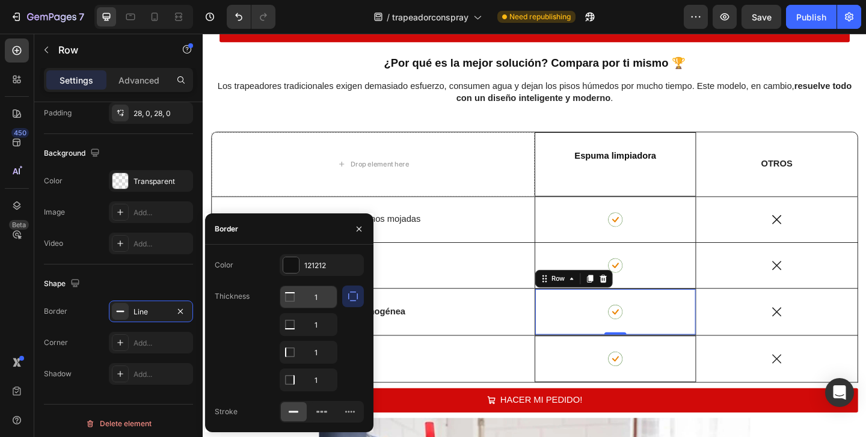
click at [319, 295] on input "1" at bounding box center [308, 297] width 57 height 22
click at [325, 323] on input "1" at bounding box center [308, 325] width 57 height 22
type input "0"
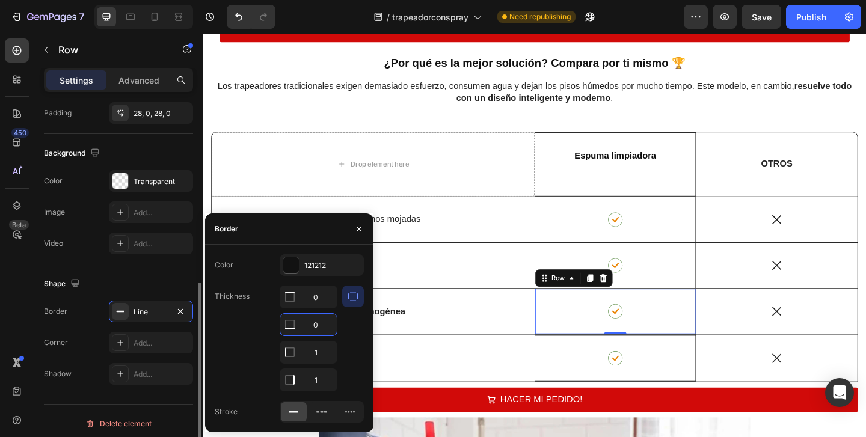
click at [179, 280] on div "Shape" at bounding box center [118, 283] width 149 height 19
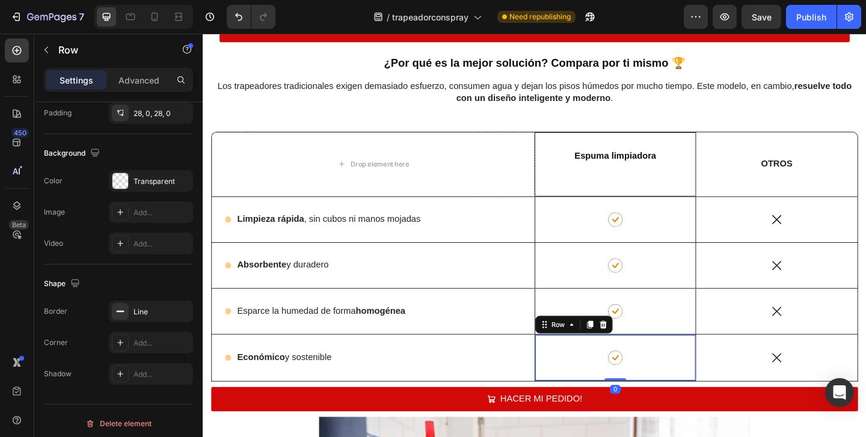
click at [599, 376] on div "Icon Row 0" at bounding box center [651, 386] width 176 height 51
click at [158, 316] on div "Line" at bounding box center [150, 312] width 35 height 11
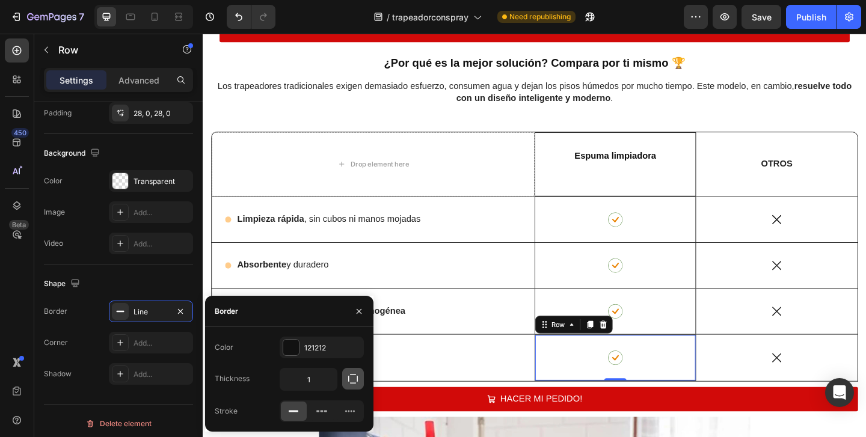
click at [355, 375] on icon "button" at bounding box center [353, 379] width 10 height 10
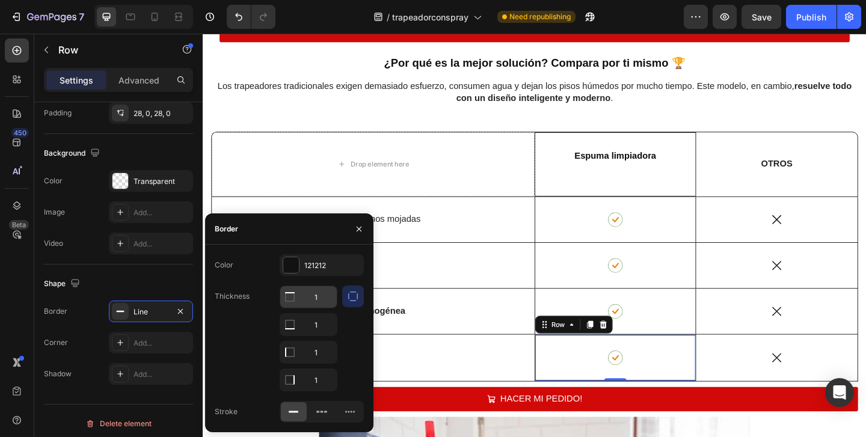
click at [320, 291] on input "1" at bounding box center [308, 297] width 57 height 22
type input "0"
click at [323, 330] on input "1" at bounding box center [308, 325] width 57 height 22
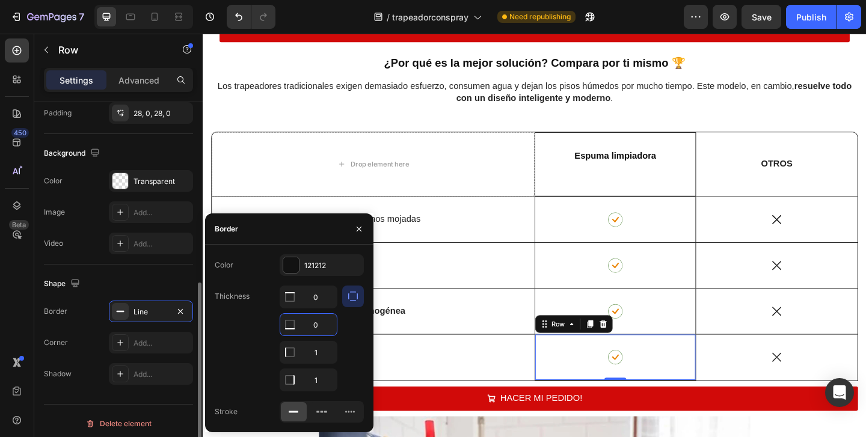
click at [184, 279] on div "Shape" at bounding box center [118, 283] width 149 height 19
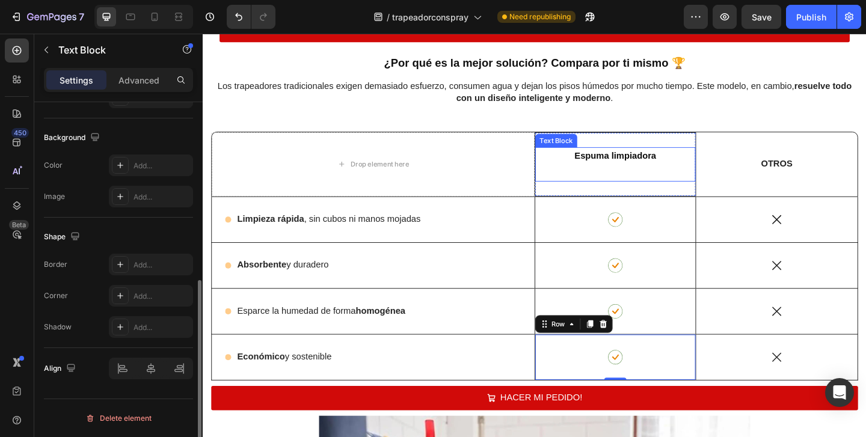
click at [590, 185] on p at bounding box center [651, 184] width 172 height 17
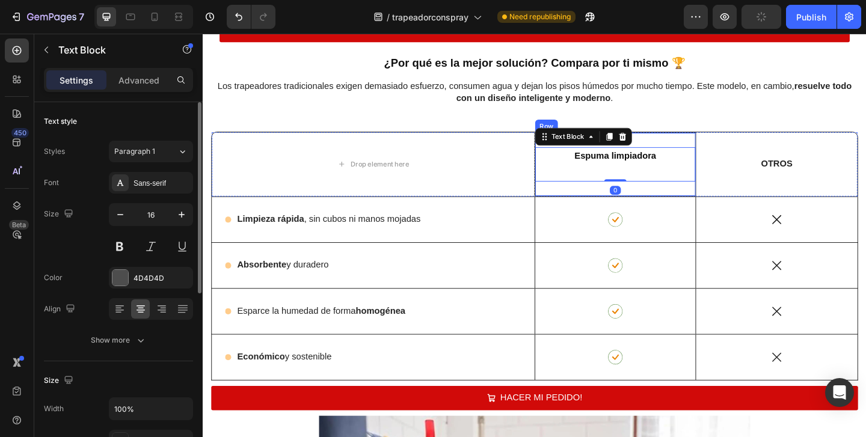
click at [585, 199] on div "Espuma limpiadora Text Block 0 Row" at bounding box center [651, 176] width 176 height 70
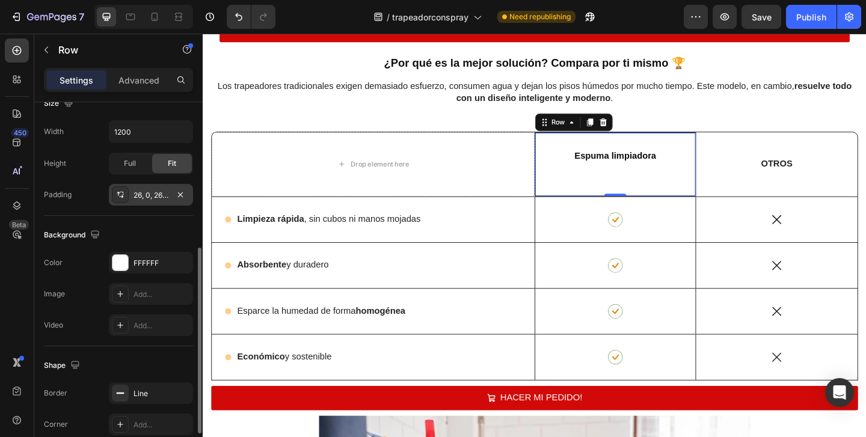
scroll to position [322, 0]
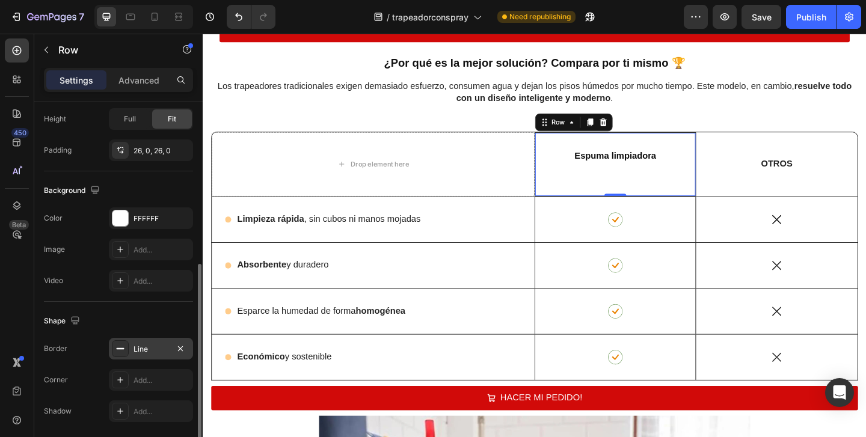
click at [161, 354] on div "Line" at bounding box center [150, 349] width 35 height 11
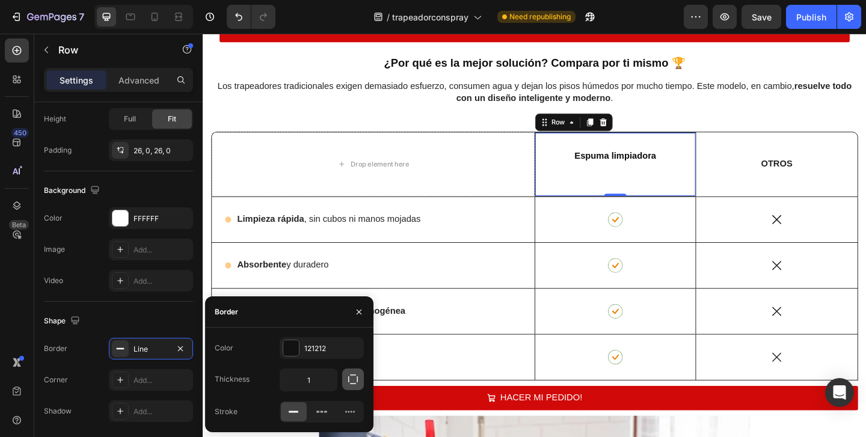
click at [356, 382] on icon "button" at bounding box center [353, 379] width 12 height 12
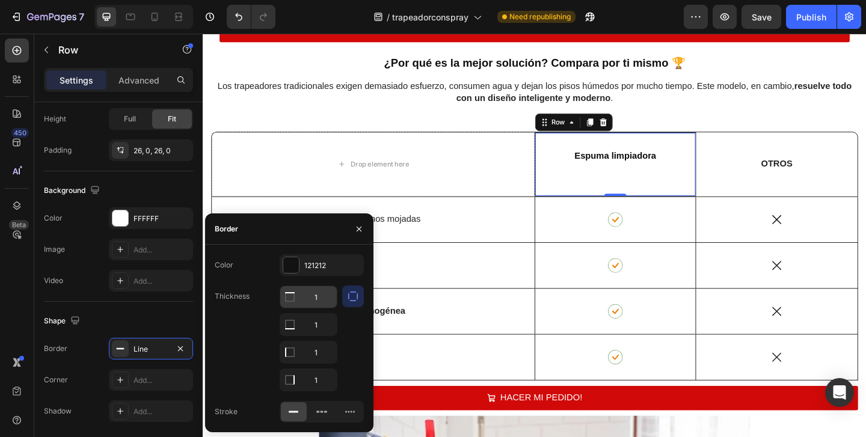
click at [325, 301] on input "1" at bounding box center [308, 297] width 57 height 22
click at [329, 331] on input "1" at bounding box center [308, 325] width 57 height 22
type input "0"
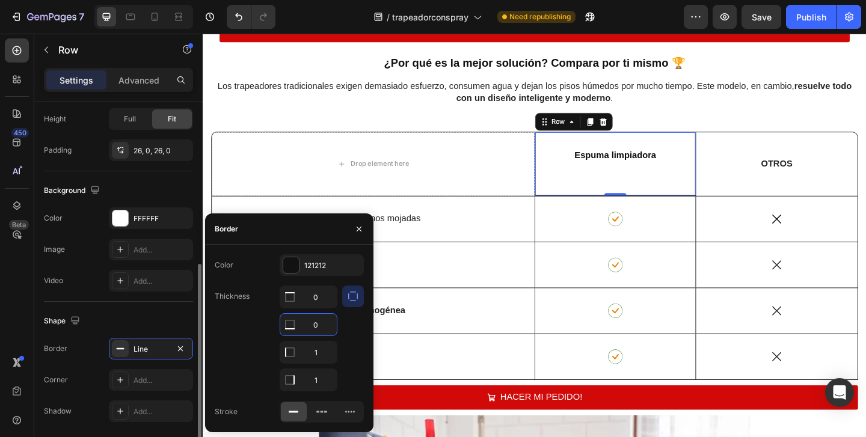
click at [179, 309] on div "Shape Border Line Corner Add... Shadow Add..." at bounding box center [118, 367] width 149 height 130
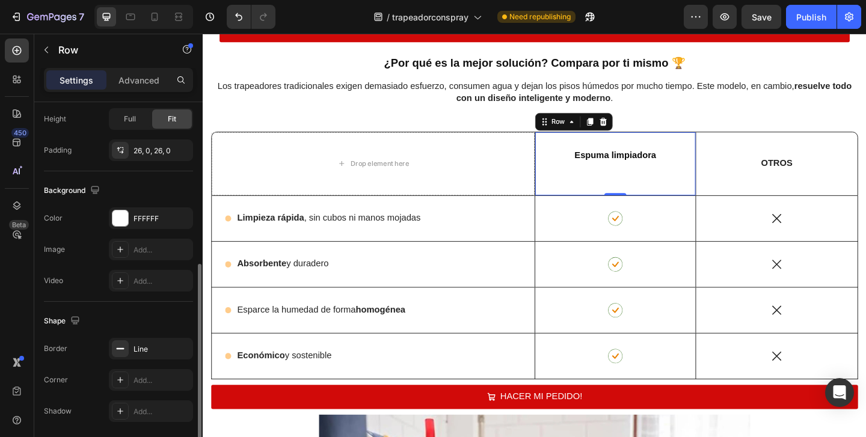
click at [179, 309] on div "Shape Border Line Corner Add... Shadow Add..." at bounding box center [118, 367] width 149 height 130
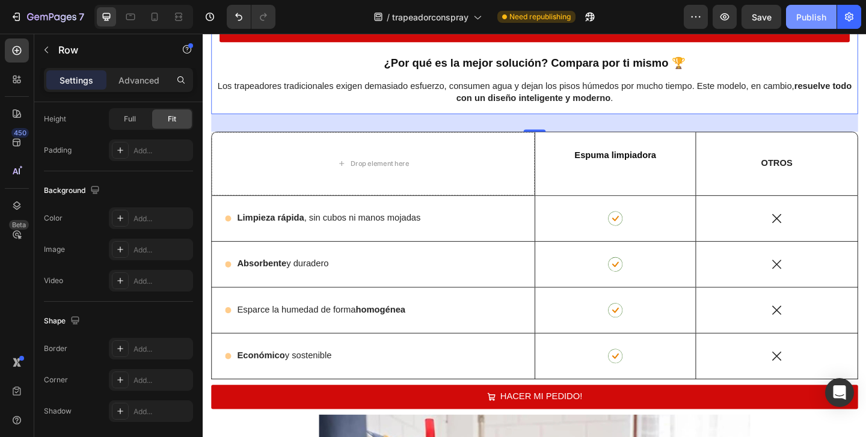
click at [818, 21] on div "Publish" at bounding box center [811, 17] width 30 height 13
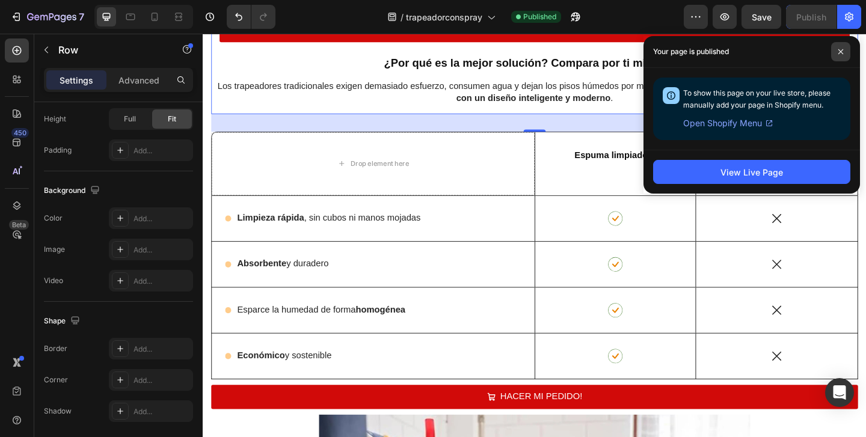
click at [844, 47] on span at bounding box center [840, 51] width 19 height 19
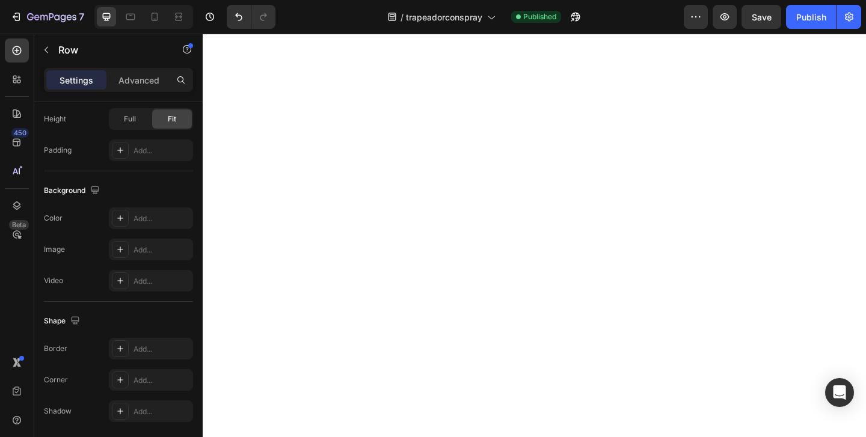
scroll to position [1064, 0]
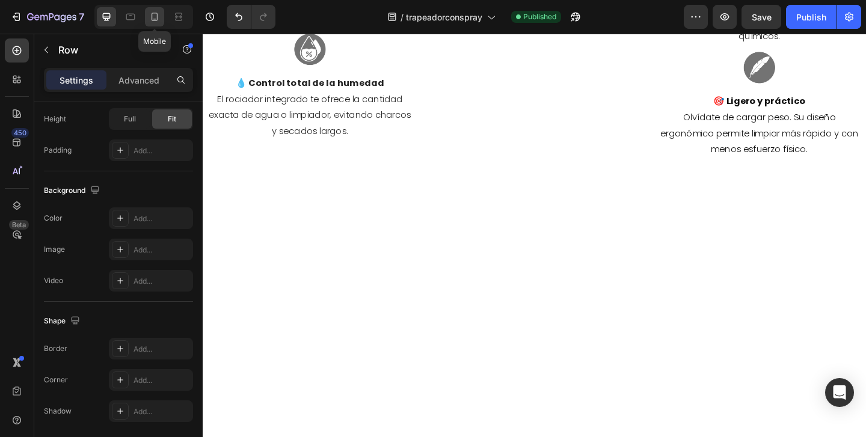
click at [155, 17] on icon at bounding box center [155, 17] width 12 height 12
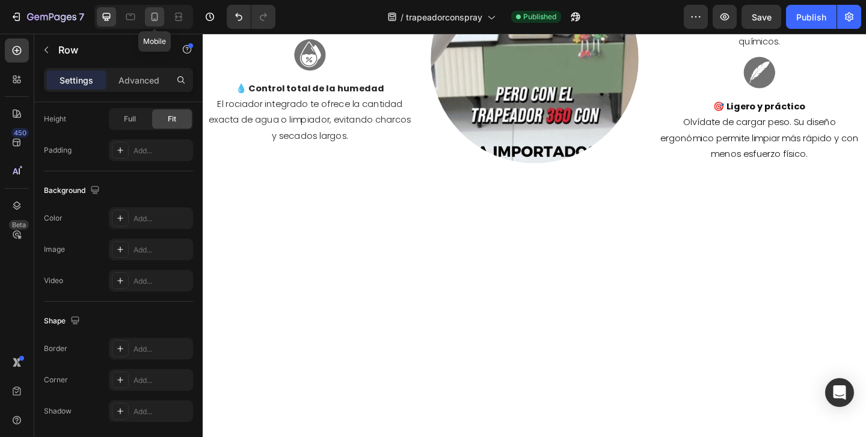
type input "100%"
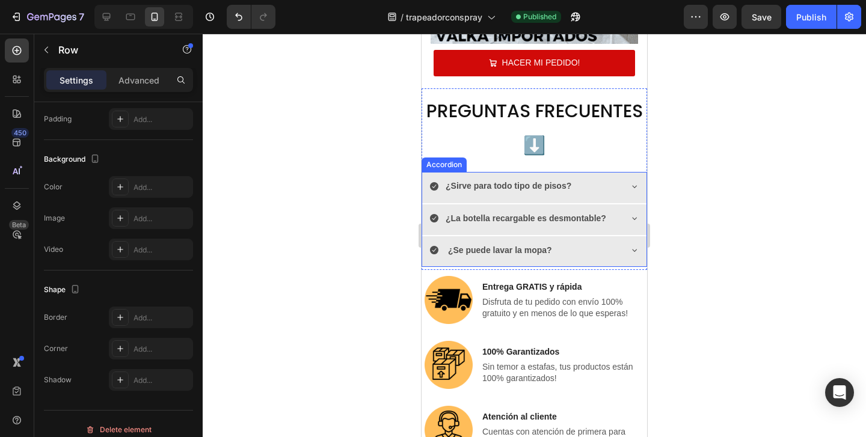
scroll to position [3435, 0]
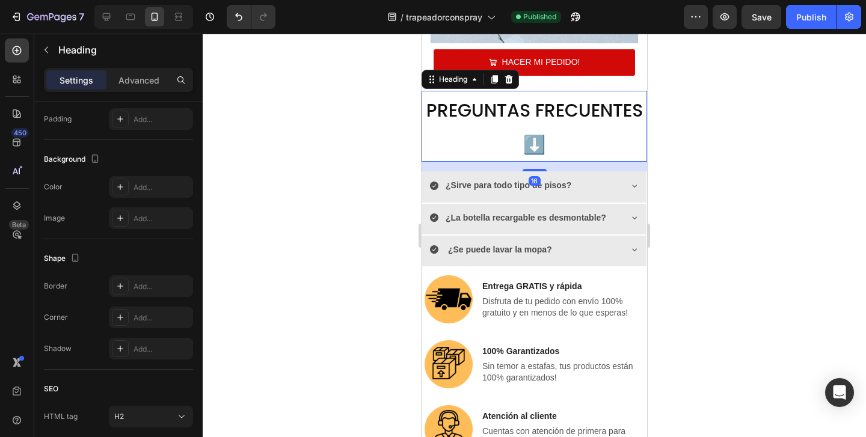
click at [473, 121] on span "PREGUNTAS FRECUENTES ⬇️" at bounding box center [534, 127] width 216 height 60
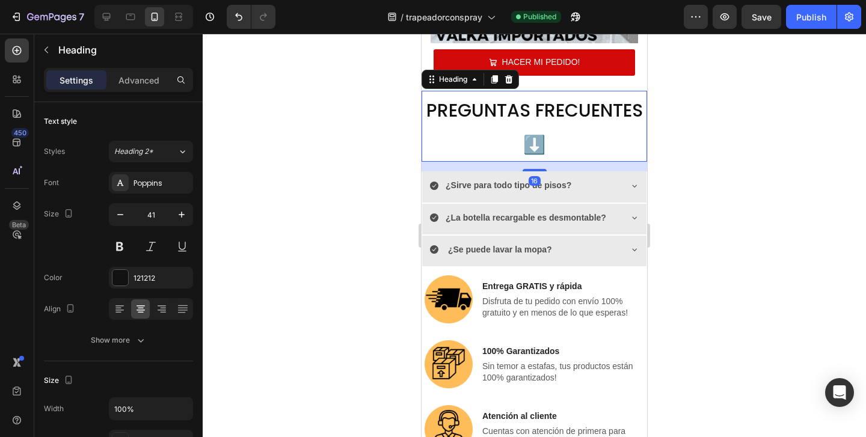
click at [521, 126] on h2 "PREGUNTAS FRECUENTES ⬇️" at bounding box center [533, 127] width 225 height 72
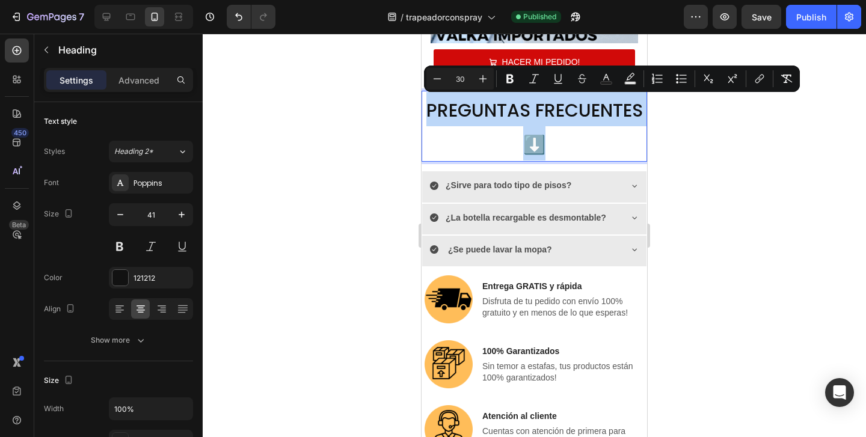
drag, startPoint x: 584, startPoint y: 141, endPoint x: 430, endPoint y: 108, distance: 157.4
click at [430, 108] on p "PREGUNTAS FRECUENTES ⬇️" at bounding box center [534, 126] width 223 height 69
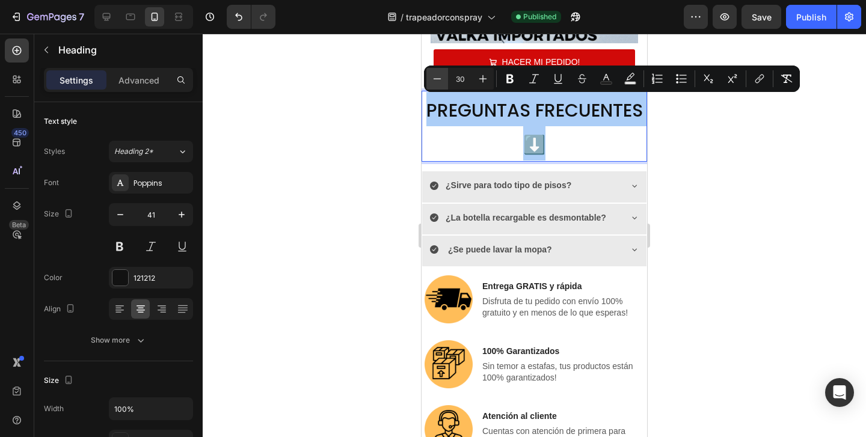
click at [438, 81] on icon "Editor contextual toolbar" at bounding box center [437, 79] width 12 height 12
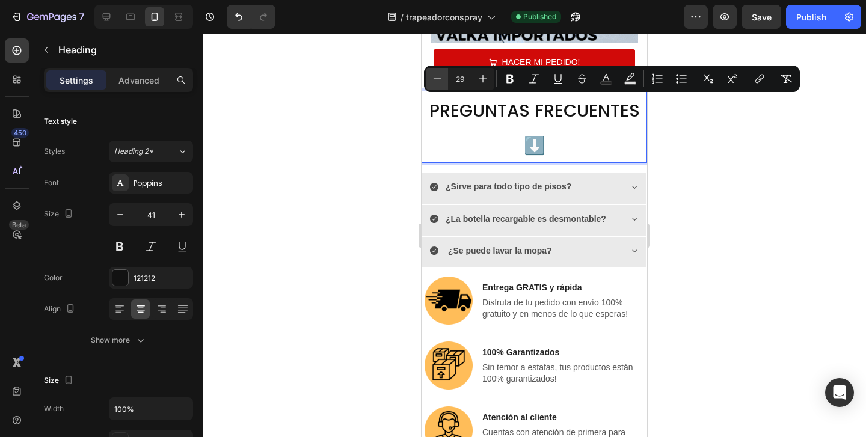
click at [438, 81] on icon "Editor contextual toolbar" at bounding box center [437, 79] width 12 height 12
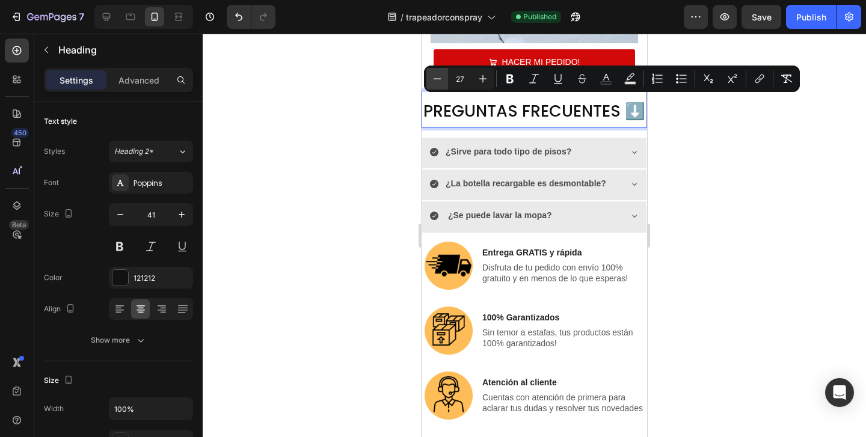
click at [438, 81] on icon "Editor contextual toolbar" at bounding box center [437, 79] width 12 height 12
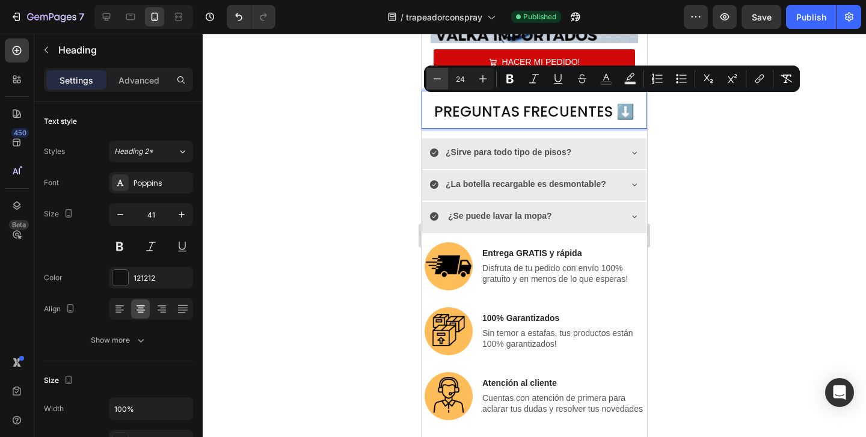
click at [438, 81] on icon "Editor contextual toolbar" at bounding box center [437, 79] width 12 height 12
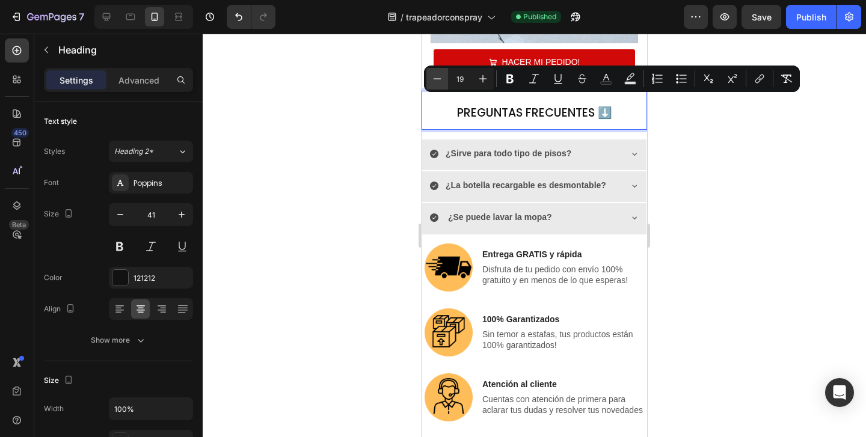
click at [438, 81] on icon "Editor contextual toolbar" at bounding box center [437, 79] width 12 height 12
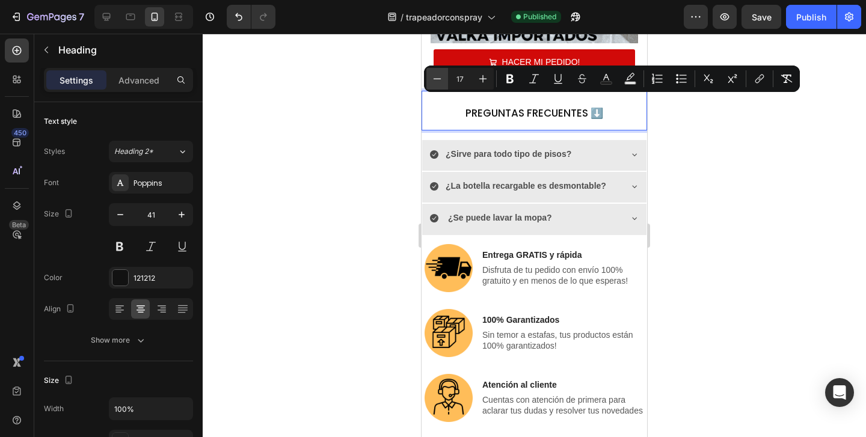
click at [438, 81] on icon "Editor contextual toolbar" at bounding box center [437, 79] width 12 height 12
click at [482, 85] on button "Plus" at bounding box center [483, 79] width 22 height 22
type input "17"
click at [690, 101] on div at bounding box center [534, 235] width 663 height 403
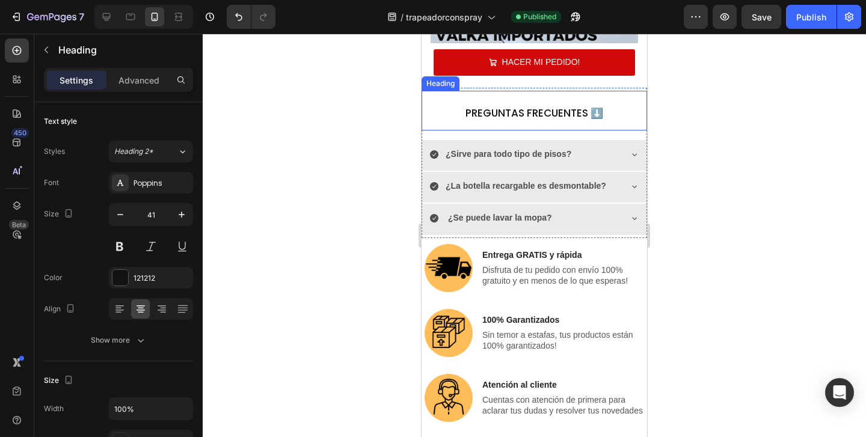
click at [622, 115] on p "⁠⁠⁠⁠⁠⁠⁠ PREGUNTAS FRECUENTES ⬇️" at bounding box center [534, 110] width 223 height 37
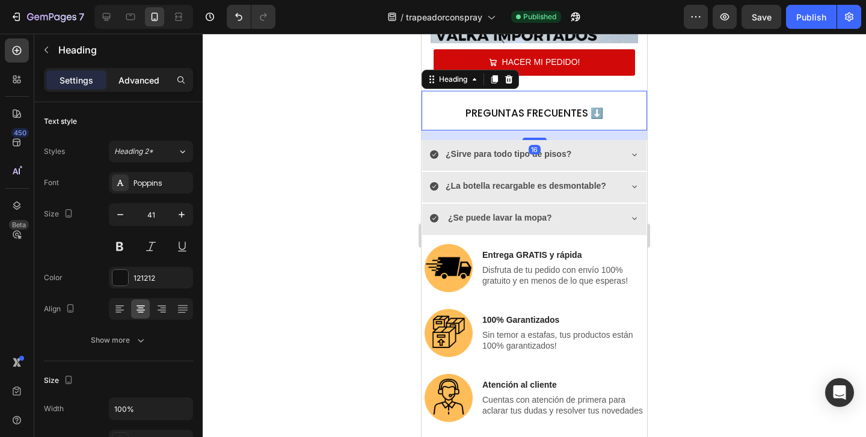
click at [137, 80] on p "Advanced" at bounding box center [138, 80] width 41 height 13
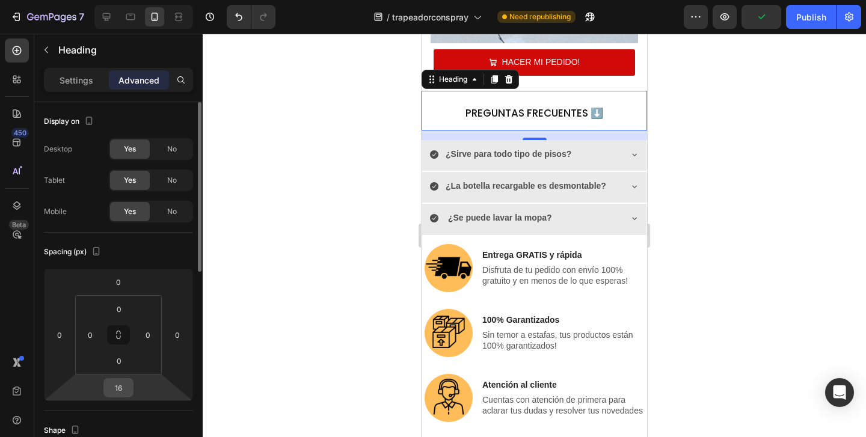
click at [127, 390] on input "16" at bounding box center [118, 388] width 24 height 18
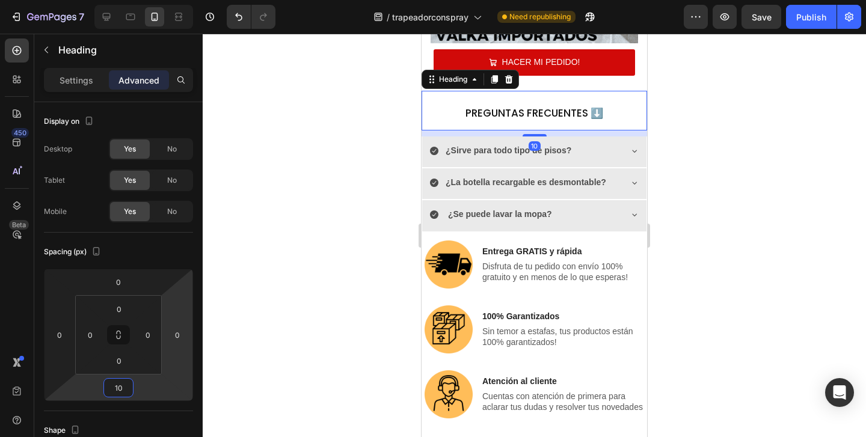
type input "10"
click at [275, 316] on div at bounding box center [534, 235] width 663 height 403
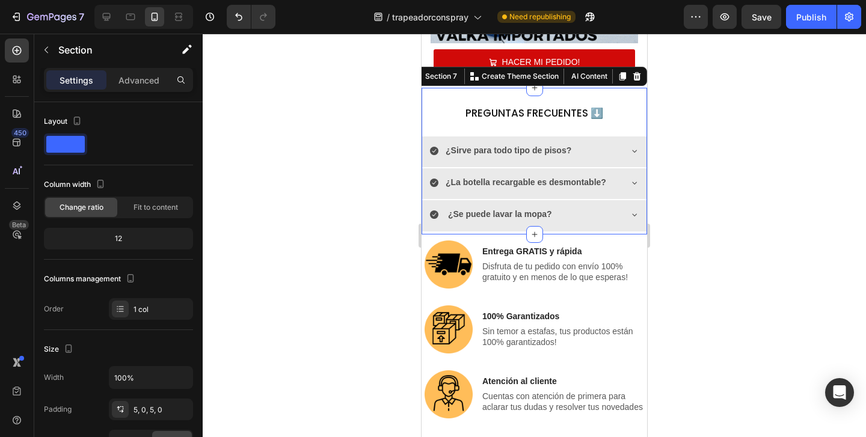
click at [621, 132] on div "⁠⁠⁠⁠⁠⁠⁠ PREGUNTAS FRECUENTES ⬇️ Heading ¿Sirve para todo tipo de pisos? ¿La bot…" at bounding box center [533, 161] width 225 height 141
click at [143, 81] on p "Advanced" at bounding box center [138, 80] width 41 height 13
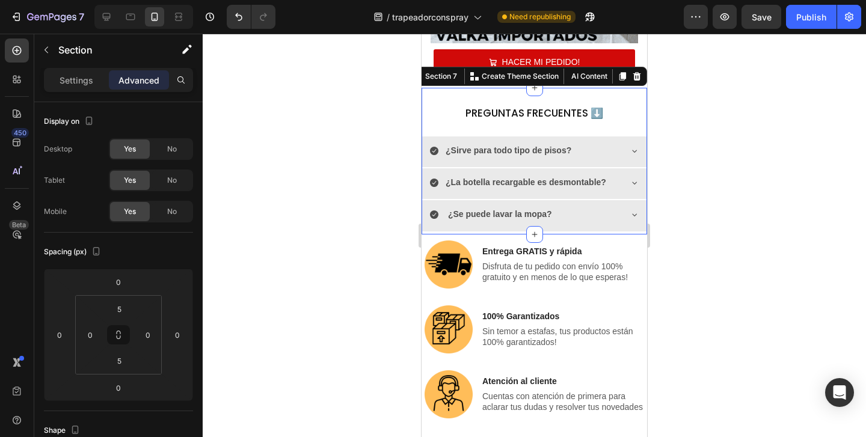
click at [250, 326] on div at bounding box center [534, 235] width 663 height 403
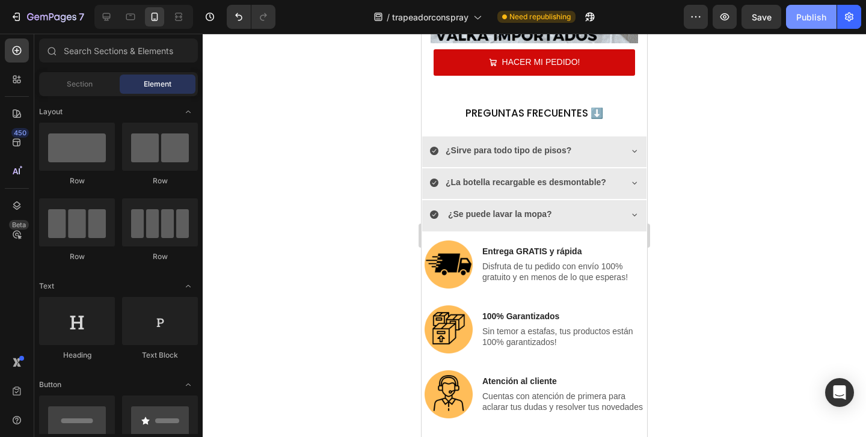
click at [820, 10] on button "Publish" at bounding box center [811, 17] width 51 height 24
drag, startPoint x: 105, startPoint y: 19, endPoint x: 114, endPoint y: 73, distance: 54.8
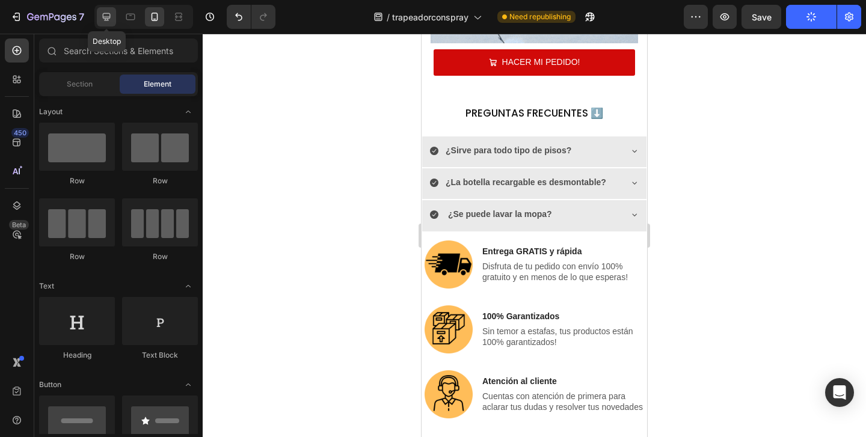
click at [105, 19] on icon at bounding box center [107, 17] width 8 height 8
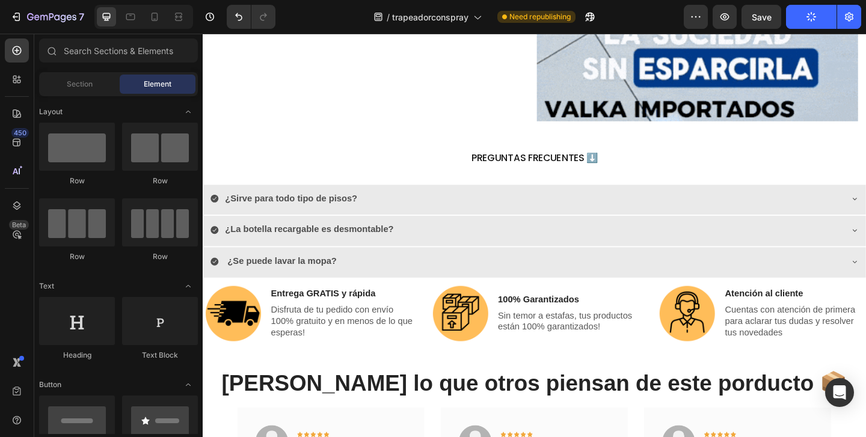
scroll to position [3945, 0]
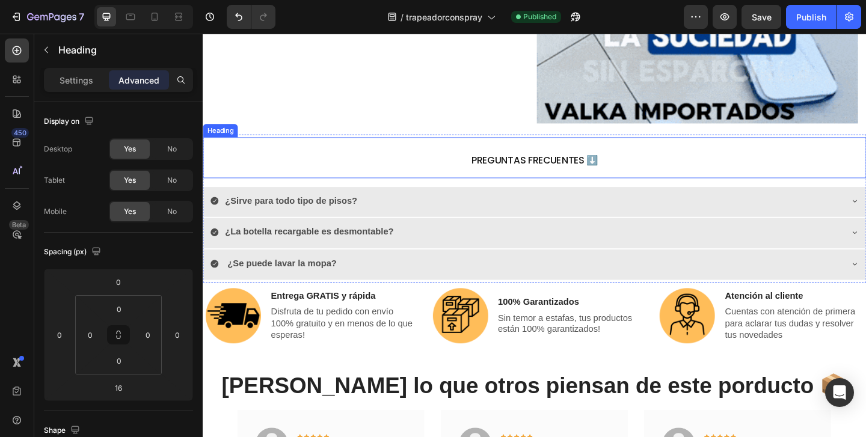
click at [578, 176] on span "PREGUNTAS FRECUENTES ⬇️" at bounding box center [564, 171] width 138 height 14
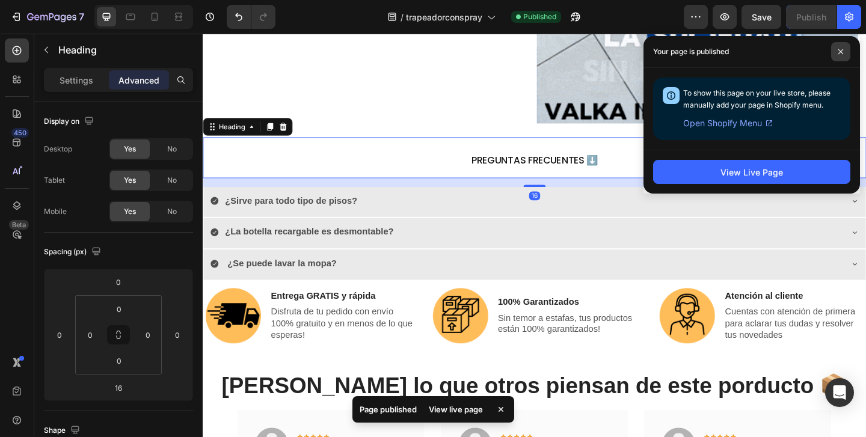
click at [842, 55] on span at bounding box center [840, 51] width 19 height 19
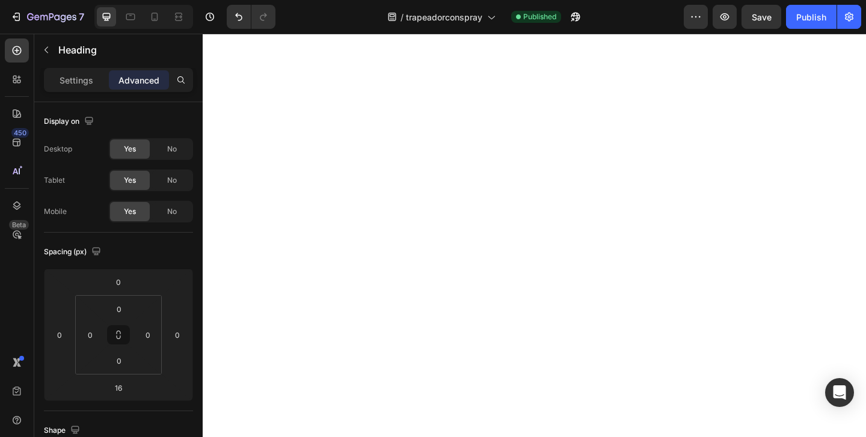
scroll to position [0, 0]
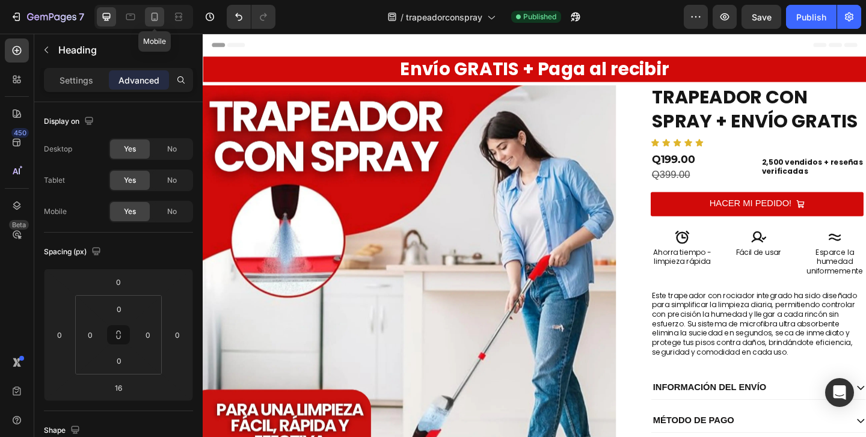
click at [161, 15] on div at bounding box center [154, 16] width 19 height 19
type input "10"
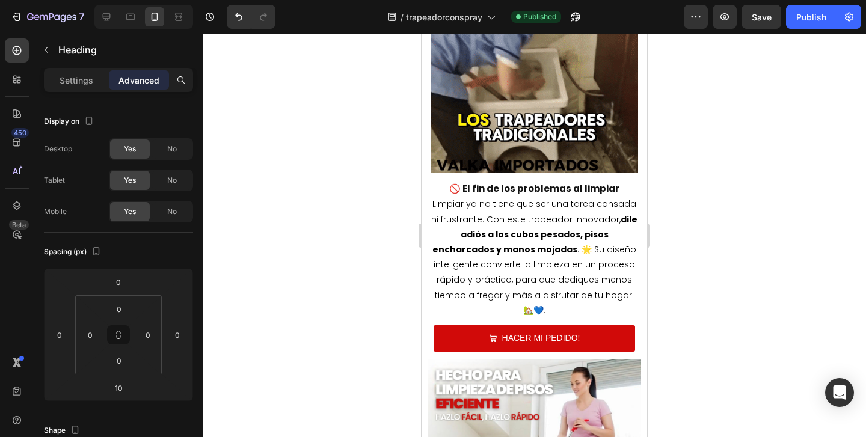
scroll to position [756, 0]
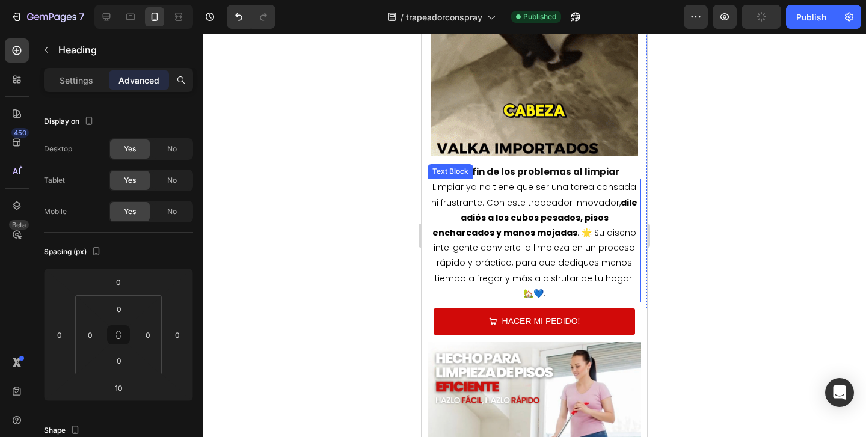
click at [587, 212] on strong "dile adiós a los cubos pesados, pisos encharcados y manos mojadas" at bounding box center [534, 218] width 205 height 42
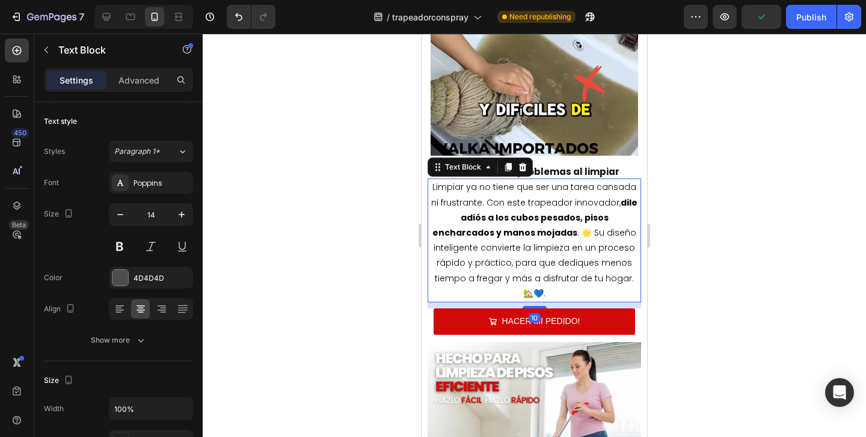
click at [693, 206] on div at bounding box center [534, 235] width 663 height 403
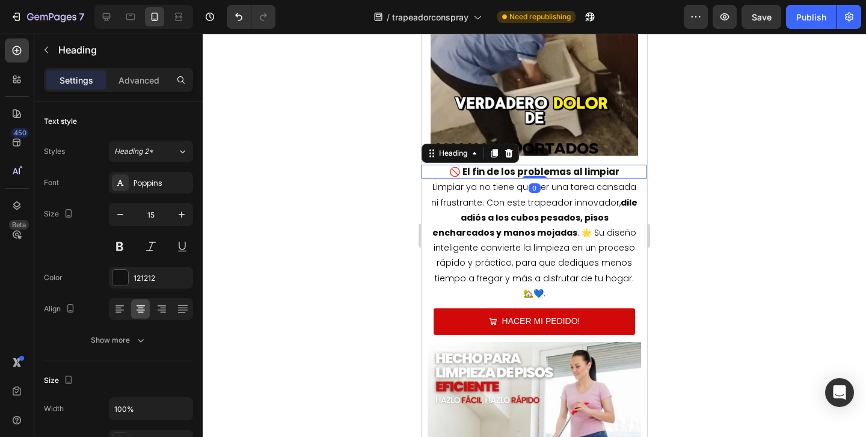
click at [477, 177] on h2 "🚫 El fin de los problemas al limpiar" at bounding box center [533, 172] width 225 height 14
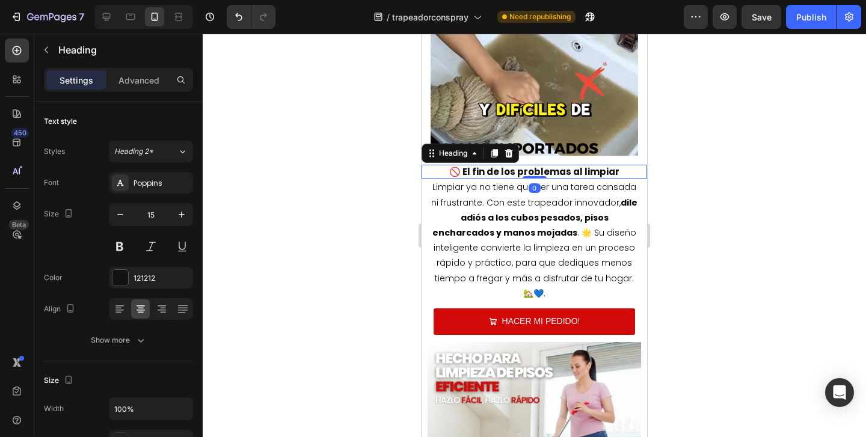
click at [365, 226] on div at bounding box center [534, 235] width 663 height 403
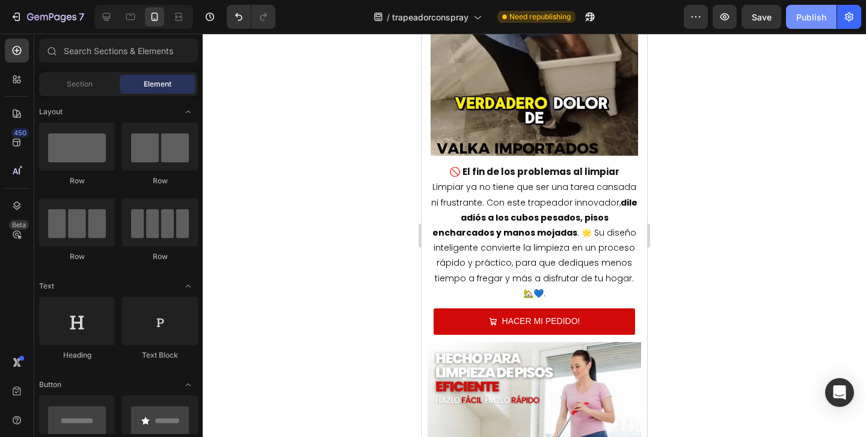
click at [812, 25] on button "Publish" at bounding box center [811, 17] width 51 height 24
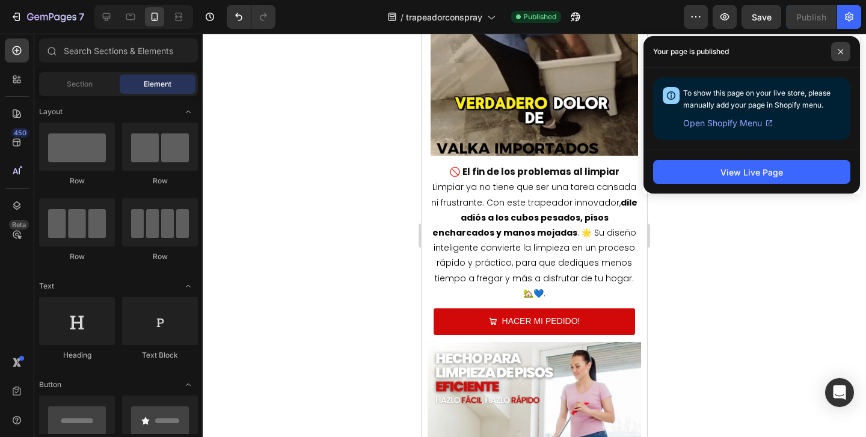
click at [840, 50] on icon at bounding box center [841, 52] width 6 height 6
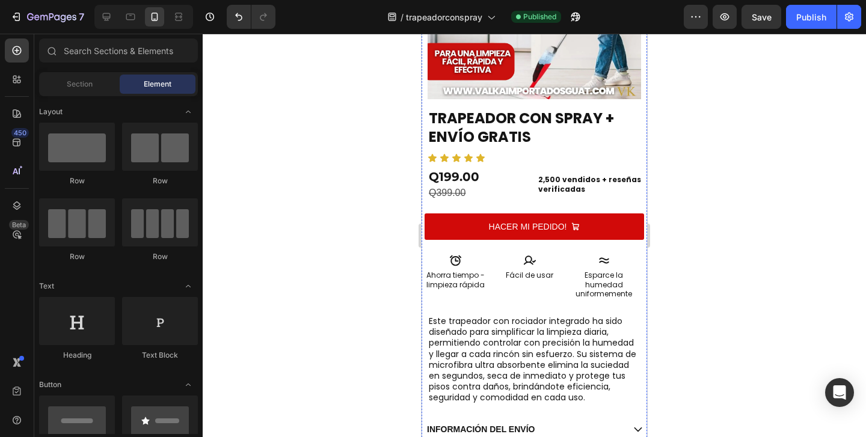
scroll to position [203, 0]
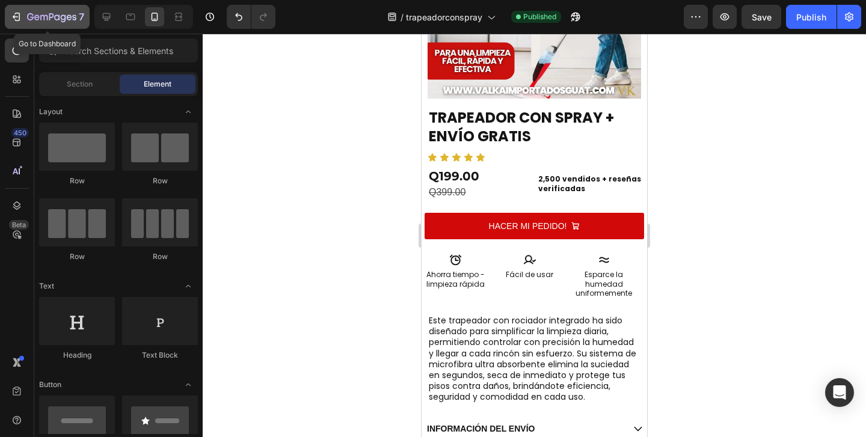
click at [53, 19] on icon "button" at bounding box center [51, 18] width 49 height 10
